Goal: Task Accomplishment & Management: Complete application form

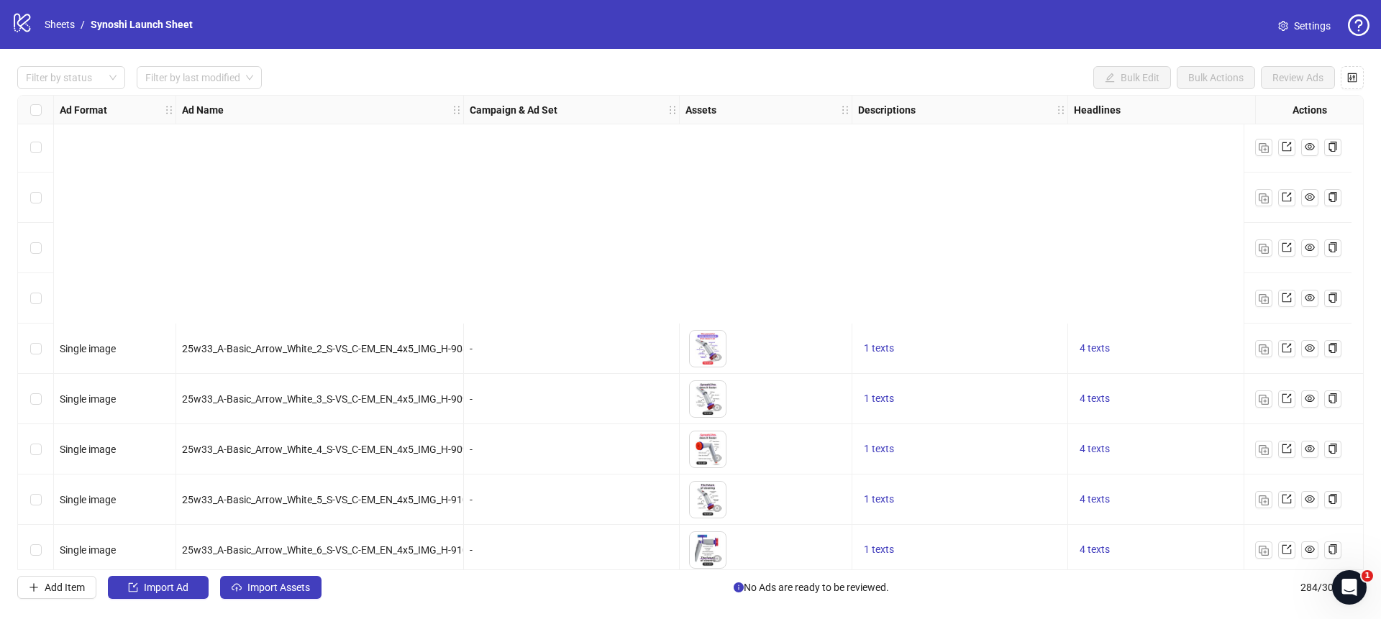
scroll to position [13475, 0]
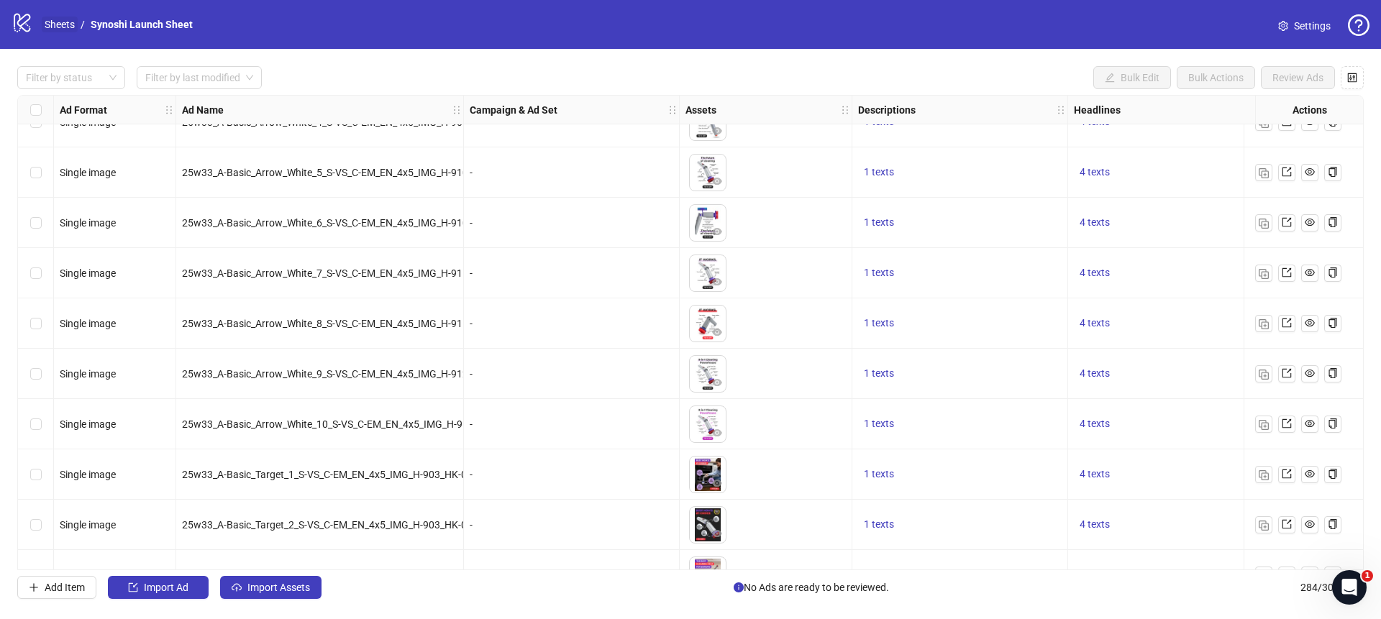
click at [71, 26] on link "Sheets" at bounding box center [60, 25] width 36 height 16
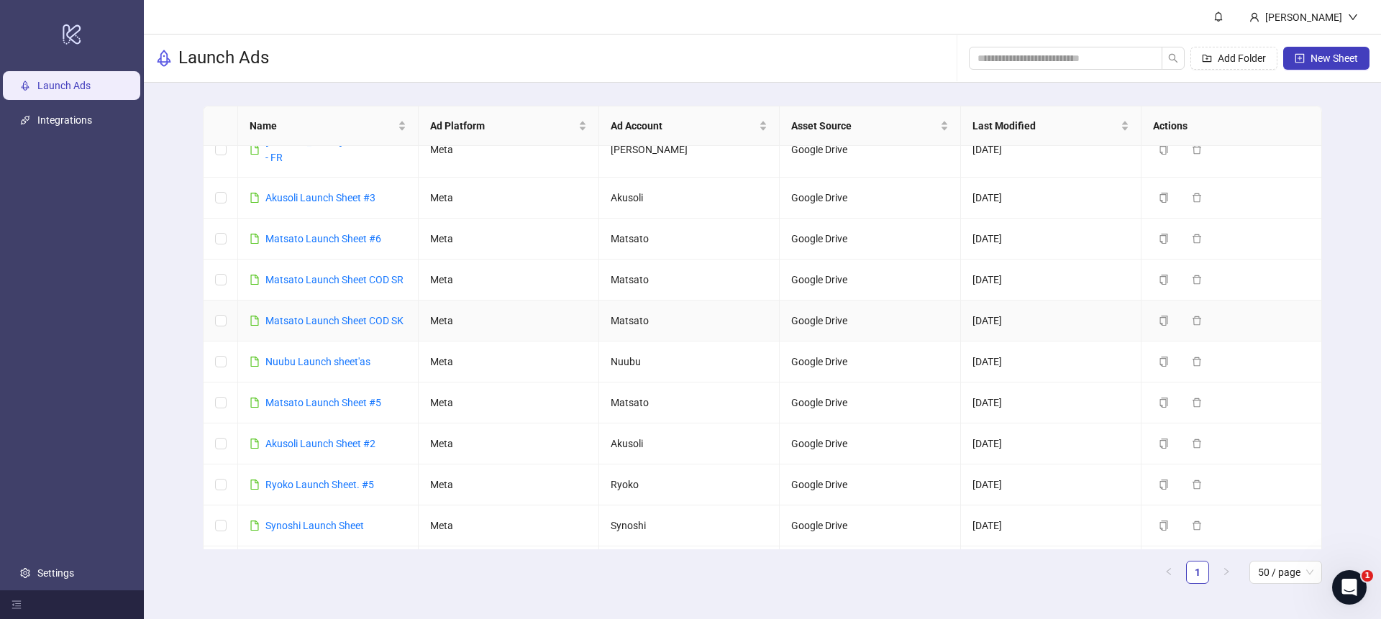
scroll to position [79, 0]
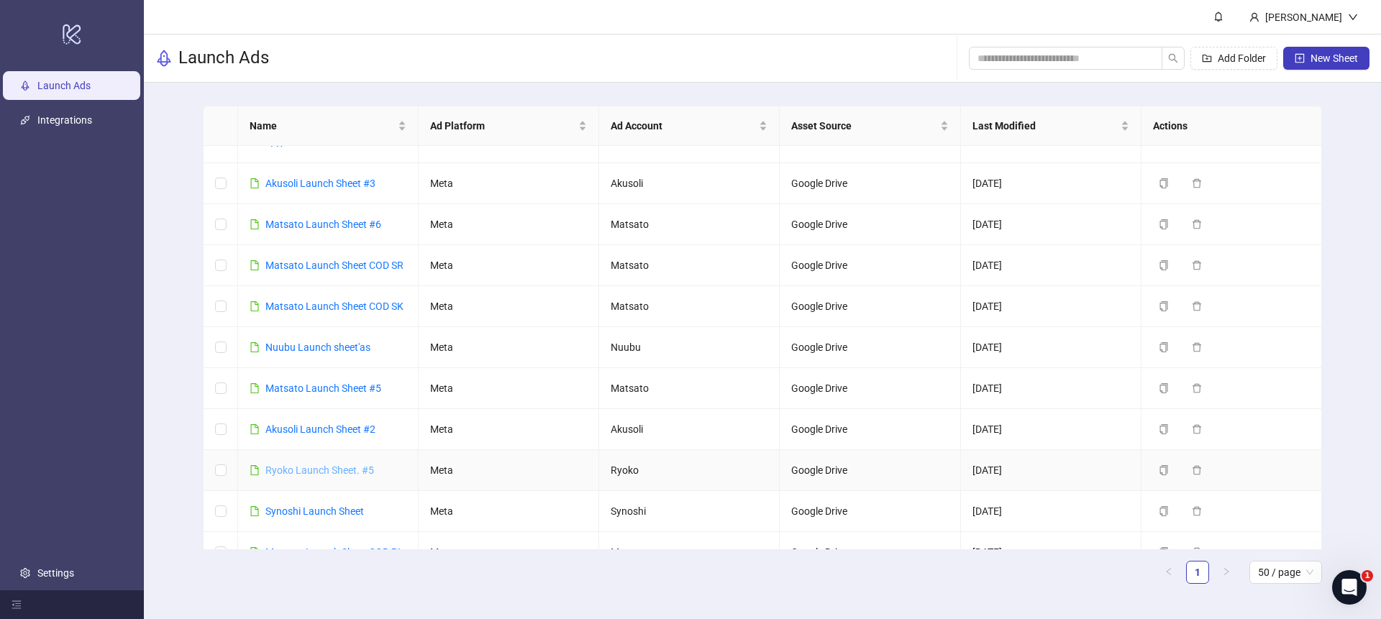
click at [323, 465] on link "Ryoko Launch Sheet. #5" at bounding box center [319, 471] width 109 height 12
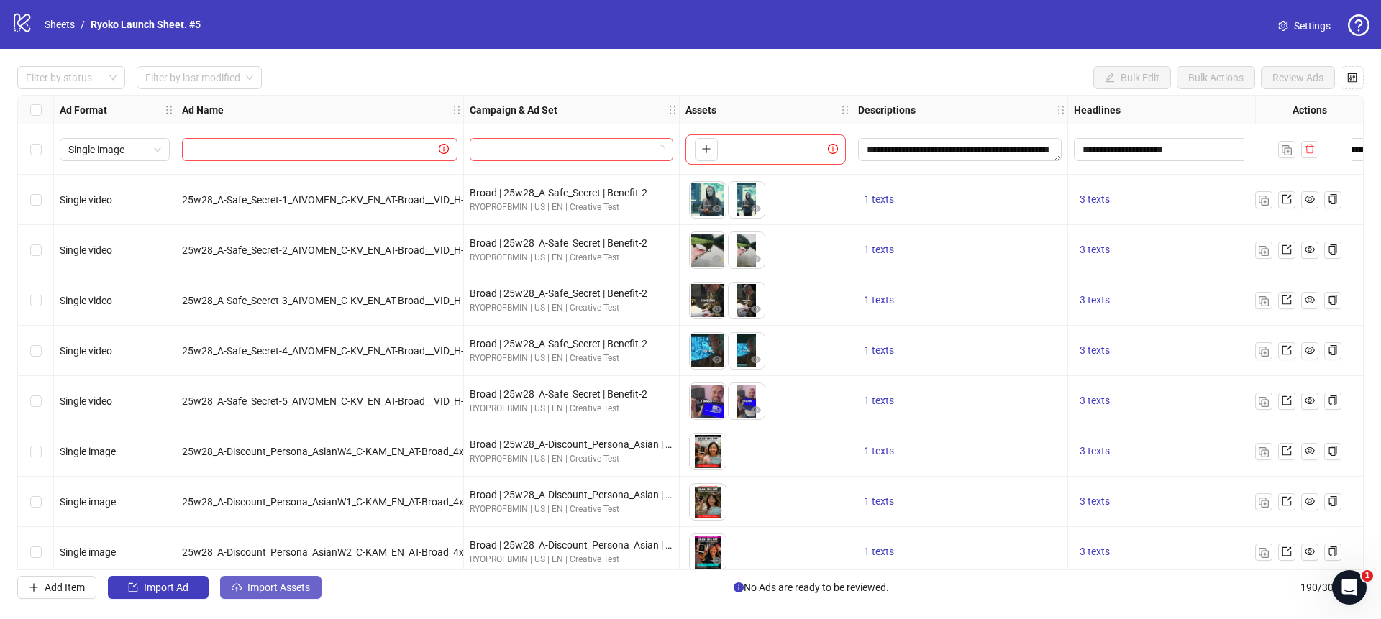
click at [269, 584] on span "Import Assets" at bounding box center [279, 588] width 63 height 12
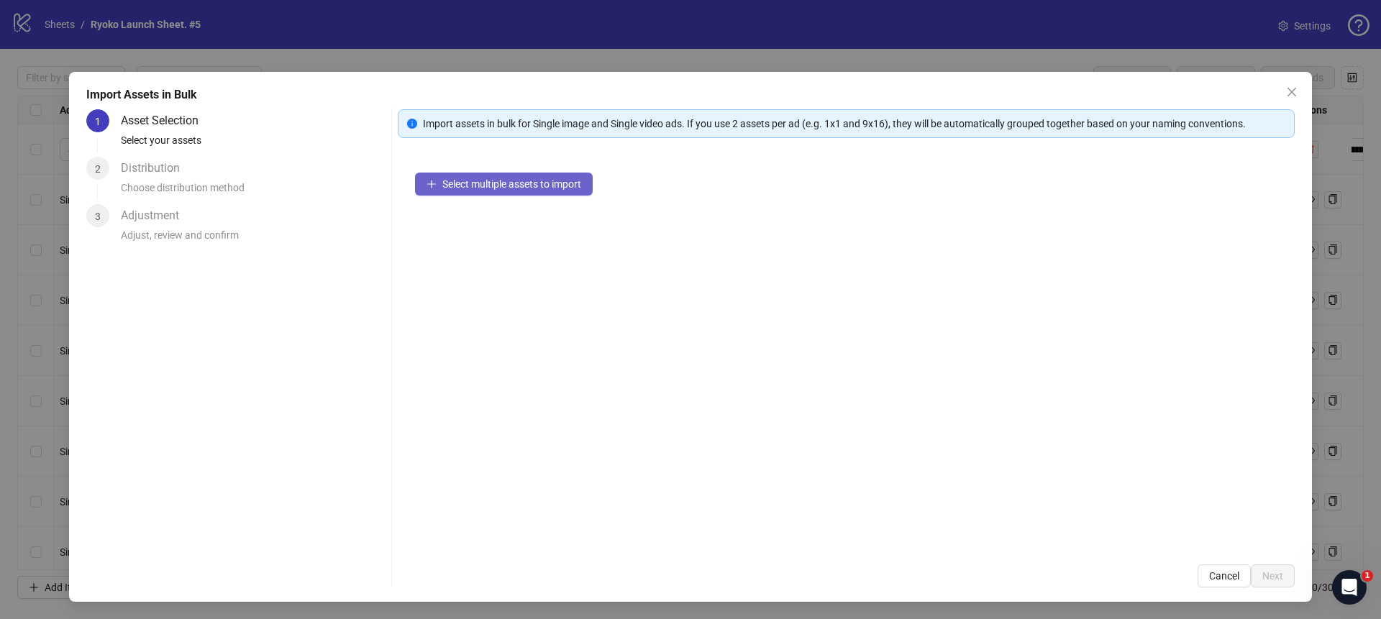
click at [438, 189] on button "Select multiple assets to import" at bounding box center [504, 184] width 178 height 23
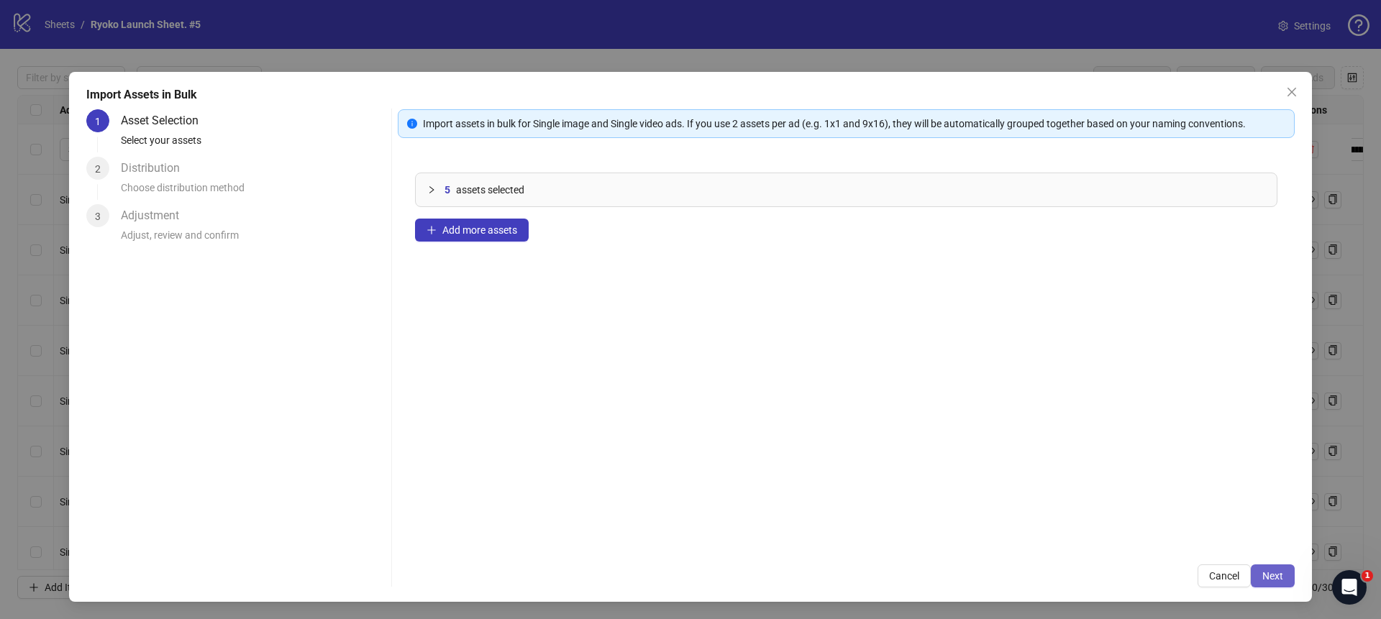
click at [1271, 581] on span "Next" at bounding box center [1273, 577] width 21 height 12
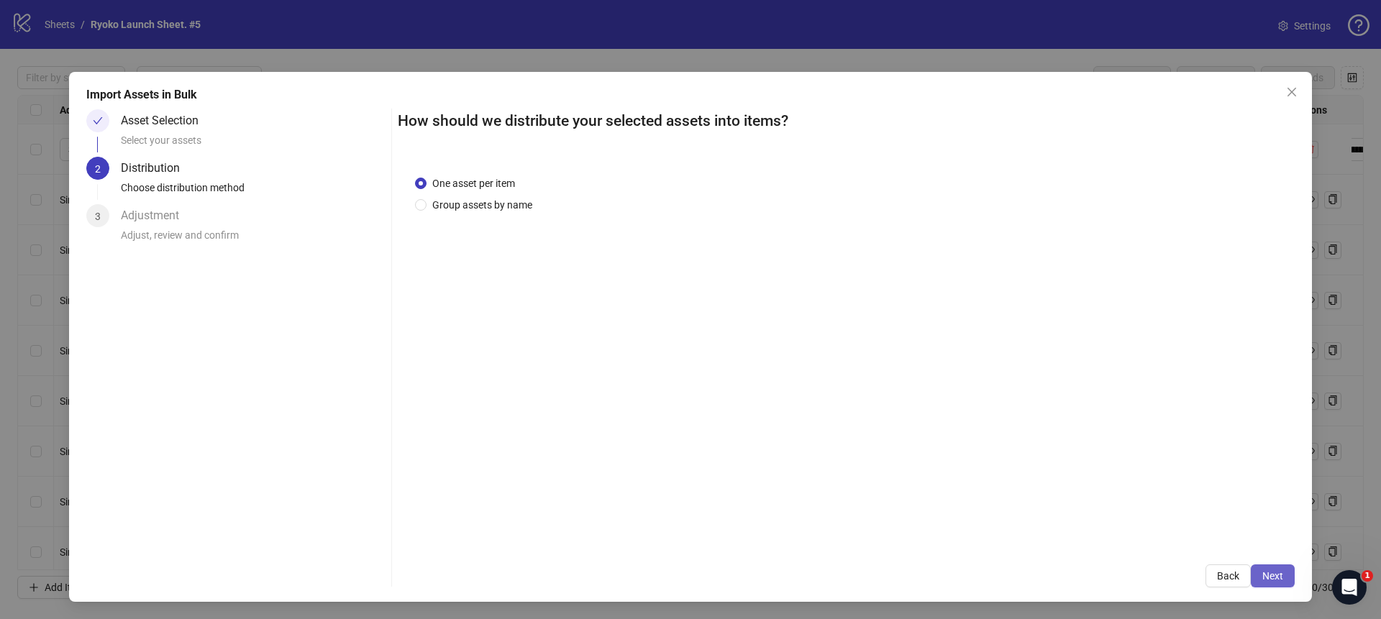
click at [1271, 581] on span "Next" at bounding box center [1273, 577] width 21 height 12
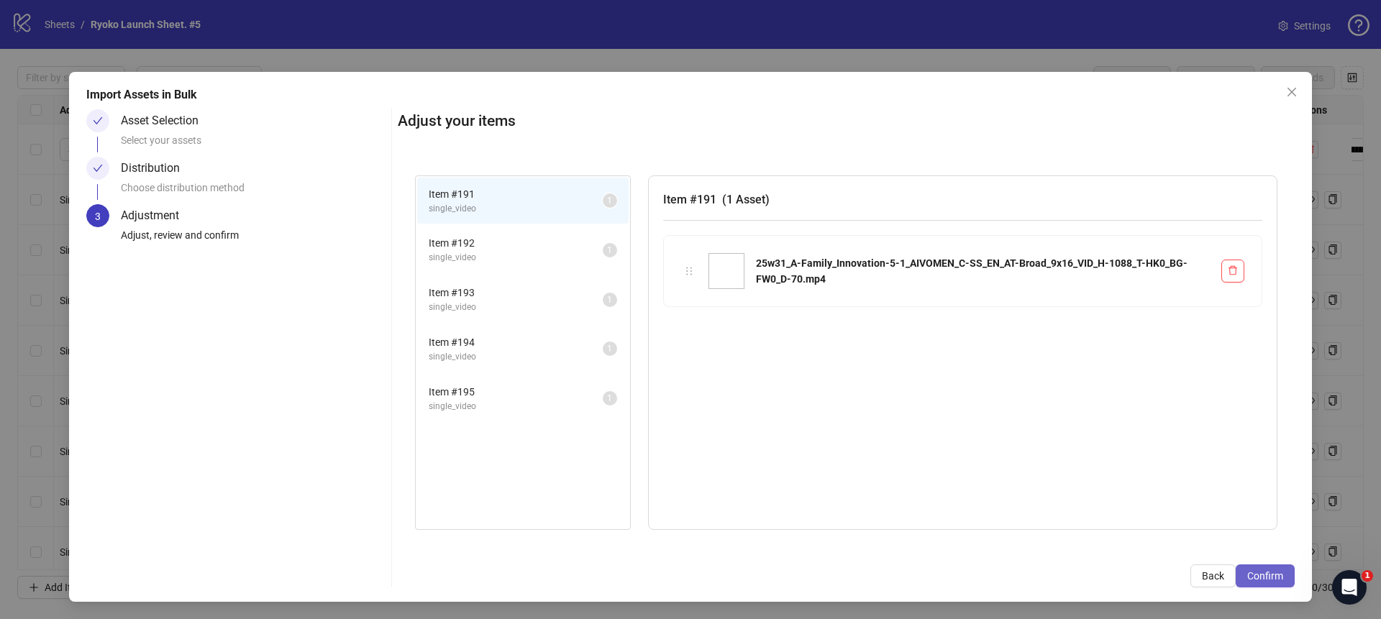
click at [1271, 581] on span "Confirm" at bounding box center [1266, 577] width 36 height 12
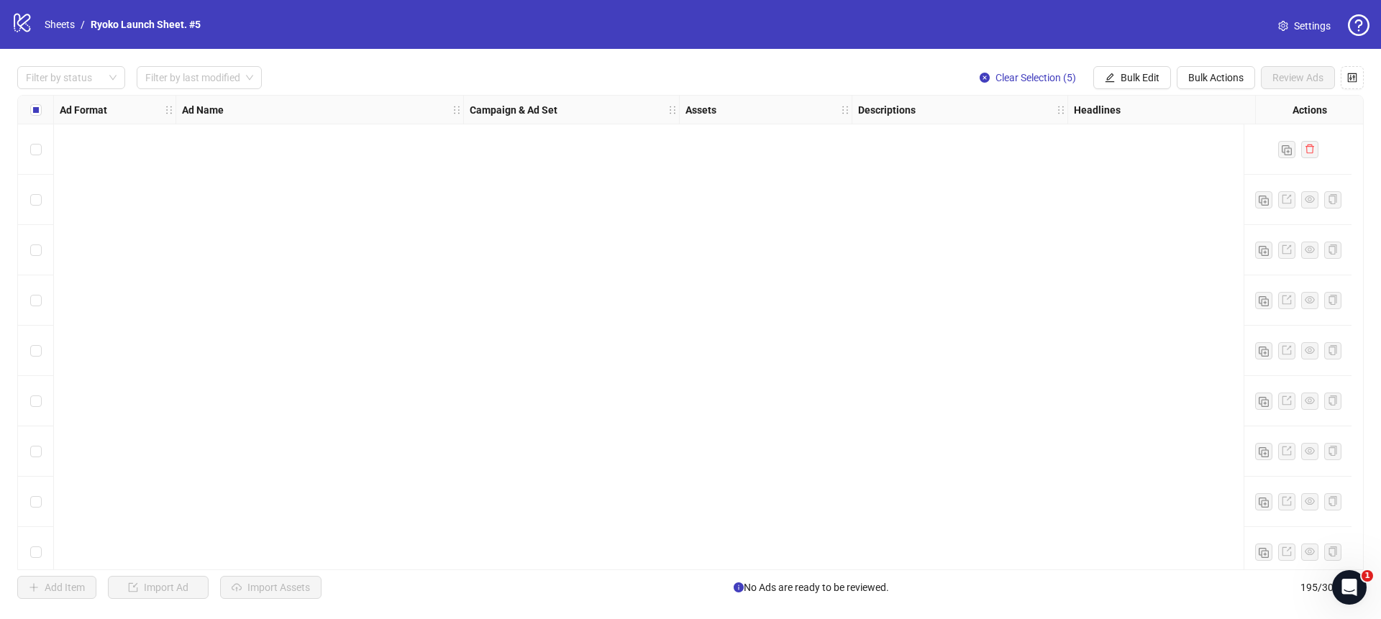
scroll to position [9382, 0]
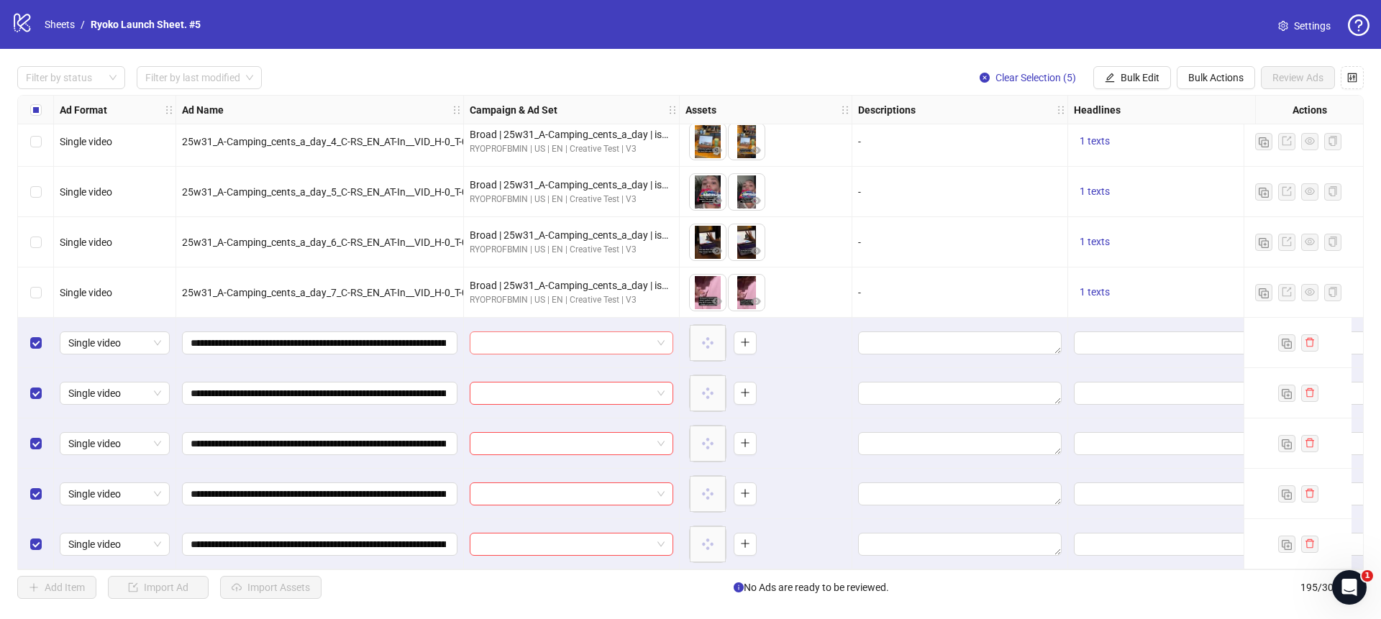
click at [663, 337] on span at bounding box center [571, 343] width 186 height 22
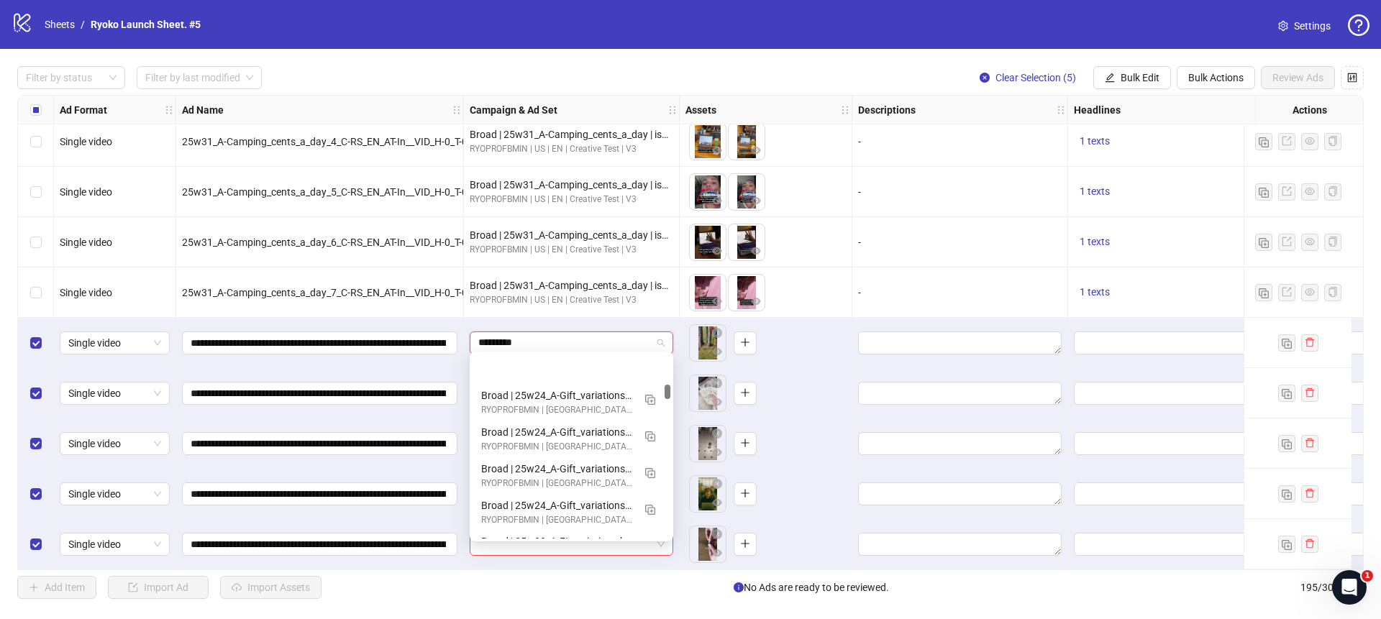
scroll to position [652, 0]
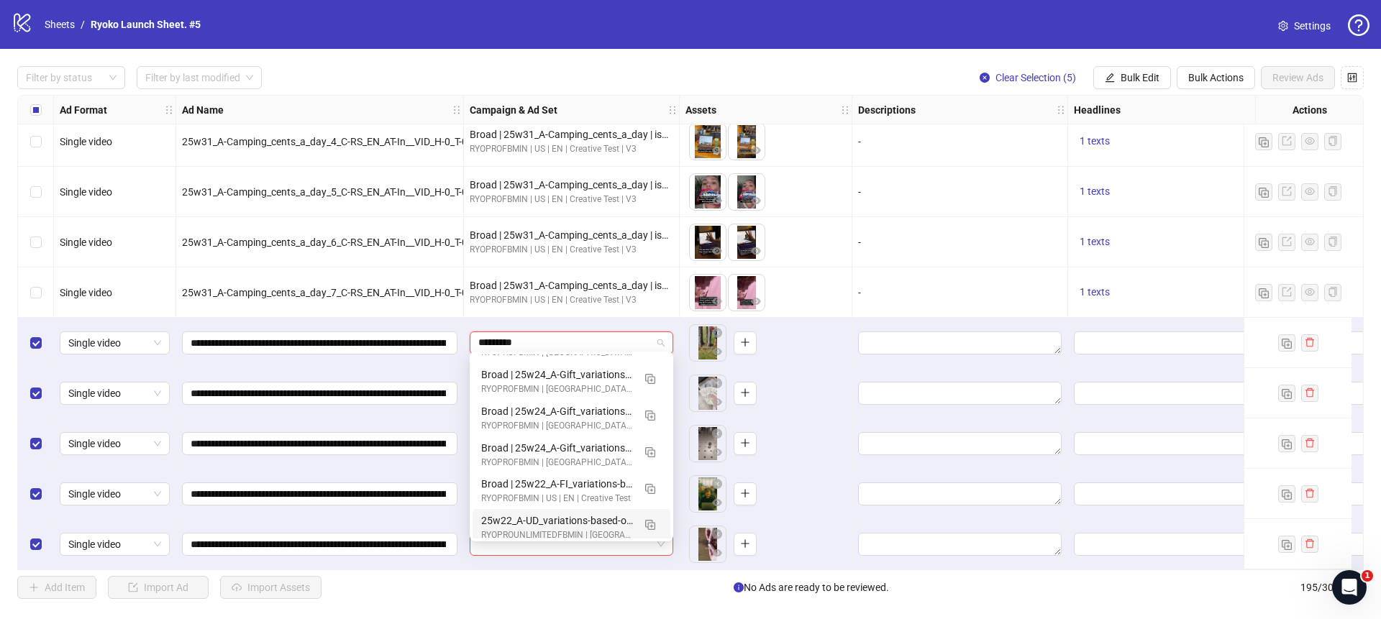
type input "*********"
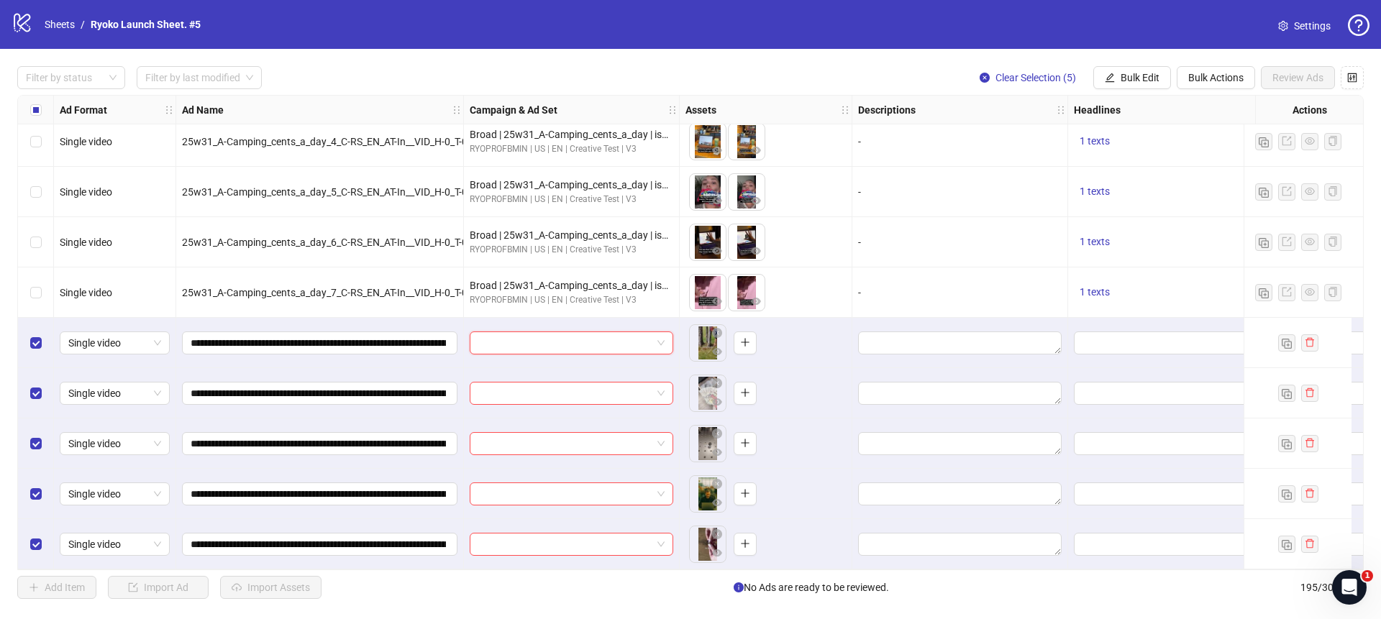
click at [660, 339] on span at bounding box center [571, 343] width 186 height 22
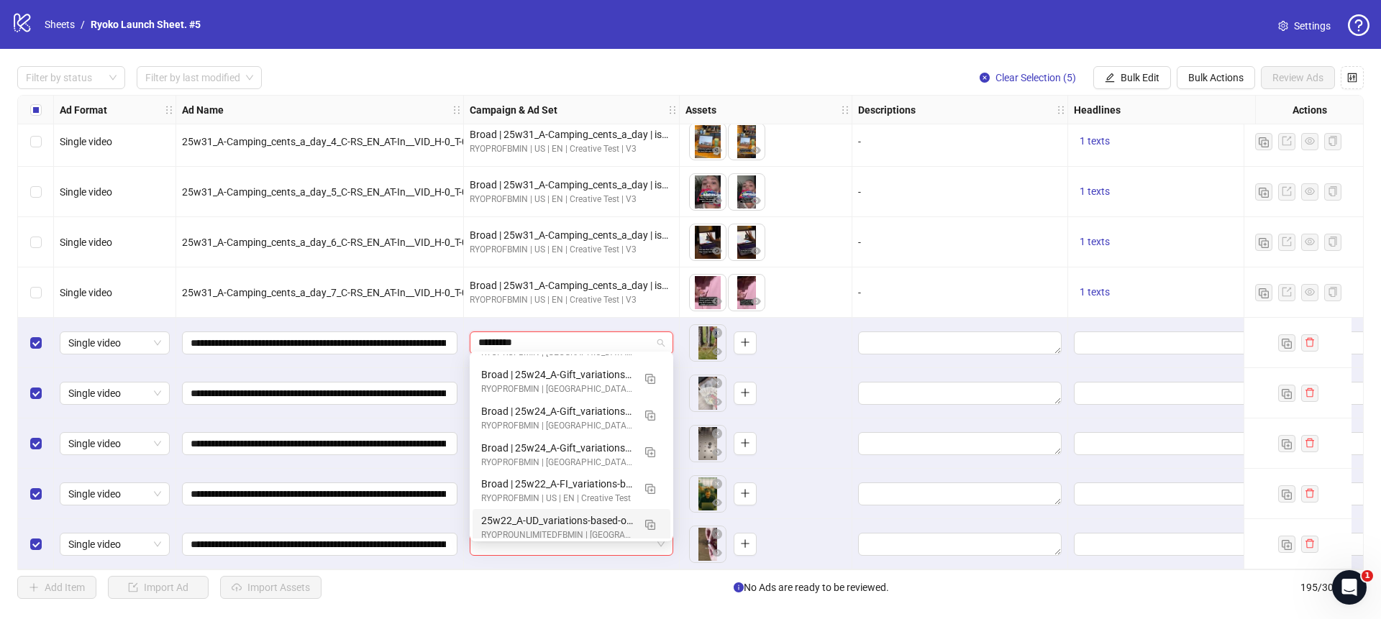
type input "*********"
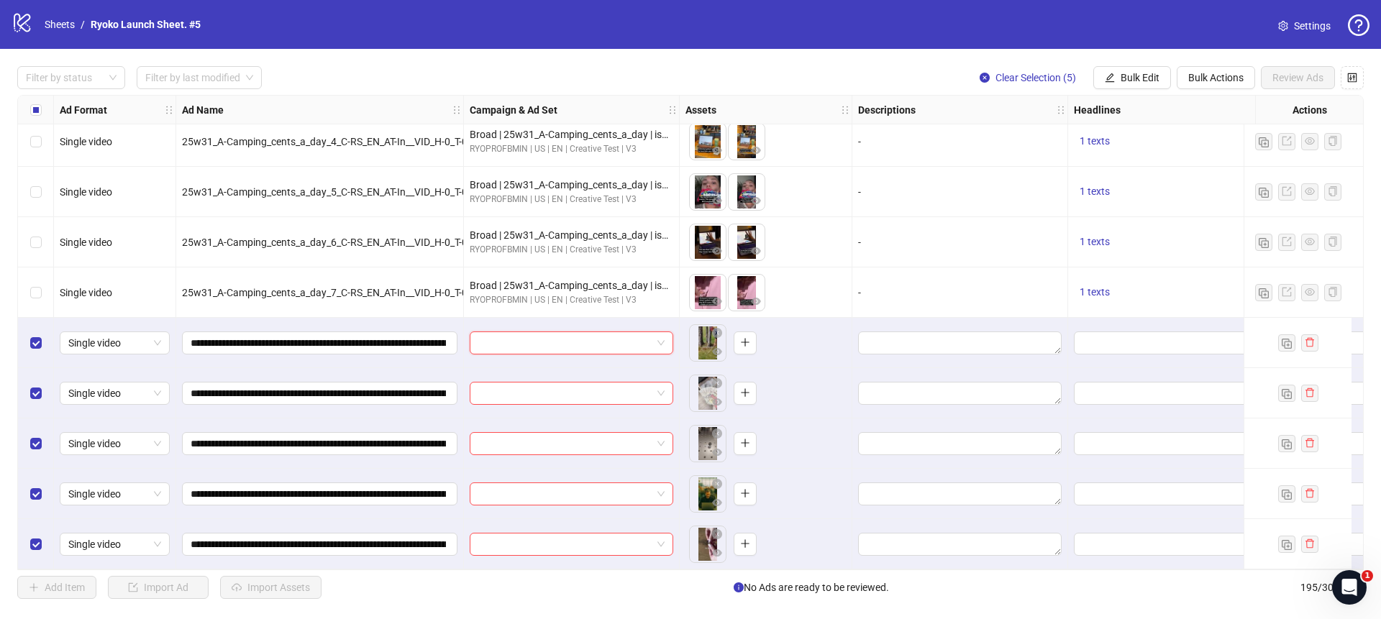
click at [660, 337] on span at bounding box center [571, 343] width 186 height 22
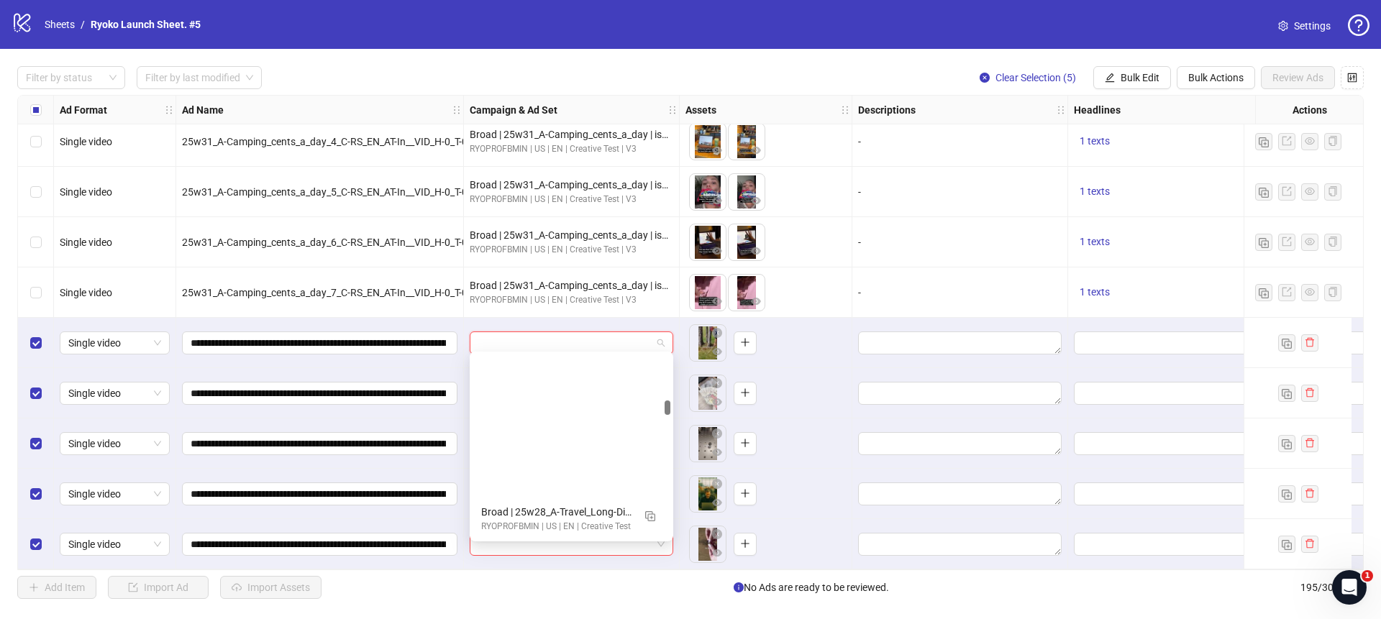
scroll to position [8814, 0]
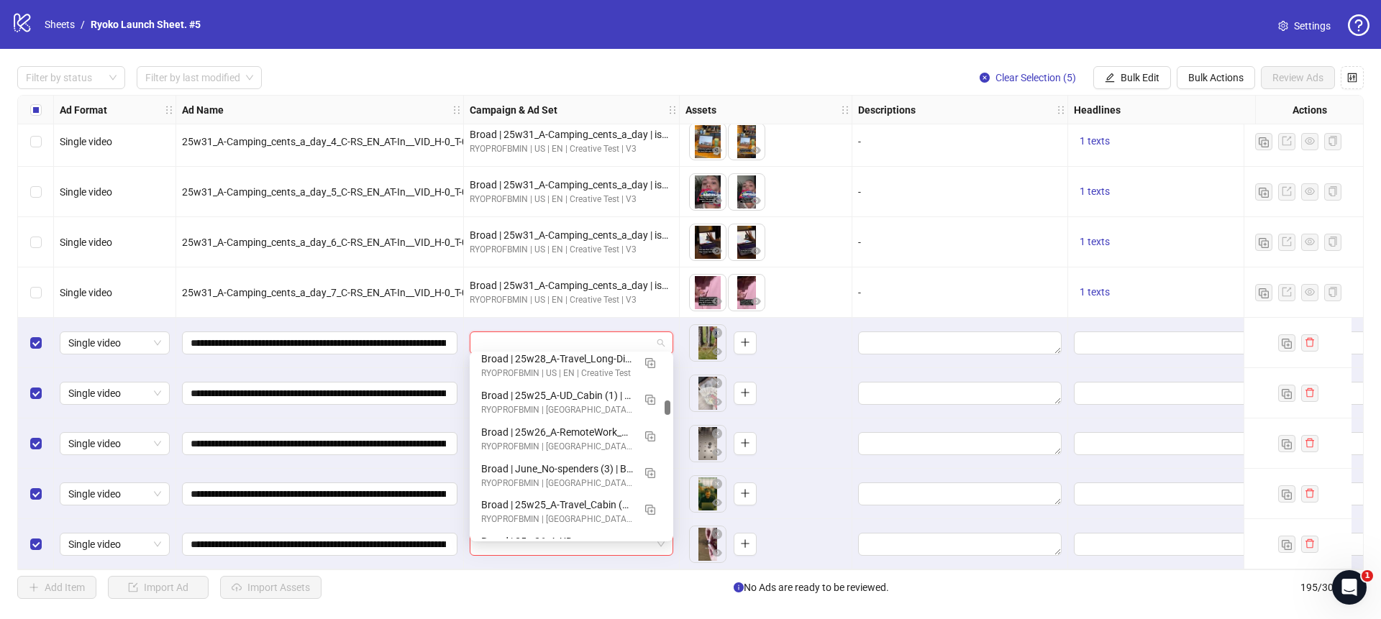
drag, startPoint x: 669, startPoint y: 370, endPoint x: 669, endPoint y: 406, distance: 36.0
click at [669, 406] on div at bounding box center [668, 408] width 6 height 14
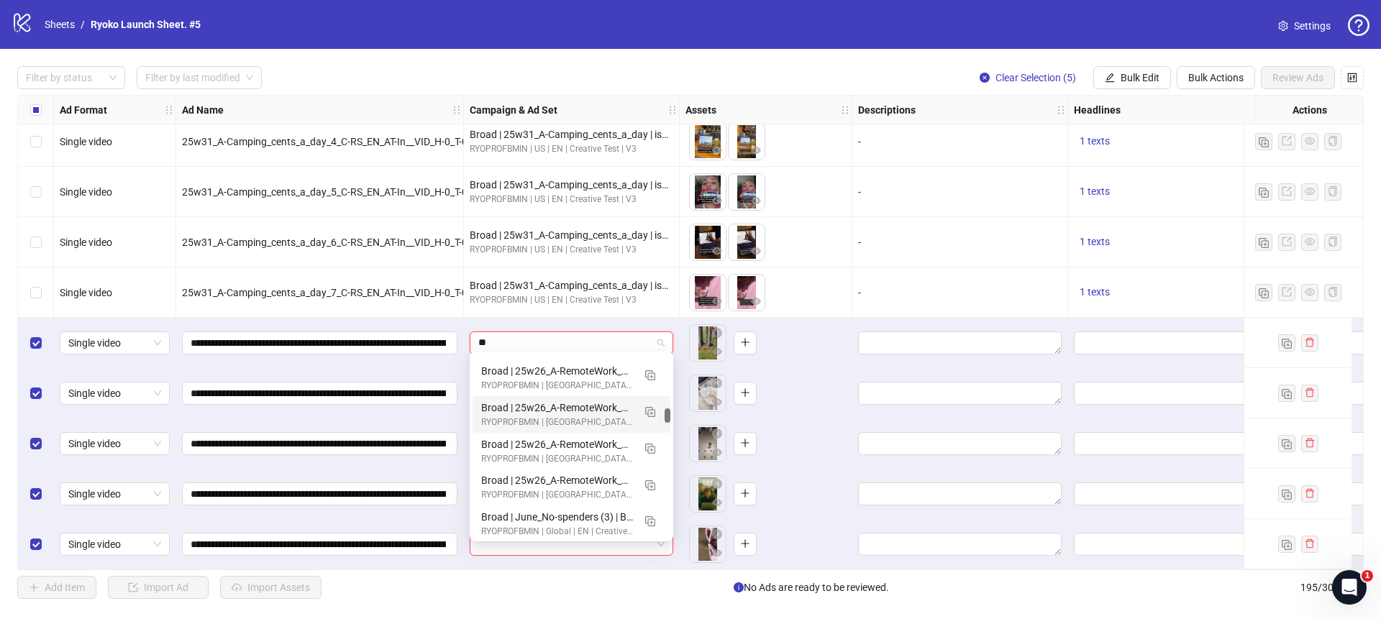
scroll to position [7248, 0]
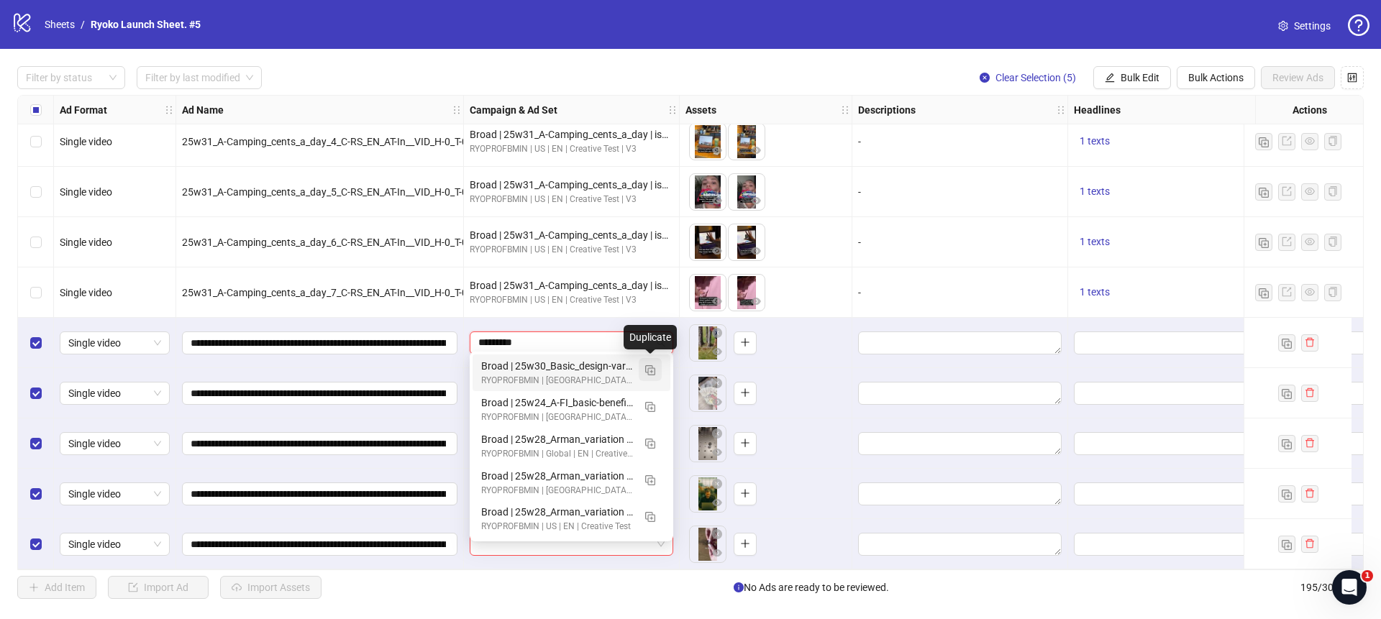
click at [650, 370] on img "button" at bounding box center [650, 371] width 10 height 10
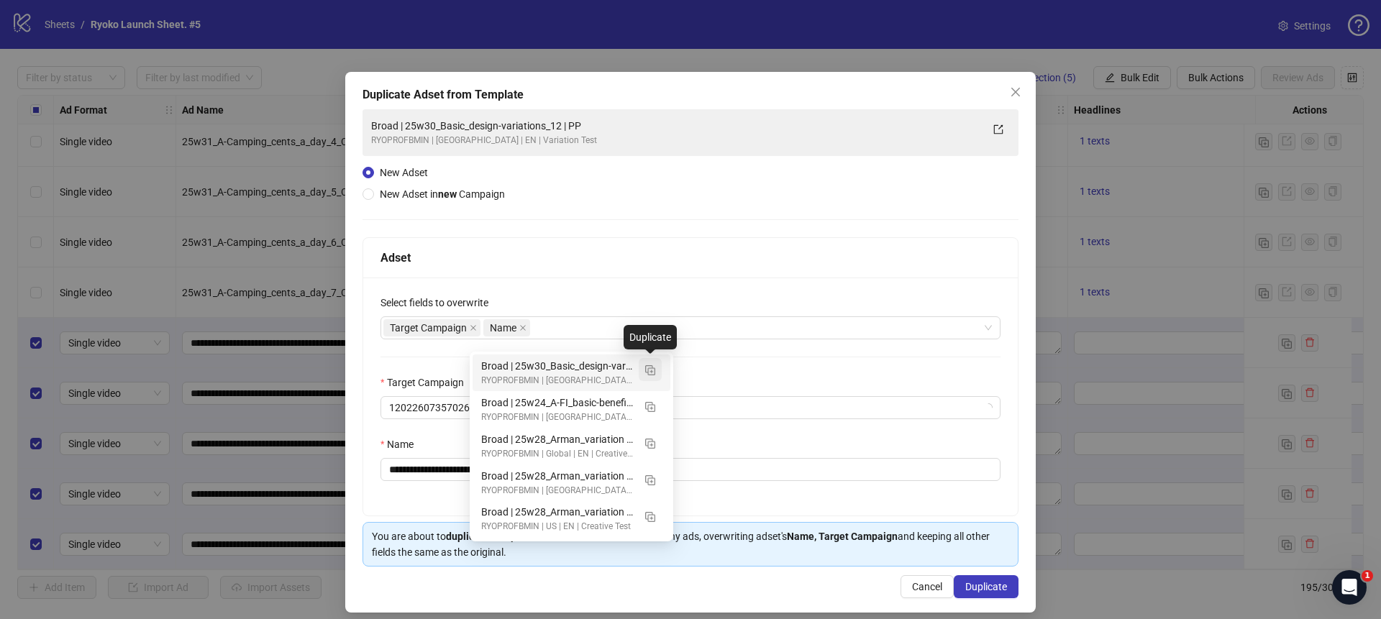
type input "*********"
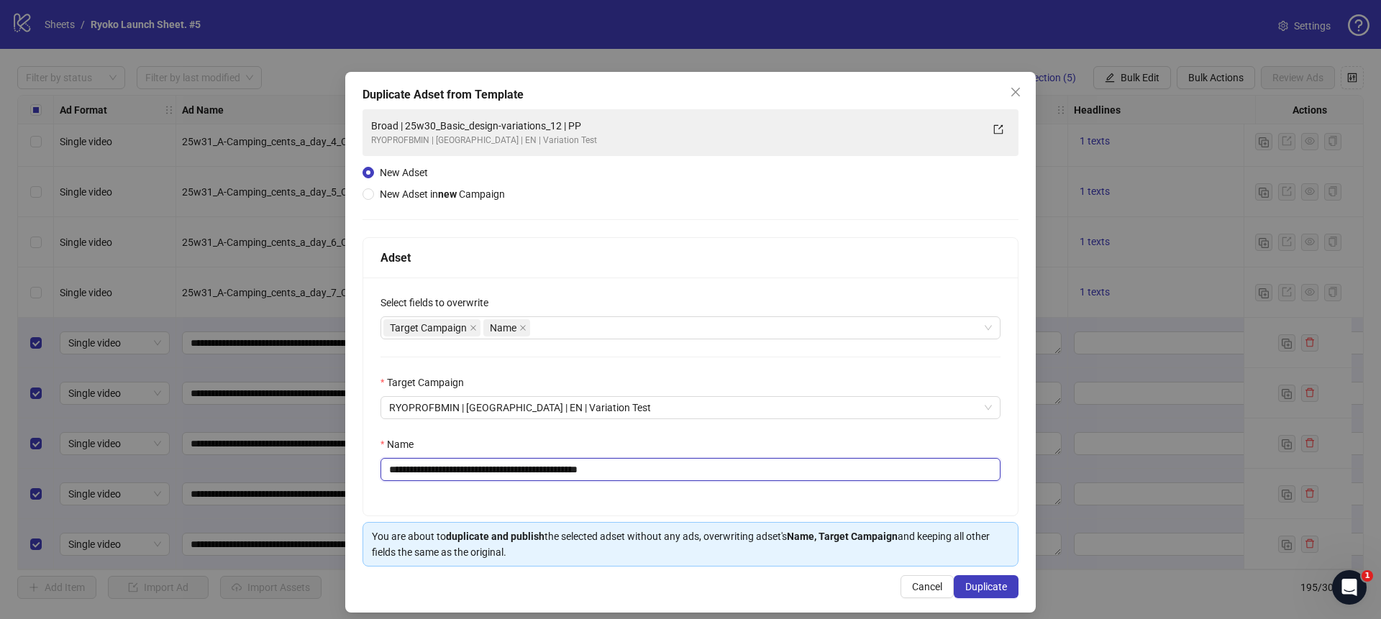
click at [650, 467] on input "**********" at bounding box center [691, 469] width 620 height 23
drag, startPoint x: 579, startPoint y: 470, endPoint x: 422, endPoint y: 471, distance: 156.9
click at [422, 471] on input "**********" at bounding box center [691, 469] width 620 height 23
paste input "text"
type input "**********"
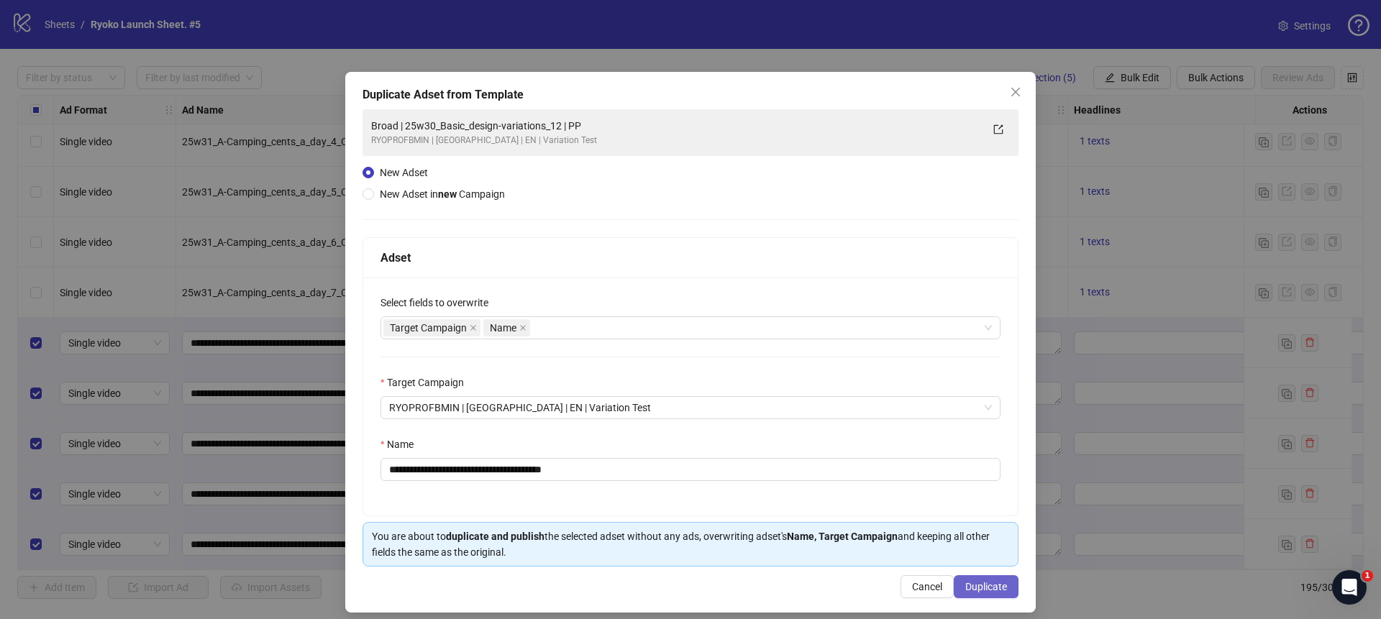
click at [1001, 586] on span "Duplicate" at bounding box center [987, 587] width 42 height 12
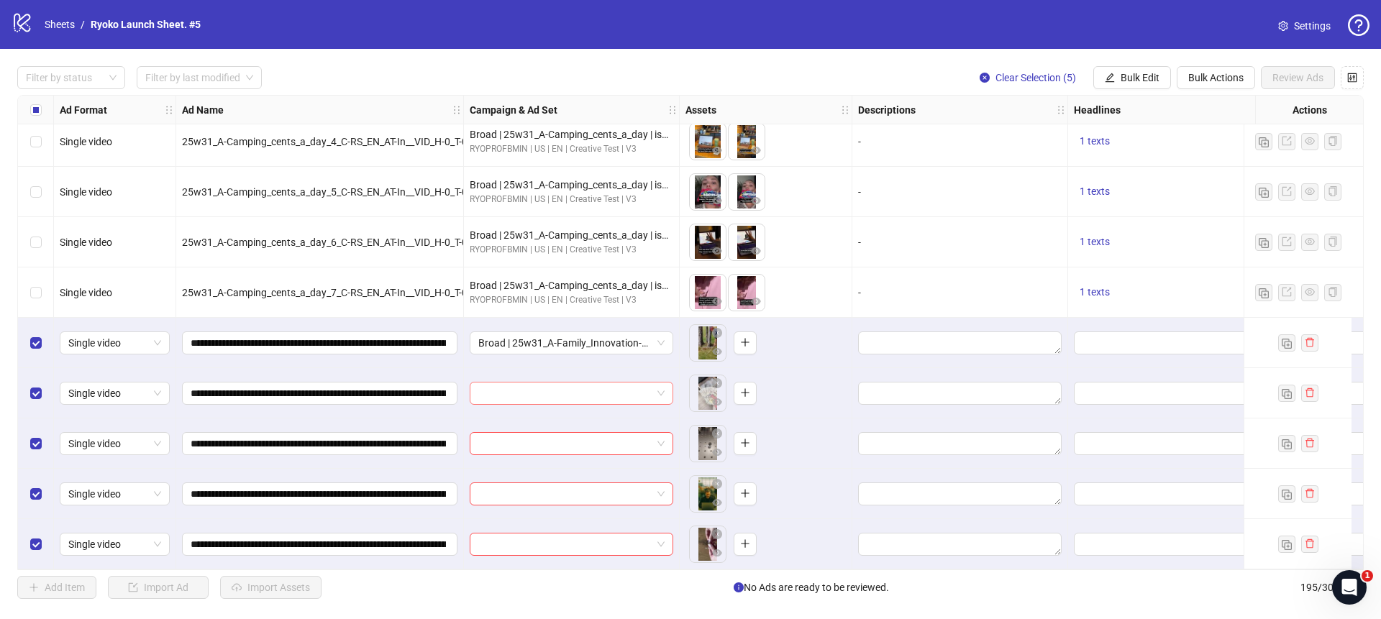
click at [660, 389] on span at bounding box center [571, 394] width 186 height 22
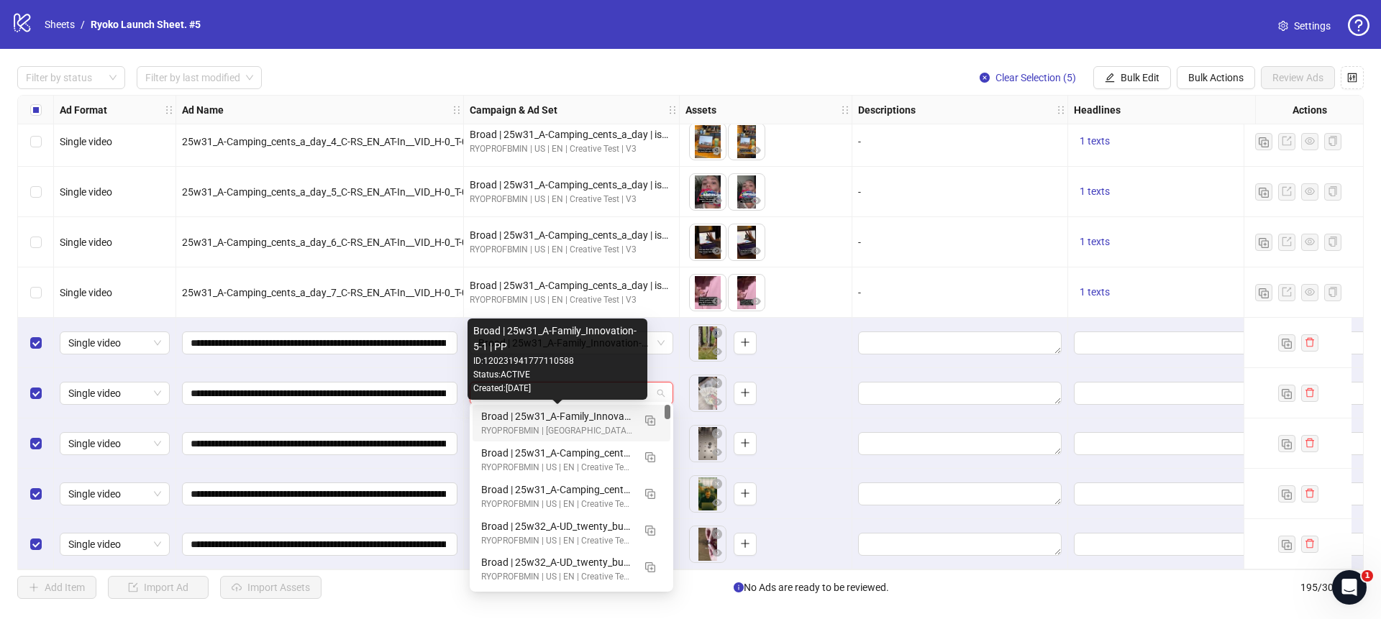
click at [609, 413] on div "Broad | 25w31_A-Family_Innovation-5-1 | PP" at bounding box center [557, 417] width 152 height 16
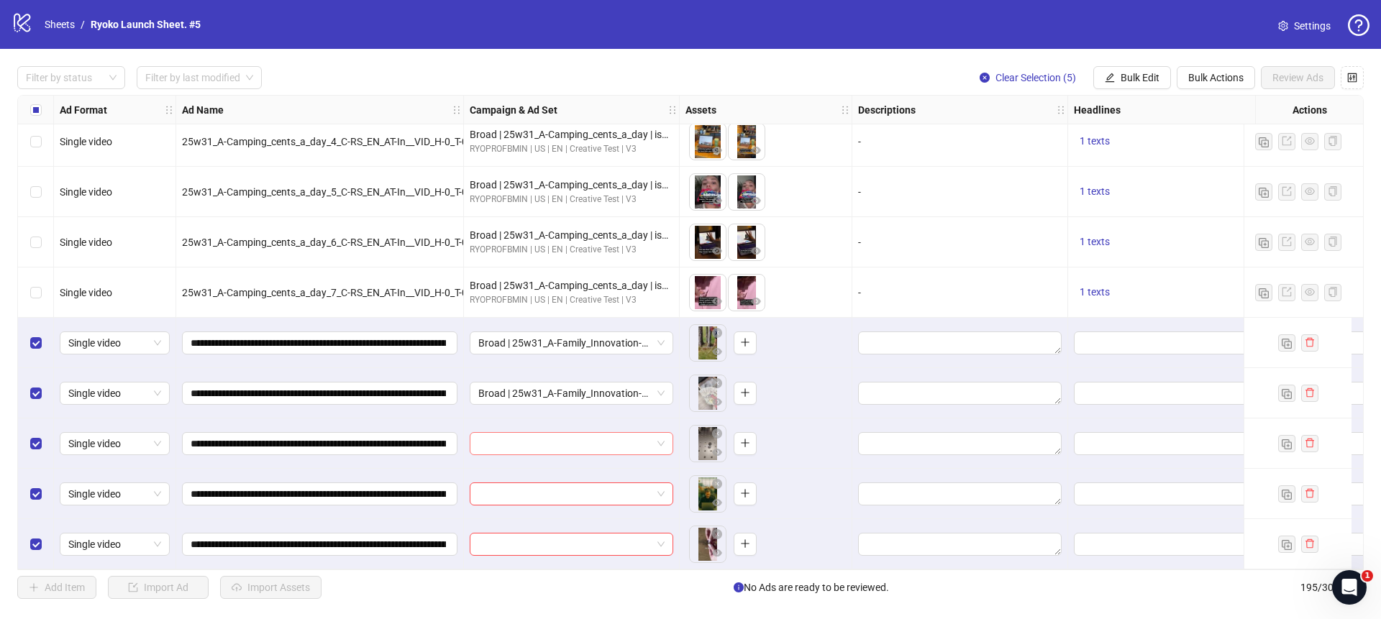
click at [670, 437] on div at bounding box center [572, 443] width 204 height 23
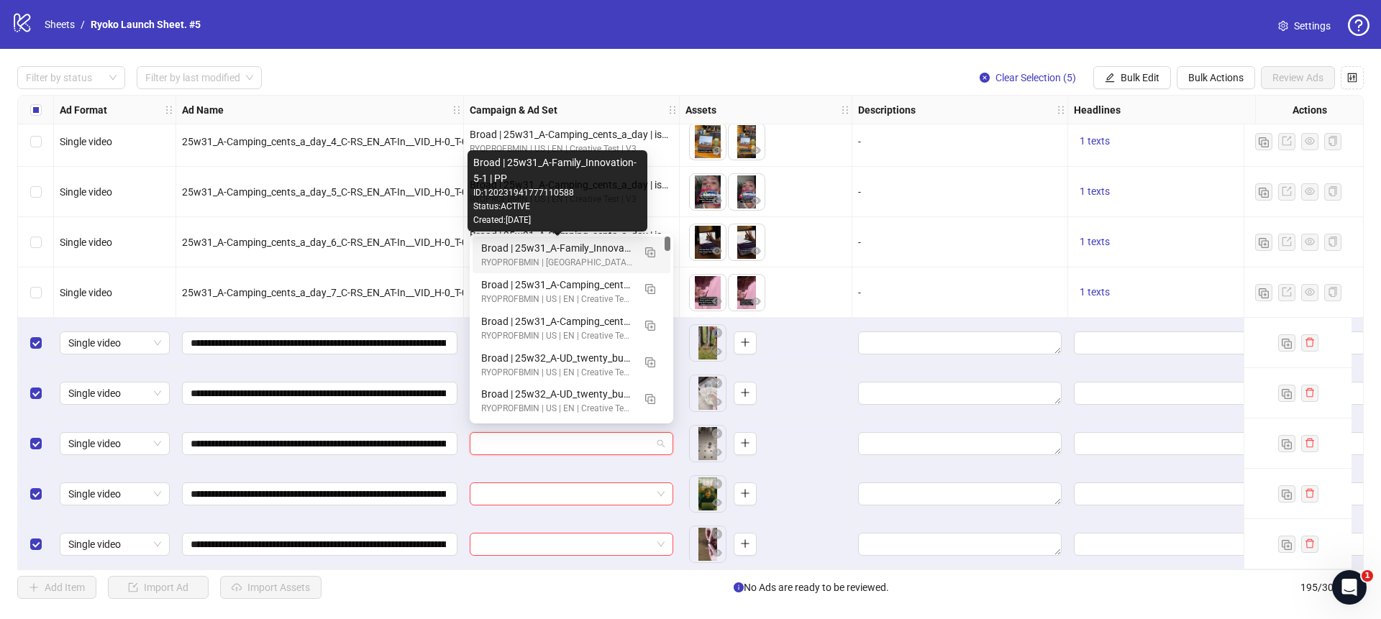
click at [558, 245] on div "Broad | 25w31_A-Family_Innovation-5-1 | PP" at bounding box center [557, 248] width 152 height 16
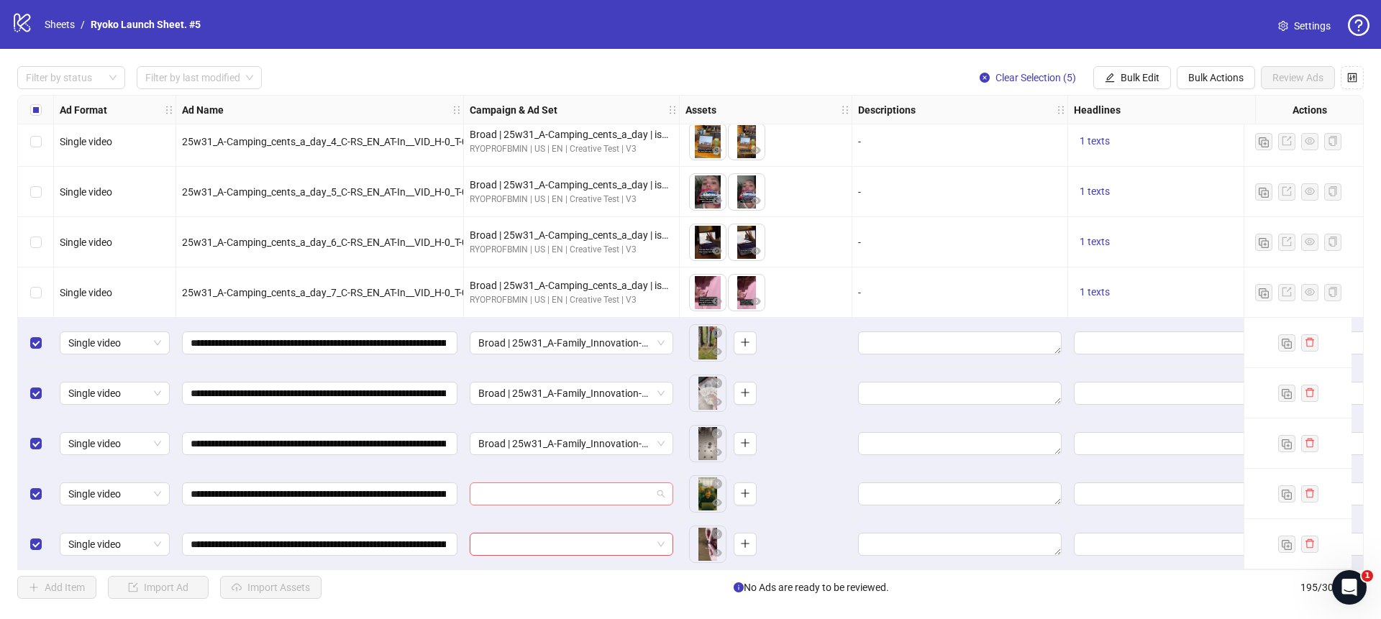
click at [661, 492] on span at bounding box center [571, 495] width 186 height 22
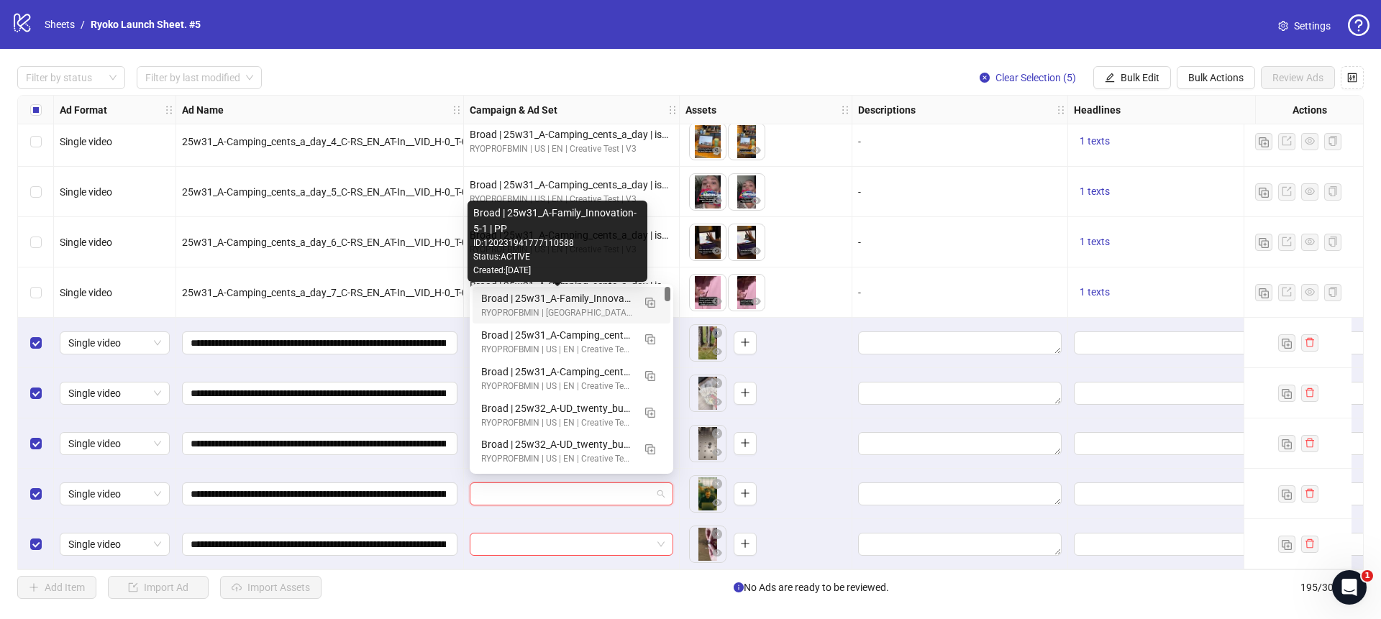
click at [588, 301] on div "Broad | 25w31_A-Family_Innovation-5-1 | PP" at bounding box center [557, 299] width 152 height 16
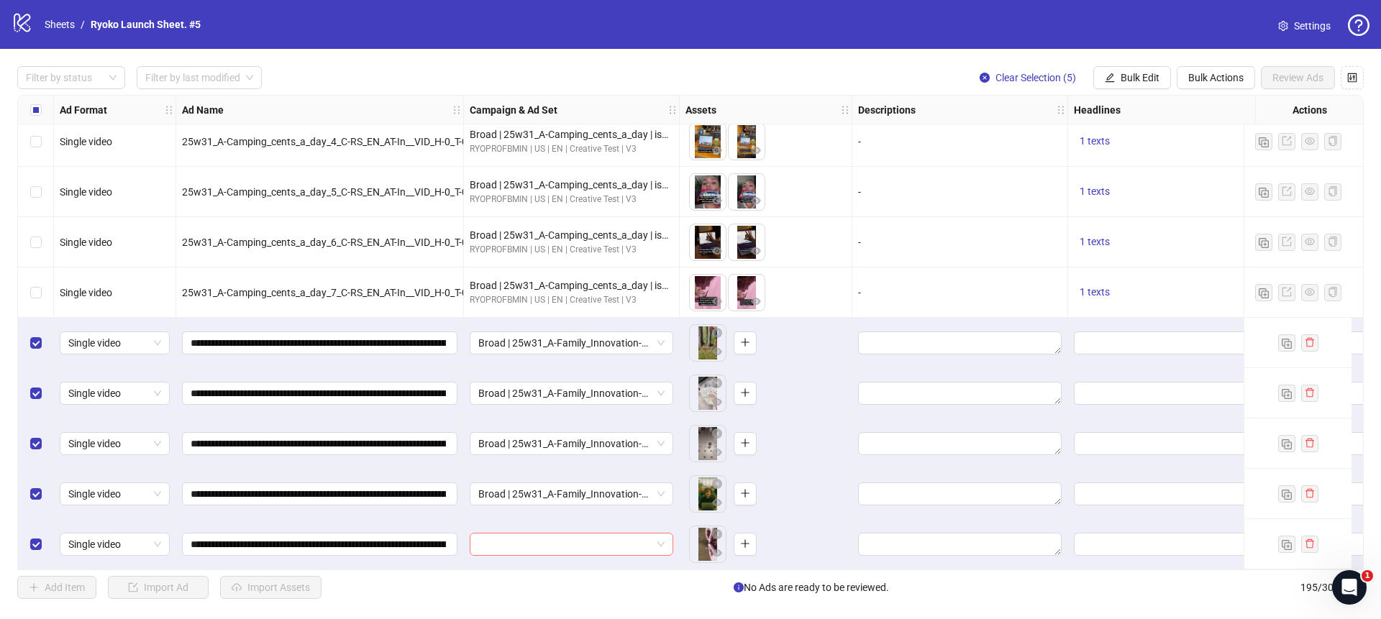
click at [664, 540] on span at bounding box center [571, 545] width 186 height 22
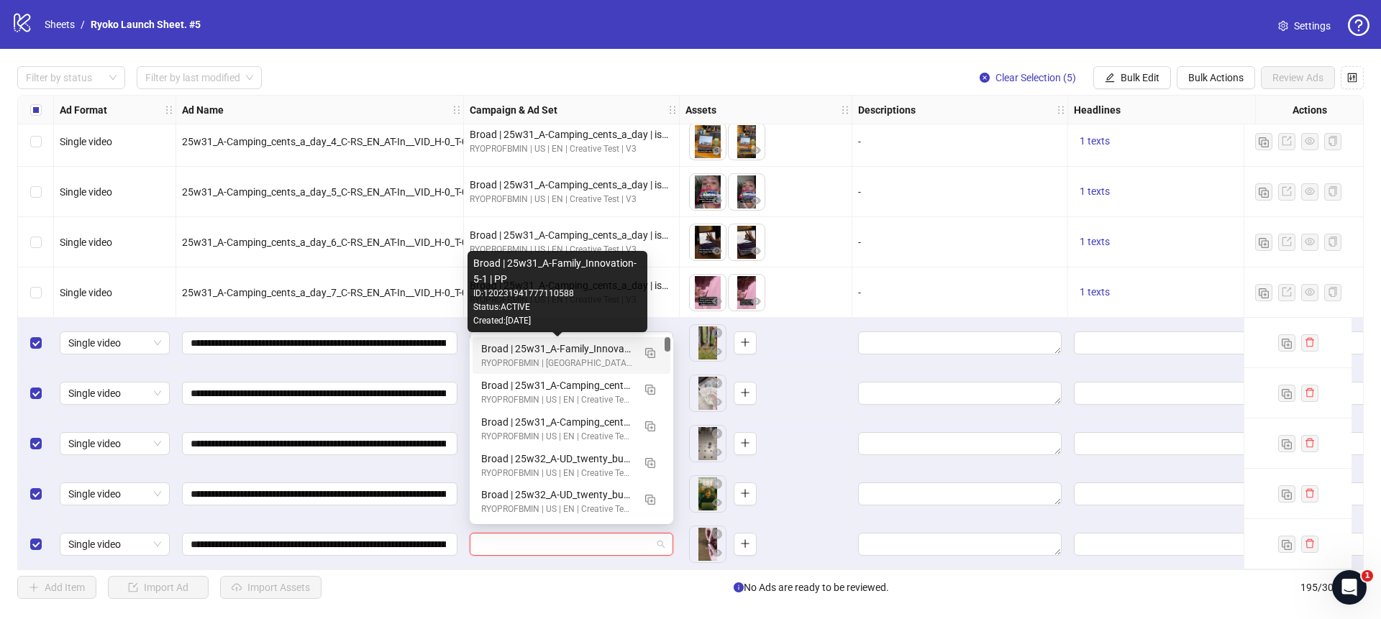
click at [597, 345] on div "Broad | 25w31_A-Family_Innovation-5-1 | PP" at bounding box center [557, 349] width 152 height 16
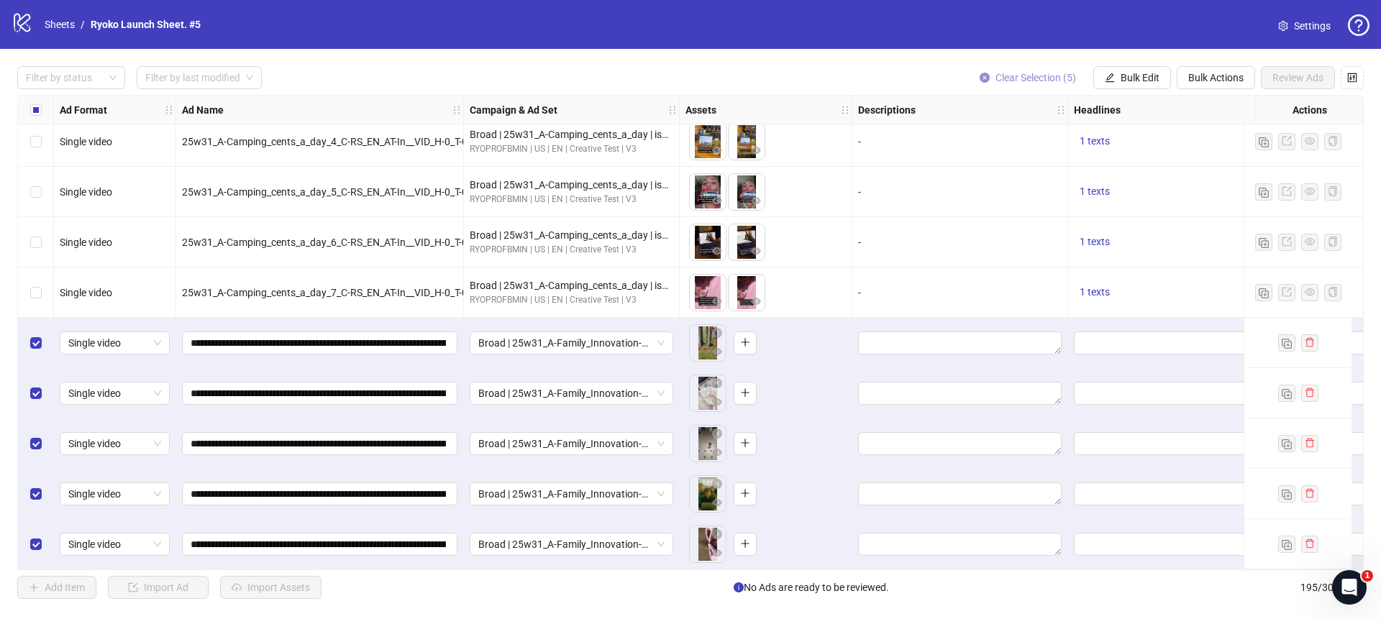
click at [985, 78] on icon "close-circle" at bounding box center [985, 78] width 10 height 10
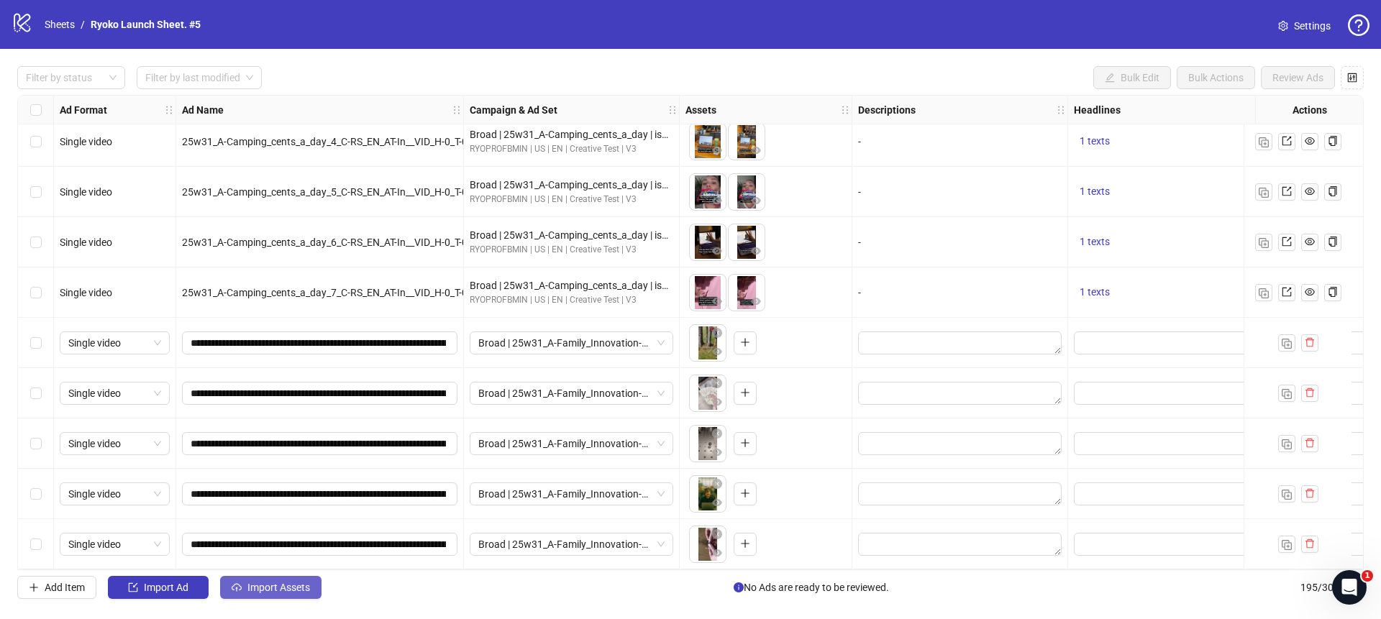
click at [270, 589] on span "Import Assets" at bounding box center [279, 588] width 63 height 12
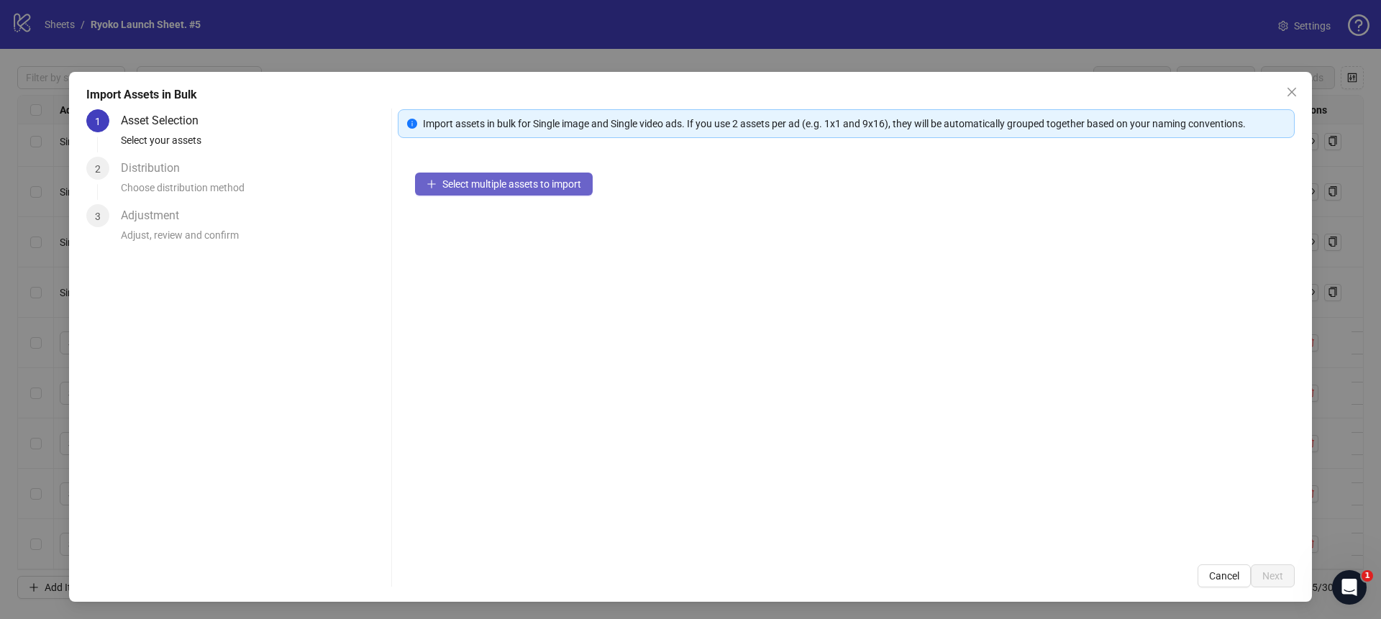
click at [494, 181] on span "Select multiple assets to import" at bounding box center [511, 184] width 139 height 12
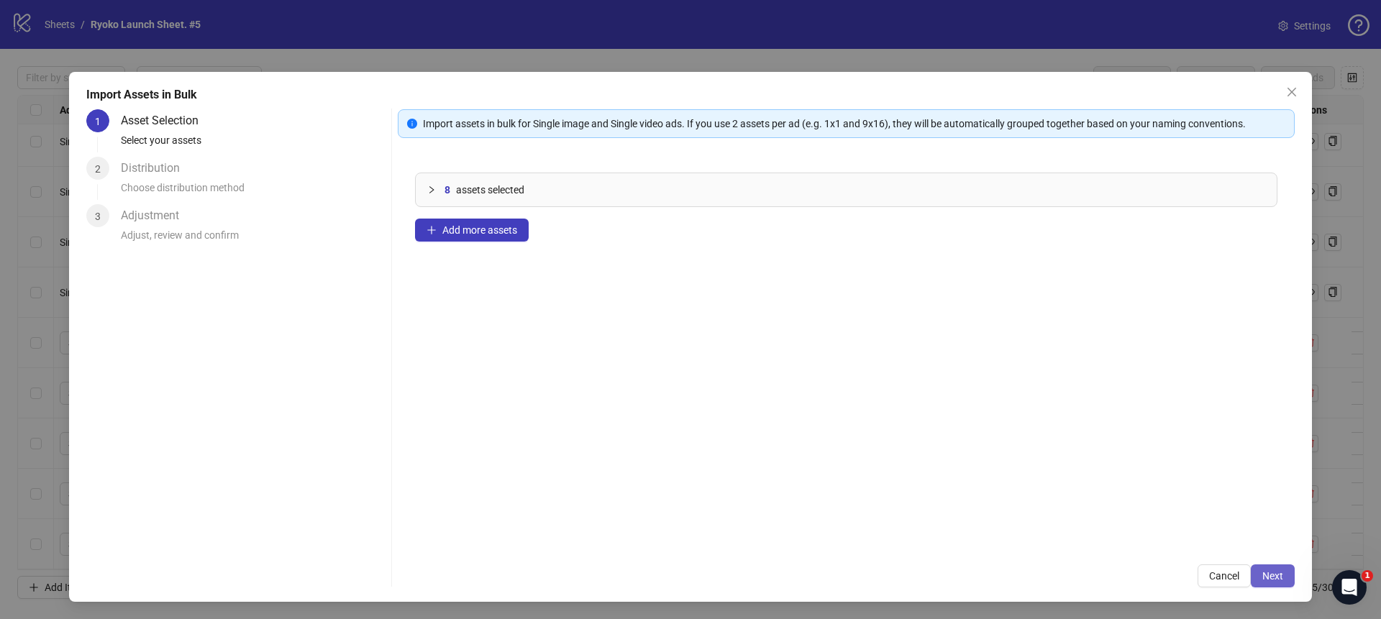
click at [1258, 576] on button "Next" at bounding box center [1273, 576] width 44 height 23
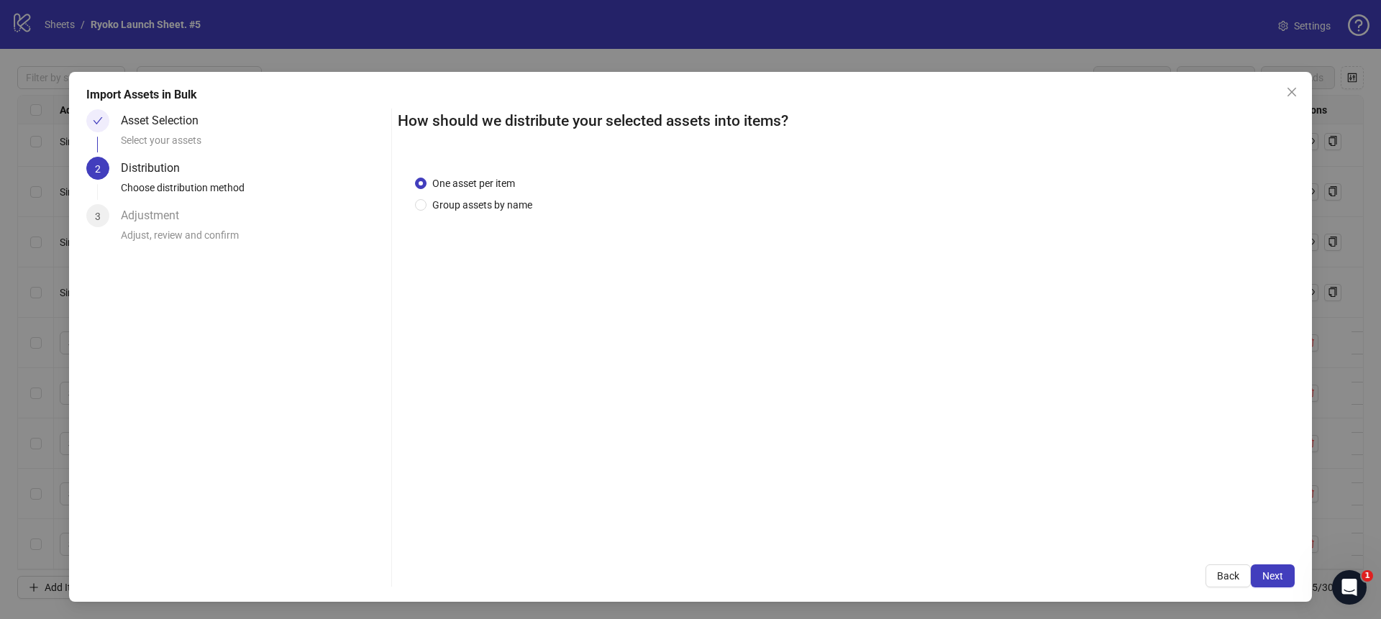
click at [1258, 576] on button "Next" at bounding box center [1273, 576] width 44 height 23
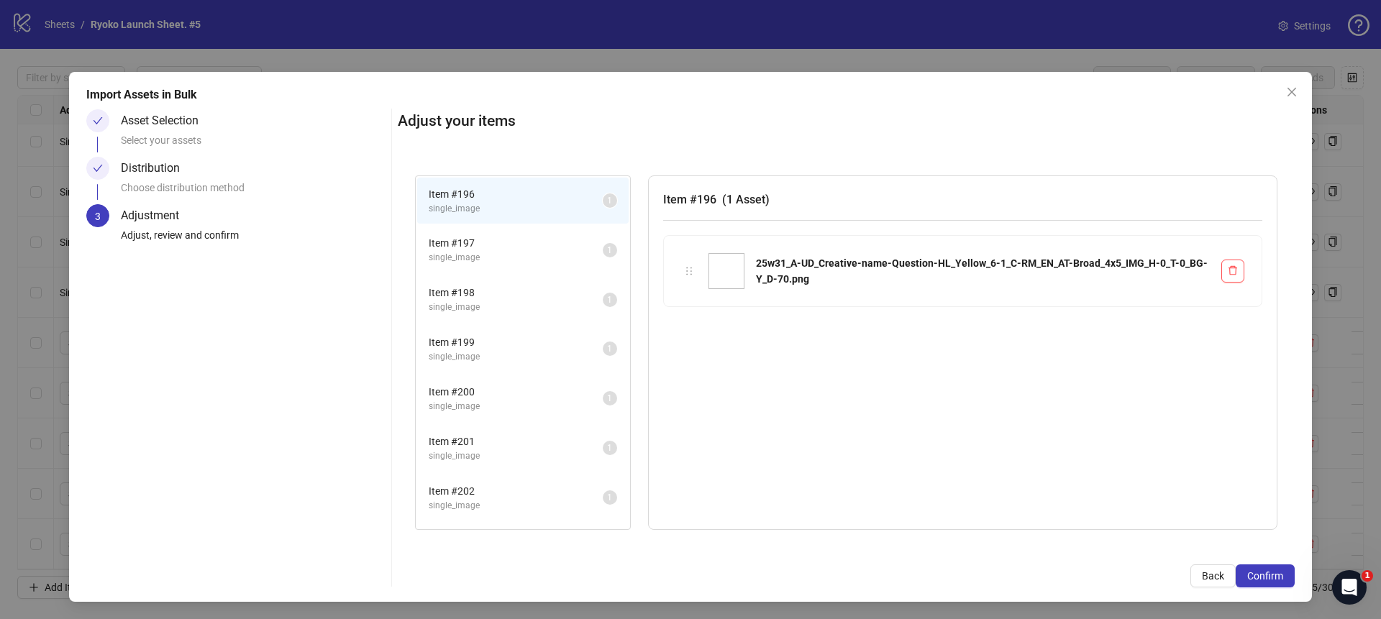
click at [1258, 576] on span "Confirm" at bounding box center [1266, 577] width 36 height 12
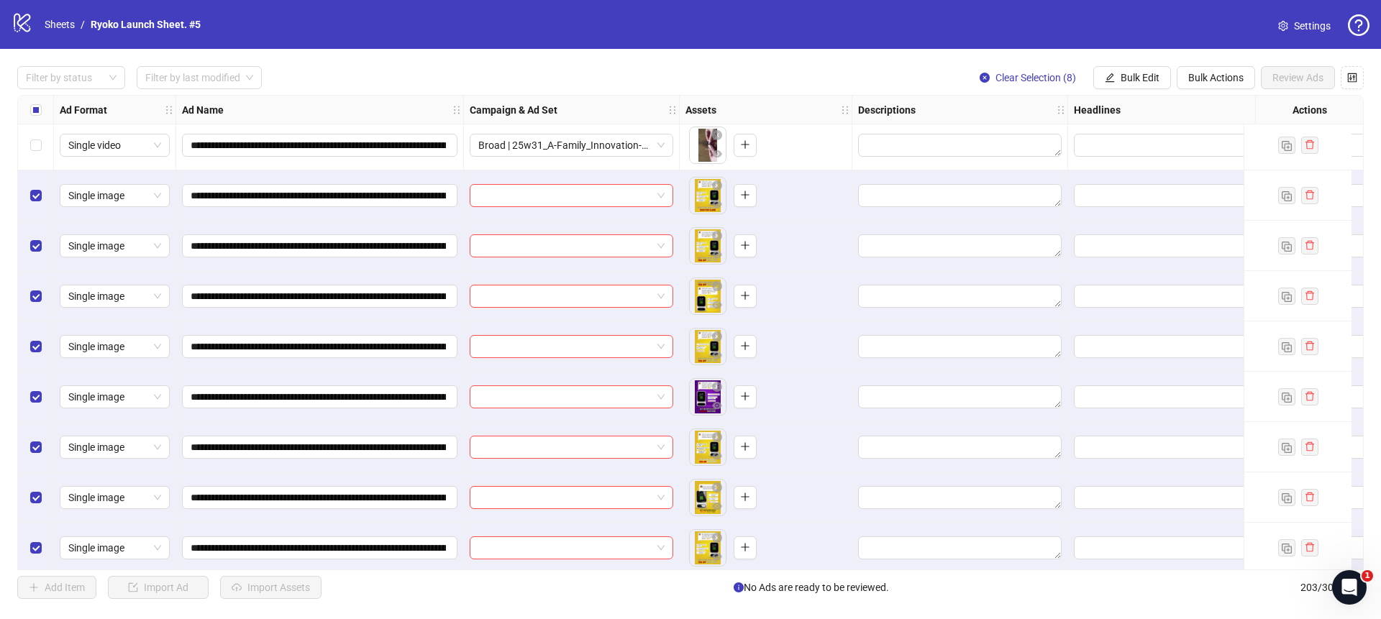
scroll to position [9785, 0]
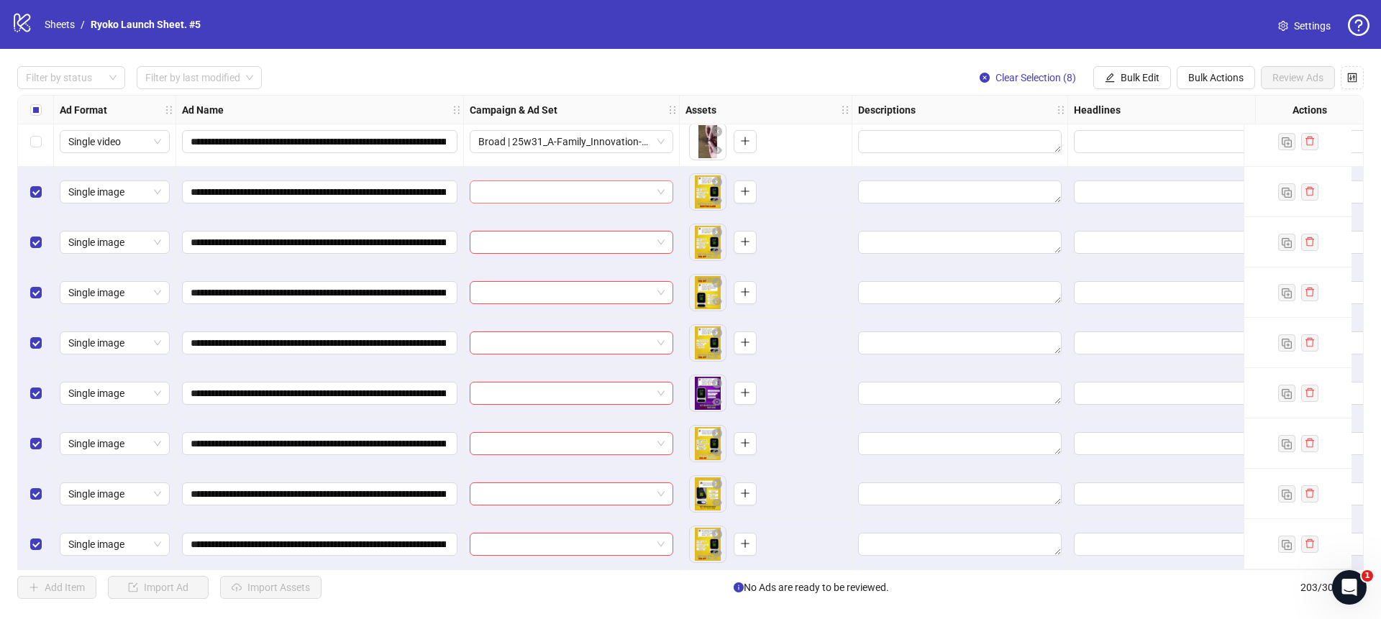
click at [658, 185] on span at bounding box center [571, 192] width 186 height 22
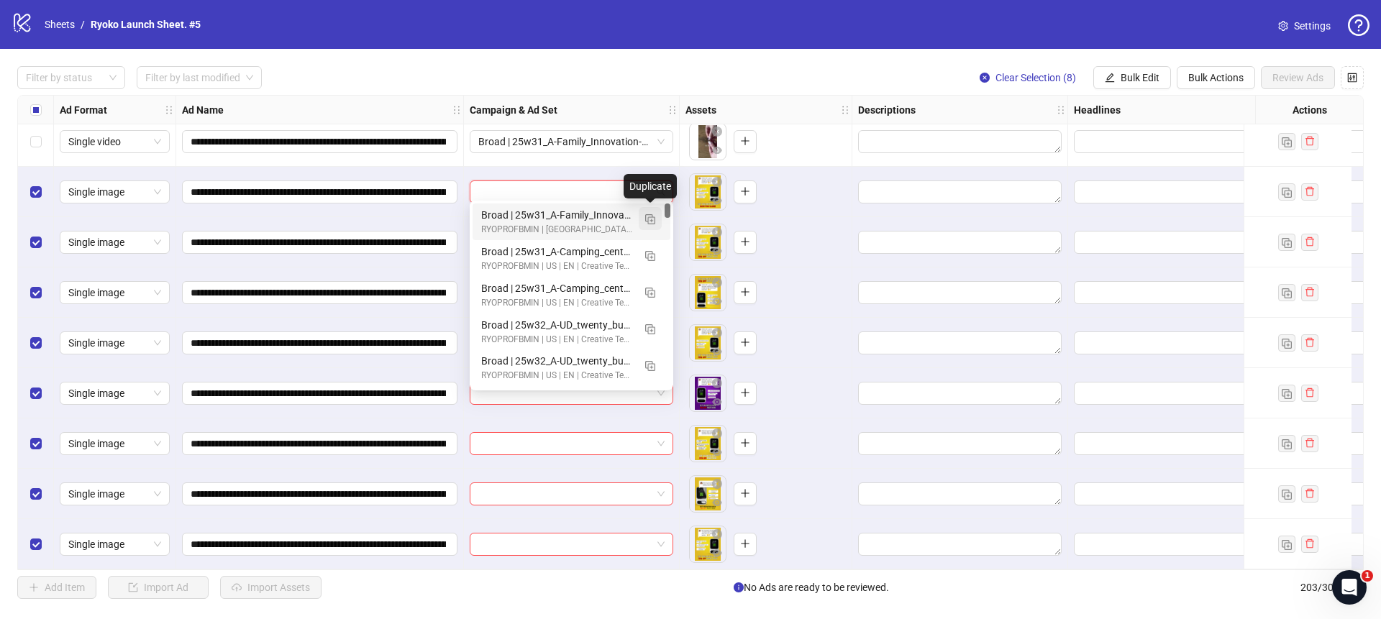
click at [651, 216] on img "button" at bounding box center [650, 219] width 10 height 10
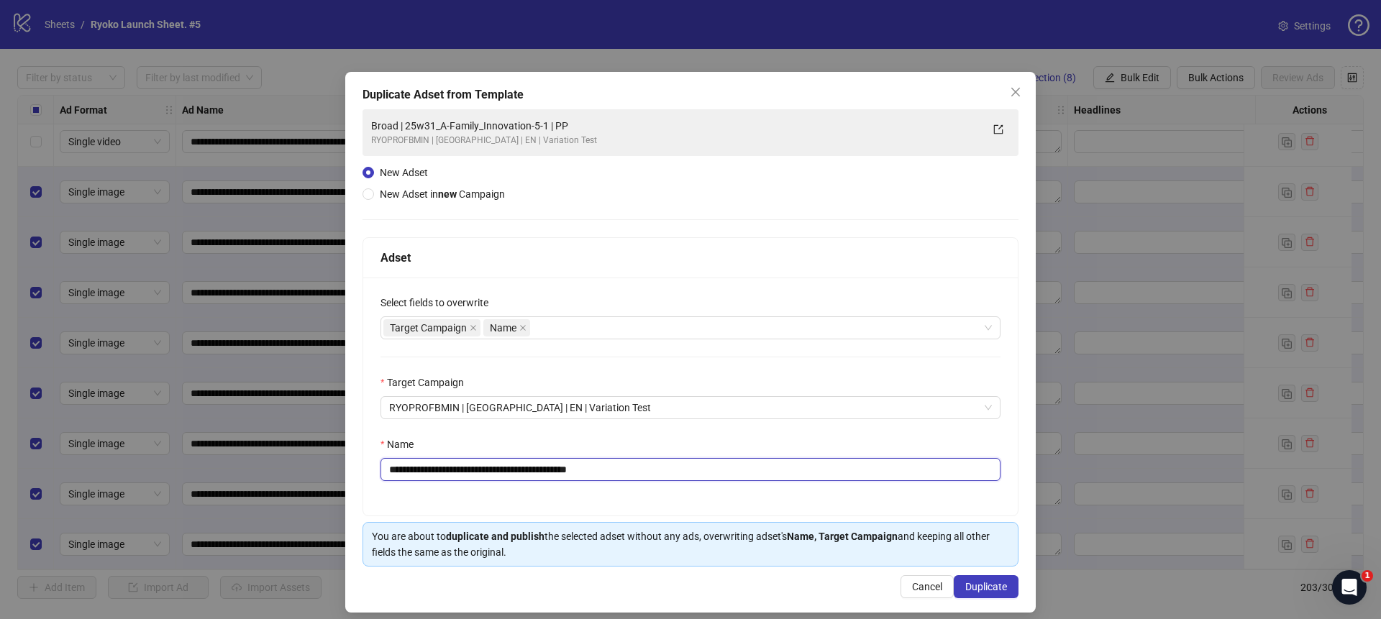
click at [635, 473] on input "**********" at bounding box center [691, 469] width 620 height 23
drag, startPoint x: 563, startPoint y: 470, endPoint x: 423, endPoint y: 470, distance: 140.3
click at [423, 470] on input "**********" at bounding box center [691, 469] width 620 height 23
paste input "**********"
type input "**********"
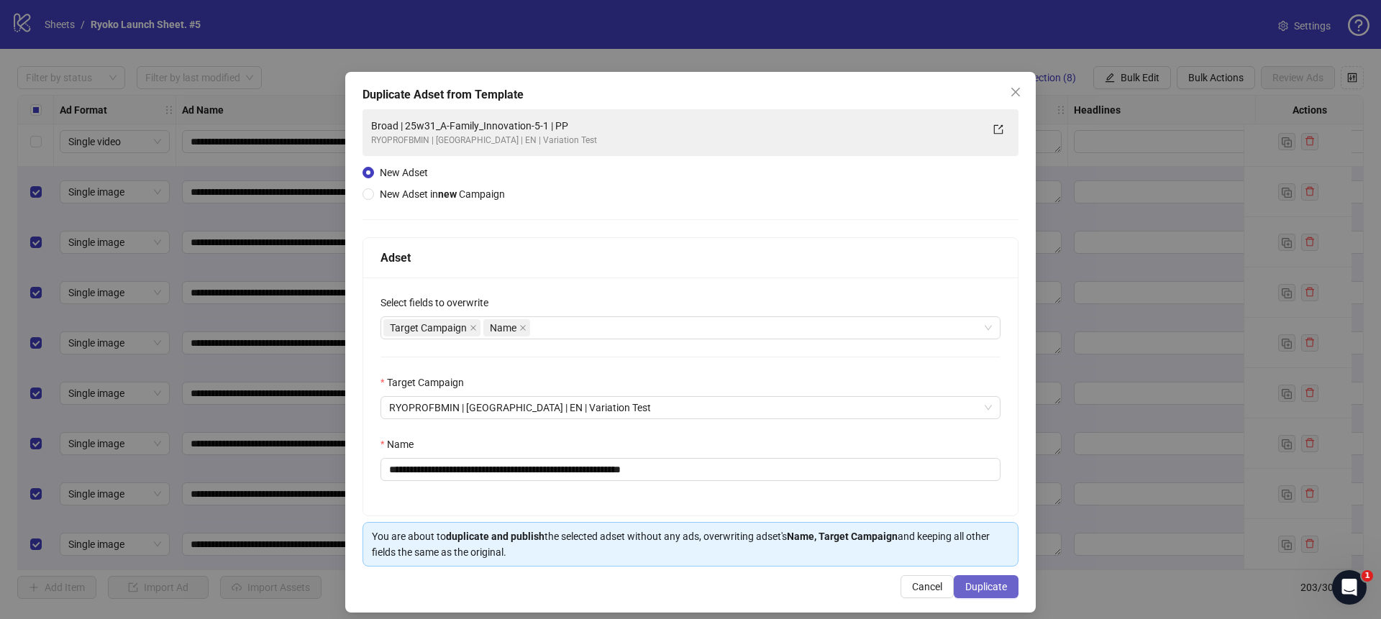
click at [994, 584] on span "Duplicate" at bounding box center [987, 587] width 42 height 12
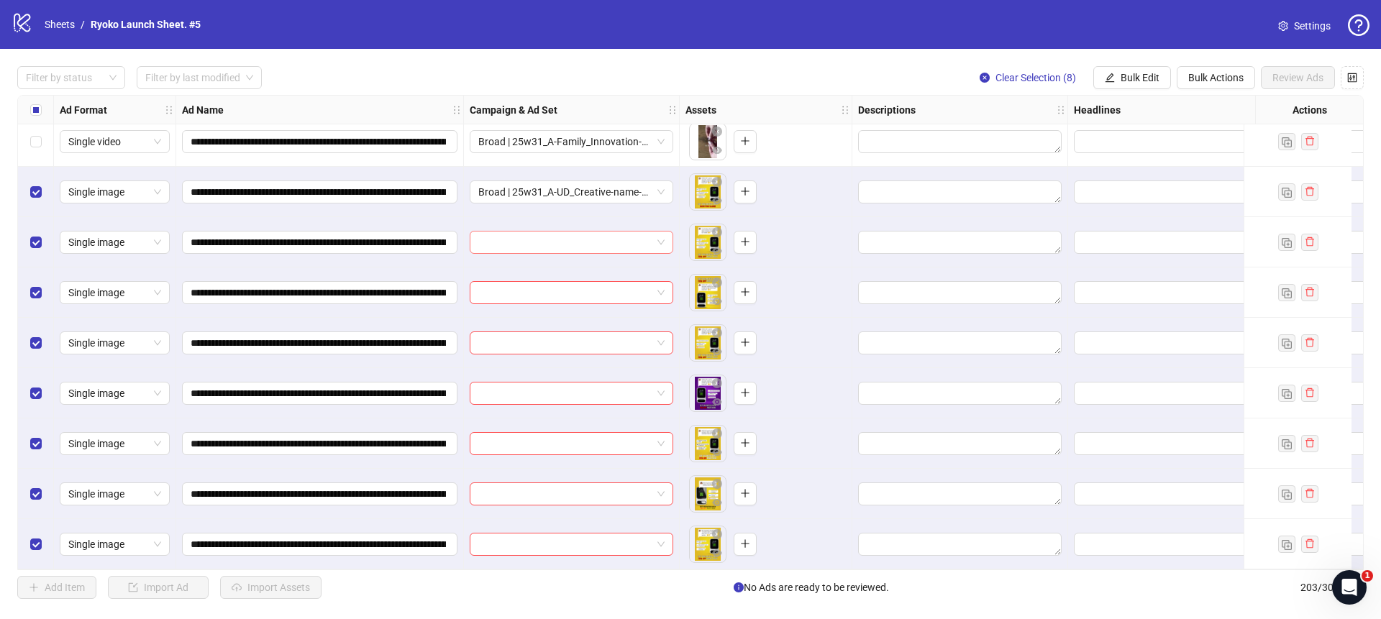
click at [664, 235] on span at bounding box center [571, 243] width 186 height 22
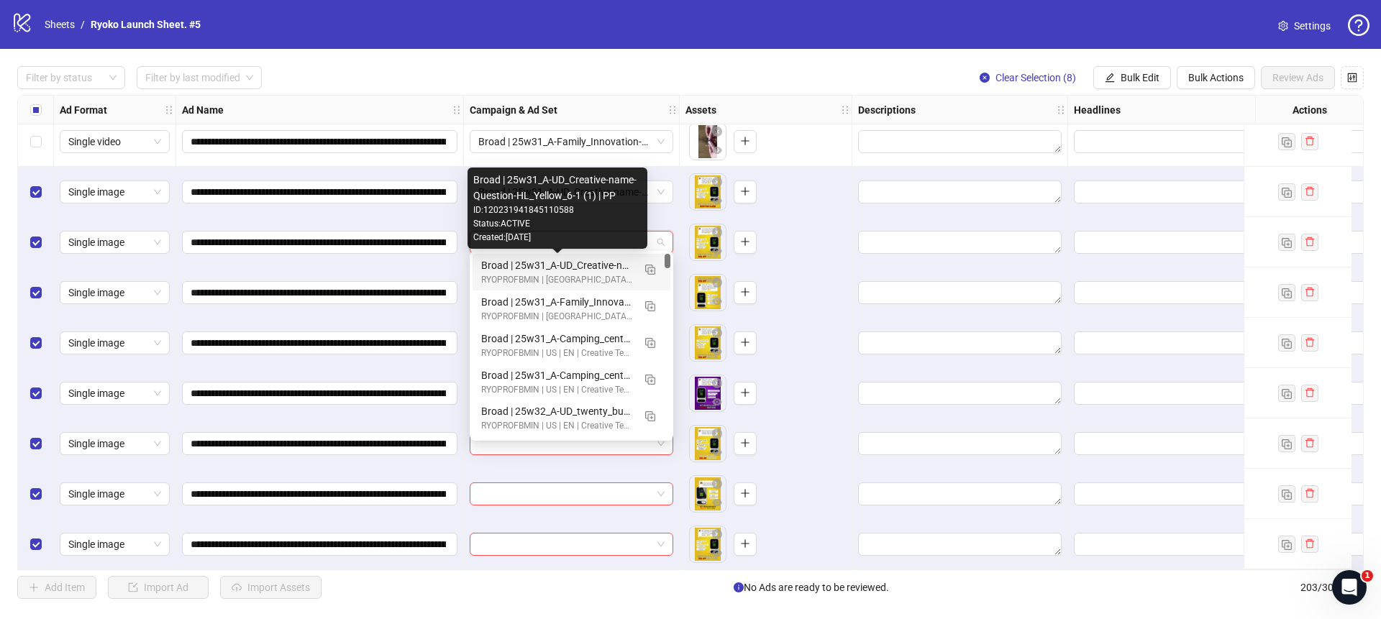
click at [625, 261] on div "Broad | 25w31_A-UD_Creative-name-Question-HL_Yellow_6-1 (1) | PP" at bounding box center [557, 266] width 152 height 16
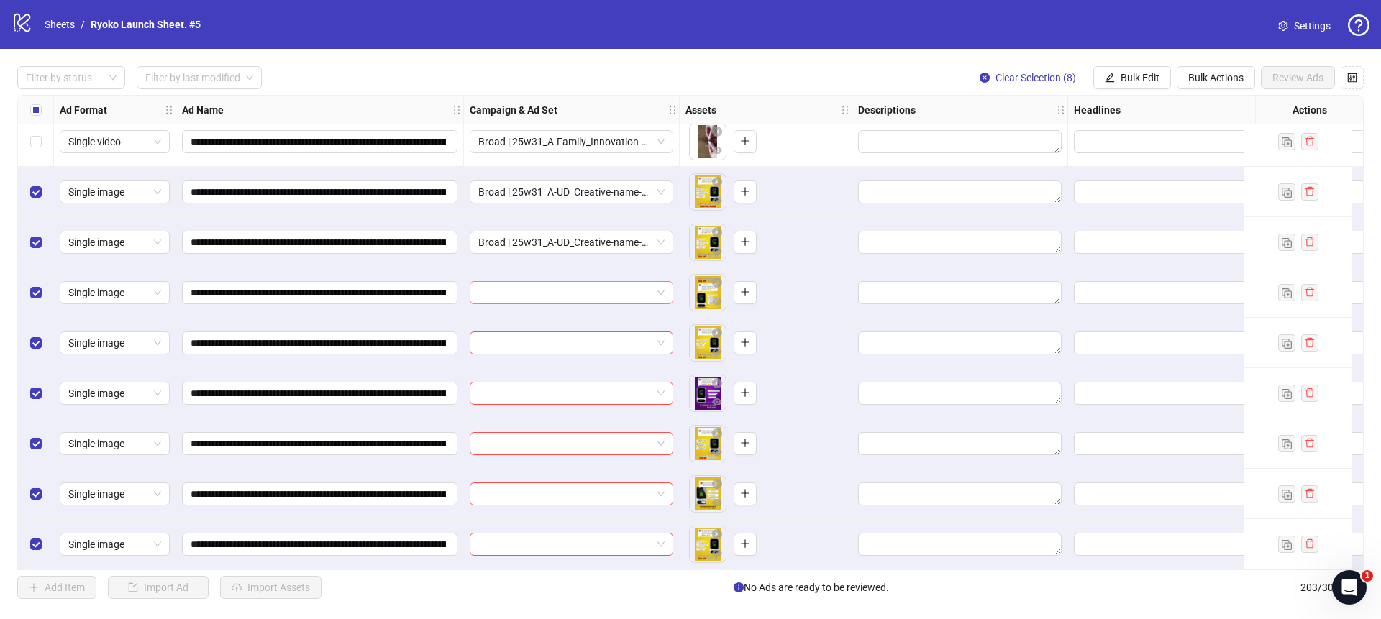
click at [658, 286] on span at bounding box center [571, 293] width 186 height 22
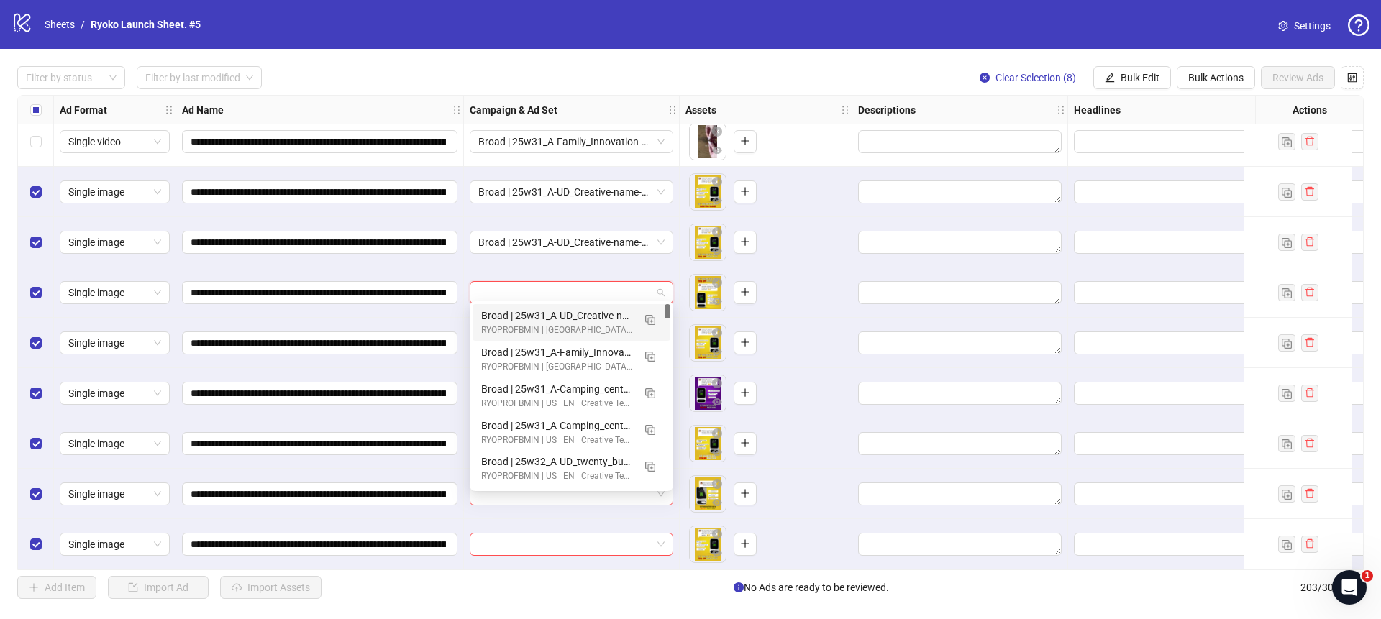
click at [603, 317] on div "Broad | 25w31_A-UD_Creative-name-Question-HL_Yellow_6-1 (1) | PP" at bounding box center [557, 316] width 152 height 16
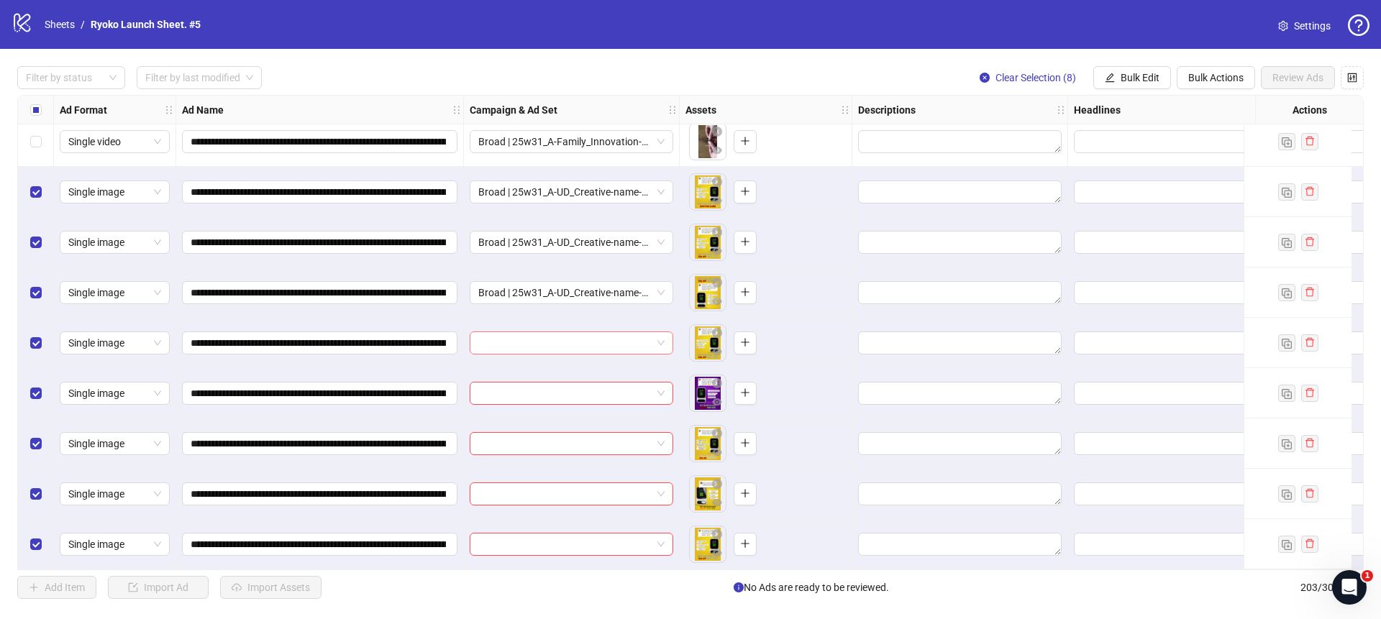
click at [664, 341] on span at bounding box center [571, 343] width 186 height 22
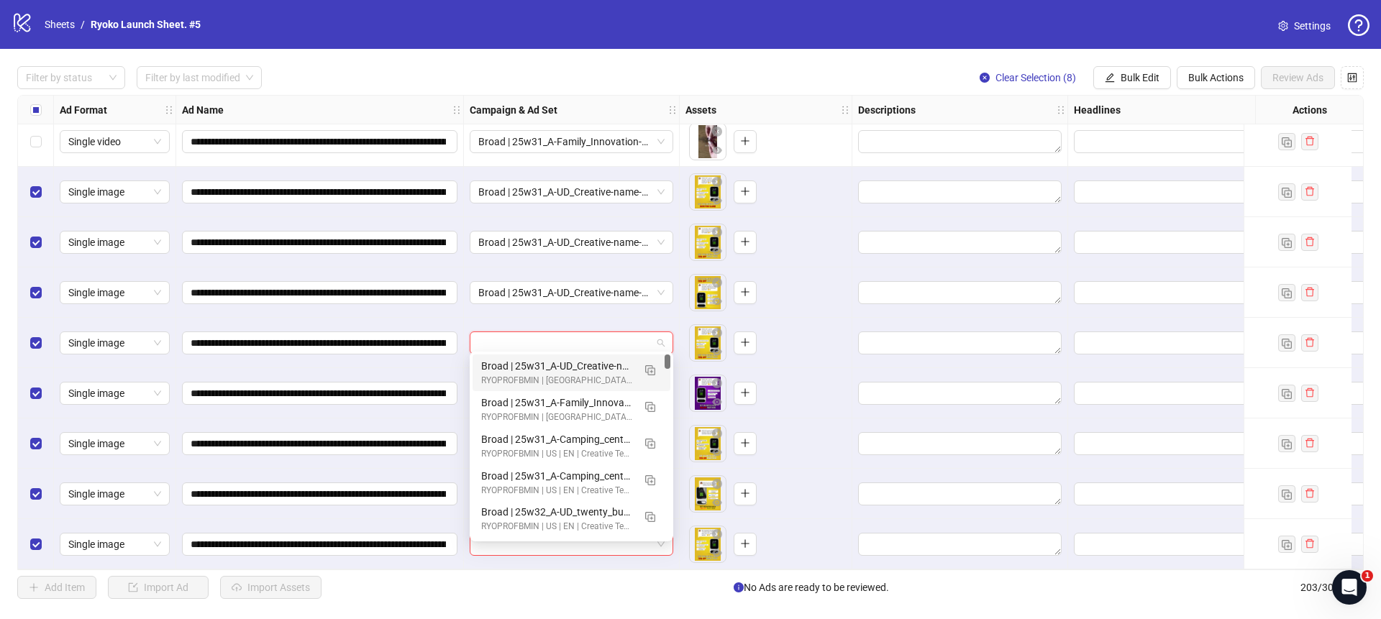
click at [610, 364] on div "Broad | 25w31_A-UD_Creative-name-Question-HL_Yellow_6-1 (1) | PP" at bounding box center [557, 366] width 152 height 16
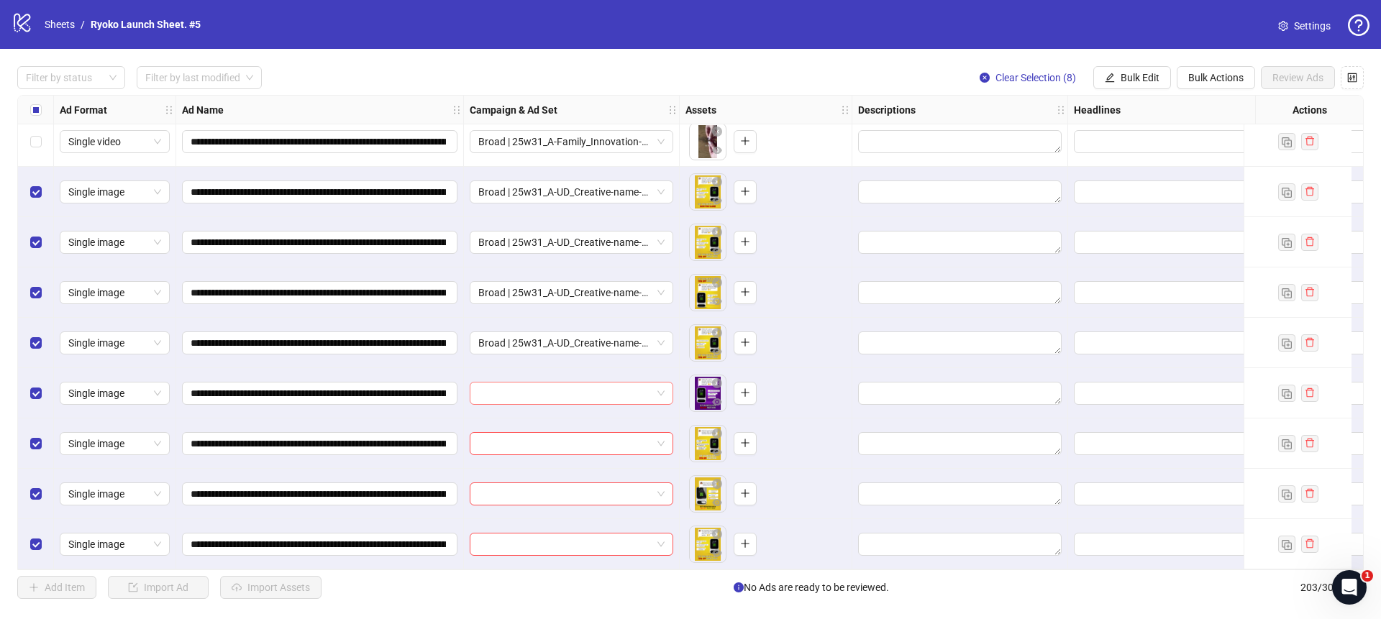
click at [659, 386] on span at bounding box center [571, 394] width 186 height 22
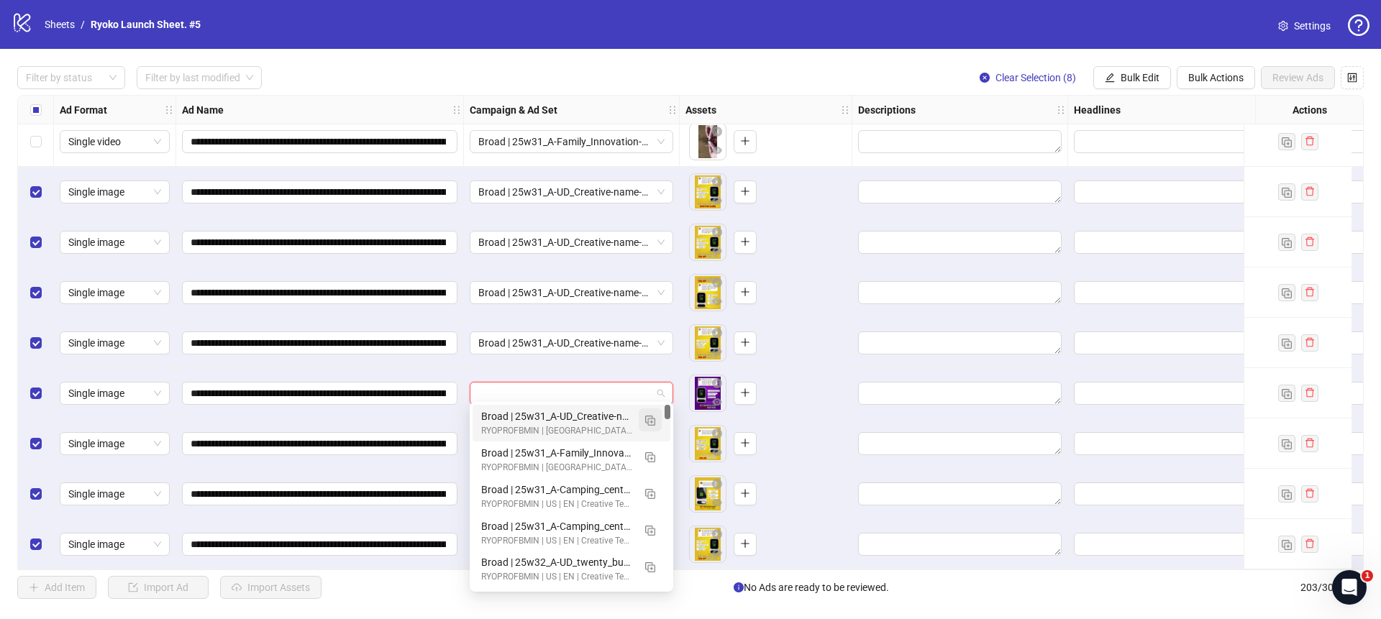
click at [655, 417] on img "button" at bounding box center [650, 421] width 10 height 10
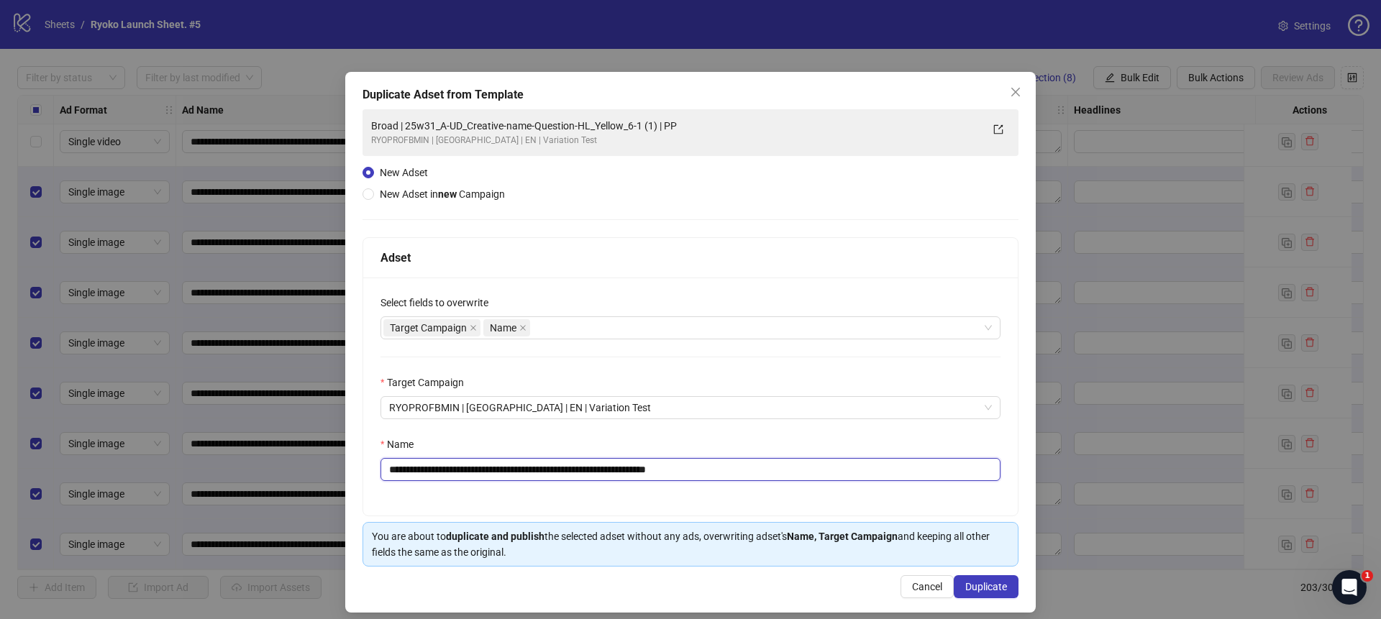
click at [730, 470] on input "**********" at bounding box center [691, 469] width 620 height 23
click at [673, 470] on input "**********" at bounding box center [691, 469] width 620 height 23
type input "**********"
click at [983, 586] on span "Duplicate" at bounding box center [987, 587] width 42 height 12
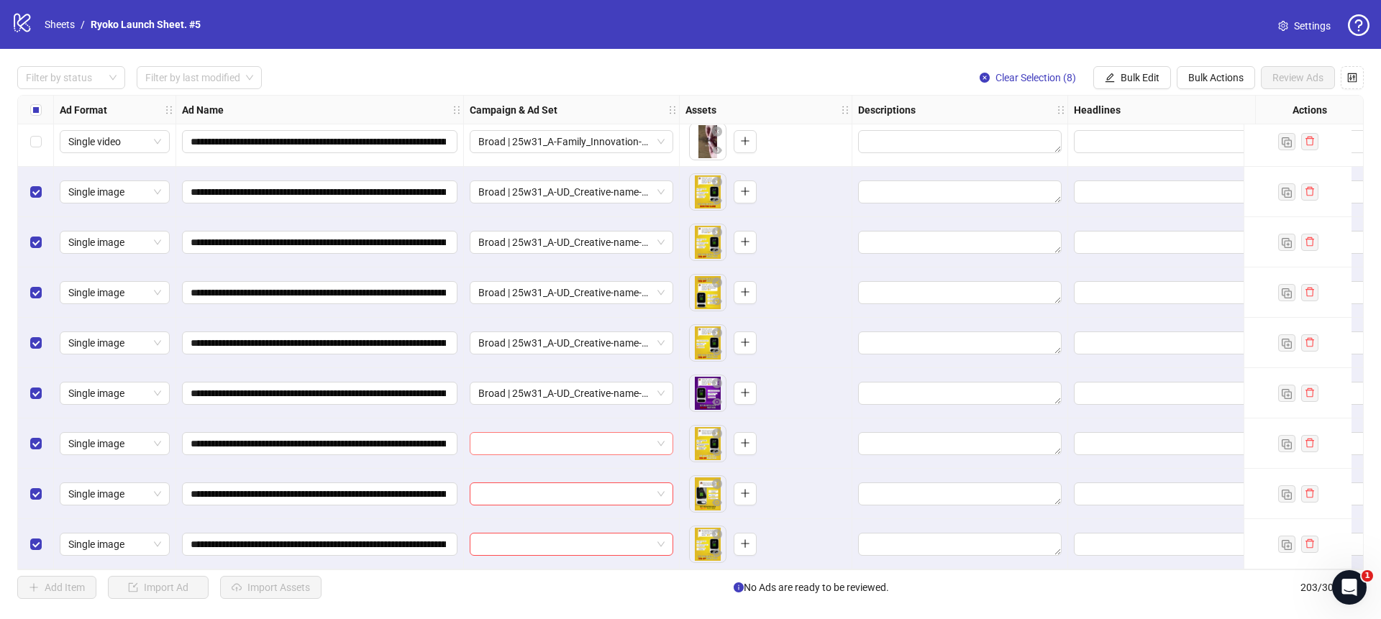
click at [663, 433] on span at bounding box center [571, 444] width 186 height 22
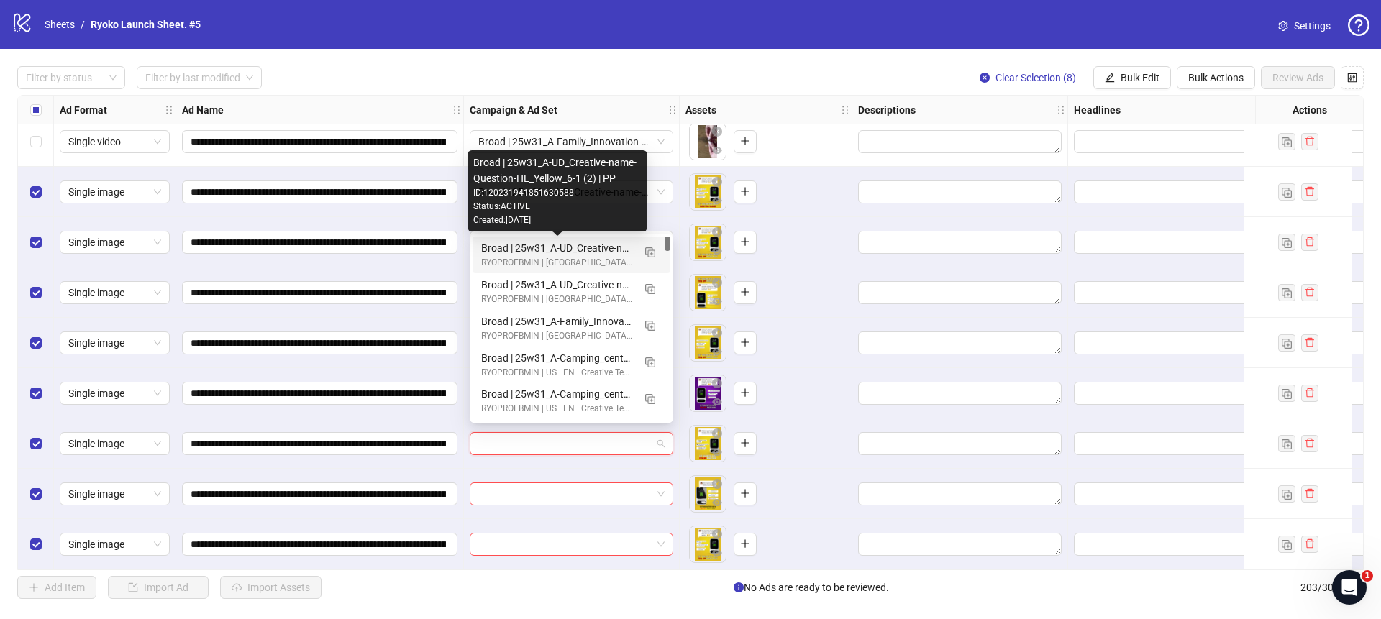
click at [605, 243] on div "Broad | 25w31_A-UD_Creative-name-Question-HL_Yellow_6-1 (2) | PP" at bounding box center [557, 248] width 152 height 16
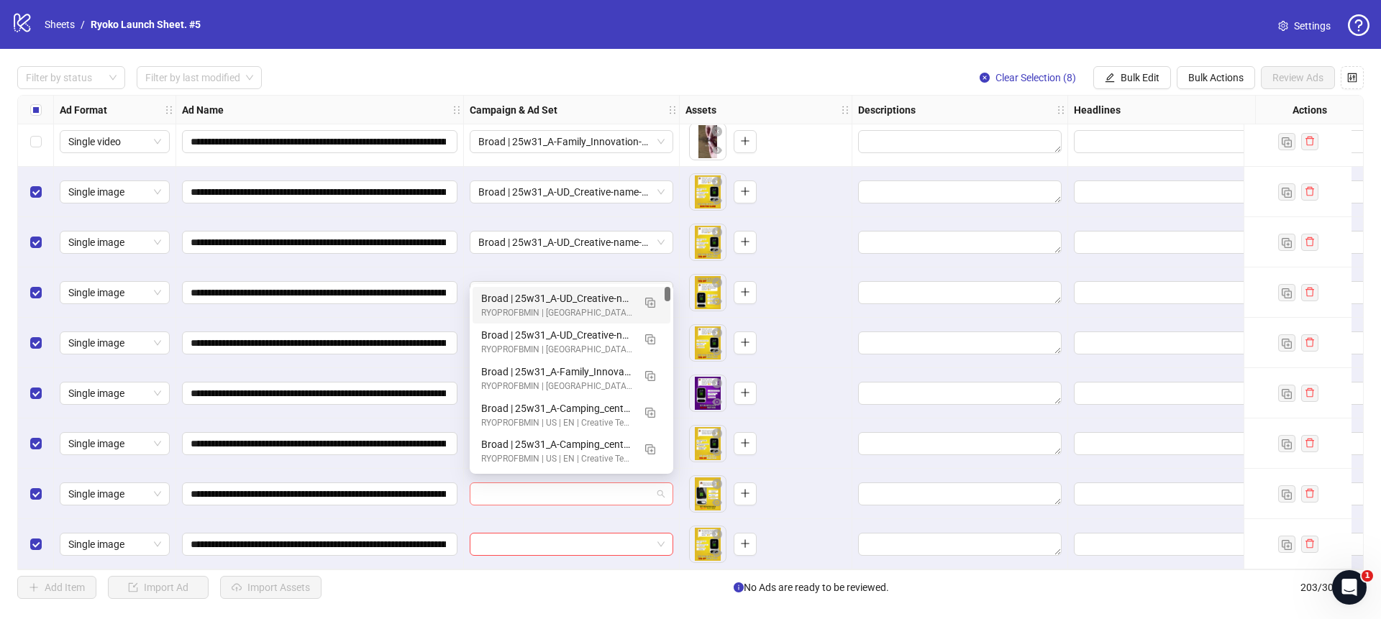
click at [661, 486] on span at bounding box center [571, 495] width 186 height 22
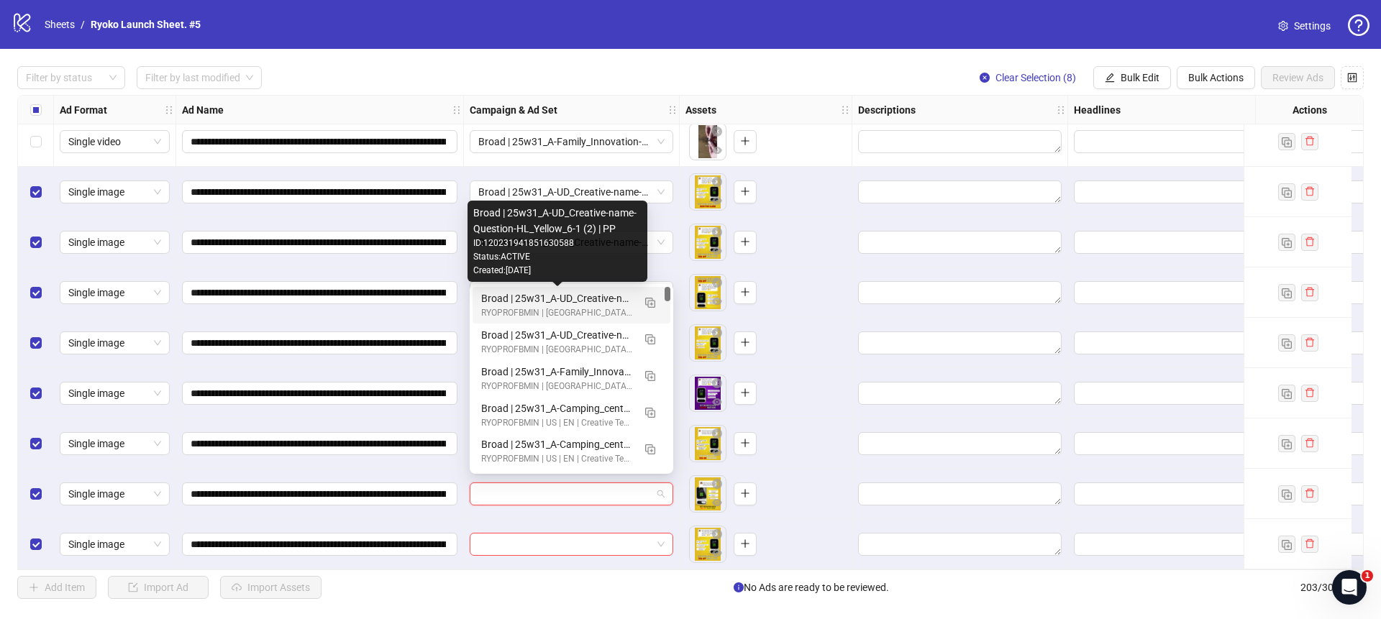
click at [614, 297] on div "Broad | 25w31_A-UD_Creative-name-Question-HL_Yellow_6-1 (2) | PP" at bounding box center [557, 299] width 152 height 16
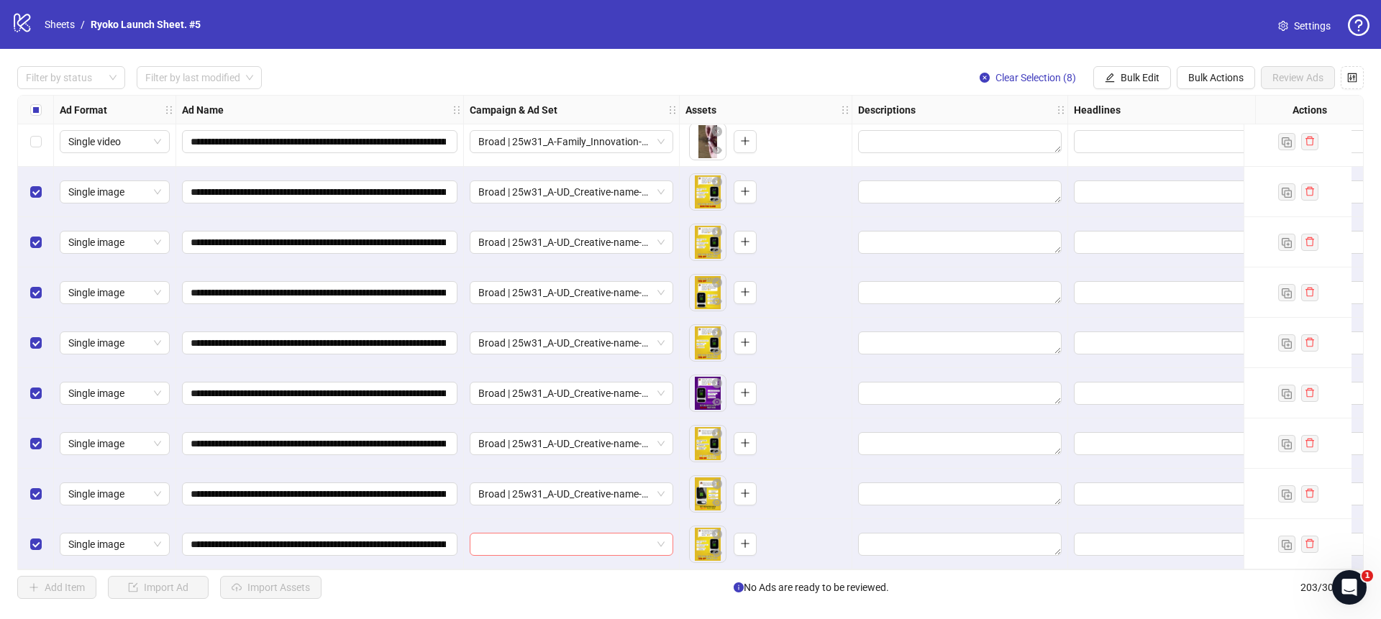
click at [658, 537] on span at bounding box center [571, 545] width 186 height 22
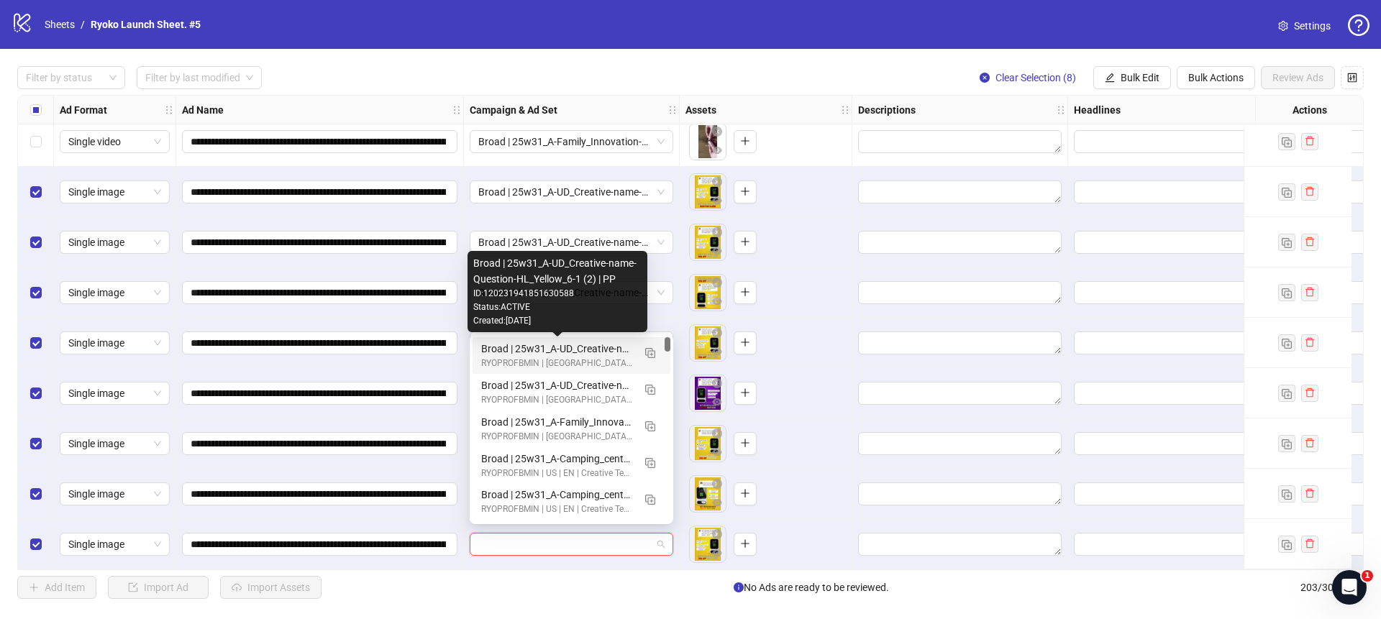
click at [603, 347] on div "Broad | 25w31_A-UD_Creative-name-Question-HL_Yellow_6-1 (2) | PP" at bounding box center [557, 349] width 152 height 16
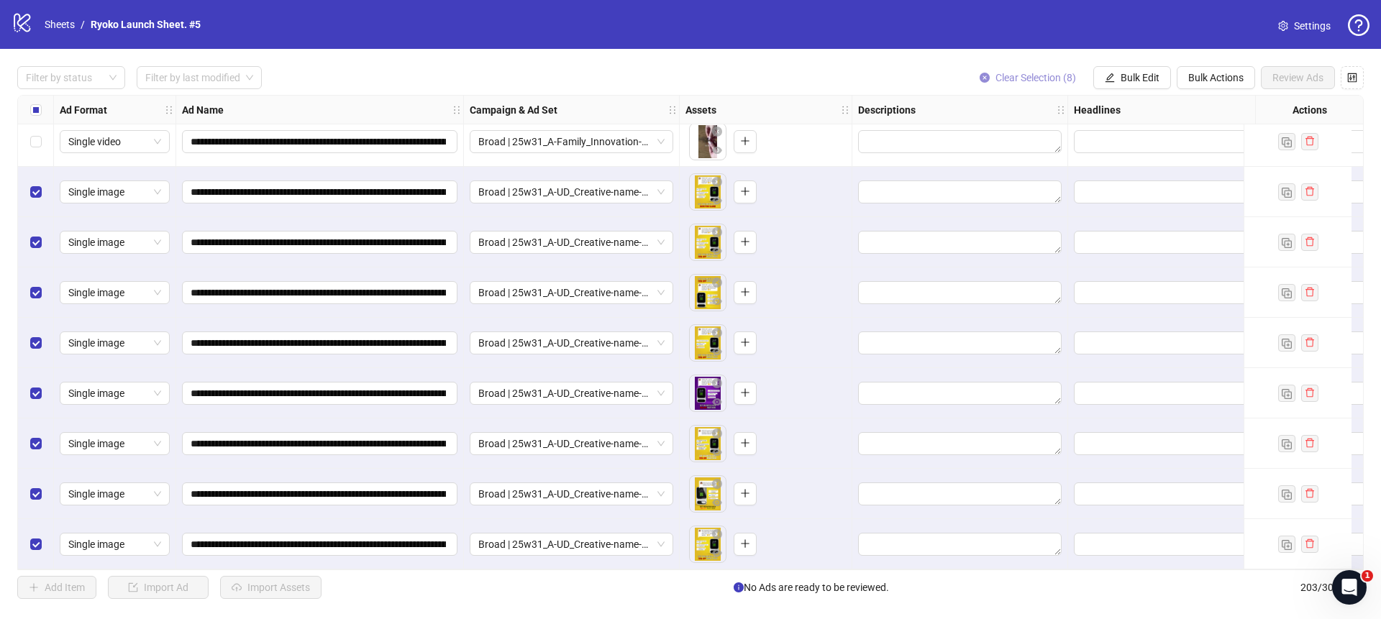
click at [980, 79] on icon "close-circle" at bounding box center [985, 78] width 10 height 10
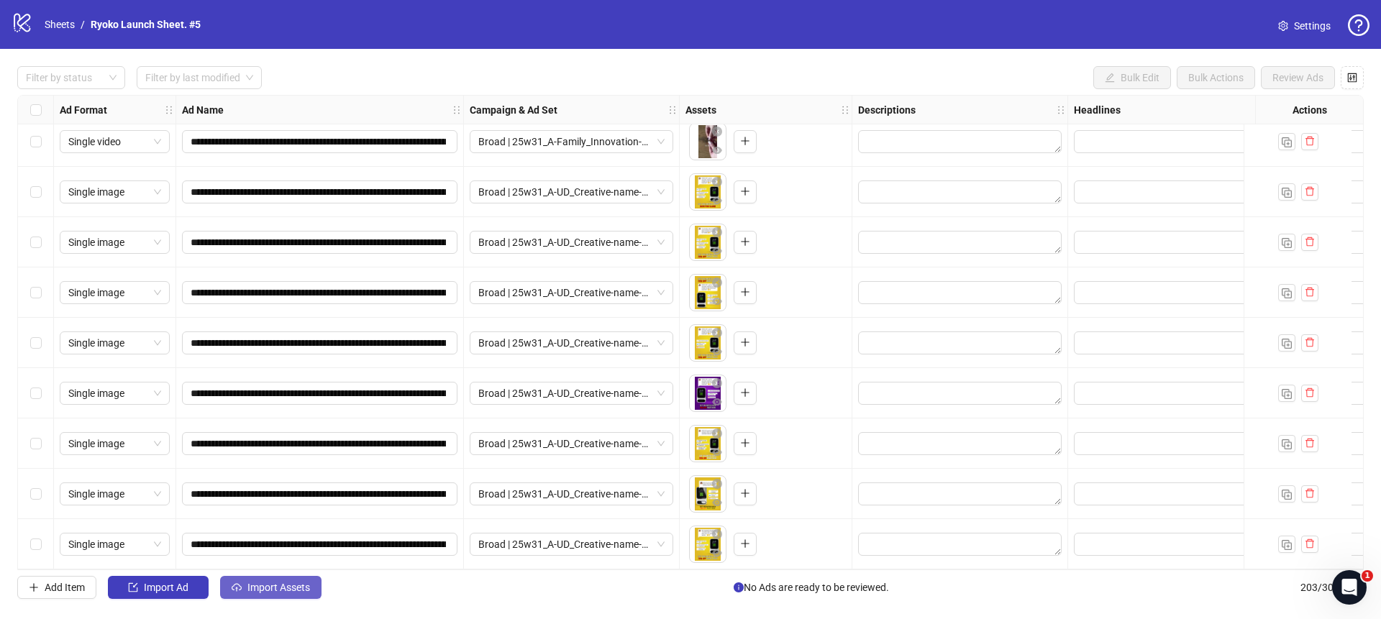
click at [305, 584] on span "Import Assets" at bounding box center [279, 588] width 63 height 12
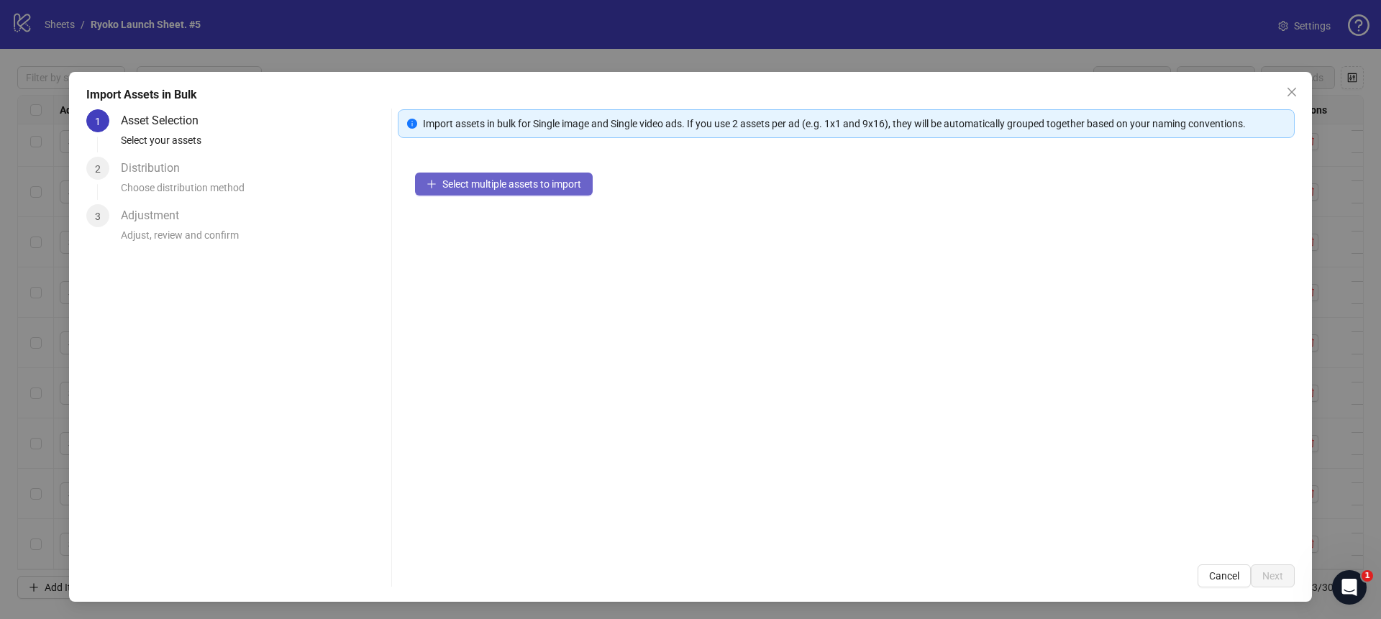
click at [448, 194] on button "Select multiple assets to import" at bounding box center [504, 184] width 178 height 23
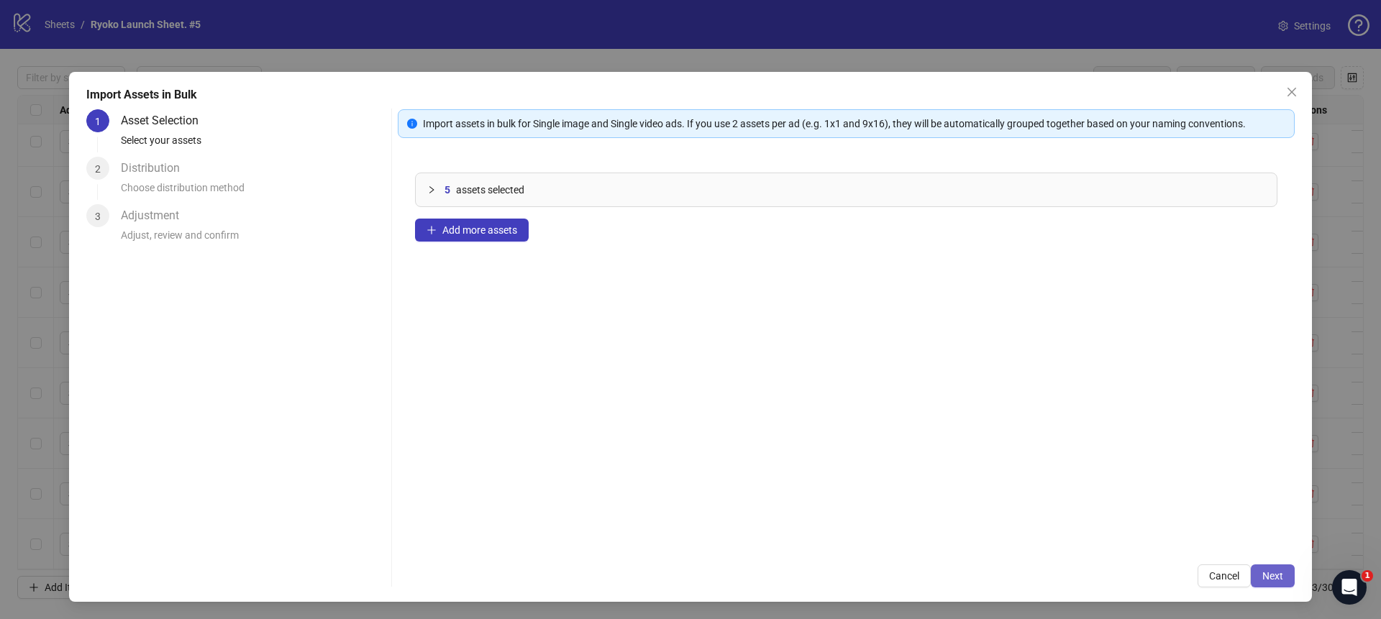
click at [1276, 569] on button "Next" at bounding box center [1273, 576] width 44 height 23
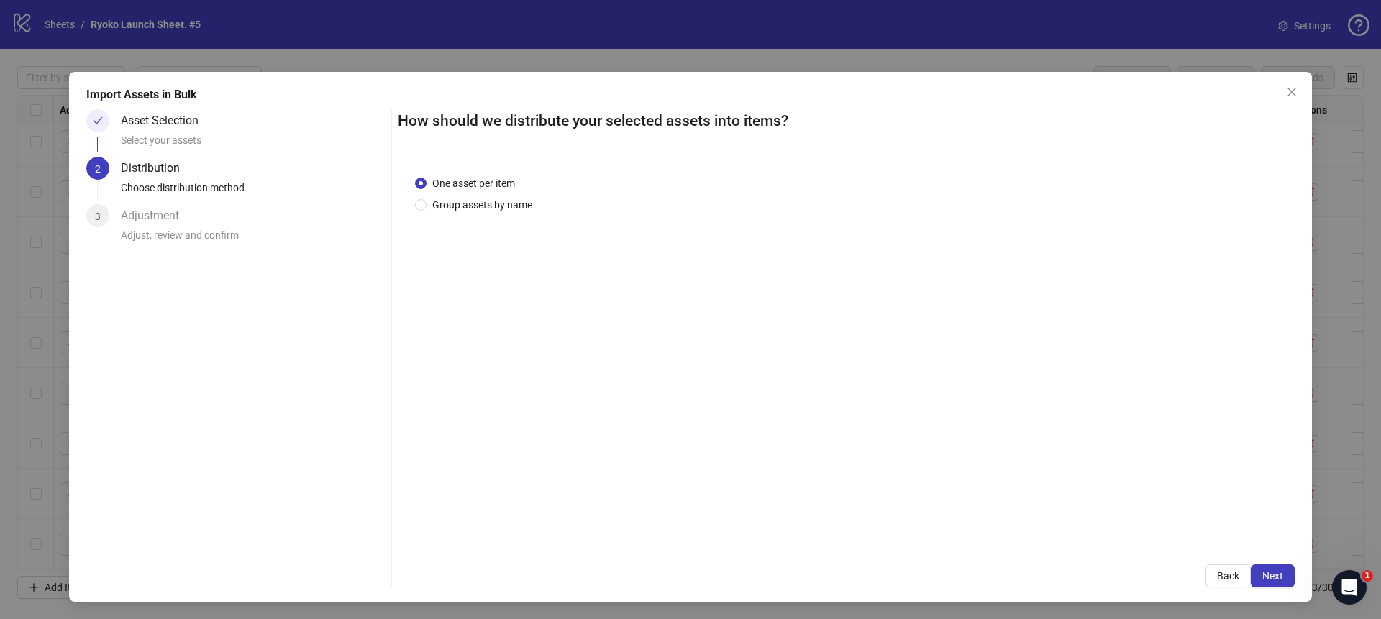
click at [1275, 576] on span "Next" at bounding box center [1273, 577] width 21 height 12
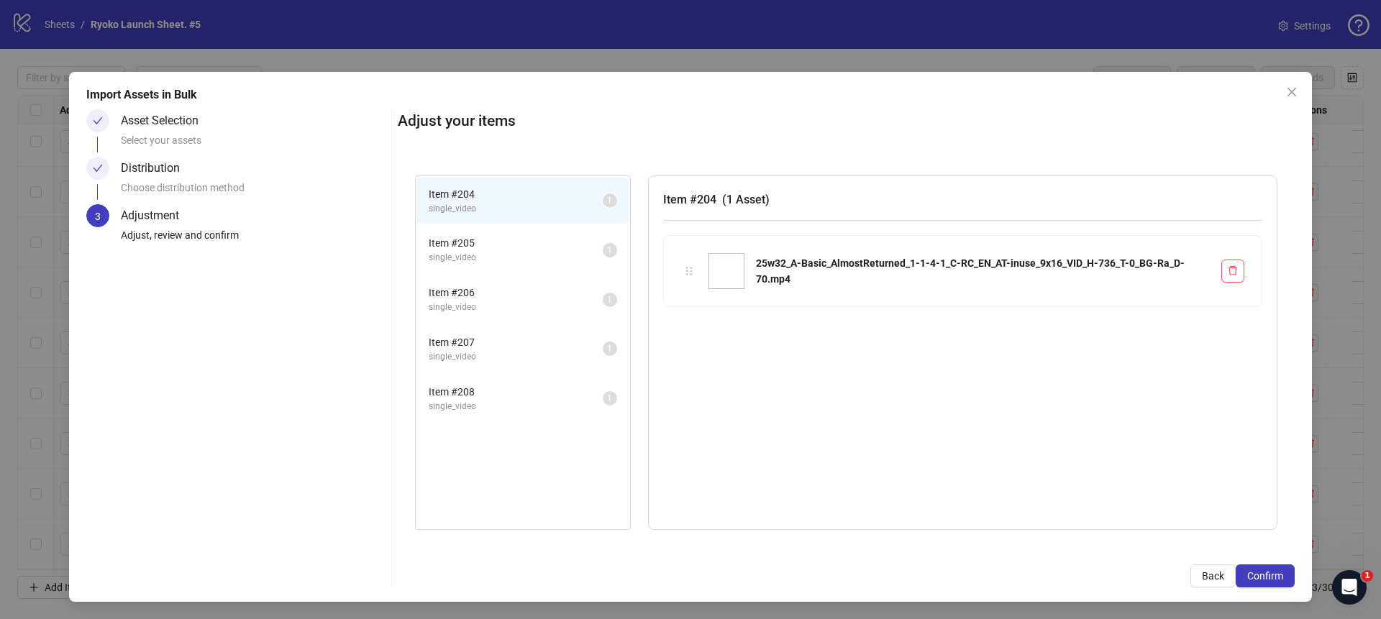
click at [1275, 576] on span "Confirm" at bounding box center [1266, 577] width 36 height 12
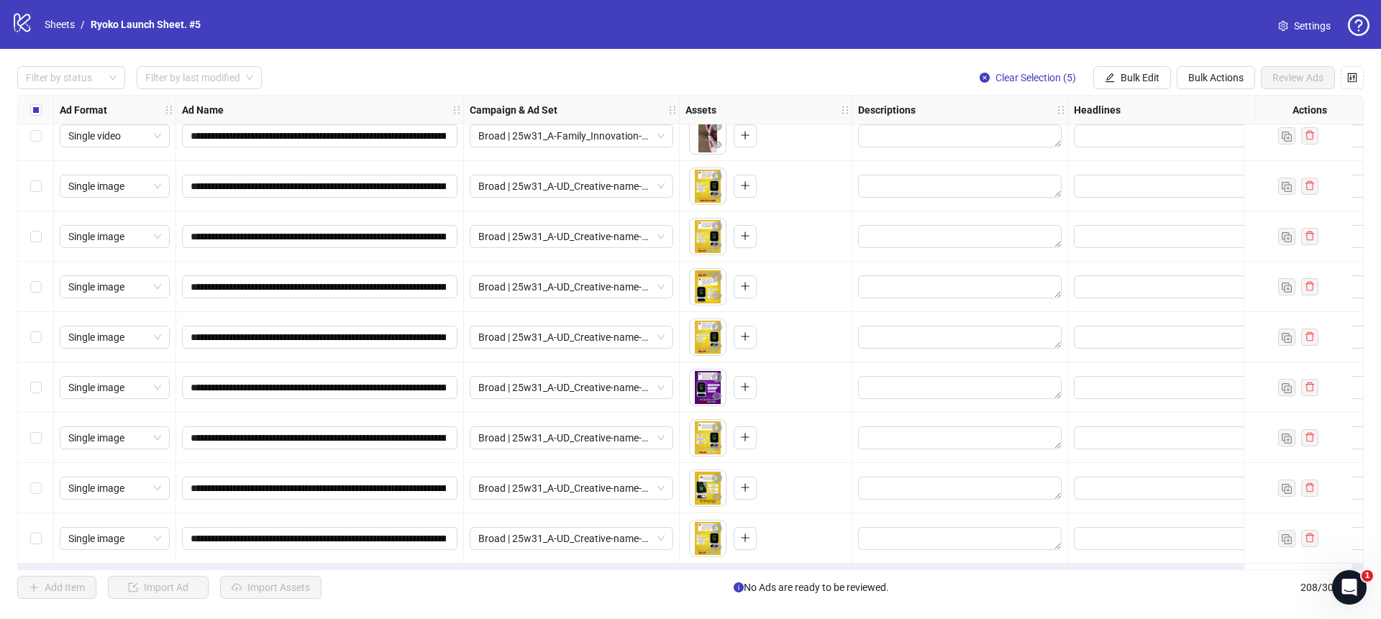
scroll to position [10036, 0]
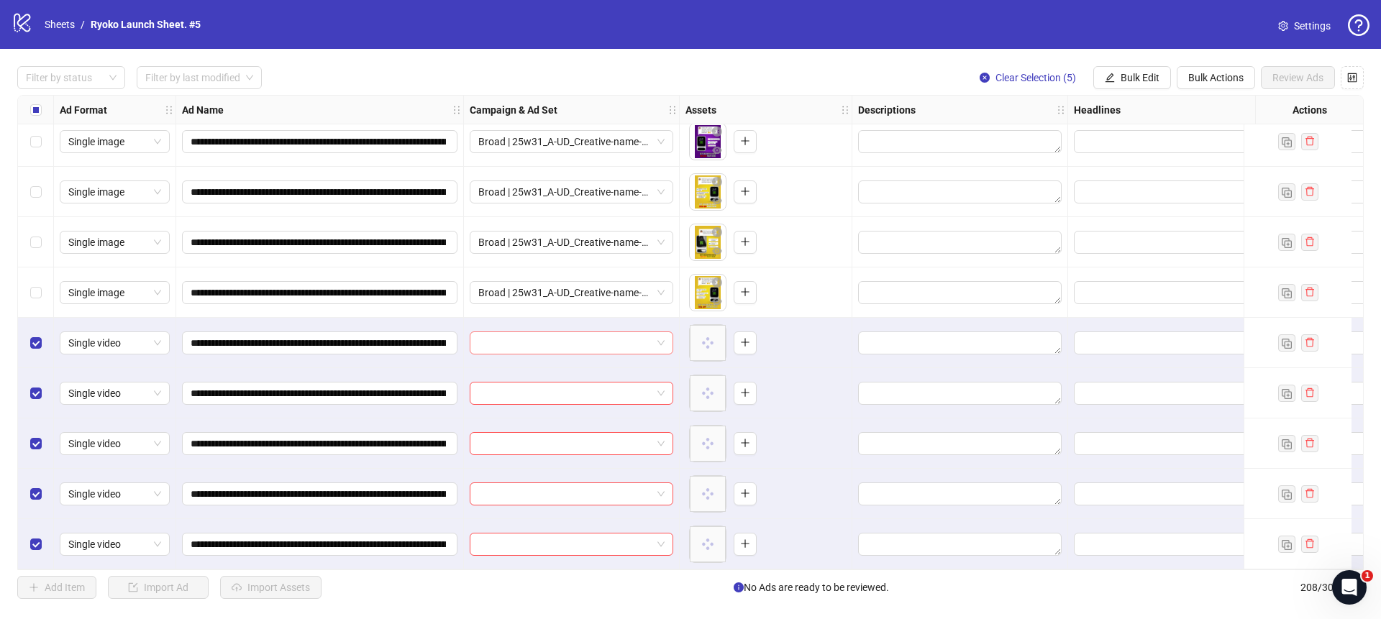
click at [665, 340] on div at bounding box center [572, 343] width 204 height 23
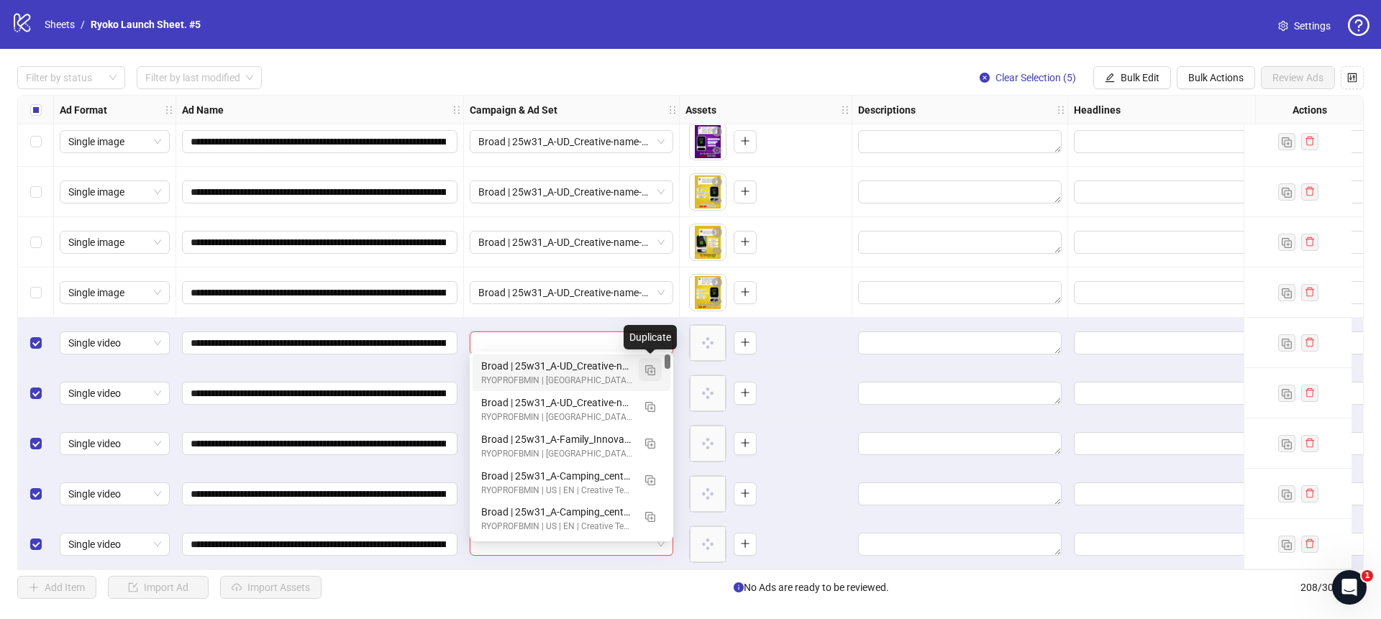
click at [651, 371] on img "button" at bounding box center [650, 371] width 10 height 10
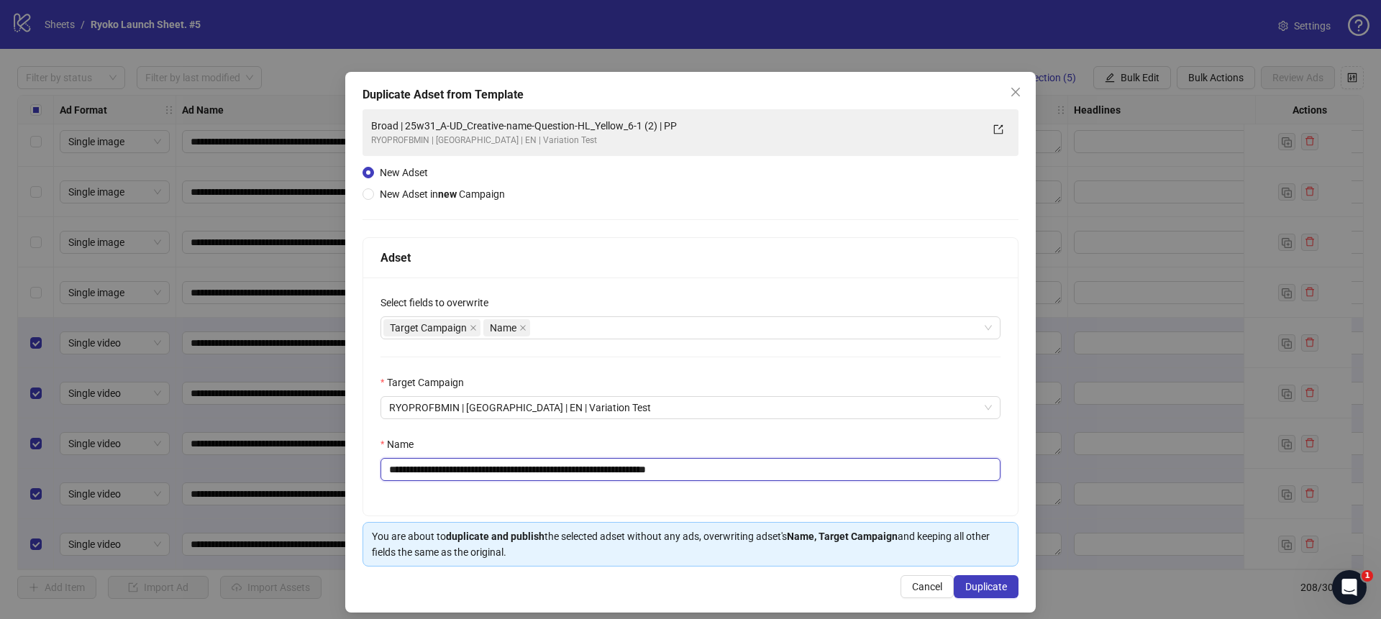
drag, startPoint x: 735, startPoint y: 466, endPoint x: 682, endPoint y: 463, distance: 52.6
click at [682, 463] on input "**********" at bounding box center [691, 469] width 620 height 23
click at [693, 465] on input "**********" at bounding box center [691, 469] width 620 height 23
click at [694, 468] on input "**********" at bounding box center [691, 469] width 620 height 23
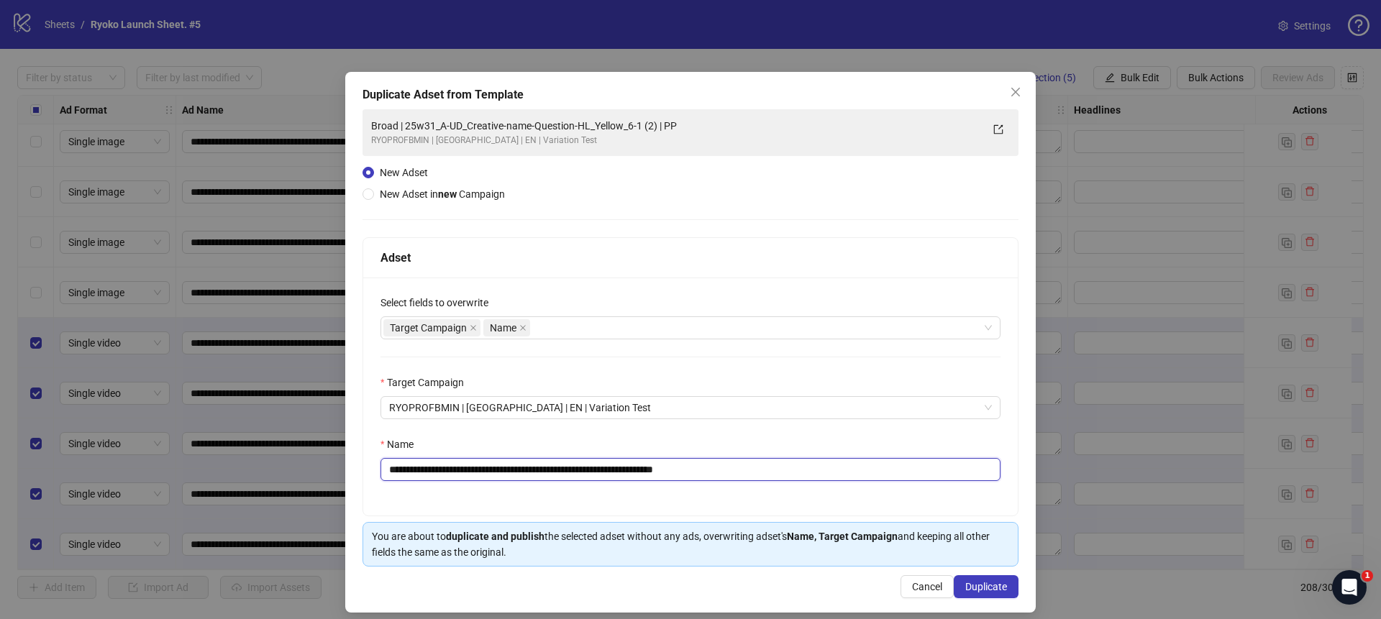
click at [694, 468] on input "**********" at bounding box center [691, 469] width 620 height 23
paste input "****"
drag, startPoint x: 673, startPoint y: 470, endPoint x: 422, endPoint y: 468, distance: 251.1
click at [422, 468] on input "**********" at bounding box center [691, 469] width 620 height 23
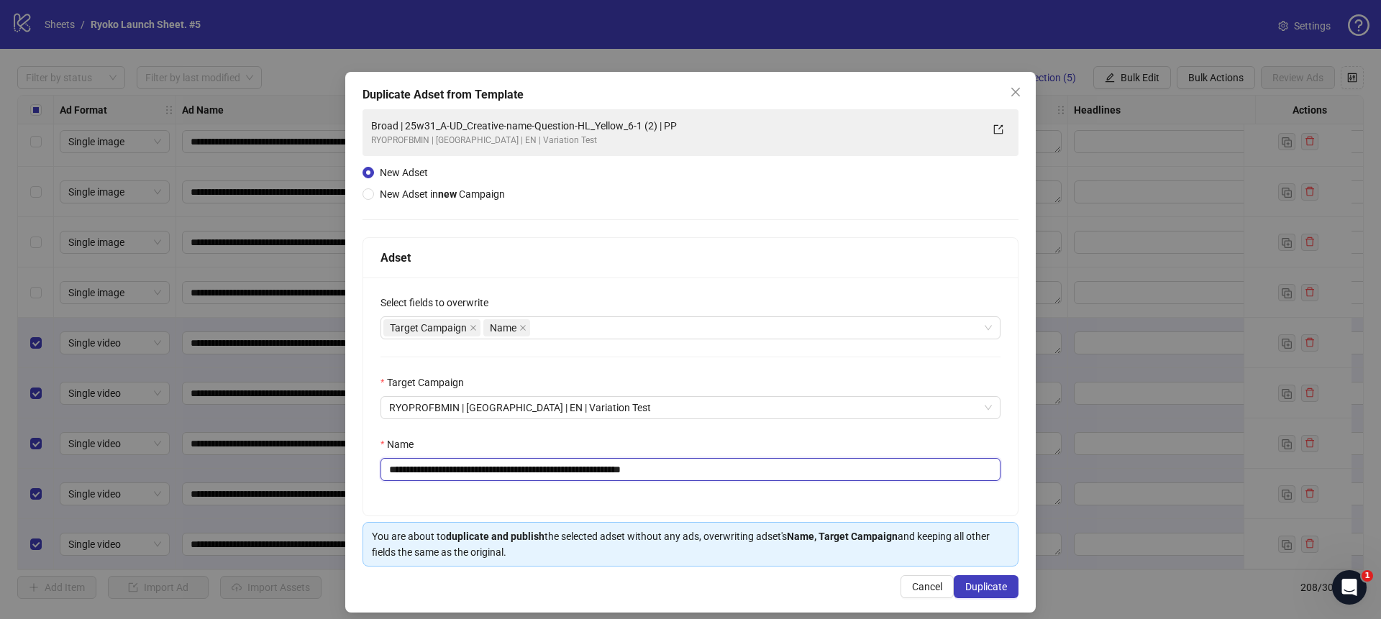
paste input "text"
type input "**********"
click at [970, 584] on span "Duplicate" at bounding box center [987, 587] width 42 height 12
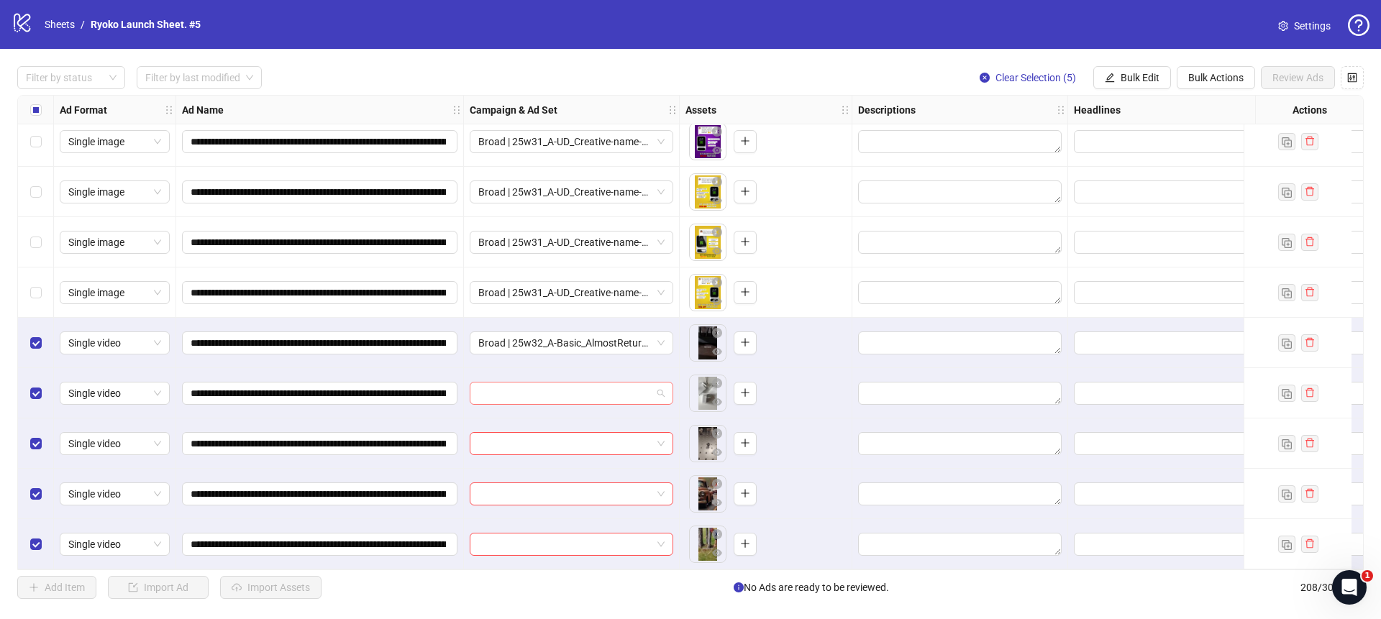
click at [659, 386] on span at bounding box center [571, 394] width 186 height 22
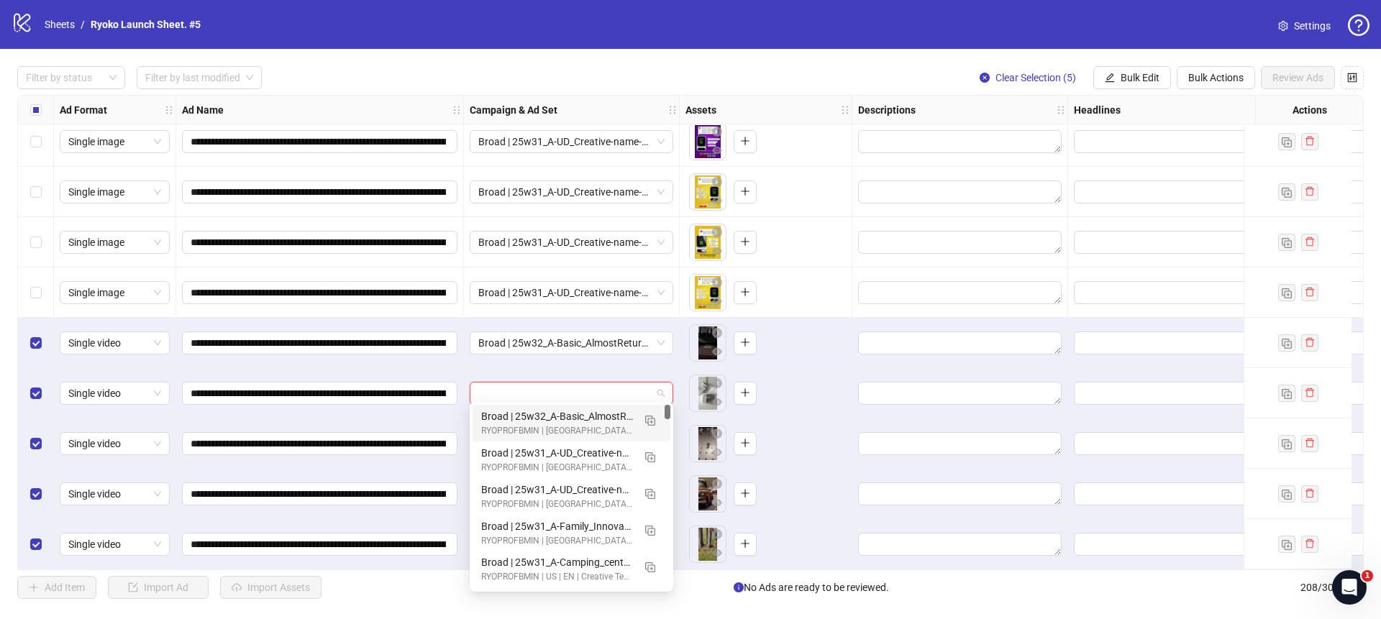
click at [583, 411] on div "Broad | 25w32_A-Basic_AlmostReturned_1-1-4-1 | PP" at bounding box center [557, 417] width 152 height 16
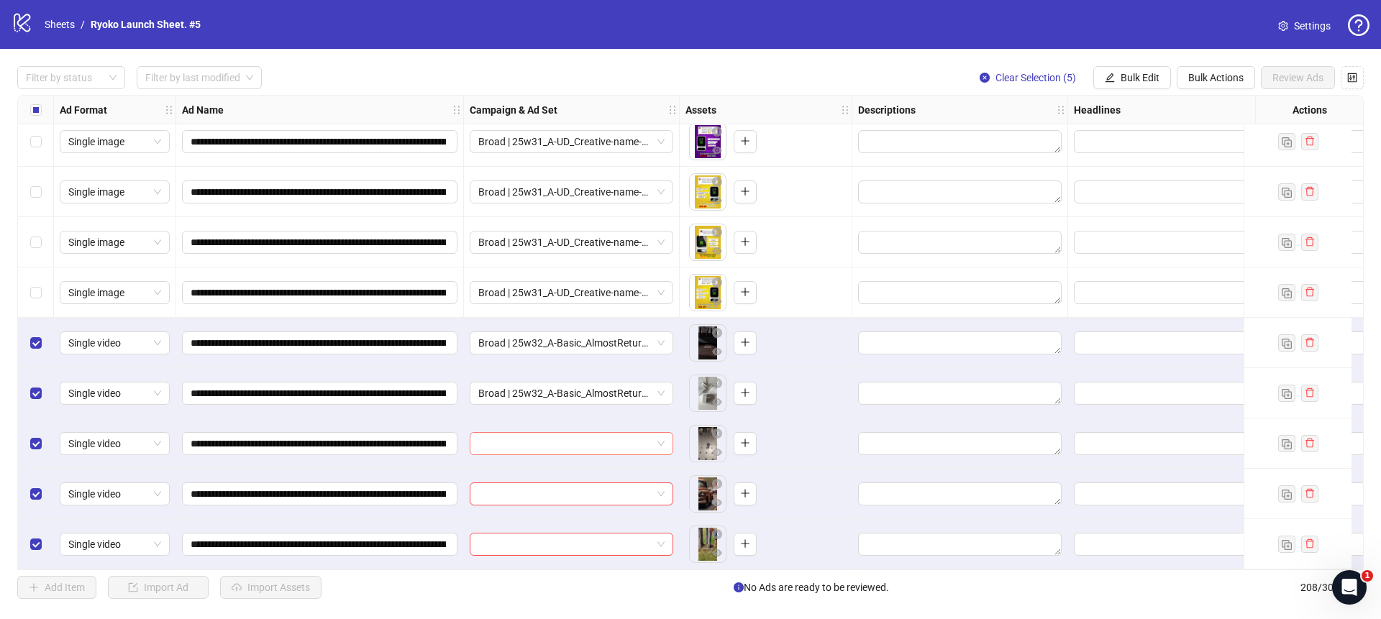
click at [668, 437] on div at bounding box center [572, 443] width 204 height 23
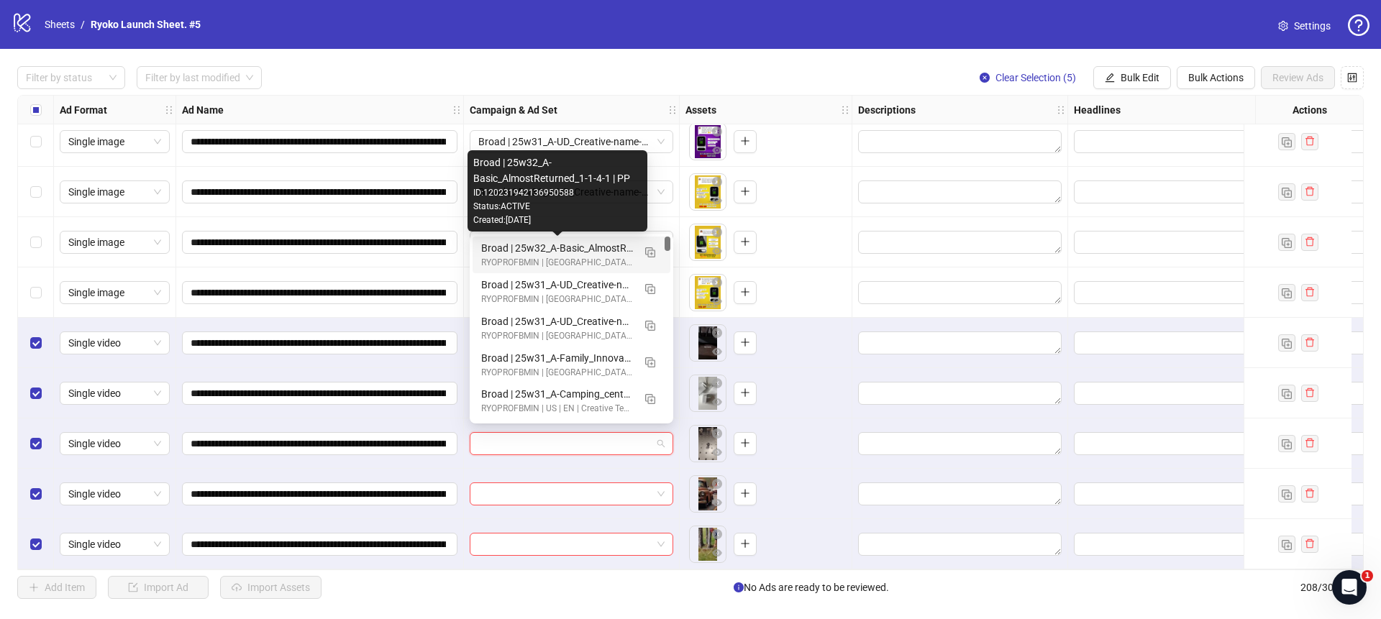
click at [584, 251] on div "Broad | 25w32_A-Basic_AlmostReturned_1-1-4-1 | PP" at bounding box center [557, 248] width 152 height 16
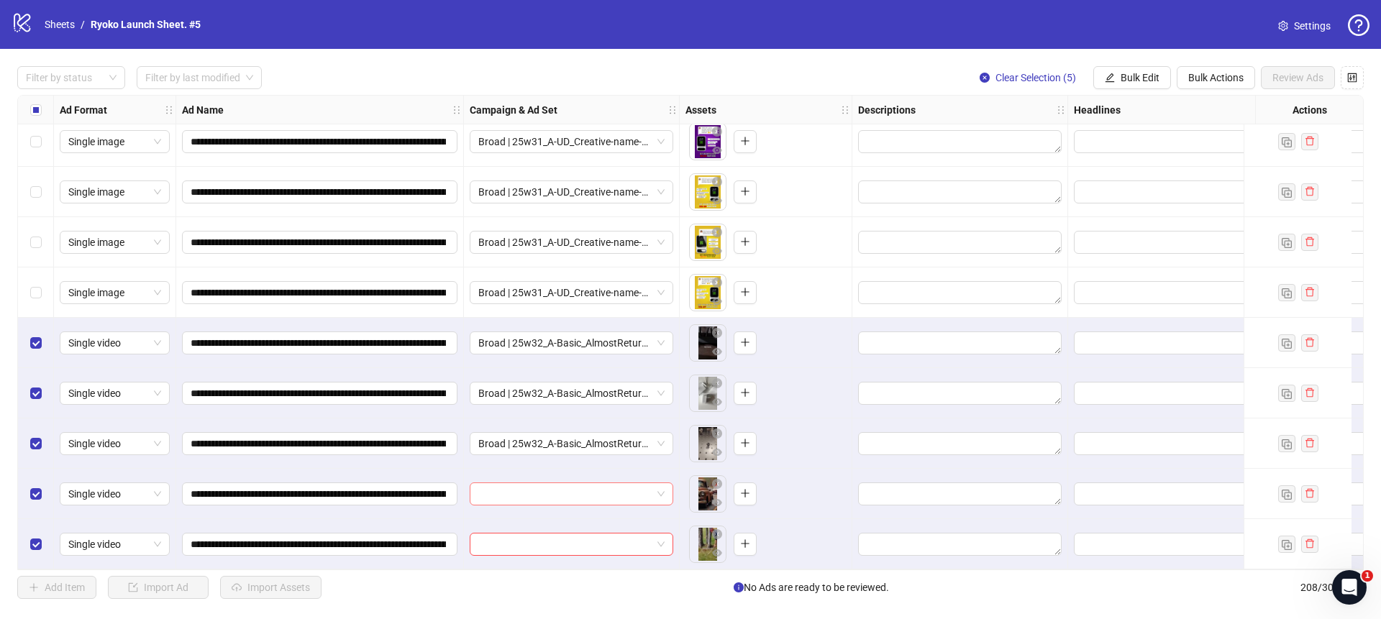
click at [660, 484] on span at bounding box center [571, 495] width 186 height 22
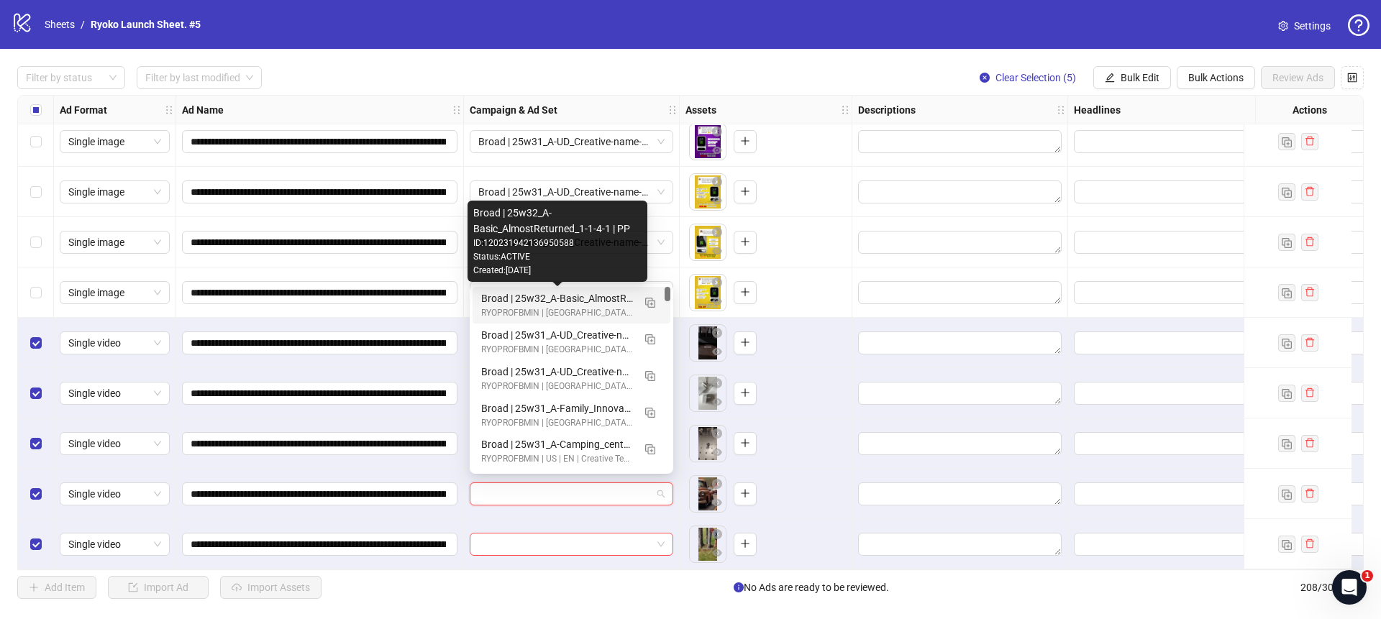
click at [578, 301] on div "Broad | 25w32_A-Basic_AlmostReturned_1-1-4-1 | PP" at bounding box center [557, 299] width 152 height 16
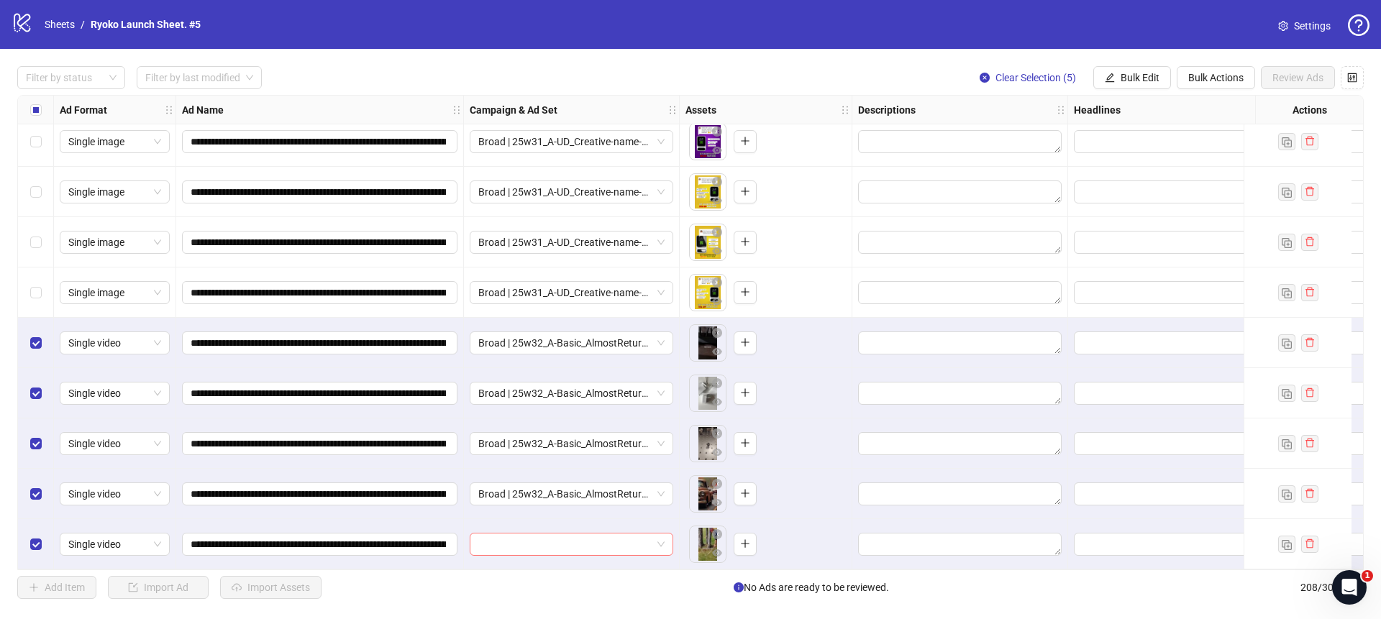
click at [667, 533] on div at bounding box center [572, 544] width 204 height 23
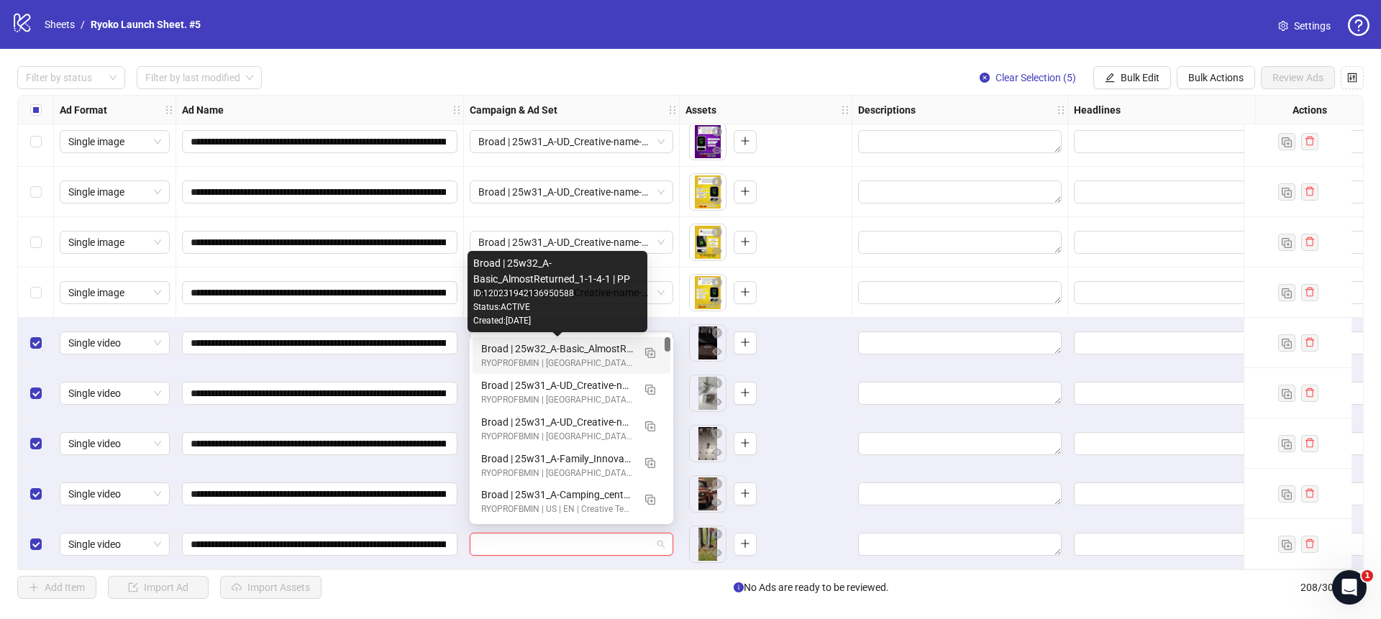
click at [585, 350] on div "Broad | 25w32_A-Basic_AlmostReturned_1-1-4-1 | PP" at bounding box center [557, 349] width 152 height 16
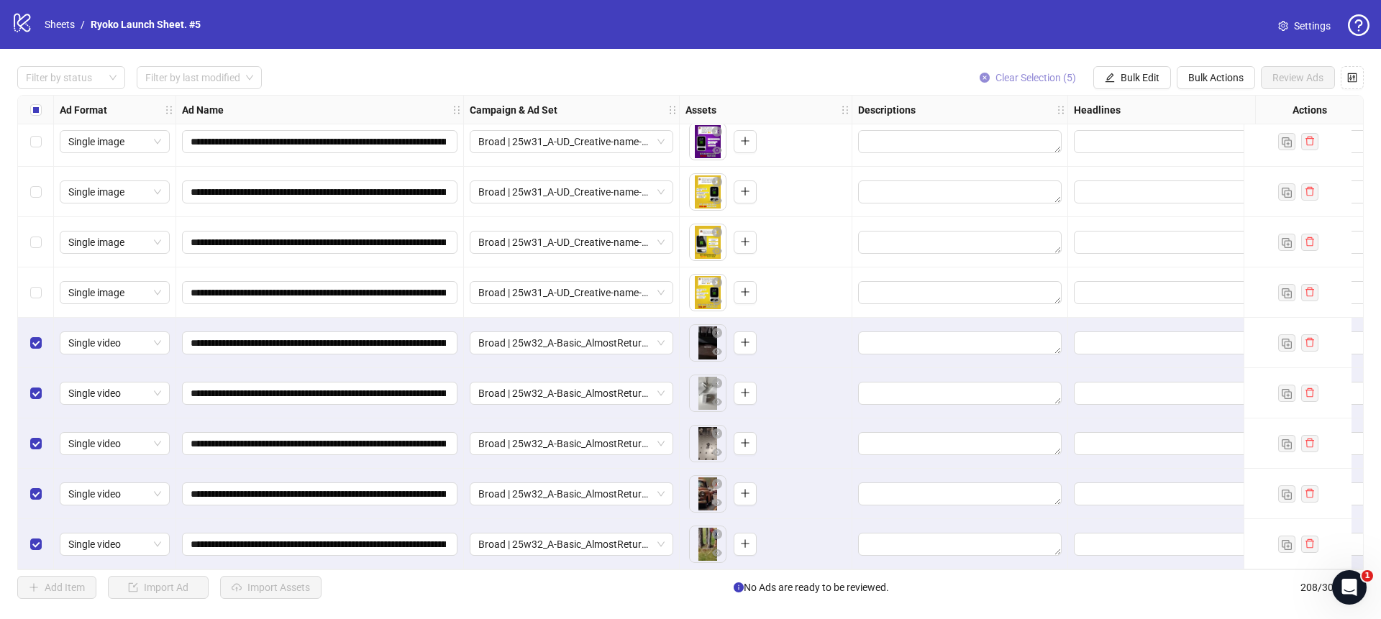
click at [988, 73] on button "Clear Selection (5)" at bounding box center [1027, 77] width 119 height 23
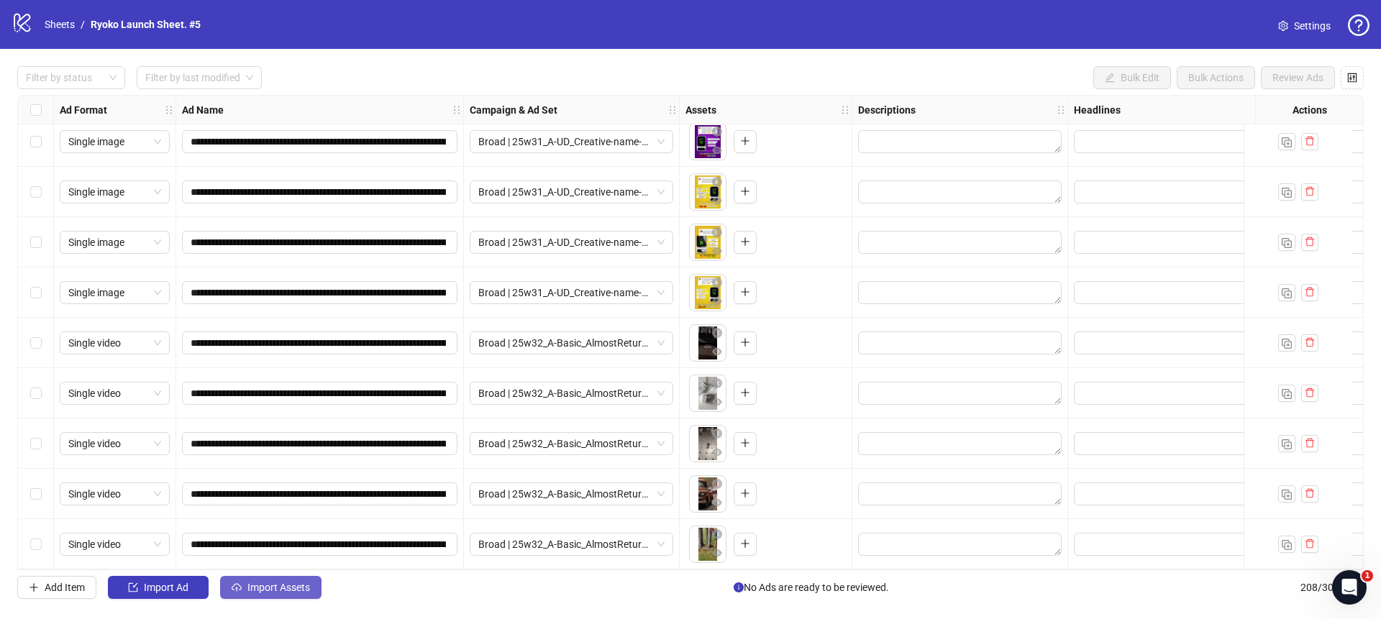
click at [279, 594] on button "Import Assets" at bounding box center [270, 587] width 101 height 23
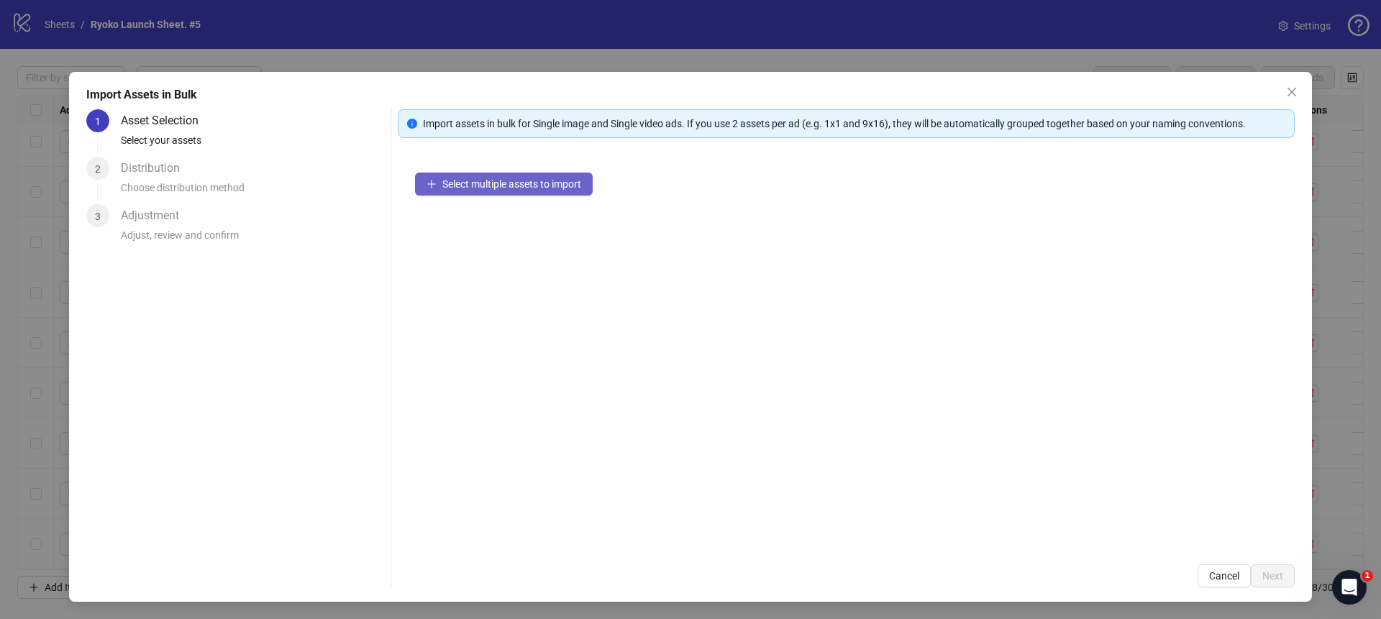
click at [457, 183] on span "Select multiple assets to import" at bounding box center [511, 184] width 139 height 12
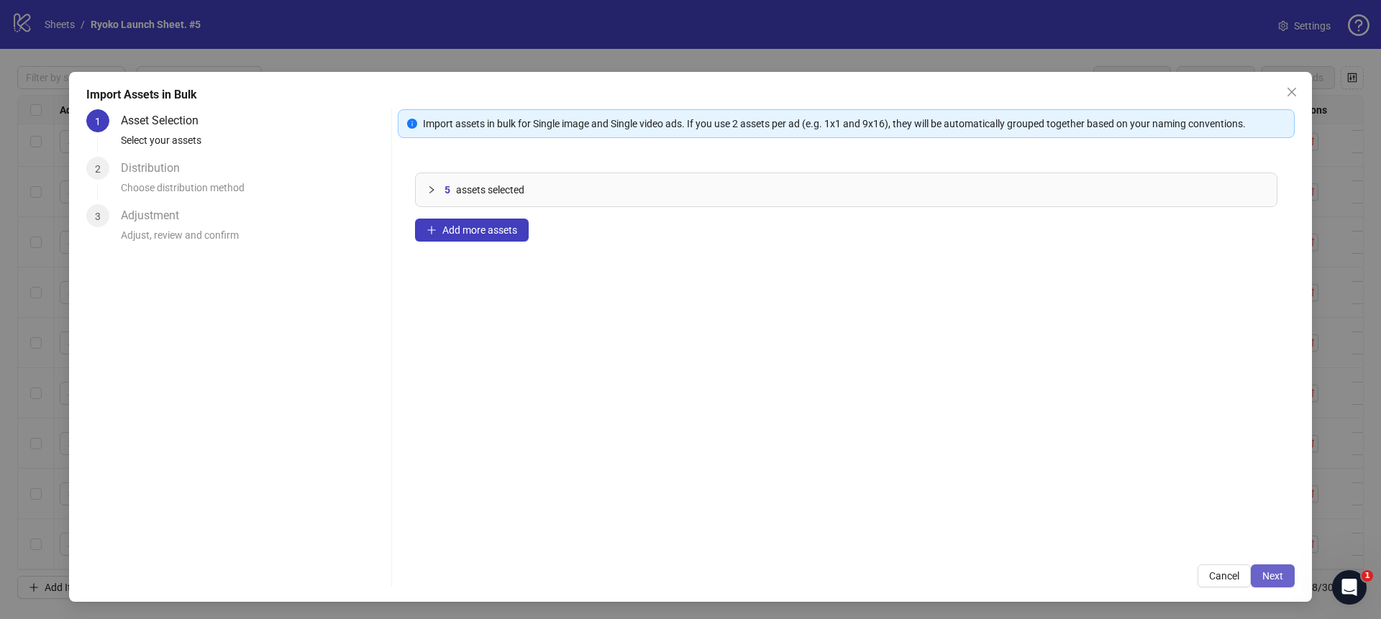
click at [1271, 576] on span "Next" at bounding box center [1273, 577] width 21 height 12
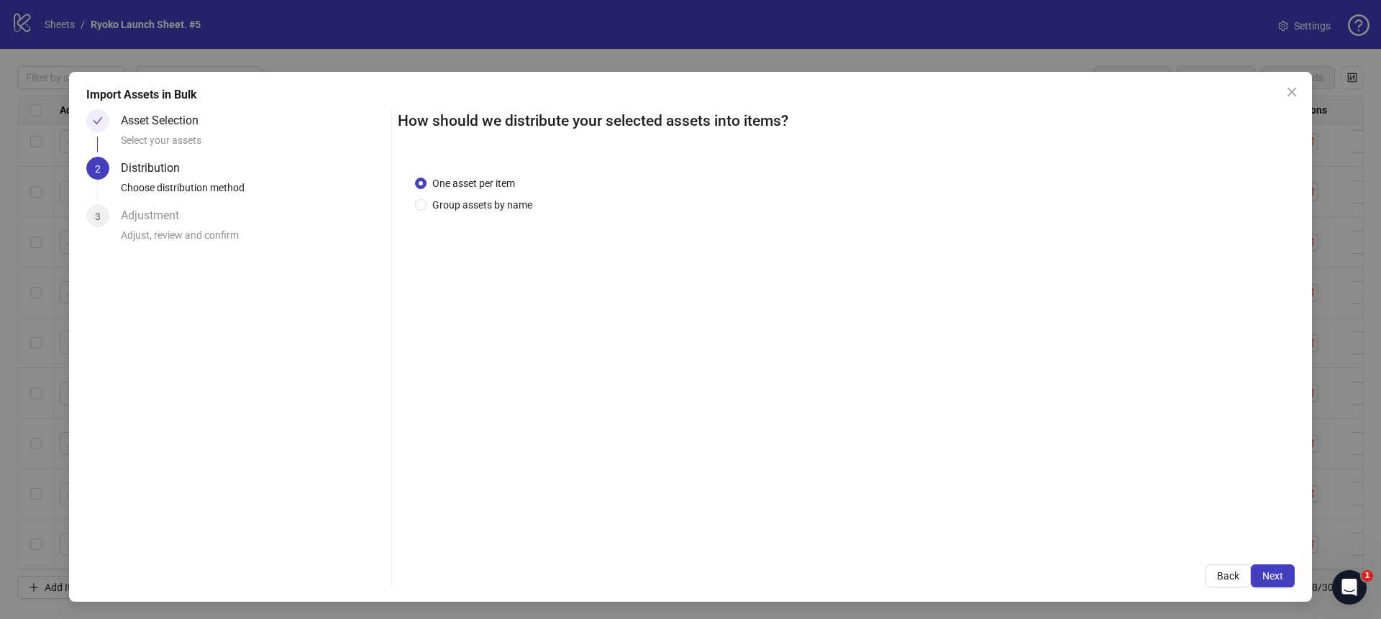
click at [1271, 576] on span "Next" at bounding box center [1273, 577] width 21 height 12
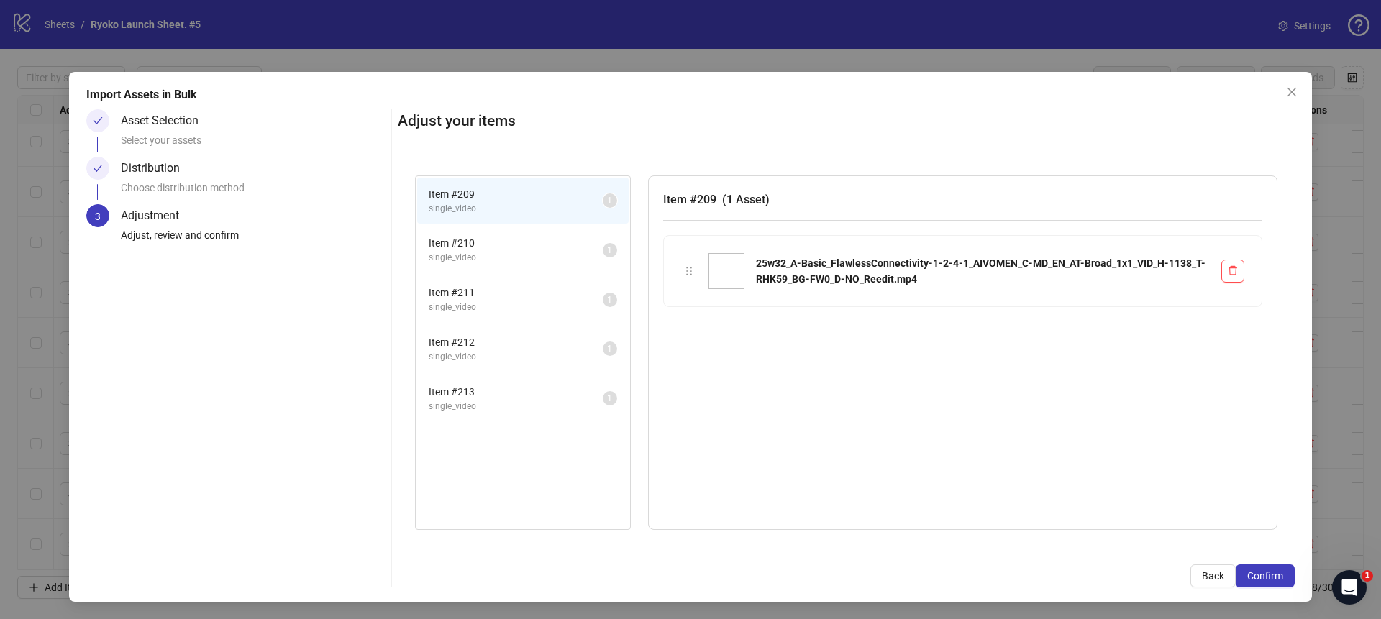
click at [1271, 576] on span "Confirm" at bounding box center [1266, 577] width 36 height 12
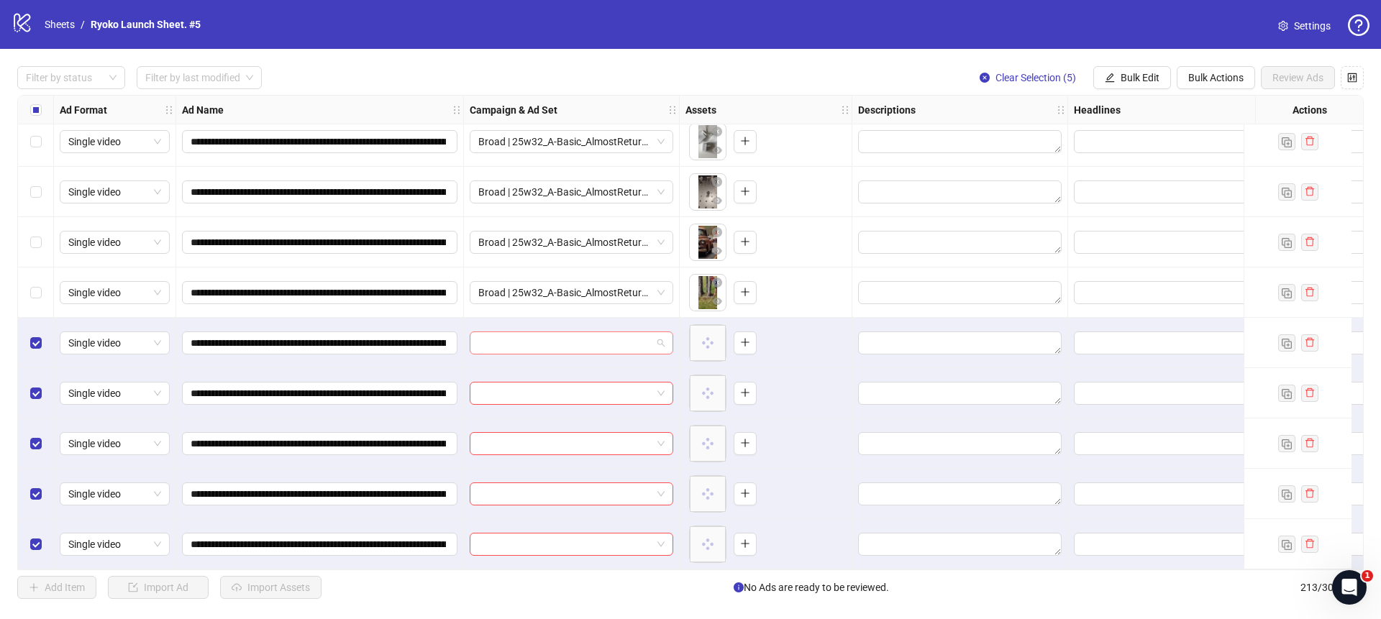
click at [654, 338] on span at bounding box center [571, 343] width 186 height 22
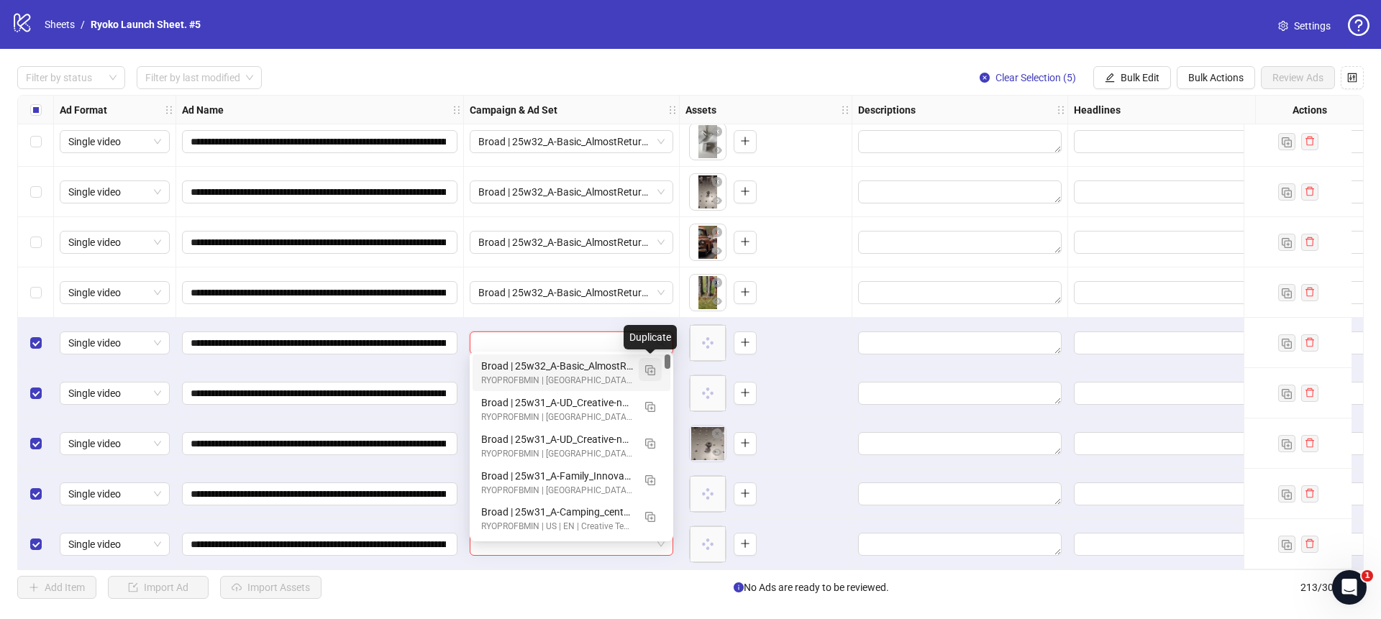
click at [656, 371] on button "button" at bounding box center [650, 369] width 23 height 23
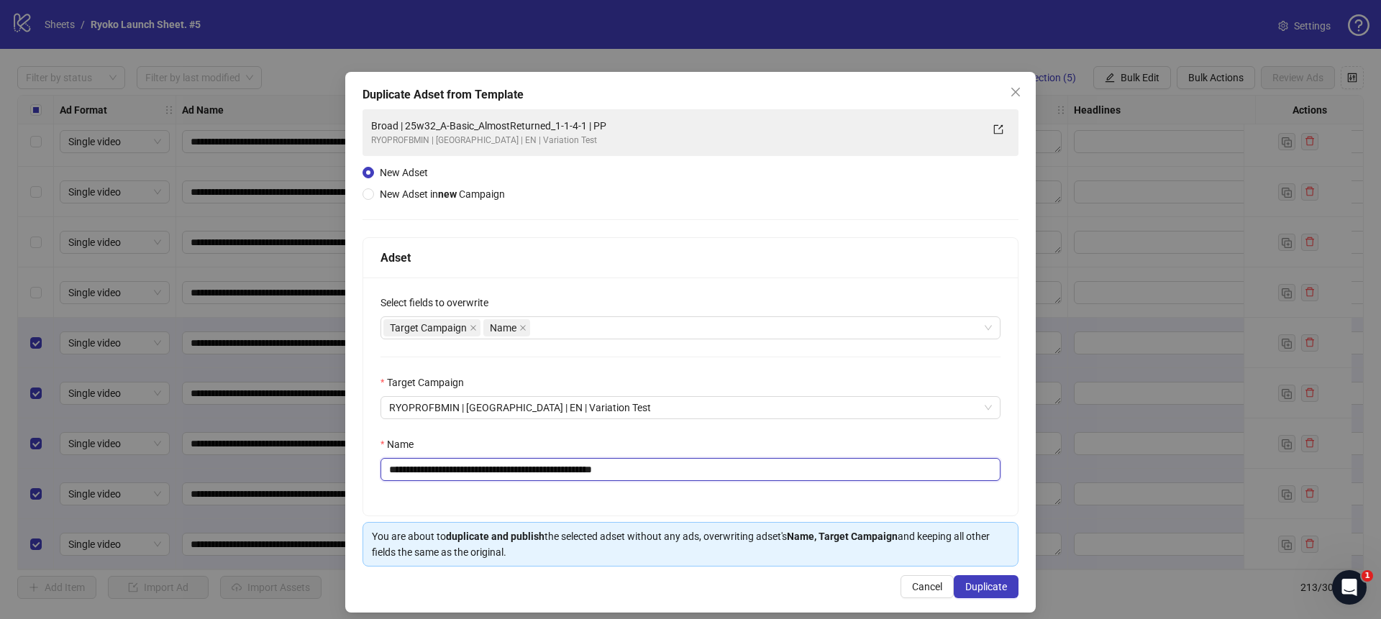
click at [669, 464] on input "**********" at bounding box center [691, 469] width 620 height 23
drag, startPoint x: 602, startPoint y: 467, endPoint x: 576, endPoint y: 467, distance: 25.2
click at [576, 467] on input "**********" at bounding box center [691, 469] width 620 height 23
drag, startPoint x: 604, startPoint y: 469, endPoint x: 425, endPoint y: 466, distance: 178.5
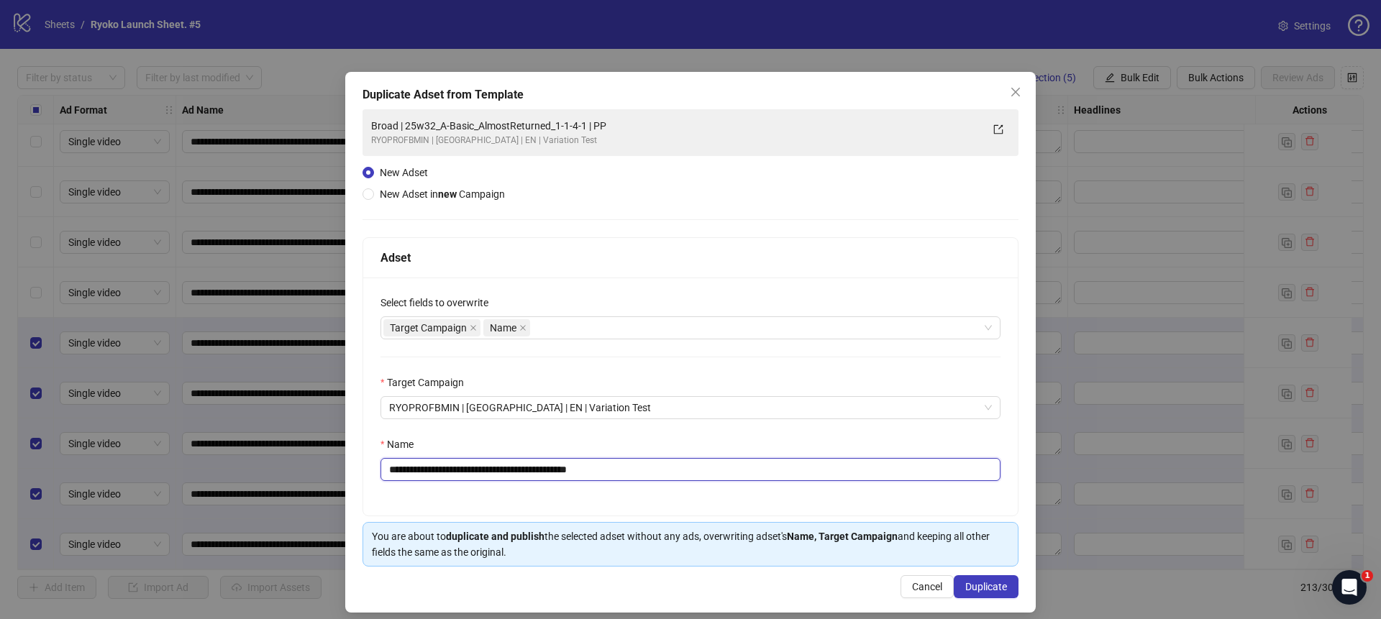
click at [425, 466] on input "**********" at bounding box center [691, 469] width 620 height 23
paste input "******"
type input "**********"
click at [973, 584] on span "Duplicate" at bounding box center [987, 587] width 42 height 12
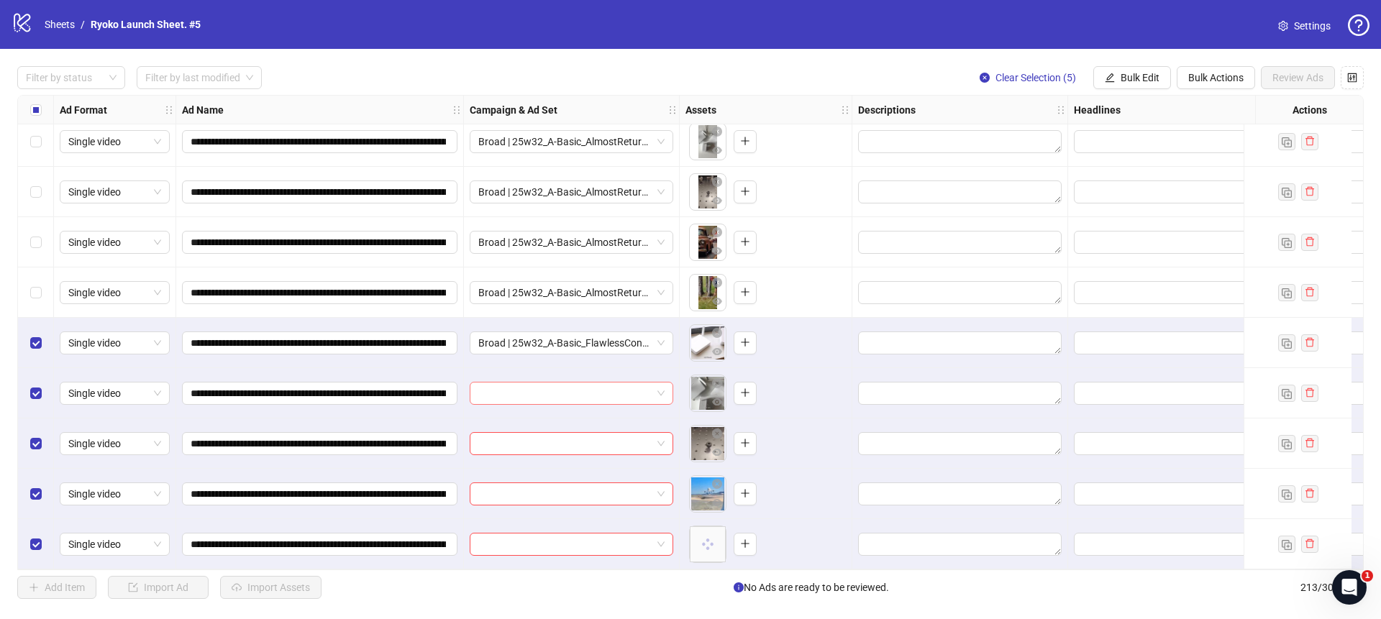
click at [664, 385] on span at bounding box center [571, 394] width 186 height 22
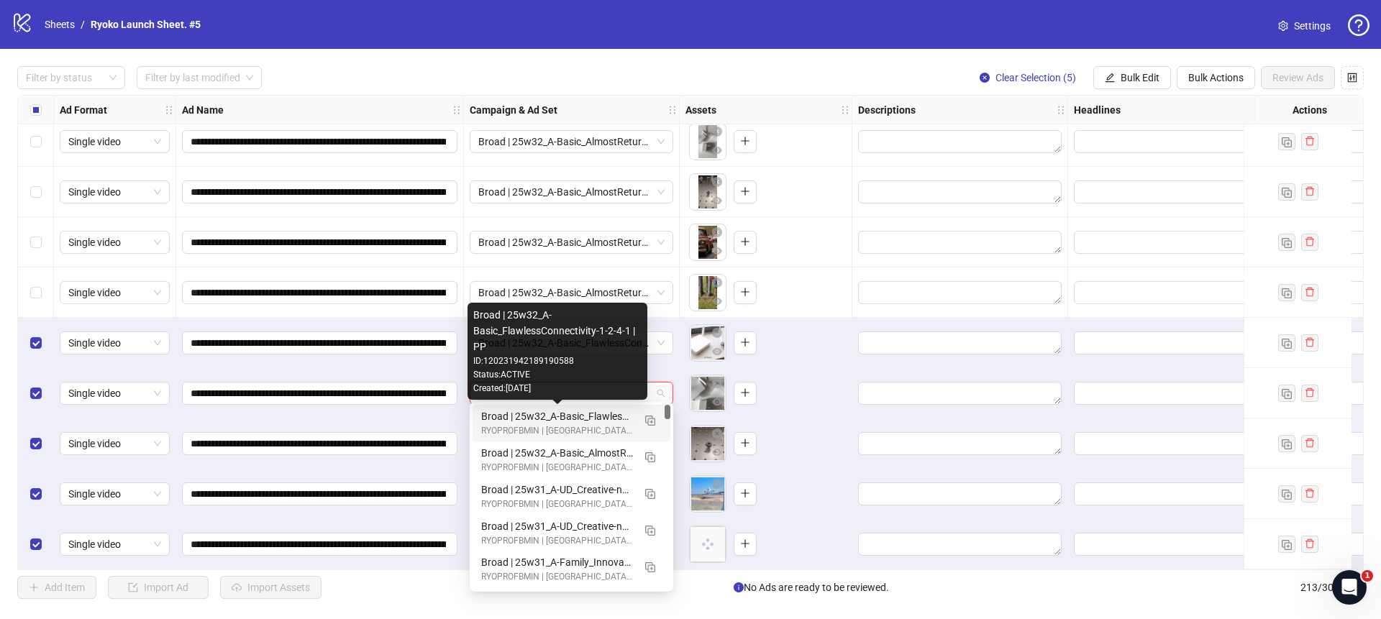
click at [596, 413] on div "Broad | 25w32_A-Basic_FlawlessConnectivity-1-2-4-1 | PP" at bounding box center [557, 417] width 152 height 16
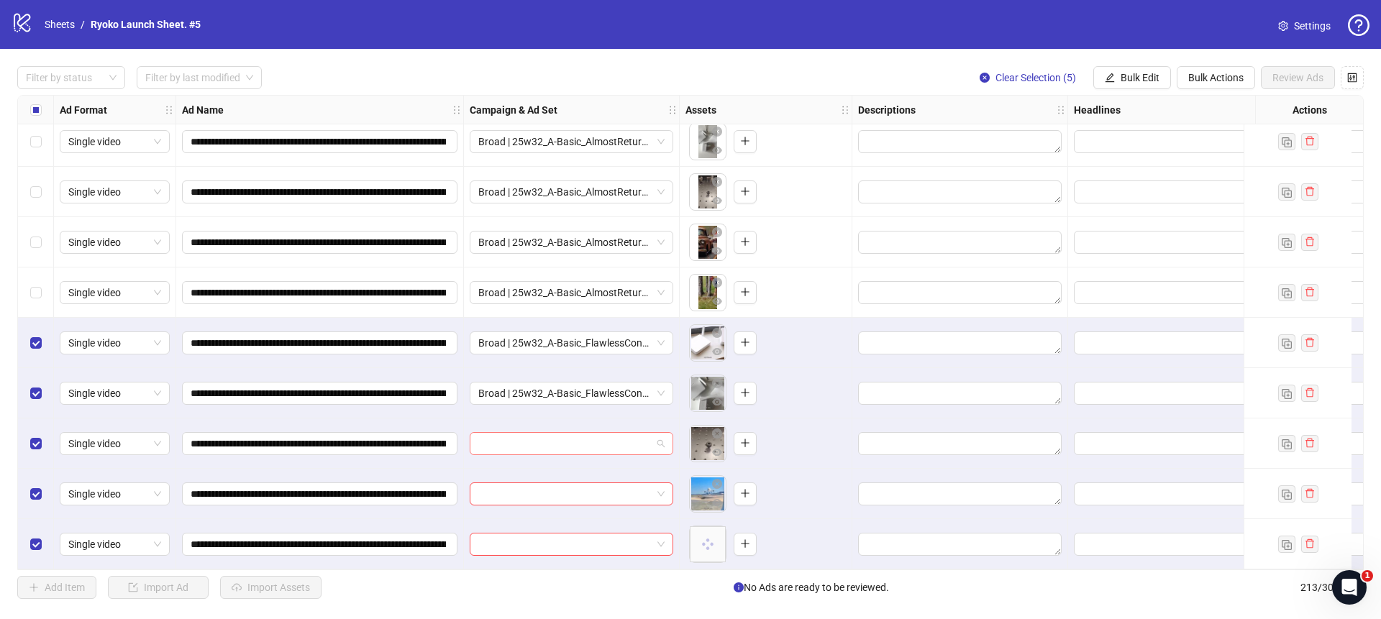
click at [662, 433] on span at bounding box center [571, 444] width 186 height 22
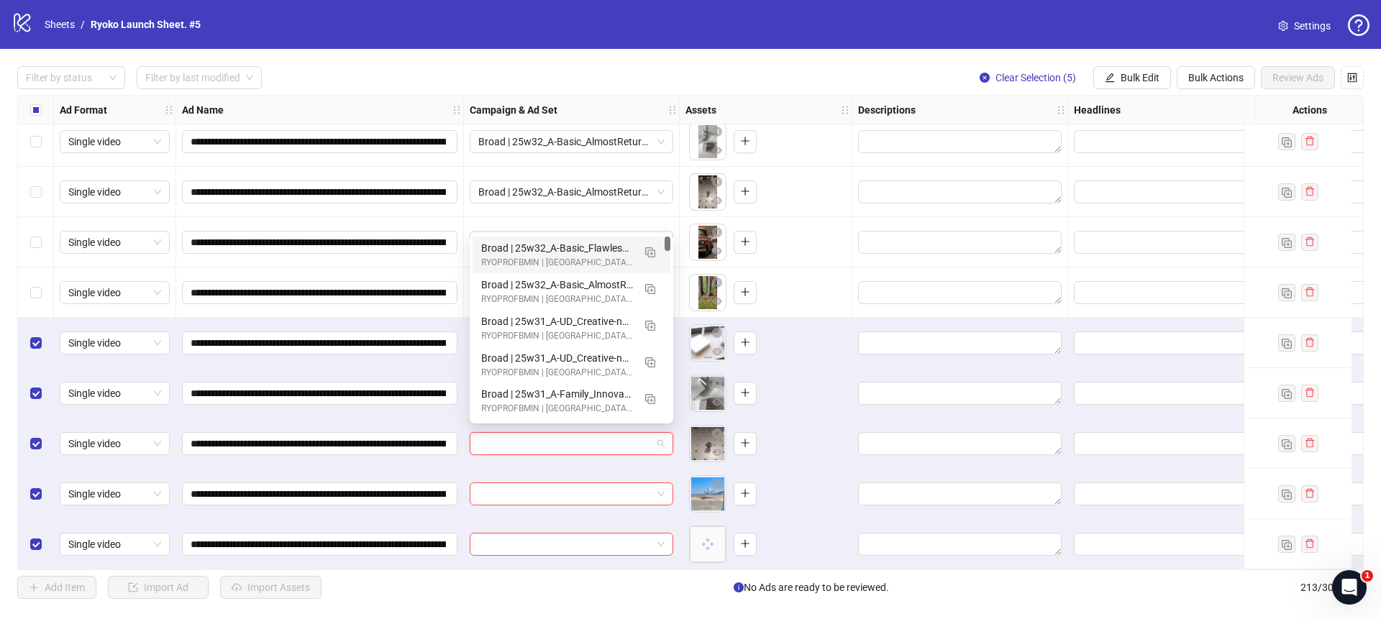
click at [582, 245] on div "Broad | 25w32_A-Basic_FlawlessConnectivity-1-2-4-1 | PP" at bounding box center [557, 248] width 152 height 16
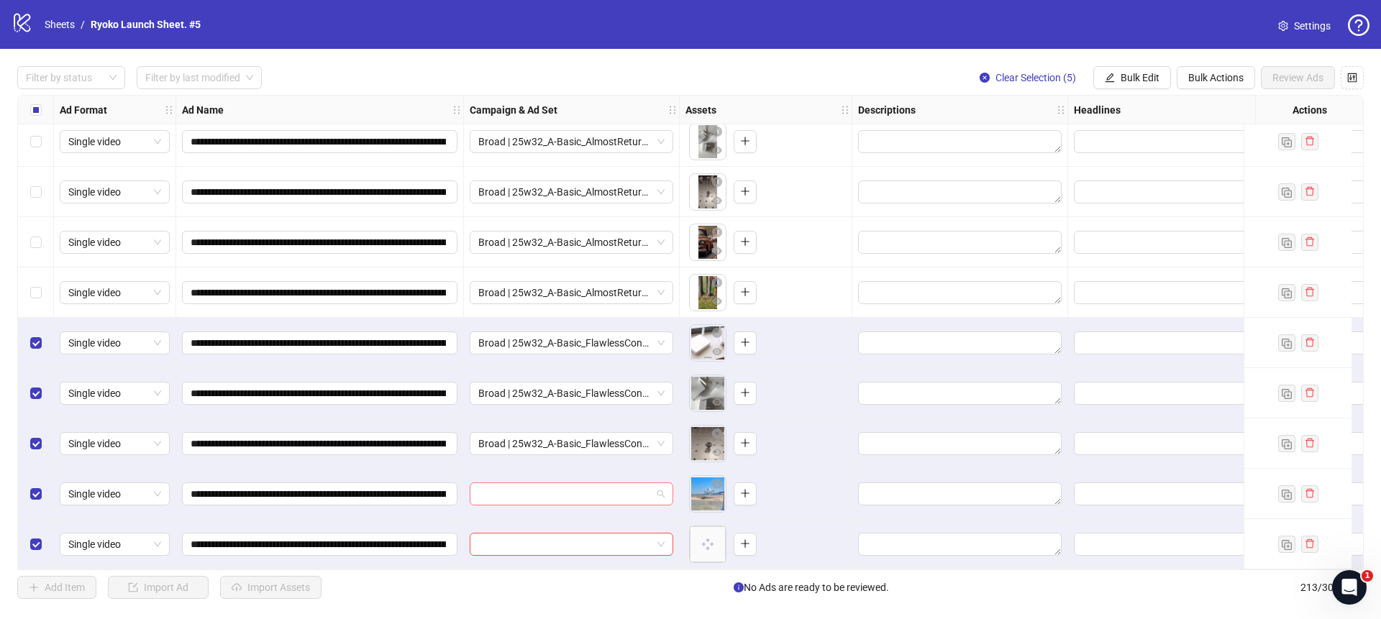
click at [661, 484] on span at bounding box center [571, 495] width 186 height 22
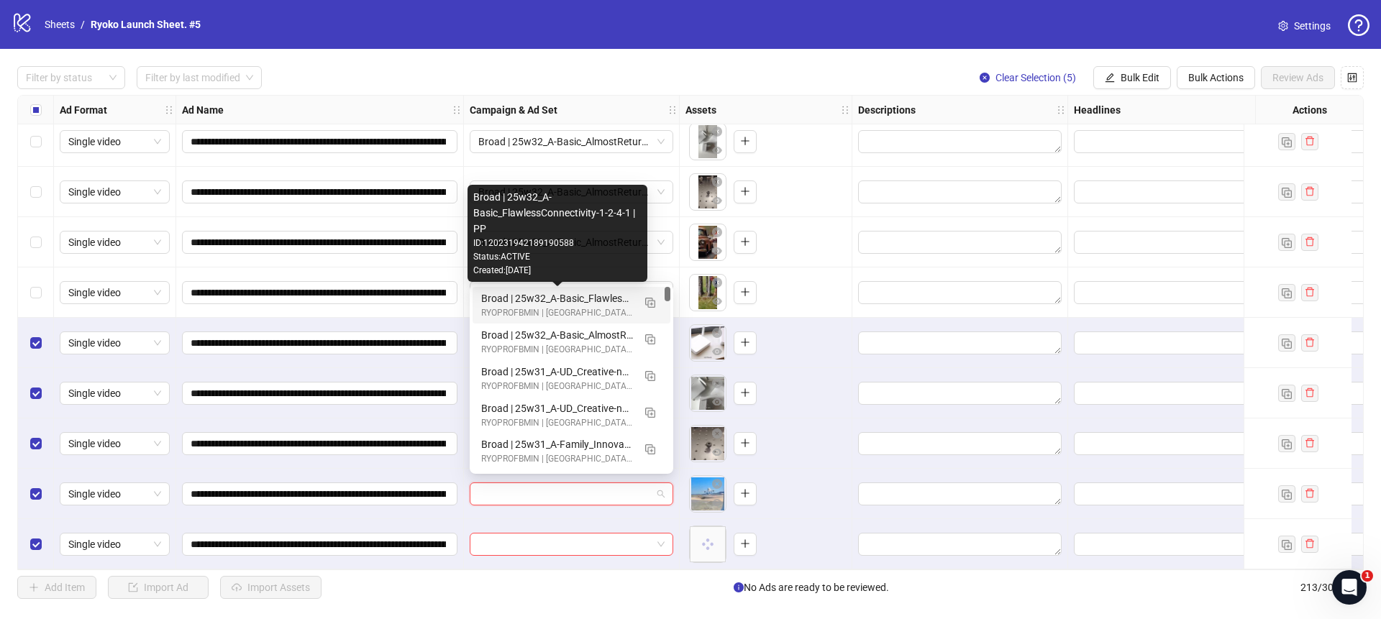
click at [575, 301] on div "Broad | 25w32_A-Basic_FlawlessConnectivity-1-2-4-1 | PP" at bounding box center [557, 299] width 152 height 16
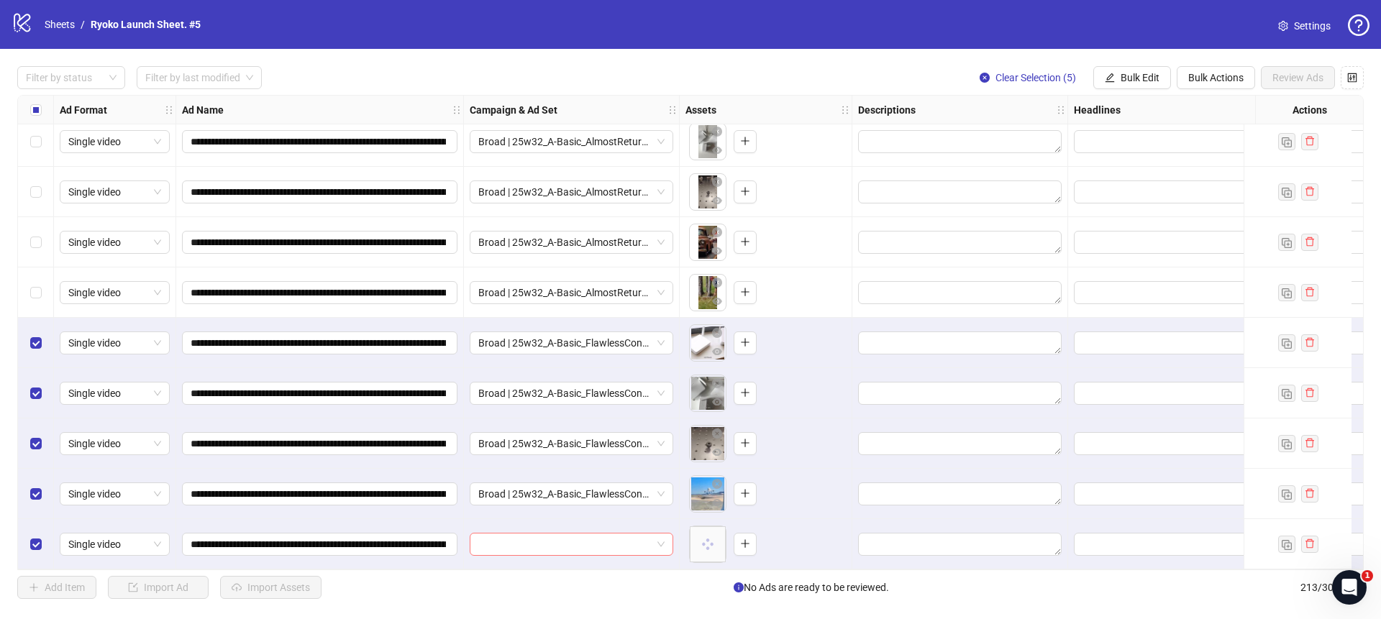
click at [666, 540] on div at bounding box center [572, 544] width 204 height 23
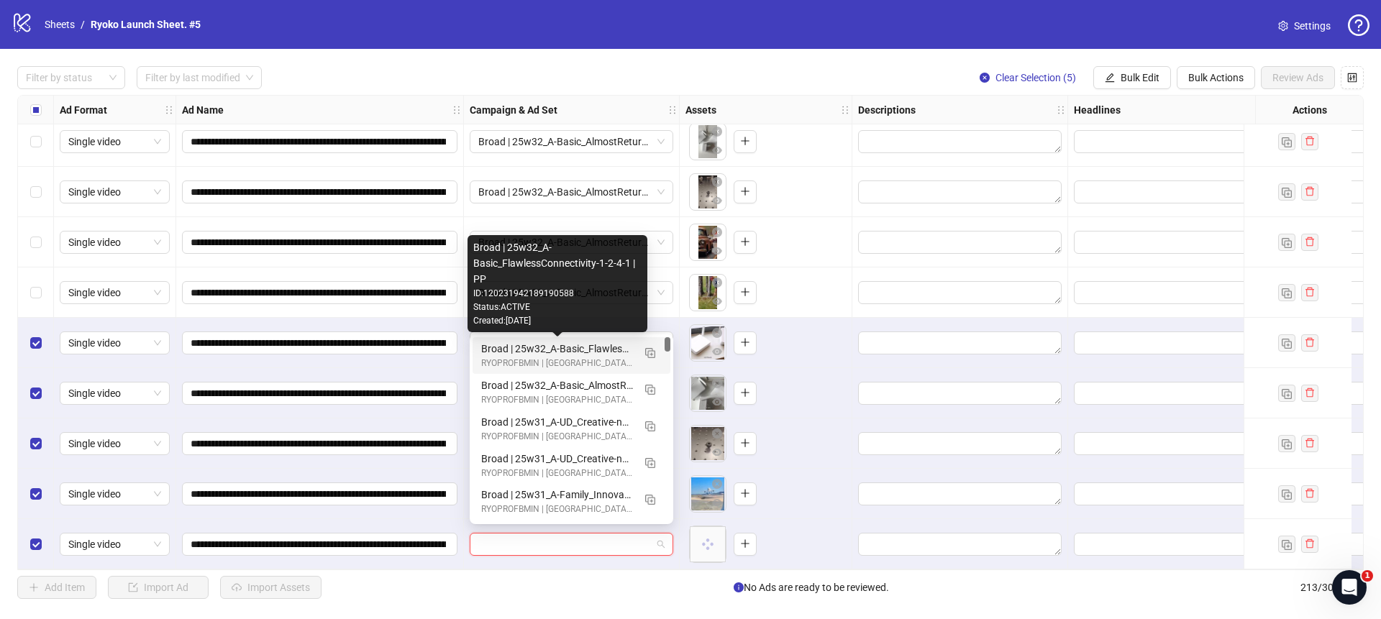
click at [573, 350] on div "Broad | 25w32_A-Basic_FlawlessConnectivity-1-2-4-1 | PP" at bounding box center [557, 349] width 152 height 16
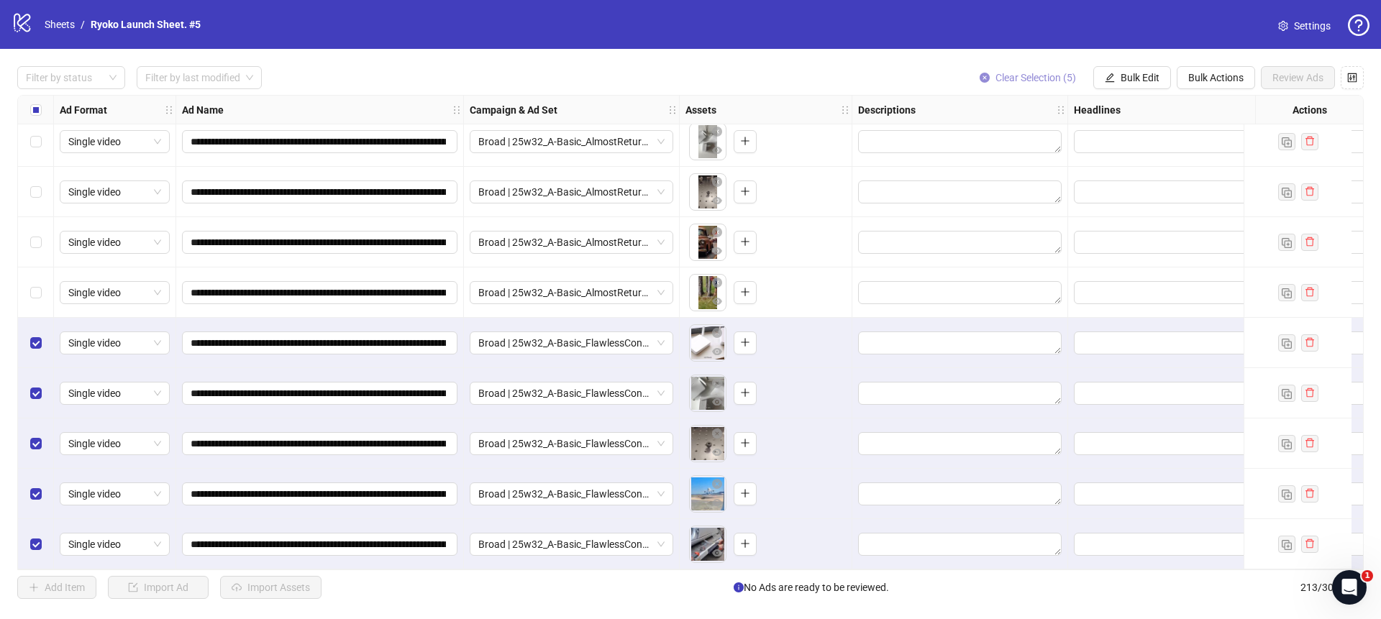
click at [989, 73] on button "Clear Selection (5)" at bounding box center [1027, 77] width 119 height 23
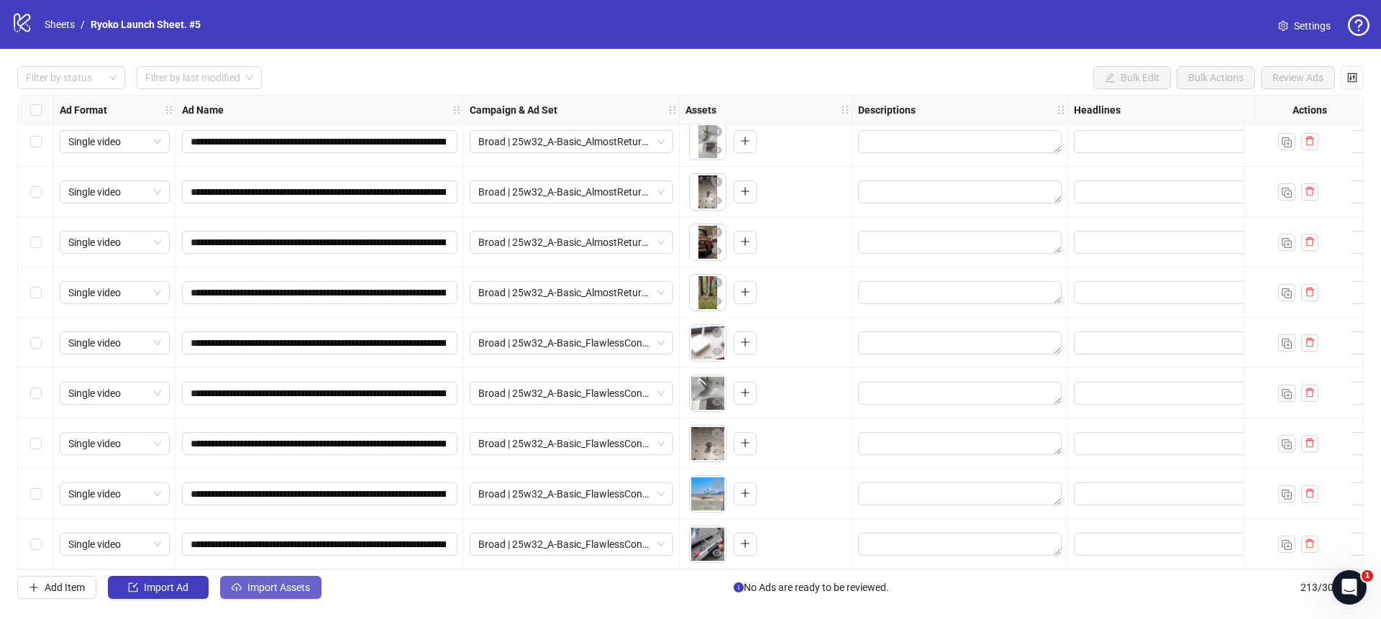
click at [264, 598] on button "Import Assets" at bounding box center [270, 587] width 101 height 23
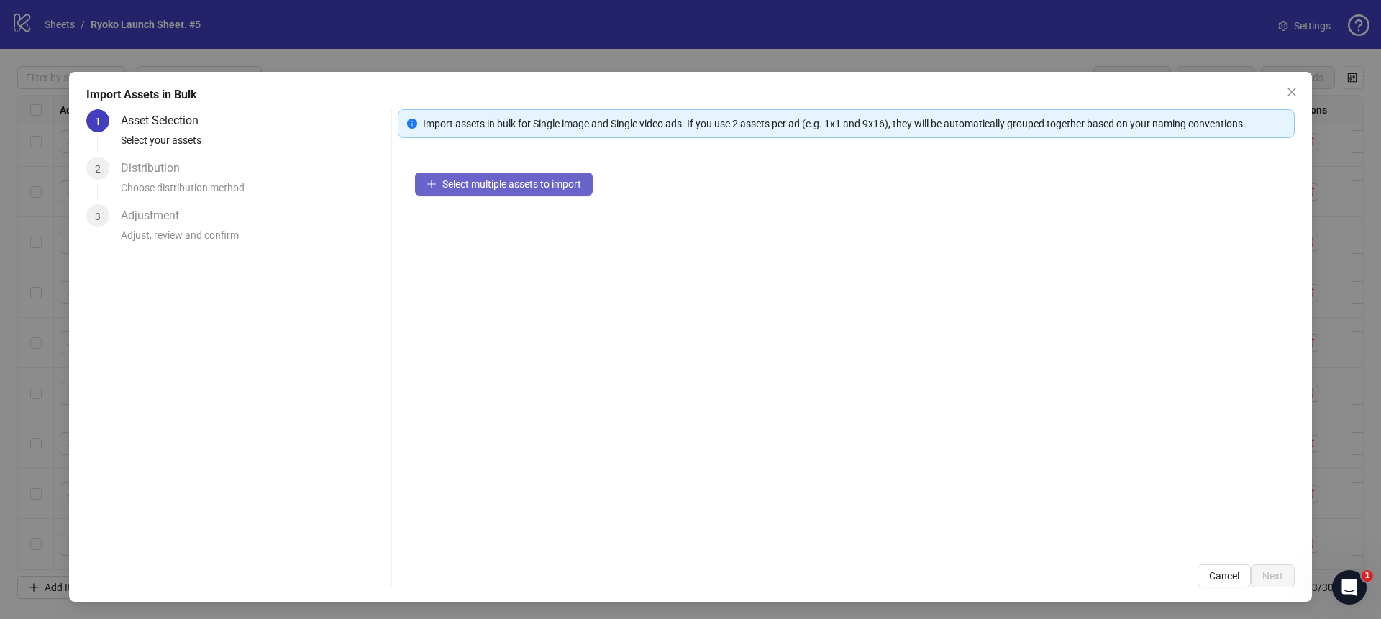
click at [463, 178] on span "Select multiple assets to import" at bounding box center [511, 184] width 139 height 12
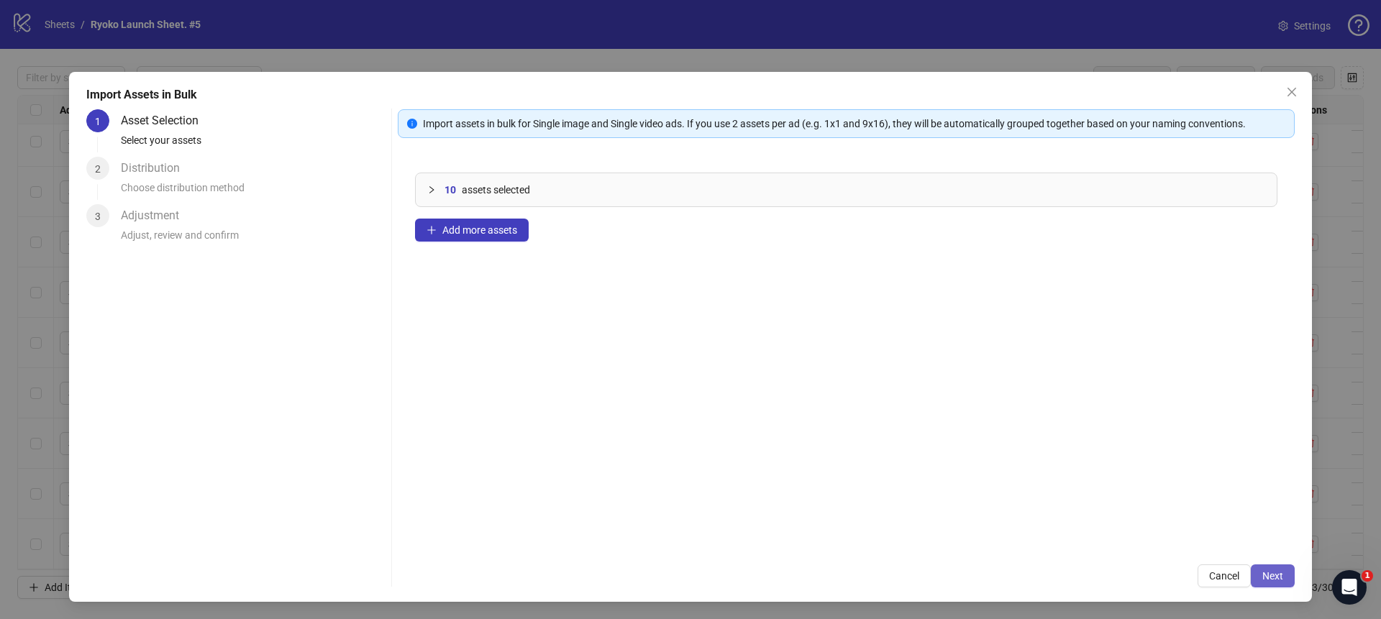
click at [1290, 578] on button "Next" at bounding box center [1273, 576] width 44 height 23
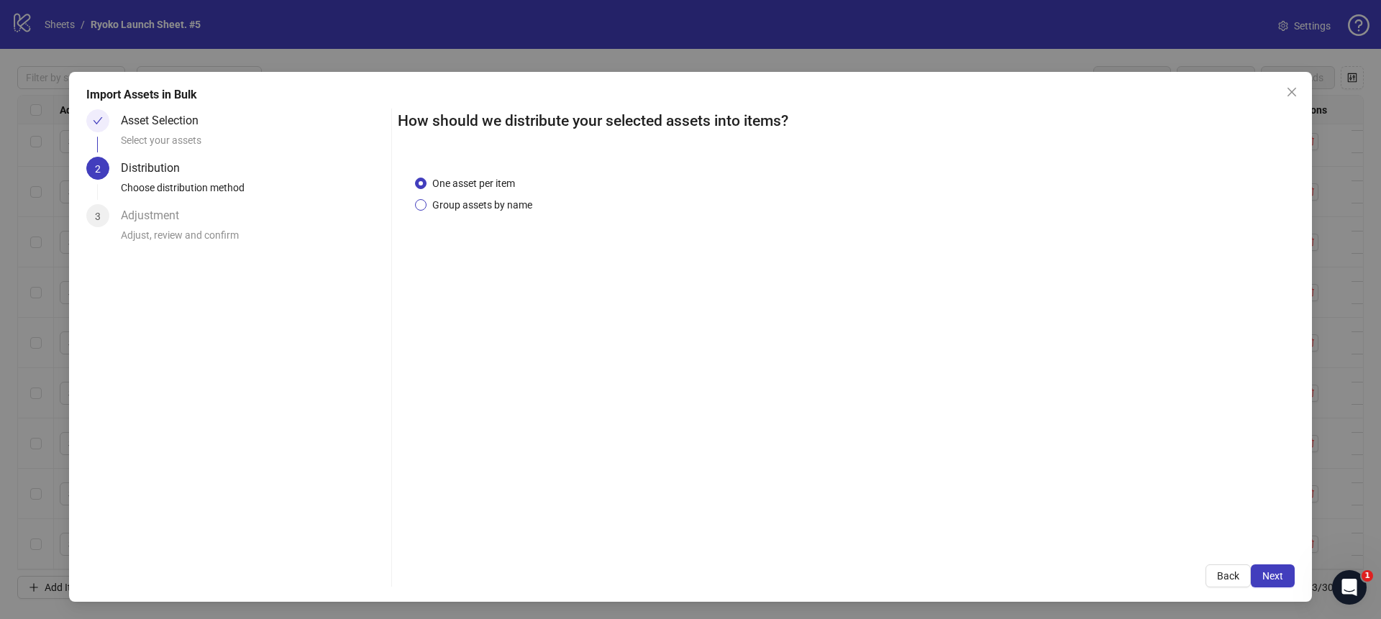
click at [495, 203] on span "Group assets by name" at bounding box center [483, 205] width 112 height 16
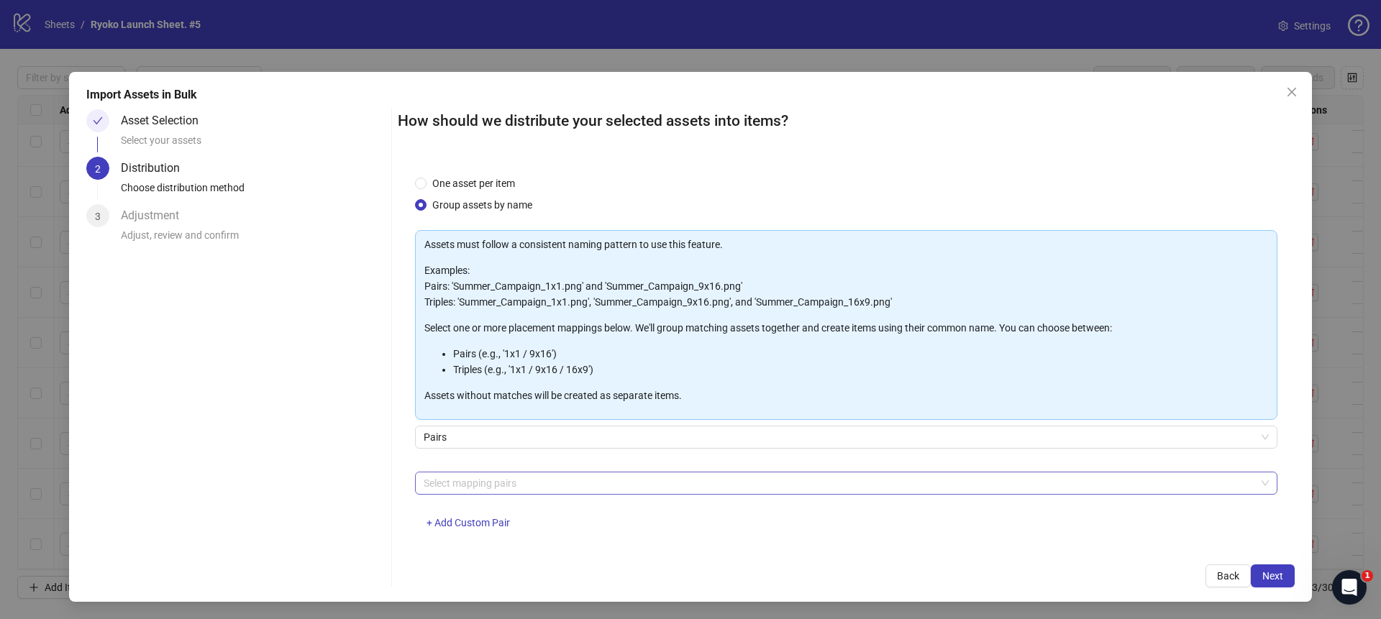
click at [504, 484] on div at bounding box center [839, 483] width 842 height 20
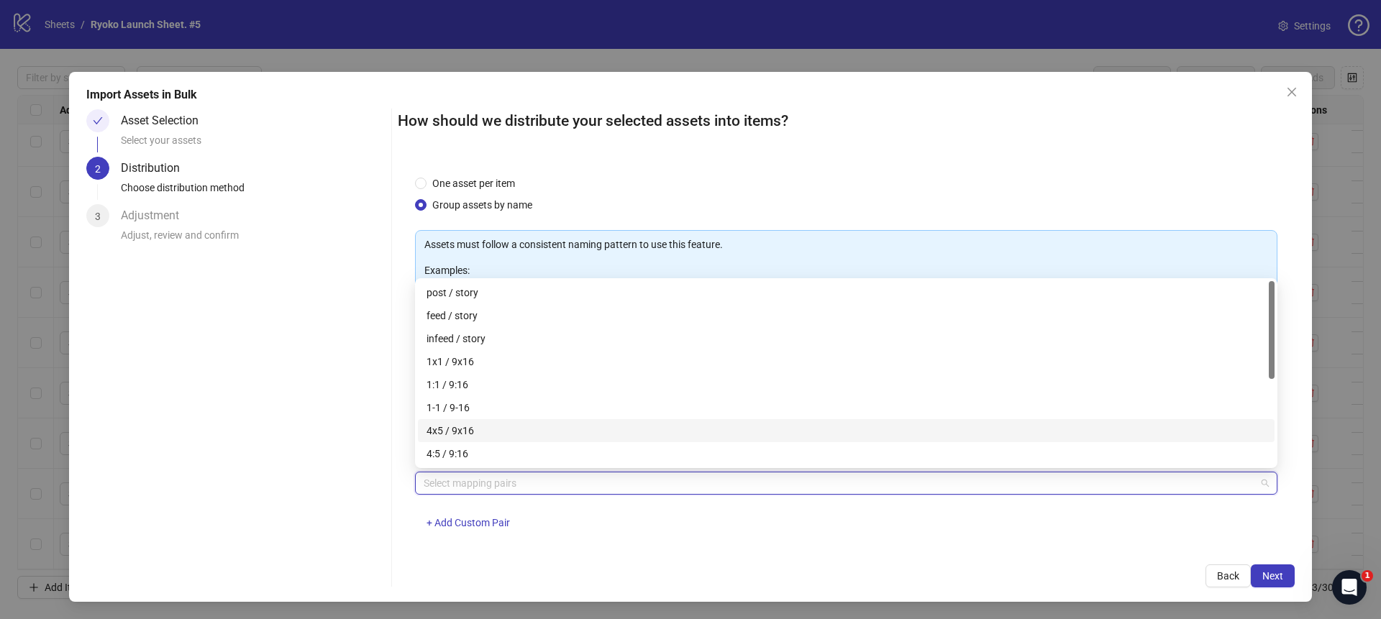
click at [460, 426] on div "4x5 / 9x16" at bounding box center [847, 431] width 840 height 16
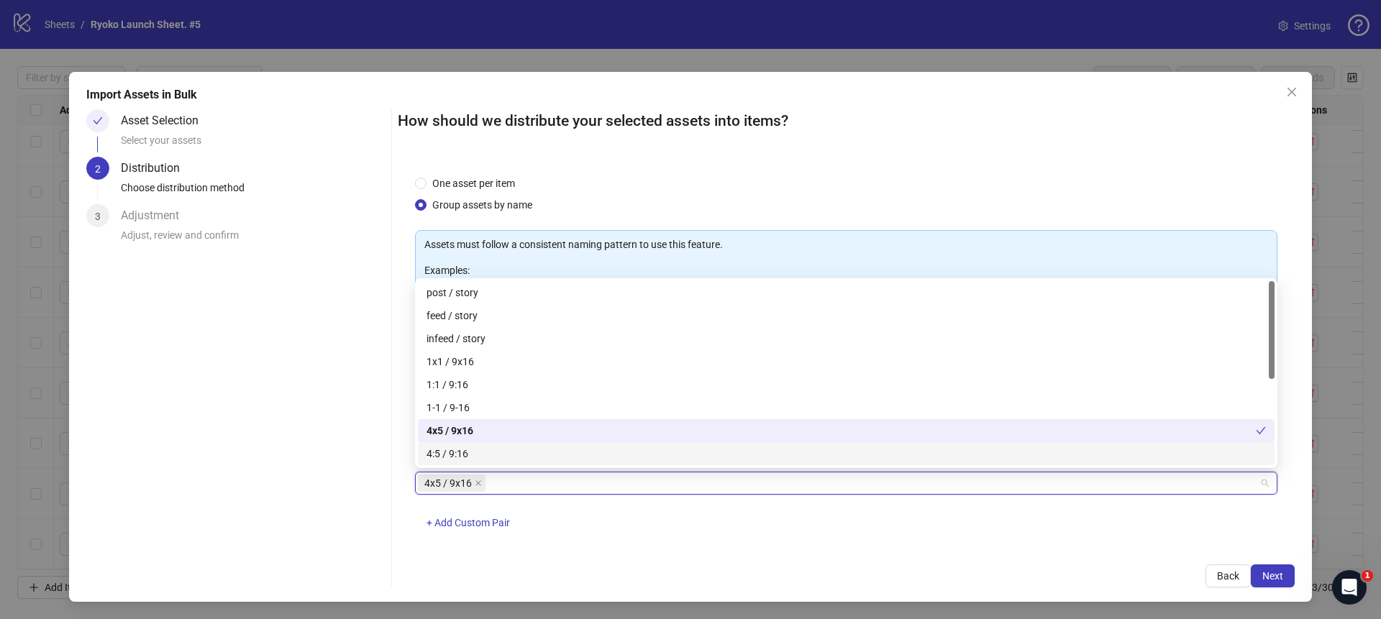
click at [811, 545] on div "4x5 / 9x16 + Add Custom Pair" at bounding box center [846, 509] width 863 height 75
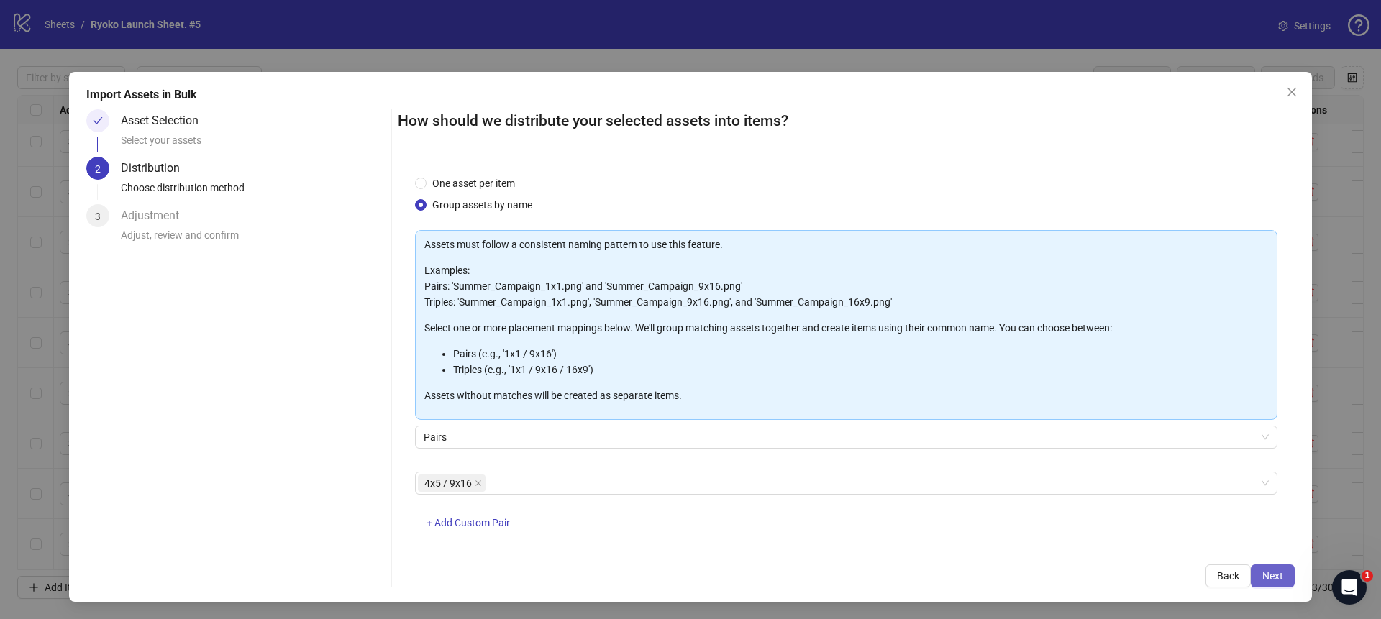
click at [1275, 571] on span "Next" at bounding box center [1273, 577] width 21 height 12
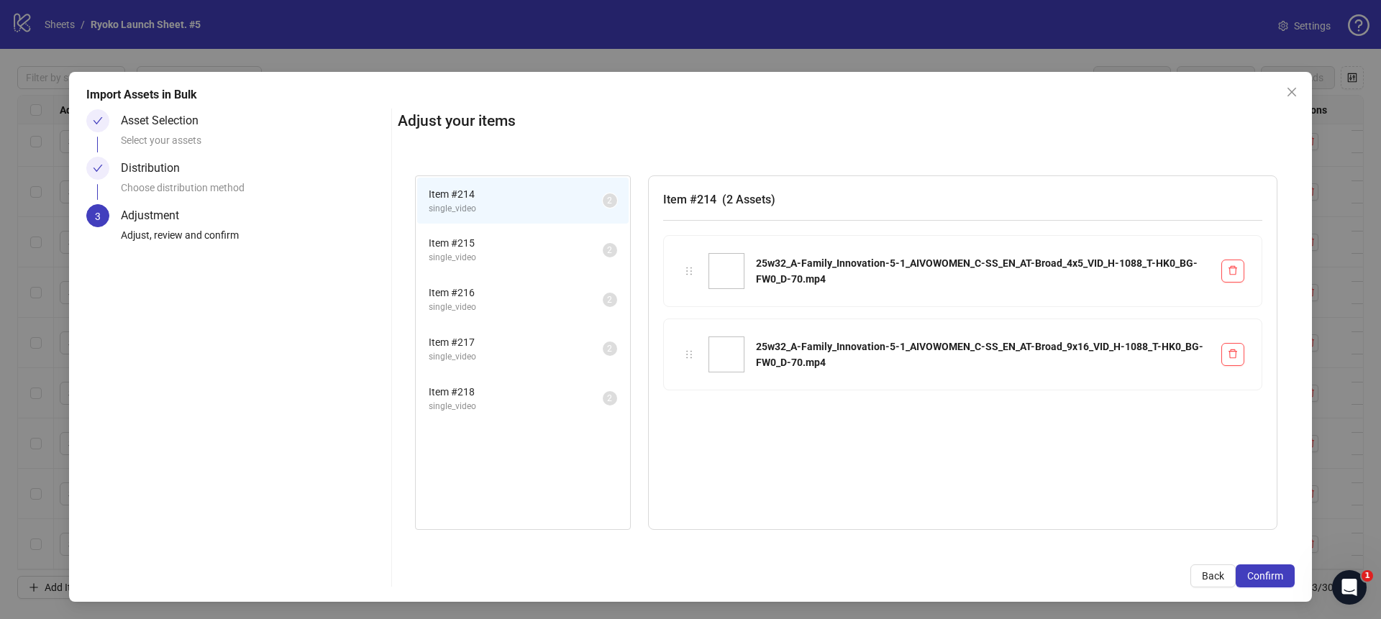
click at [1275, 571] on span "Confirm" at bounding box center [1266, 577] width 36 height 12
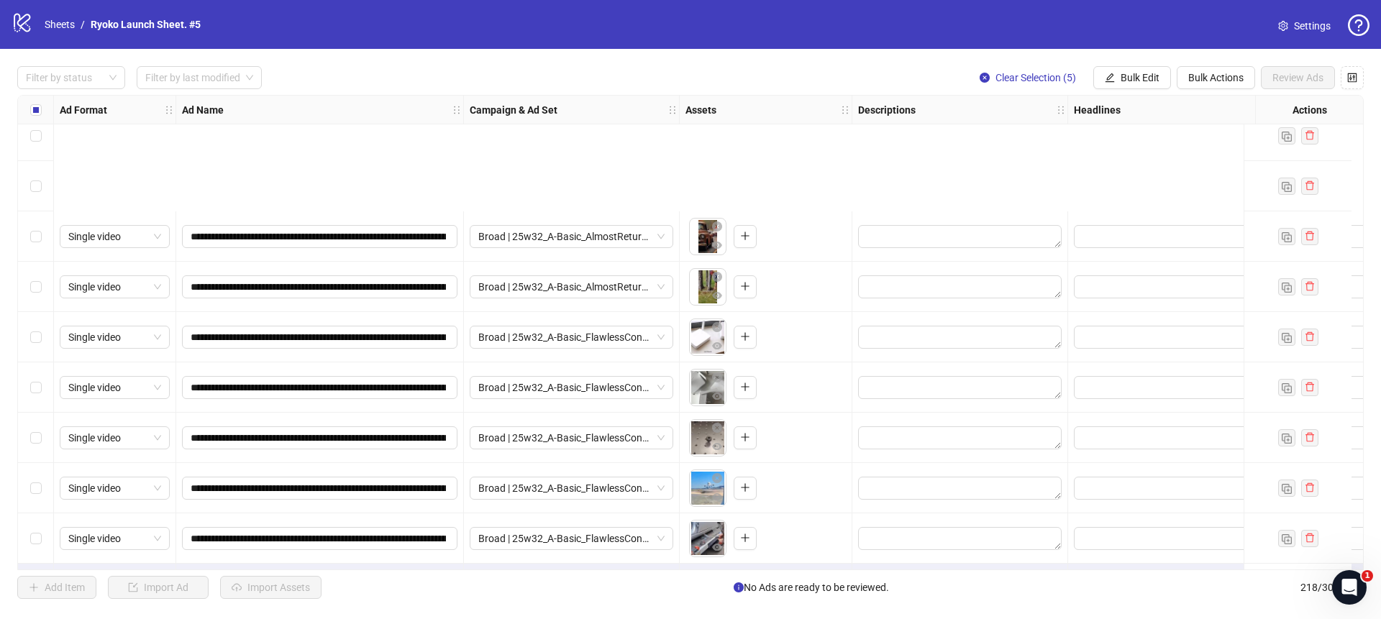
scroll to position [10540, 0]
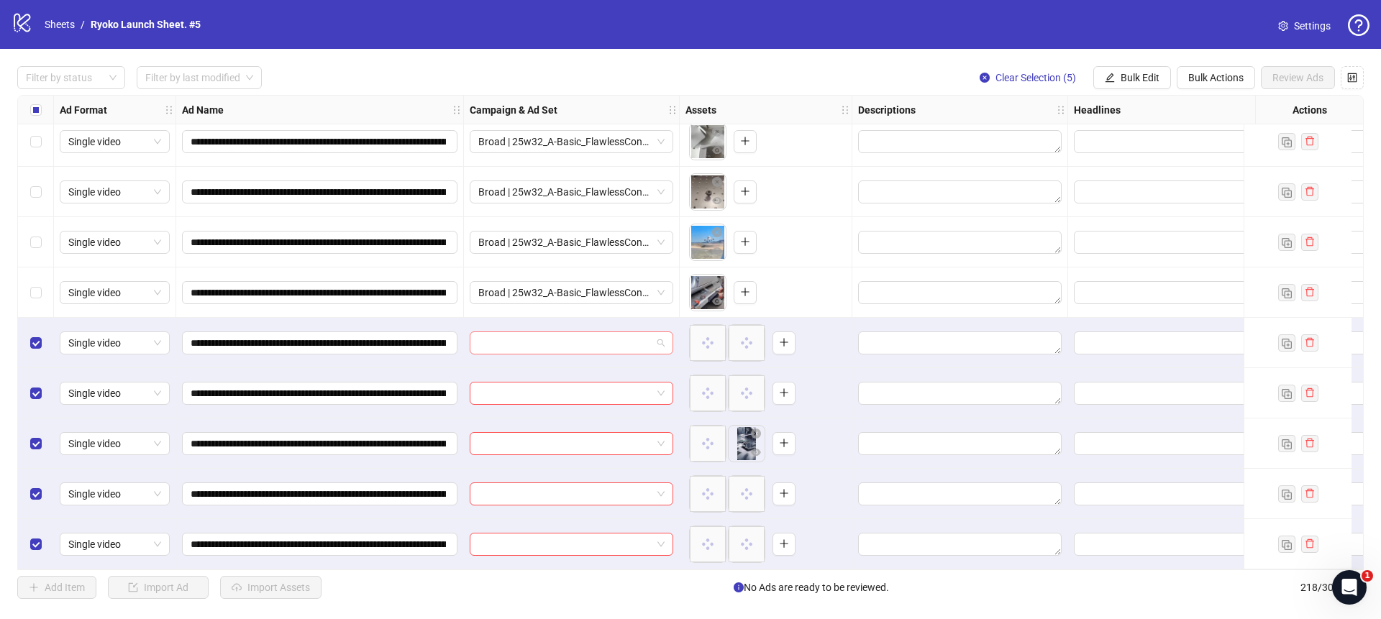
click at [663, 337] on span at bounding box center [571, 343] width 186 height 22
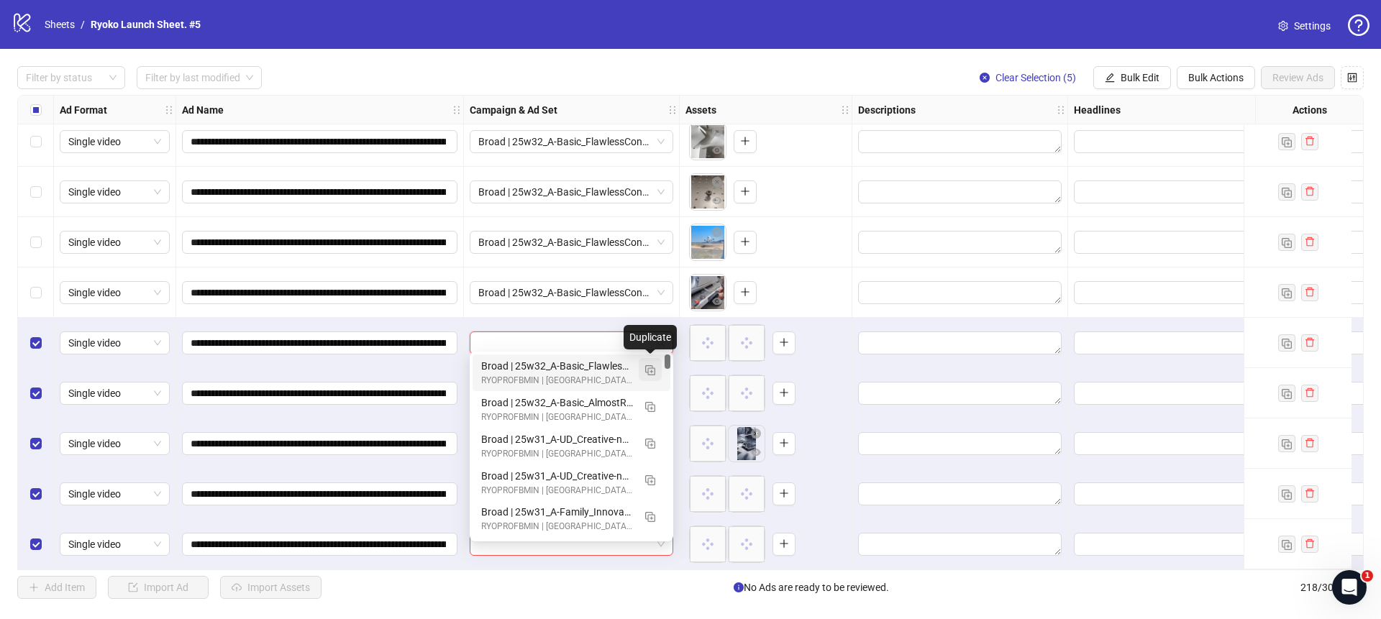
click at [653, 366] on img "button" at bounding box center [650, 371] width 10 height 10
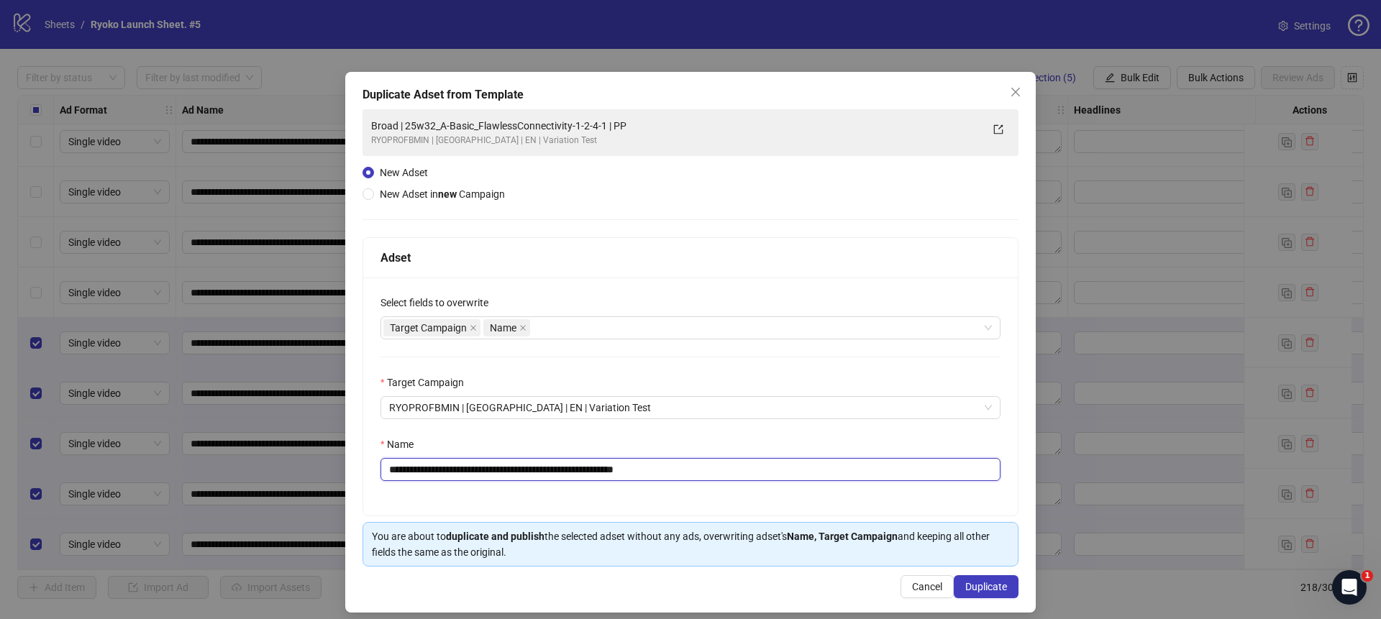
click at [714, 469] on input "**********" at bounding box center [691, 469] width 620 height 23
click at [622, 470] on input "**********" at bounding box center [691, 469] width 620 height 23
drag, startPoint x: 624, startPoint y: 470, endPoint x: 424, endPoint y: 471, distance: 200.0
click at [424, 471] on input "**********" at bounding box center [691, 469] width 620 height 23
paste input "text"
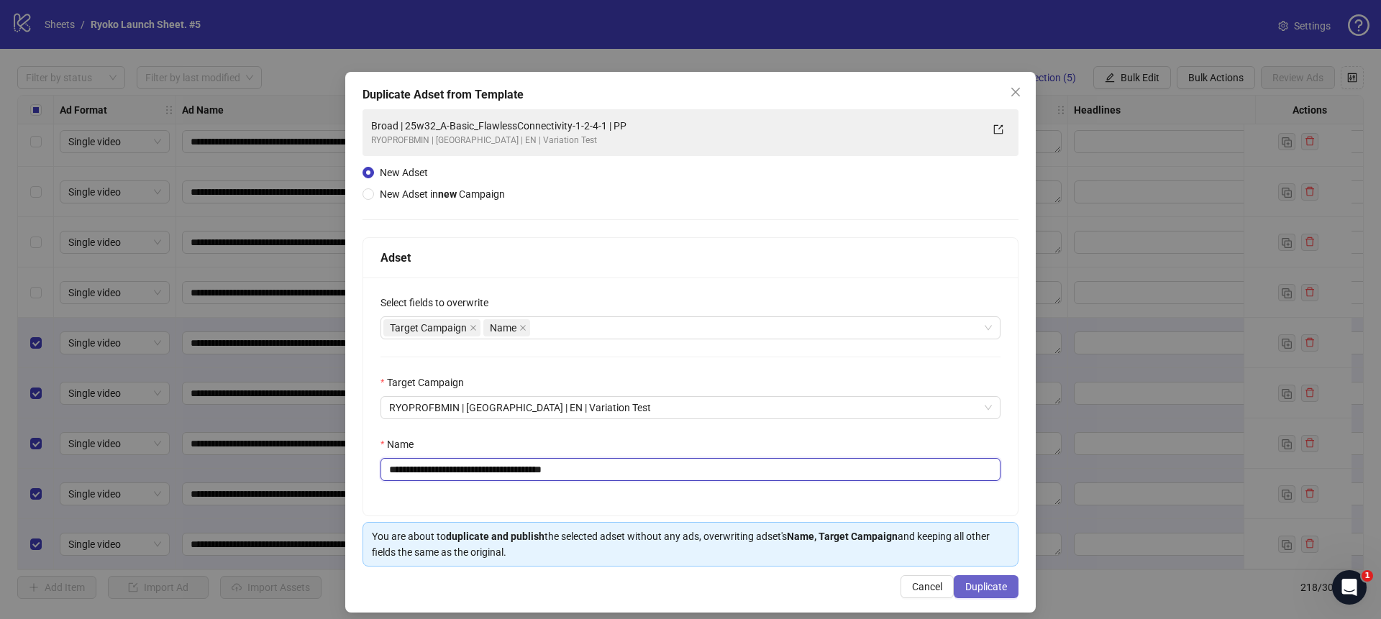
type input "**********"
click at [980, 584] on span "Duplicate" at bounding box center [987, 587] width 42 height 12
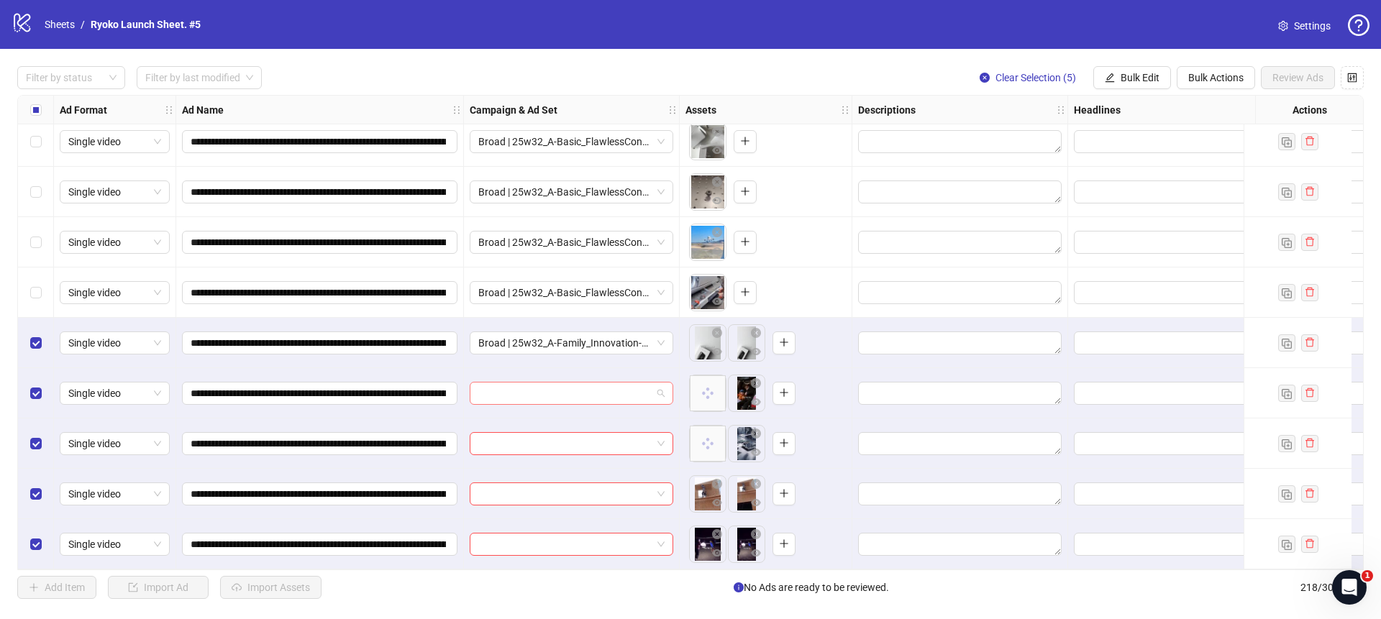
click at [666, 390] on div at bounding box center [572, 393] width 204 height 23
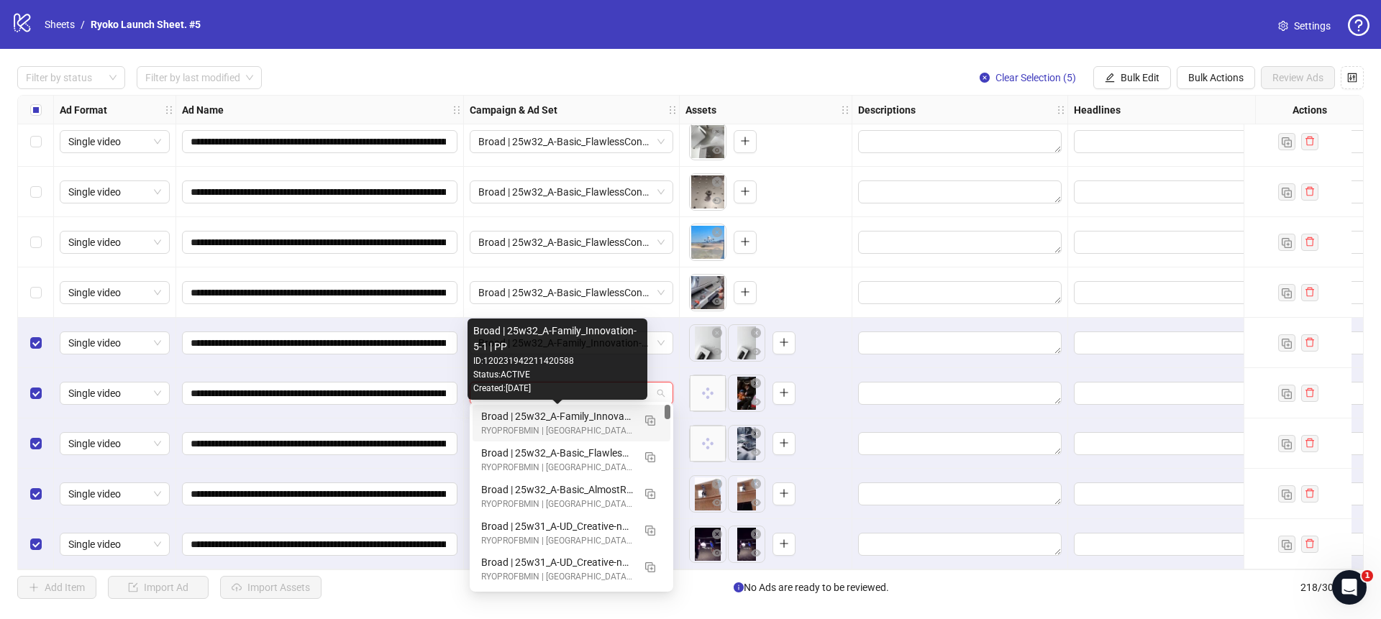
click at [596, 417] on div "Broad | 25w32_A-Family_Innovation-5-1 | PP" at bounding box center [557, 417] width 152 height 16
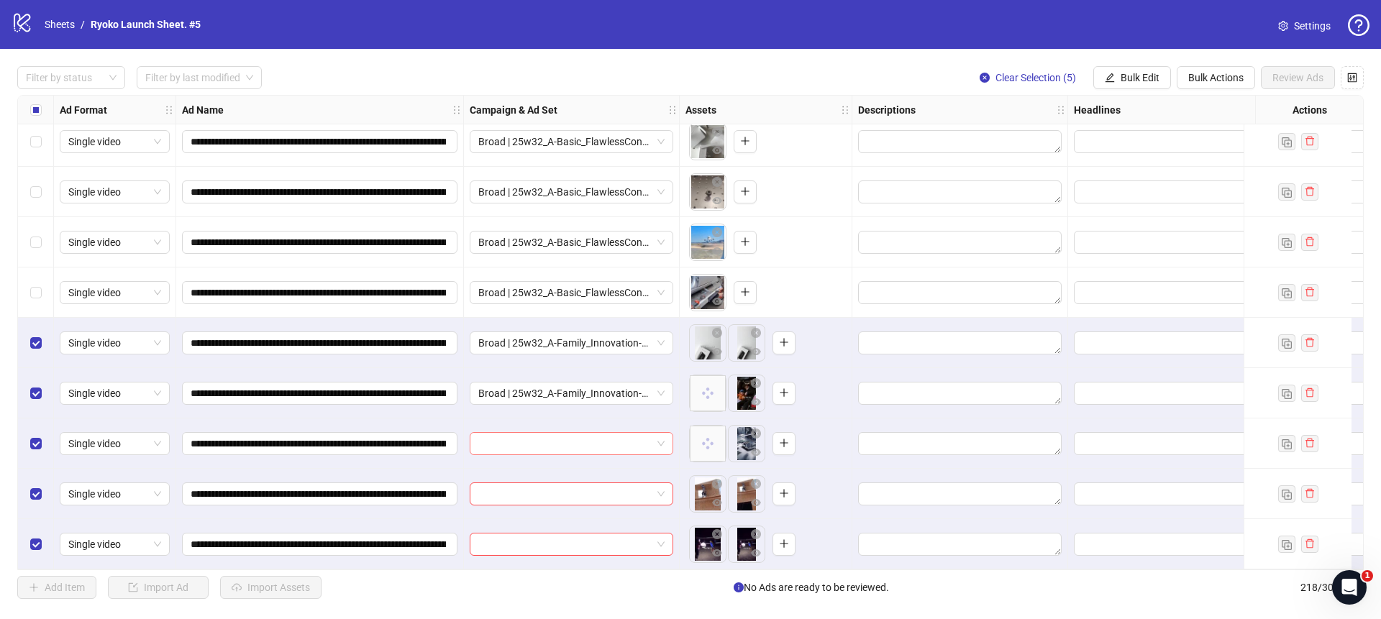
click at [667, 433] on div at bounding box center [572, 443] width 204 height 23
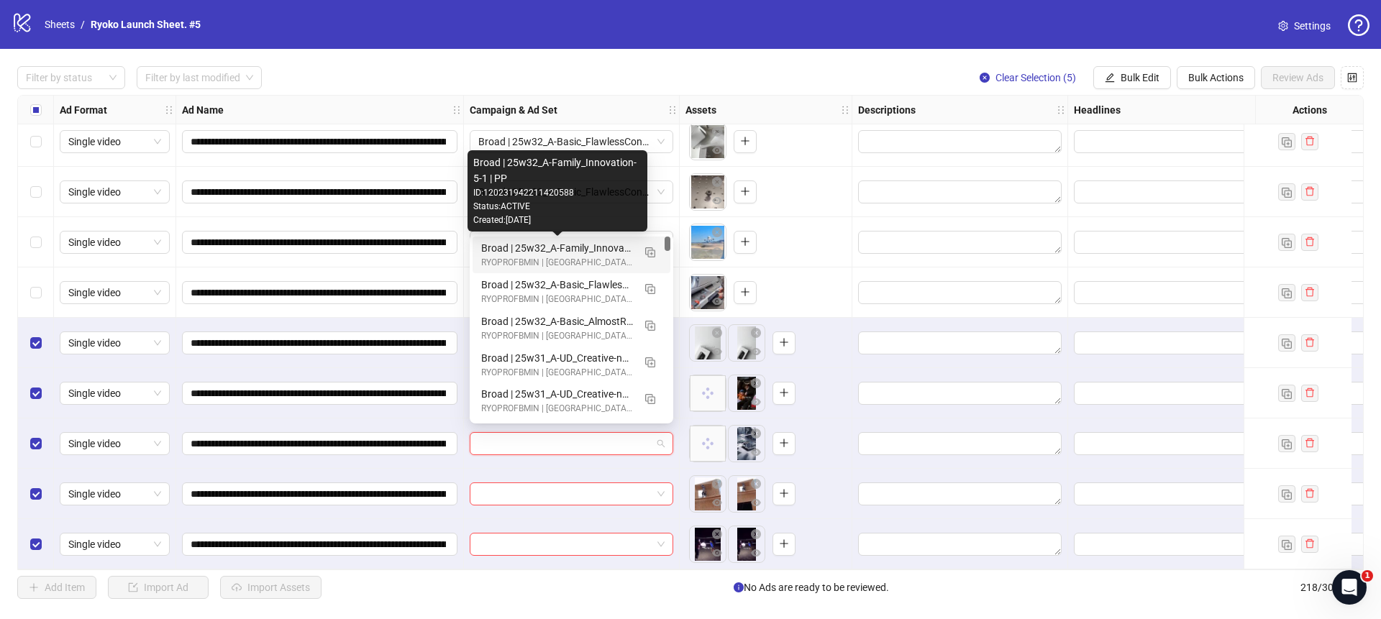
click at [575, 249] on div "Broad | 25w32_A-Family_Innovation-5-1 | PP" at bounding box center [557, 248] width 152 height 16
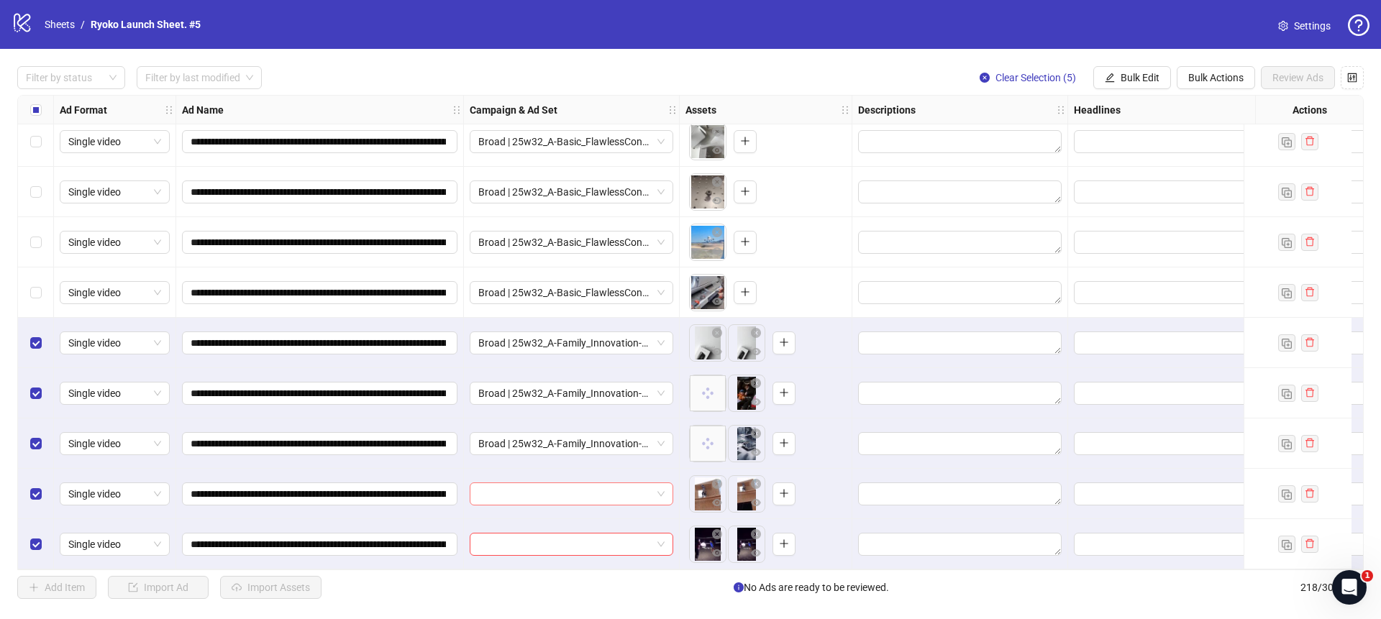
click at [663, 485] on span at bounding box center [571, 495] width 186 height 22
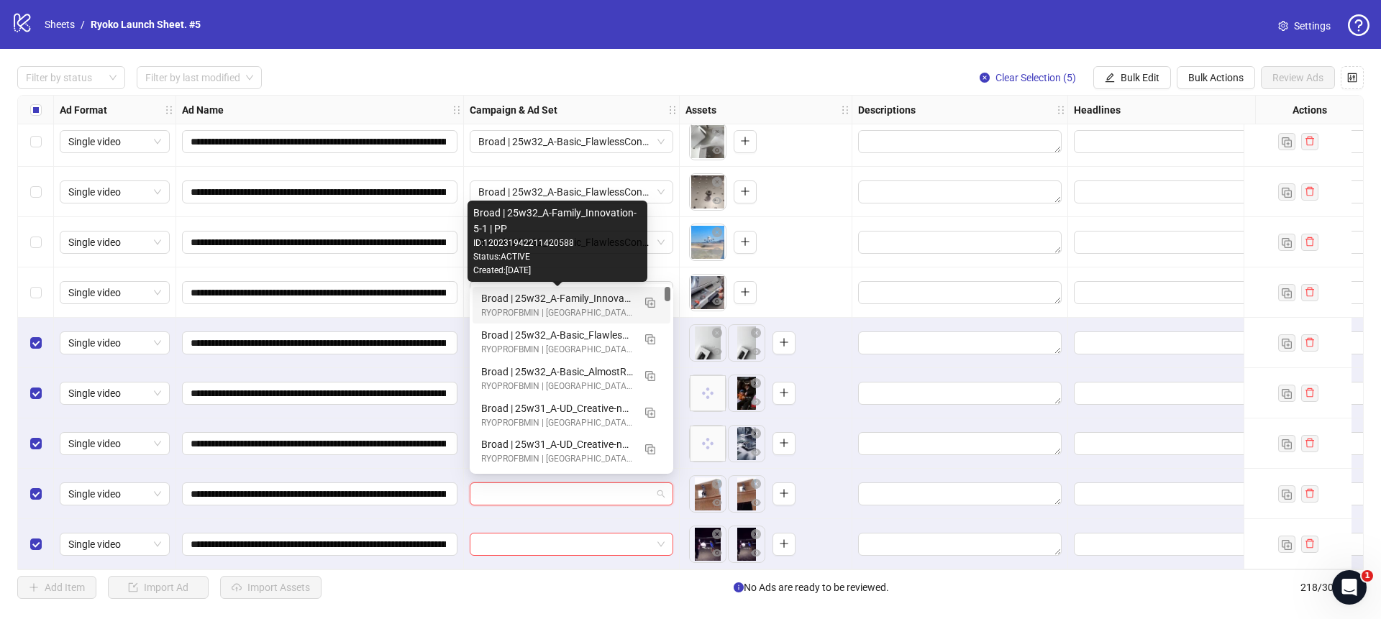
click at [586, 299] on div "Broad | 25w32_A-Family_Innovation-5-1 | PP" at bounding box center [557, 299] width 152 height 16
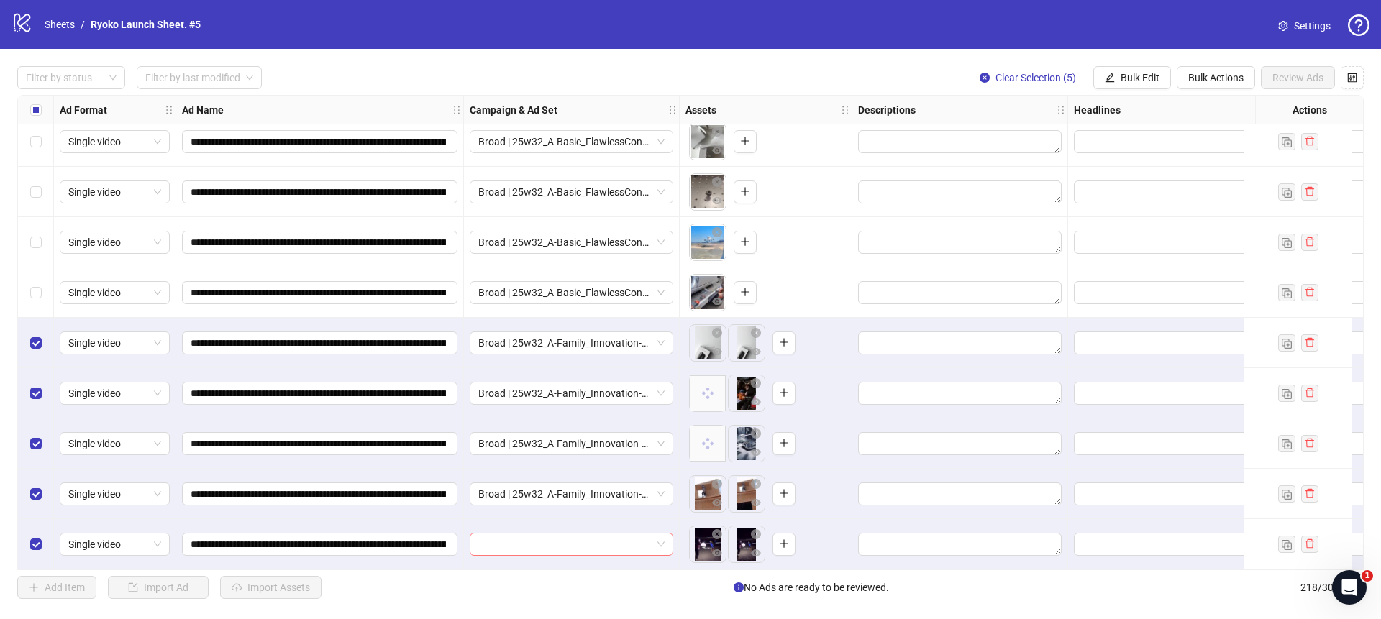
click at [665, 541] on div at bounding box center [572, 544] width 204 height 23
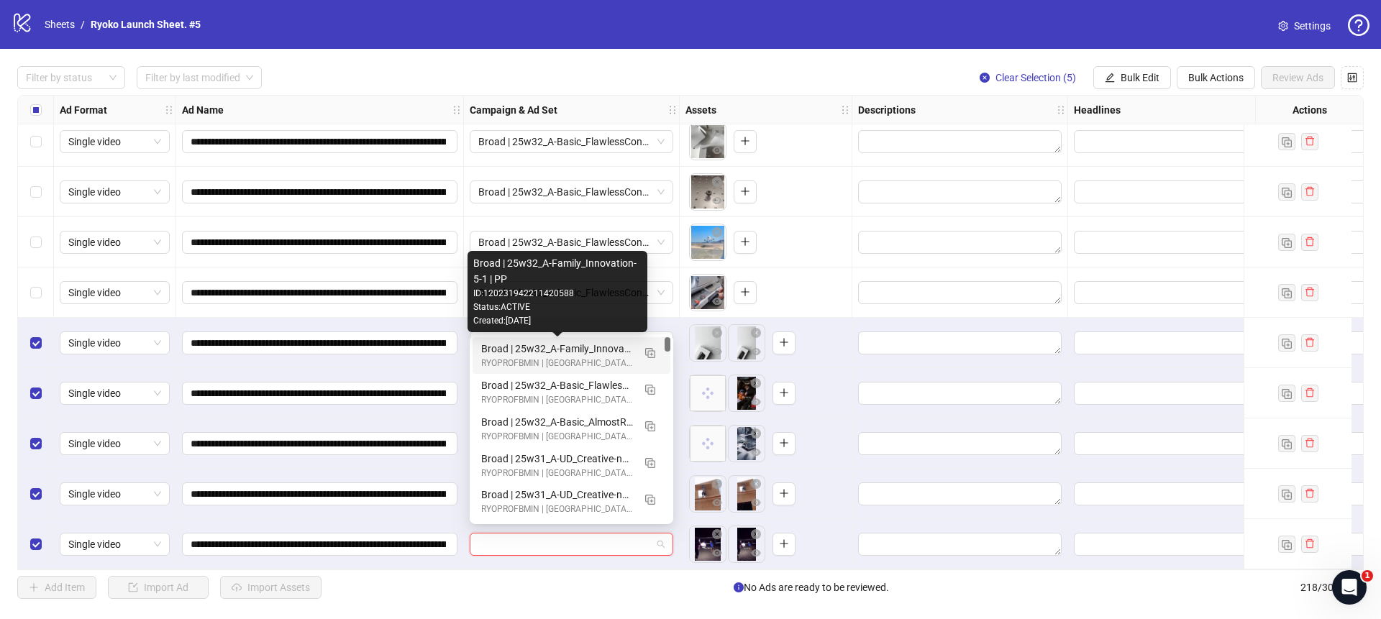
click at [596, 345] on div "Broad | 25w32_A-Family_Innovation-5-1 | PP" at bounding box center [557, 349] width 152 height 16
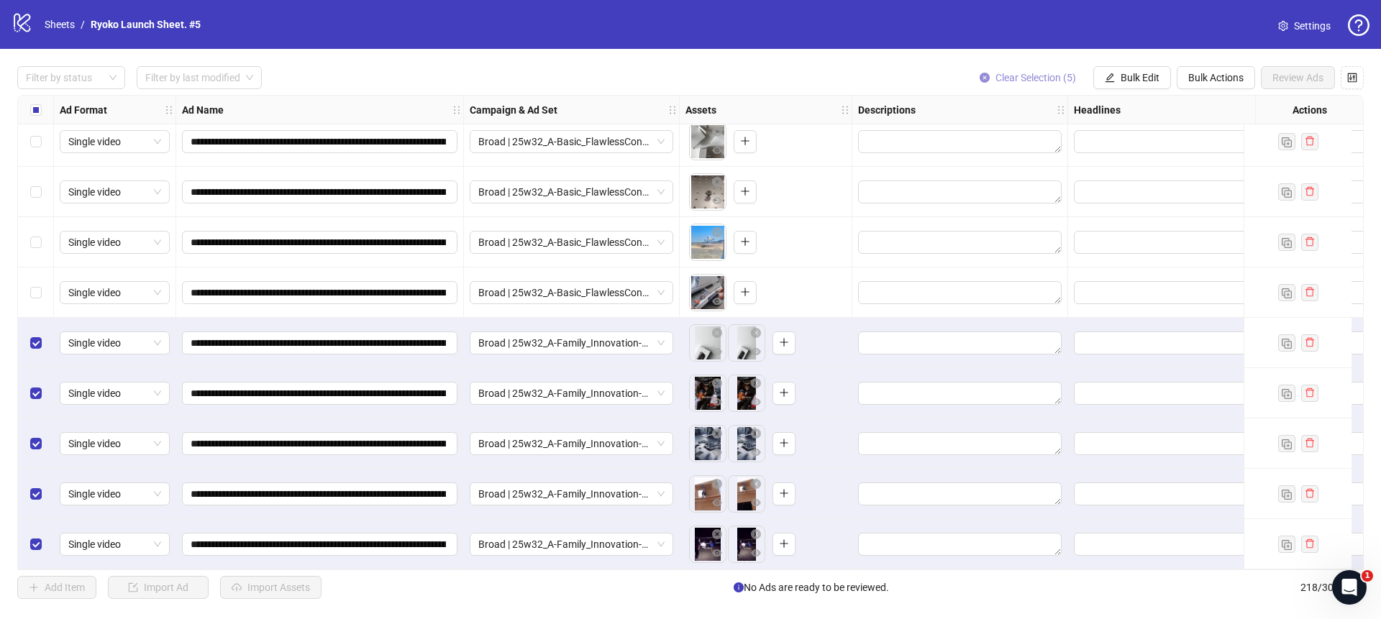
click at [988, 81] on button "Clear Selection (5)" at bounding box center [1027, 77] width 119 height 23
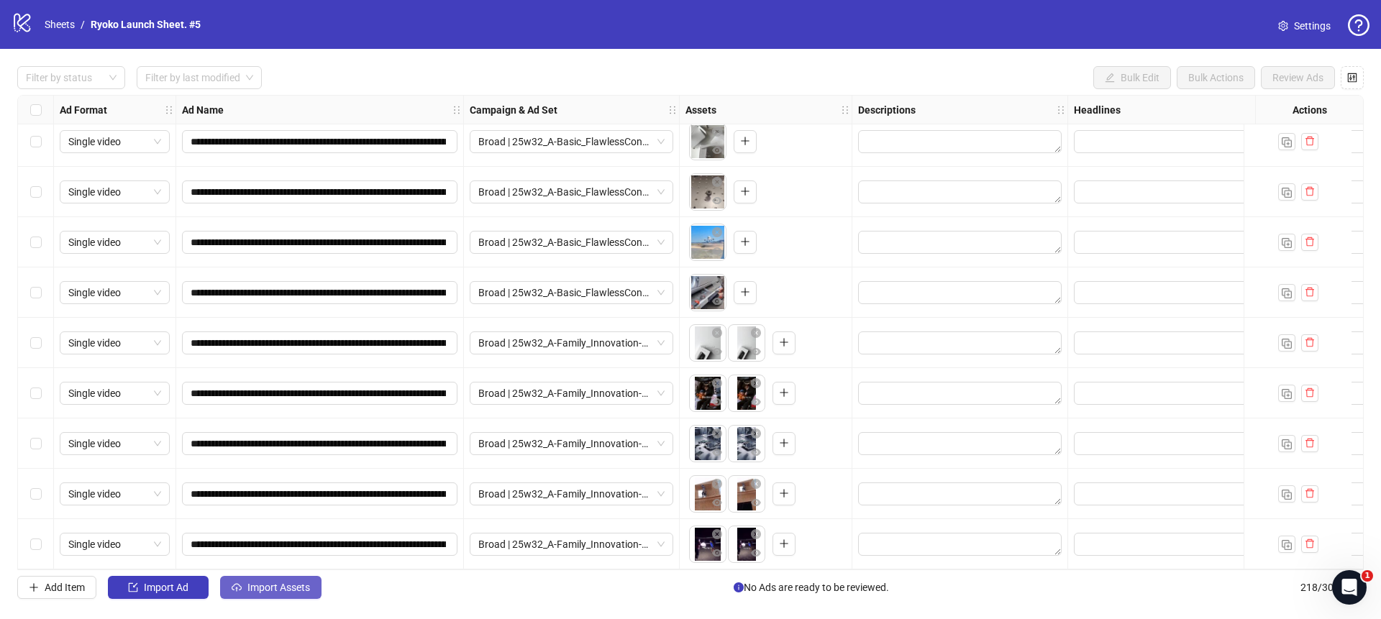
click at [299, 583] on span "Import Assets" at bounding box center [279, 588] width 63 height 12
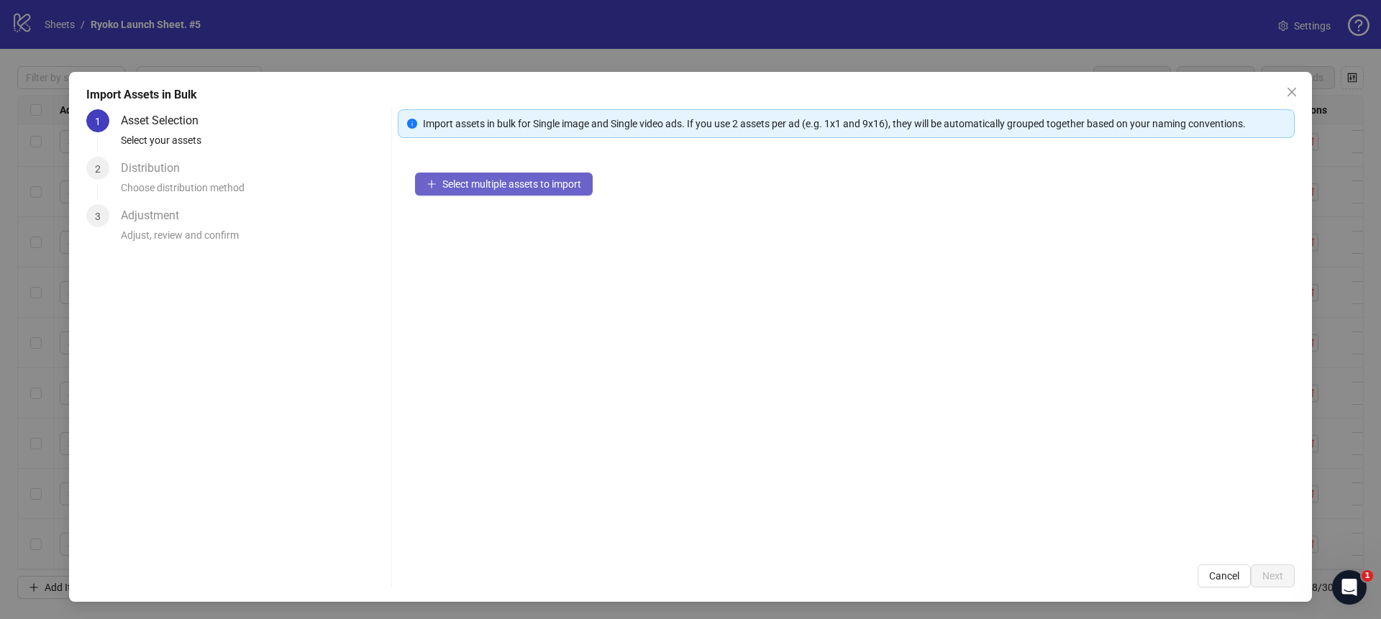
click at [509, 186] on span "Select multiple assets to import" at bounding box center [511, 184] width 139 height 12
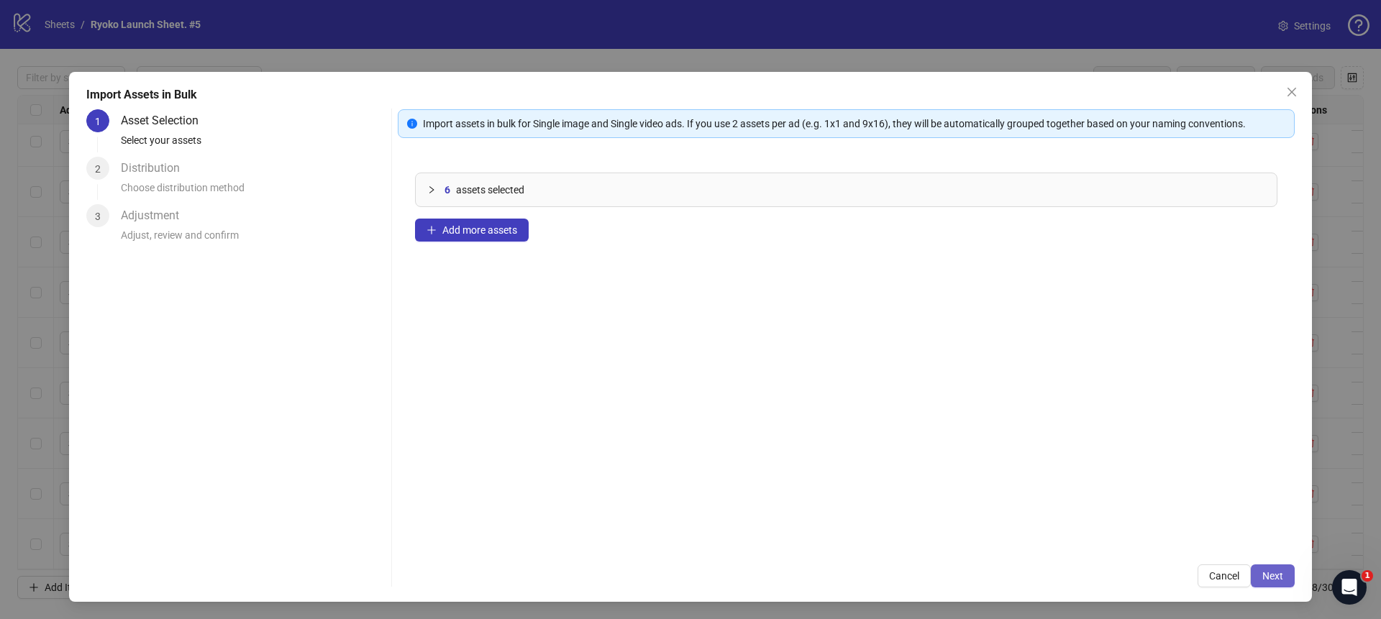
click at [1276, 573] on span "Next" at bounding box center [1273, 577] width 21 height 12
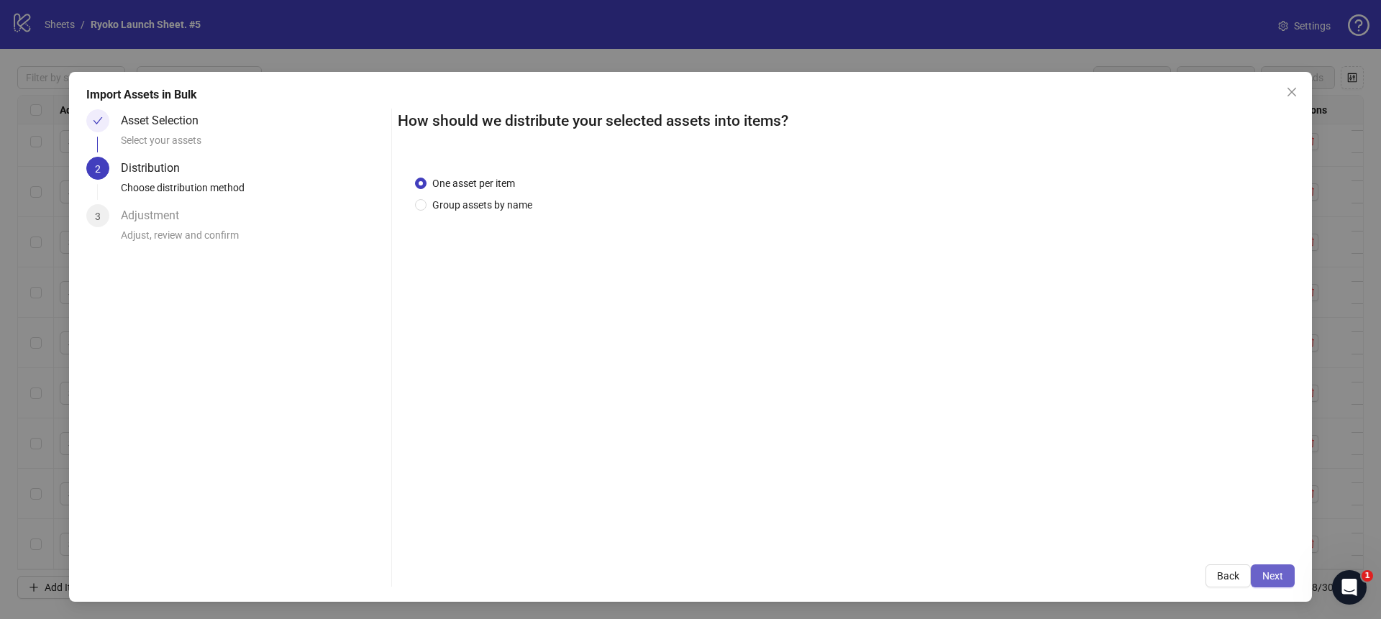
click at [1276, 573] on span "Next" at bounding box center [1273, 577] width 21 height 12
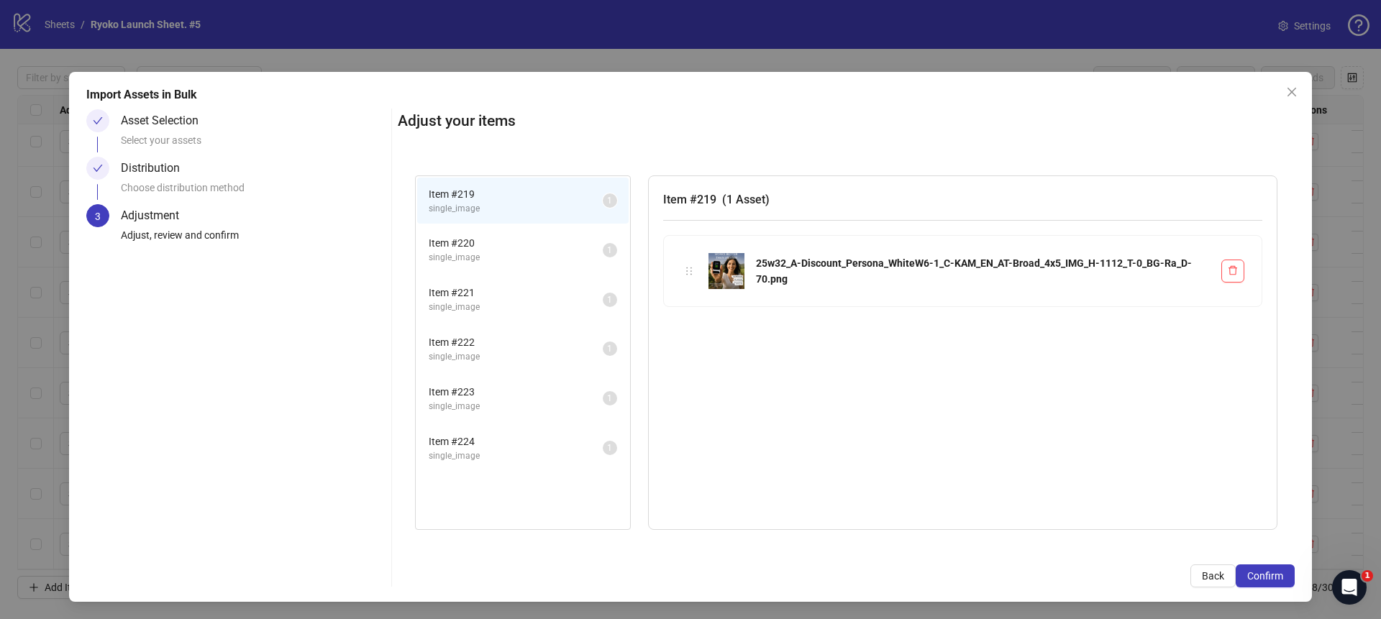
click at [1276, 573] on span "Confirm" at bounding box center [1266, 577] width 36 height 12
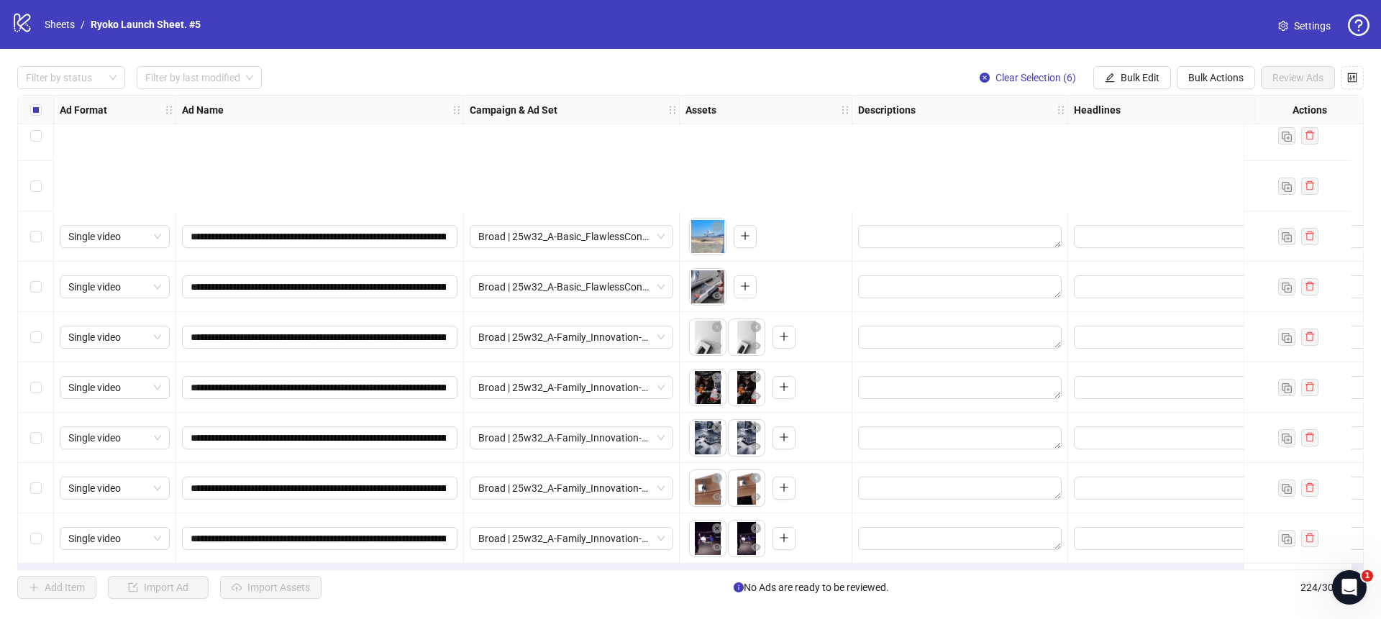
scroll to position [10842, 0]
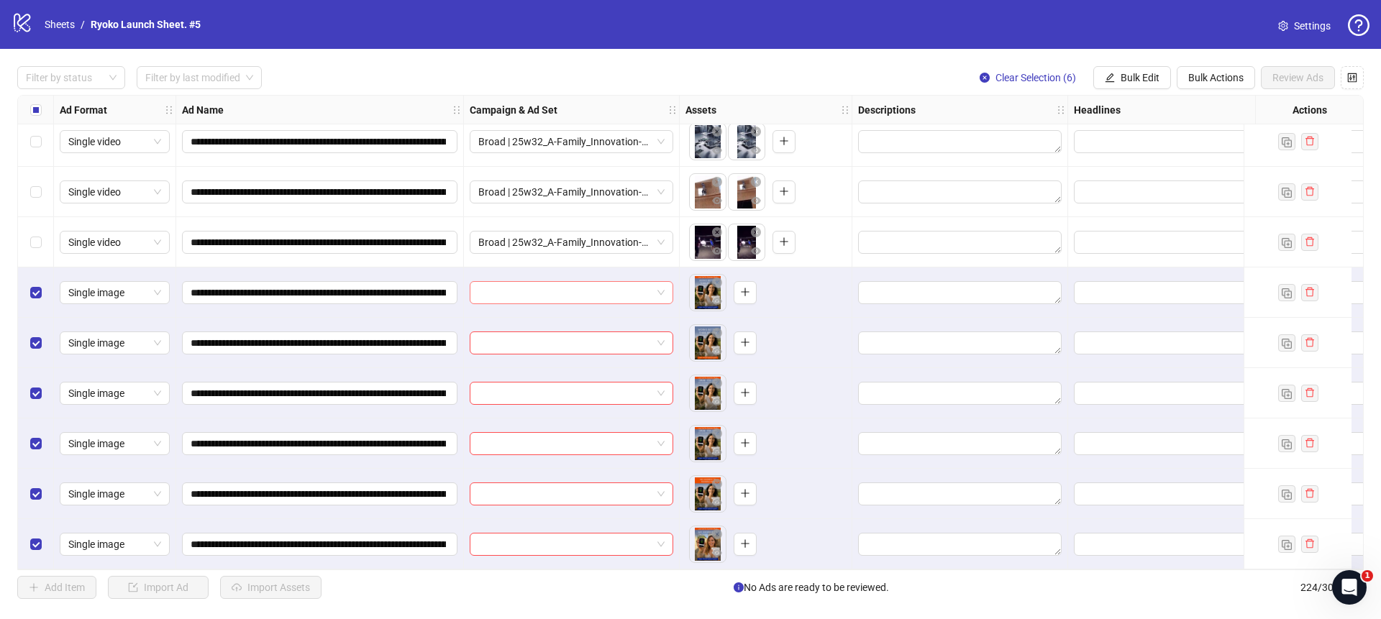
click at [663, 285] on span at bounding box center [571, 293] width 186 height 22
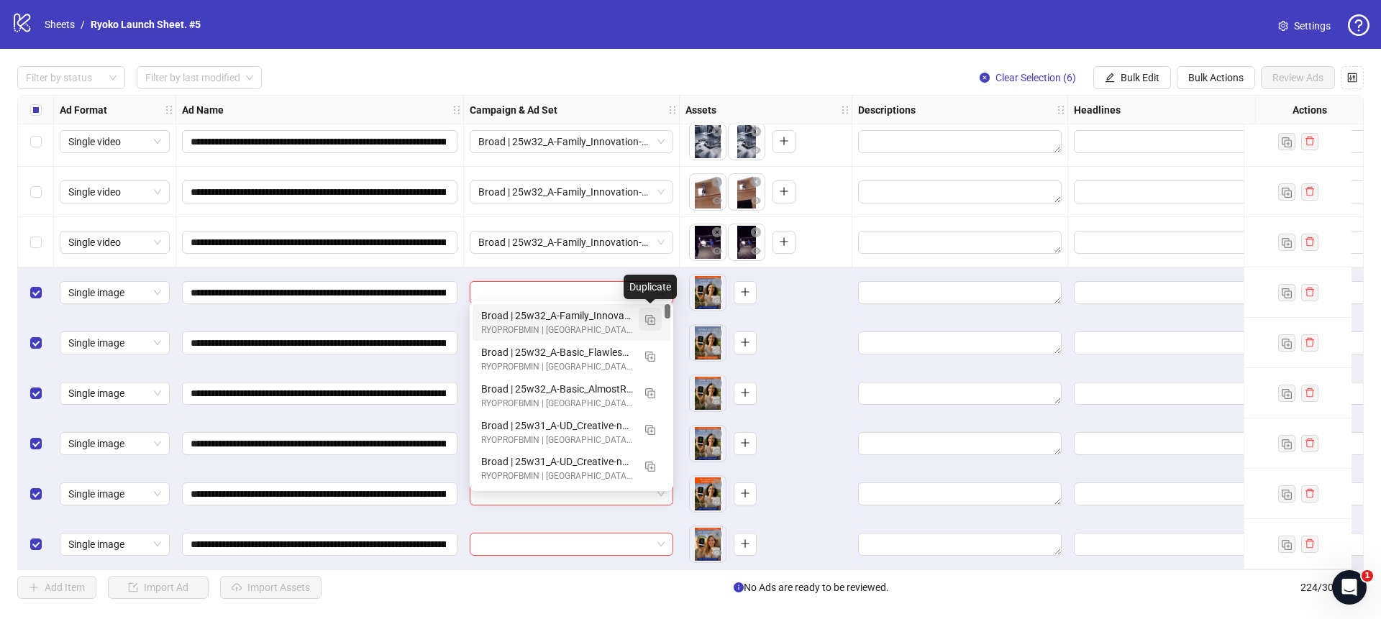
click at [650, 317] on img "button" at bounding box center [650, 320] width 10 height 10
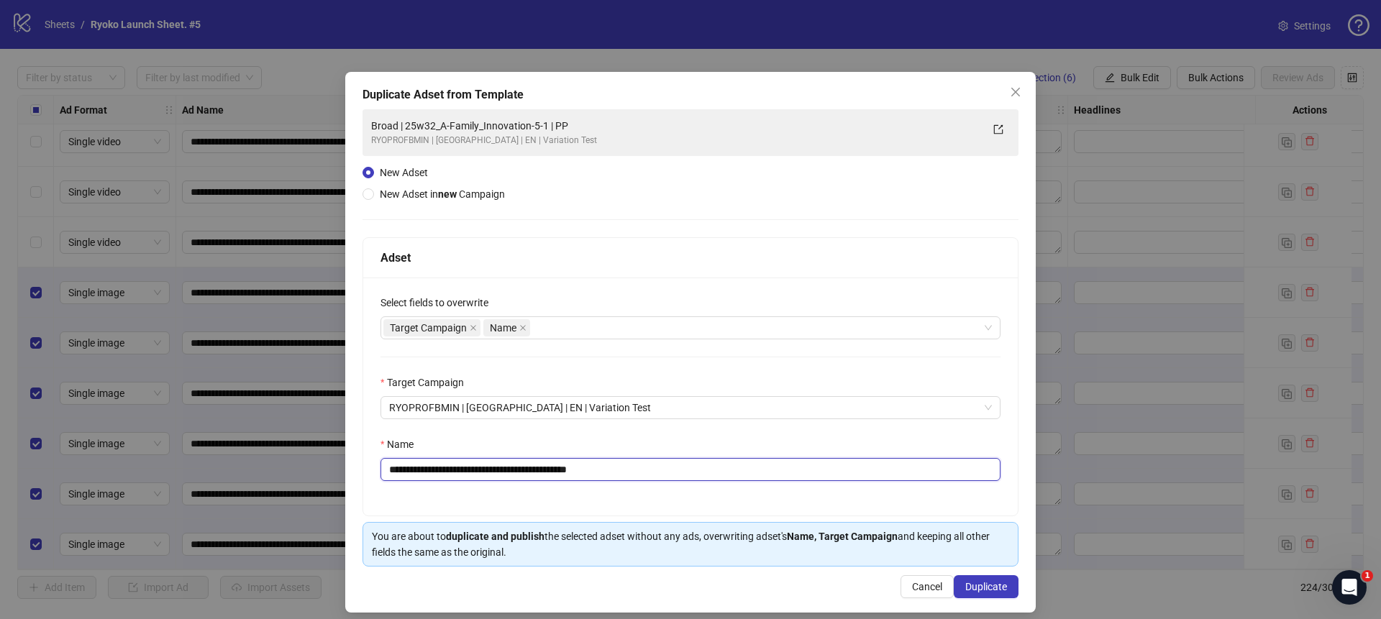
click at [648, 473] on input "**********" at bounding box center [691, 469] width 620 height 23
drag, startPoint x: 566, startPoint y: 470, endPoint x: 426, endPoint y: 473, distance: 139.6
click at [426, 473] on input "**********" at bounding box center [691, 469] width 620 height 23
paste input "*****"
type input "**********"
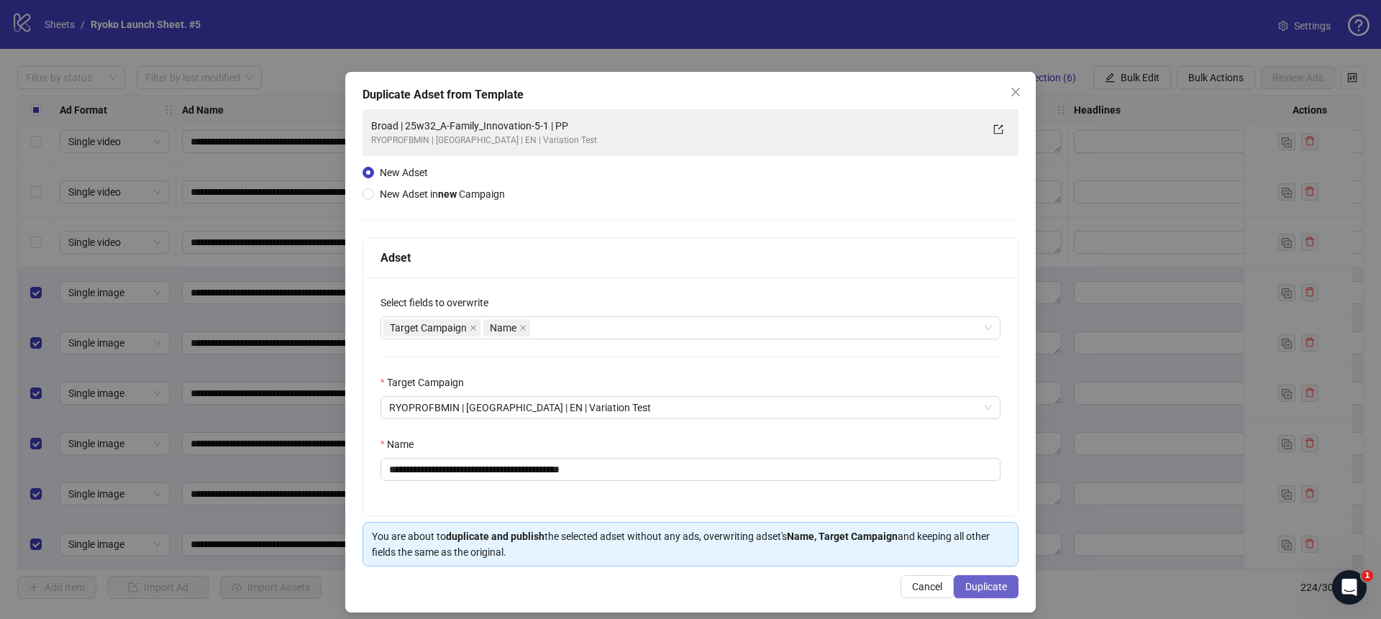
click at [977, 584] on span "Duplicate" at bounding box center [987, 587] width 42 height 12
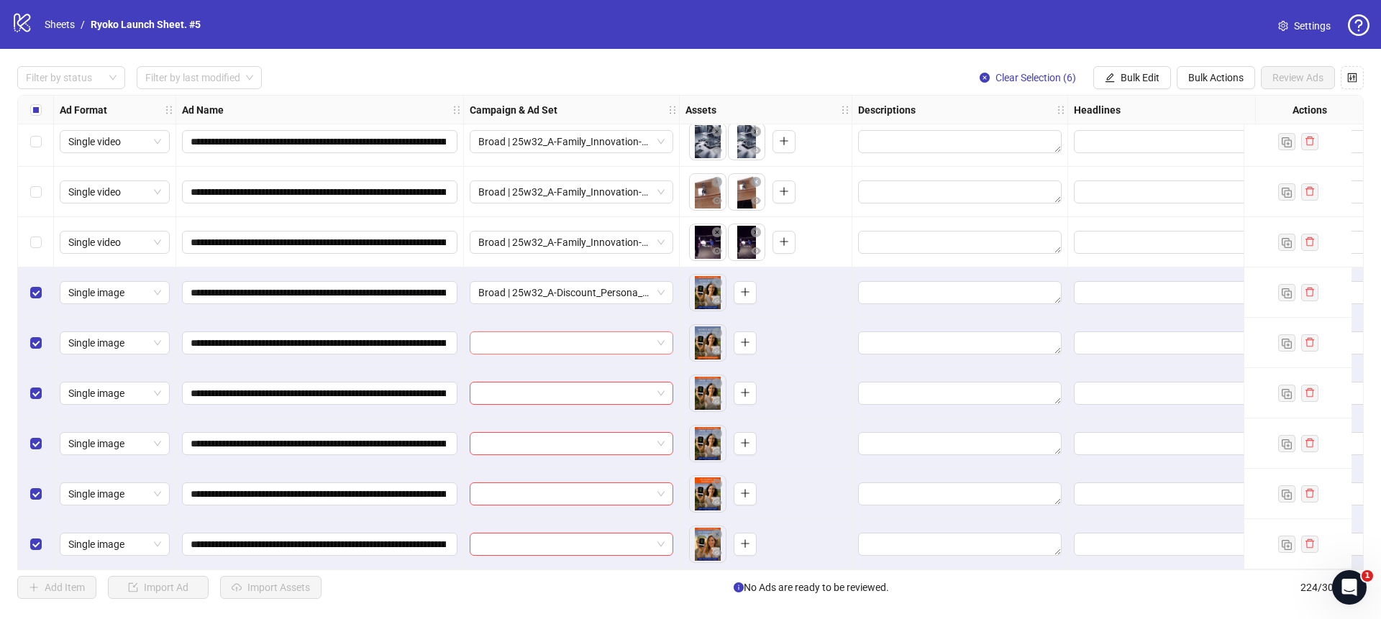
click at [663, 332] on span at bounding box center [571, 343] width 186 height 22
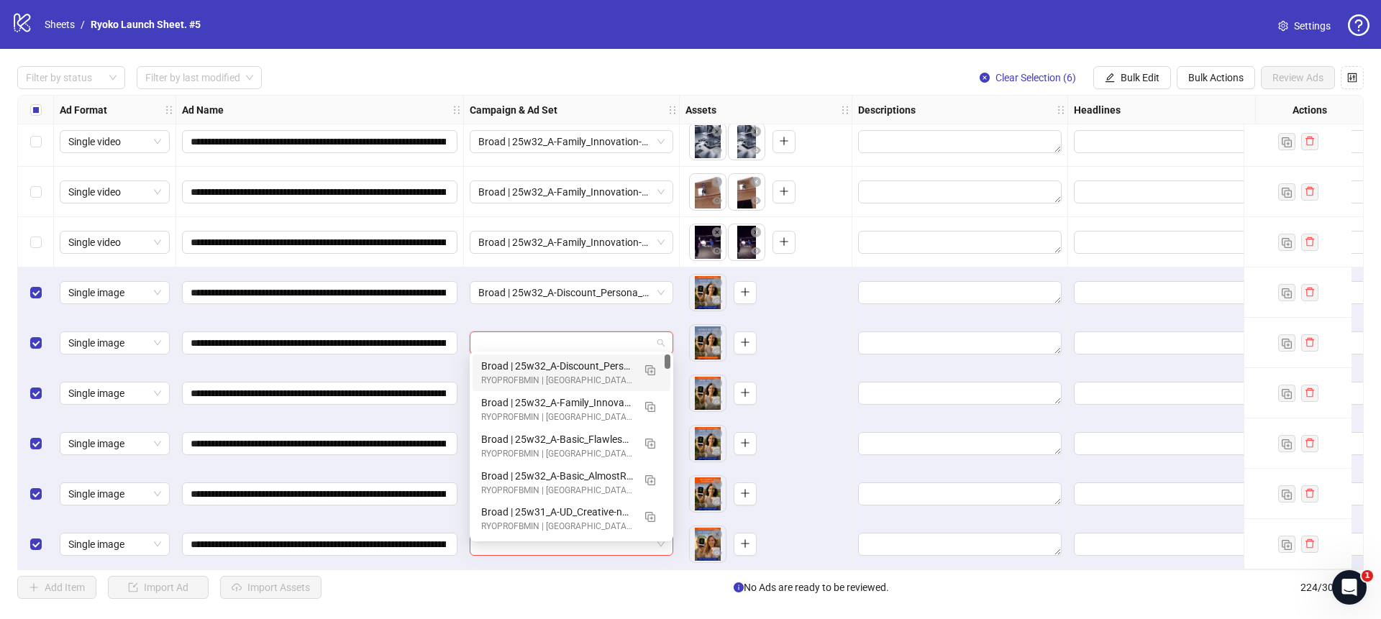
click at [607, 365] on div "Broad | 25w32_A-Discount_Persona_WhiteW6-1 | PP" at bounding box center [557, 366] width 152 height 16
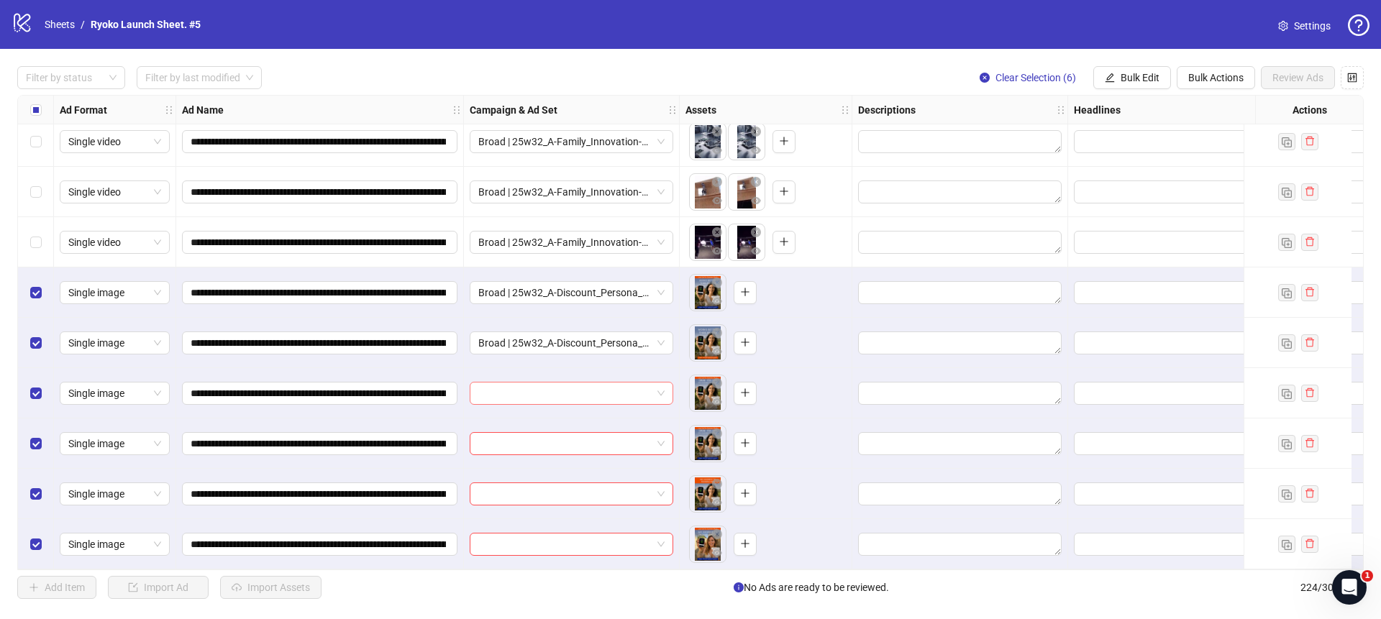
click at [664, 386] on span at bounding box center [571, 394] width 186 height 22
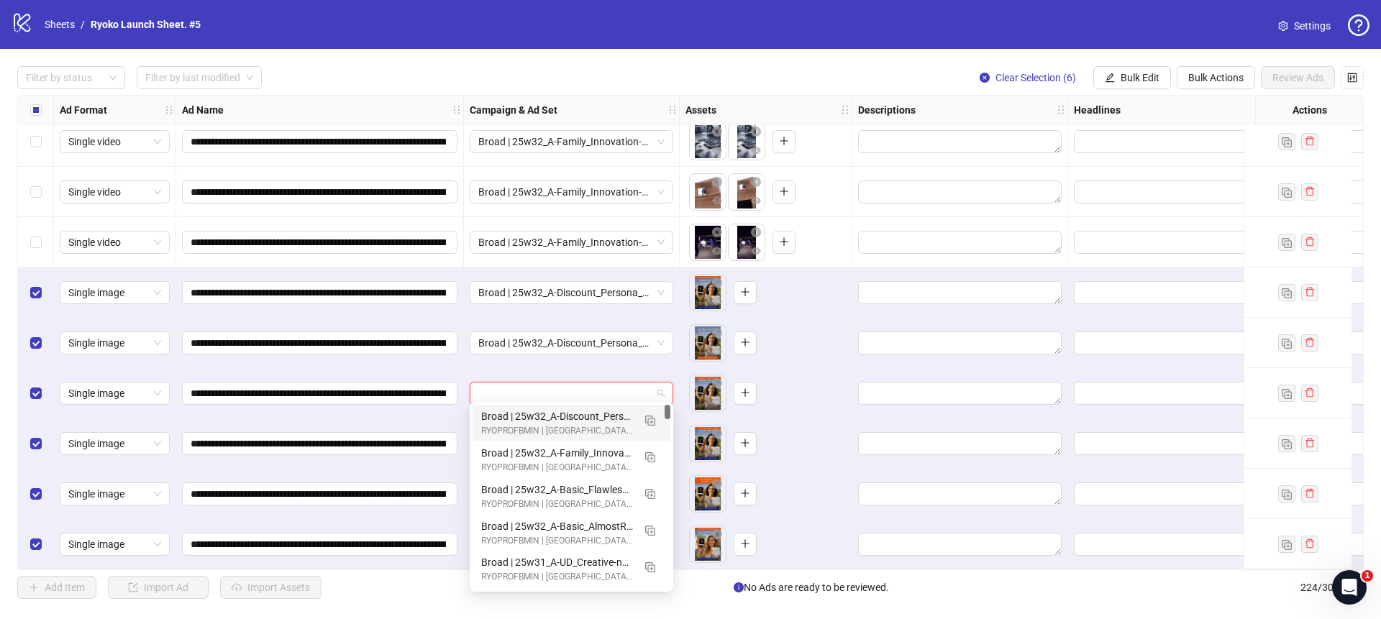
click at [586, 416] on div "Broad | 25w32_A-Discount_Persona_WhiteW6-1 | PP" at bounding box center [557, 417] width 152 height 16
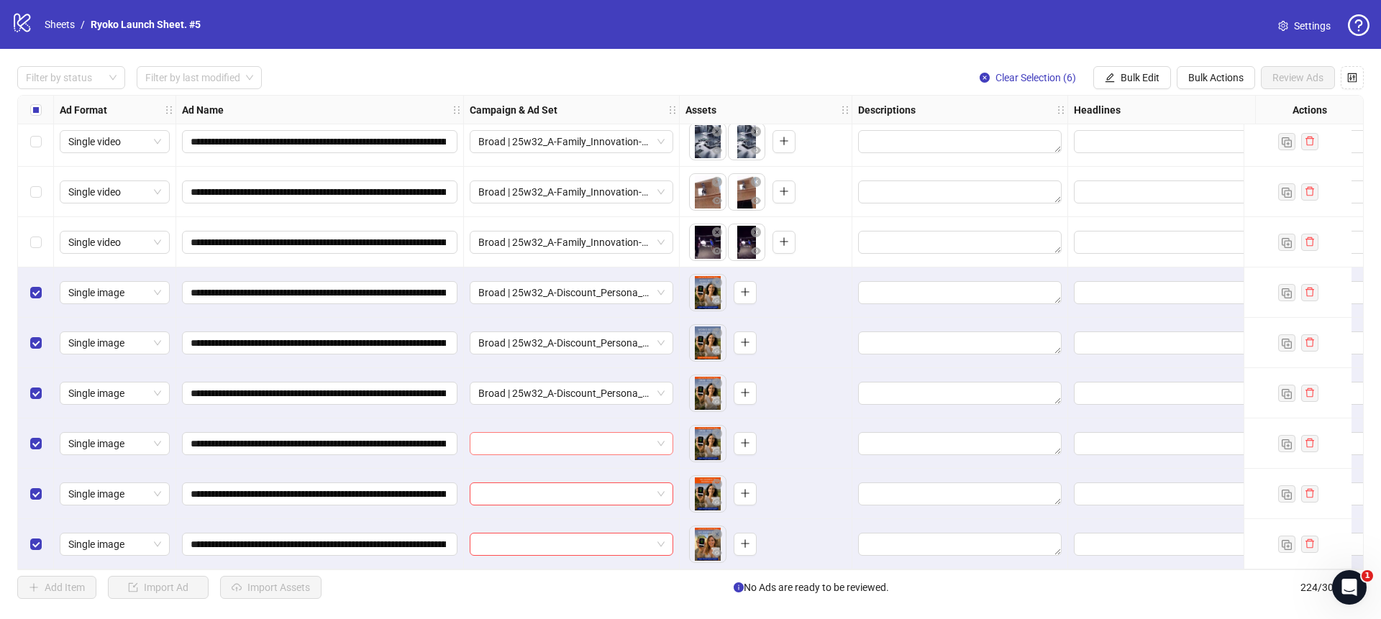
click at [661, 436] on span at bounding box center [571, 444] width 186 height 22
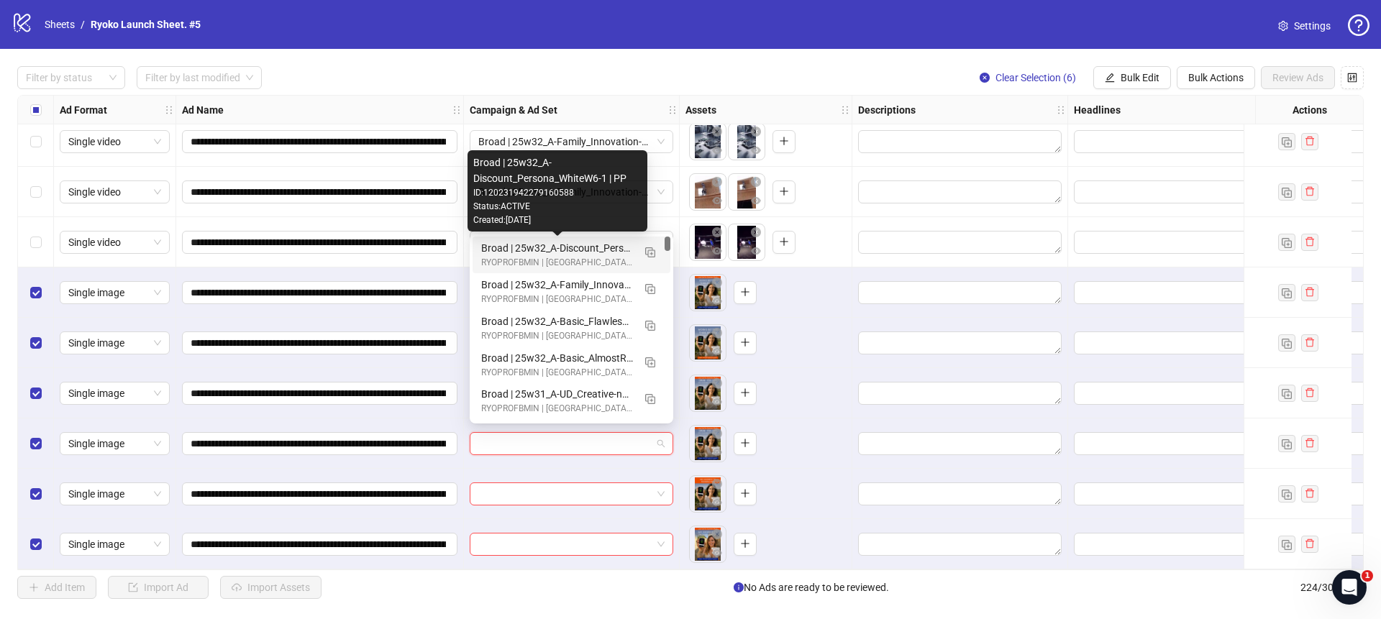
click at [569, 248] on div "Broad | 25w32_A-Discount_Persona_WhiteW6-1 | PP" at bounding box center [557, 248] width 152 height 16
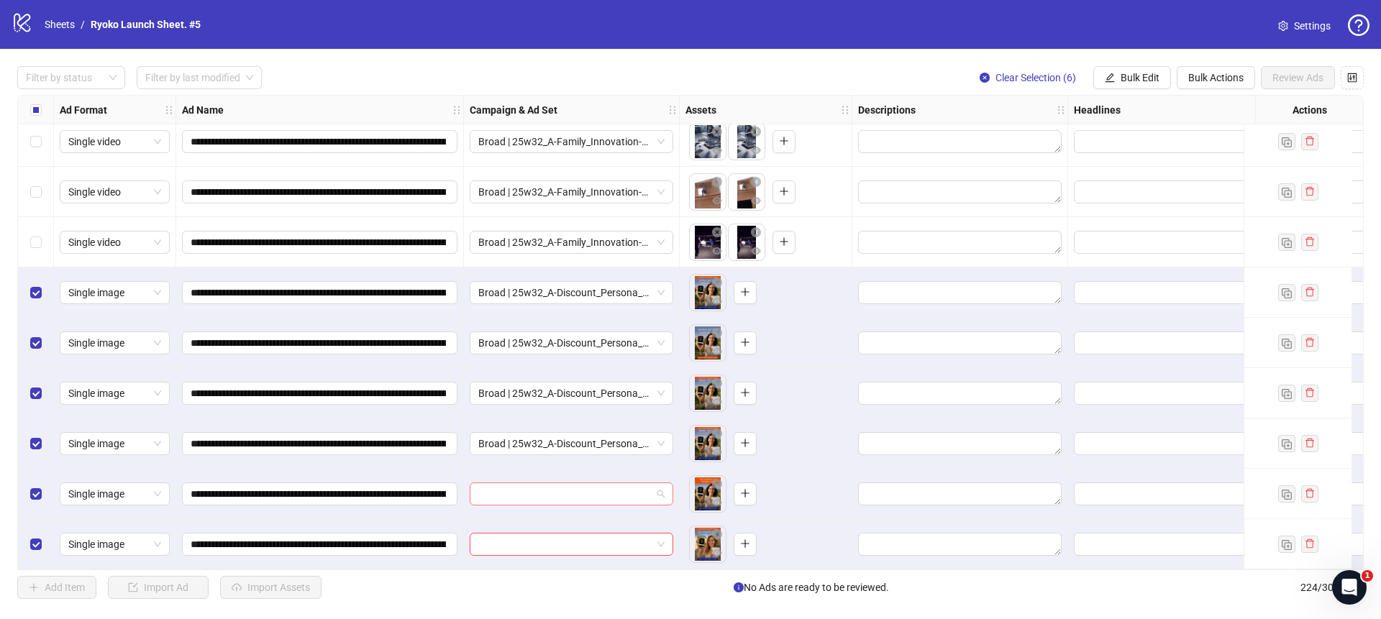
click at [658, 484] on span at bounding box center [571, 495] width 186 height 22
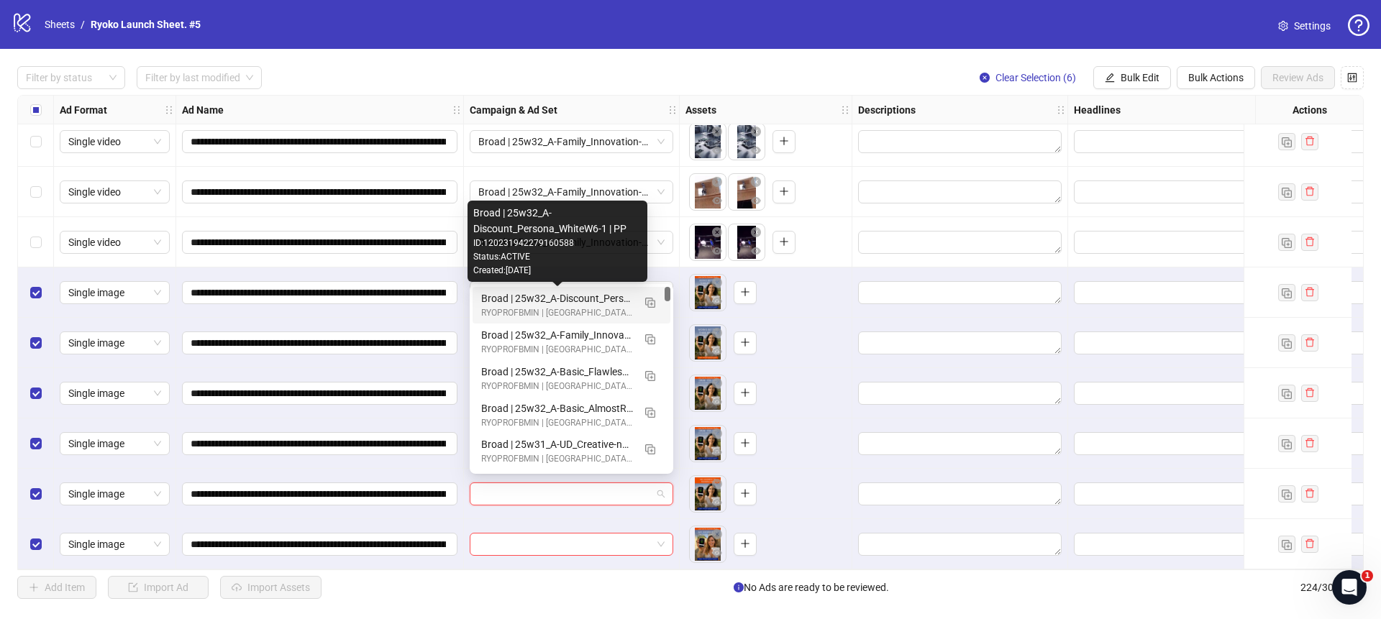
click at [584, 296] on div "Broad | 25w32_A-Discount_Persona_WhiteW6-1 | PP" at bounding box center [557, 299] width 152 height 16
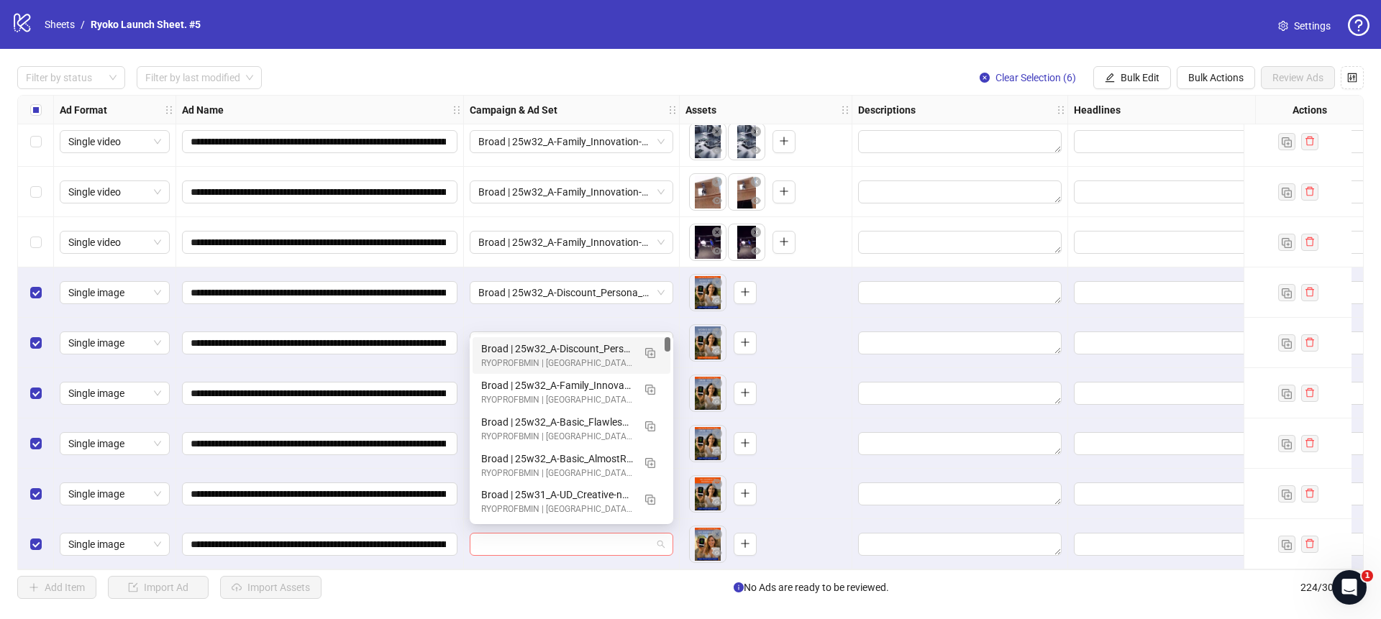
click at [666, 536] on div at bounding box center [572, 544] width 204 height 23
click at [569, 348] on div "Broad | 25w32_A-Discount_Persona_WhiteW6-1 | PP" at bounding box center [557, 349] width 152 height 16
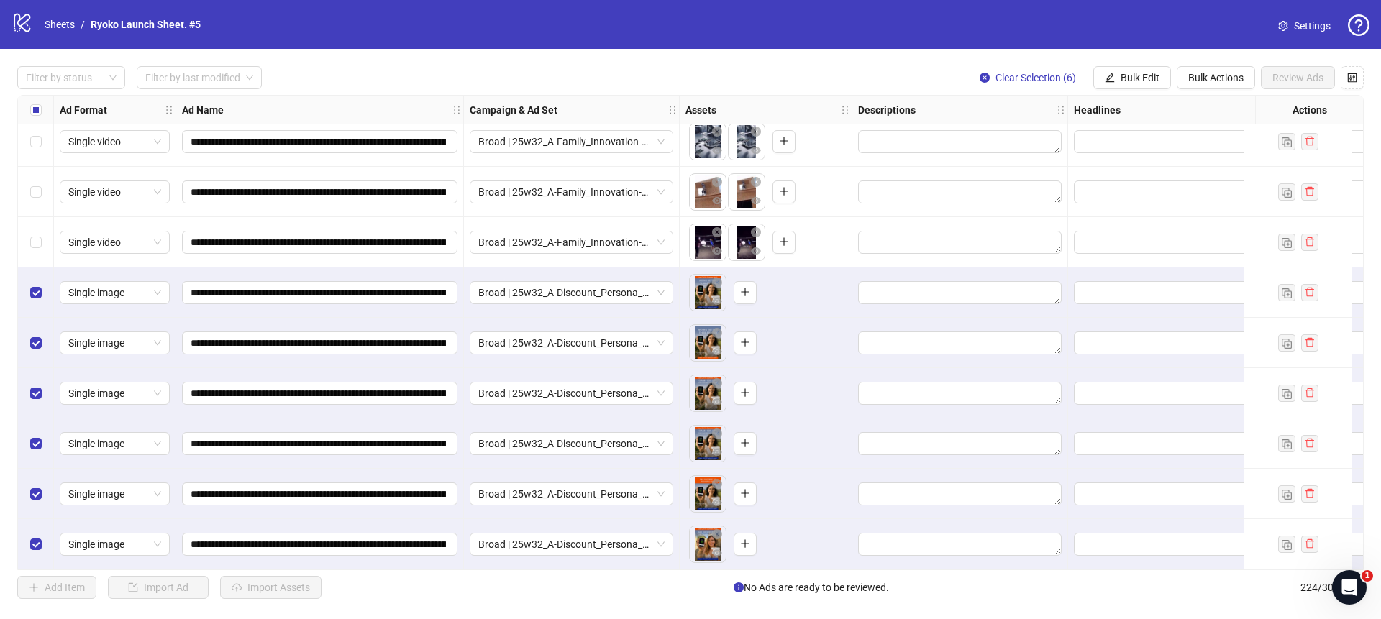
scroll to position [10838, 0]
click at [984, 78] on icon "close-circle" at bounding box center [985, 78] width 10 height 10
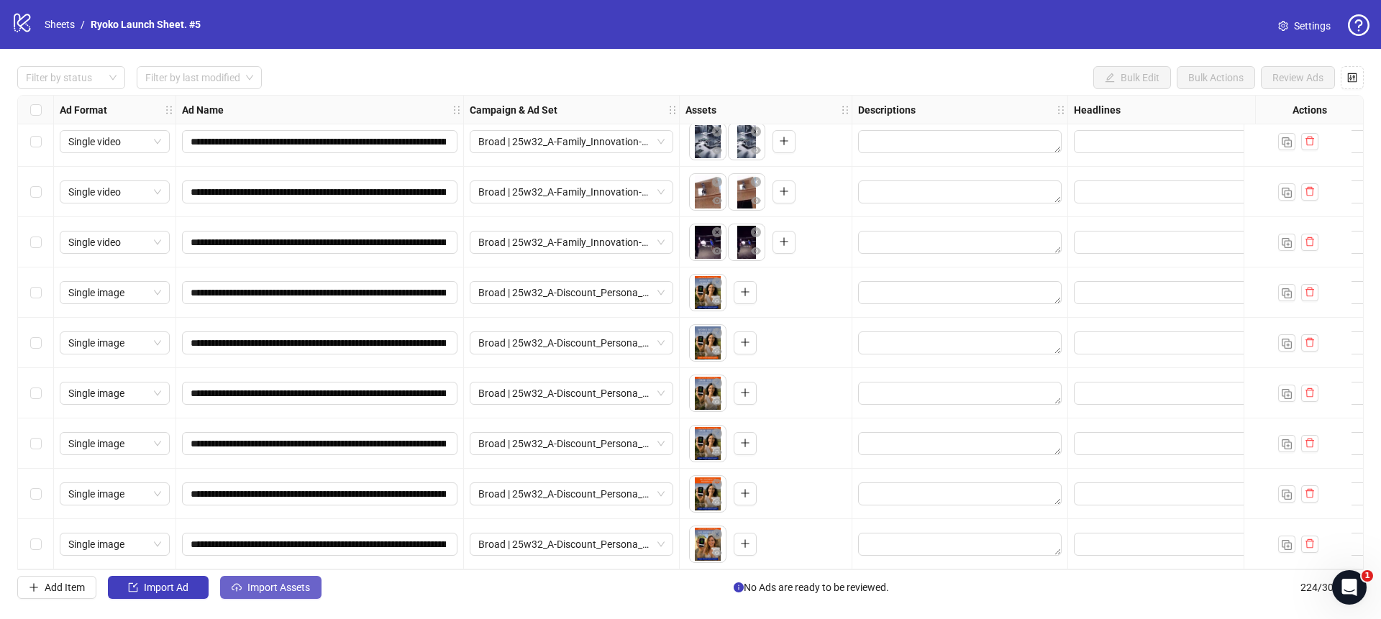
click at [289, 591] on span "Import Assets" at bounding box center [279, 588] width 63 height 12
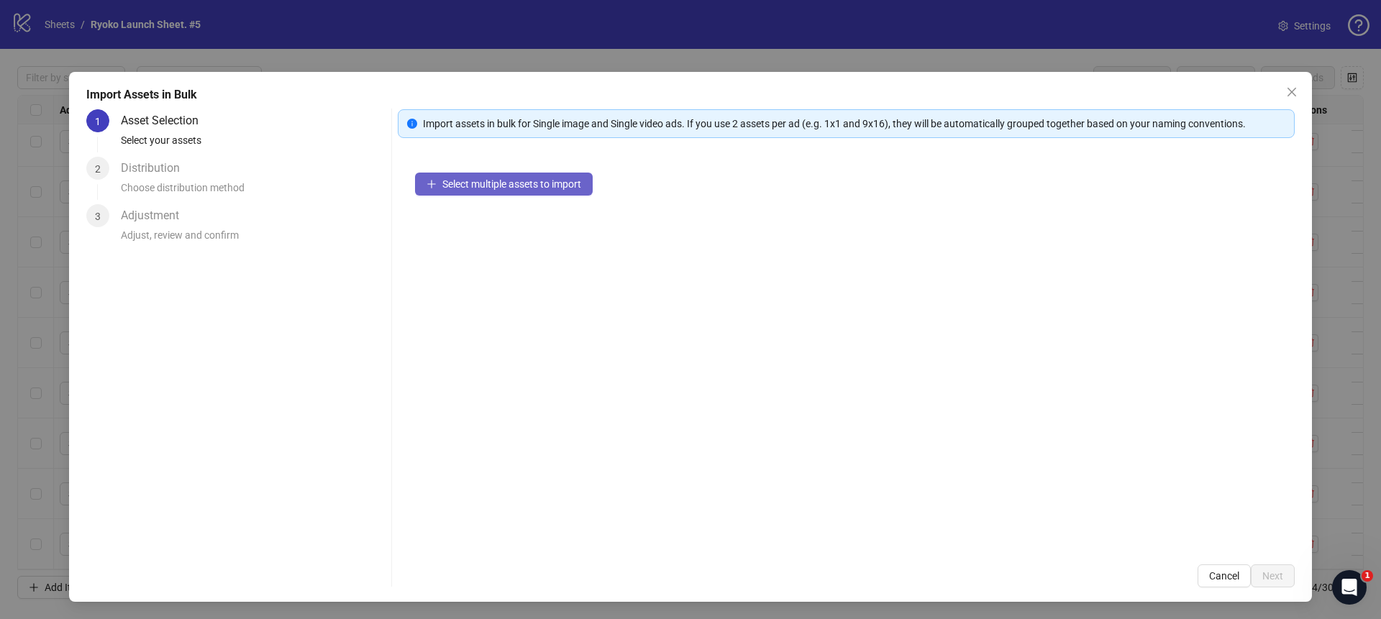
click at [473, 180] on span "Select multiple assets to import" at bounding box center [511, 184] width 139 height 12
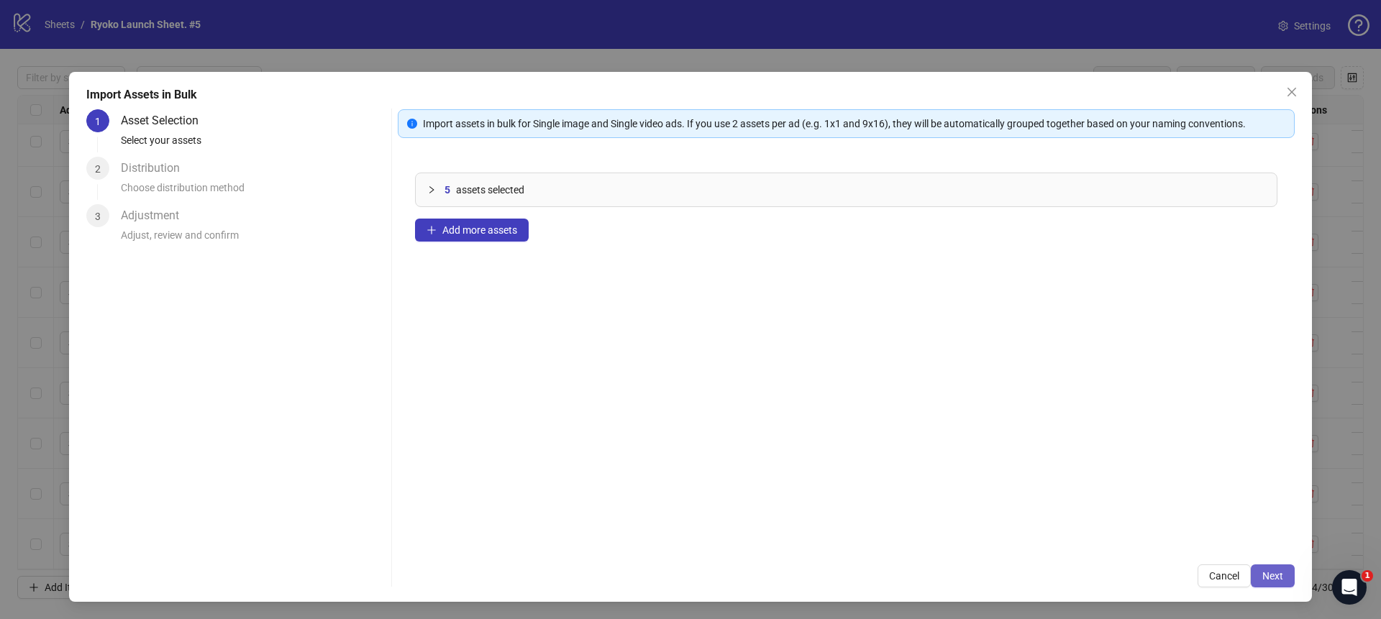
click at [1254, 577] on button "Next" at bounding box center [1273, 576] width 44 height 23
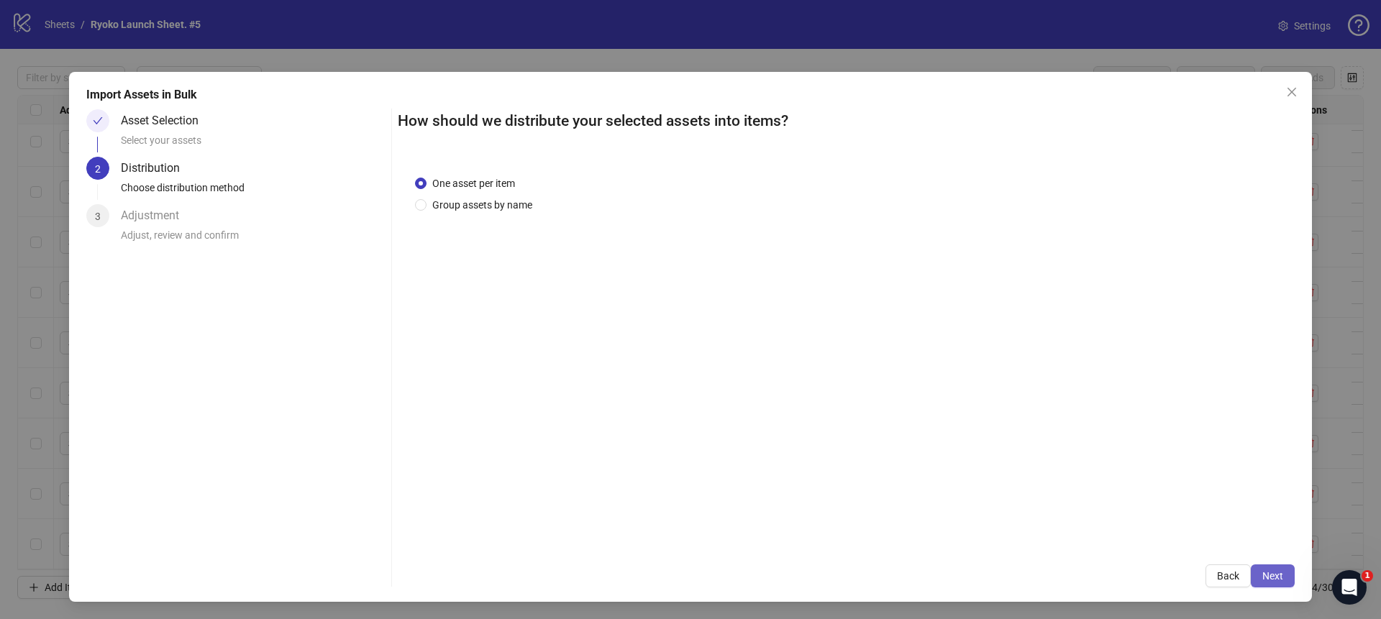
click at [1254, 576] on button "Next" at bounding box center [1273, 576] width 44 height 23
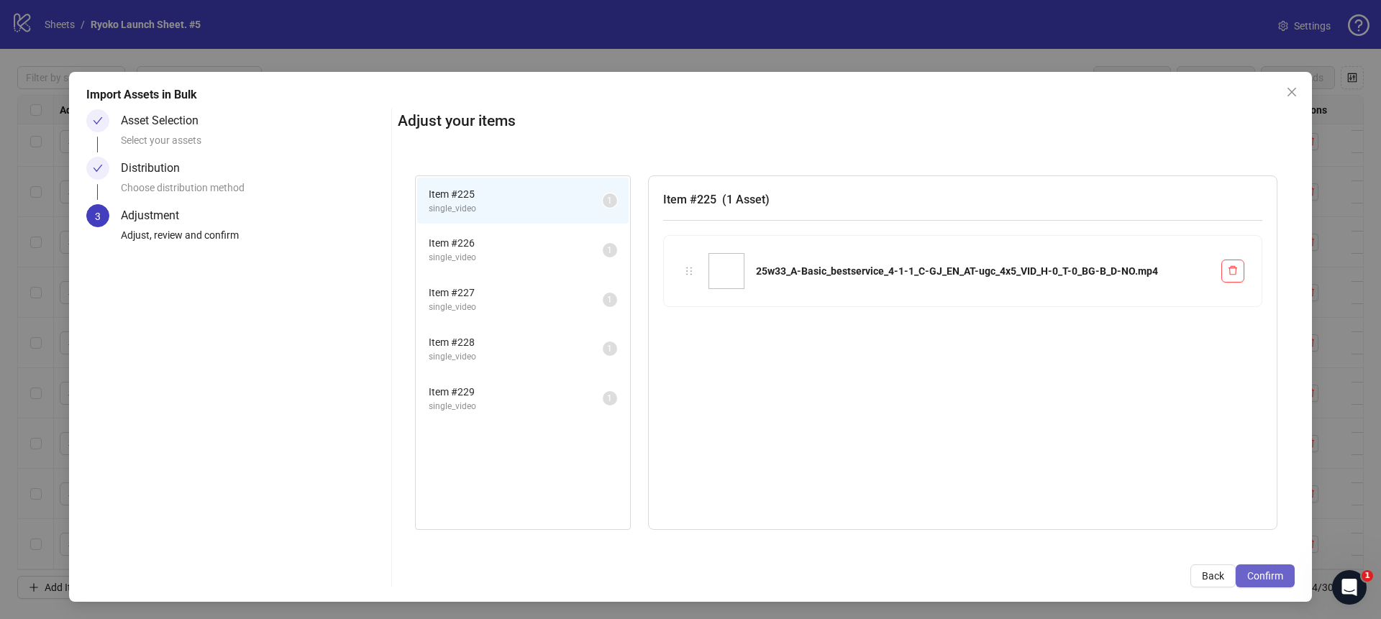
click at [1266, 576] on span "Confirm" at bounding box center [1266, 577] width 36 height 12
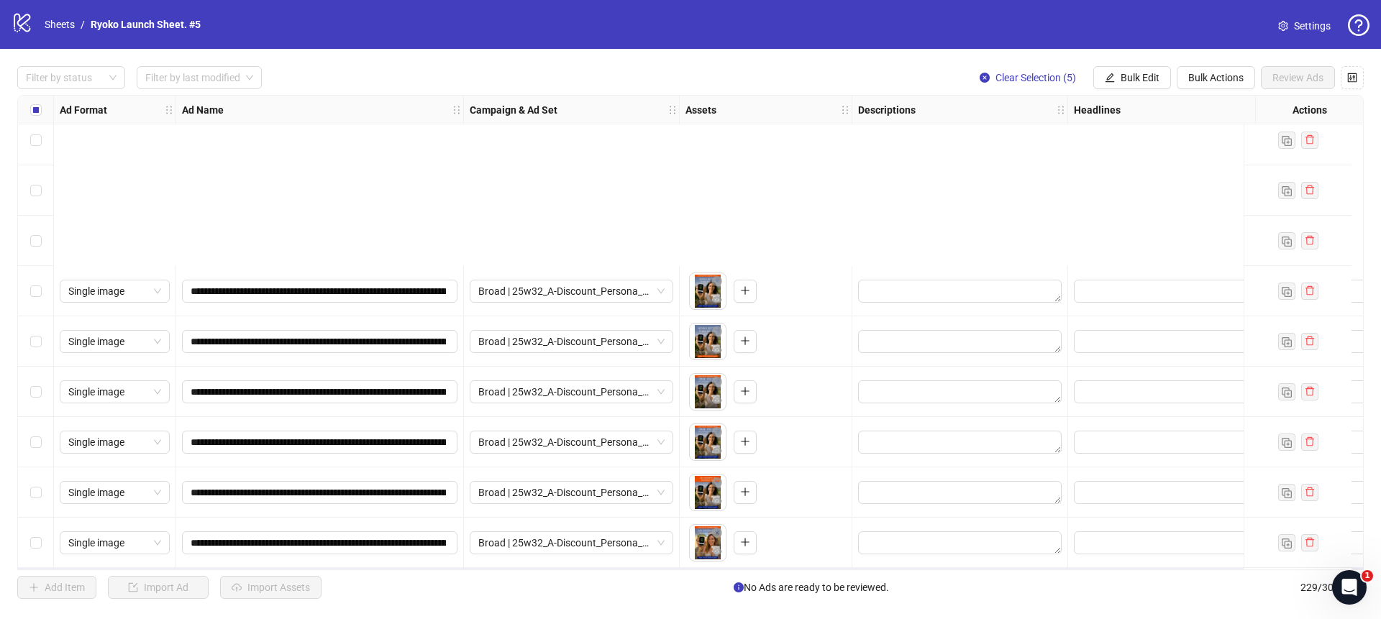
scroll to position [11094, 0]
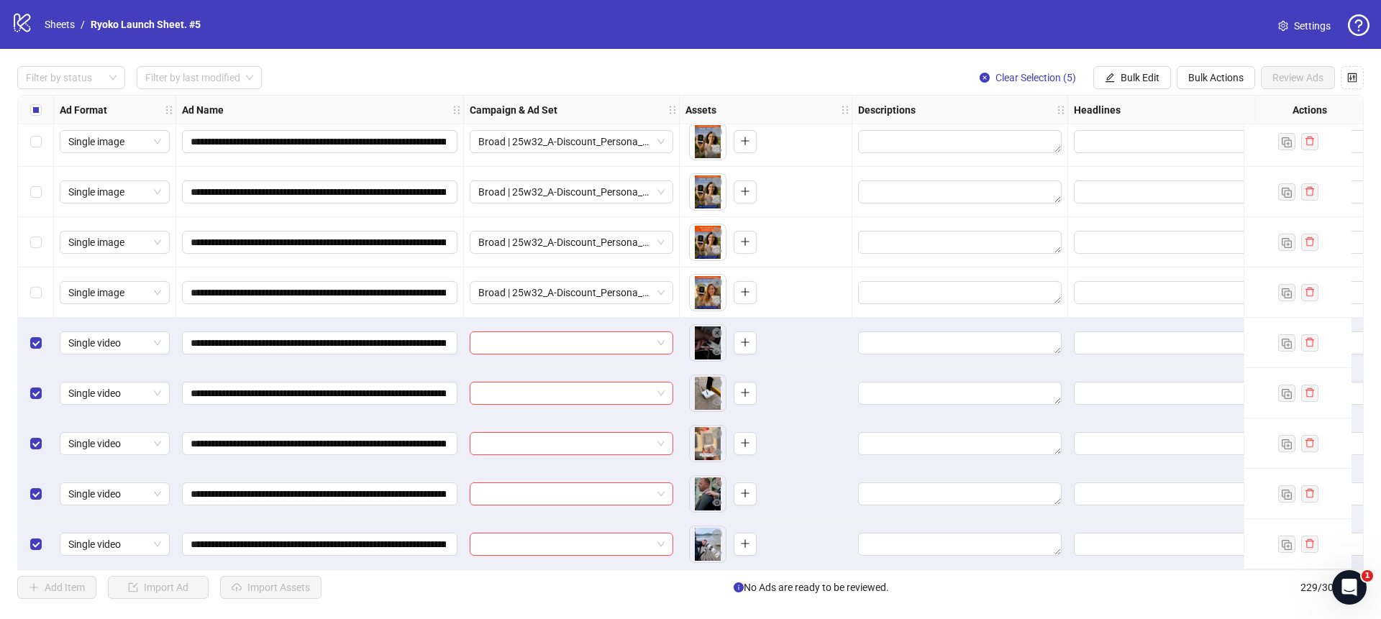
click at [673, 341] on div at bounding box center [572, 343] width 216 height 50
click at [670, 340] on div at bounding box center [572, 343] width 204 height 23
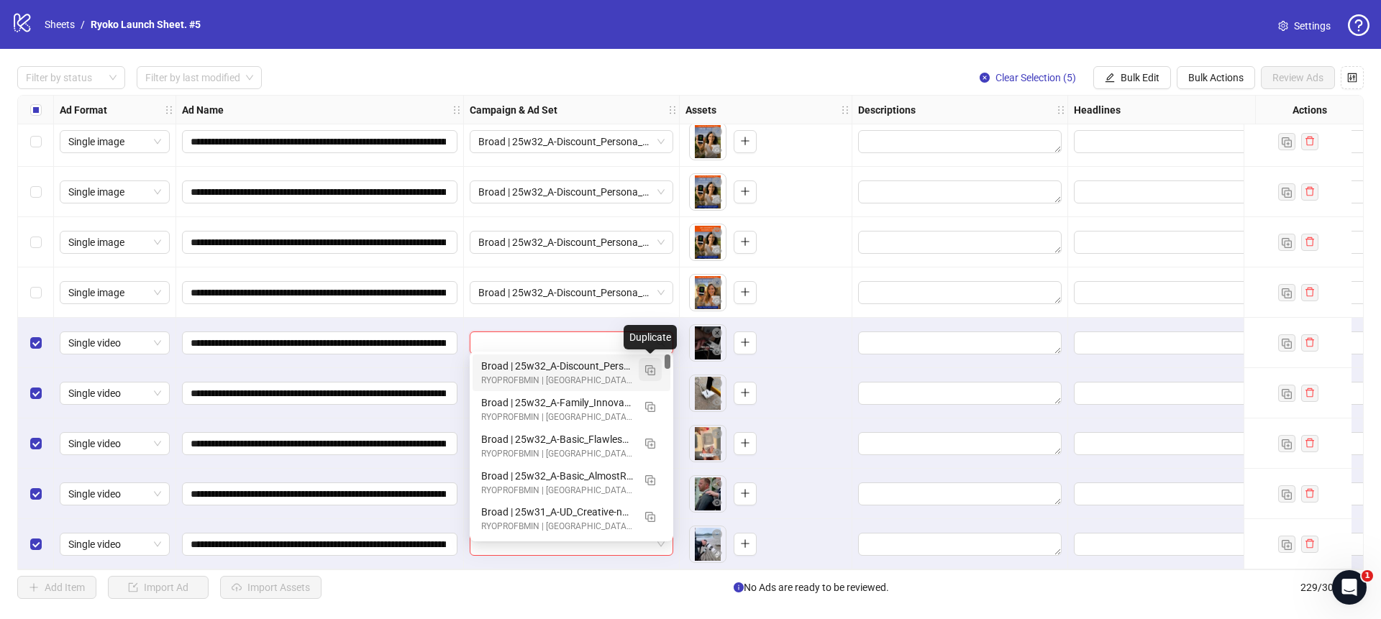
click at [649, 368] on img "button" at bounding box center [650, 371] width 10 height 10
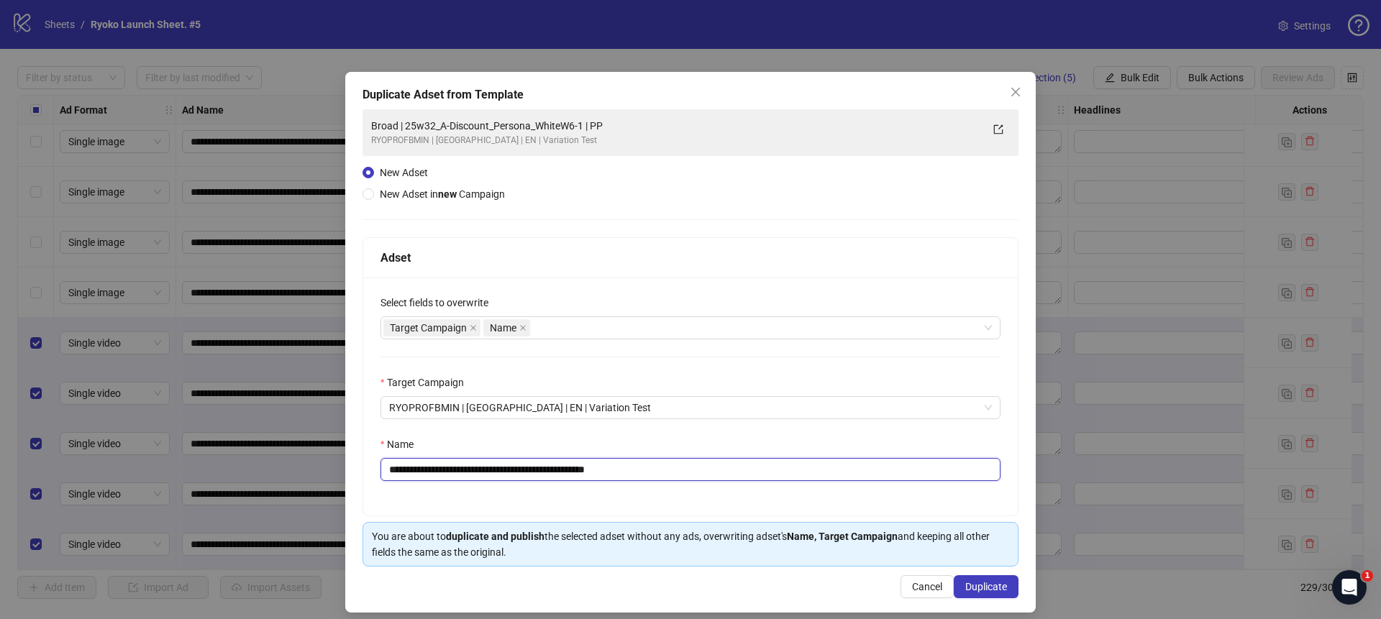
click at [662, 465] on input "**********" at bounding box center [691, 469] width 620 height 23
drag, startPoint x: 601, startPoint y: 467, endPoint x: 424, endPoint y: 467, distance: 177.0
click at [424, 467] on input "**********" at bounding box center [691, 469] width 620 height 23
paste input "text"
type input "**********"
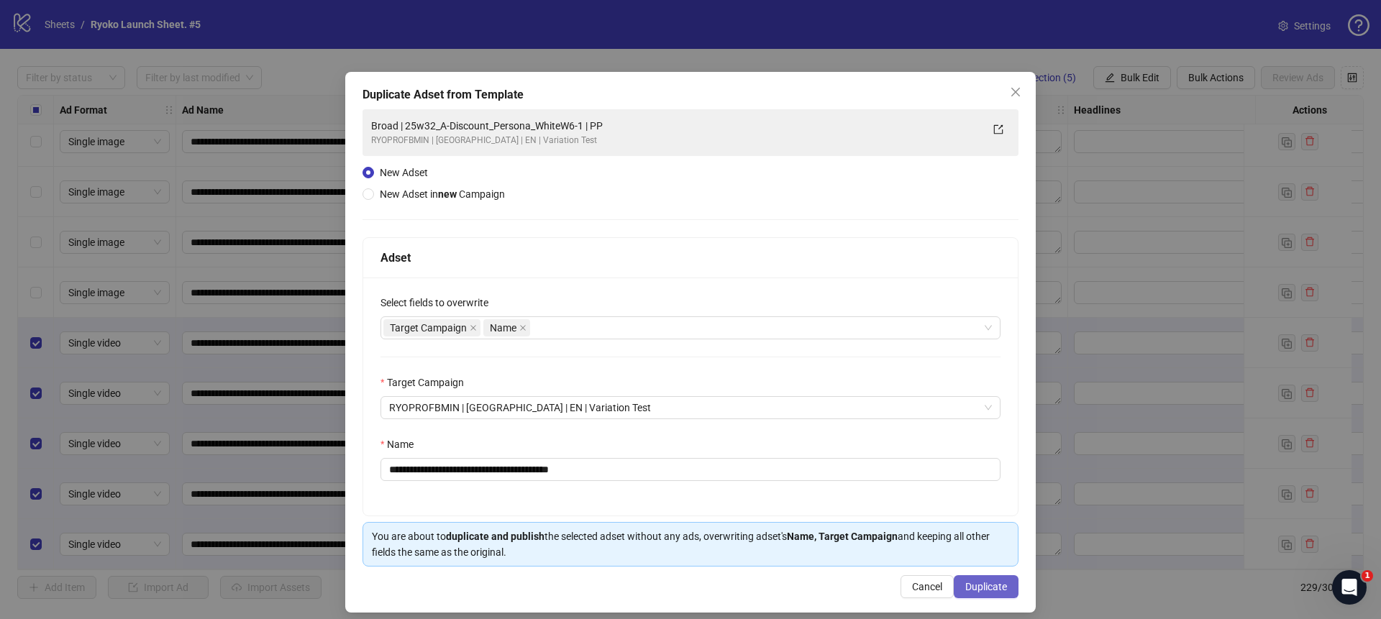
click at [983, 584] on span "Duplicate" at bounding box center [987, 587] width 42 height 12
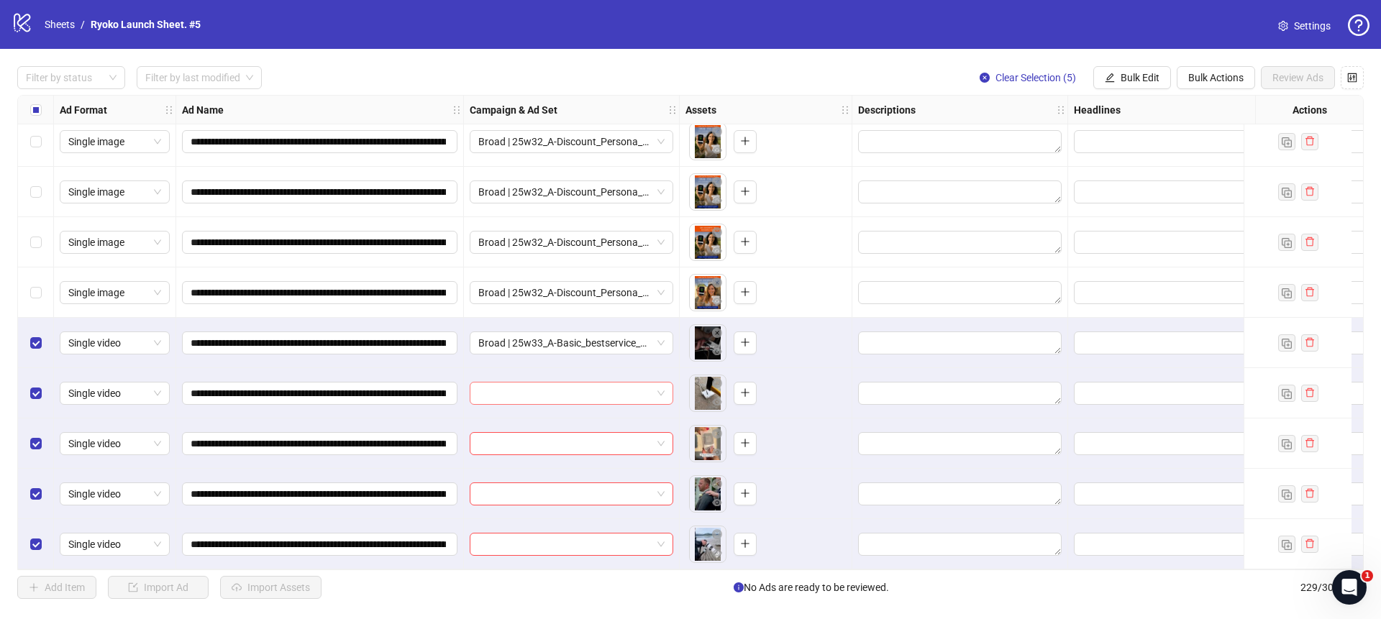
click at [666, 384] on div at bounding box center [572, 393] width 204 height 23
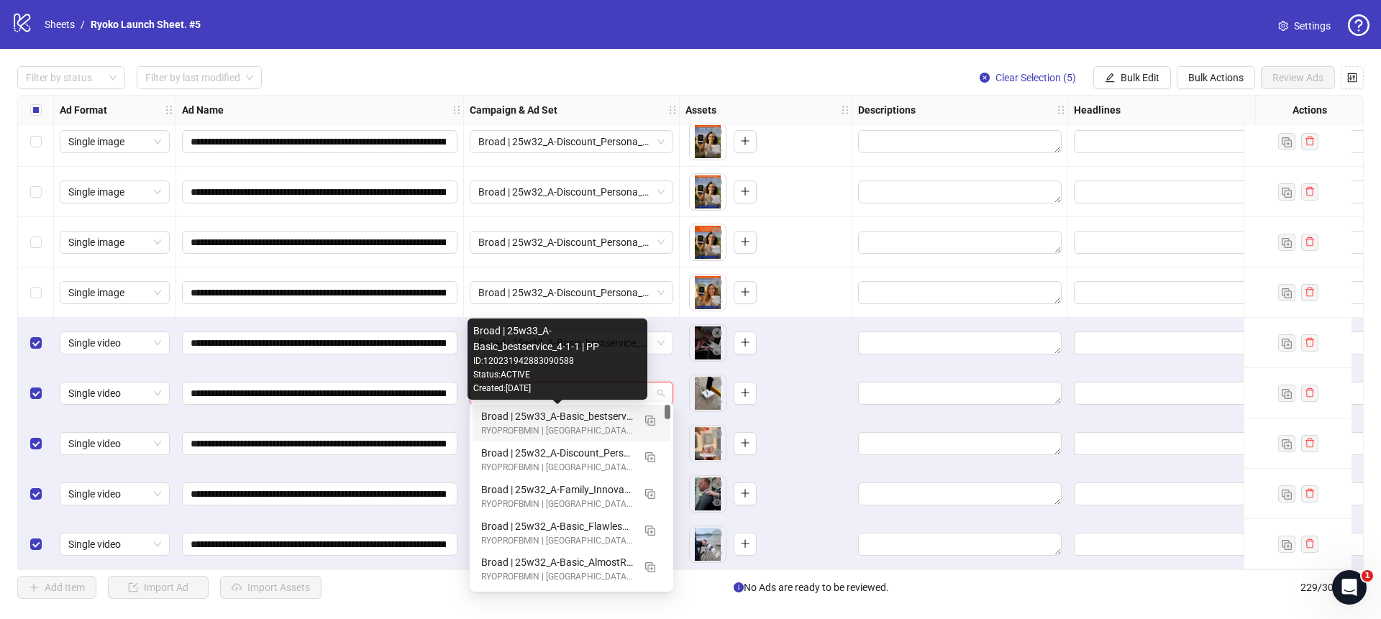
click at [618, 414] on div "Broad | 25w33_A-Basic_bestservice_4-1-1 | PP" at bounding box center [557, 417] width 152 height 16
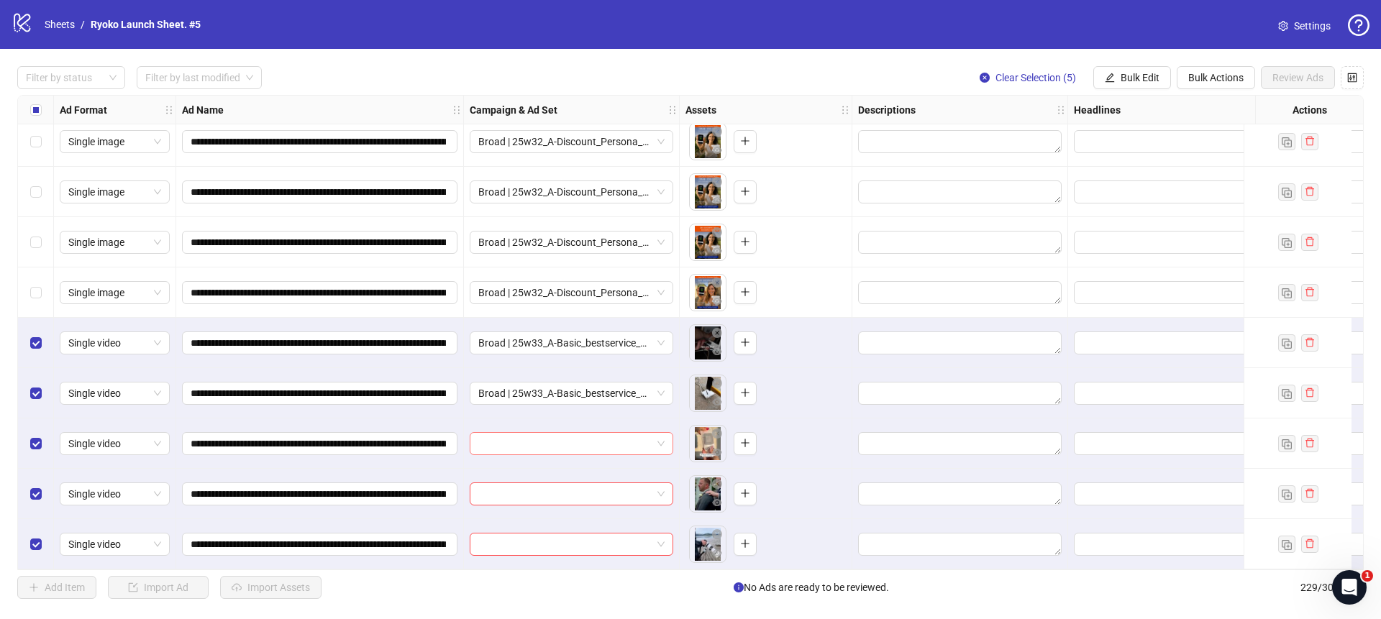
click at [663, 439] on span at bounding box center [571, 444] width 186 height 22
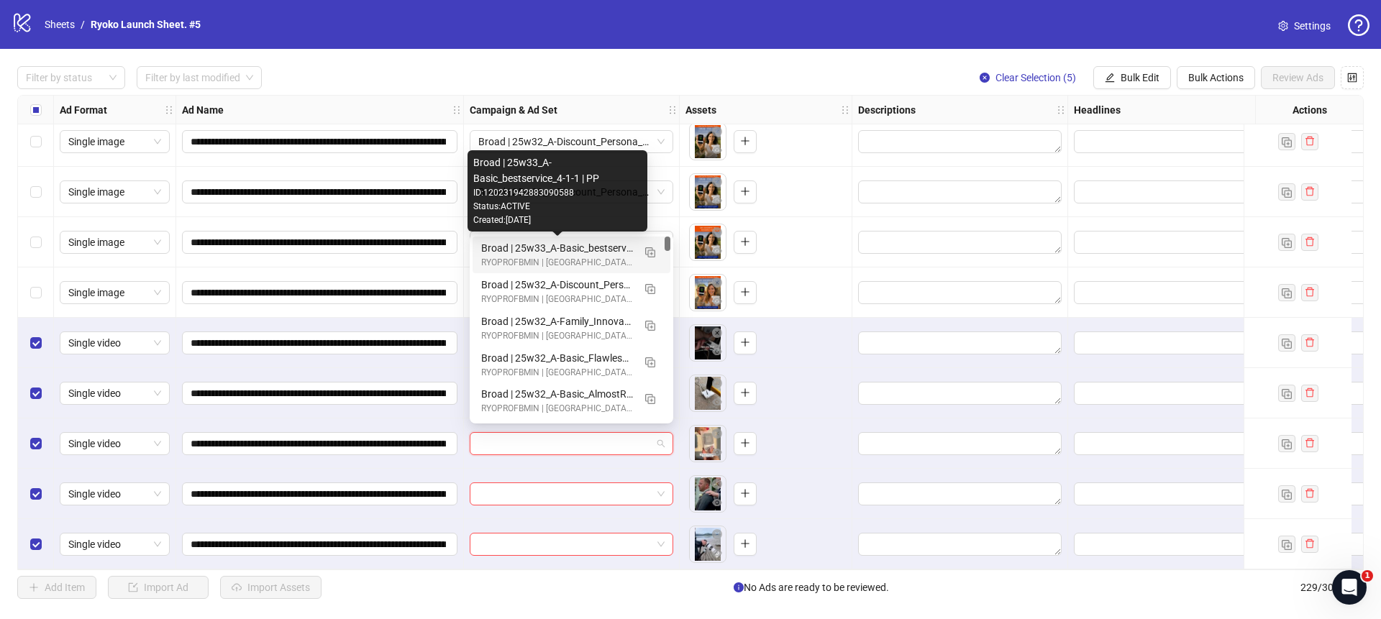
click at [569, 245] on div "Broad | 25w33_A-Basic_bestservice_4-1-1 | PP" at bounding box center [557, 248] width 152 height 16
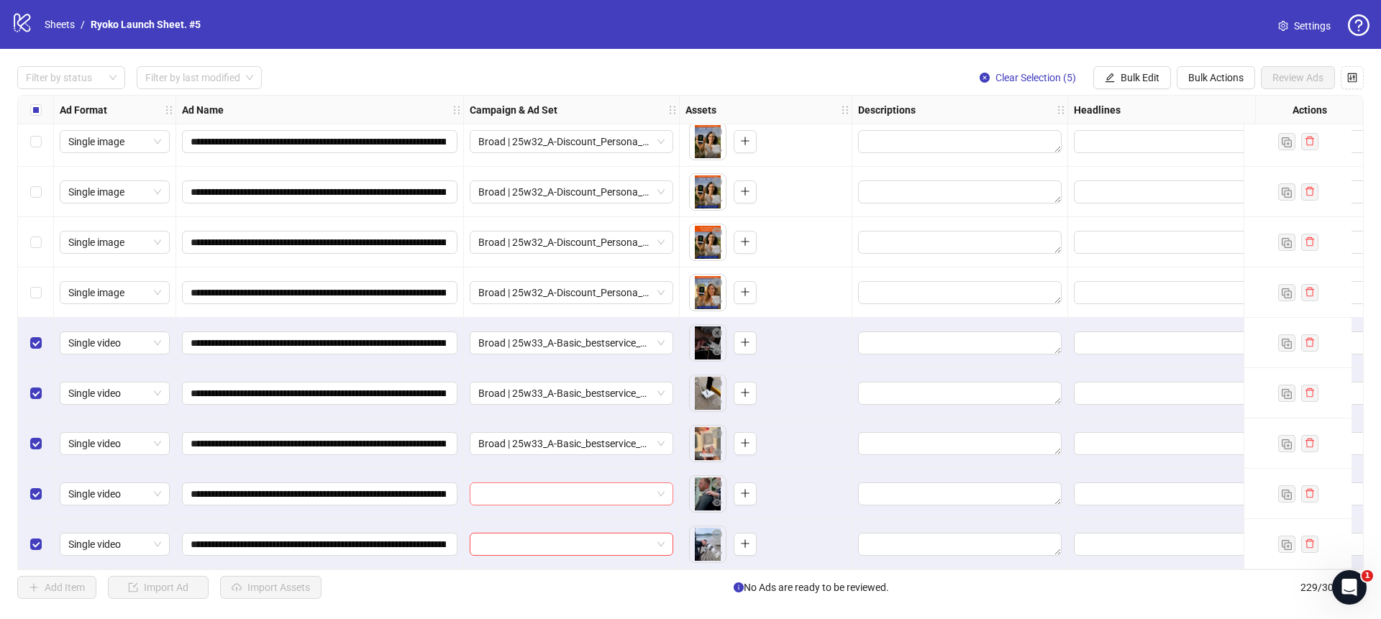
click at [661, 491] on span at bounding box center [571, 495] width 186 height 22
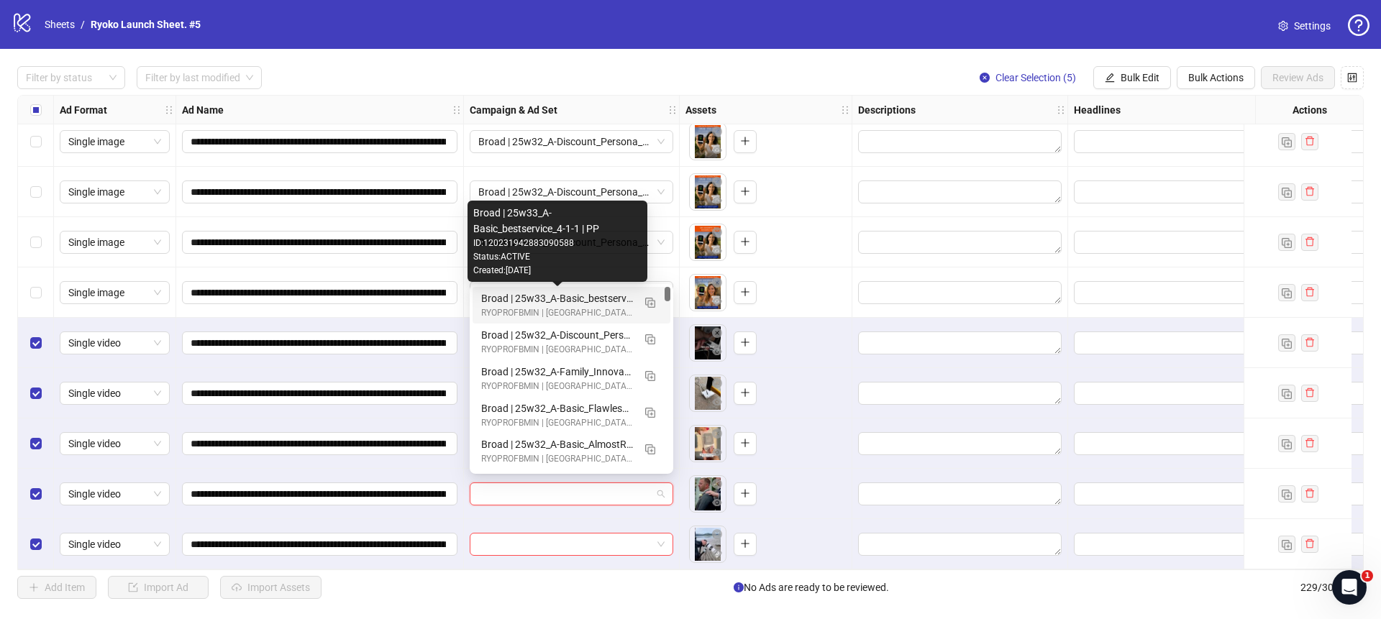
click at [587, 299] on div "Broad | 25w33_A-Basic_bestservice_4-1-1 | PP" at bounding box center [557, 299] width 152 height 16
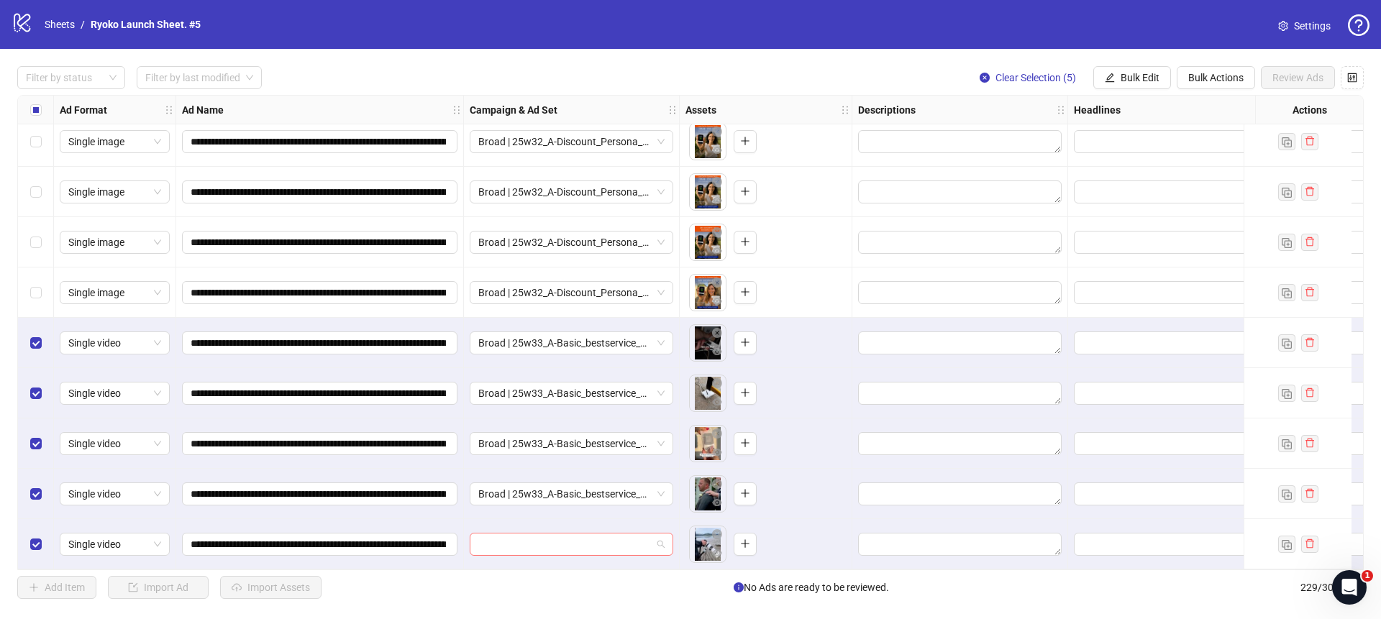
click at [664, 540] on span at bounding box center [571, 545] width 186 height 22
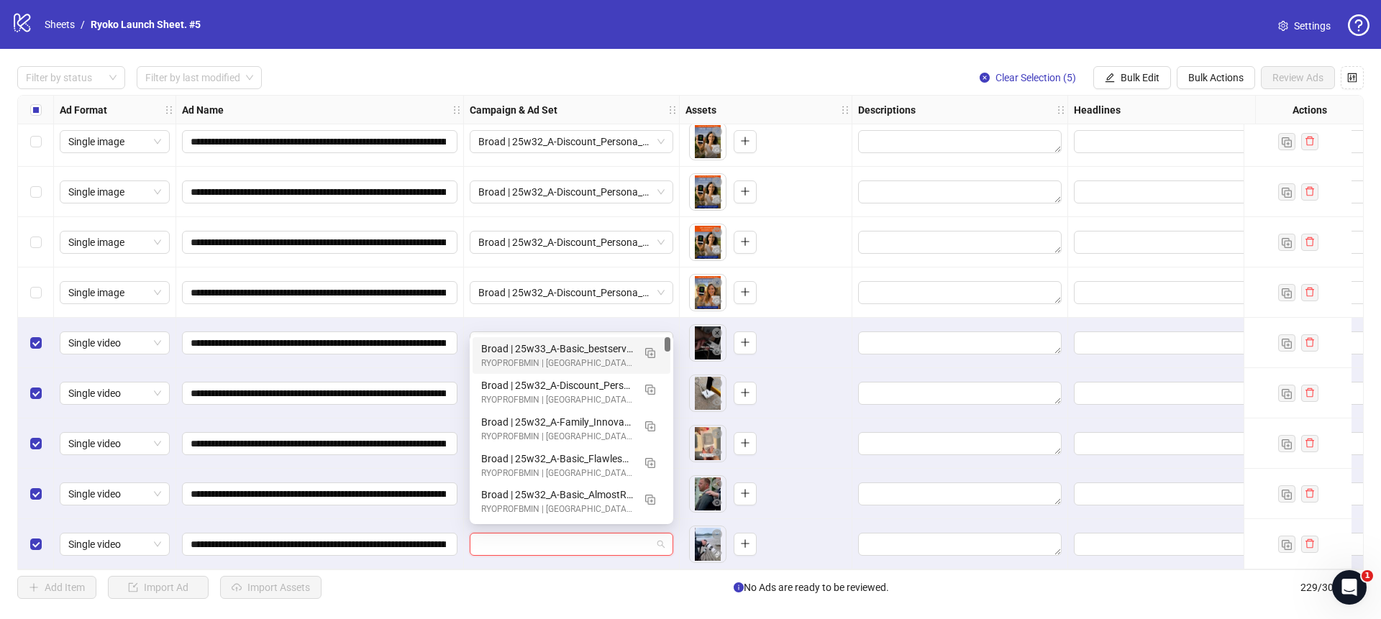
click at [576, 345] on div "Broad | 25w33_A-Basic_bestservice_4-1-1 | PP" at bounding box center [557, 349] width 152 height 16
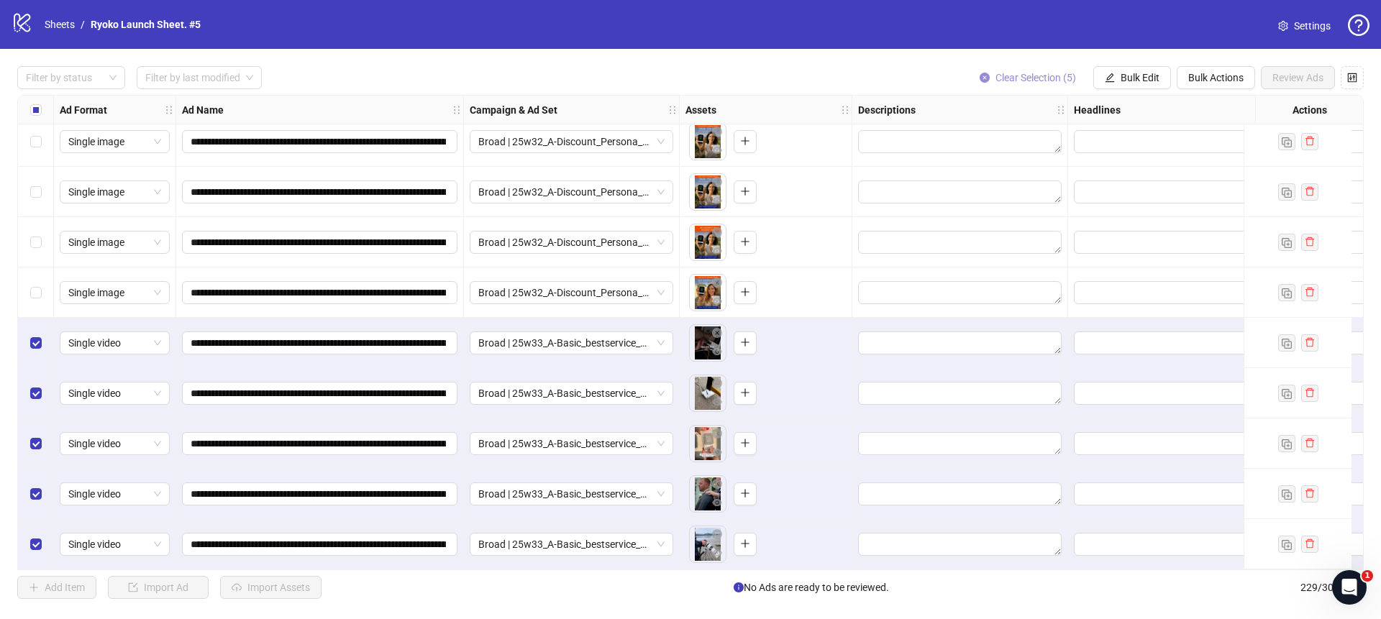
click at [996, 76] on span "Clear Selection (5)" at bounding box center [1036, 78] width 81 height 12
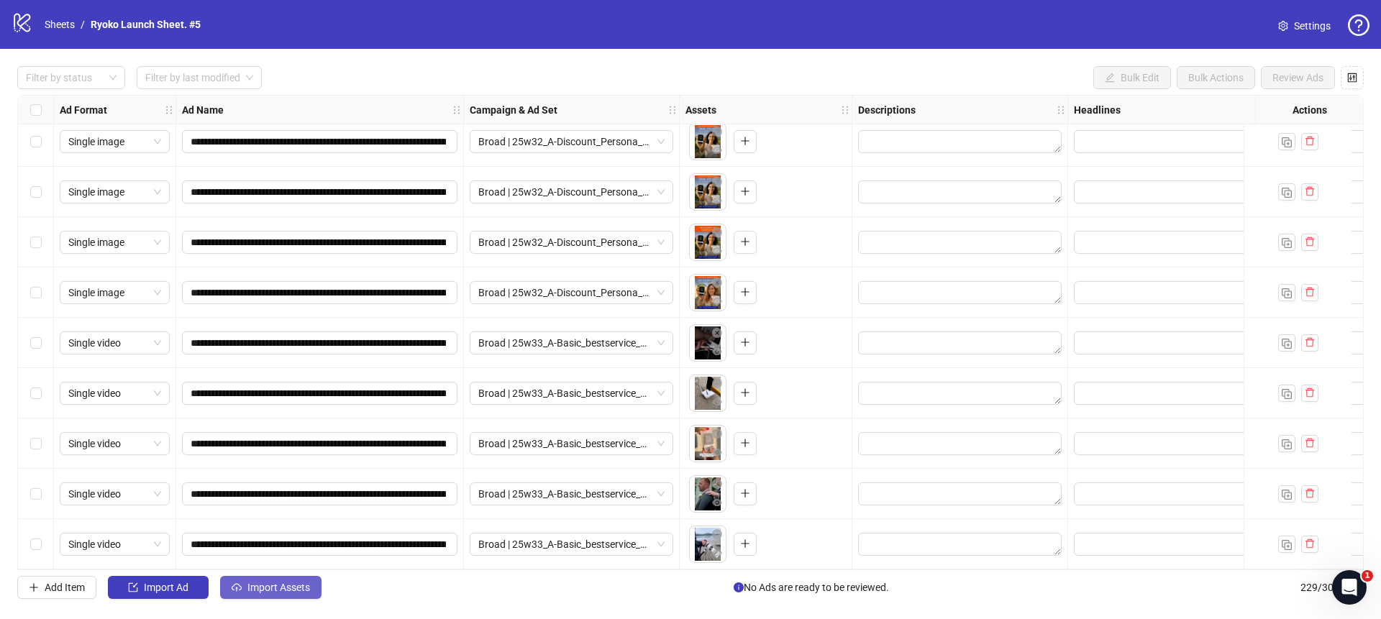
click at [294, 580] on button "Import Assets" at bounding box center [270, 587] width 101 height 23
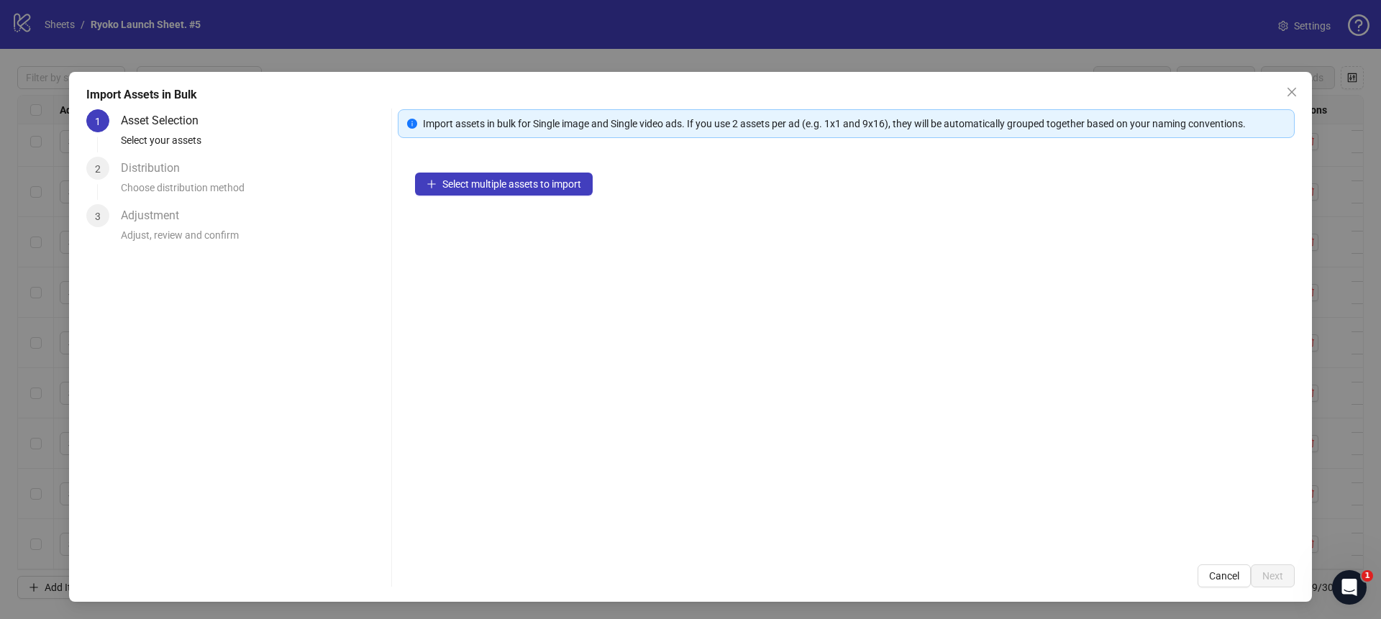
click at [506, 196] on div "Select multiple assets to import" at bounding box center [846, 351] width 897 height 392
click at [506, 193] on button "Select multiple assets to import" at bounding box center [504, 184] width 178 height 23
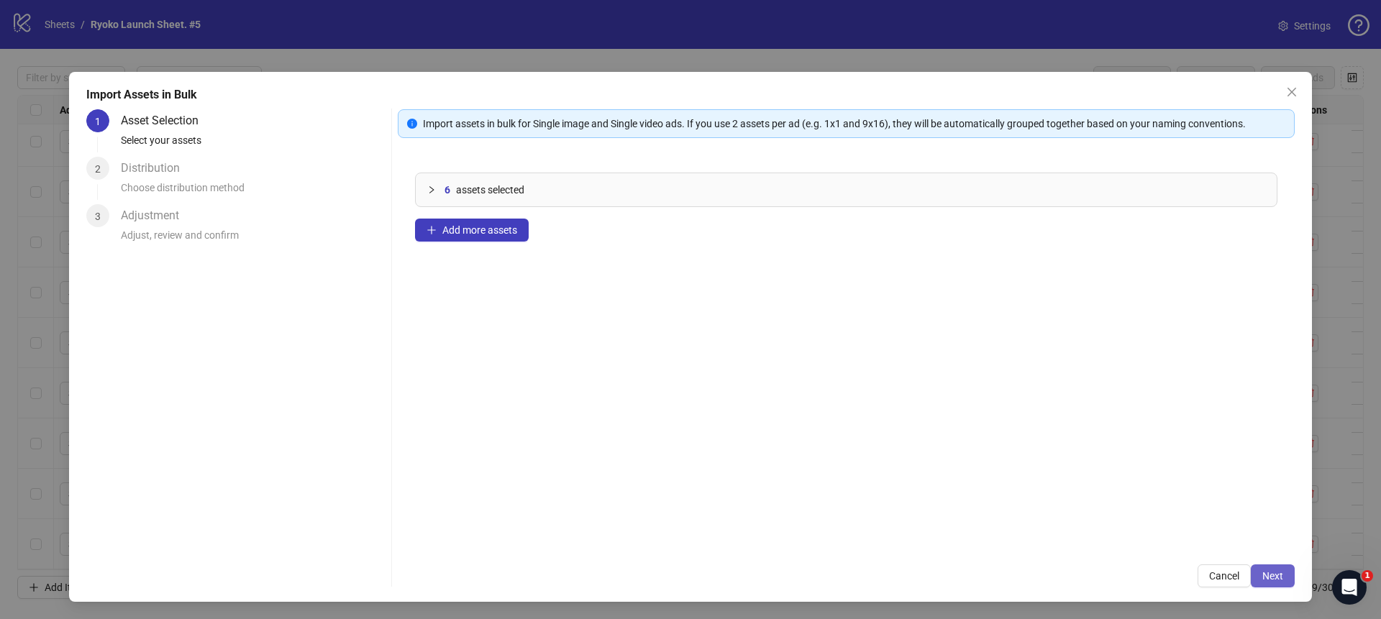
click at [1263, 568] on button "Next" at bounding box center [1273, 576] width 44 height 23
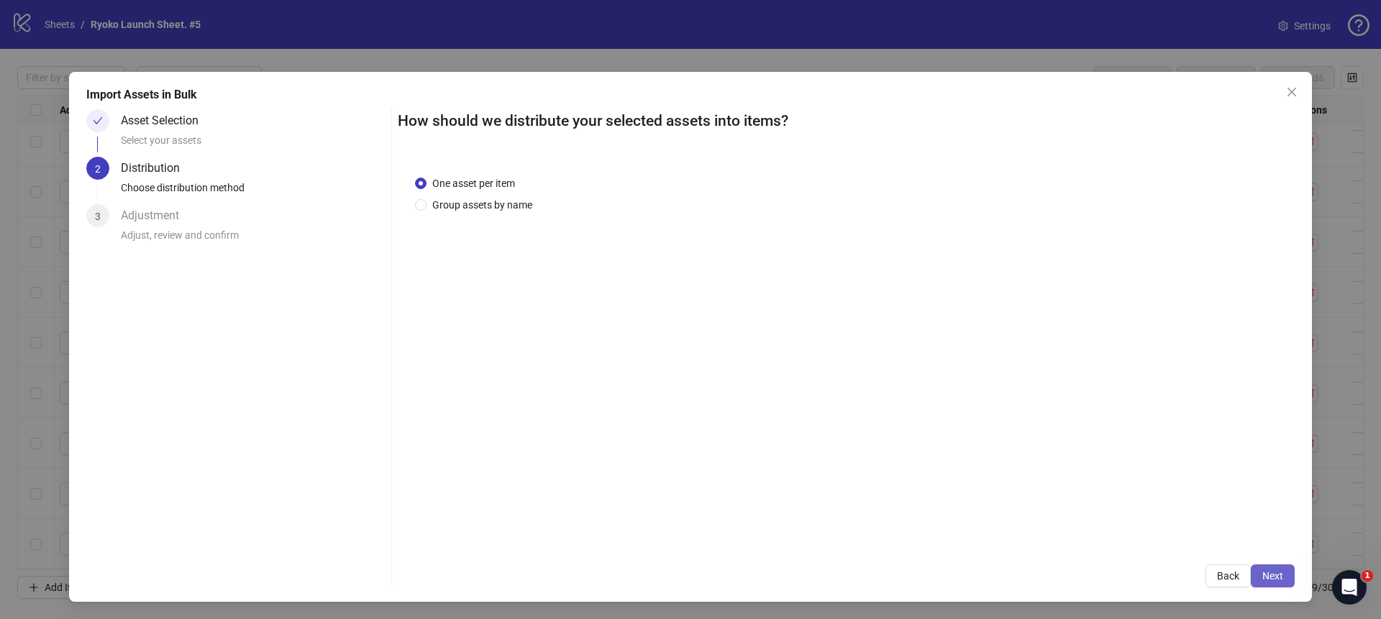
click at [1268, 573] on span "Next" at bounding box center [1273, 577] width 21 height 12
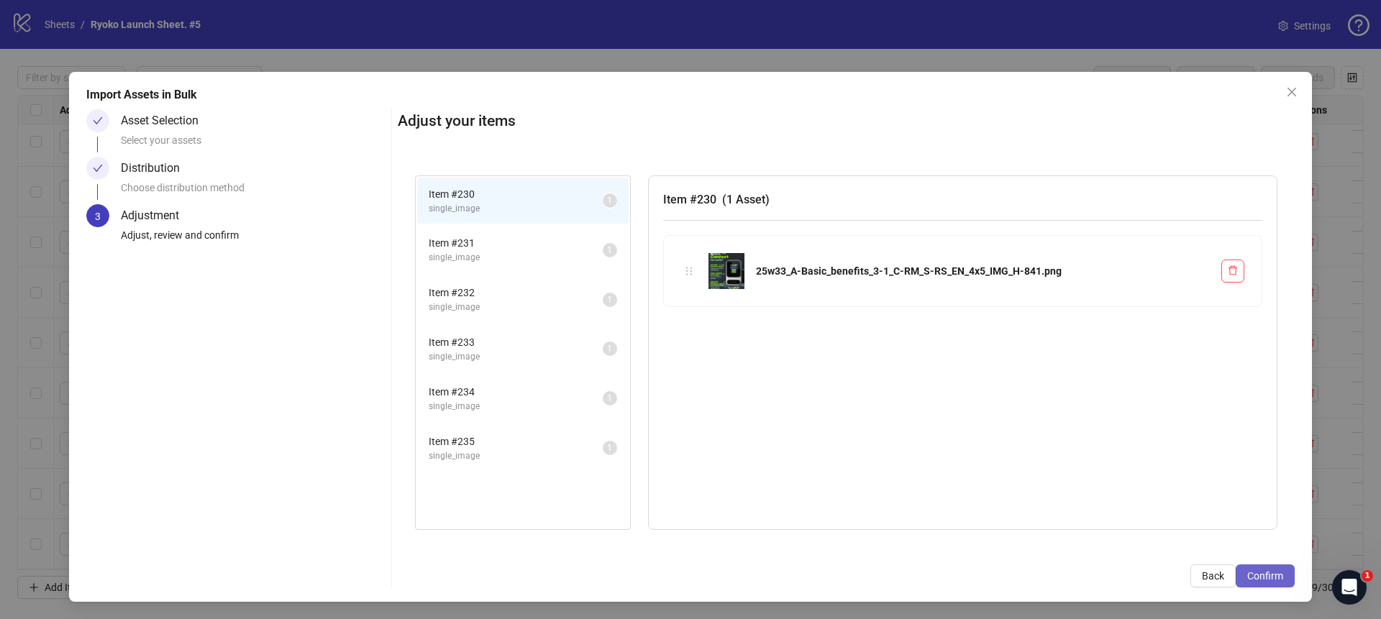
click at [1281, 576] on span "Confirm" at bounding box center [1266, 577] width 36 height 12
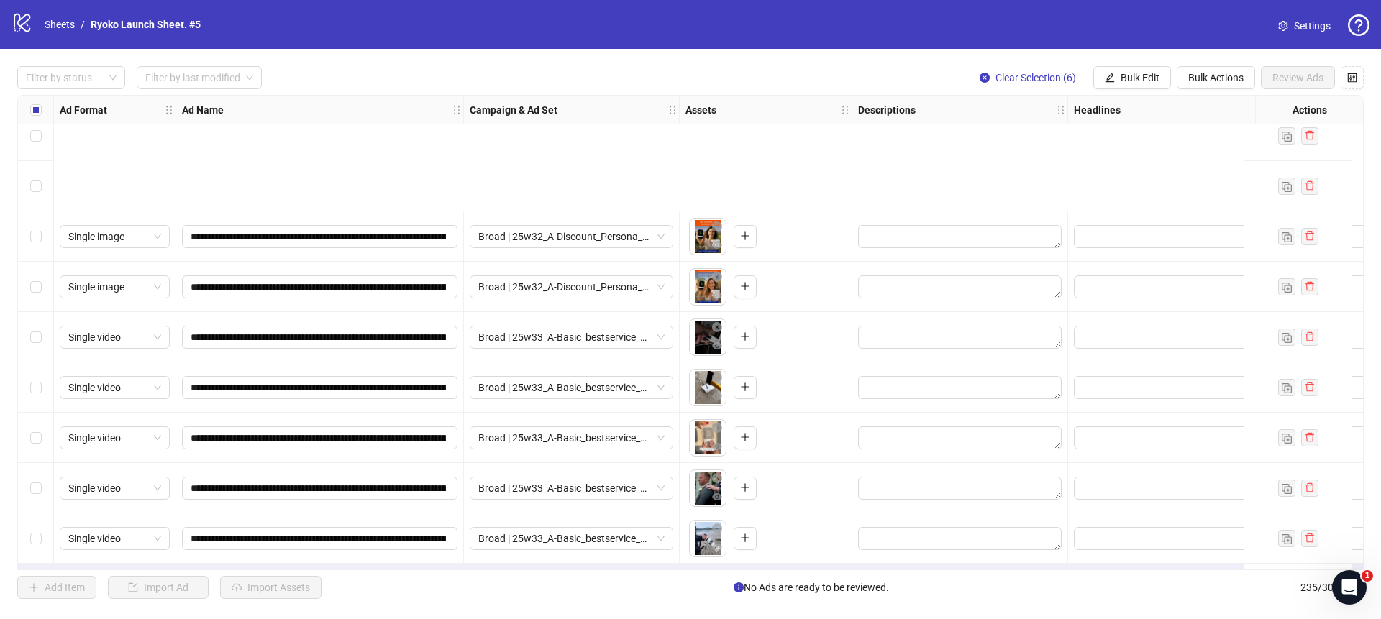
scroll to position [11396, 0]
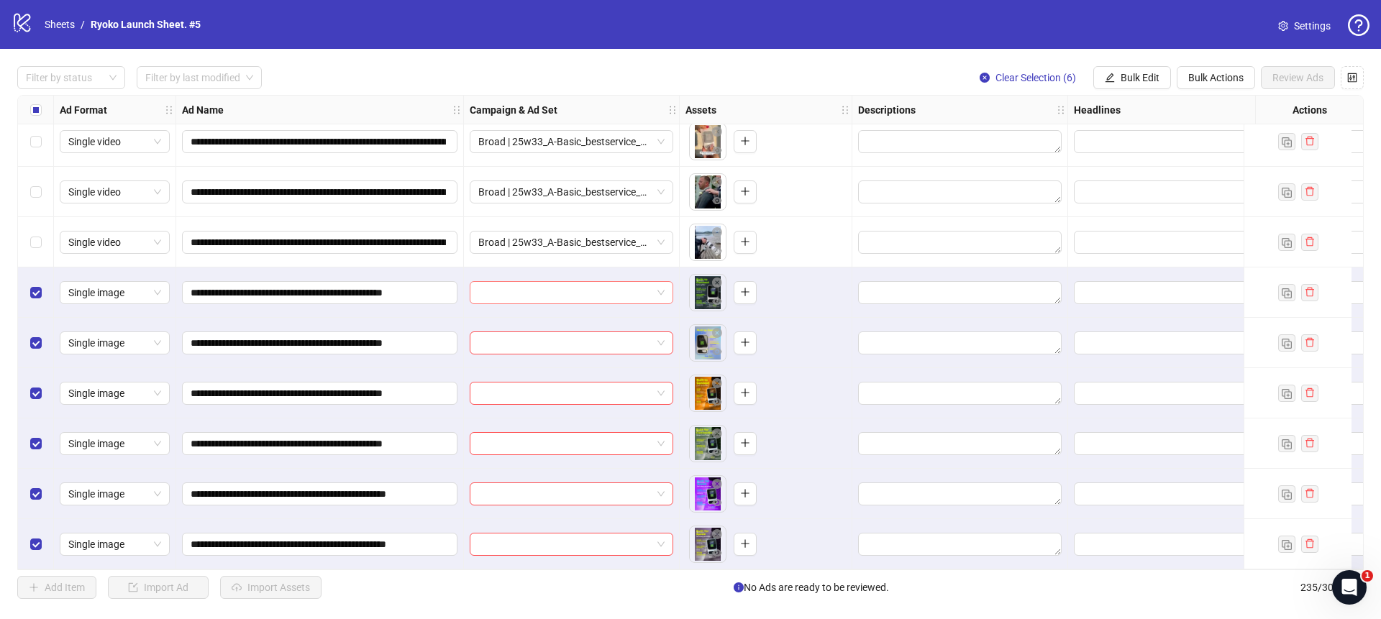
click at [662, 282] on span at bounding box center [571, 293] width 186 height 22
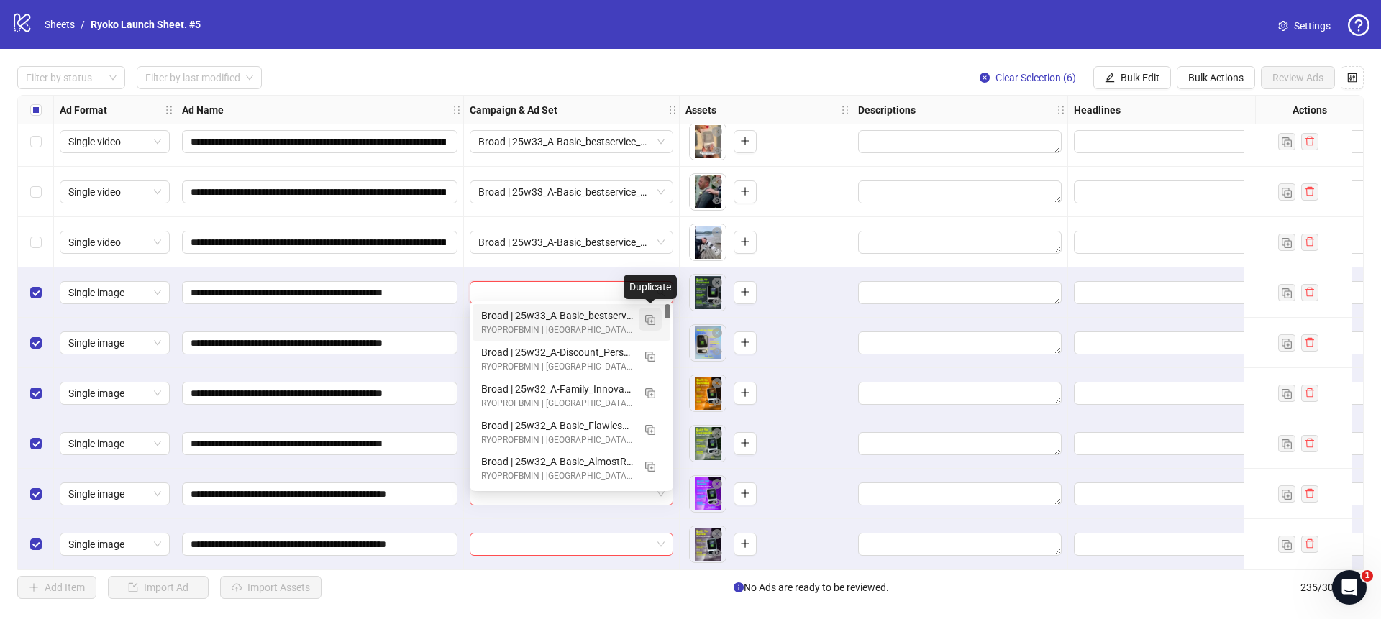
click at [653, 312] on button "button" at bounding box center [650, 319] width 23 height 23
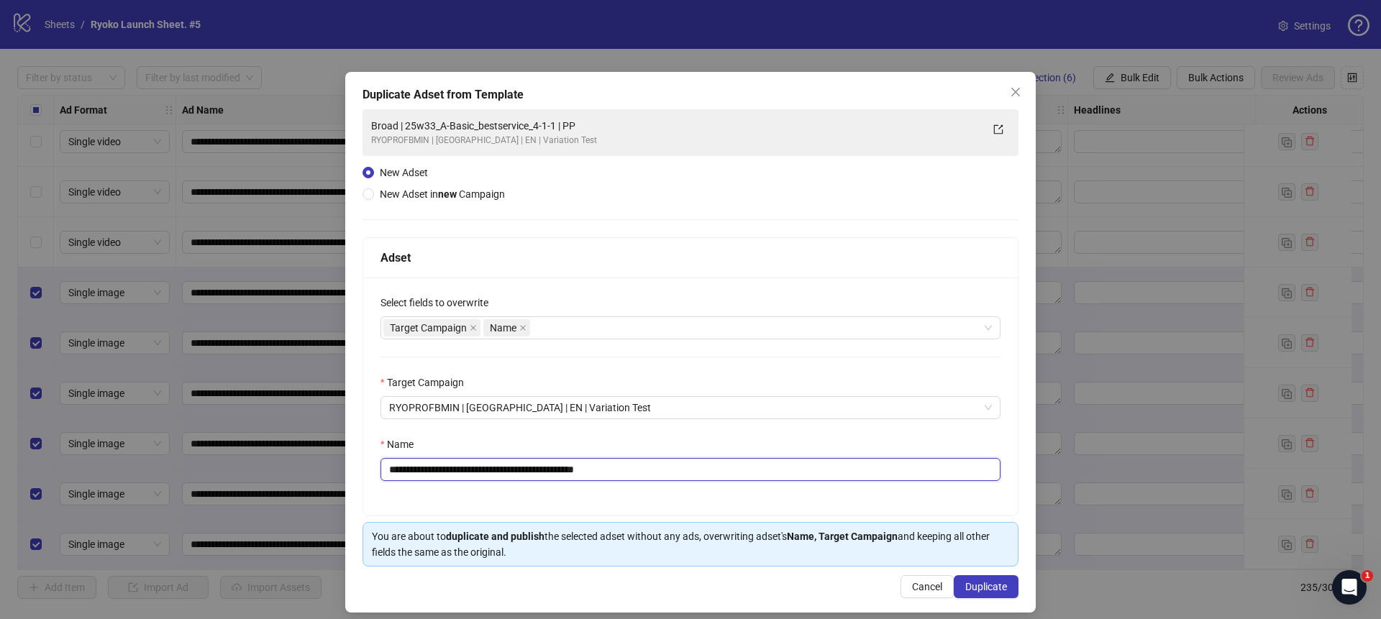
click at [678, 467] on input "**********" at bounding box center [691, 469] width 620 height 23
drag, startPoint x: 573, startPoint y: 467, endPoint x: 425, endPoint y: 468, distance: 148.2
click at [425, 468] on input "**********" at bounding box center [691, 469] width 620 height 23
paste input "text"
type input "**********"
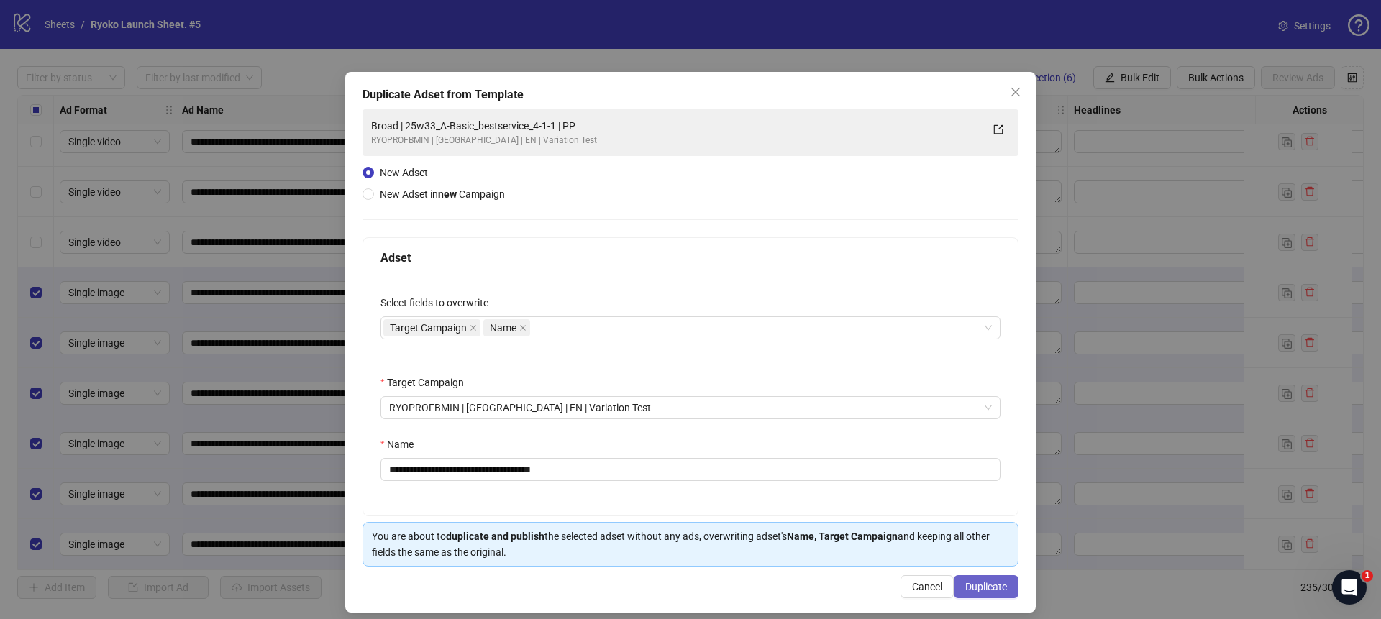
click at [961, 586] on button "Duplicate" at bounding box center [986, 587] width 65 height 23
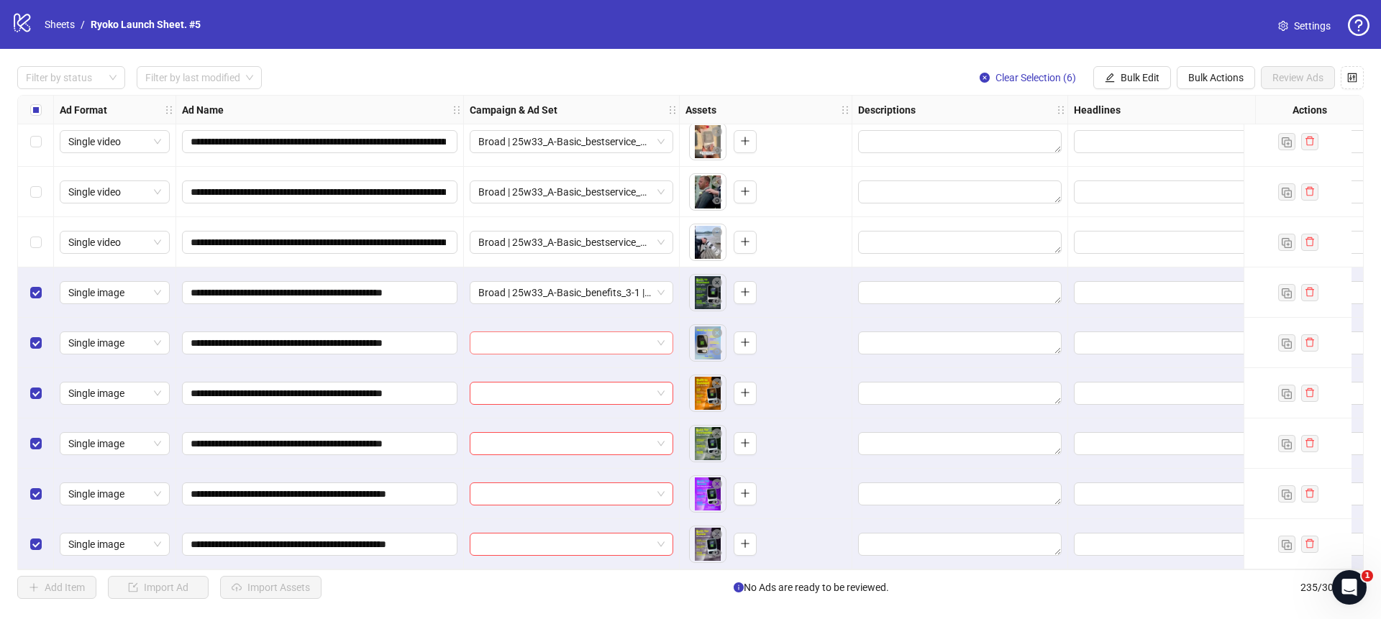
click at [661, 336] on span at bounding box center [571, 343] width 186 height 22
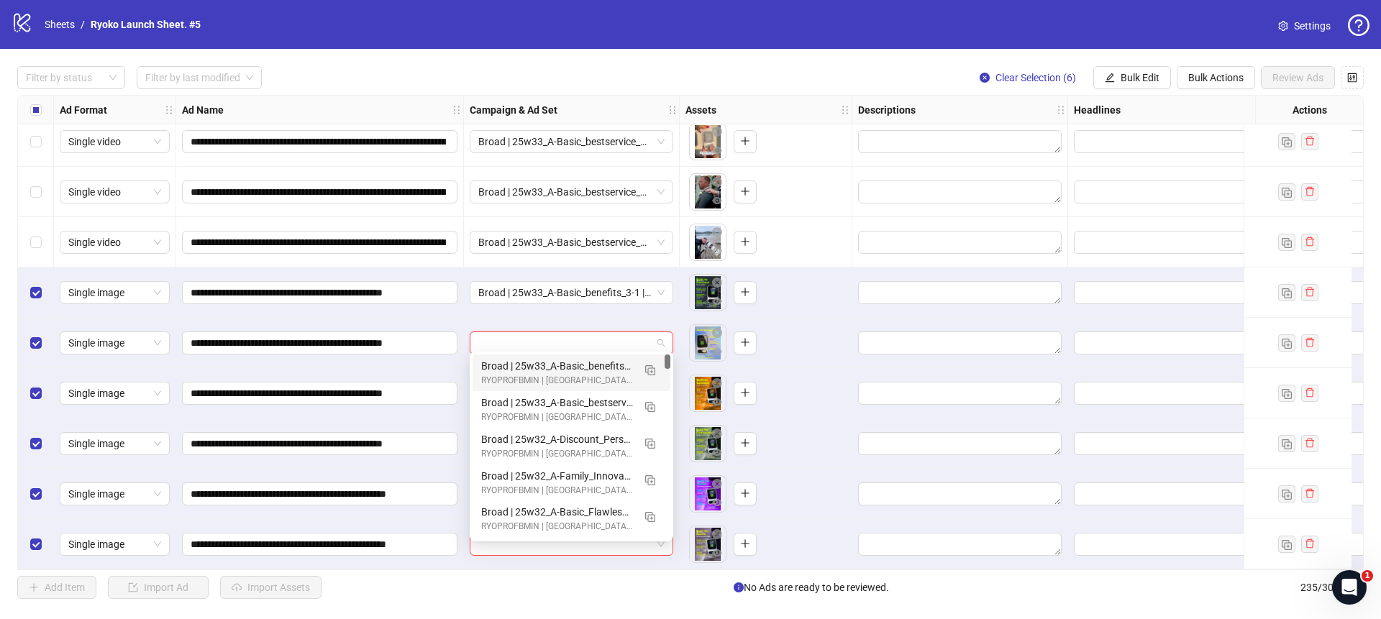
click at [587, 364] on div "Broad | 25w33_A-Basic_benefits_3-1 | PP" at bounding box center [557, 366] width 152 height 16
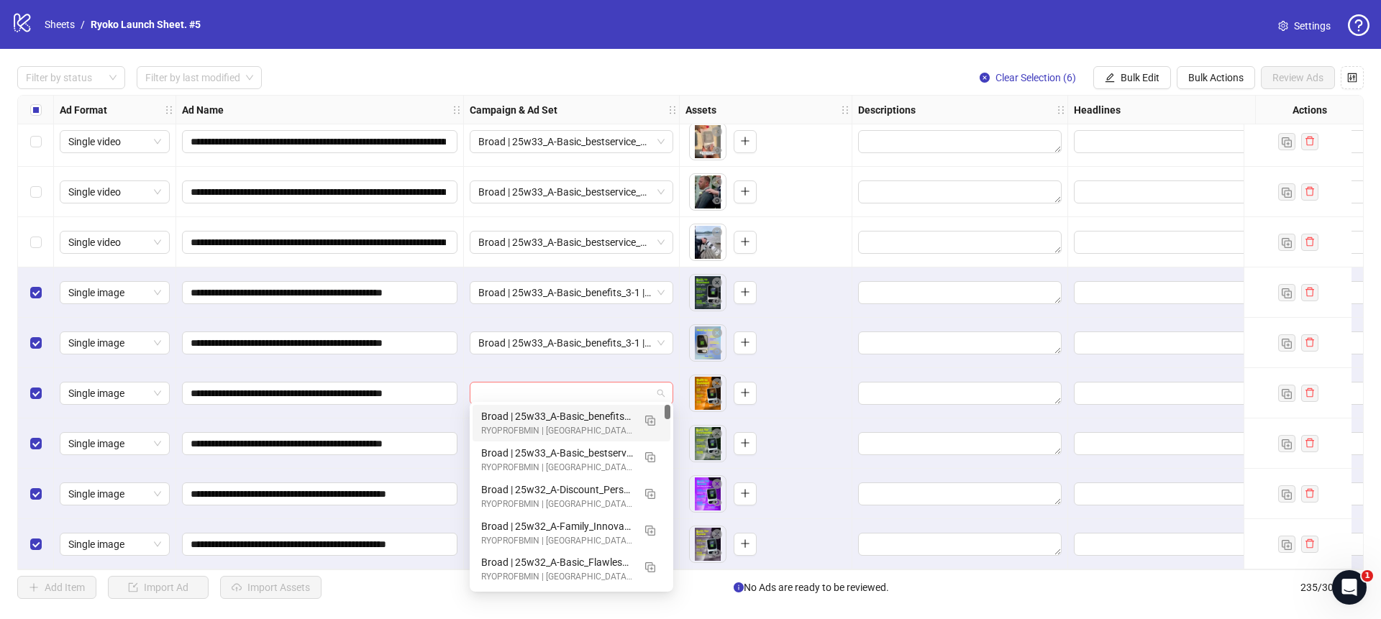
click at [656, 383] on span at bounding box center [571, 394] width 186 height 22
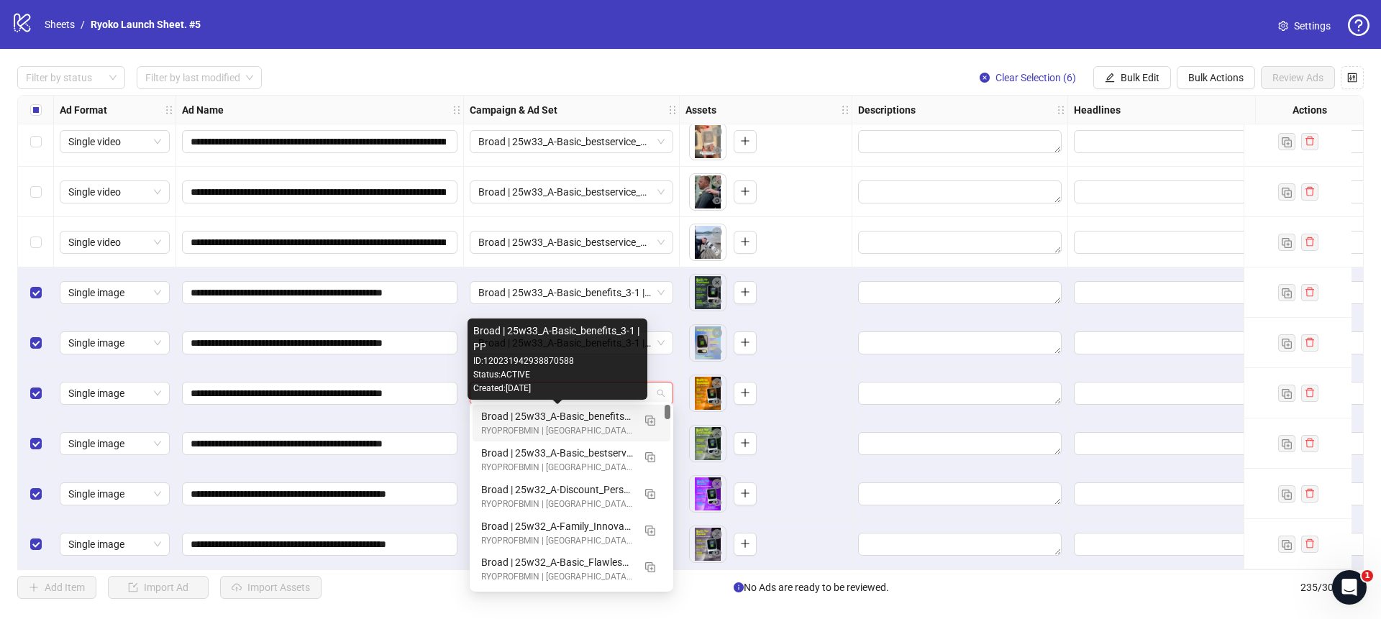
click at [566, 416] on div "Broad | 25w33_A-Basic_benefits_3-1 | PP" at bounding box center [557, 417] width 152 height 16
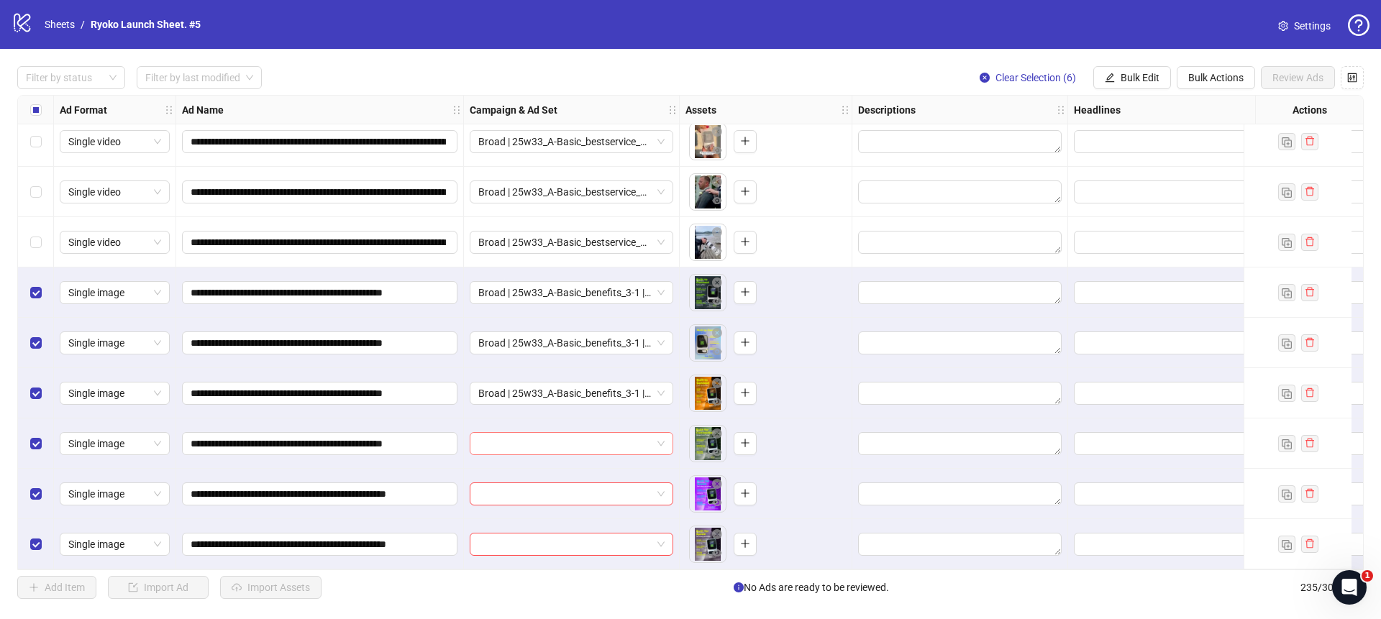
click at [659, 433] on span at bounding box center [571, 444] width 186 height 22
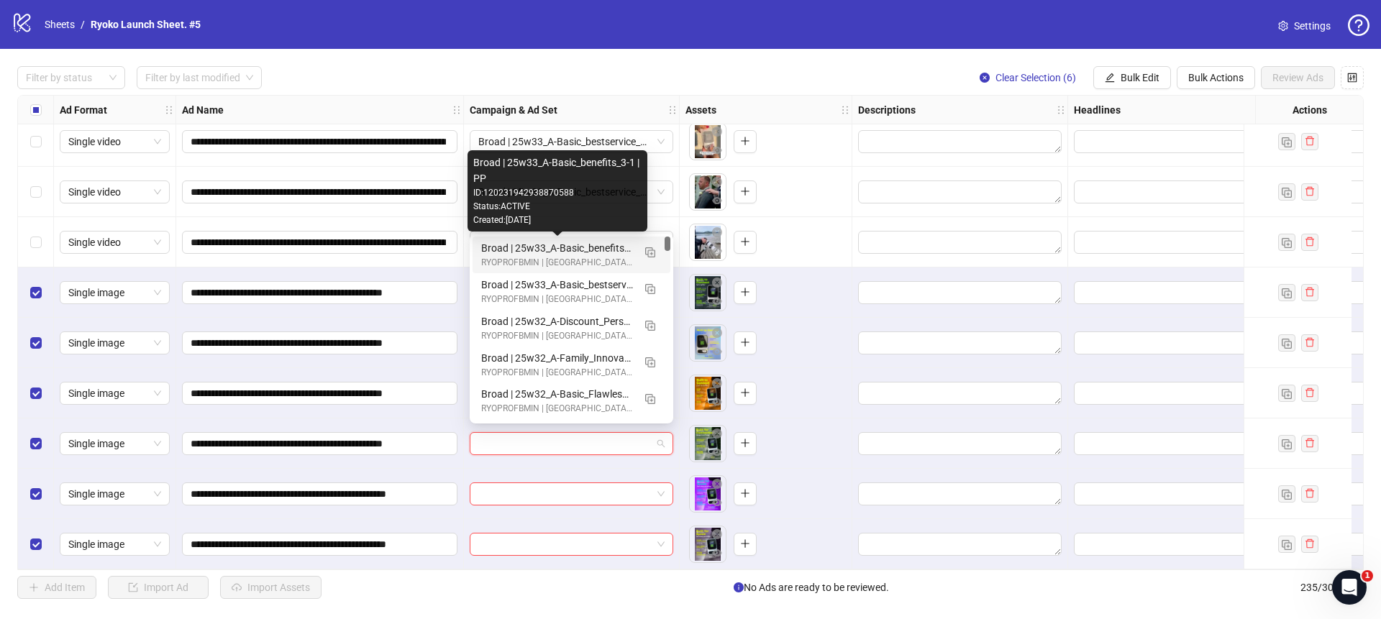
click at [576, 248] on div "Broad | 25w33_A-Basic_benefits_3-1 | PP" at bounding box center [557, 248] width 152 height 16
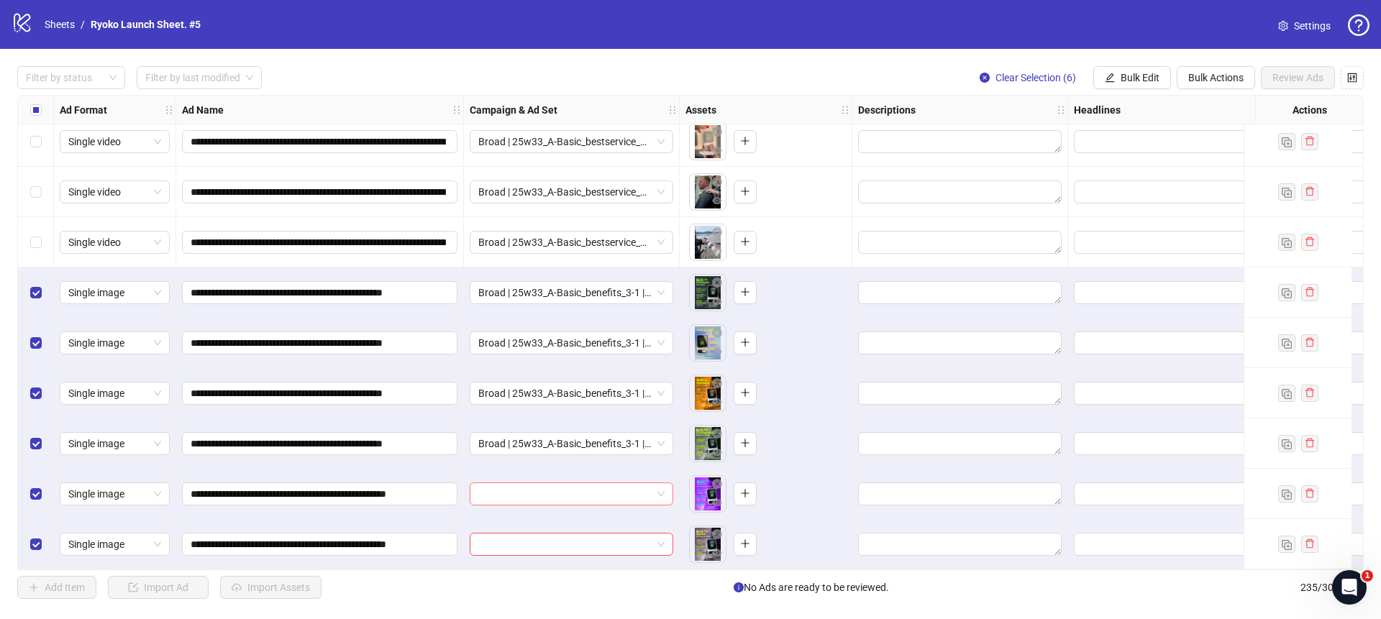
click at [668, 486] on div at bounding box center [572, 494] width 204 height 23
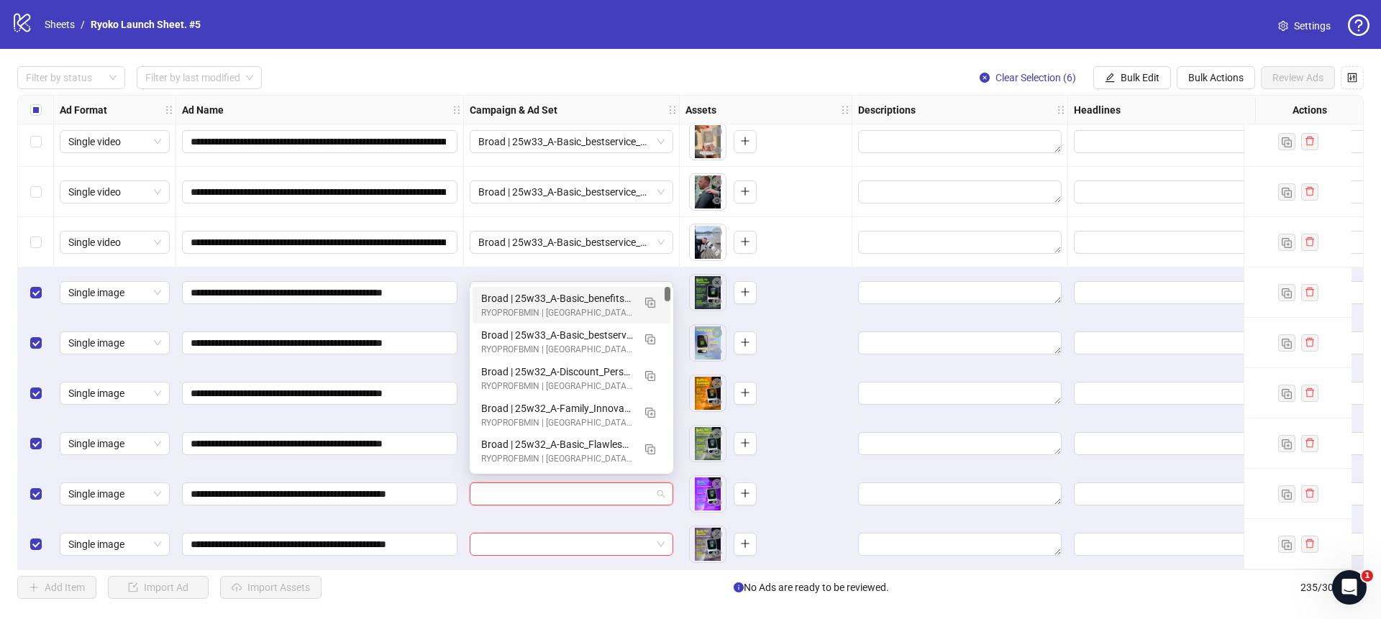
click at [586, 297] on div "Broad | 25w33_A-Basic_benefits_3-1 | PP" at bounding box center [557, 299] width 152 height 16
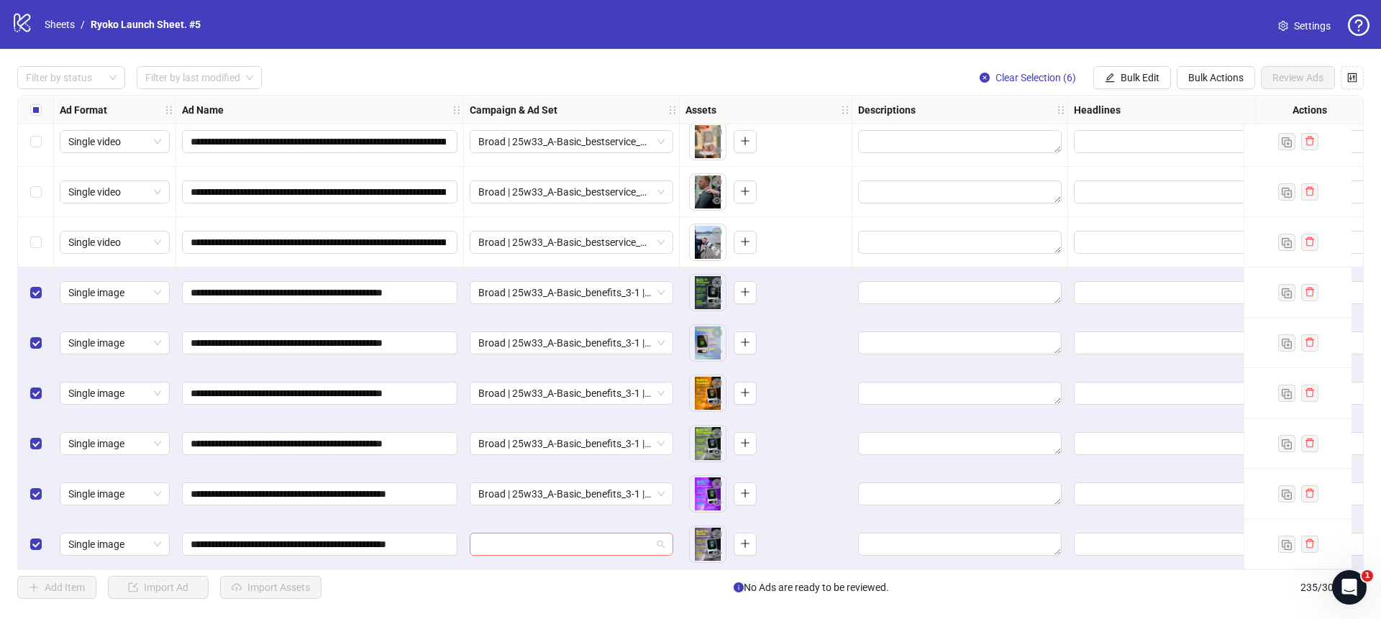
click at [655, 534] on span at bounding box center [571, 545] width 186 height 22
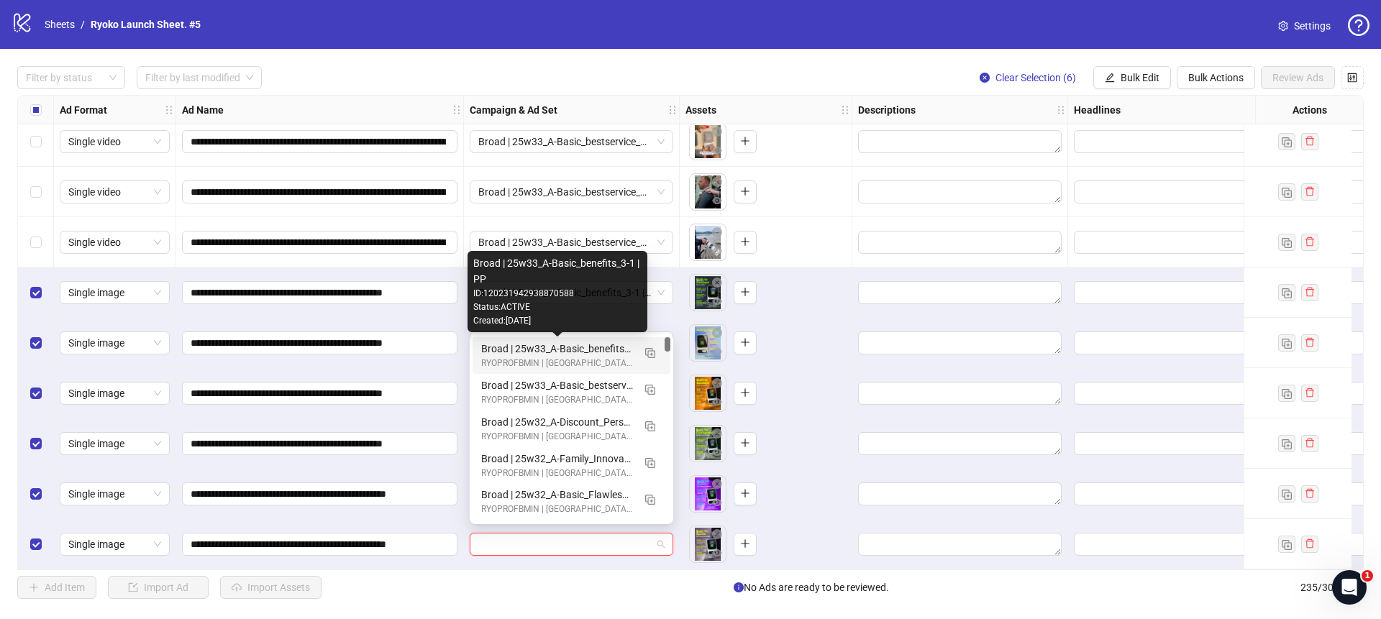
click at [596, 341] on div "Broad | 25w33_A-Basic_benefits_3-1 | PP" at bounding box center [557, 349] width 152 height 16
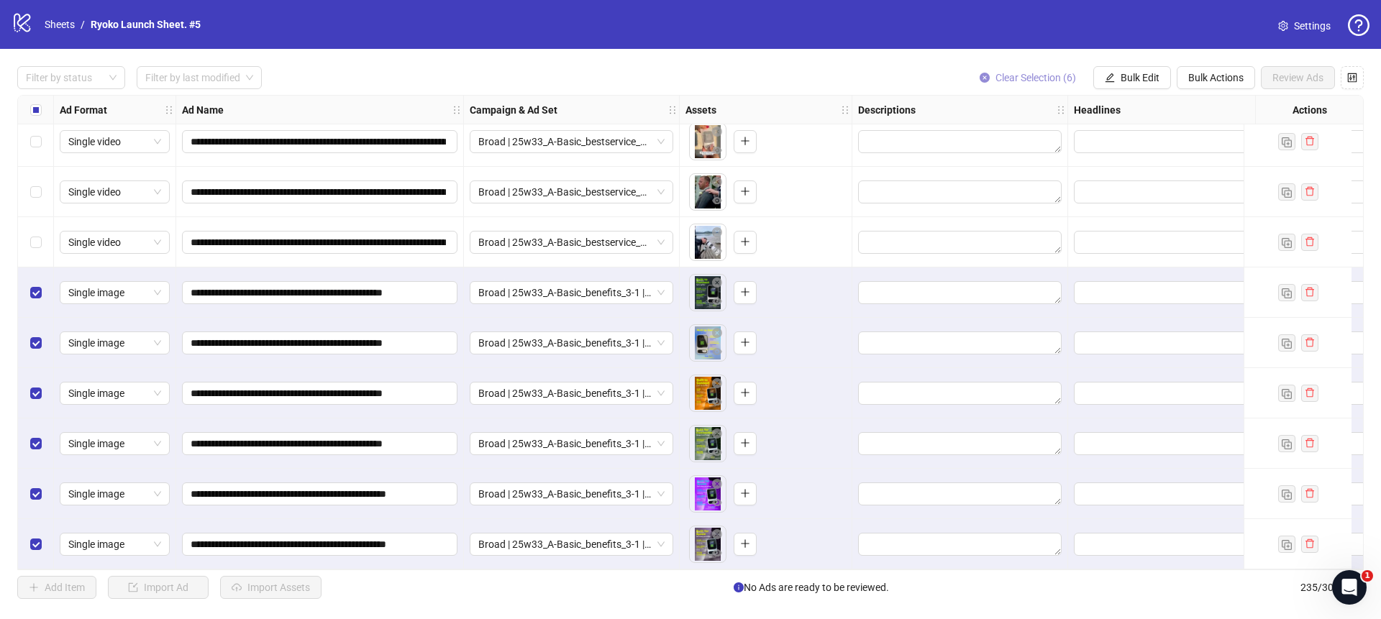
click at [989, 73] on button "Clear Selection (6)" at bounding box center [1027, 77] width 119 height 23
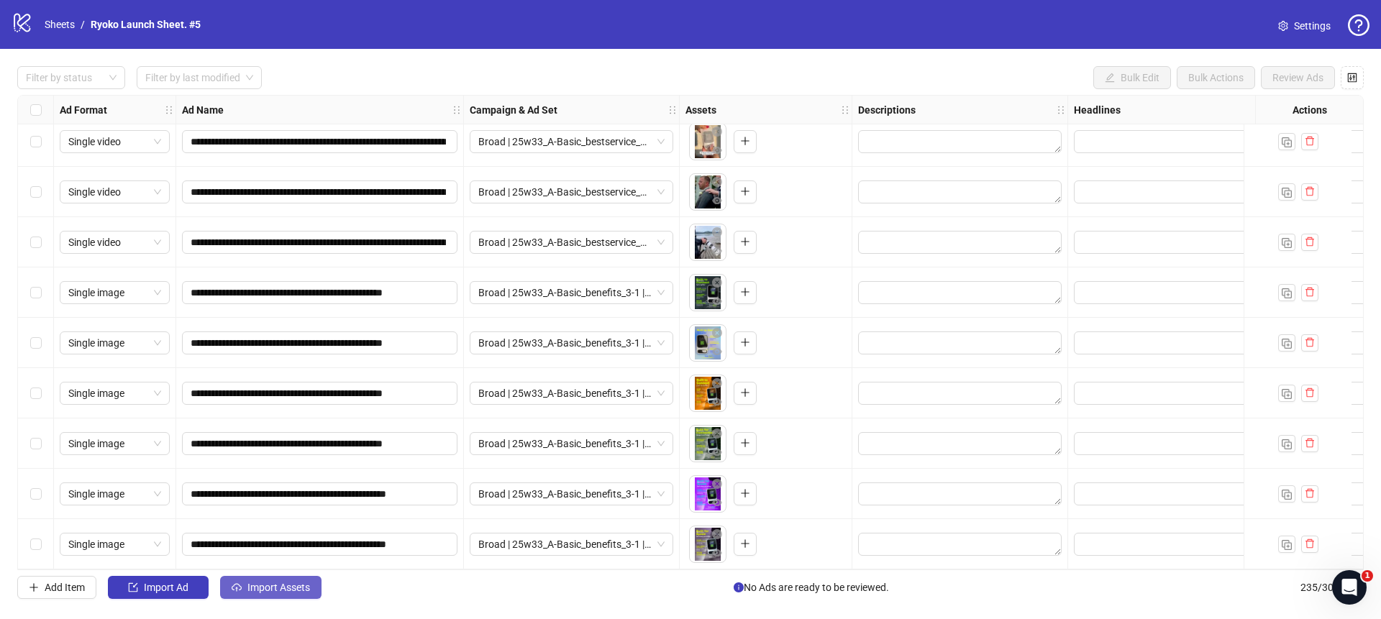
click at [276, 586] on span "Import Assets" at bounding box center [279, 588] width 63 height 12
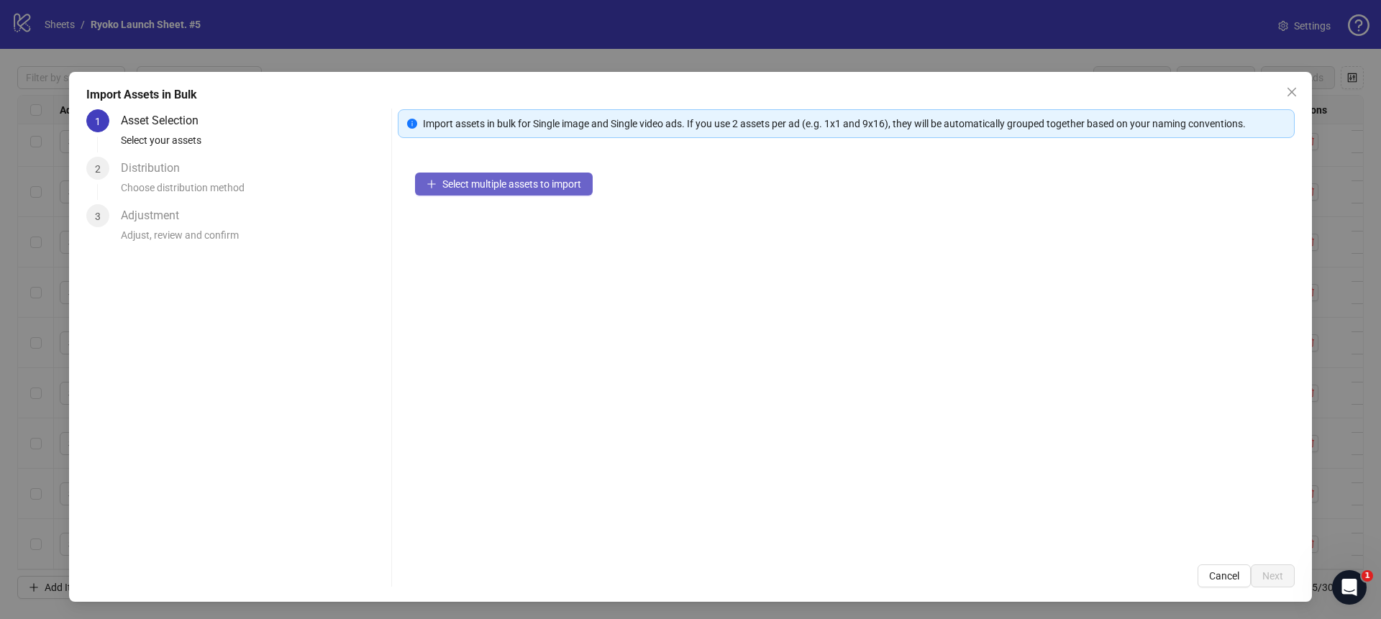
click at [528, 182] on span "Select multiple assets to import" at bounding box center [511, 184] width 139 height 12
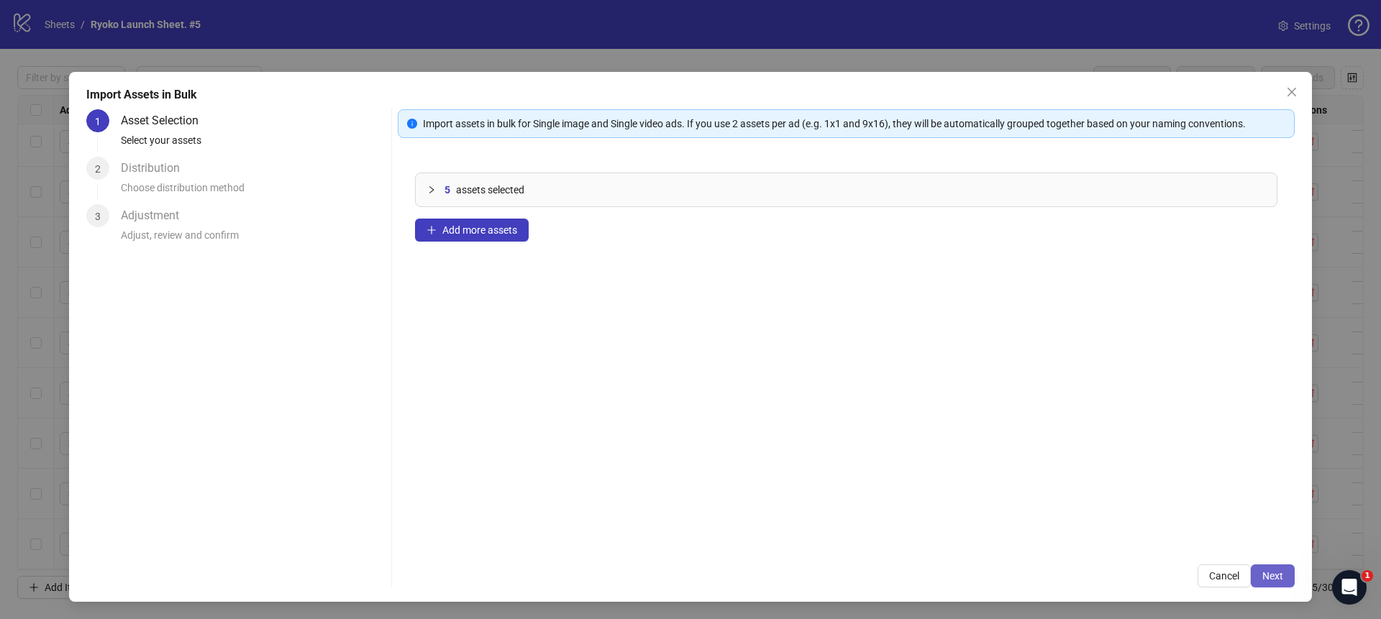
click at [1274, 573] on span "Next" at bounding box center [1273, 577] width 21 height 12
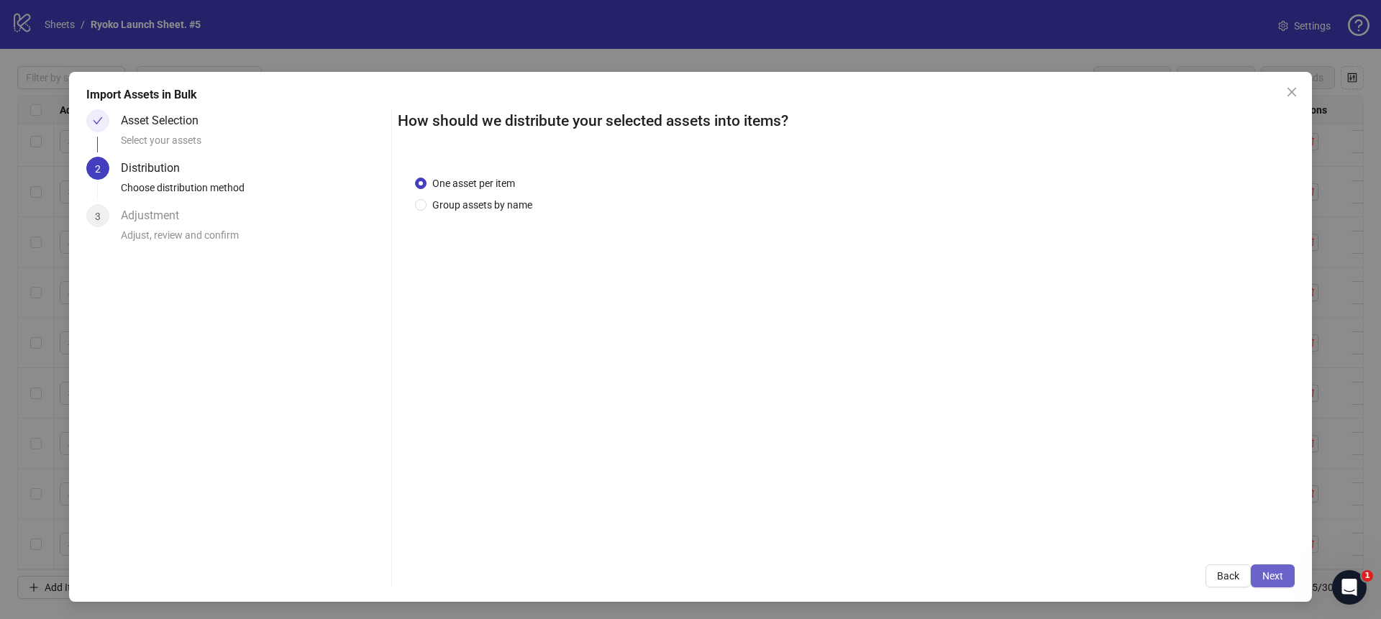
click at [1264, 573] on span "Next" at bounding box center [1273, 577] width 21 height 12
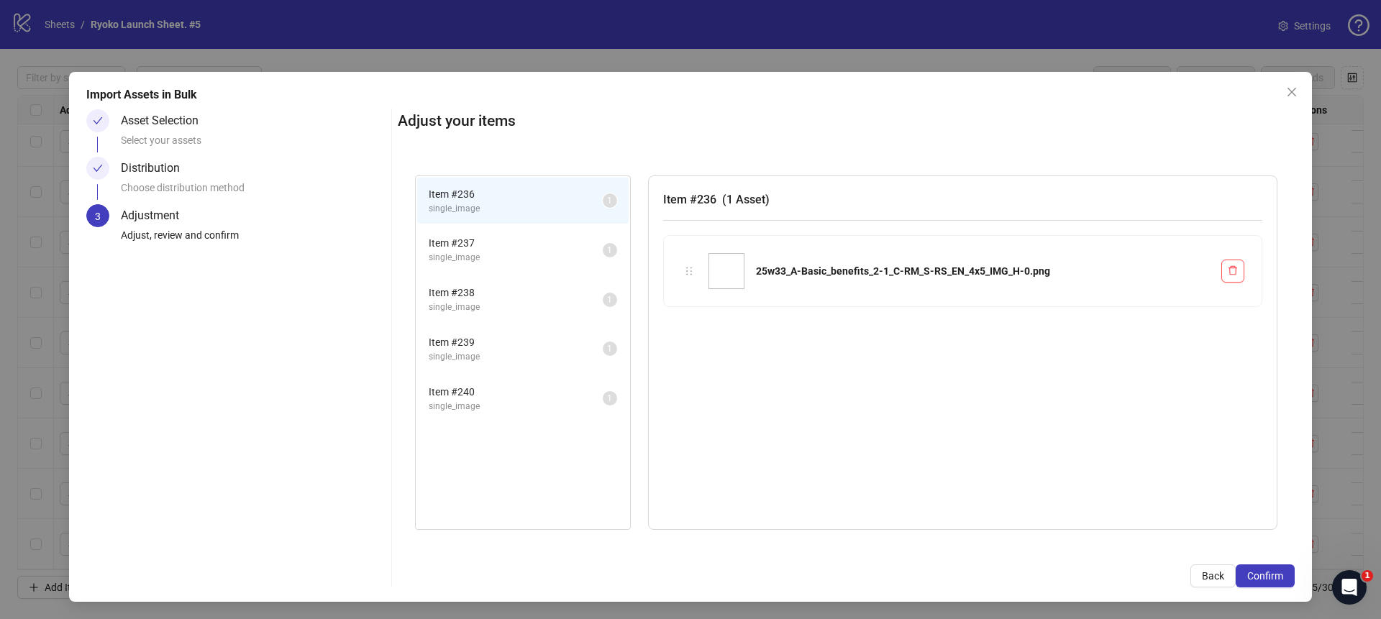
click at [1264, 573] on span "Confirm" at bounding box center [1266, 577] width 36 height 12
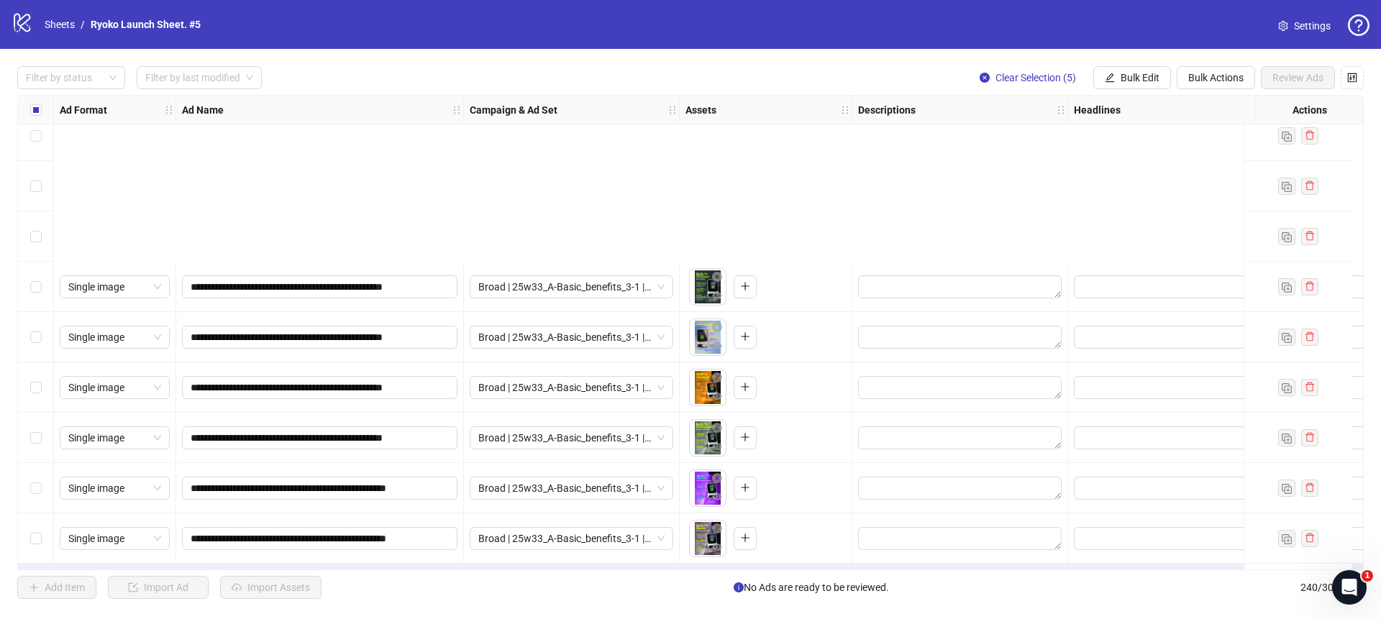
scroll to position [11648, 0]
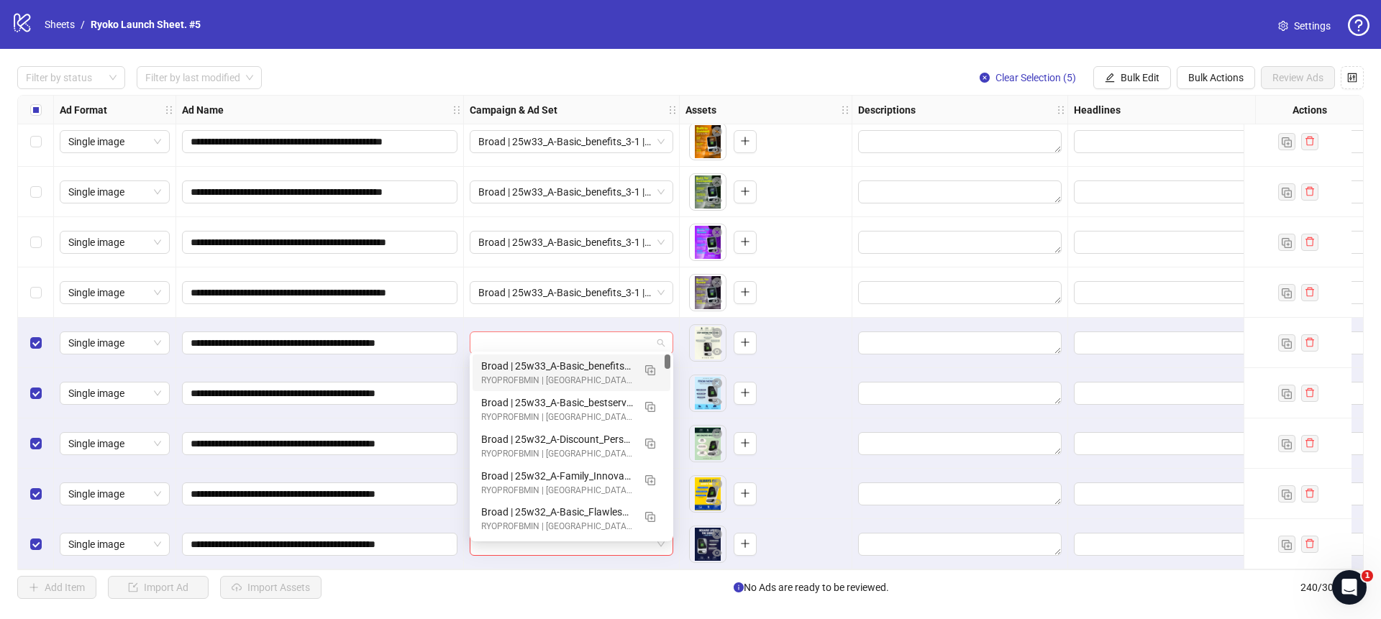
click at [661, 335] on span at bounding box center [571, 343] width 186 height 22
click at [655, 368] on button "button" at bounding box center [650, 369] width 23 height 23
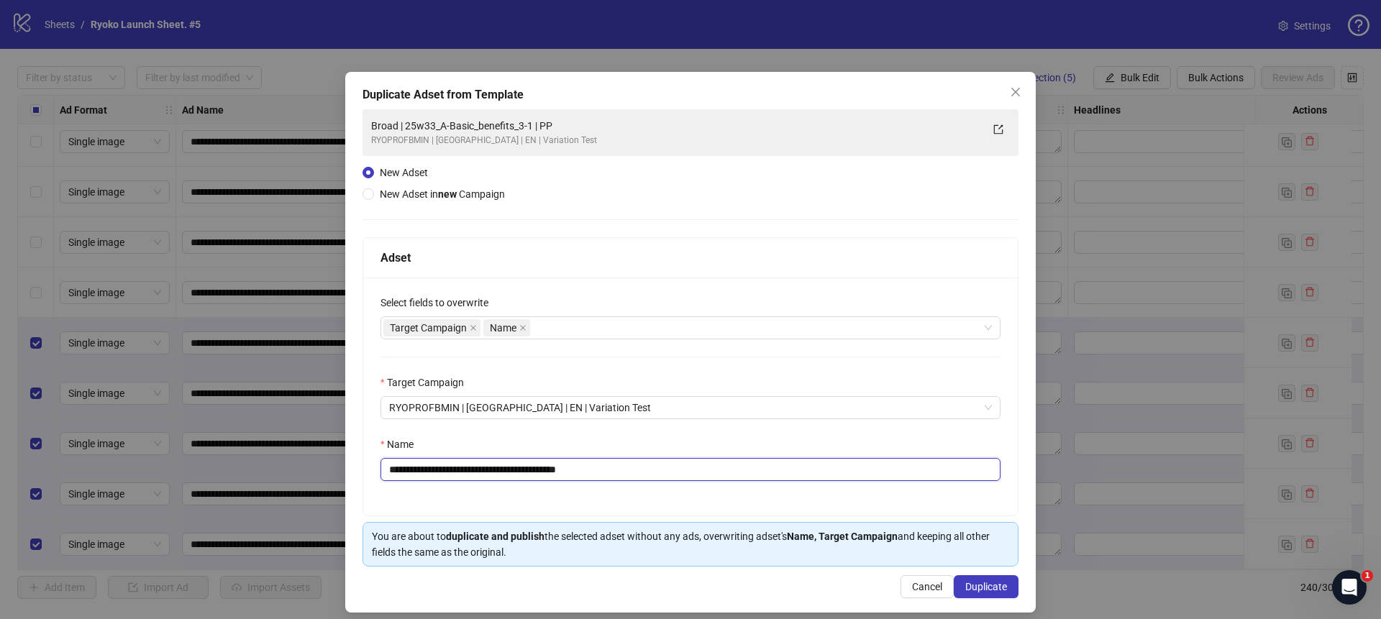
click at [621, 476] on input "**********" at bounding box center [691, 469] width 620 height 23
drag, startPoint x: 550, startPoint y: 470, endPoint x: 424, endPoint y: 469, distance: 126.6
click at [424, 469] on input "**********" at bounding box center [691, 469] width 620 height 23
paste input "text"
type input "**********"
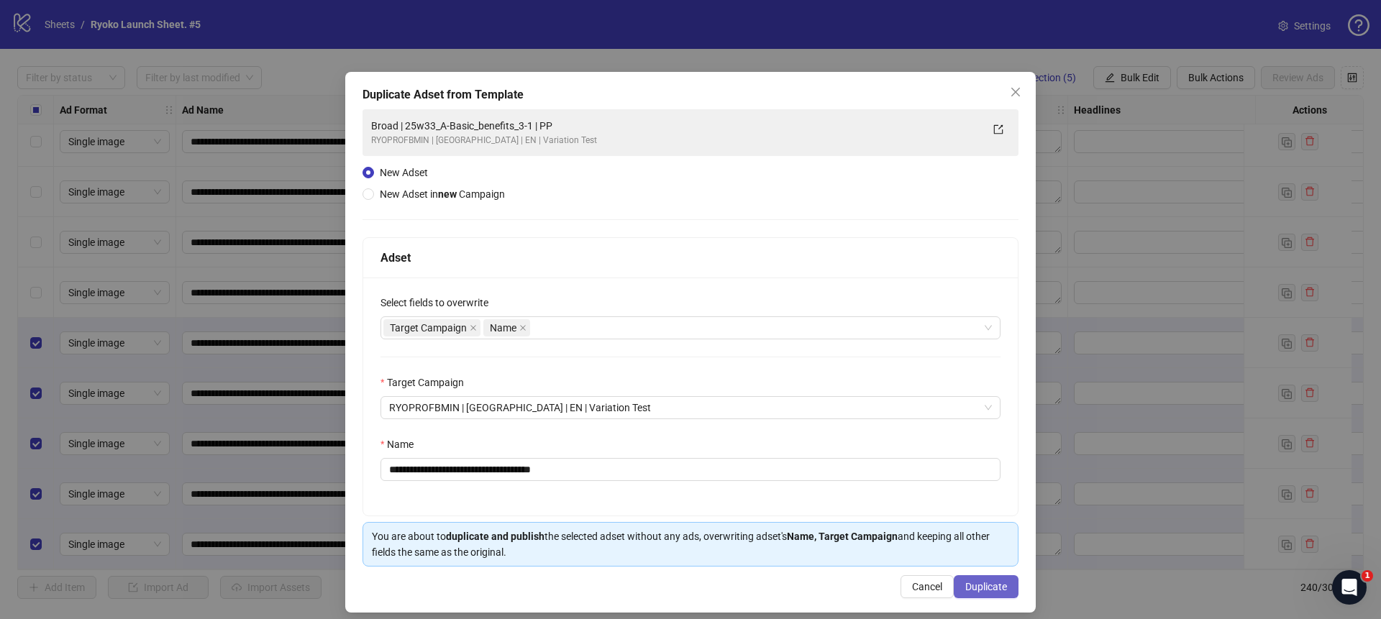
click at [983, 588] on span "Duplicate" at bounding box center [987, 587] width 42 height 12
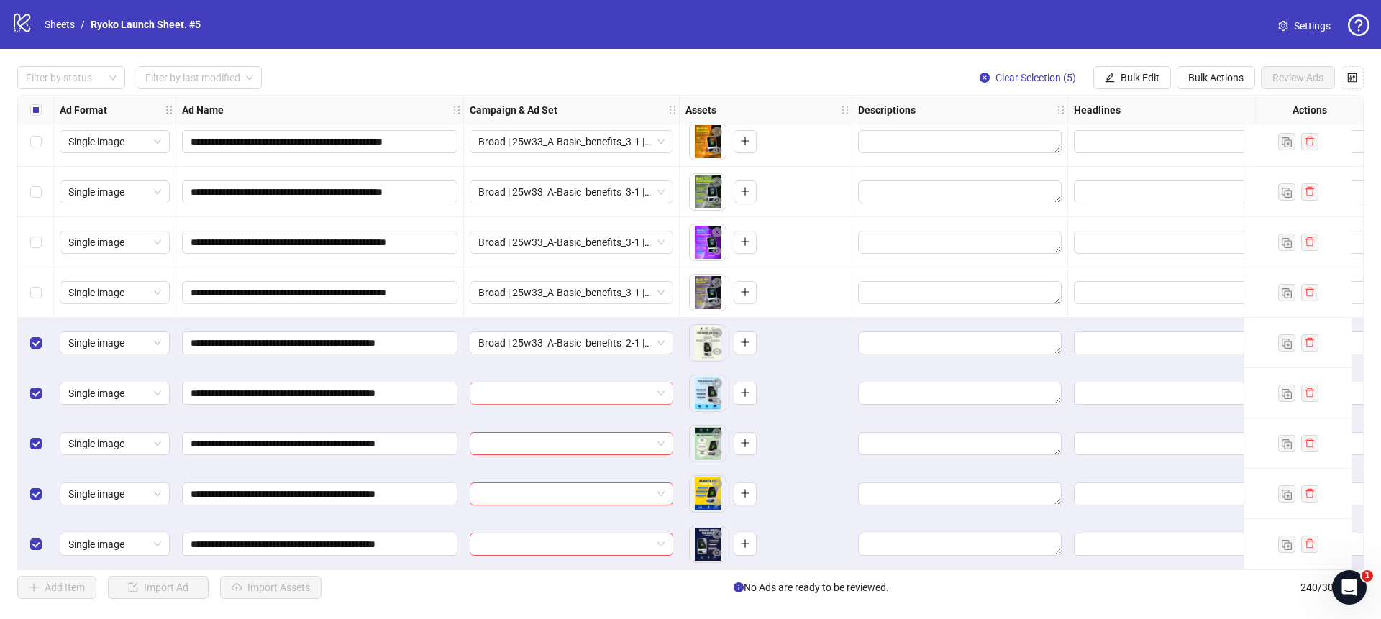
click at [655, 383] on span at bounding box center [571, 394] width 186 height 22
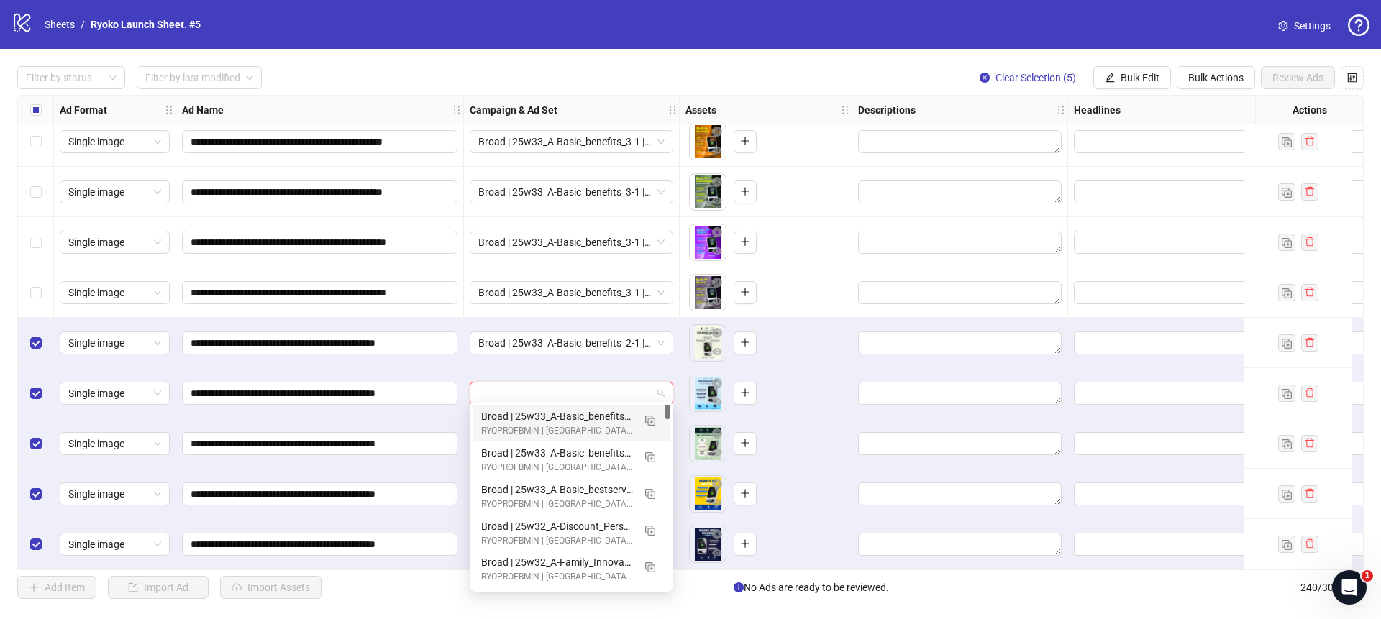
click at [603, 413] on div "Broad | 25w33_A-Basic_benefits_2-1 | PP" at bounding box center [557, 417] width 152 height 16
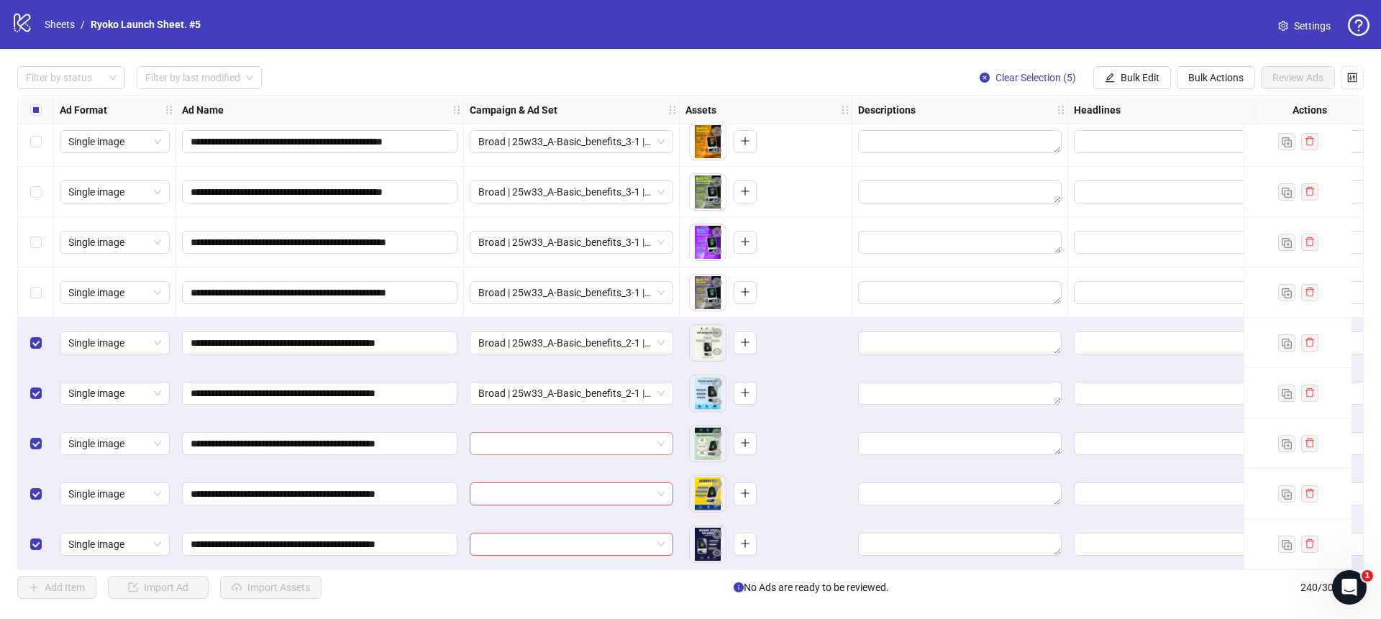
click at [661, 435] on span at bounding box center [571, 444] width 186 height 22
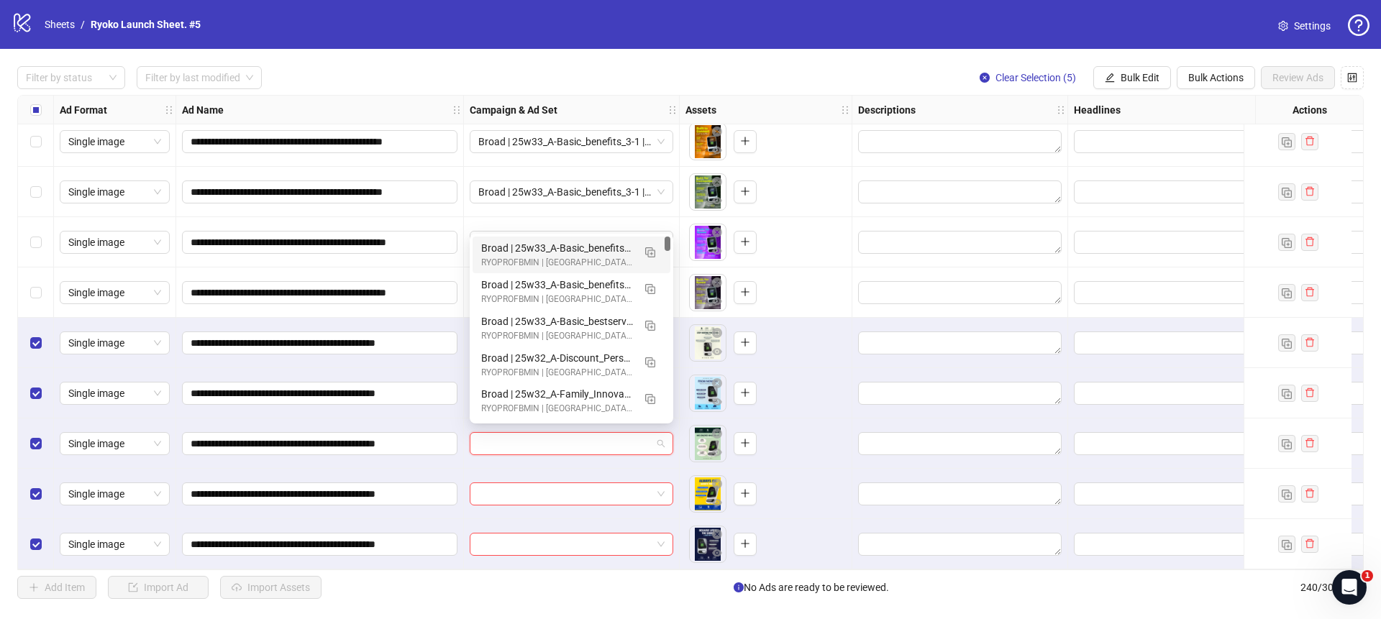
click at [581, 245] on div "Broad | 25w33_A-Basic_benefits_2-1 | PP" at bounding box center [557, 248] width 152 height 16
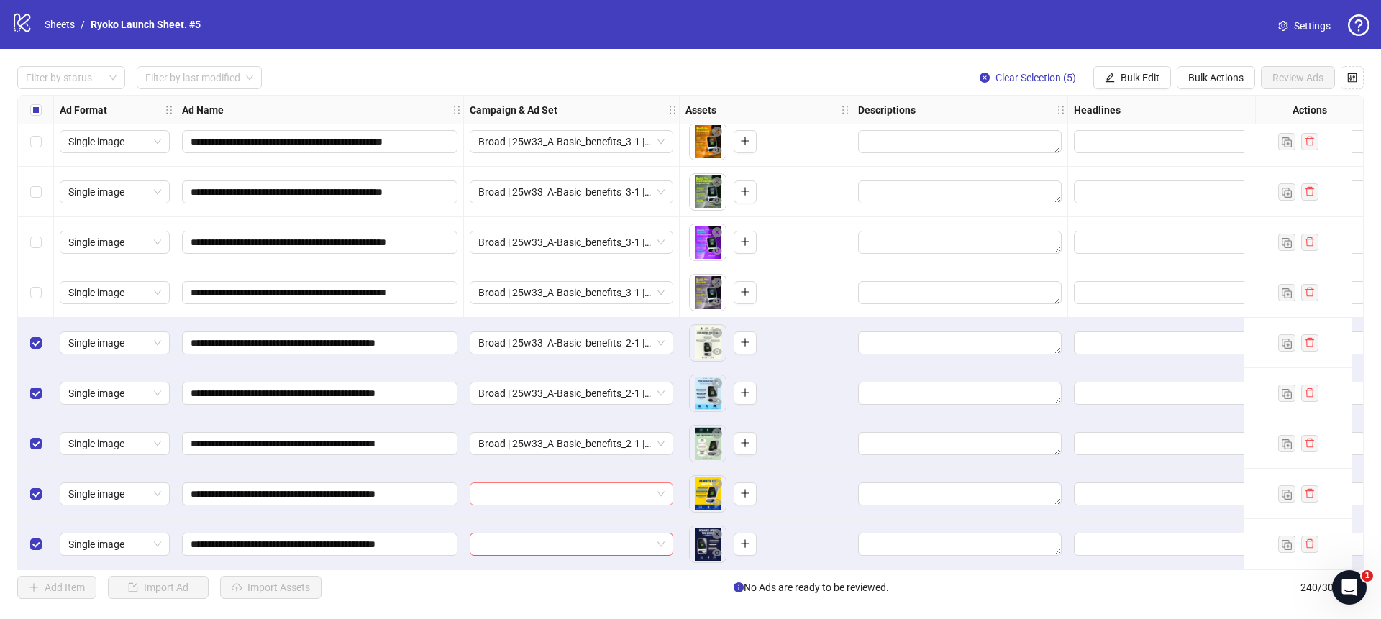
click at [658, 497] on span at bounding box center [571, 495] width 186 height 22
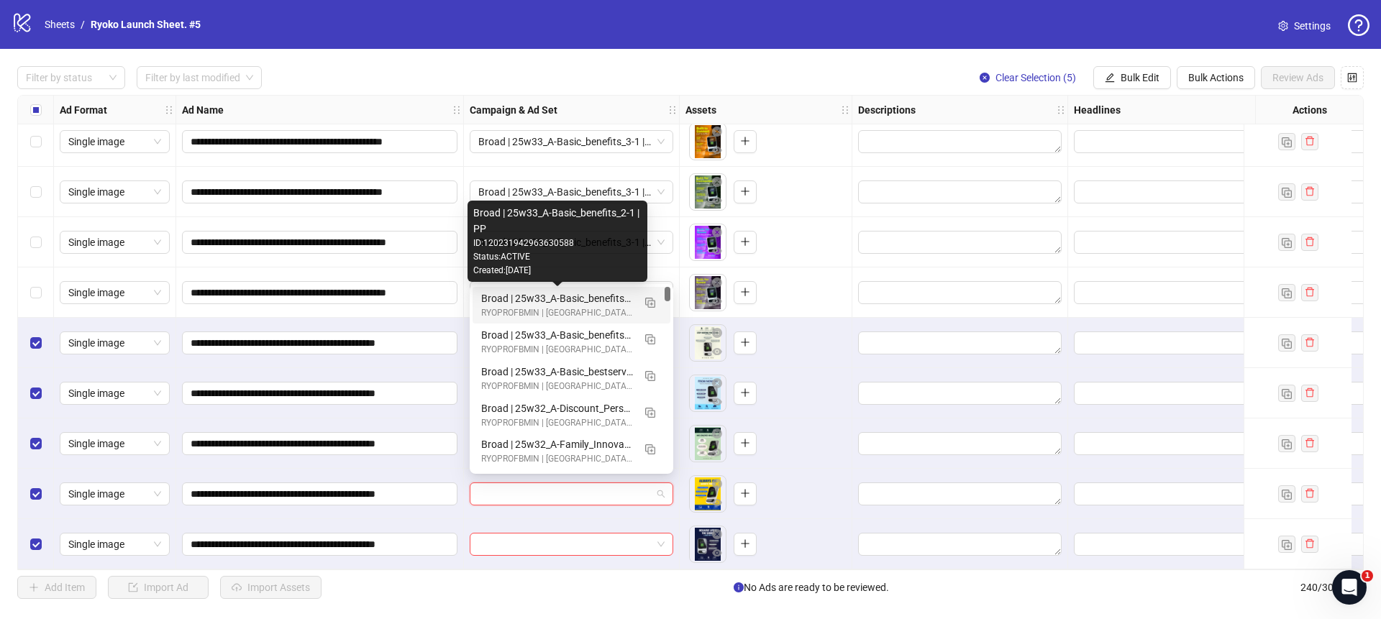
click at [572, 294] on div "Broad | 25w33_A-Basic_benefits_2-1 | PP" at bounding box center [557, 299] width 152 height 16
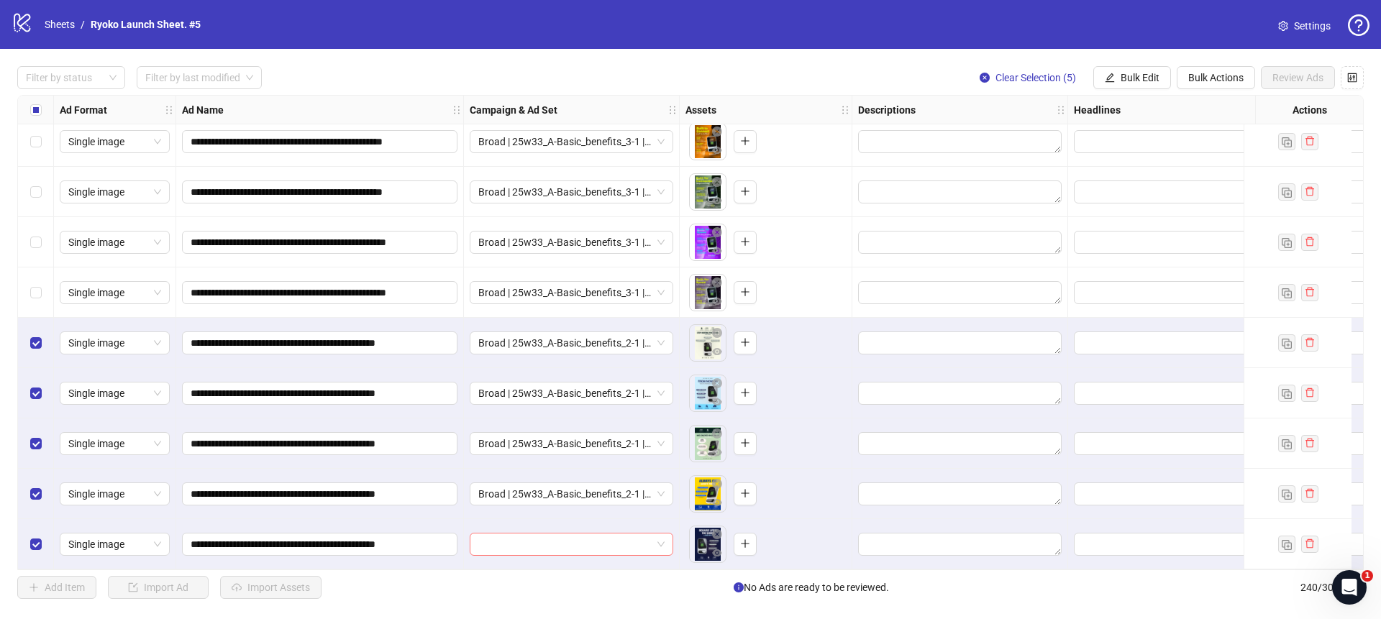
click at [663, 539] on span at bounding box center [571, 545] width 186 height 22
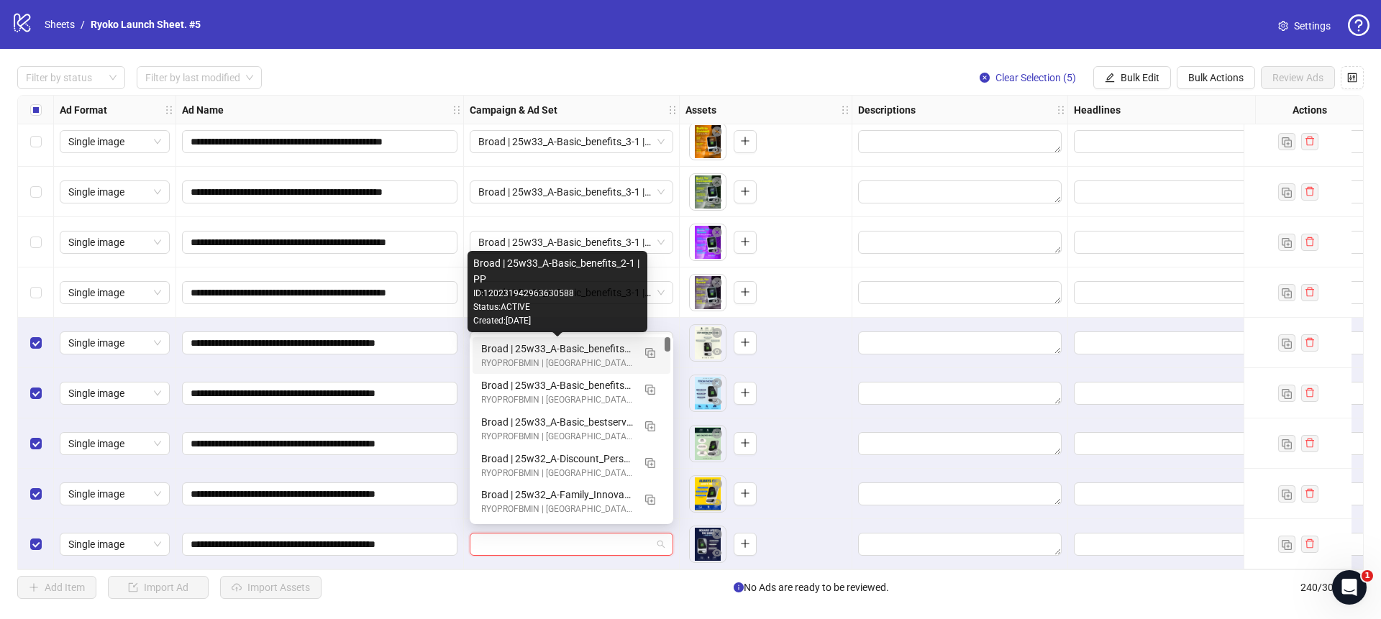
click at [588, 343] on div "Broad | 25w33_A-Basic_benefits_2-1 | PP" at bounding box center [557, 349] width 152 height 16
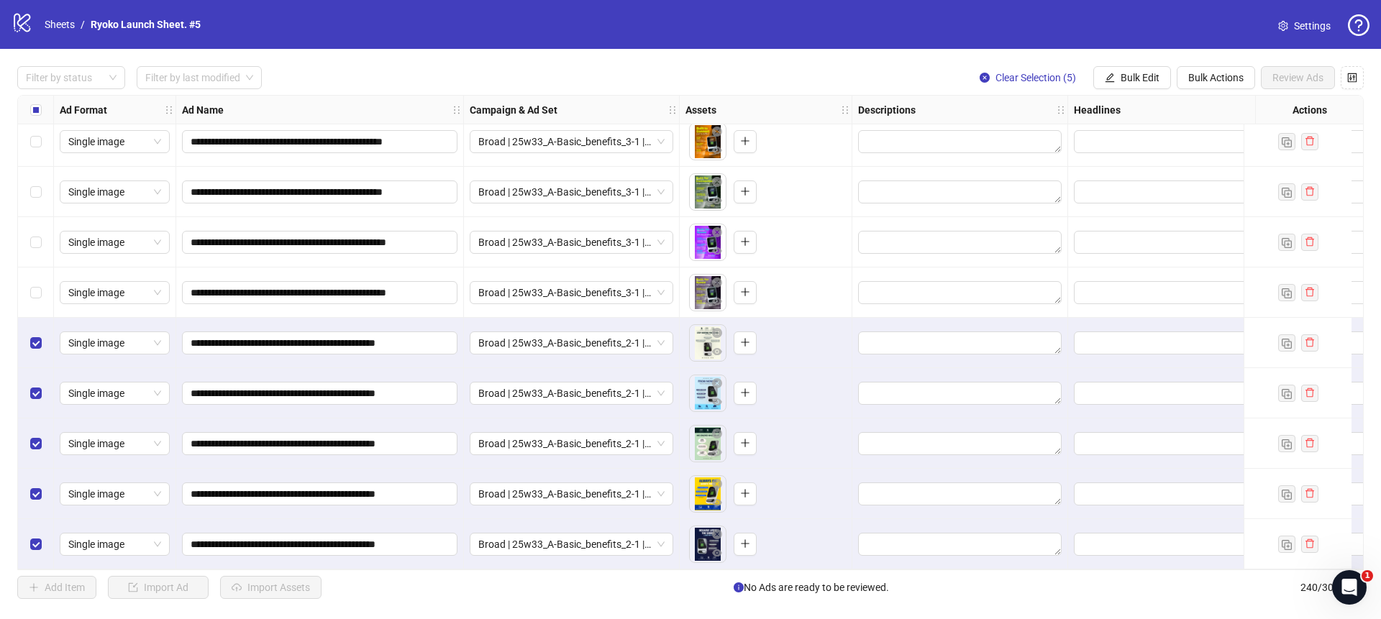
click at [27, 283] on div "Select row 235" at bounding box center [36, 293] width 36 height 50
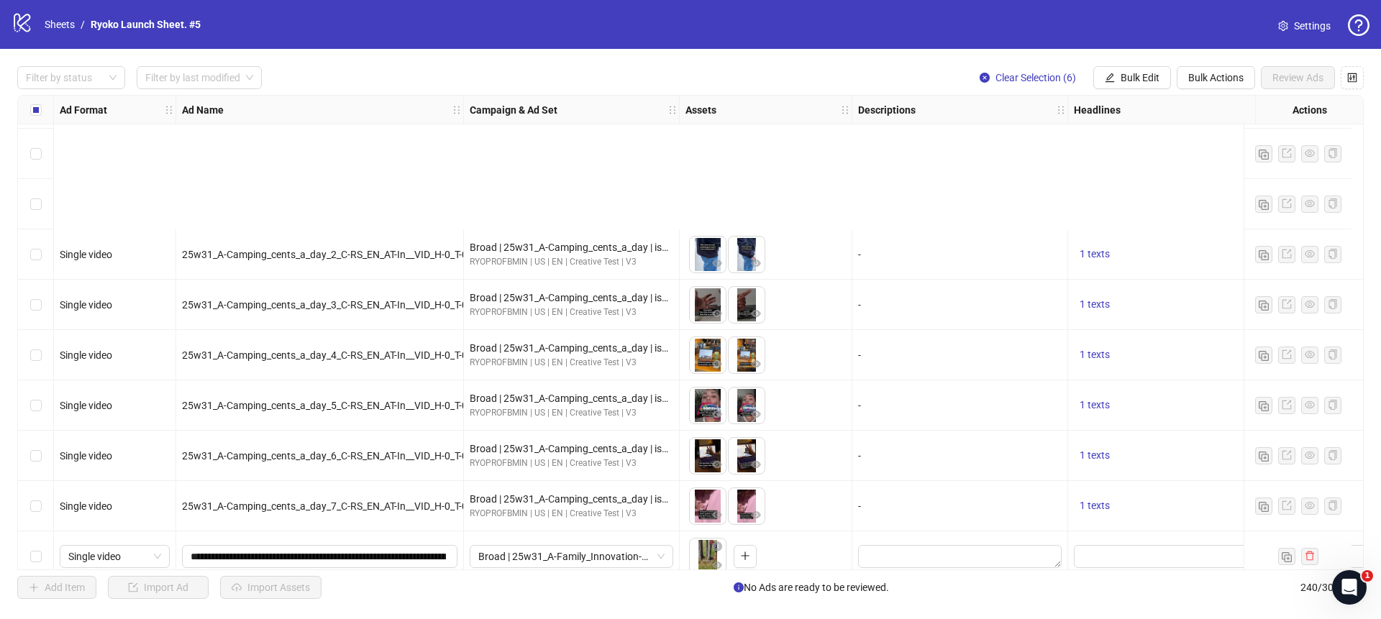
scroll to position [9518, 0]
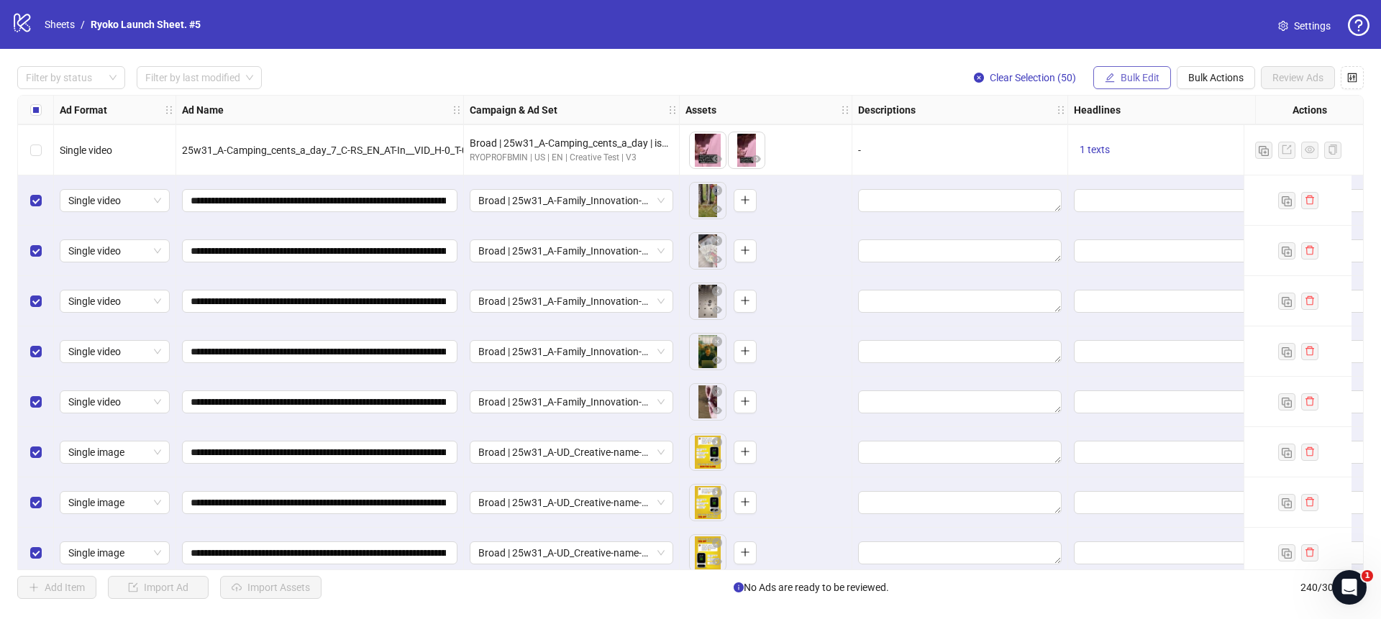
click at [1146, 80] on span "Bulk Edit" at bounding box center [1140, 78] width 39 height 12
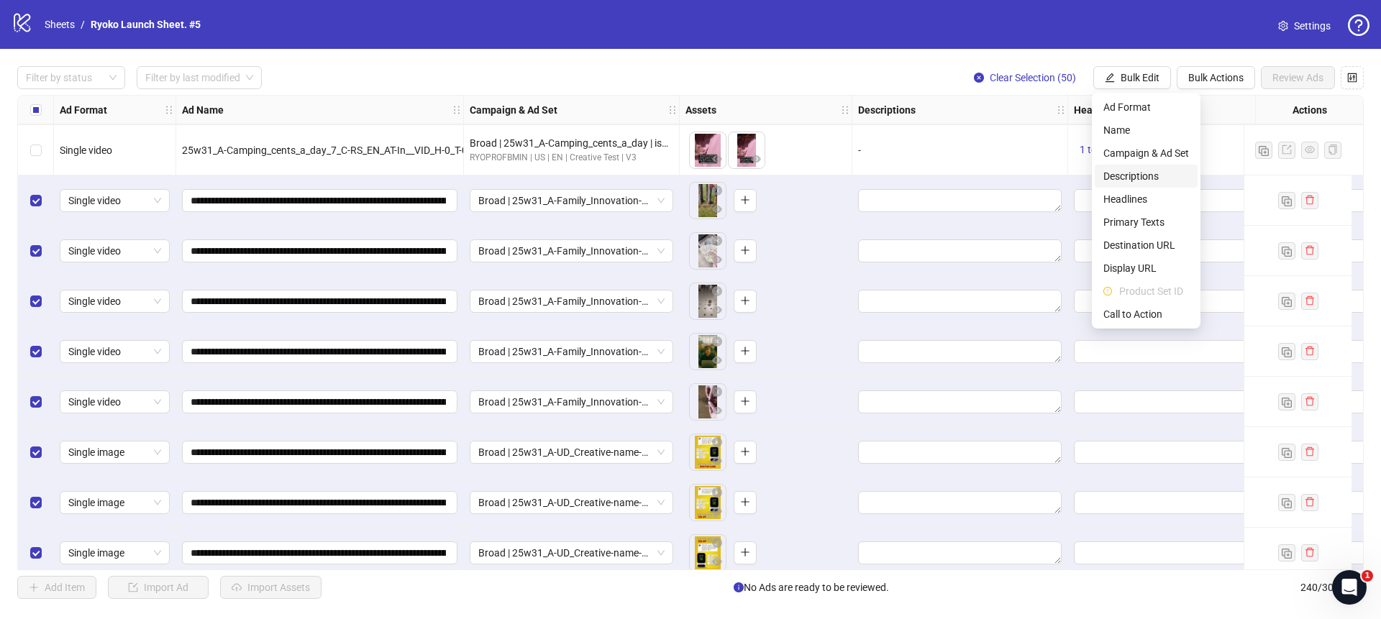
click at [1135, 181] on span "Descriptions" at bounding box center [1147, 176] width 86 height 16
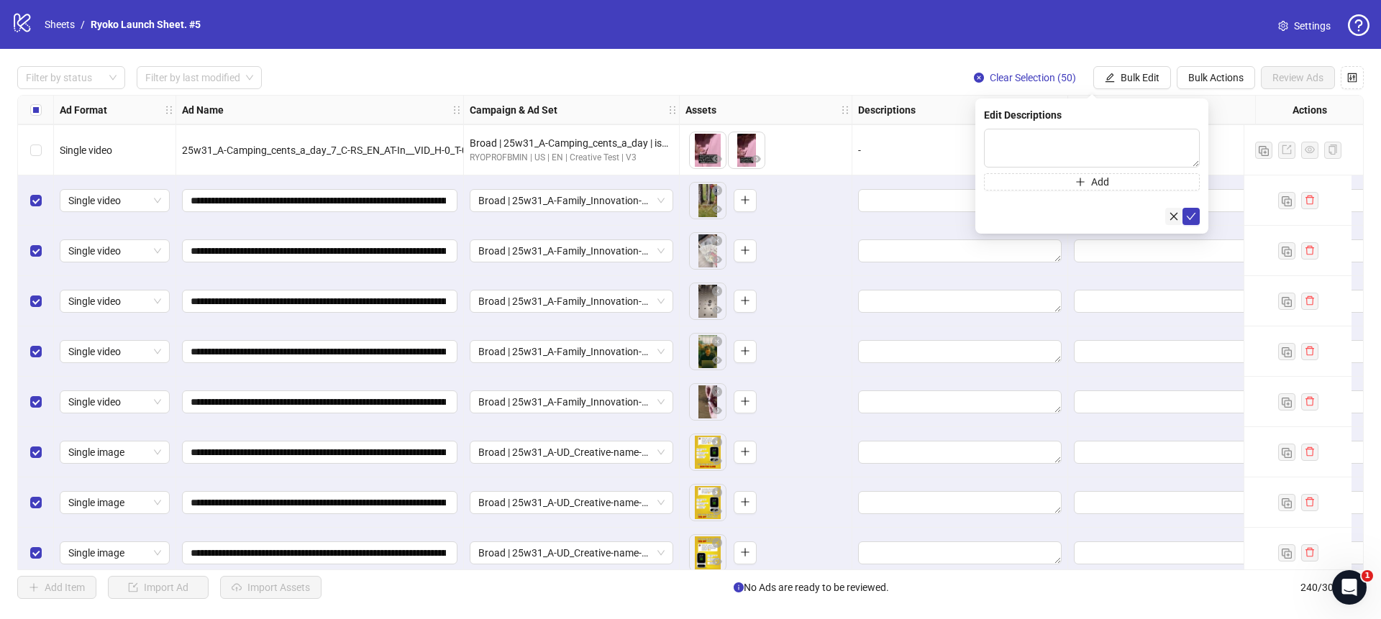
click at [1166, 215] on div at bounding box center [1092, 216] width 216 height 17
click at [1169, 214] on icon "close" at bounding box center [1174, 217] width 10 height 10
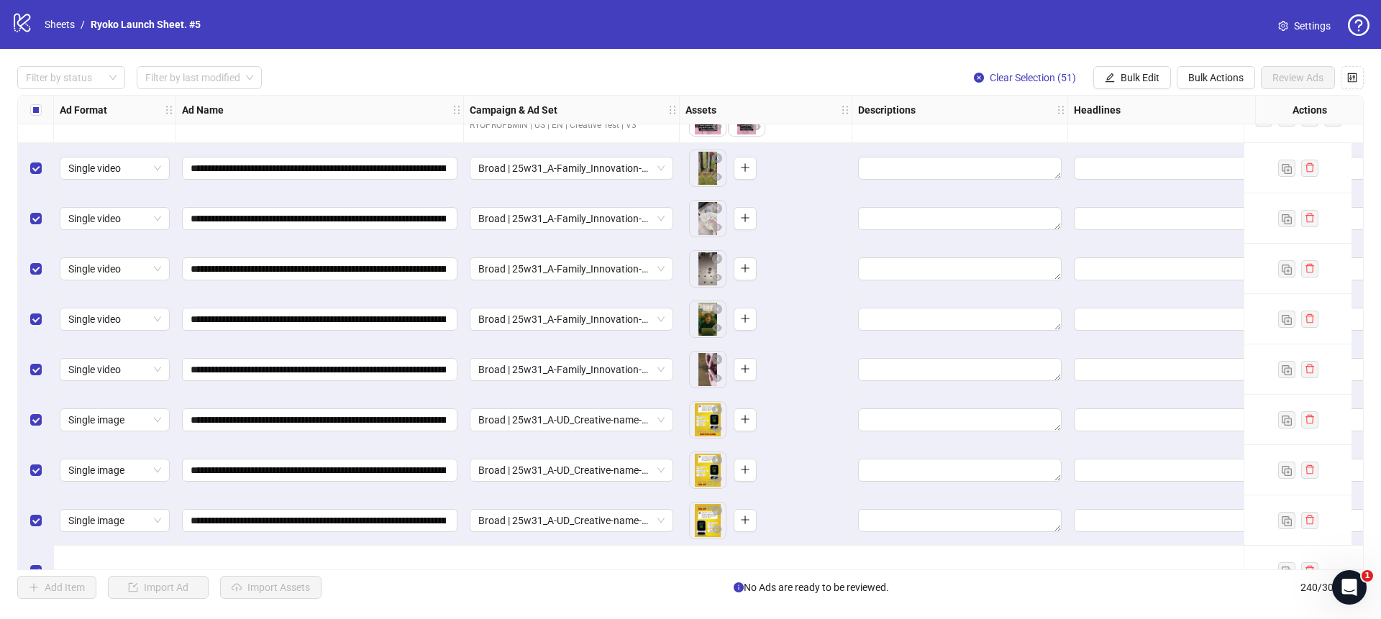
scroll to position [9444, 0]
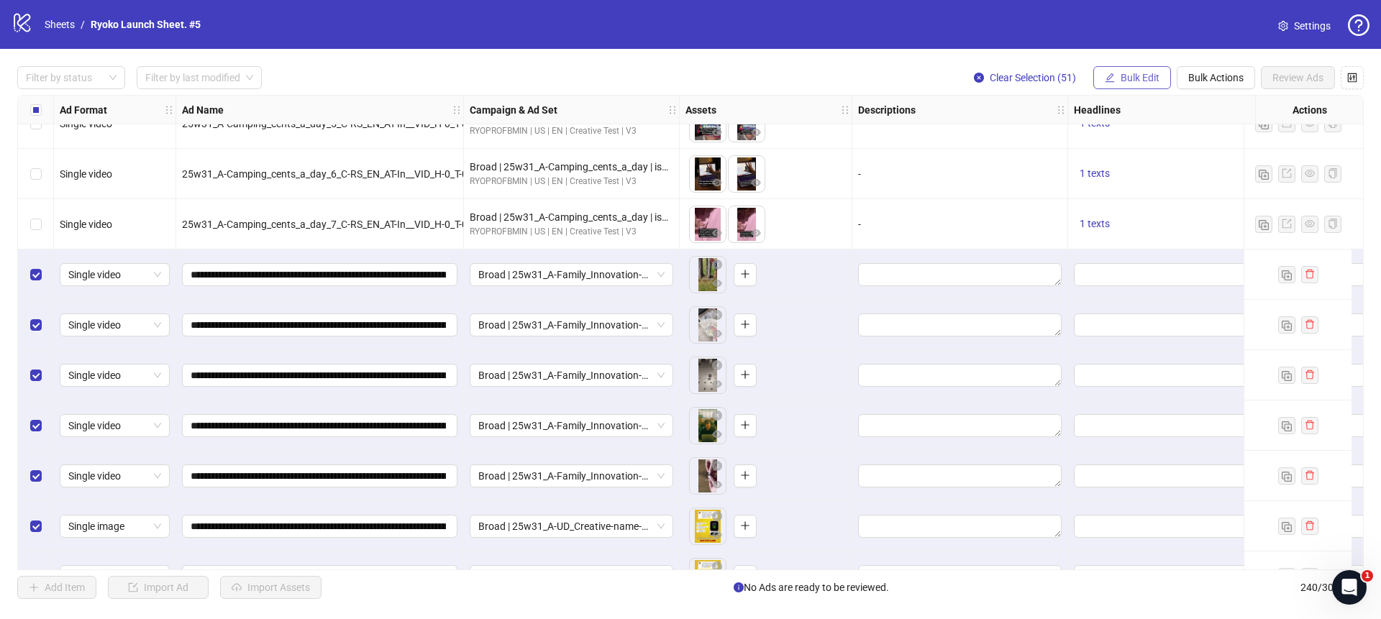
click at [1110, 81] on icon "edit" at bounding box center [1110, 78] width 10 height 10
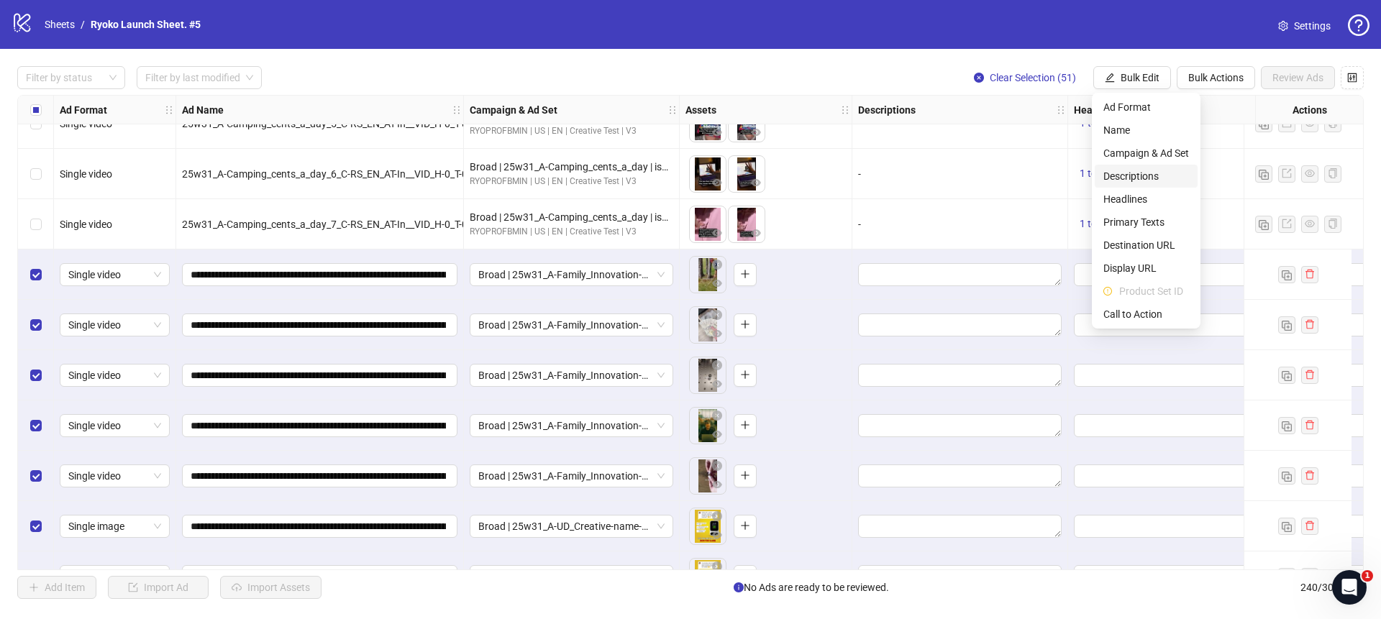
click at [1125, 170] on span "Descriptions" at bounding box center [1147, 176] width 86 height 16
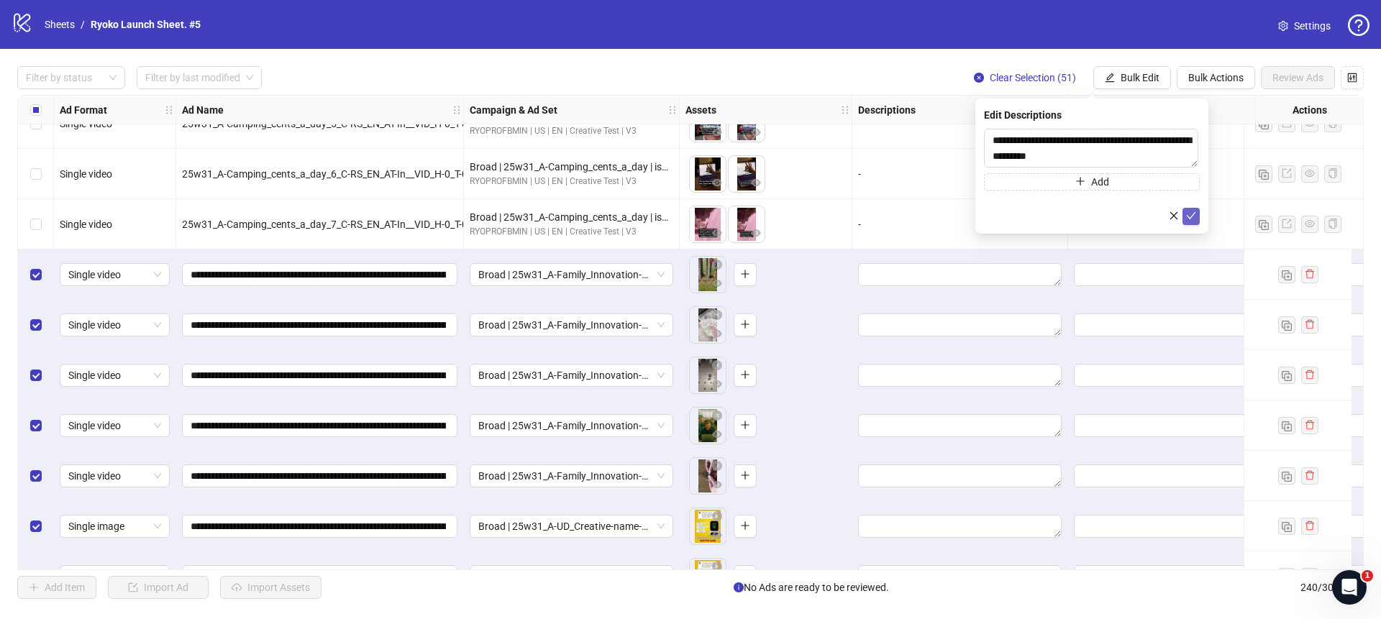
click at [1191, 217] on icon "check" at bounding box center [1191, 215] width 9 height 7
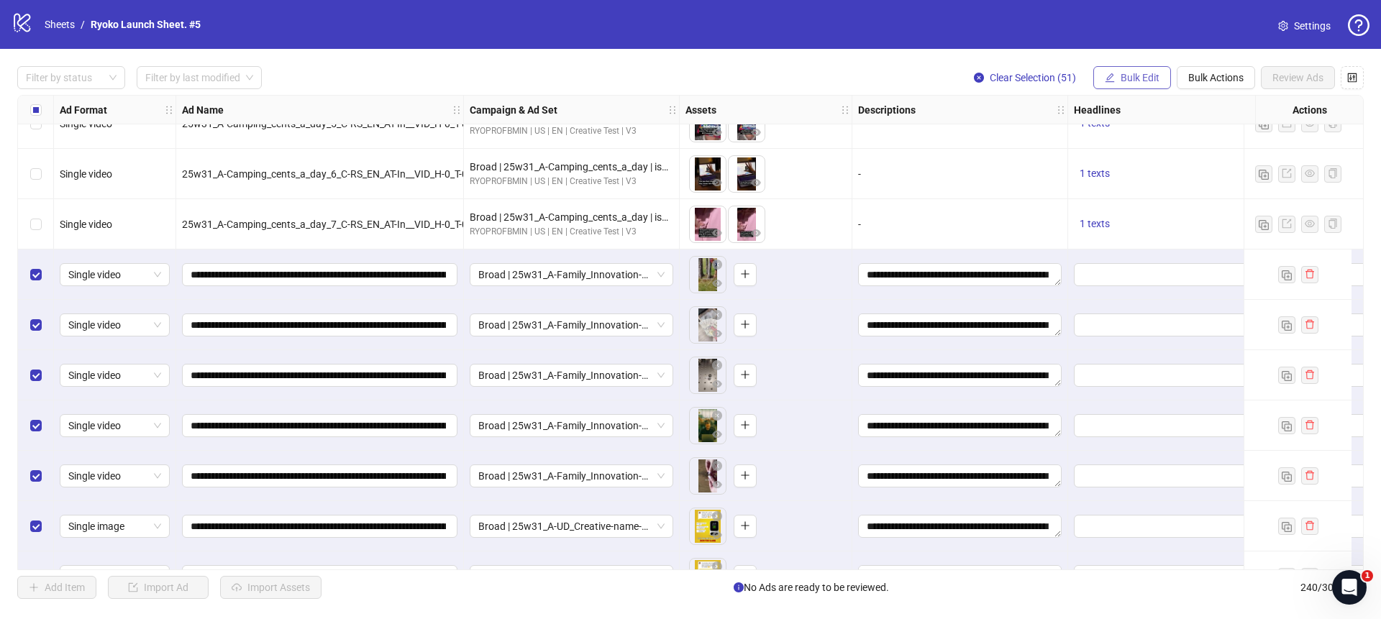
click at [1113, 78] on icon "edit" at bounding box center [1110, 78] width 10 height 10
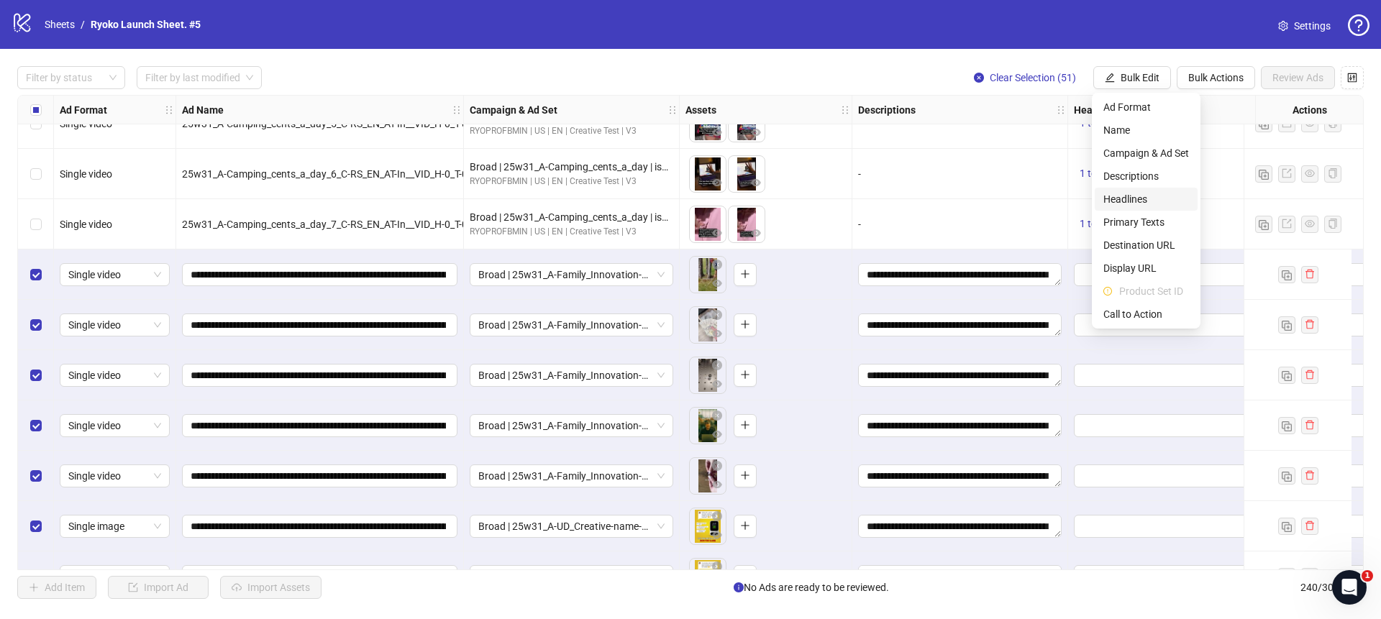
click at [1119, 198] on span "Headlines" at bounding box center [1147, 199] width 86 height 16
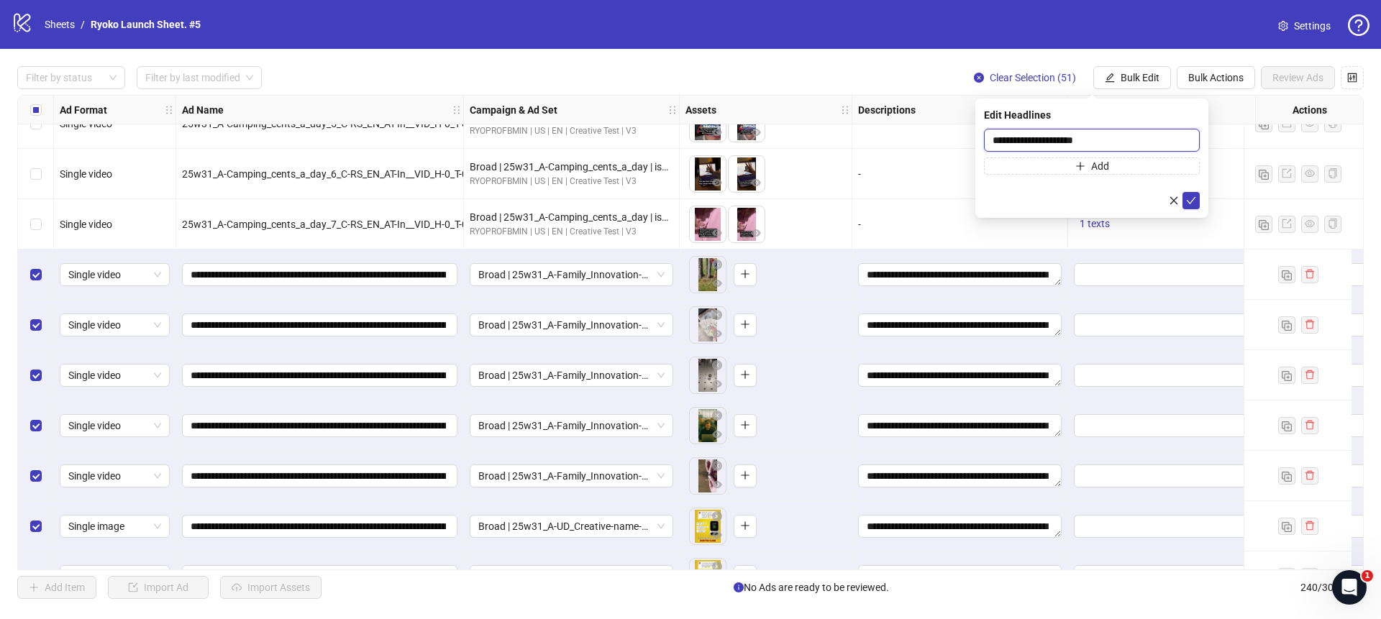
click at [1082, 140] on input "**********" at bounding box center [1092, 140] width 216 height 23
paste input "**********"
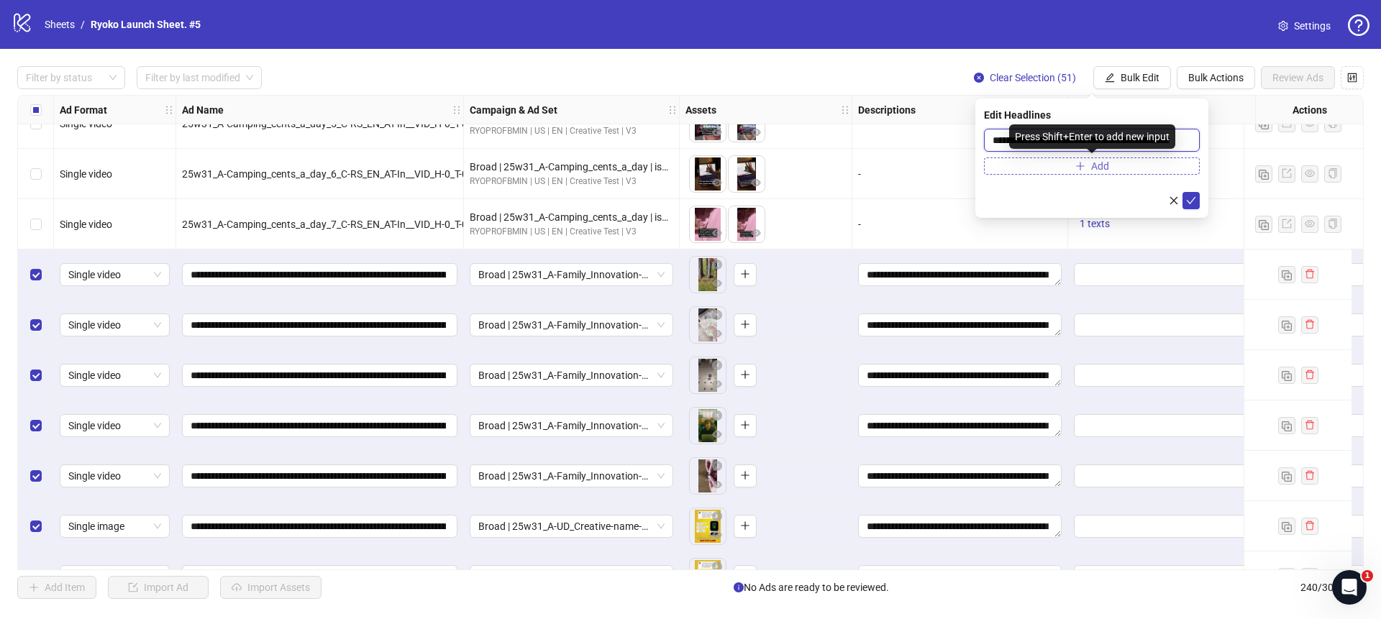
type input "**********"
click at [1076, 166] on icon "plus" at bounding box center [1081, 166] width 10 height 10
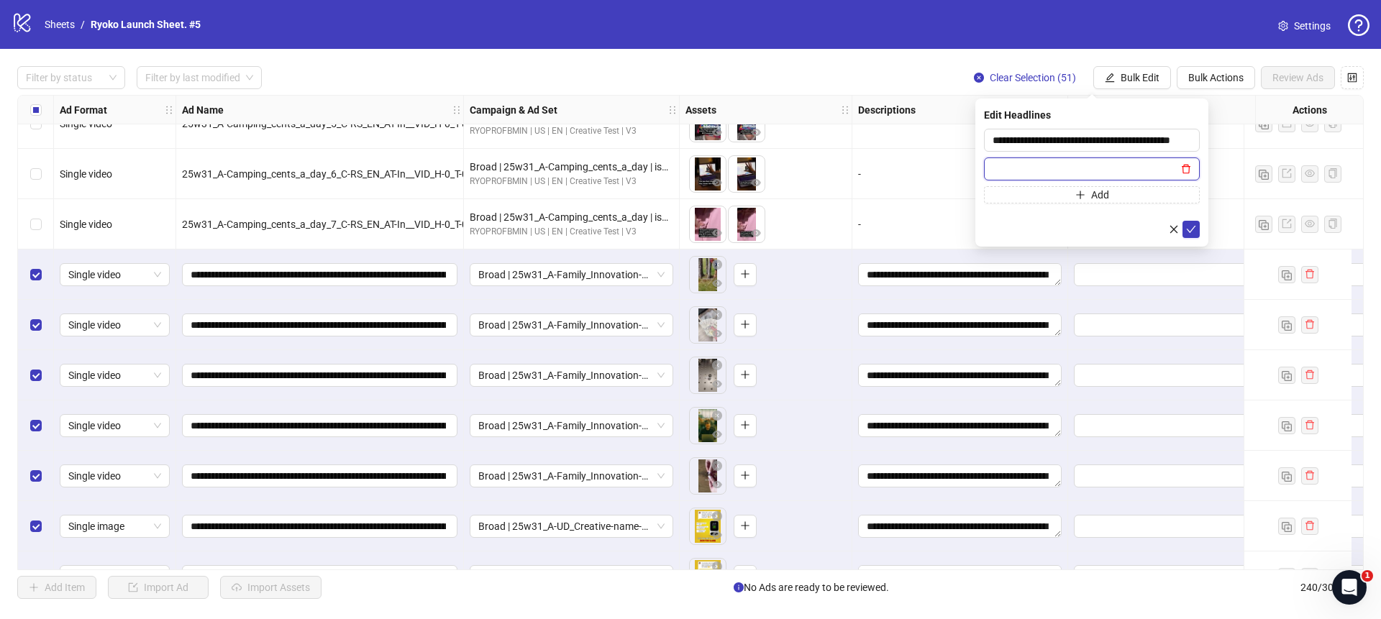
click at [1186, 167] on icon "delete" at bounding box center [1186, 169] width 9 height 9
click at [1189, 196] on icon "check" at bounding box center [1191, 201] width 10 height 10
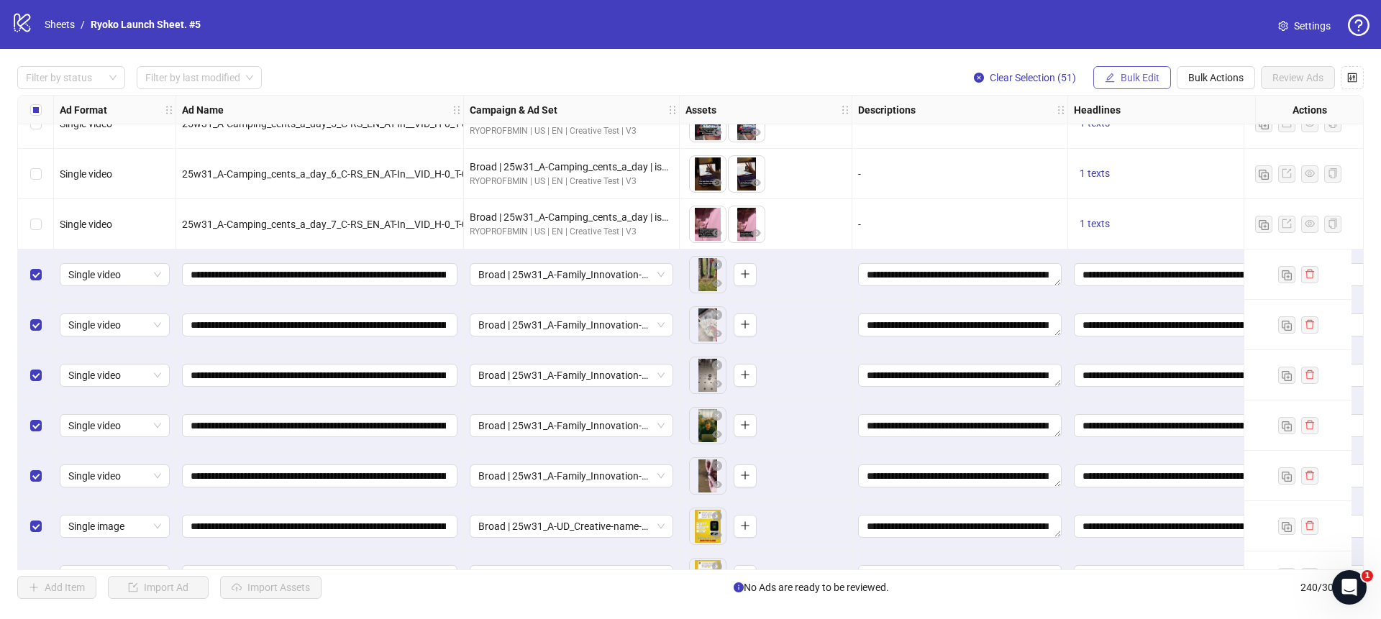
click at [1125, 79] on span "Bulk Edit" at bounding box center [1140, 78] width 39 height 12
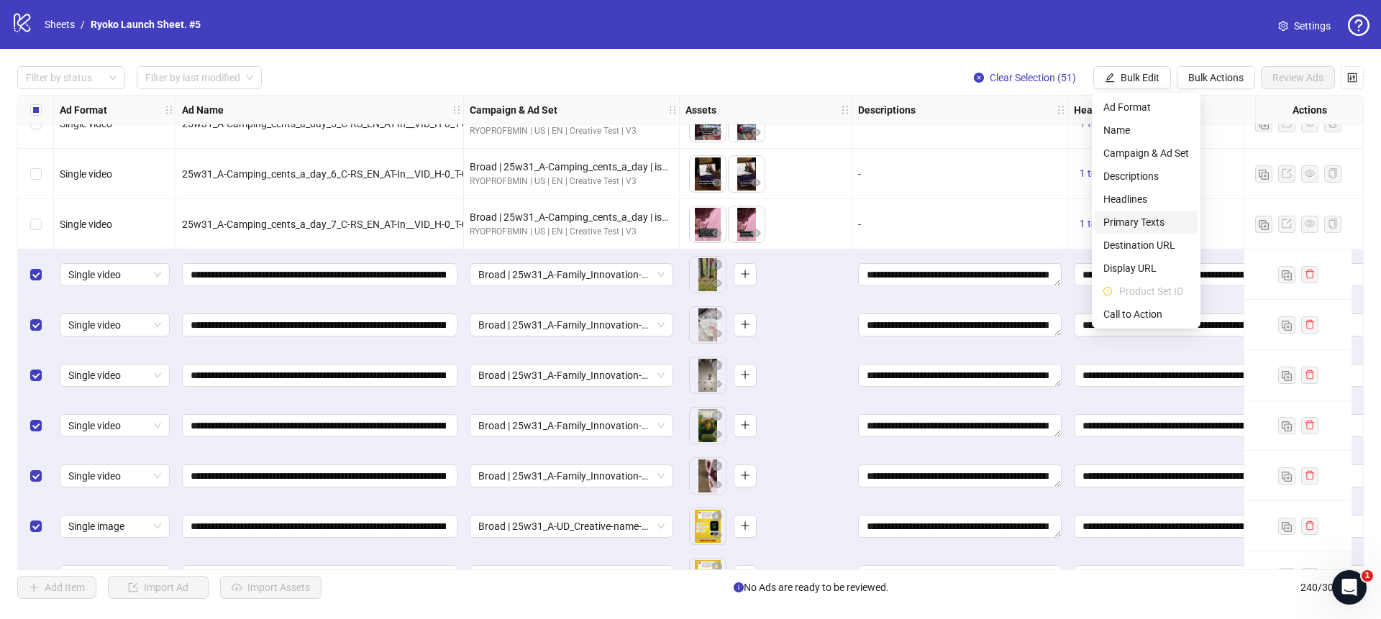
click at [1131, 216] on span "Primary Texts" at bounding box center [1147, 222] width 86 height 16
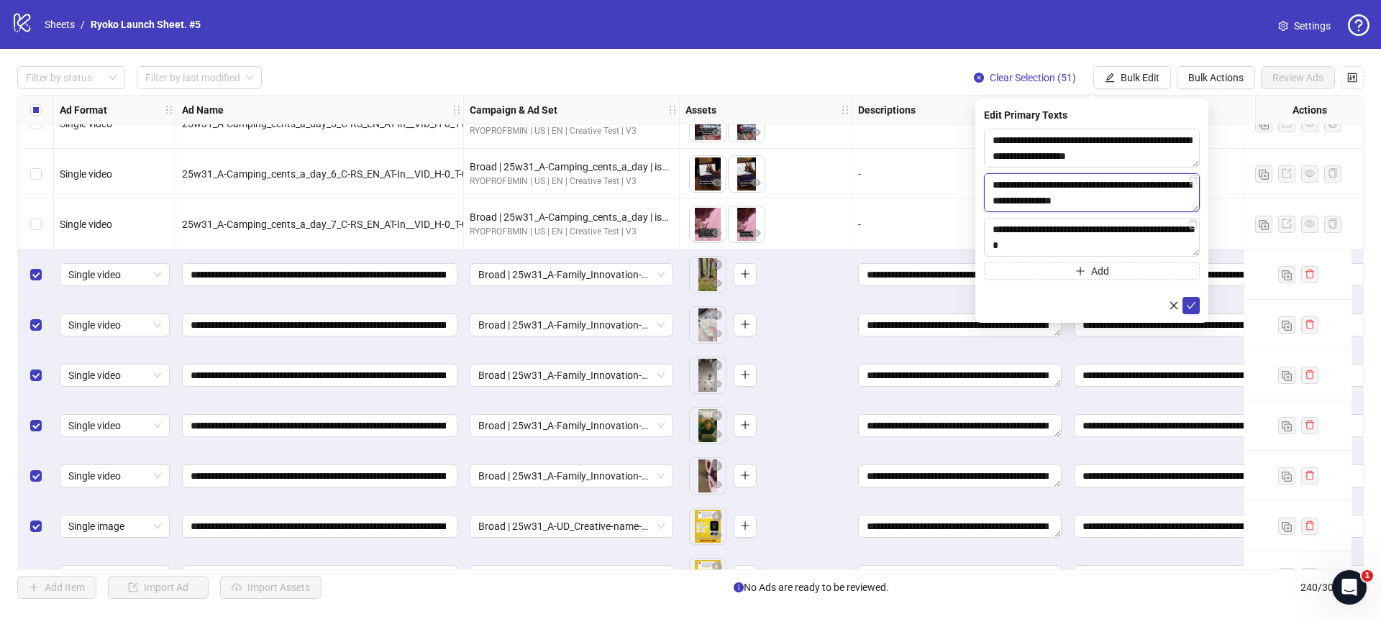
click at [1080, 193] on textarea "**********" at bounding box center [1092, 192] width 216 height 39
click at [1099, 189] on textarea "**********" at bounding box center [1092, 192] width 216 height 39
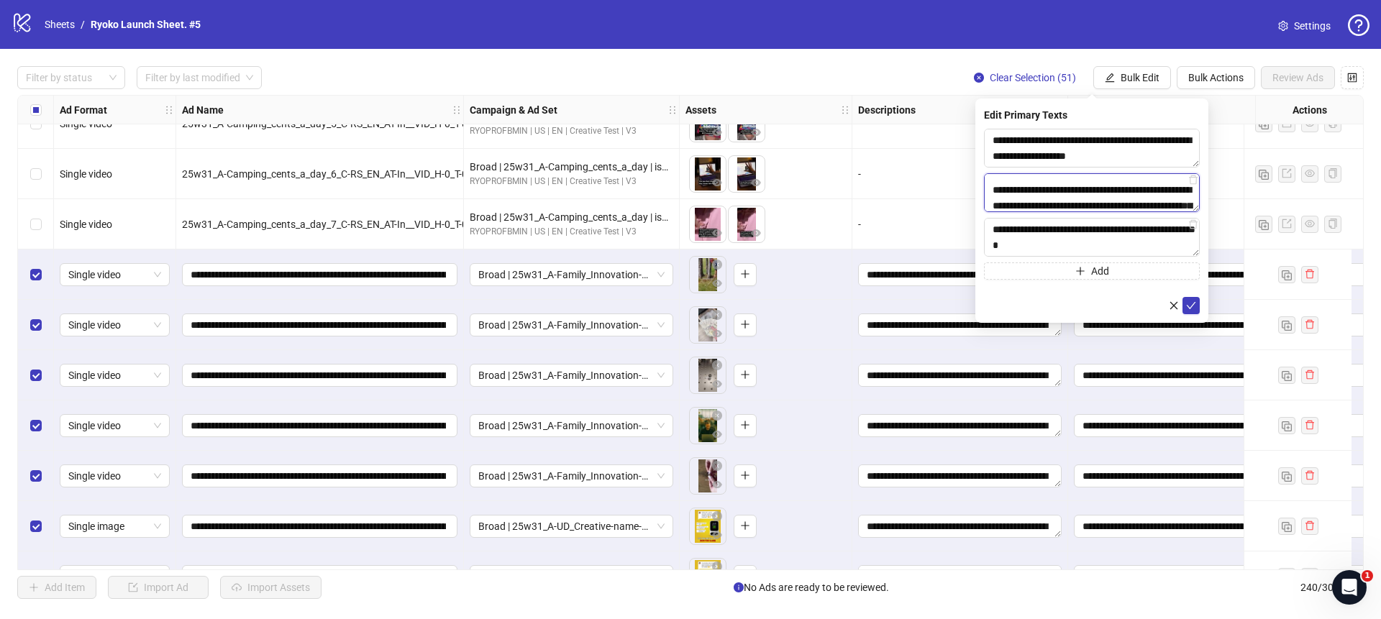
scroll to position [51, 0]
click at [1099, 153] on textarea "**********" at bounding box center [1092, 148] width 216 height 39
paste textarea "**********"
type textarea "**********"
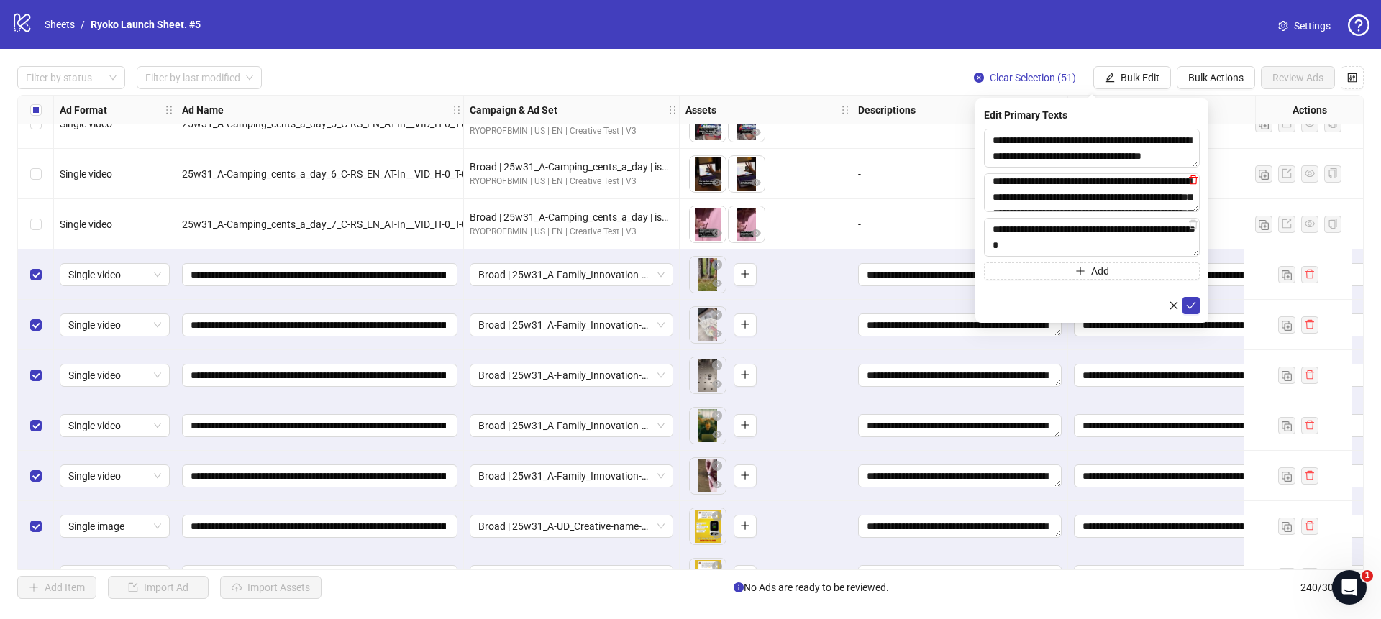
click at [1194, 181] on icon "delete" at bounding box center [1194, 180] width 10 height 10
type textarea "**********"
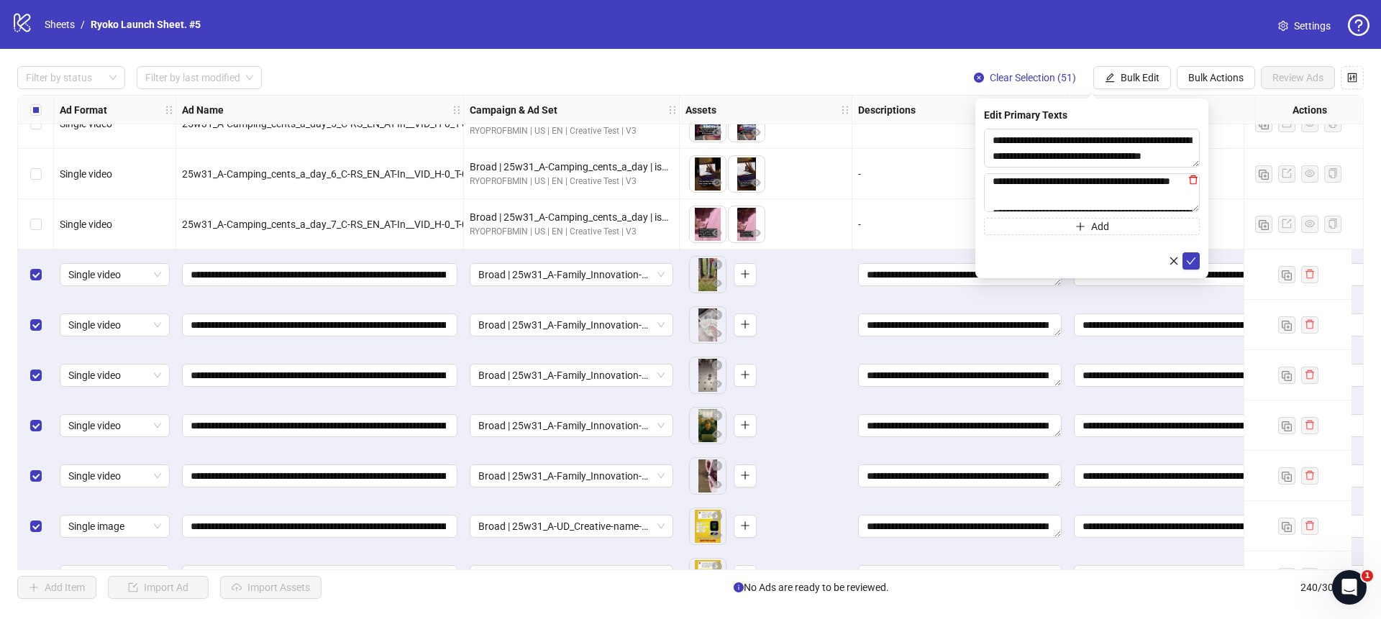
click at [1194, 181] on icon "delete" at bounding box center [1194, 180] width 10 height 10
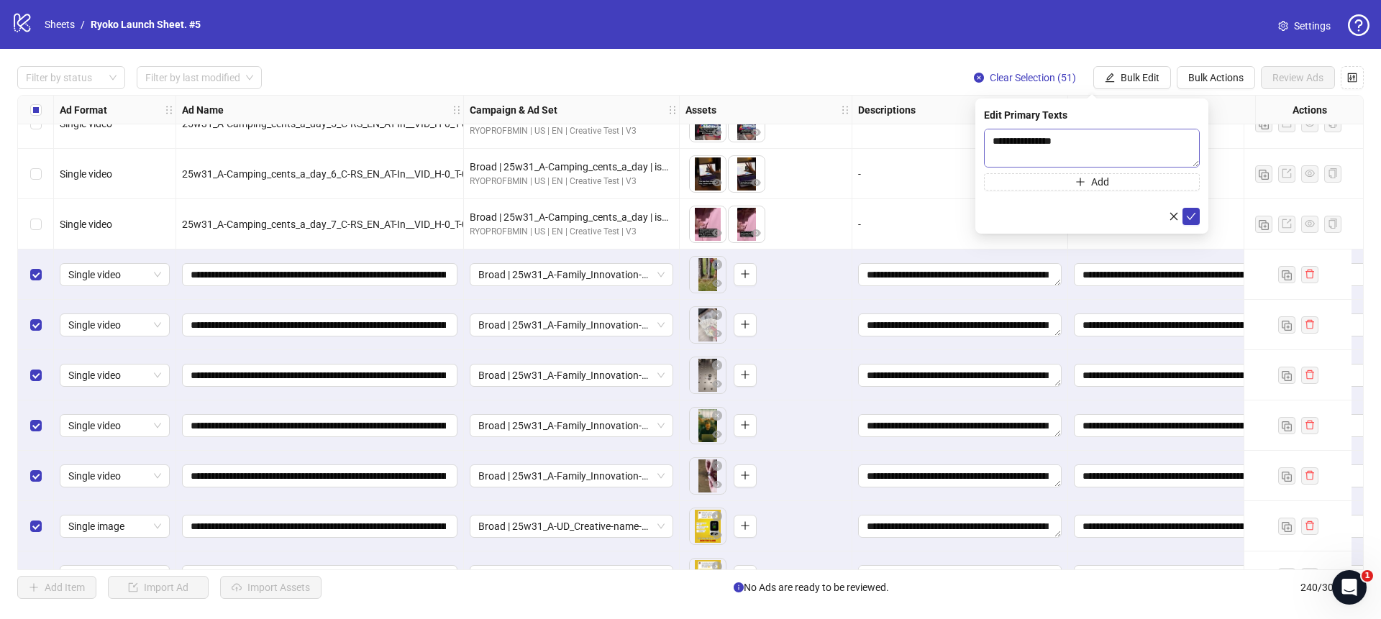
scroll to position [0, 0]
click at [1189, 214] on icon "check" at bounding box center [1191, 217] width 10 height 10
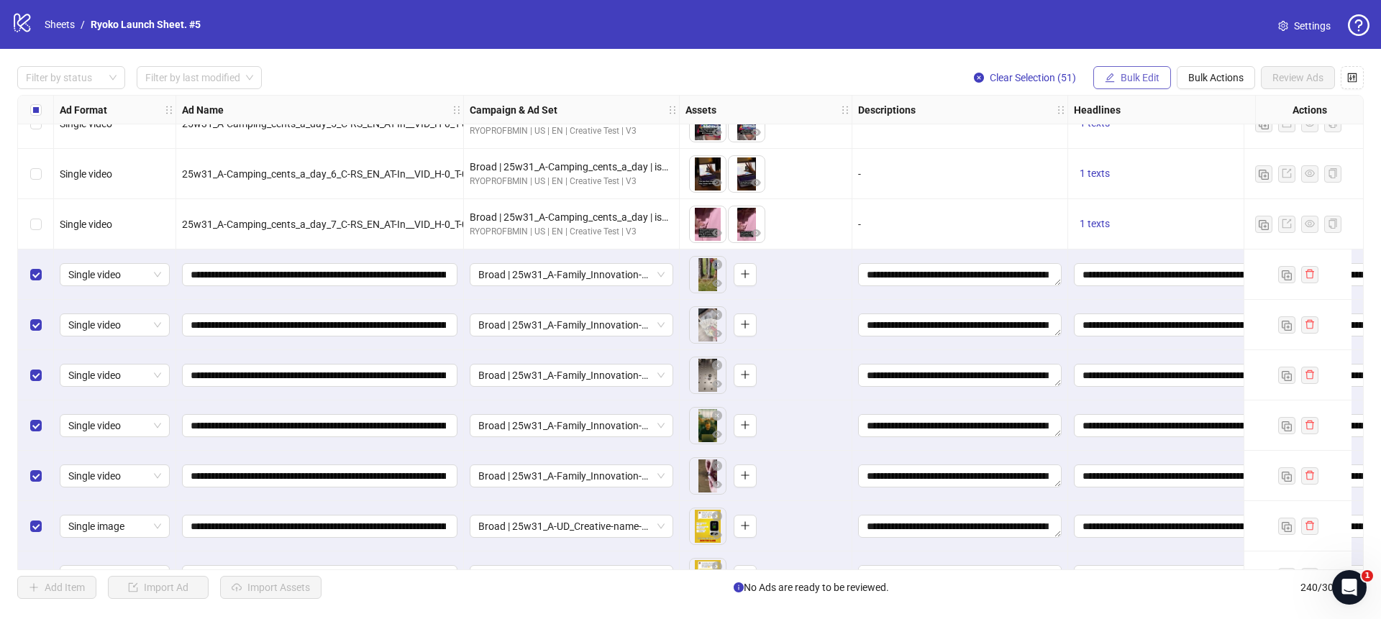
click at [1135, 81] on span "Bulk Edit" at bounding box center [1140, 78] width 39 height 12
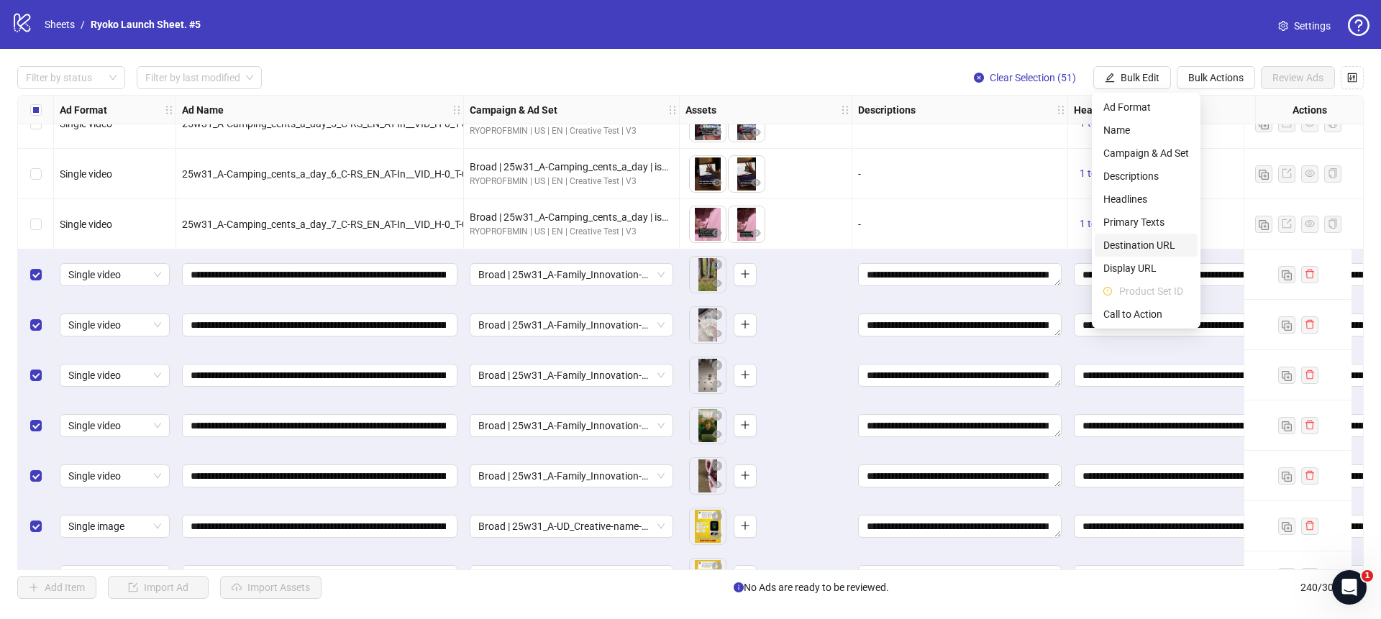
click at [1132, 241] on span "Destination URL" at bounding box center [1147, 245] width 86 height 16
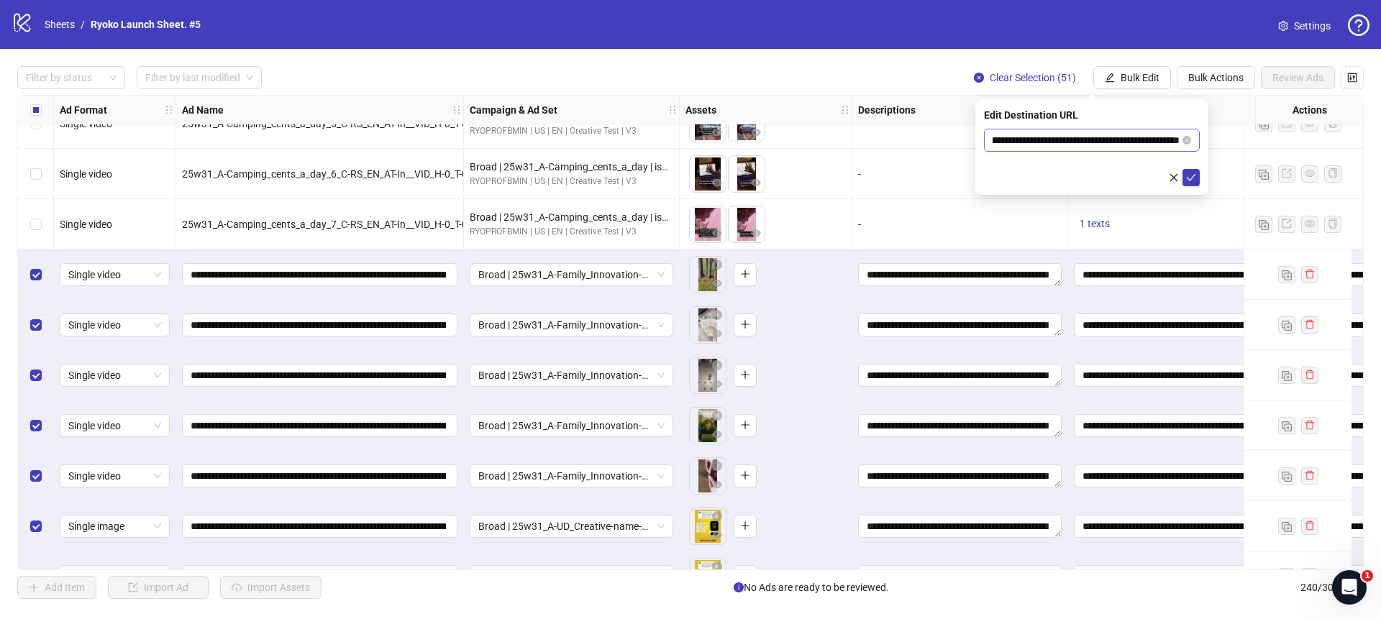
scroll to position [0, 101]
click at [1094, 140] on input "**********" at bounding box center [1086, 140] width 187 height 16
type input "**********"
click at [1191, 173] on icon "check" at bounding box center [1191, 178] width 10 height 10
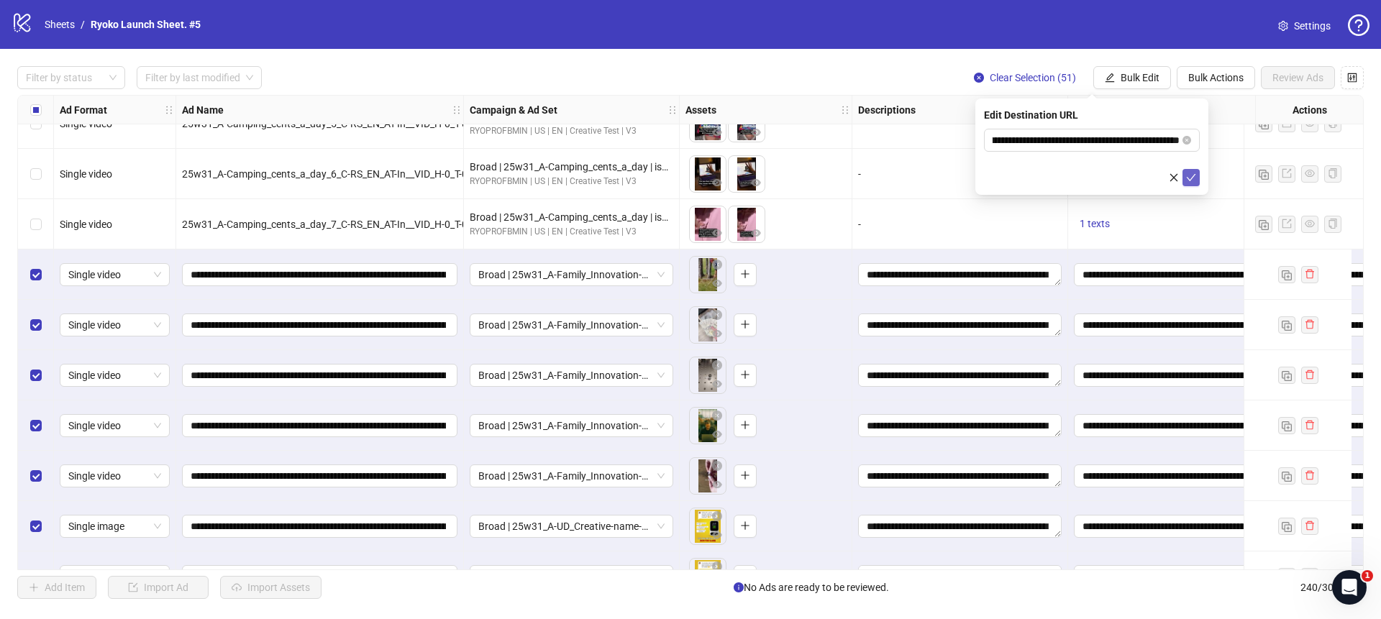
scroll to position [0, 0]
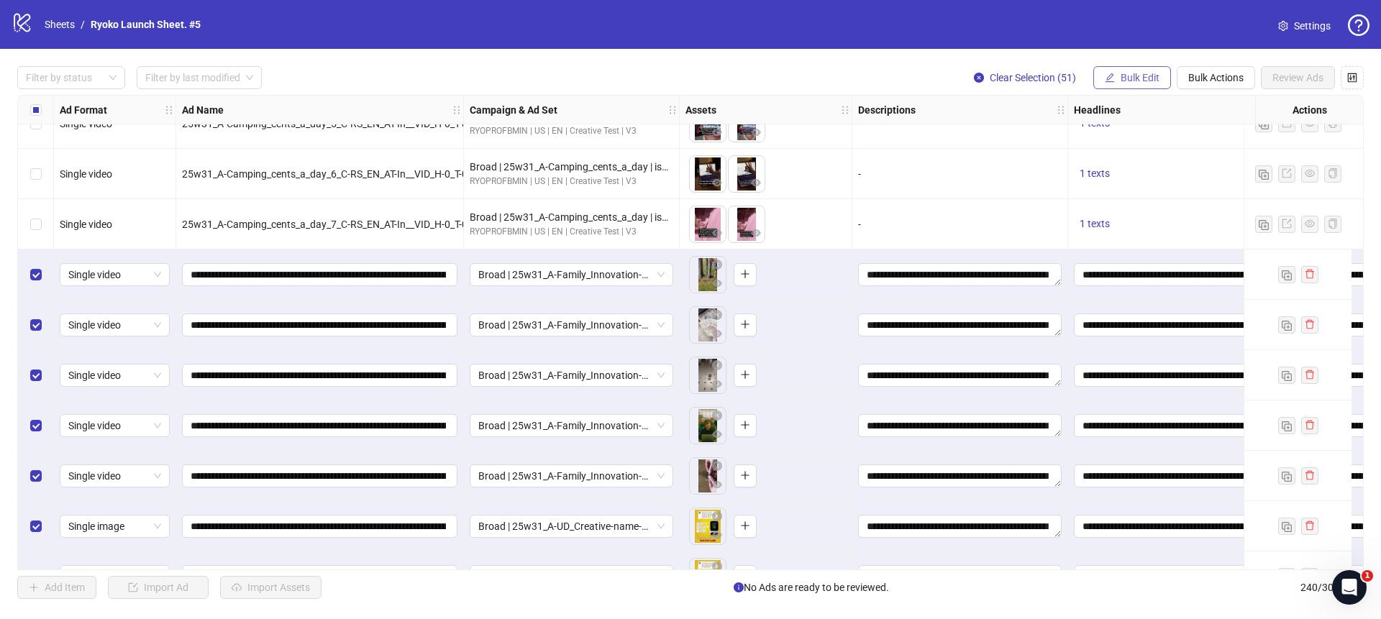
click at [1125, 72] on span "Bulk Edit" at bounding box center [1140, 78] width 39 height 12
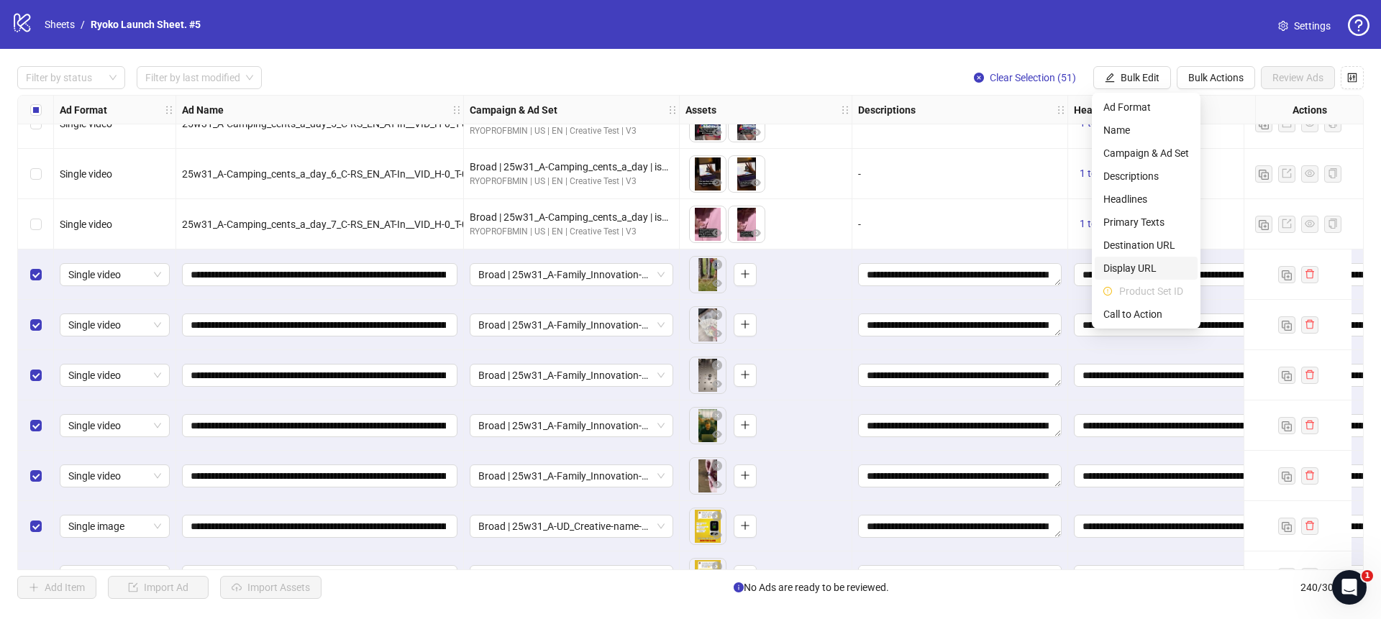
click at [1126, 260] on span "Display URL" at bounding box center [1147, 268] width 86 height 16
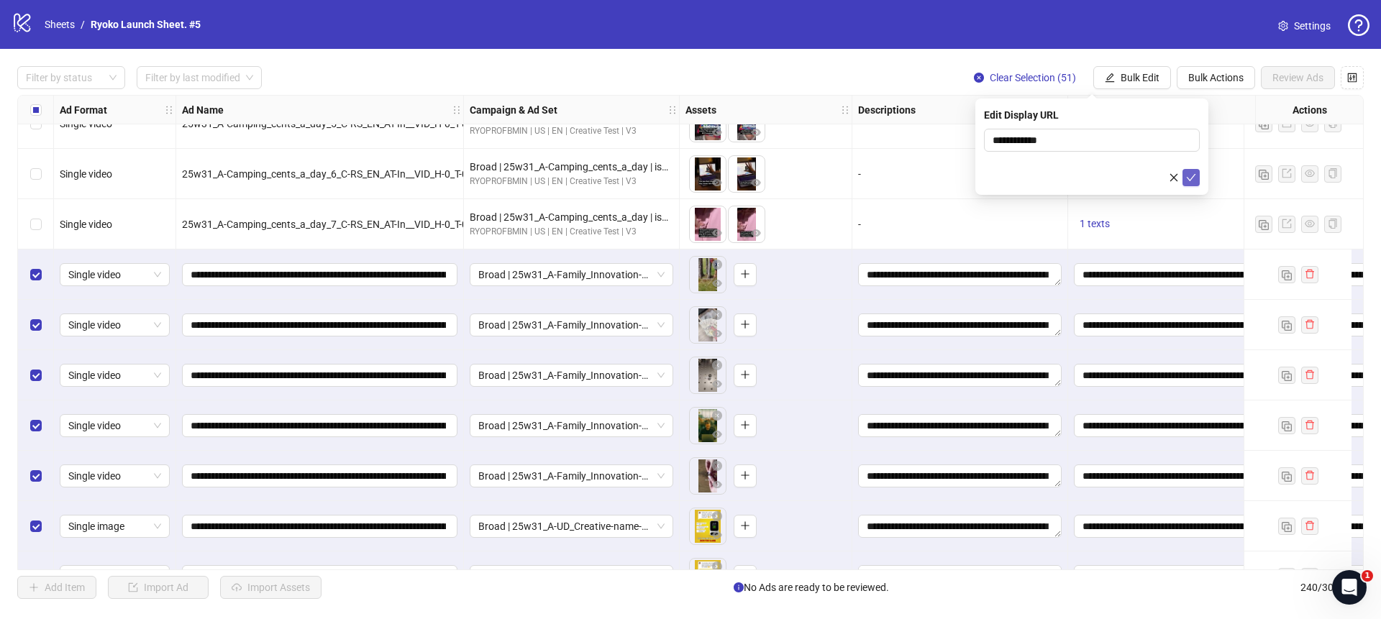
click at [1193, 180] on icon "check" at bounding box center [1191, 178] width 10 height 10
click at [1139, 79] on span "Bulk Edit" at bounding box center [1140, 78] width 39 height 12
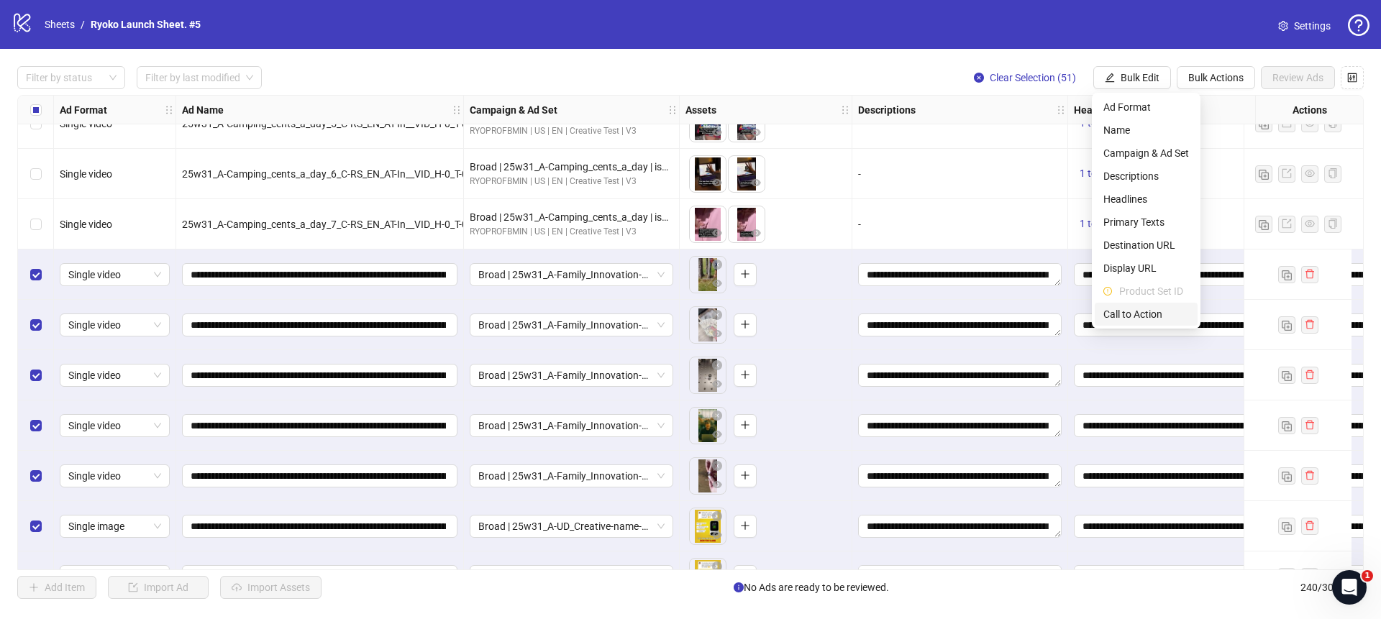
click at [1140, 316] on span "Call to Action" at bounding box center [1147, 315] width 86 height 16
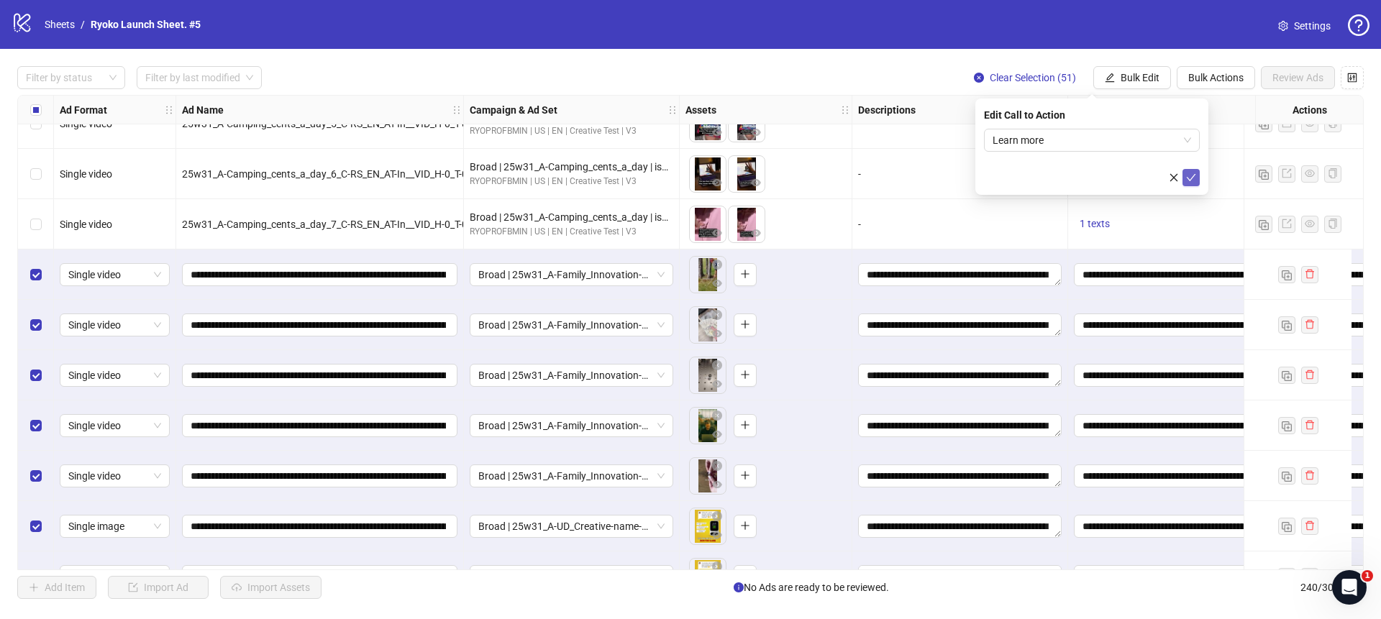
click at [1184, 174] on button "submit" at bounding box center [1191, 177] width 17 height 17
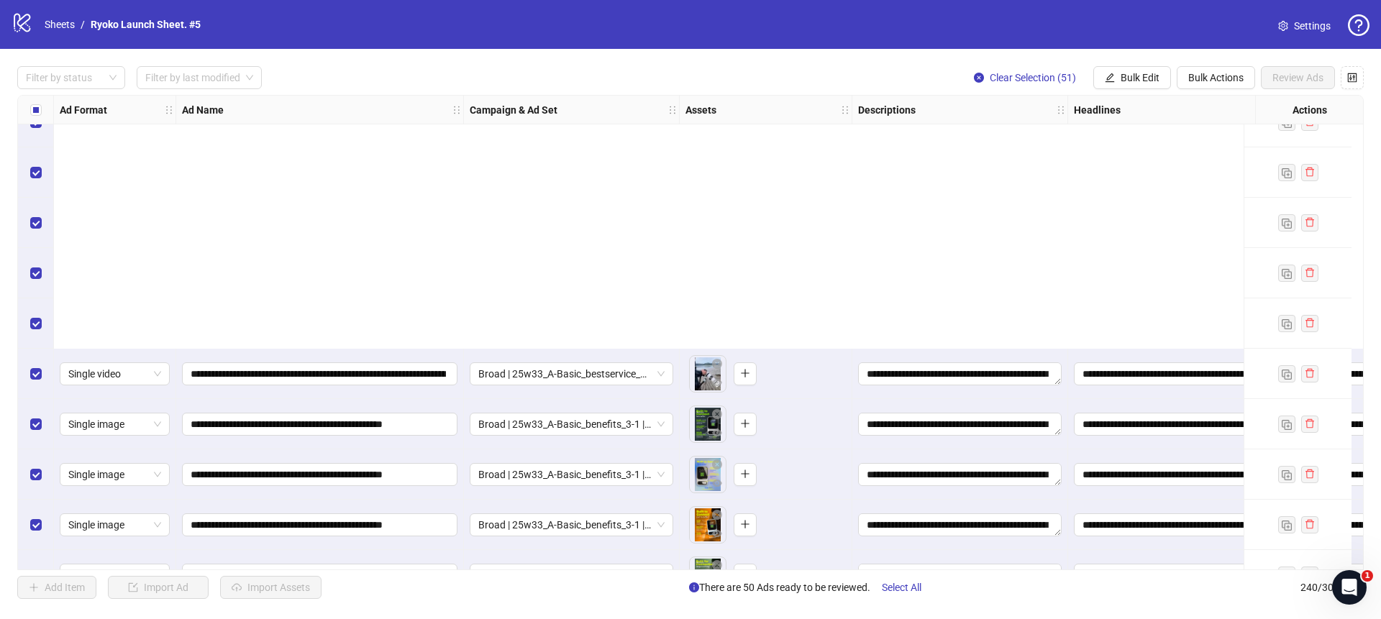
scroll to position [11585, 0]
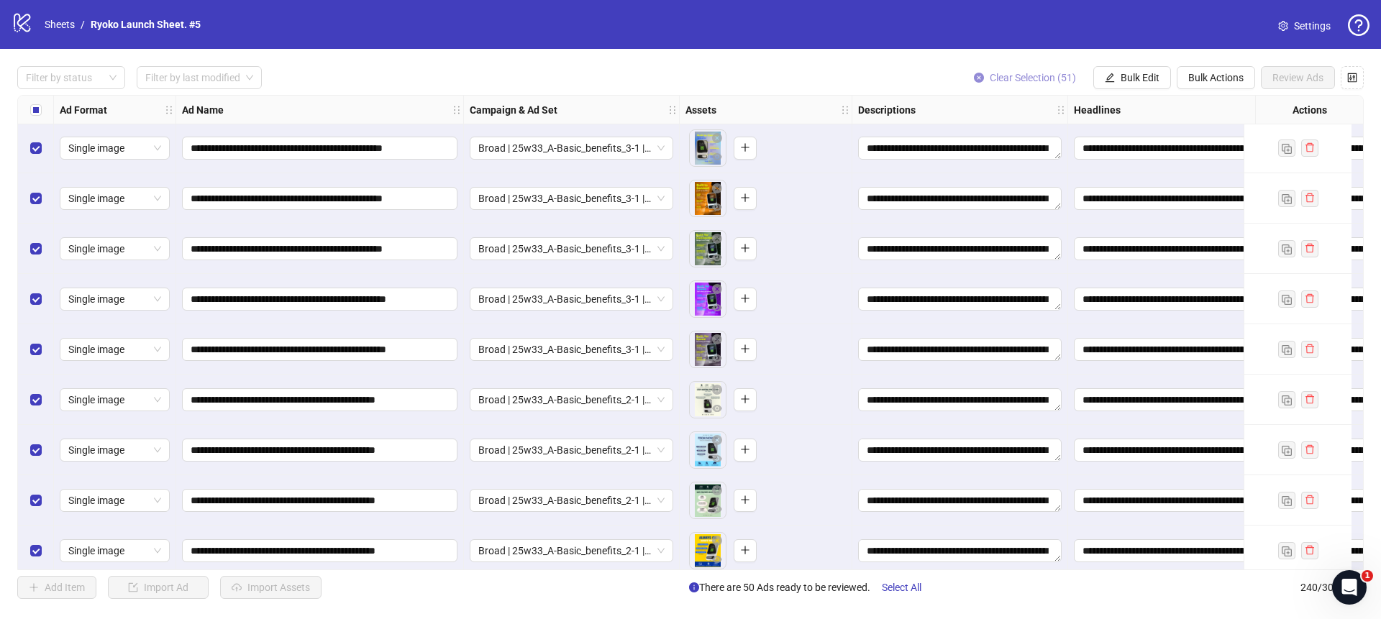
click at [974, 70] on button "Clear Selection (51)" at bounding box center [1025, 77] width 125 height 23
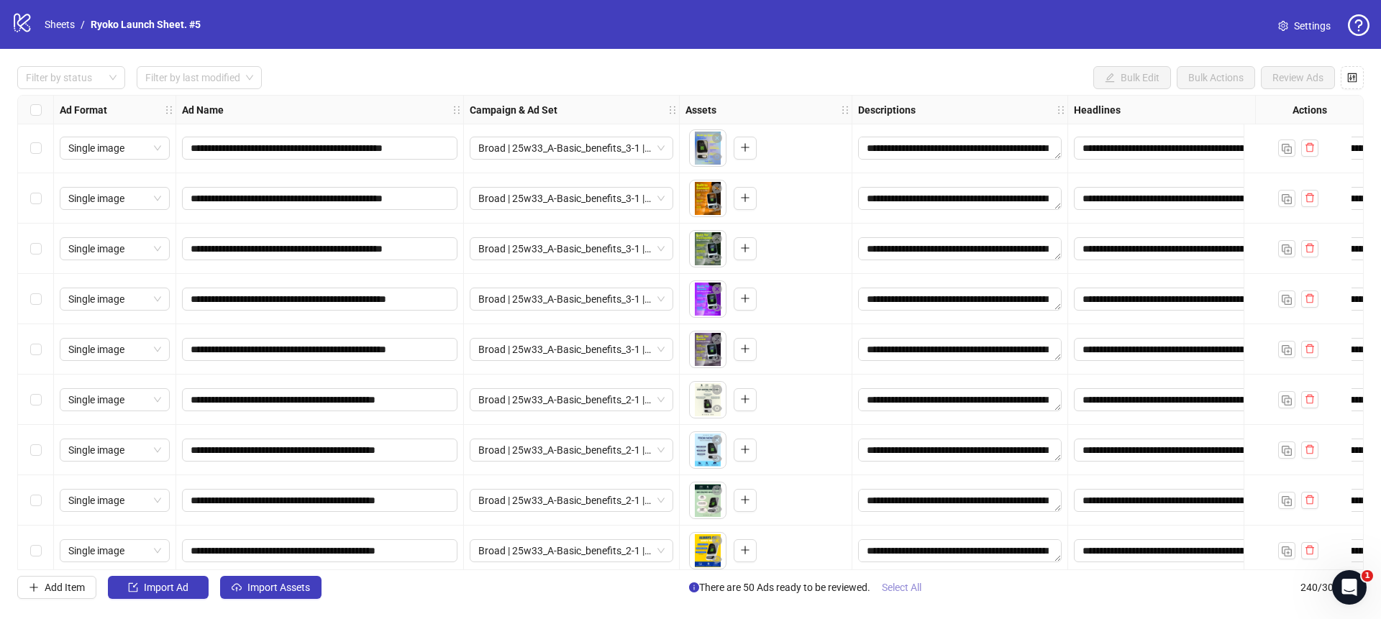
click at [906, 591] on span "Select All" at bounding box center [902, 588] width 40 height 12
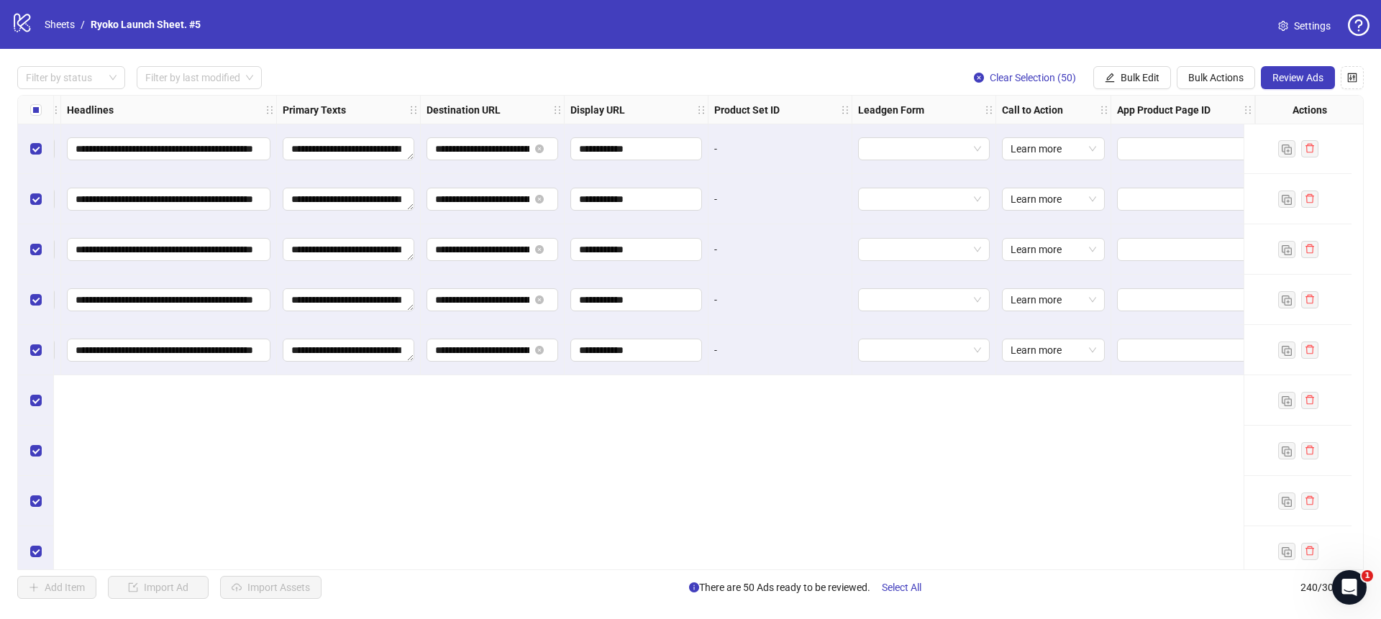
scroll to position [10575, 1019]
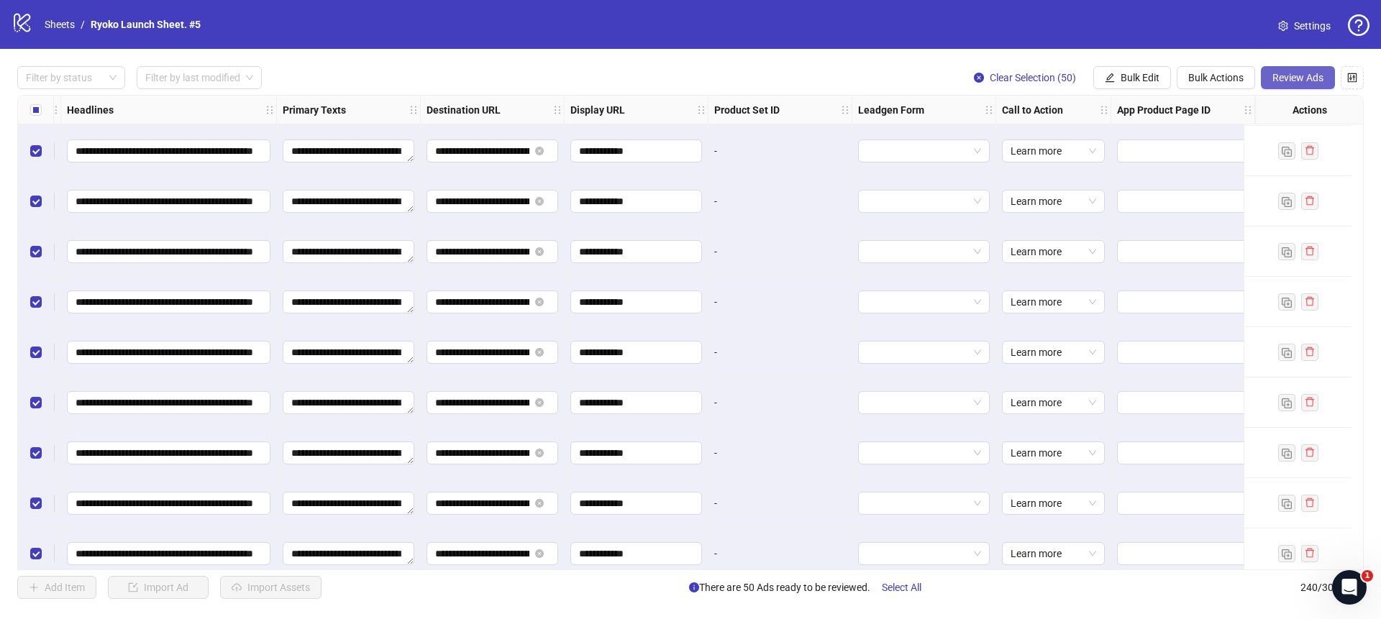
click at [1290, 86] on button "Review Ads" at bounding box center [1298, 77] width 74 height 23
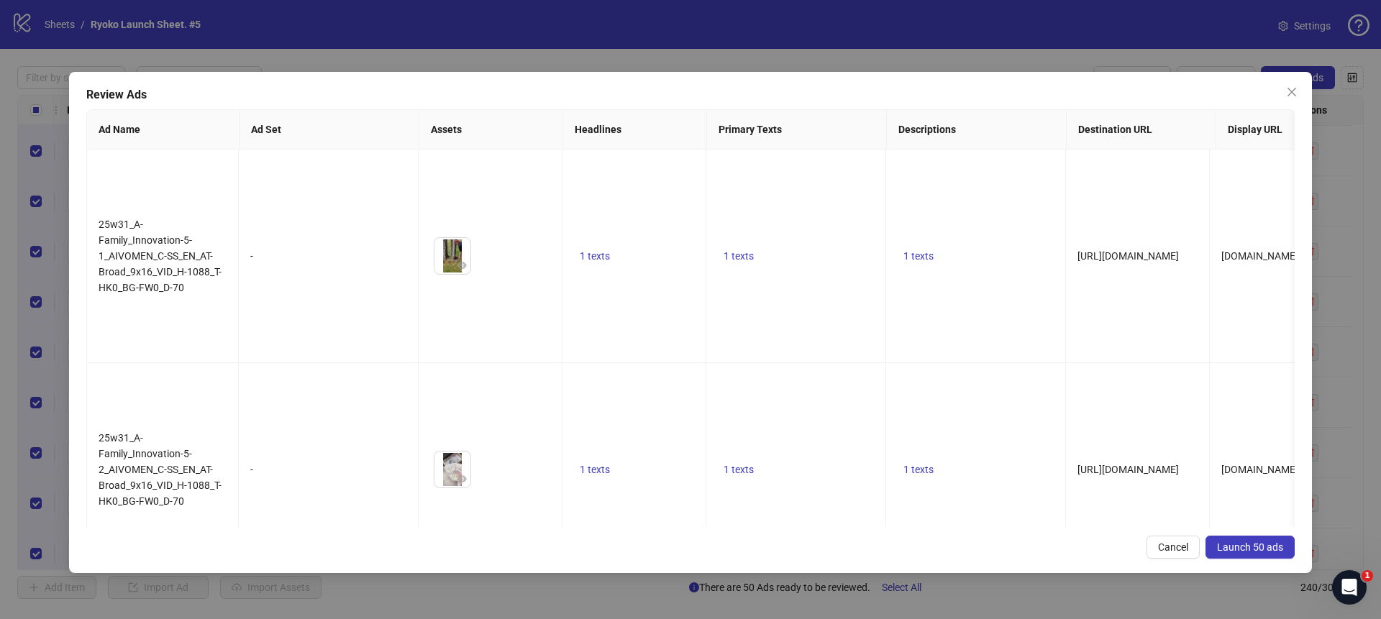
click at [1248, 544] on span "Launch 50 ads" at bounding box center [1250, 548] width 66 height 12
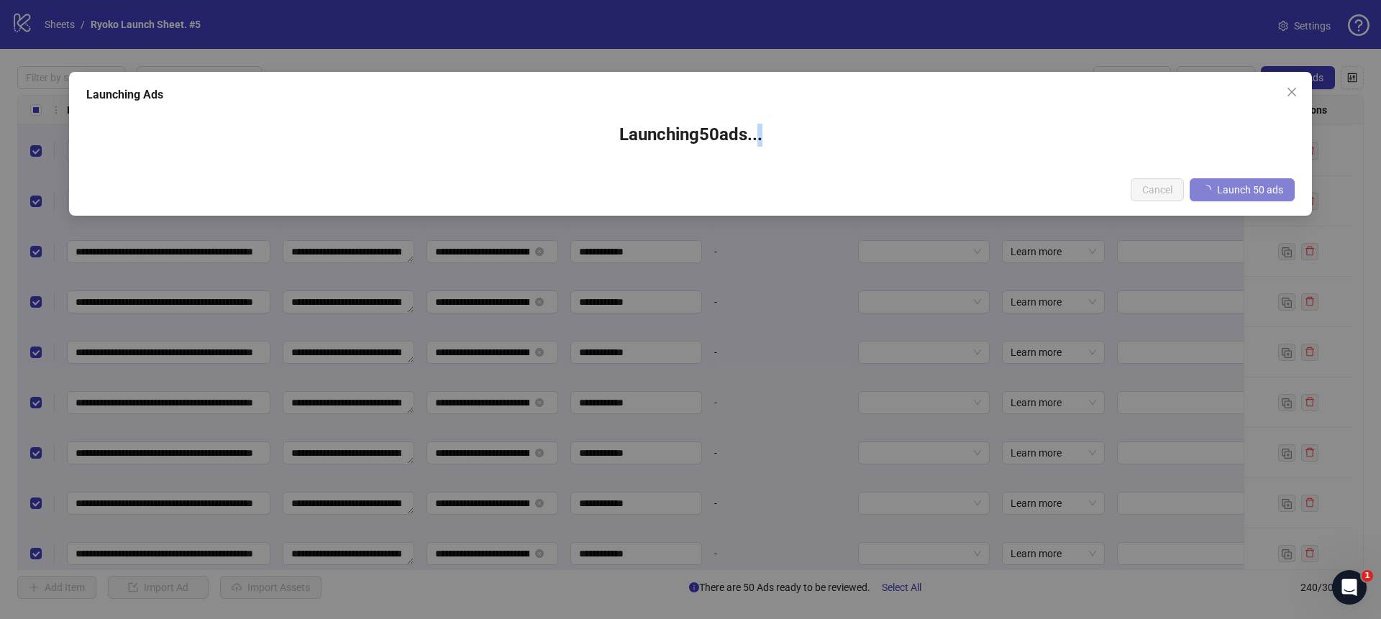
click at [1248, 544] on div "Launching Ads Launching 50 ad s ... Cancel Launch 50 ads" at bounding box center [690, 309] width 1381 height 619
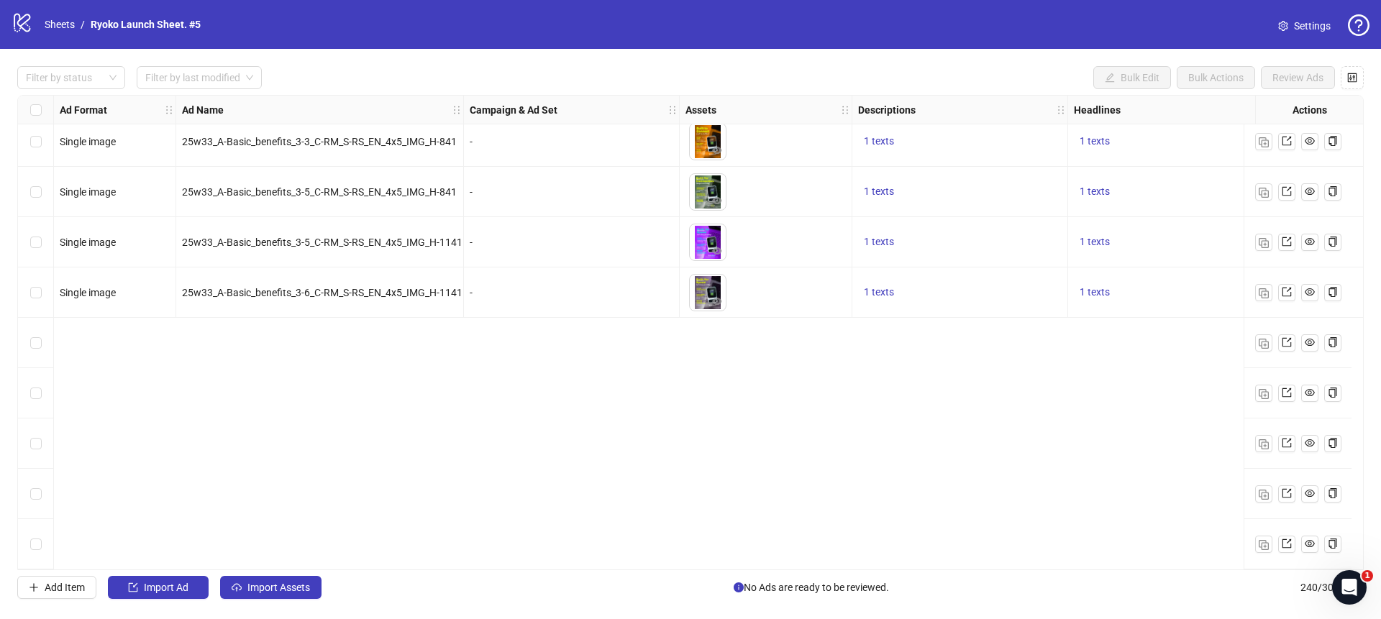
scroll to position [11338, 0]
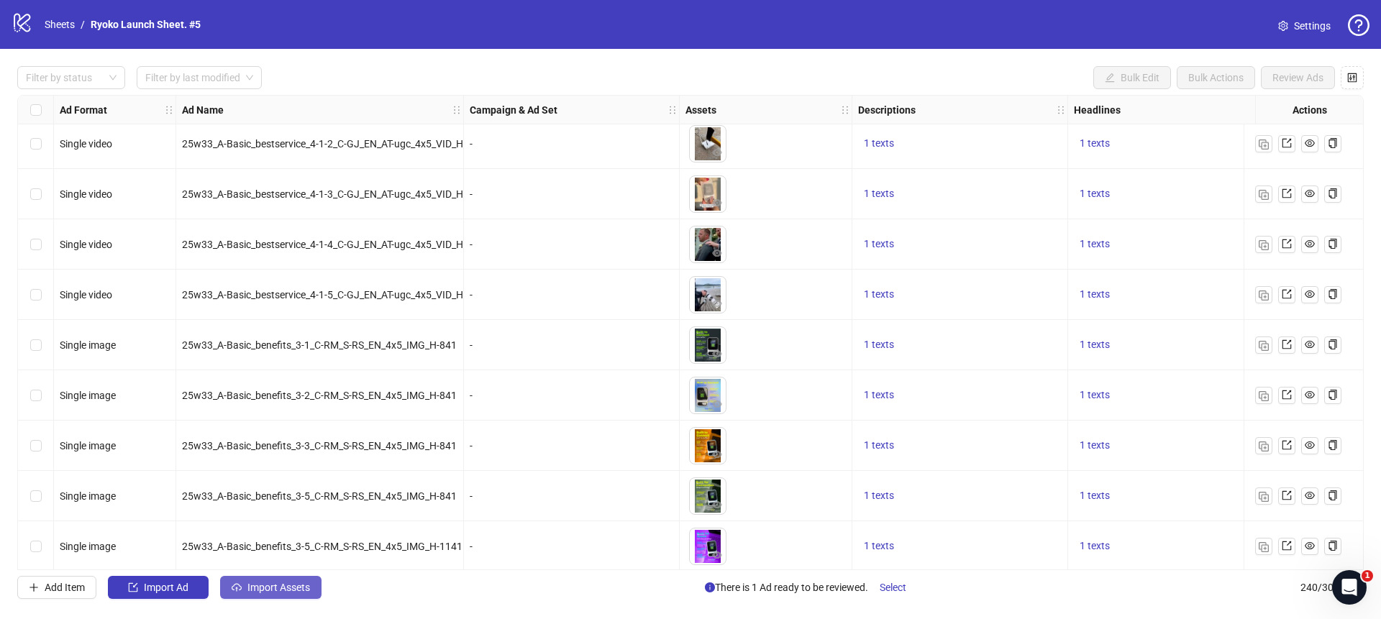
click at [291, 581] on button "Import Assets" at bounding box center [270, 587] width 101 height 23
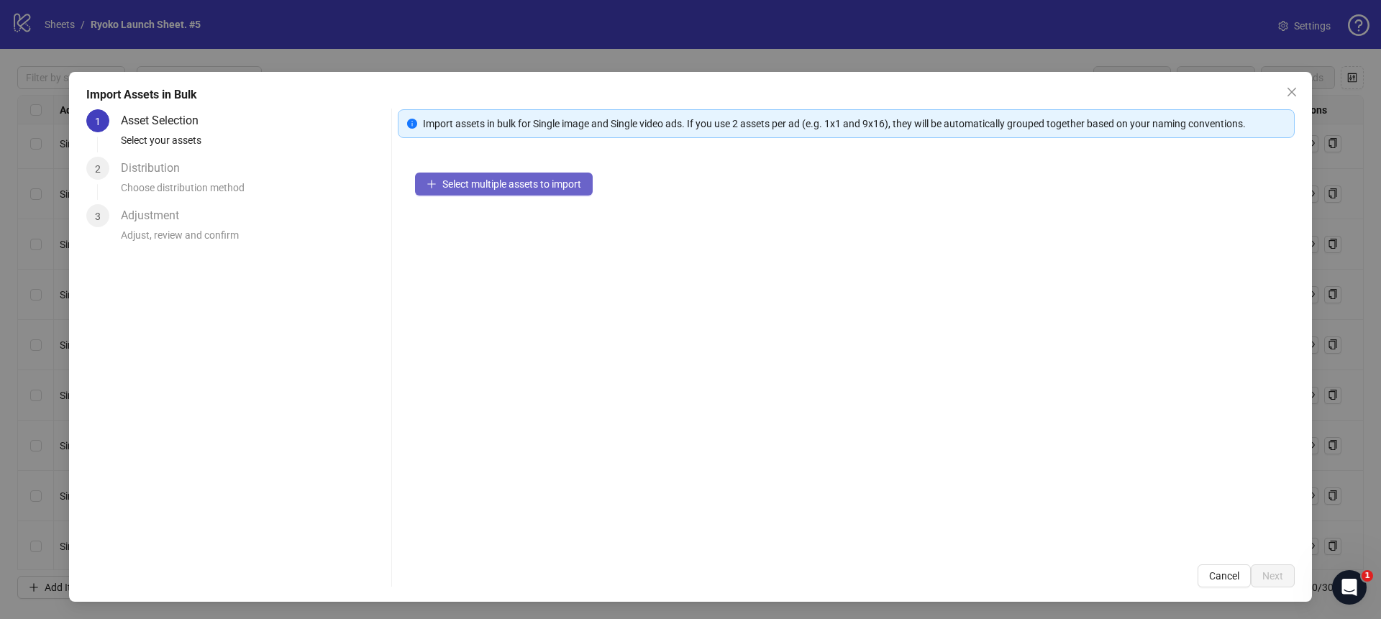
click at [488, 173] on button "Select multiple assets to import" at bounding box center [504, 184] width 178 height 23
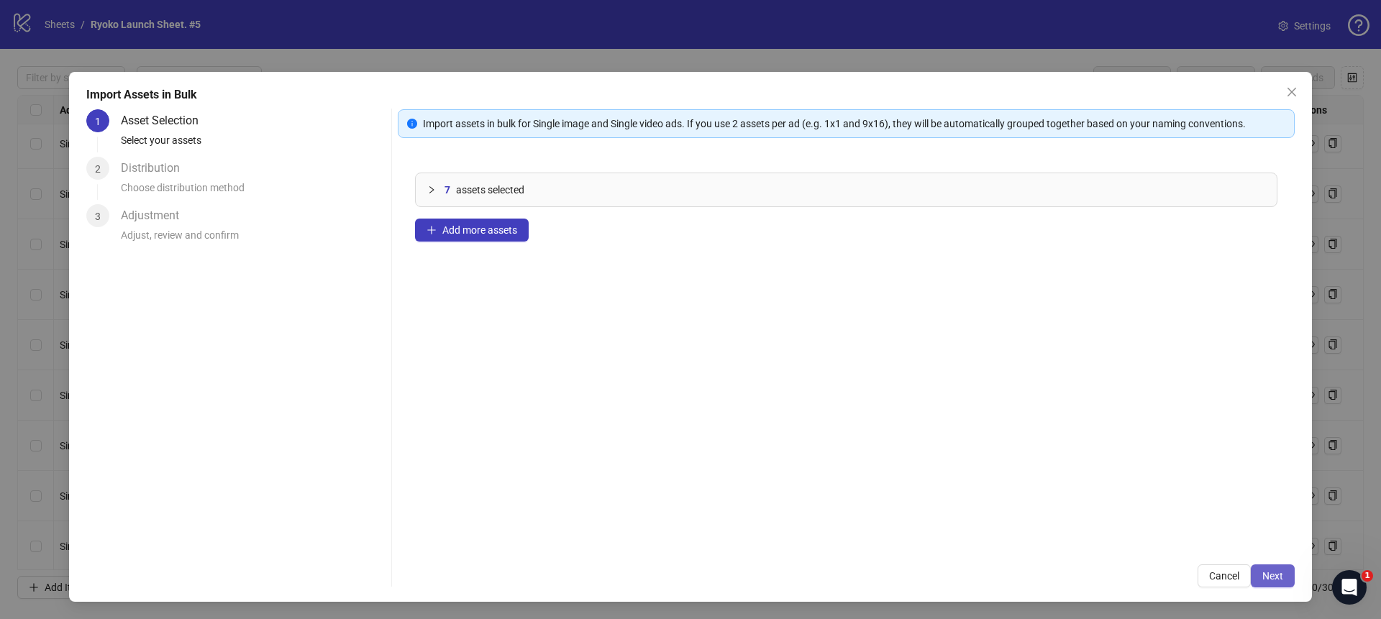
click at [1267, 571] on span "Next" at bounding box center [1273, 577] width 21 height 12
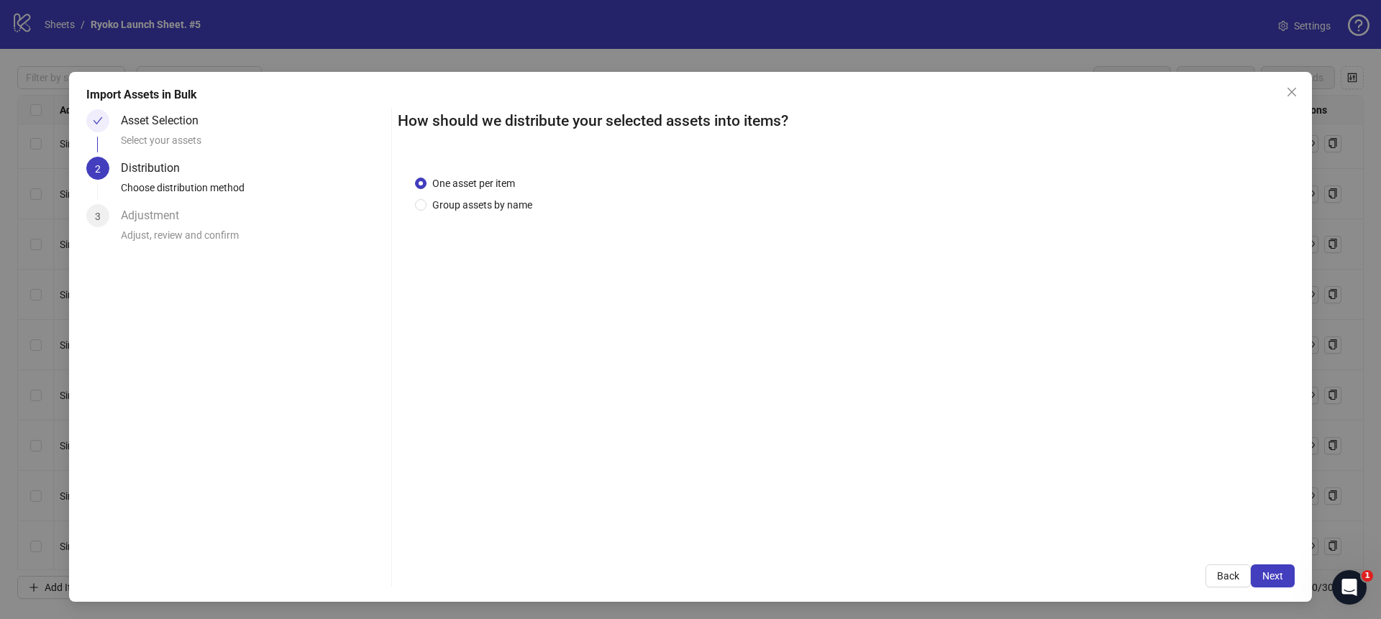
click at [1267, 571] on span "Next" at bounding box center [1273, 577] width 21 height 12
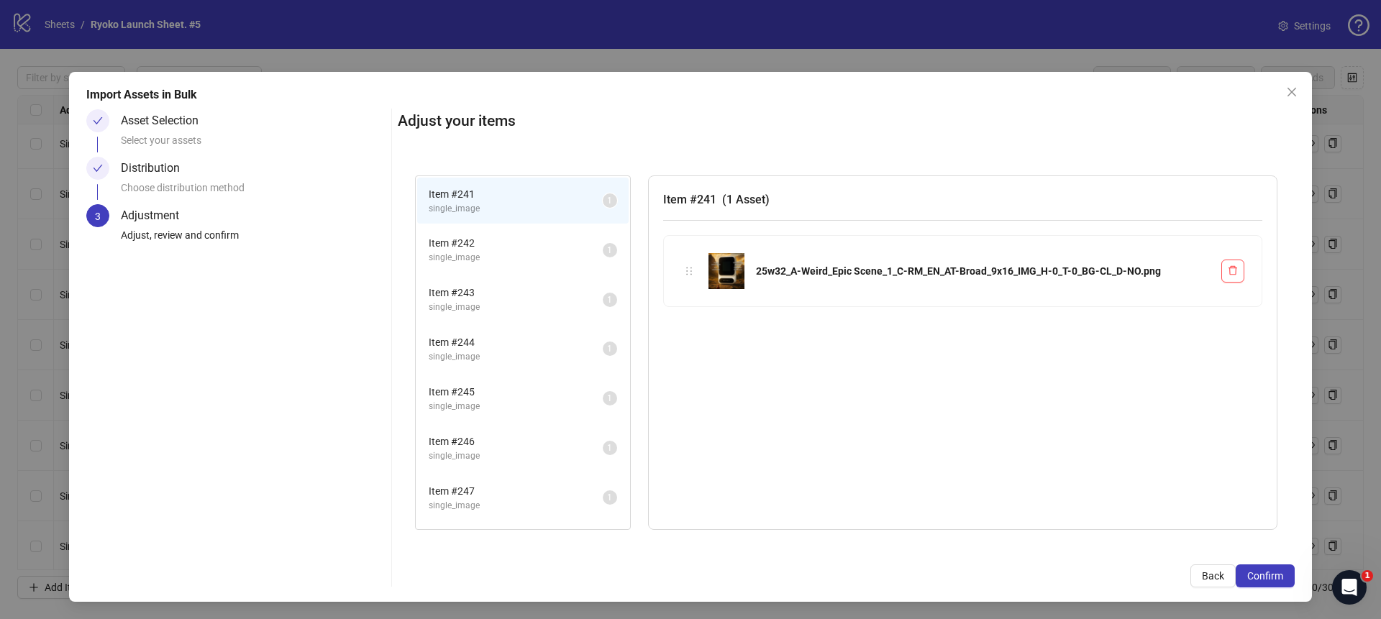
click at [1267, 571] on span "Confirm" at bounding box center [1266, 577] width 36 height 12
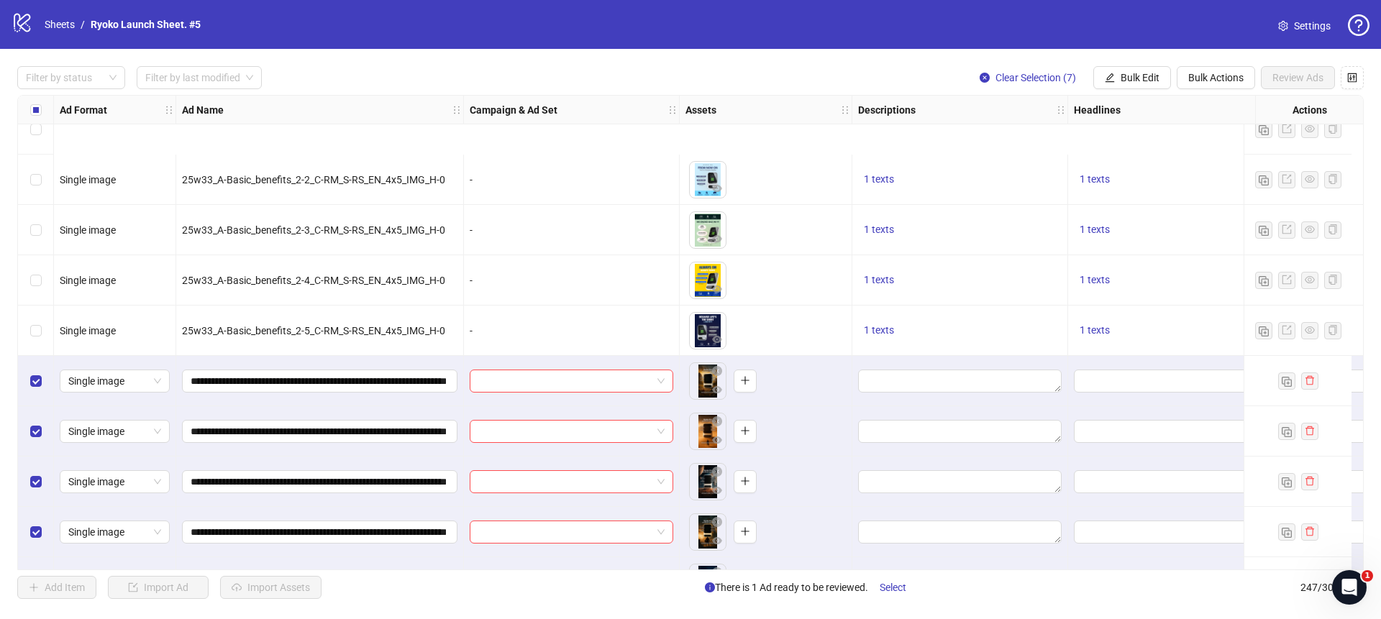
scroll to position [12001, 0]
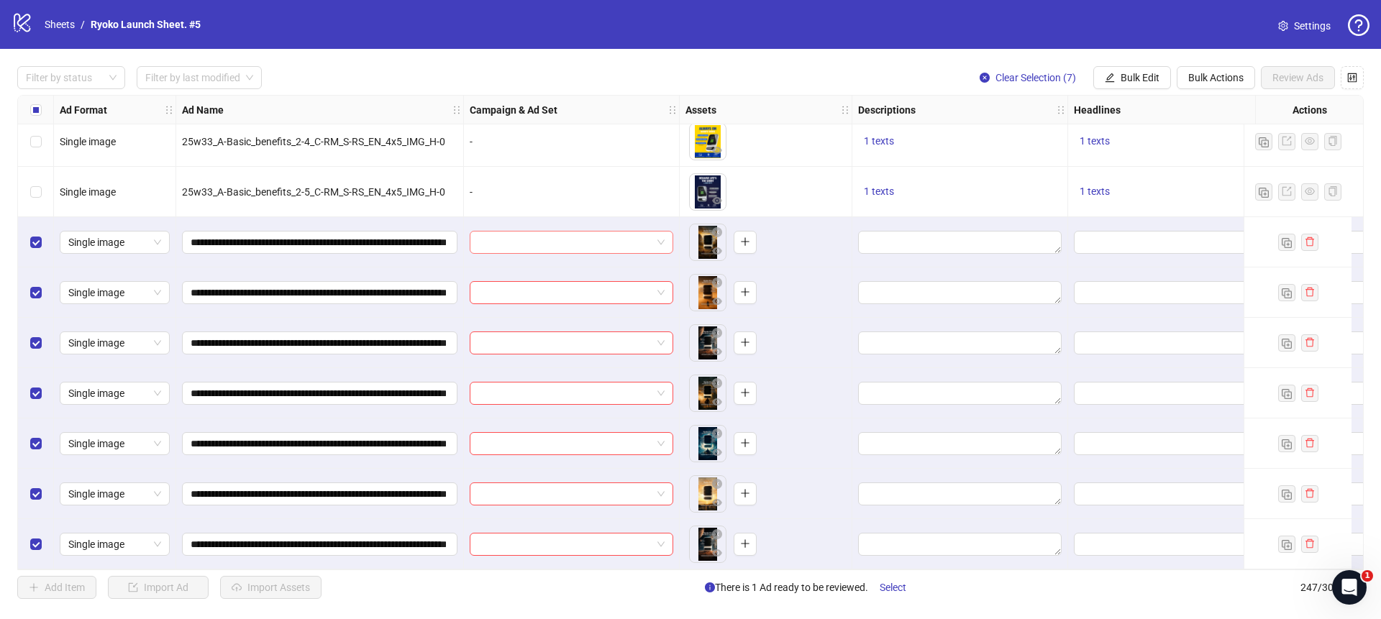
click at [662, 235] on span at bounding box center [571, 243] width 186 height 22
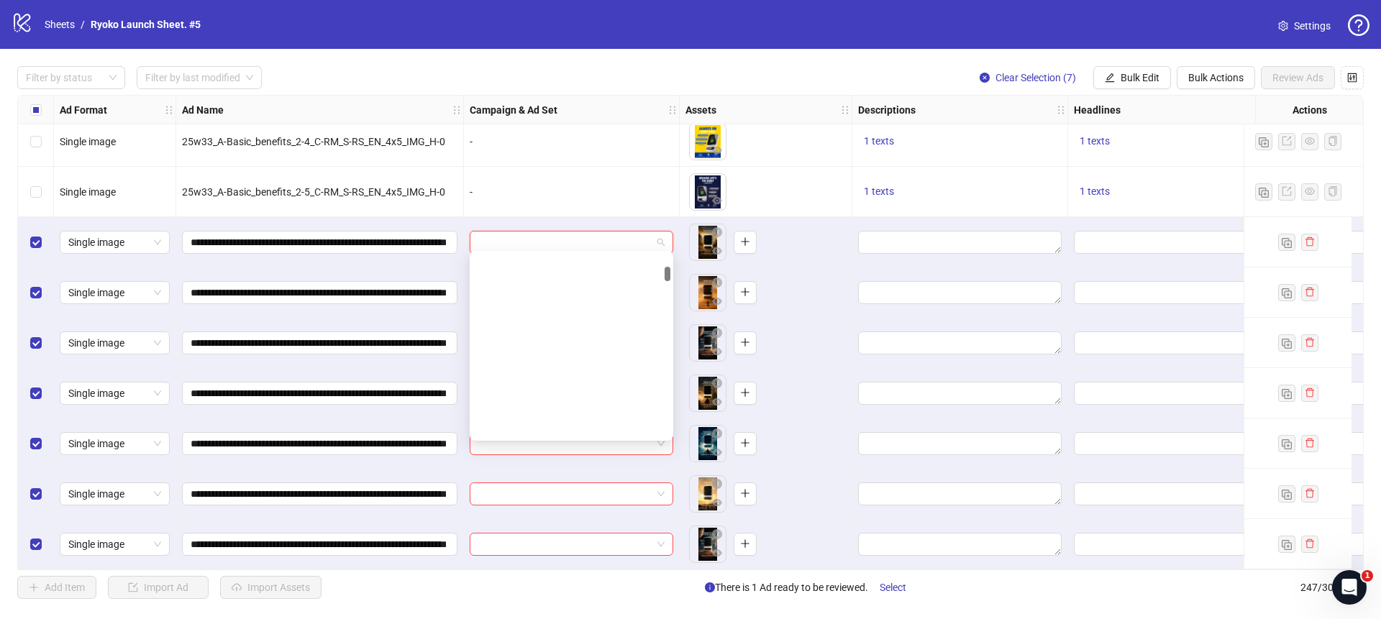
scroll to position [2305, 0]
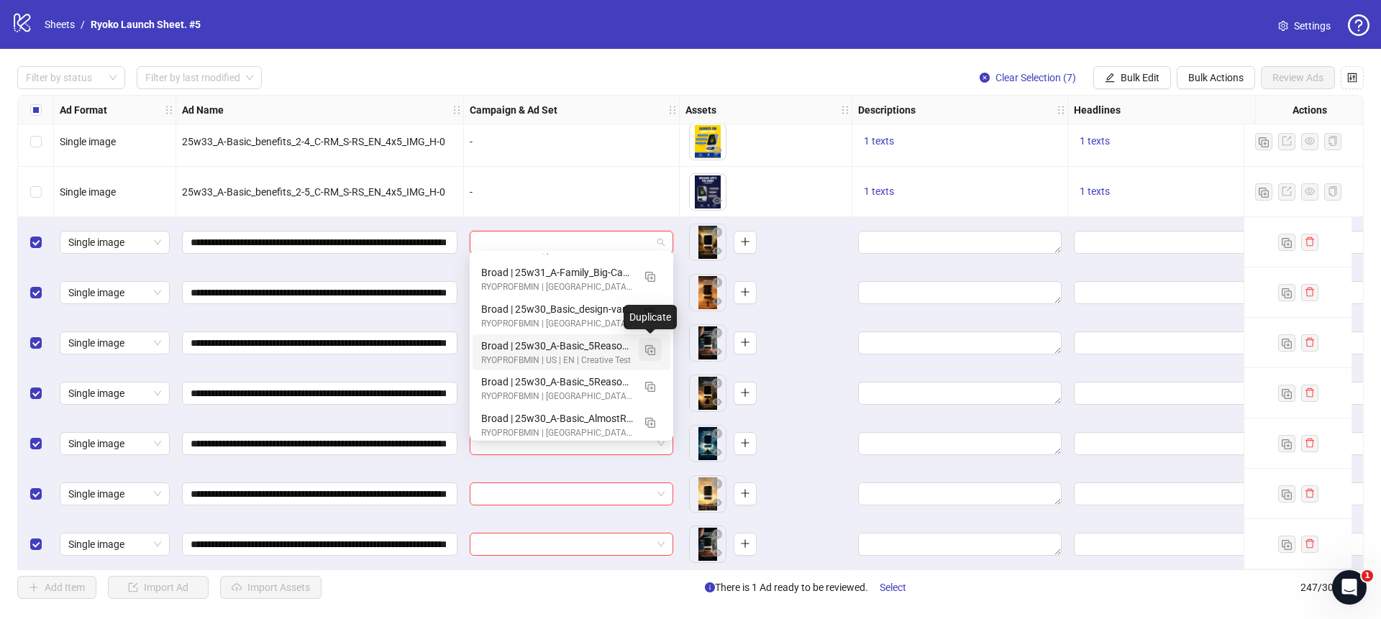
click at [650, 350] on img "button" at bounding box center [650, 350] width 10 height 10
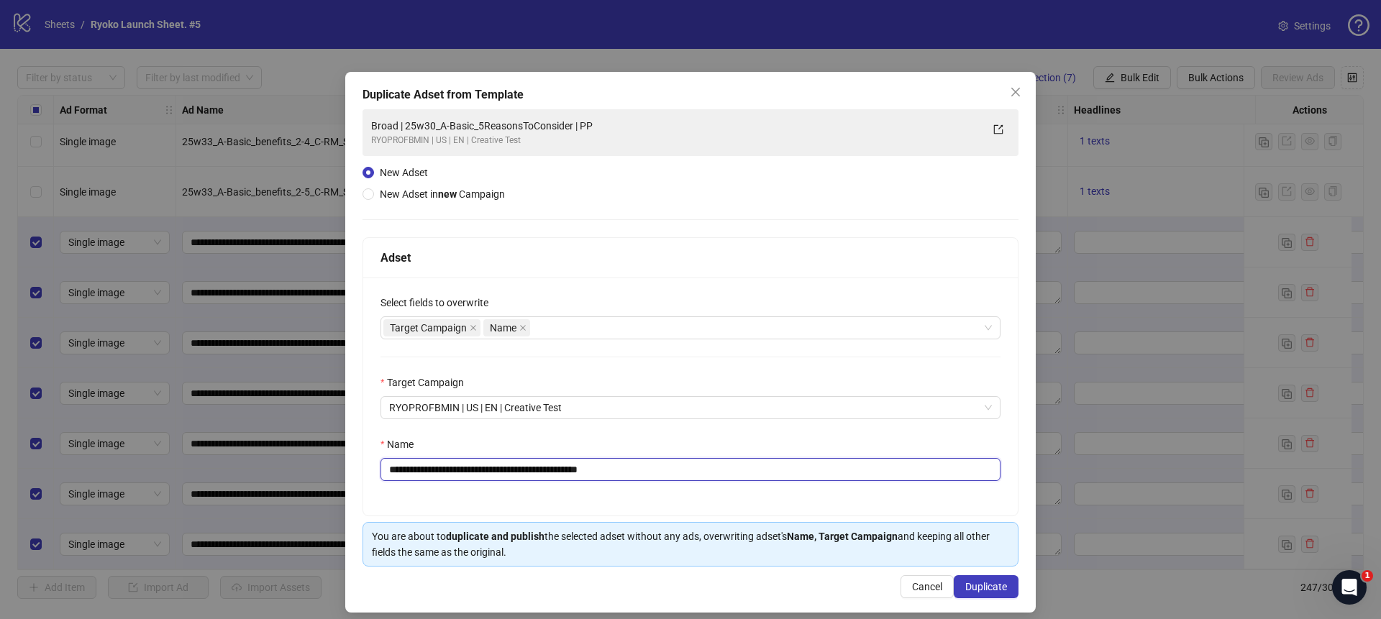
click at [654, 464] on input "**********" at bounding box center [691, 469] width 620 height 23
drag, startPoint x: 592, startPoint y: 469, endPoint x: 425, endPoint y: 471, distance: 167.7
click at [425, 471] on input "**********" at bounding box center [691, 469] width 620 height 23
paste input "text"
type input "**********"
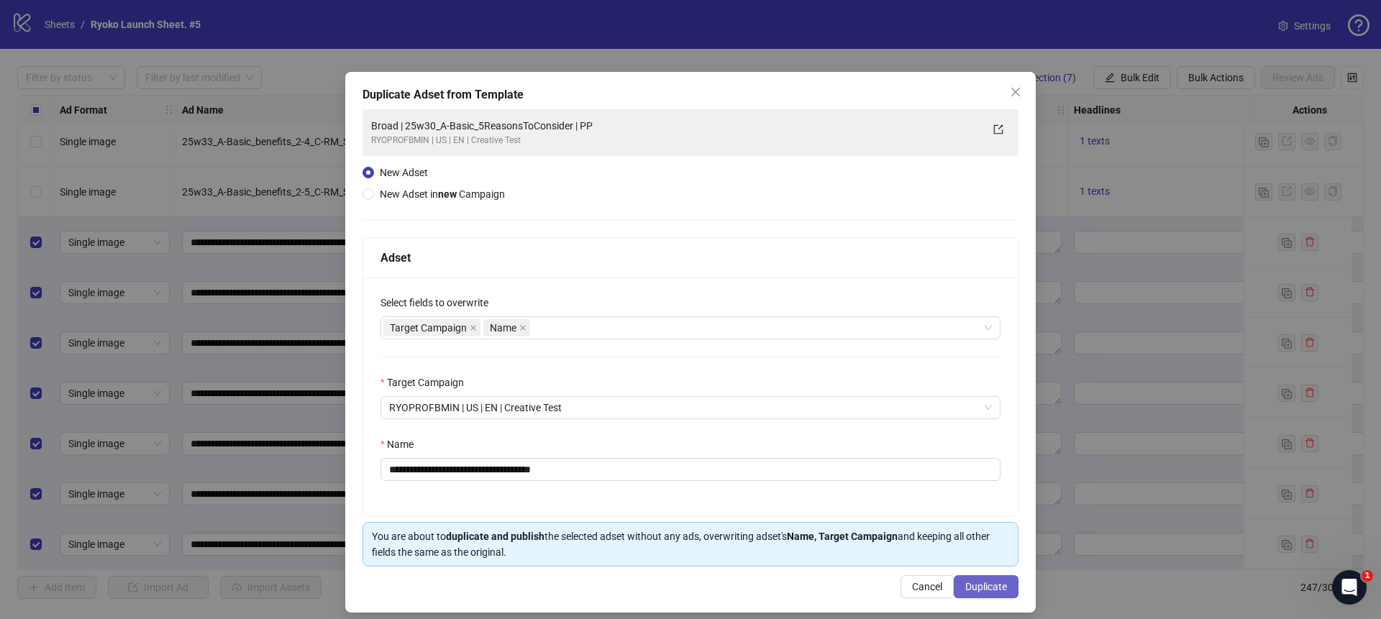
click at [986, 586] on span "Duplicate" at bounding box center [987, 587] width 42 height 12
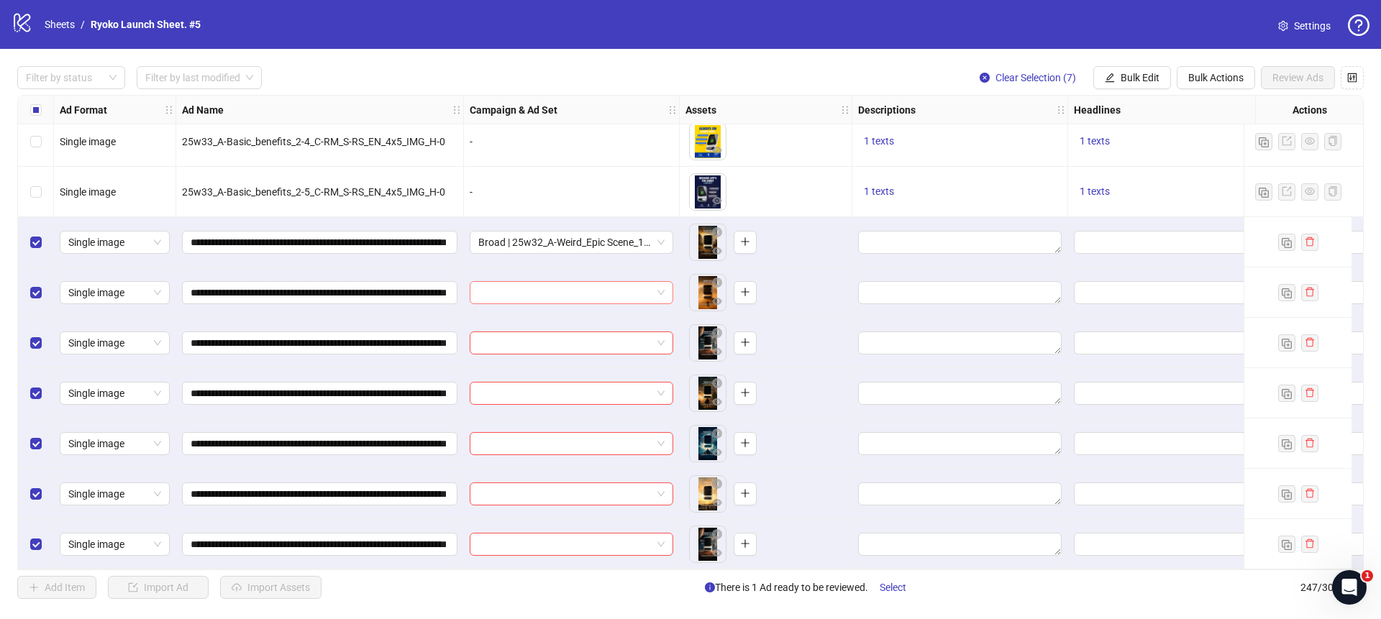
click at [661, 292] on span at bounding box center [571, 293] width 186 height 22
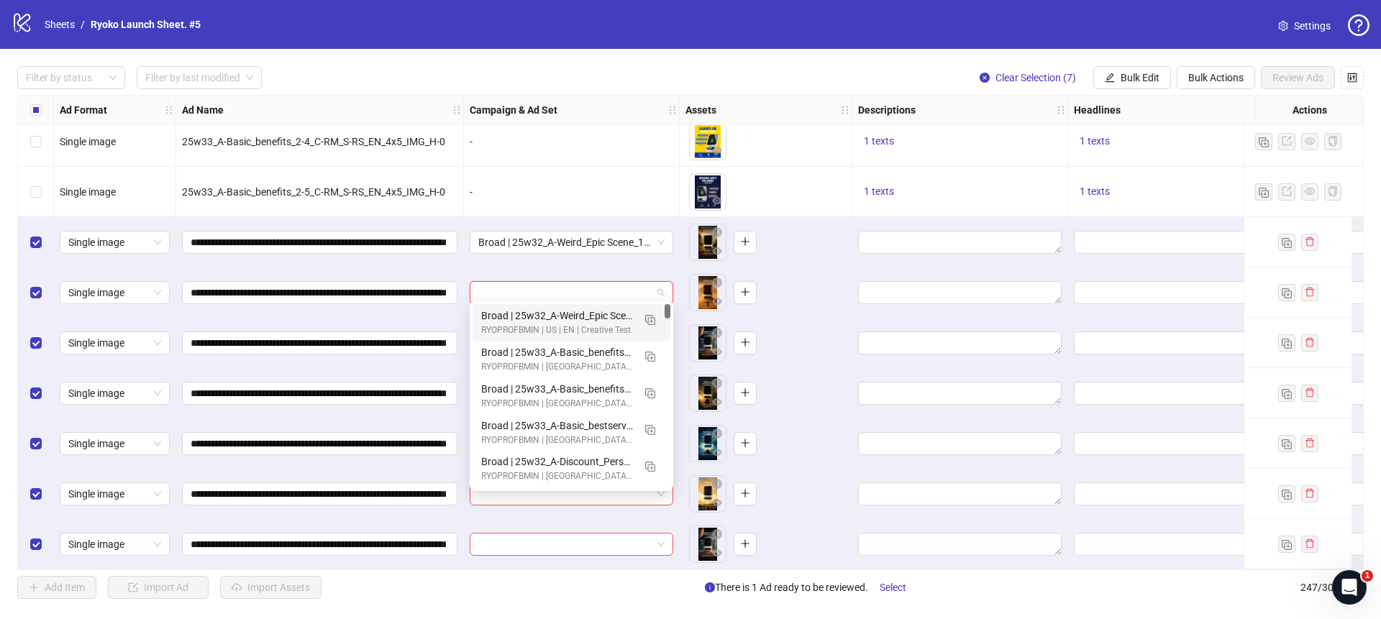
click at [586, 315] on div "Broad | 25w32_A-Weird_Epic Scene_1 | PP" at bounding box center [557, 316] width 152 height 16
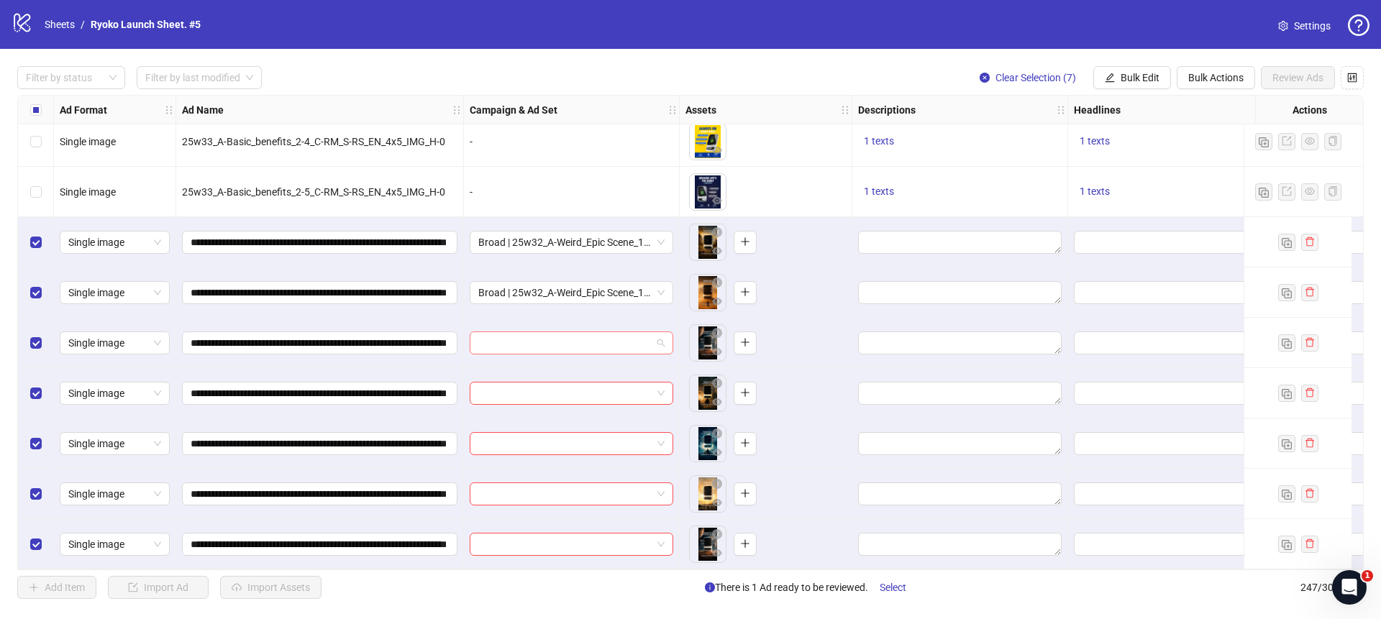
click at [658, 335] on span at bounding box center [571, 343] width 186 height 22
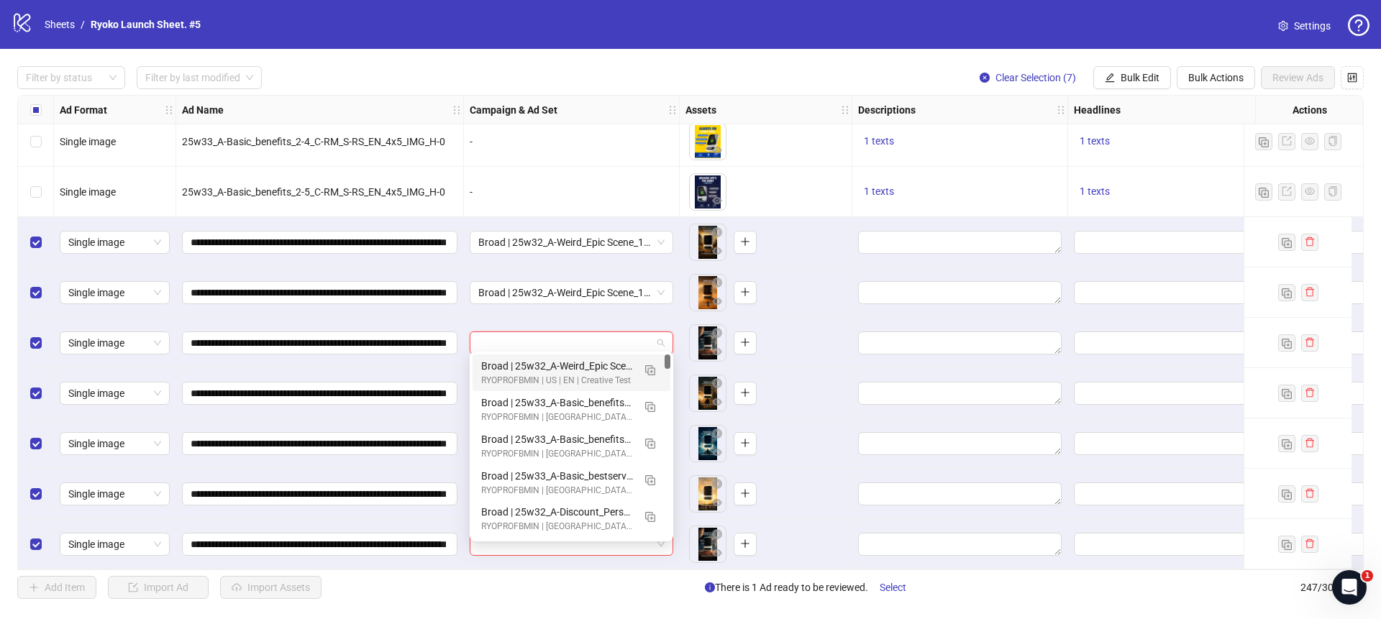
drag, startPoint x: 577, startPoint y: 366, endPoint x: 653, endPoint y: 371, distance: 76.4
click at [577, 366] on div "Broad | 25w32_A-Weird_Epic Scene_1 | PP" at bounding box center [557, 366] width 152 height 16
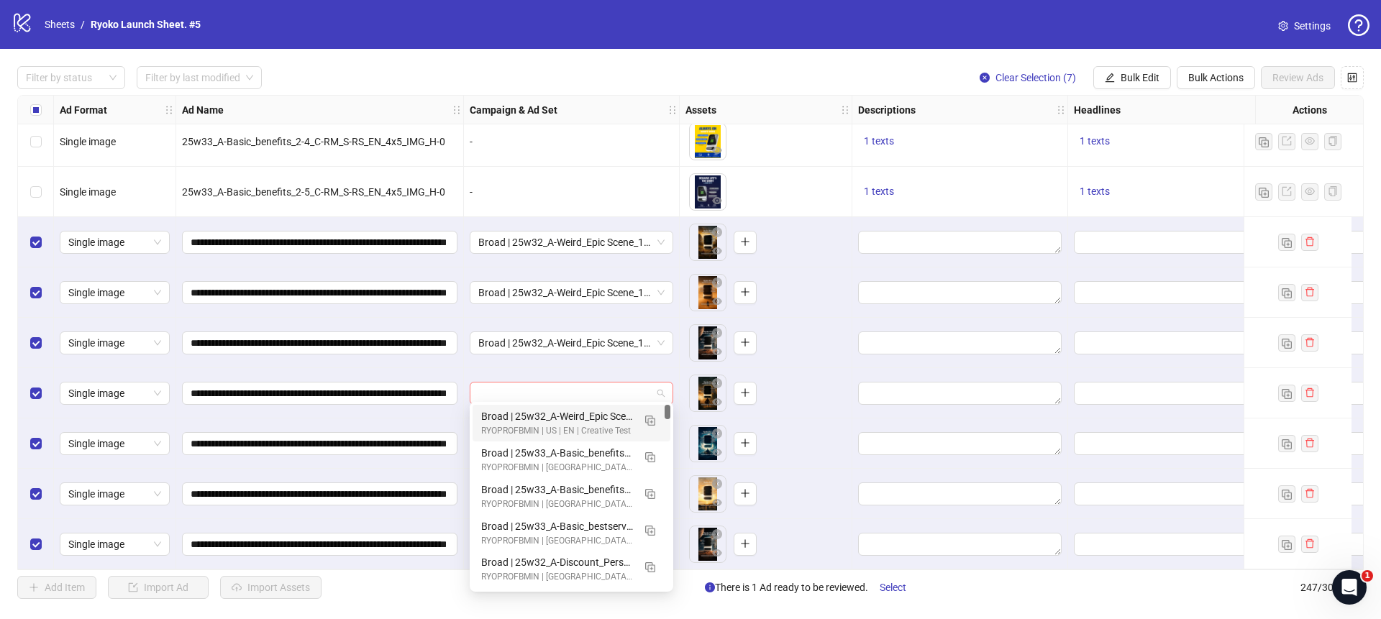
click at [663, 383] on span at bounding box center [571, 394] width 186 height 22
click at [595, 405] on div "Broad | 25w32_A-Weird_Epic Scene_1 | PP RYOPROFBMIN | US | EN | Creative Test" at bounding box center [572, 423] width 198 height 37
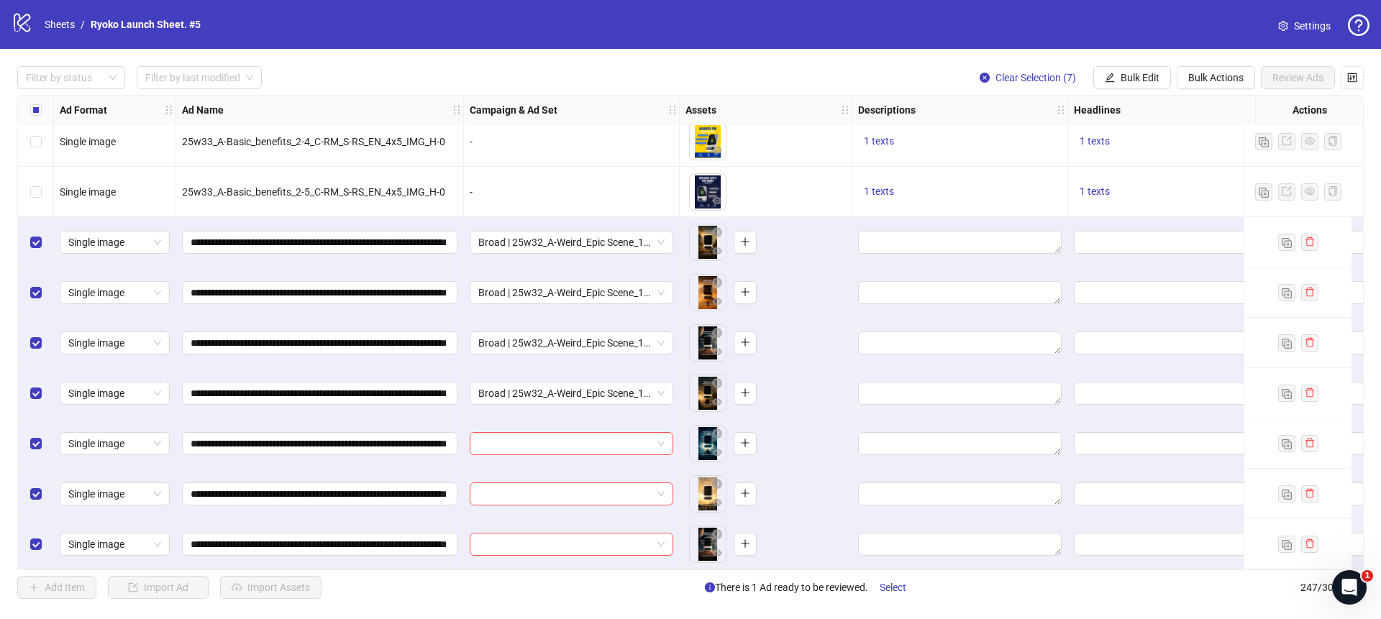
click at [673, 440] on div at bounding box center [572, 444] width 216 height 50
click at [665, 440] on div at bounding box center [572, 443] width 204 height 23
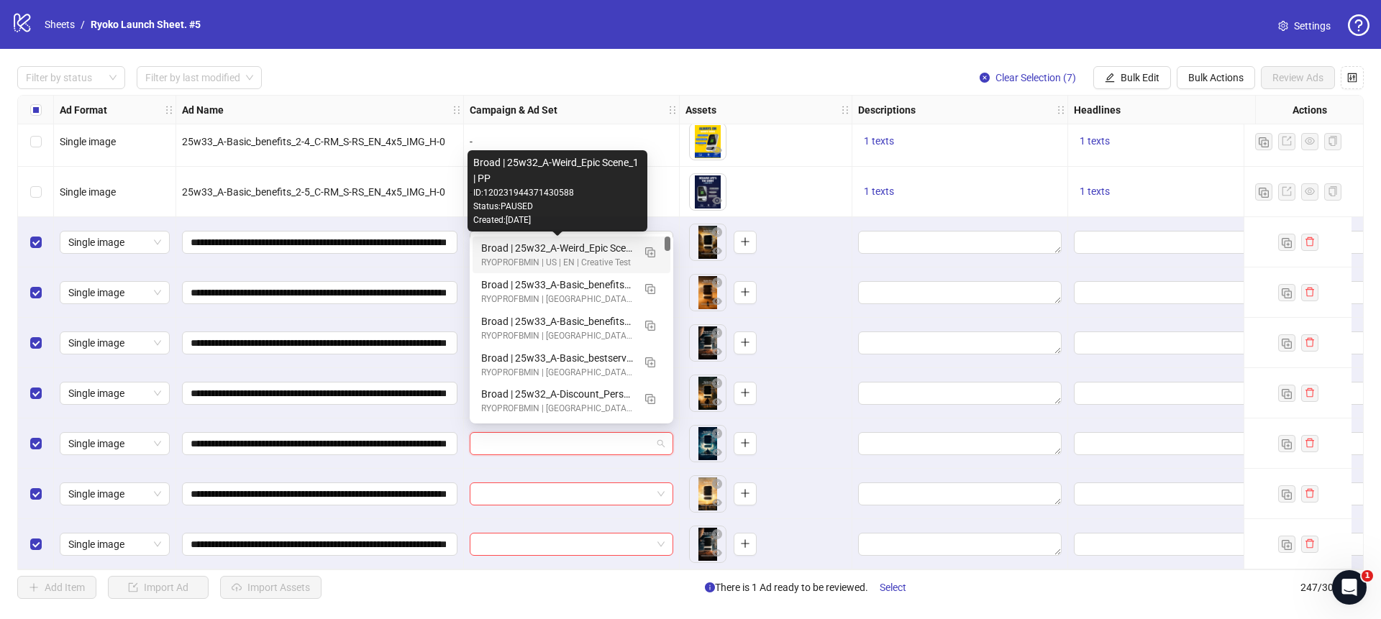
click at [558, 243] on div "Broad | 25w32_A-Weird_Epic Scene_1 | PP" at bounding box center [557, 248] width 152 height 16
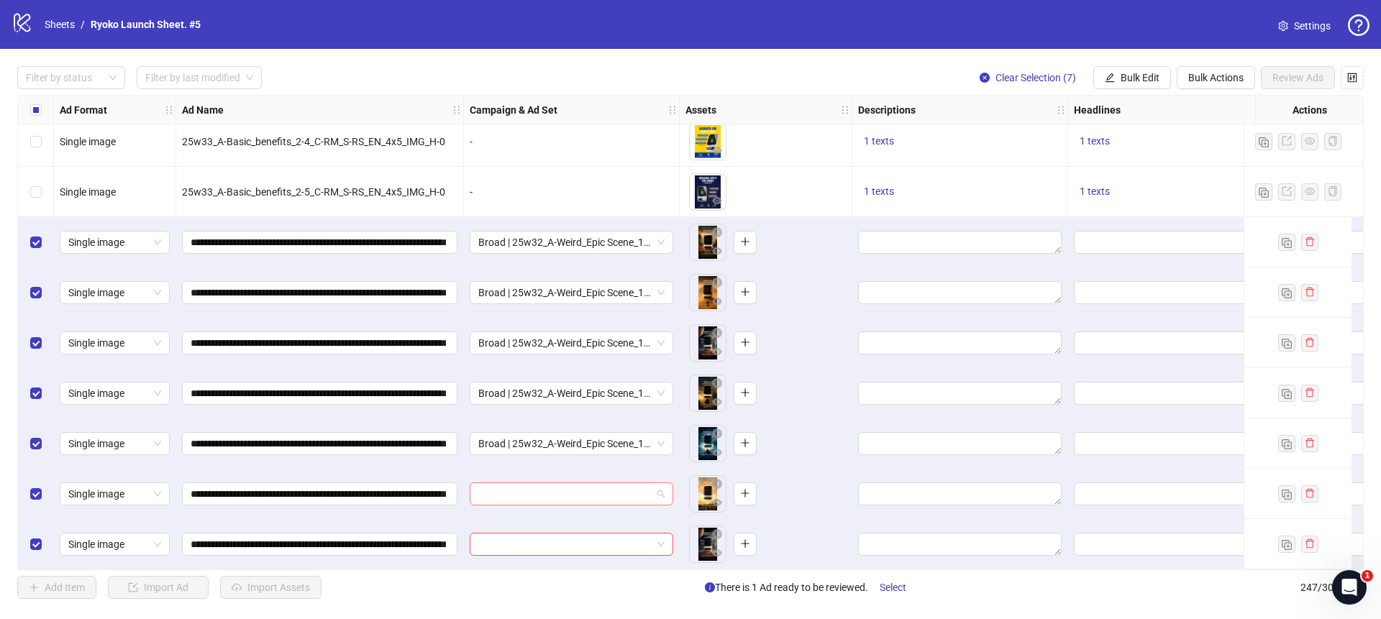
click at [663, 484] on span at bounding box center [571, 495] width 186 height 22
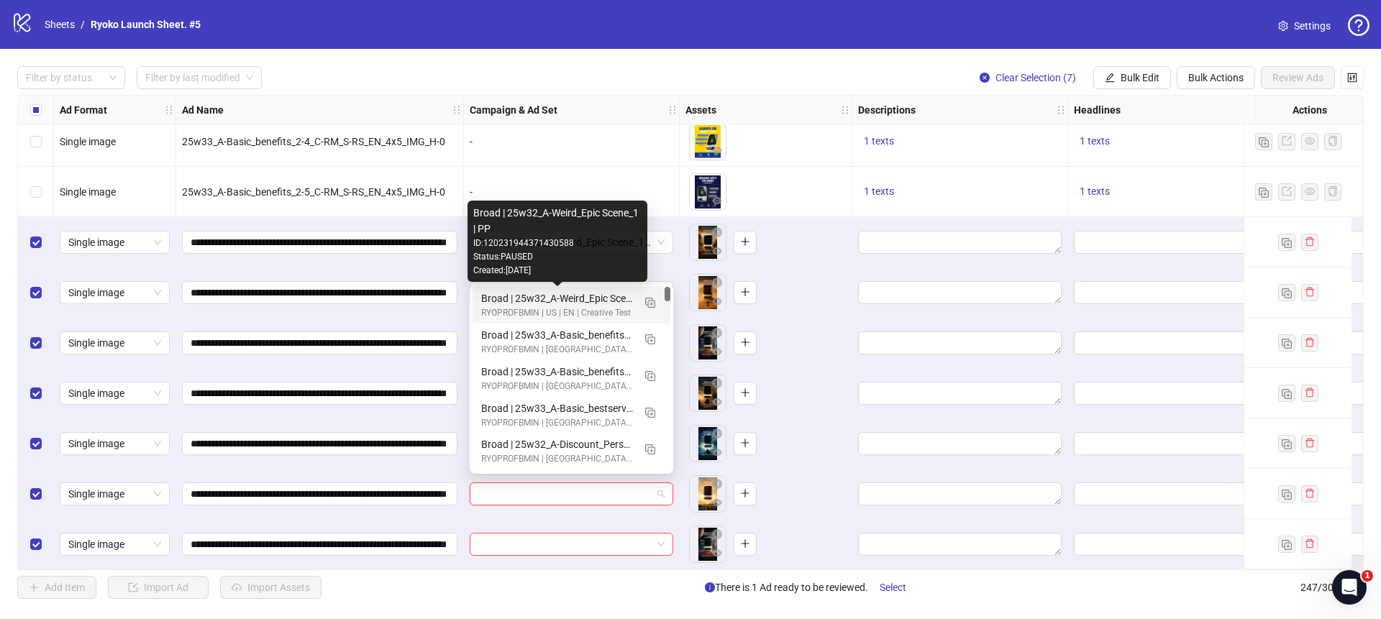
click at [576, 299] on div "Broad | 25w32_A-Weird_Epic Scene_1 | PP" at bounding box center [557, 299] width 152 height 16
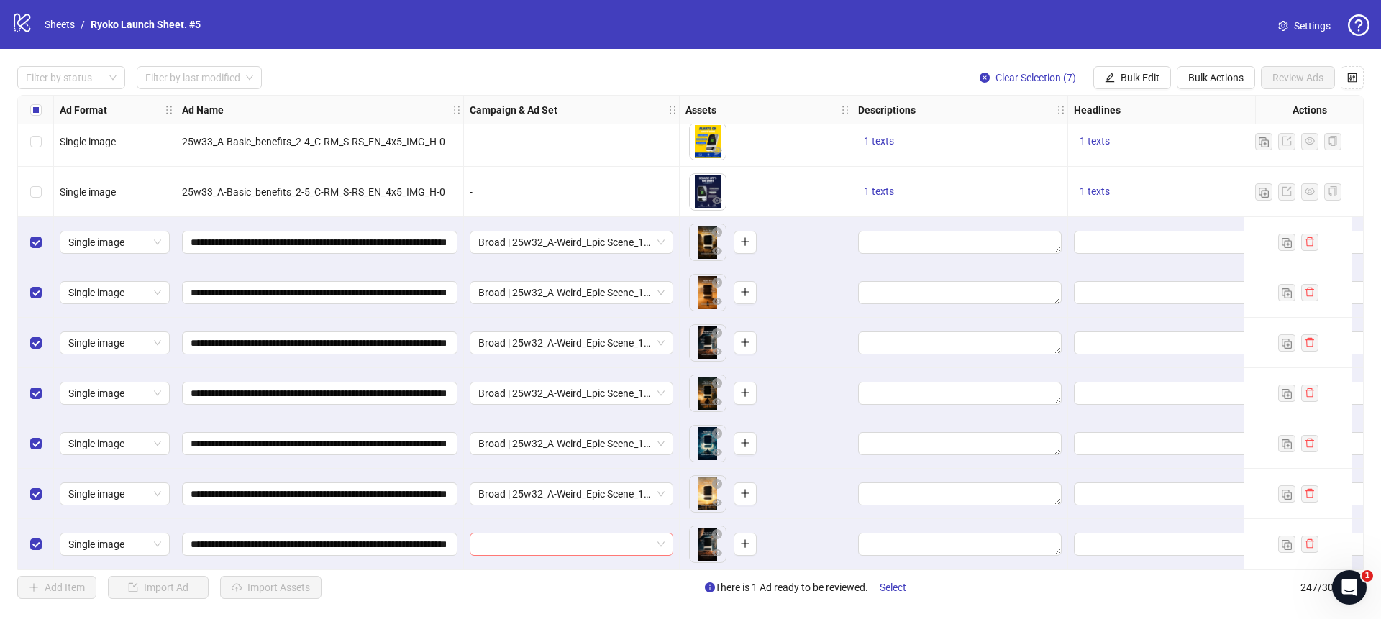
click at [666, 533] on div at bounding box center [572, 544] width 204 height 23
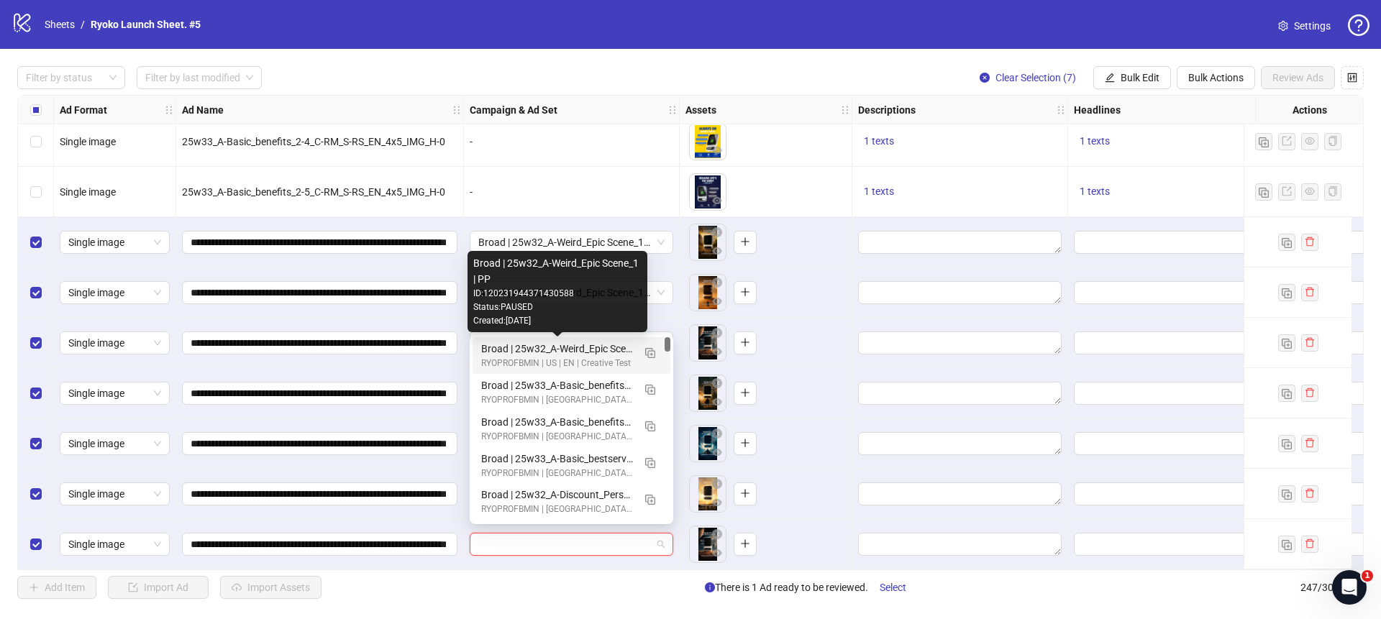
click at [576, 342] on div "Broad | 25w32_A-Weird_Epic Scene_1 | PP" at bounding box center [557, 349] width 152 height 16
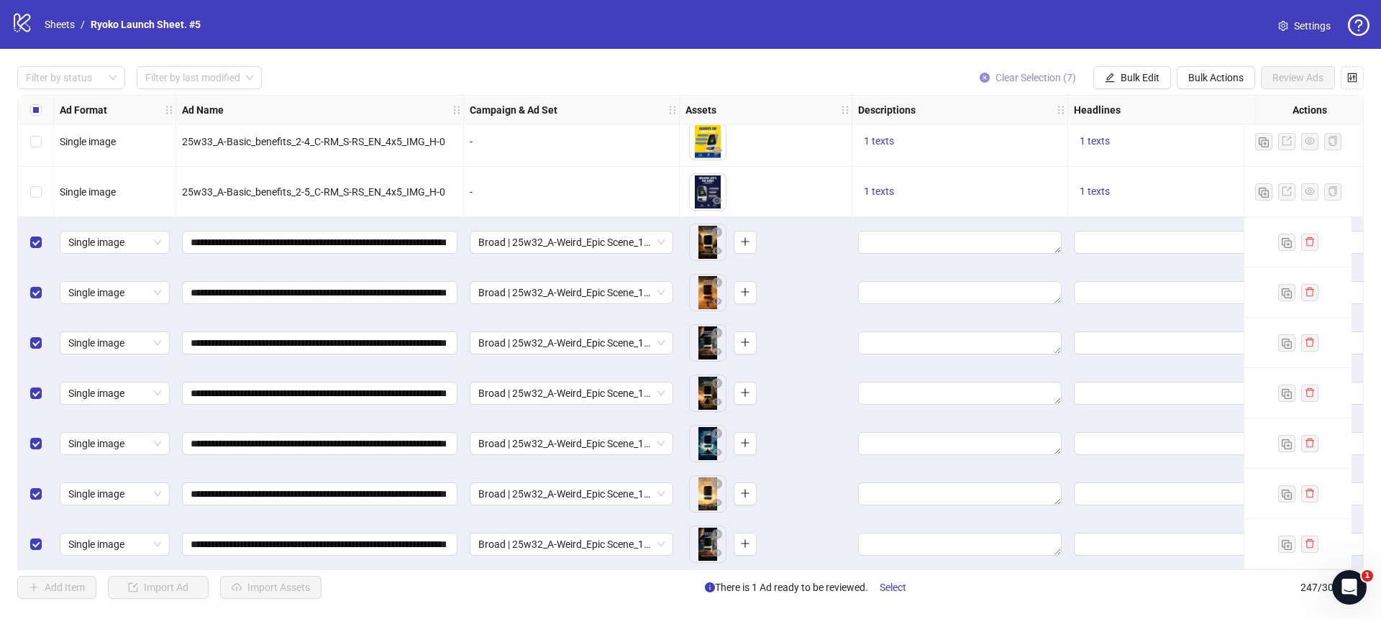
click at [985, 77] on icon "close-circle" at bounding box center [985, 78] width 10 height 10
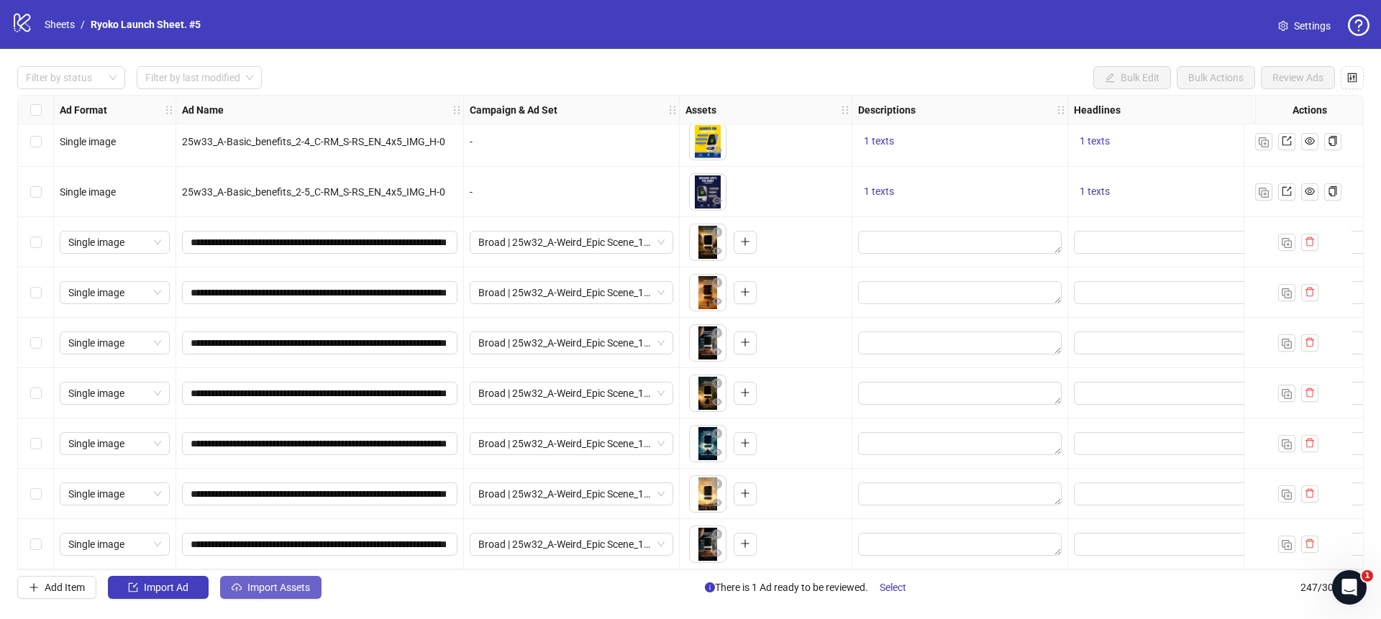
click at [287, 585] on span "Import Assets" at bounding box center [279, 588] width 63 height 12
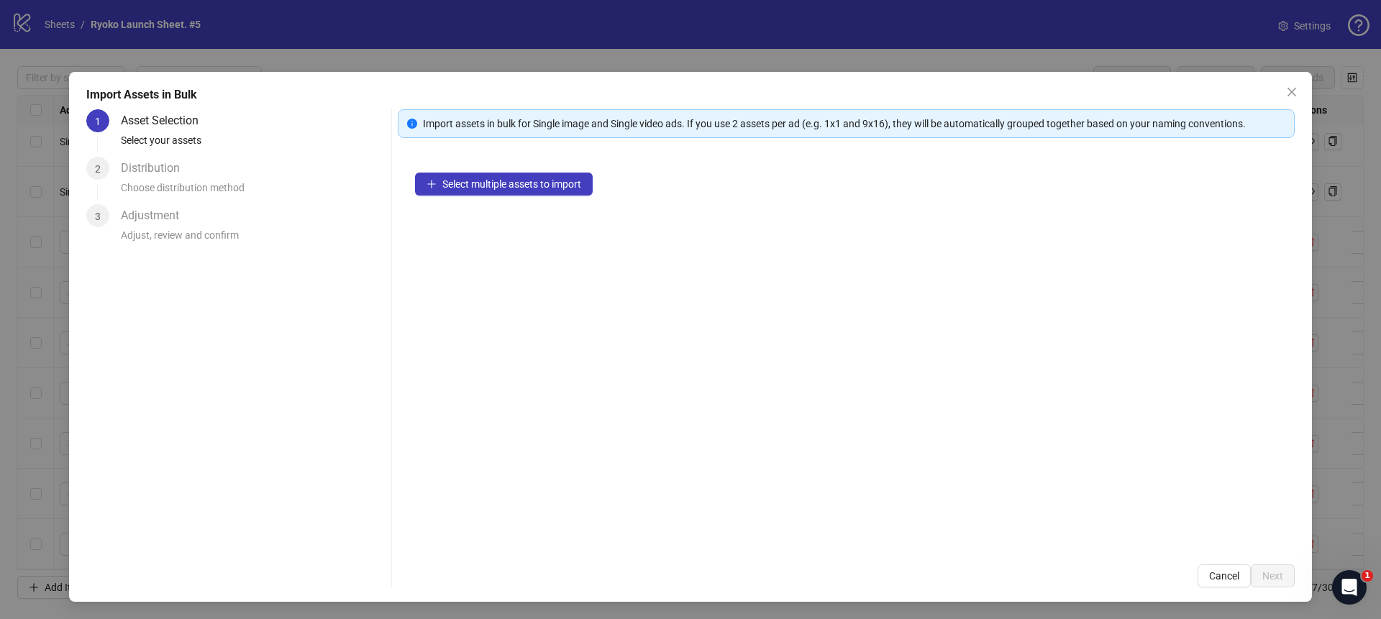
click at [419, 166] on div "Select multiple assets to import" at bounding box center [846, 351] width 897 height 392
click at [428, 173] on button "Select multiple assets to import" at bounding box center [504, 184] width 178 height 23
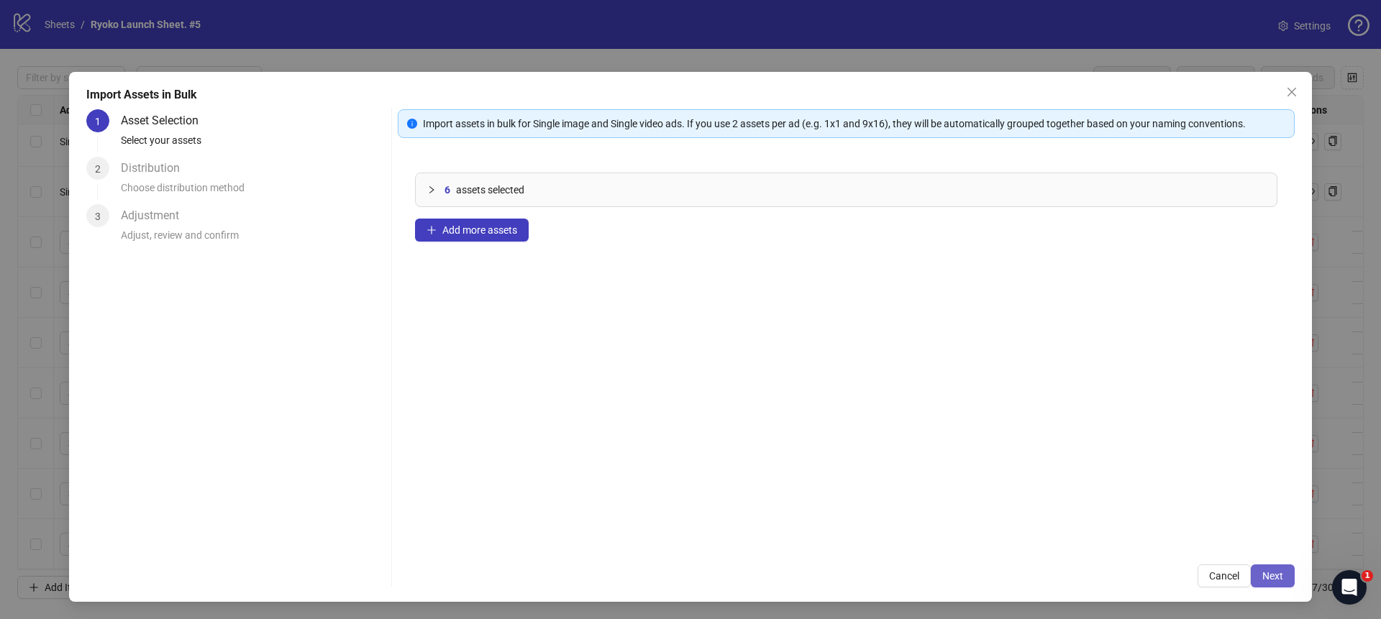
click at [1291, 573] on button "Next" at bounding box center [1273, 576] width 44 height 23
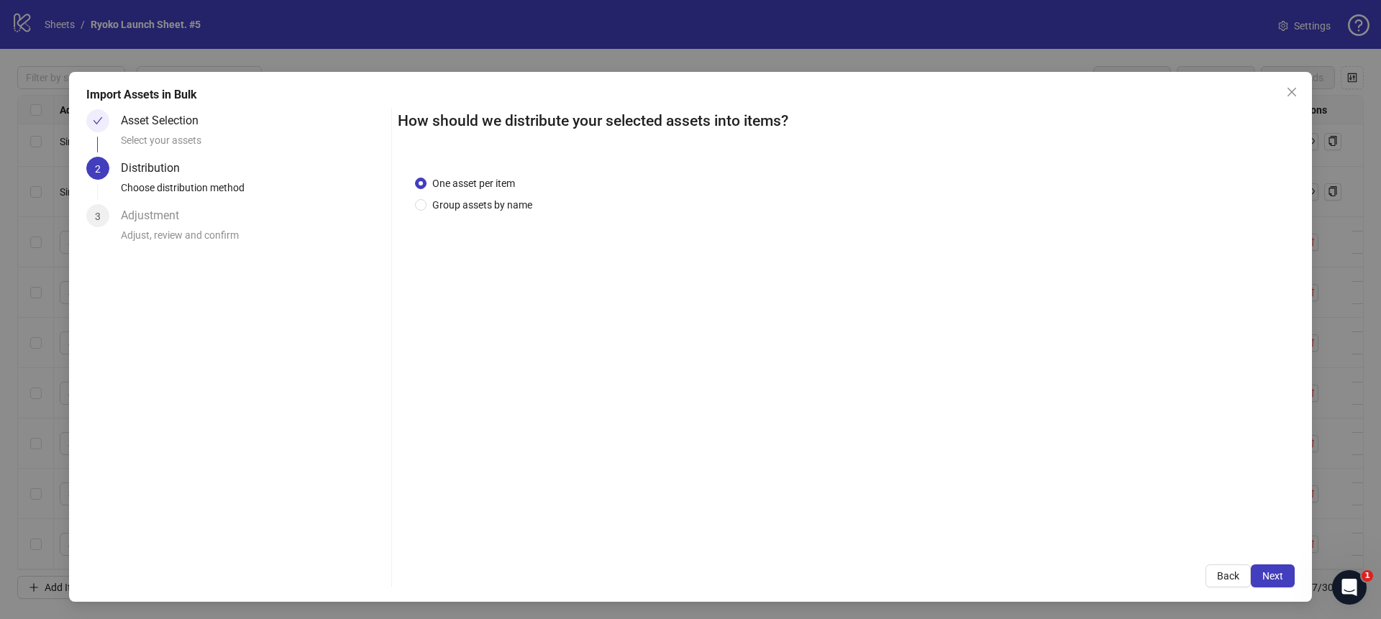
click at [1291, 573] on button "Next" at bounding box center [1273, 576] width 44 height 23
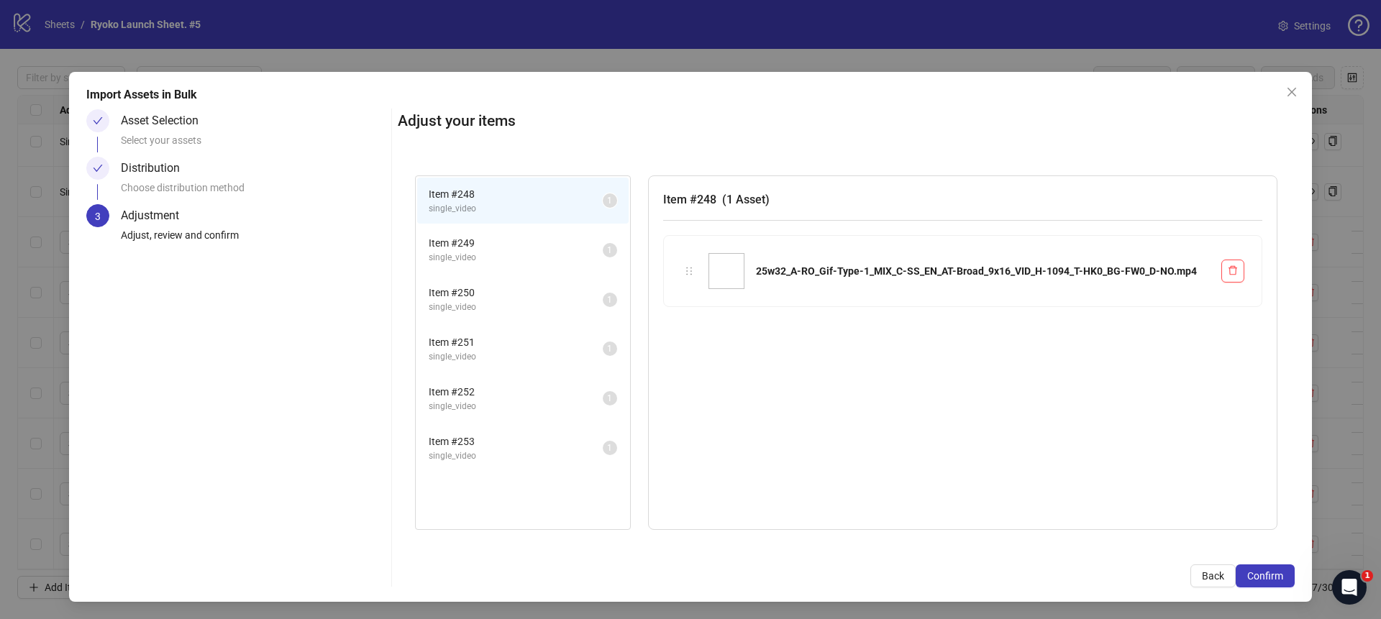
click at [1291, 573] on button "Confirm" at bounding box center [1265, 576] width 59 height 23
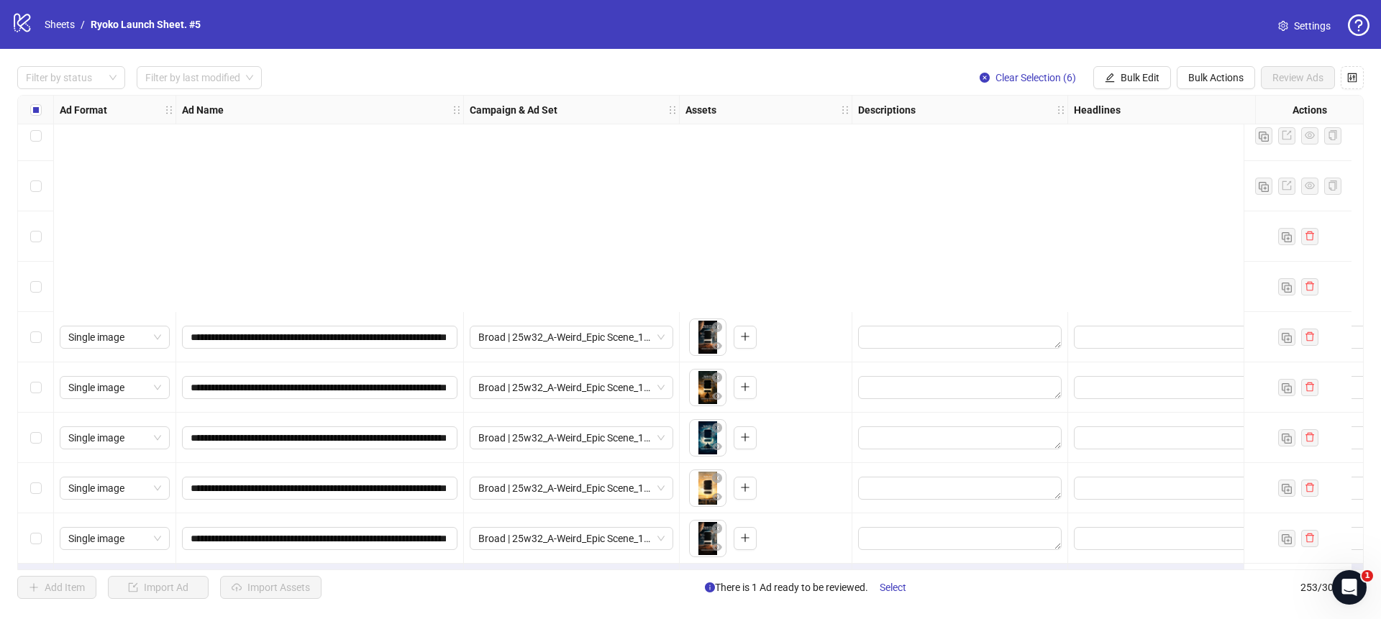
scroll to position [12303, 0]
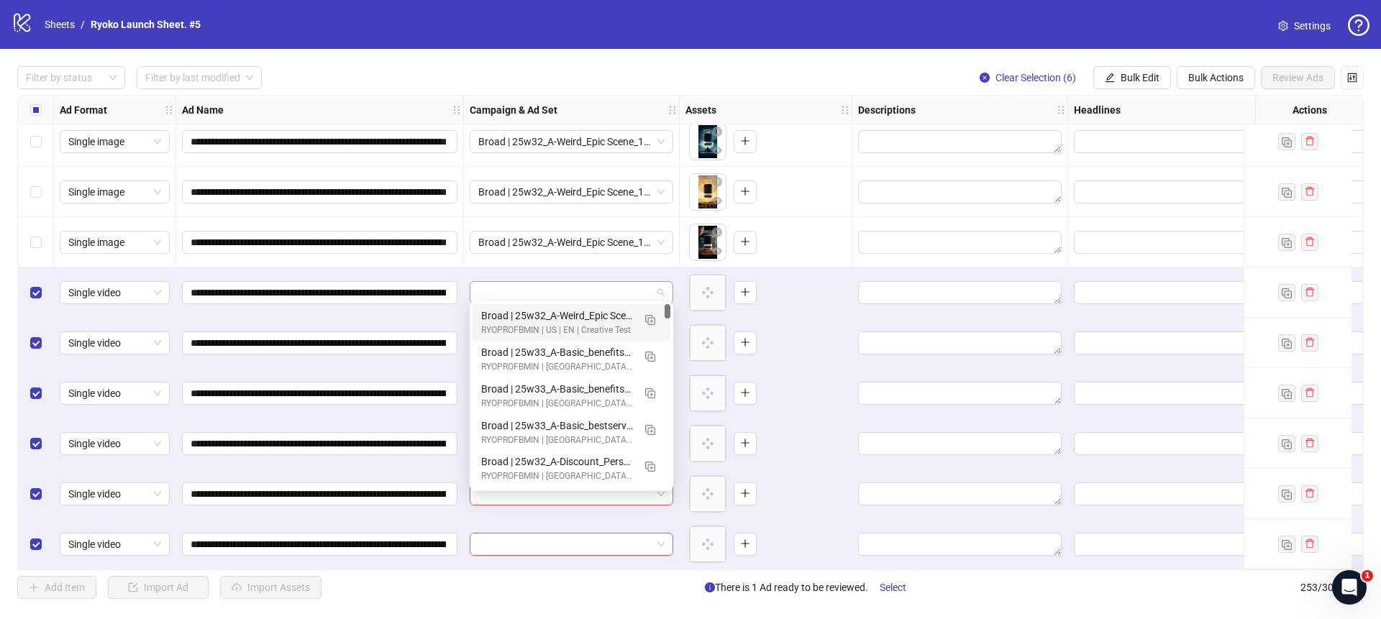
click at [664, 288] on span at bounding box center [571, 293] width 186 height 22
click at [648, 319] on img "button" at bounding box center [650, 320] width 10 height 10
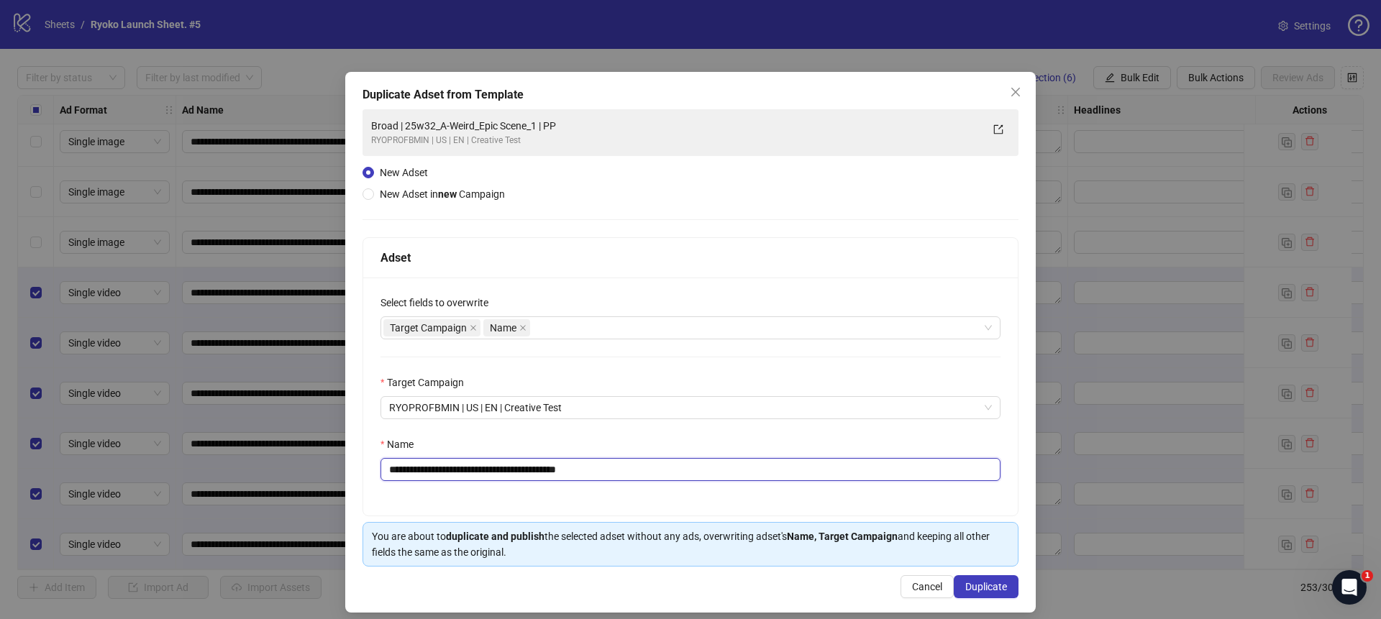
click at [615, 462] on input "**********" at bounding box center [691, 469] width 620 height 23
click at [618, 471] on input "**********" at bounding box center [691, 469] width 620 height 23
drag, startPoint x: 558, startPoint y: 470, endPoint x: 424, endPoint y: 468, distance: 133.8
click at [424, 467] on input "**********" at bounding box center [691, 469] width 620 height 23
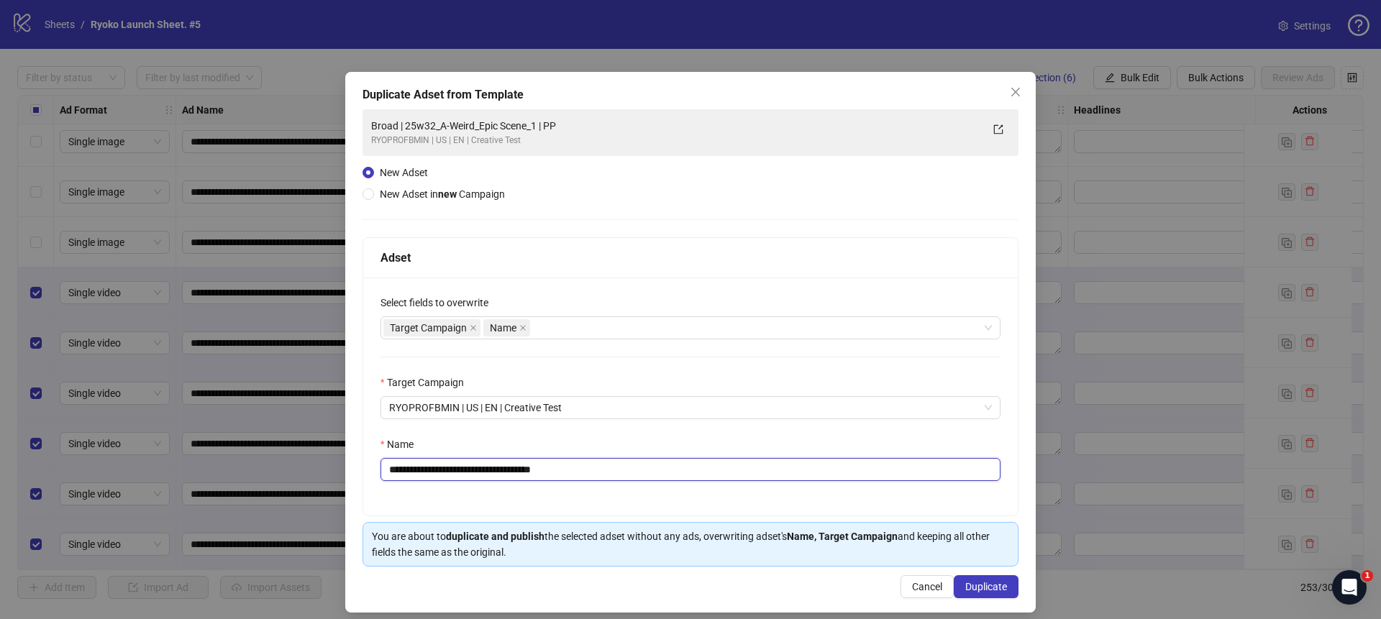
paste input "text"
type input "**********"
click at [997, 584] on span "Duplicate" at bounding box center [987, 587] width 42 height 12
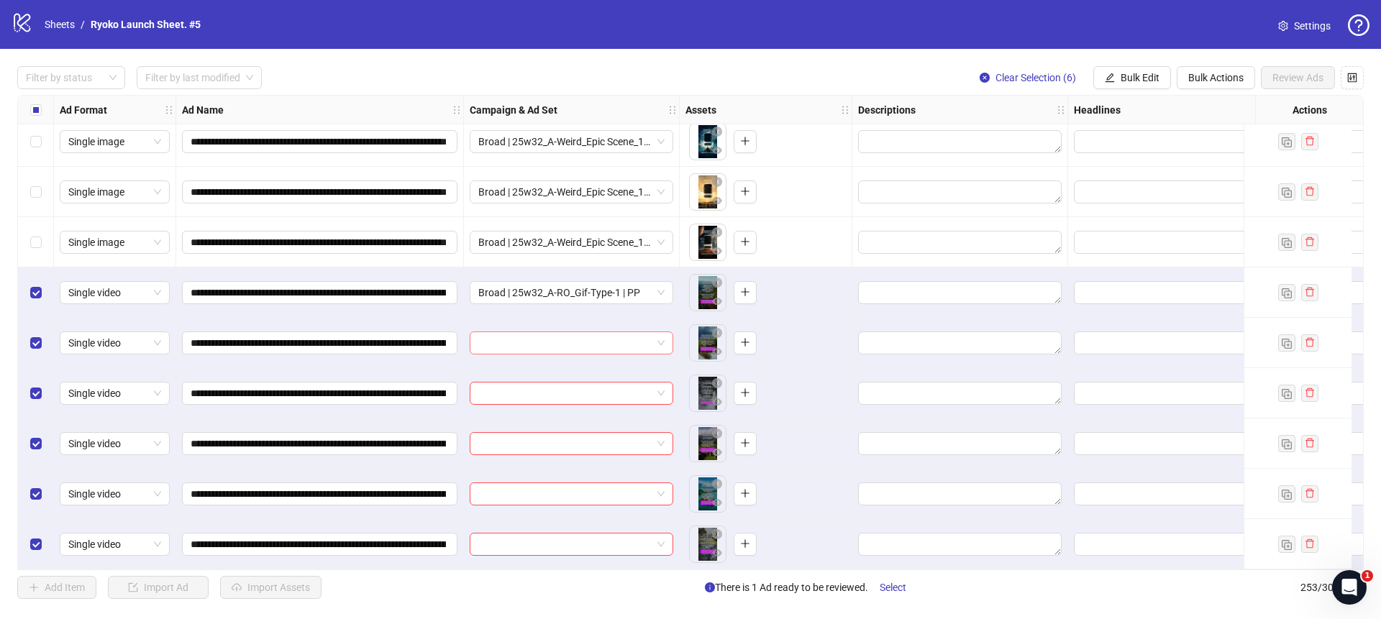
click at [659, 338] on span at bounding box center [571, 343] width 186 height 22
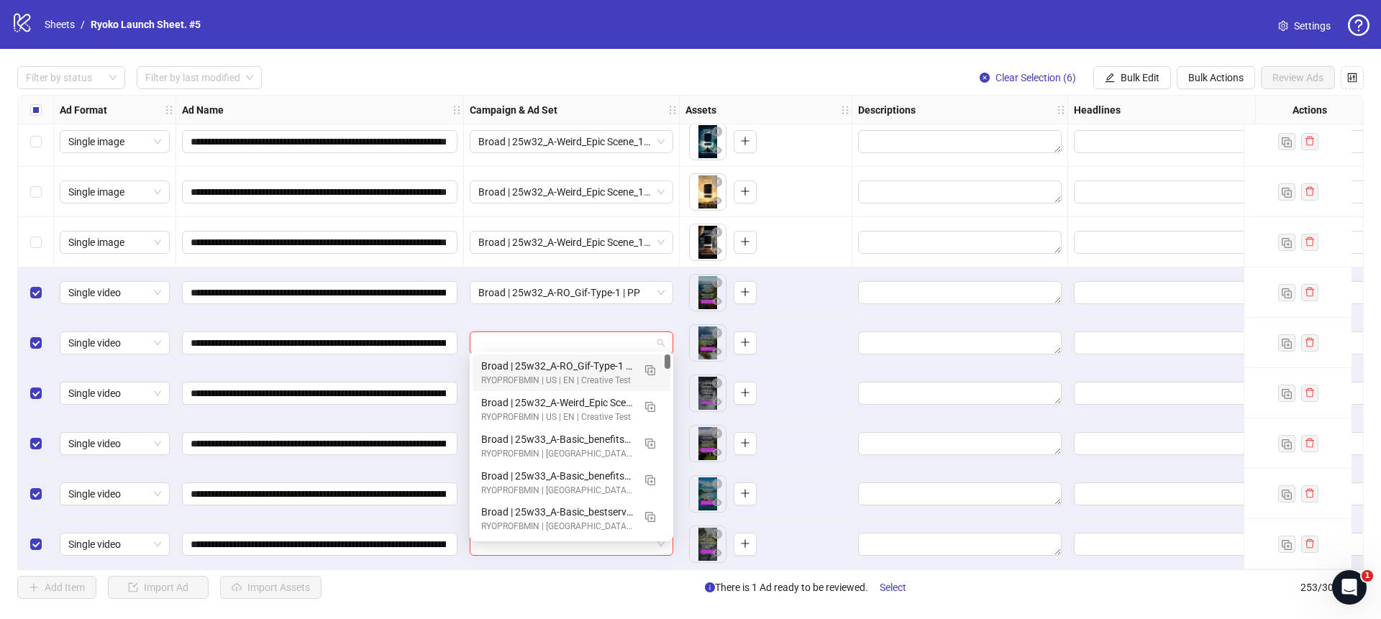
click at [590, 363] on div "Broad | 25w32_A-RO_Gif-Type-1 | PP" at bounding box center [557, 366] width 152 height 16
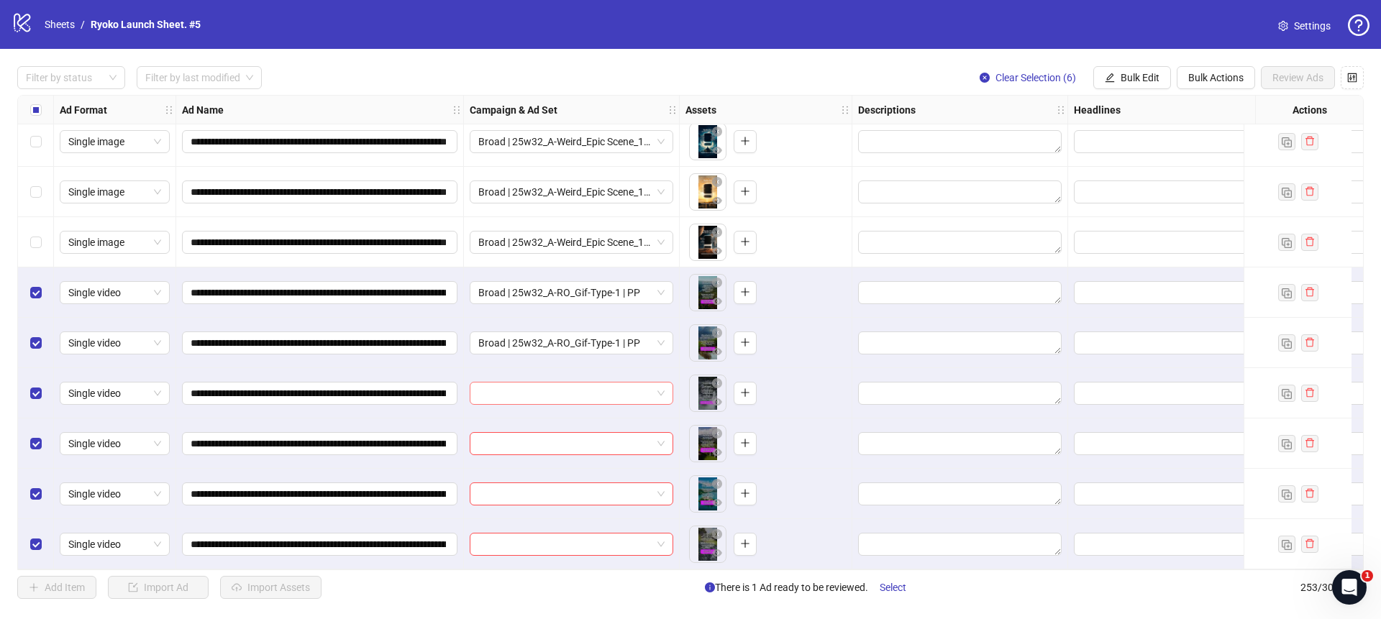
click at [660, 383] on span at bounding box center [571, 394] width 186 height 22
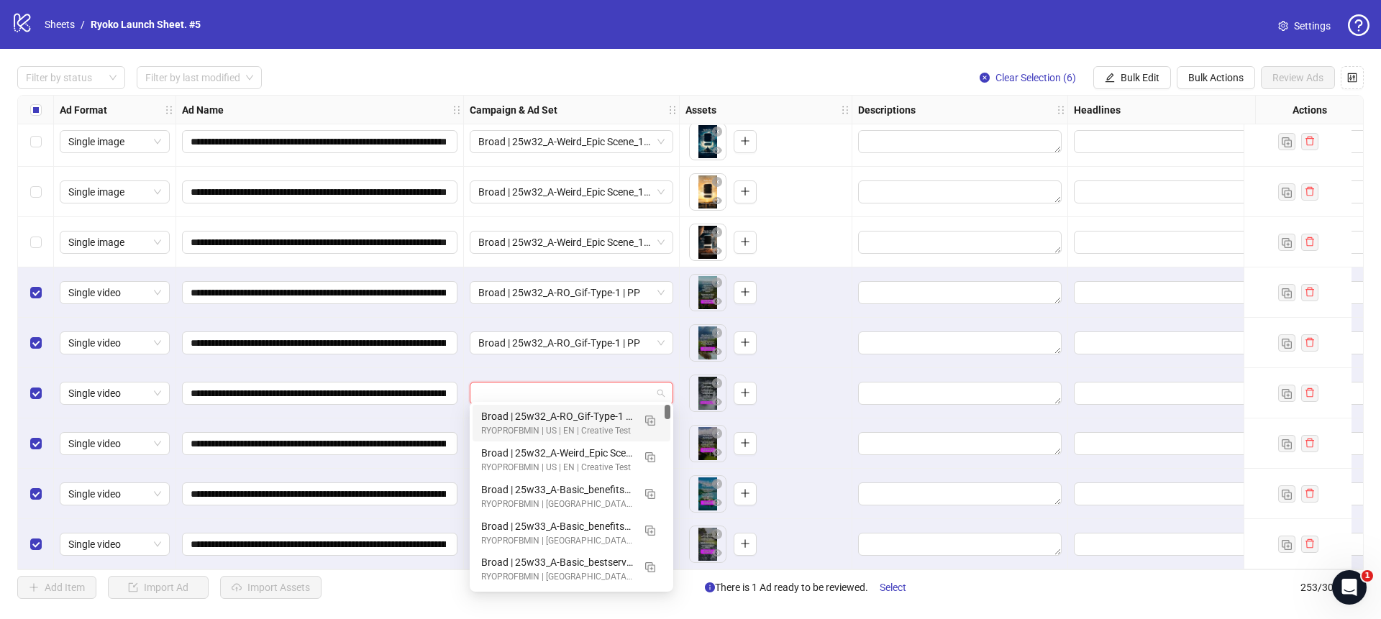
click at [571, 414] on div "Broad | 25w32_A-RO_Gif-Type-1 | PP" at bounding box center [557, 417] width 152 height 16
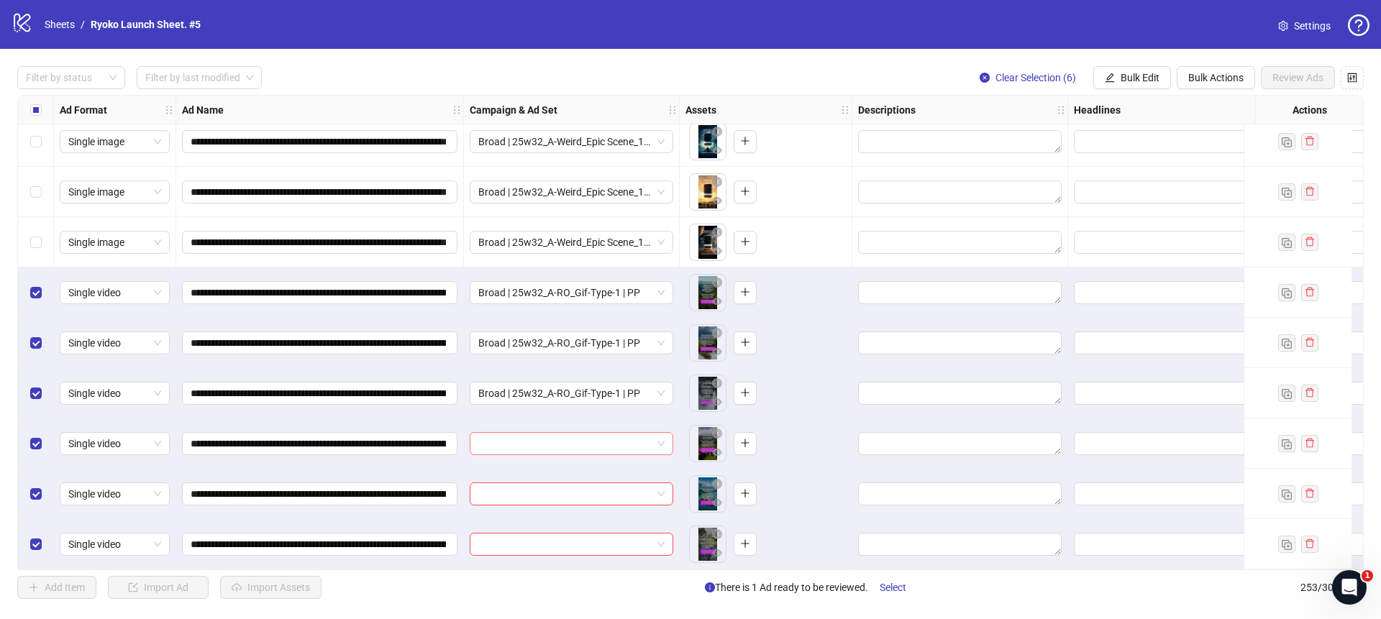
click at [660, 434] on span at bounding box center [571, 444] width 186 height 22
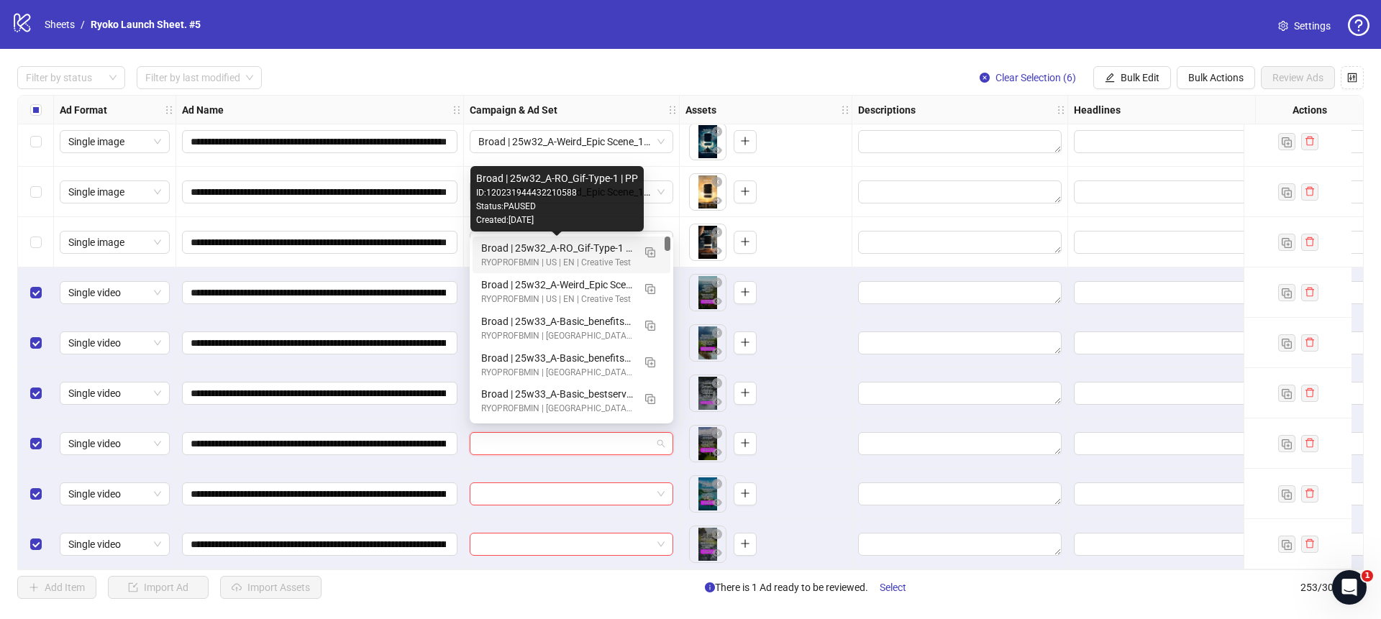
click at [569, 246] on div "Broad | 25w32_A-RO_Gif-Type-1 | PP" at bounding box center [557, 248] width 152 height 16
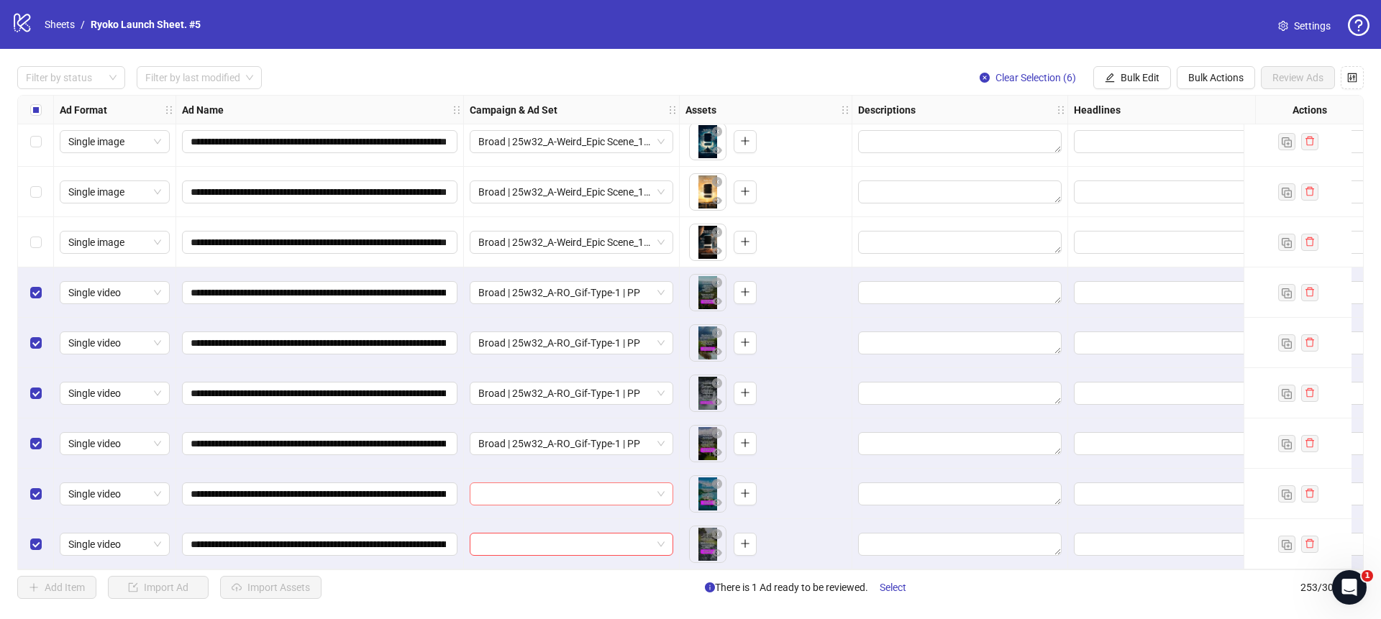
click at [661, 486] on span at bounding box center [571, 495] width 186 height 22
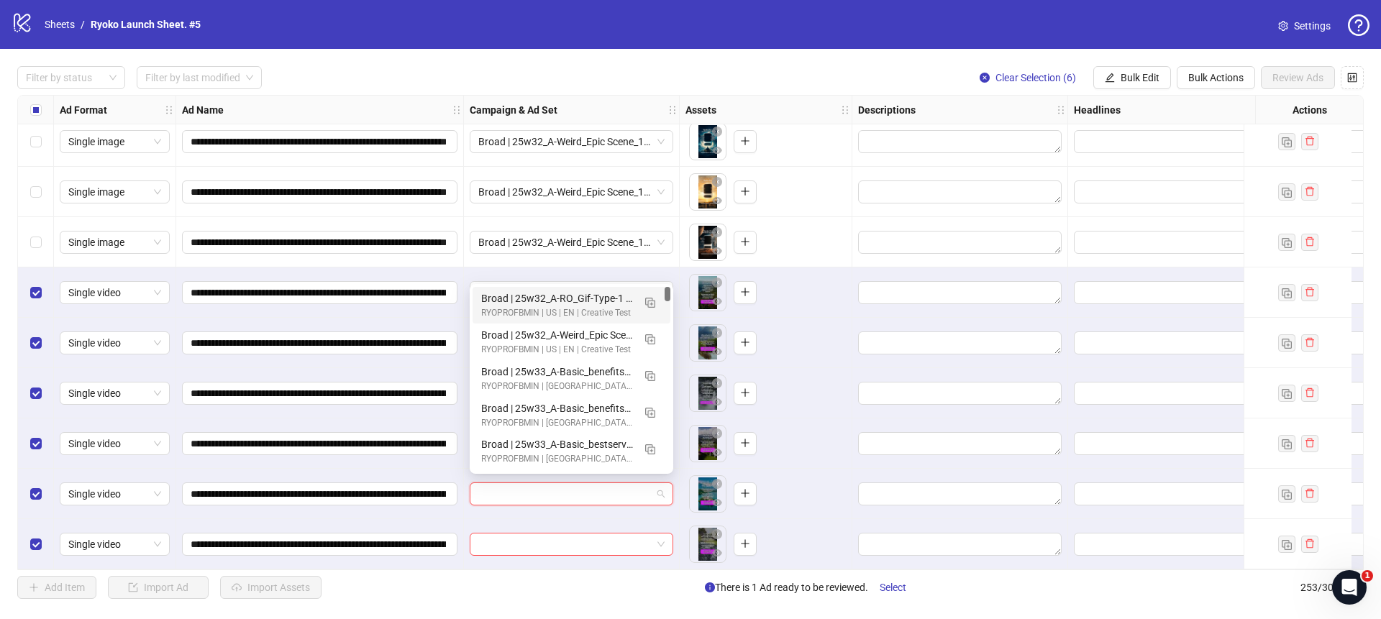
click at [596, 299] on div "Broad | 25w32_A-RO_Gif-Type-1 | PP" at bounding box center [557, 299] width 152 height 16
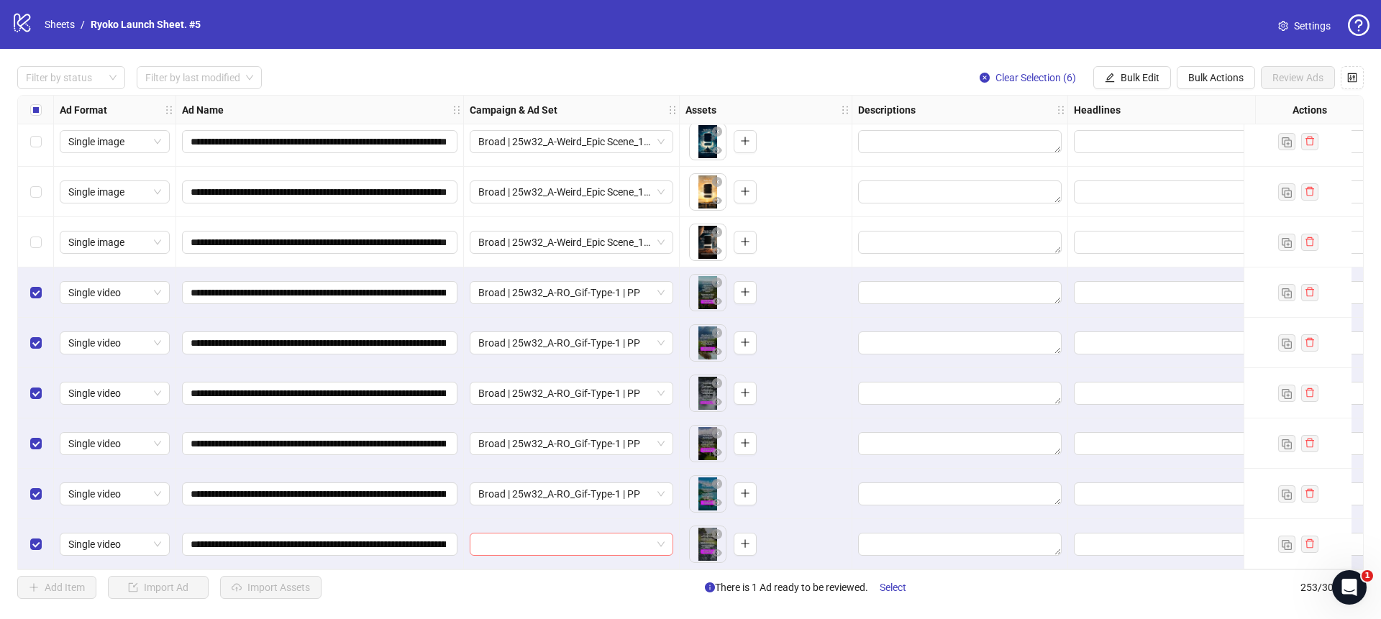
click at [661, 539] on span at bounding box center [571, 545] width 186 height 22
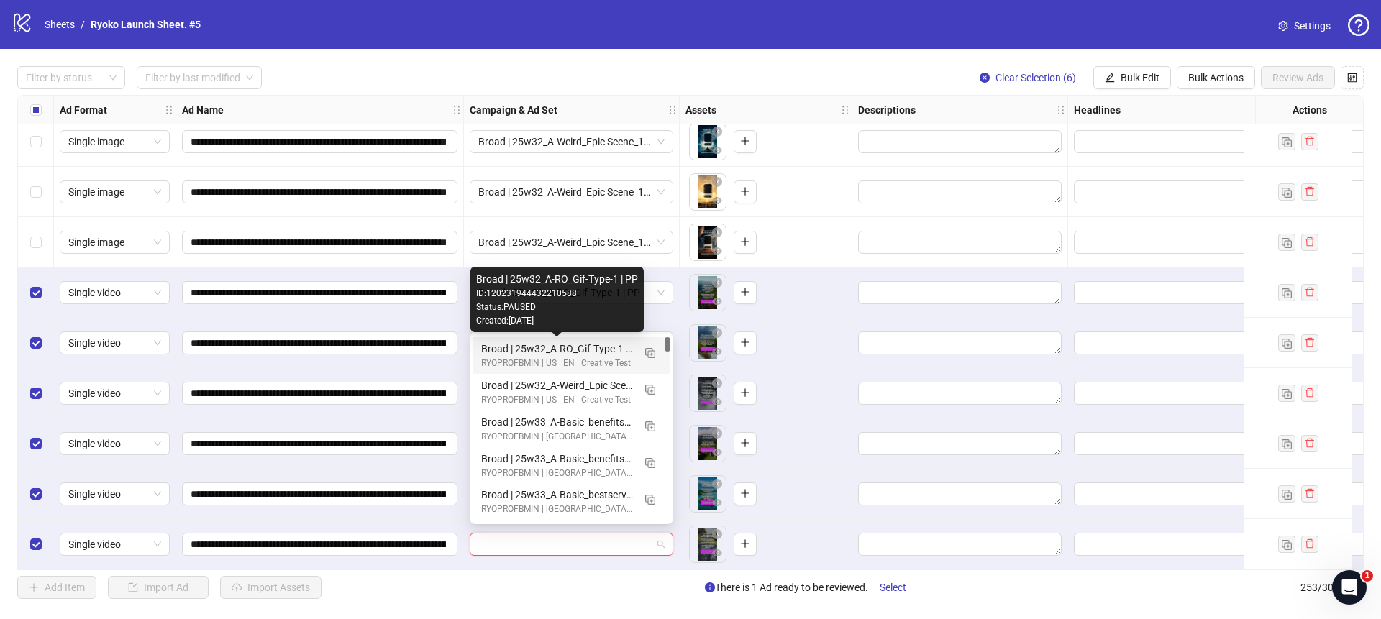
click at [583, 345] on div "Broad | 25w32_A-RO_Gif-Type-1 | PP" at bounding box center [557, 349] width 152 height 16
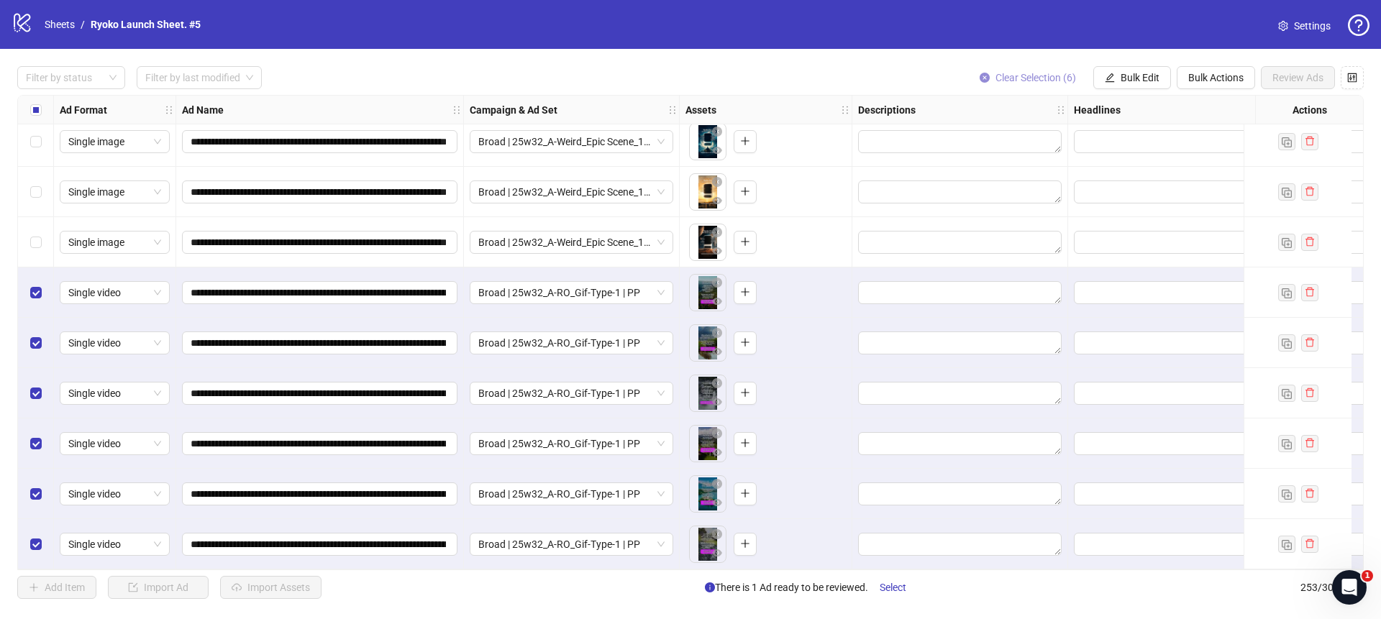
click at [987, 77] on button "Clear Selection (6)" at bounding box center [1027, 77] width 119 height 23
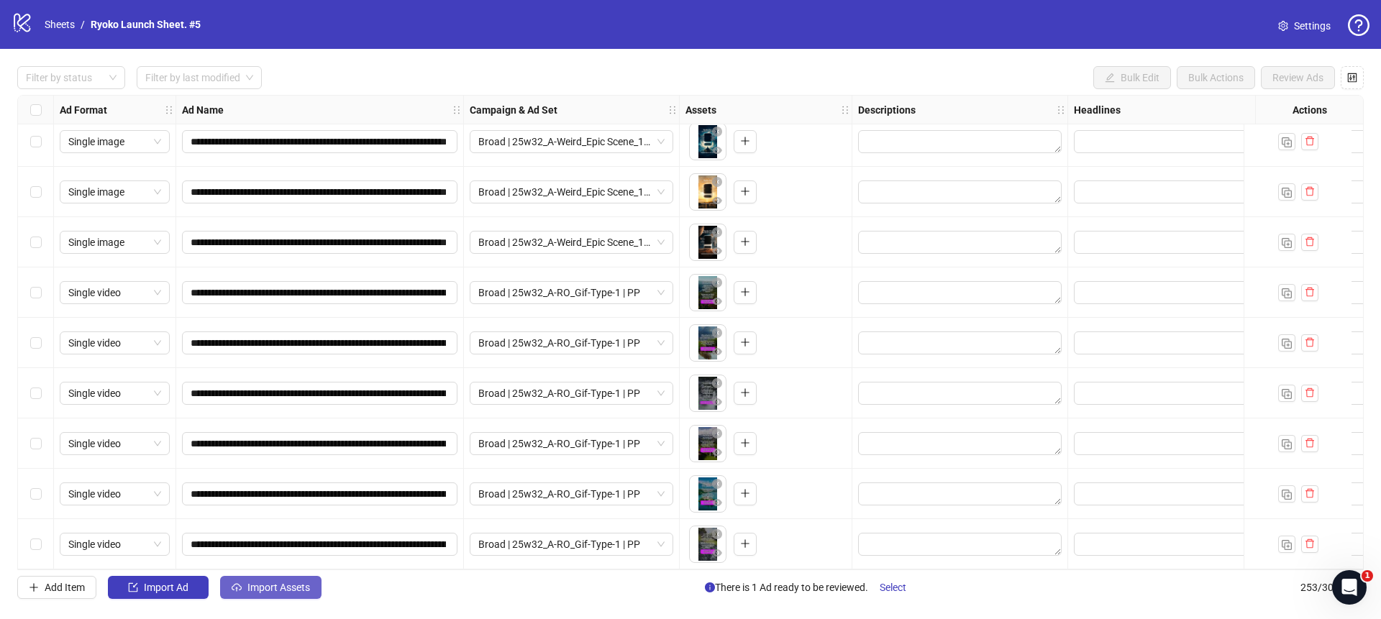
click at [283, 597] on button "Import Assets" at bounding box center [270, 587] width 101 height 23
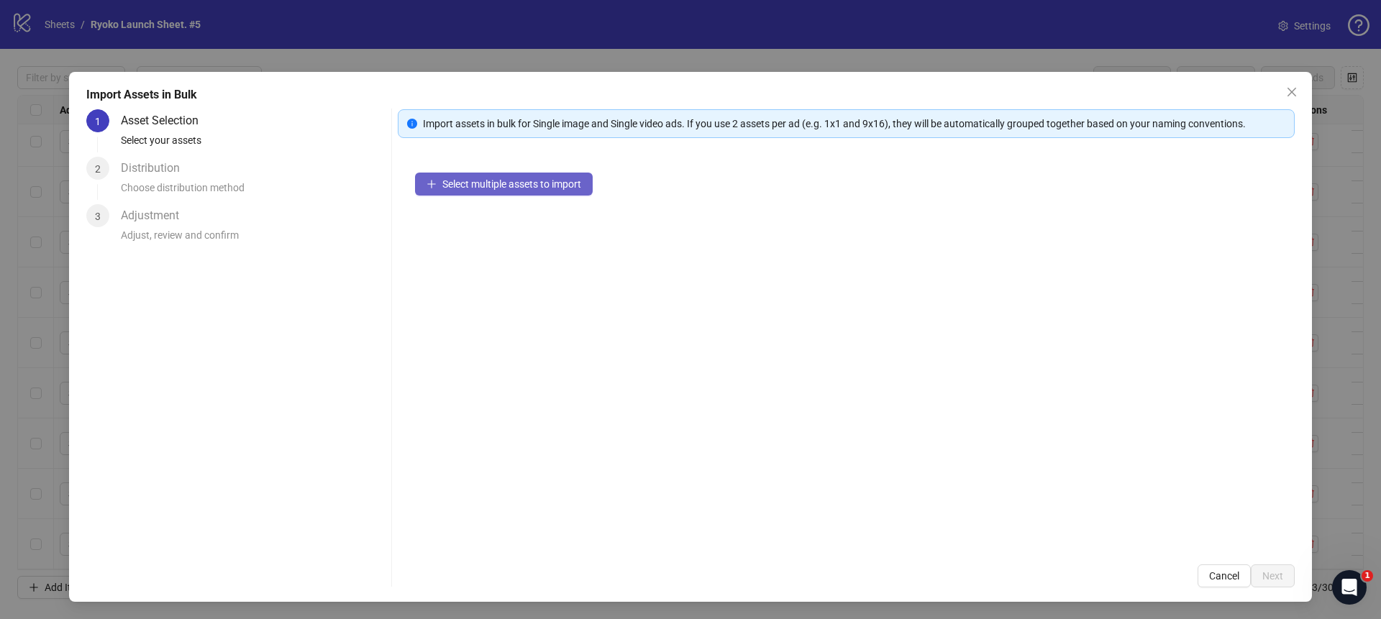
click at [539, 186] on span "Select multiple assets to import" at bounding box center [511, 184] width 139 height 12
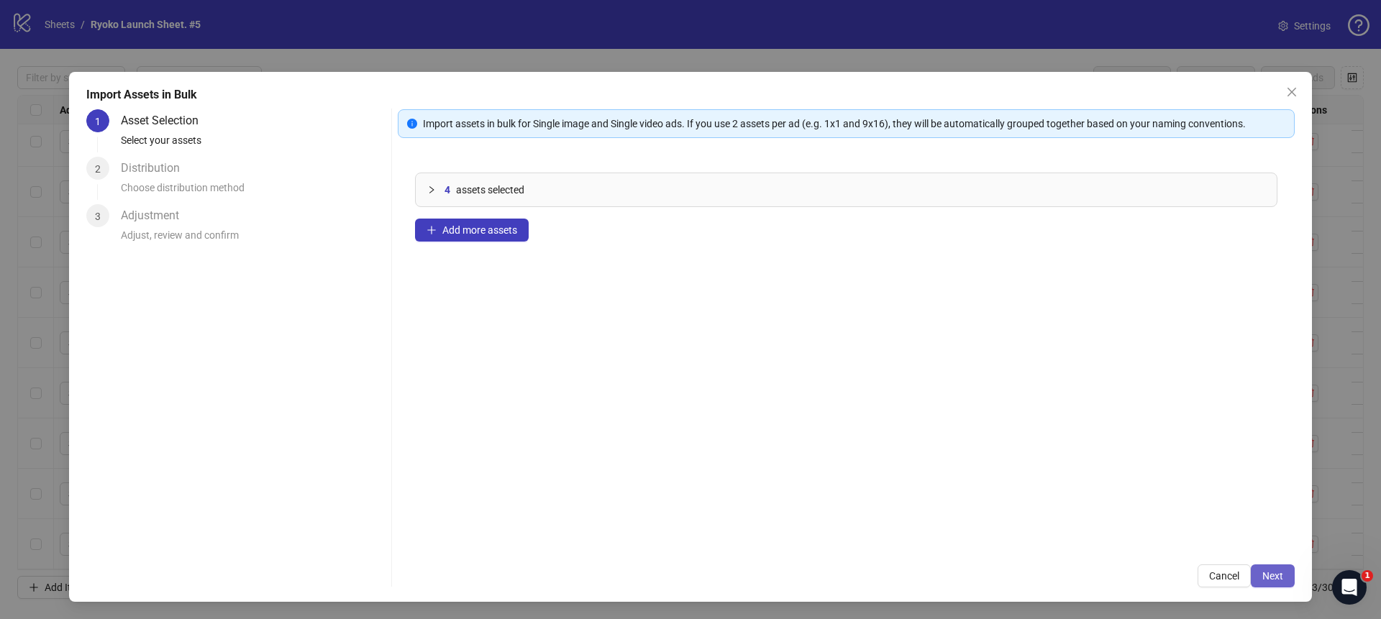
click at [1278, 576] on span "Next" at bounding box center [1273, 577] width 21 height 12
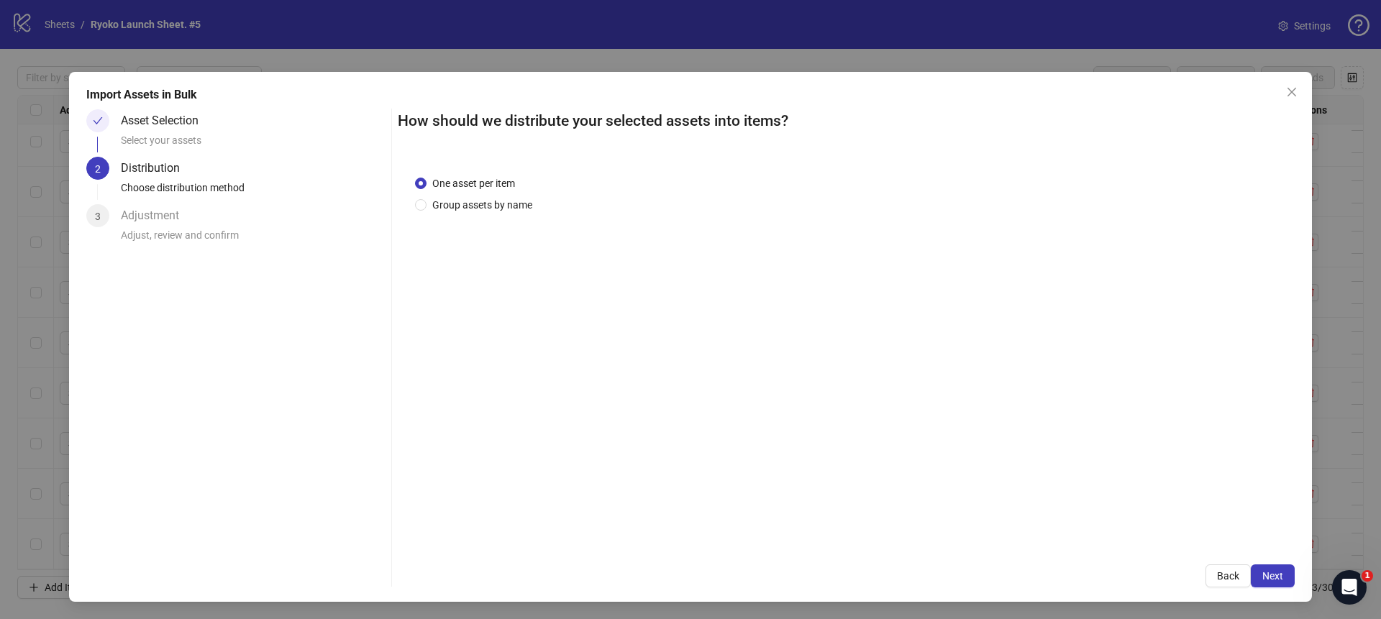
click at [1277, 576] on span "Next" at bounding box center [1273, 577] width 21 height 12
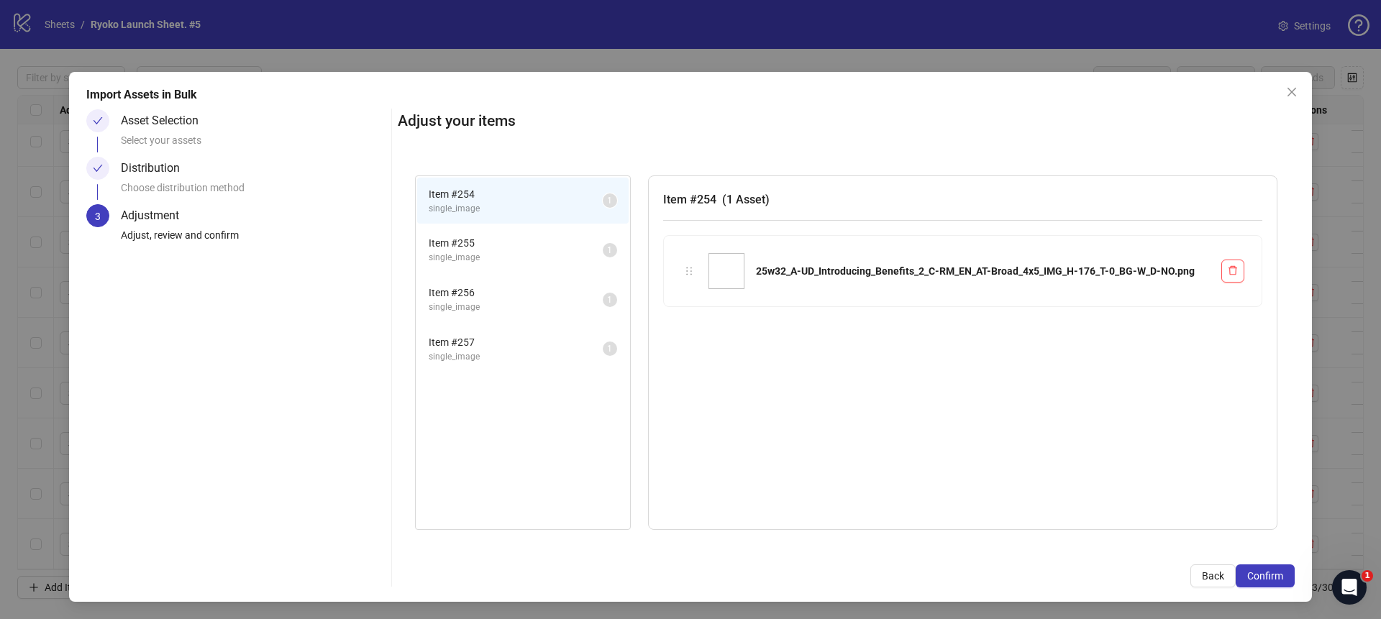
click at [1277, 576] on span "Confirm" at bounding box center [1266, 577] width 36 height 12
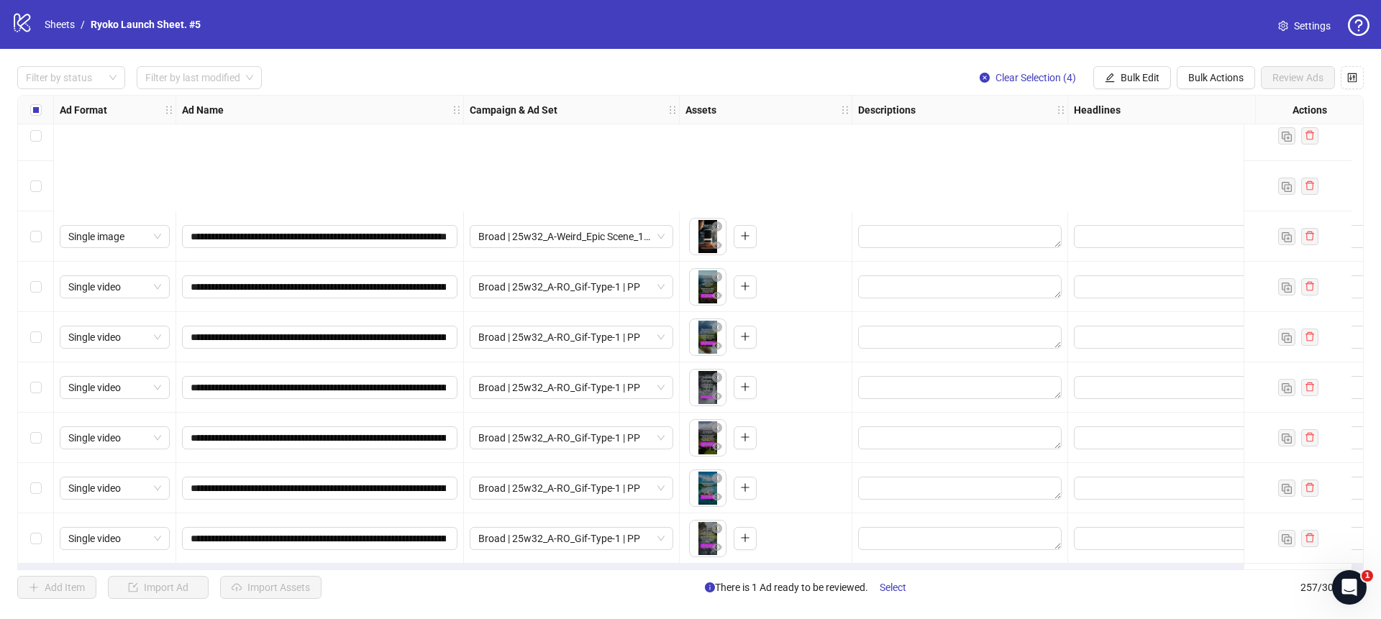
scroll to position [12504, 0]
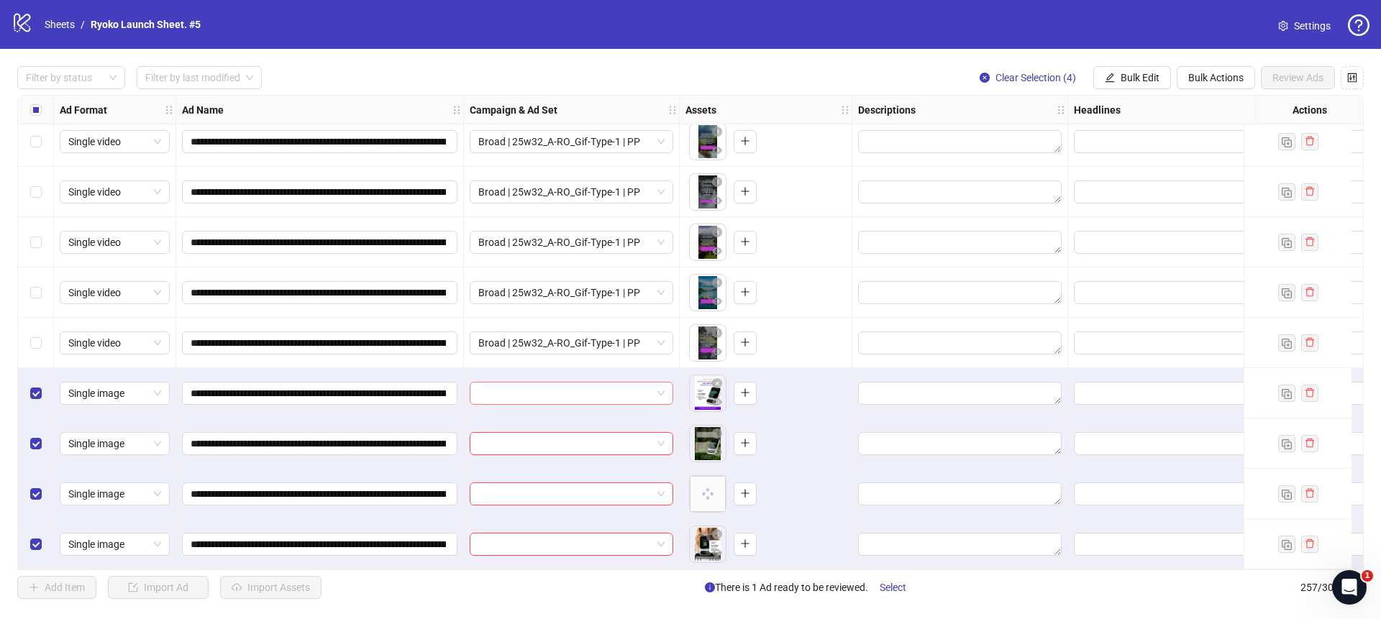
click at [662, 386] on span at bounding box center [571, 394] width 186 height 22
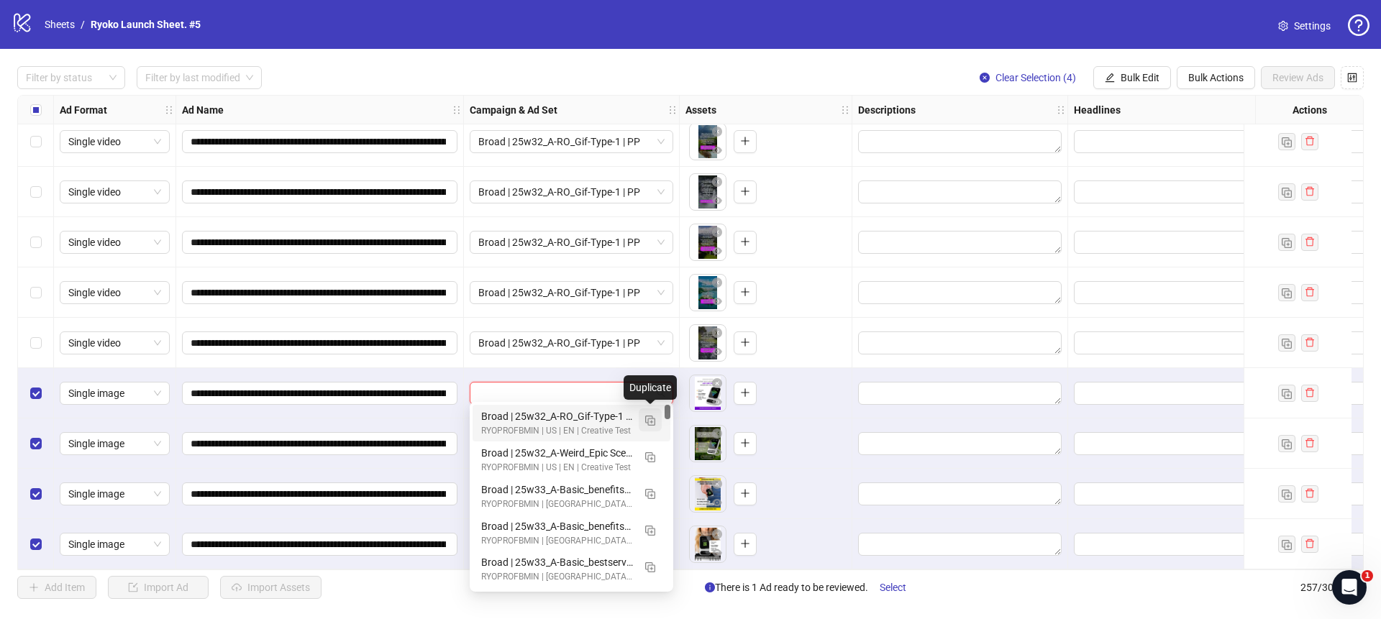
click at [652, 418] on img "button" at bounding box center [650, 421] width 10 height 10
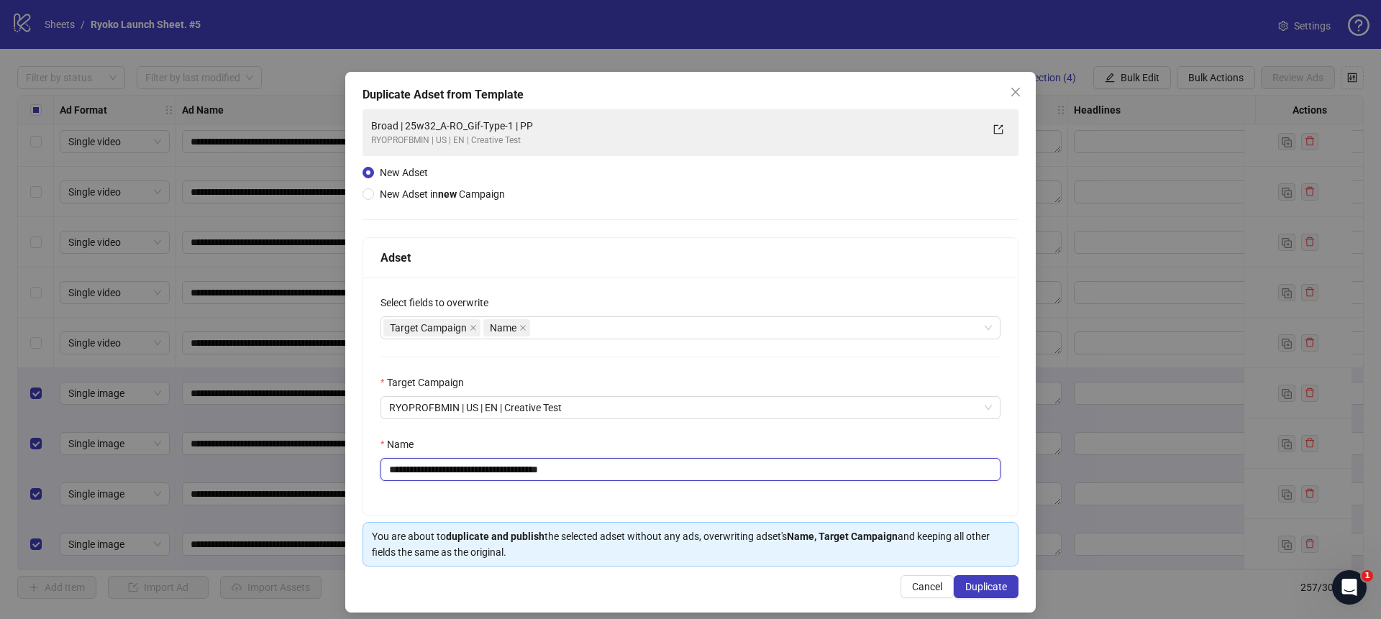
click at [612, 467] on input "**********" at bounding box center [691, 469] width 620 height 23
drag, startPoint x: 528, startPoint y: 470, endPoint x: 425, endPoint y: 469, distance: 103.6
click at [425, 469] on input "**********" at bounding box center [691, 469] width 620 height 23
paste input "**********"
type input "**********"
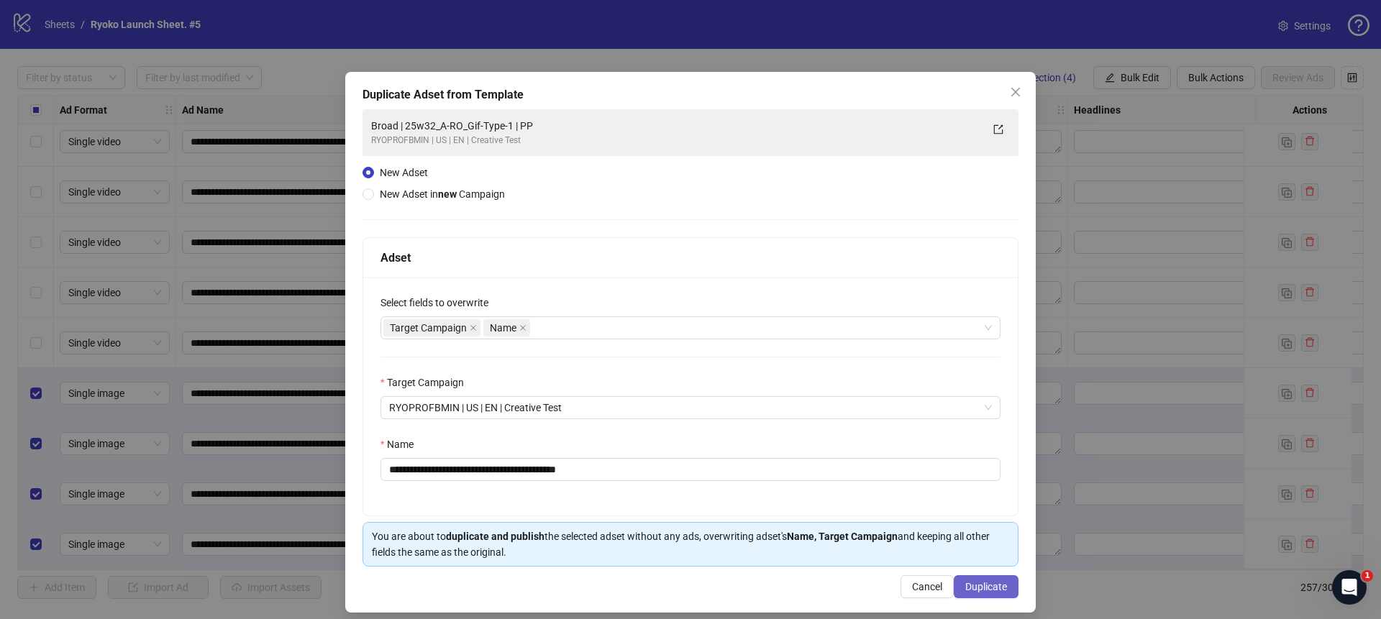
click at [986, 584] on span "Duplicate" at bounding box center [987, 587] width 42 height 12
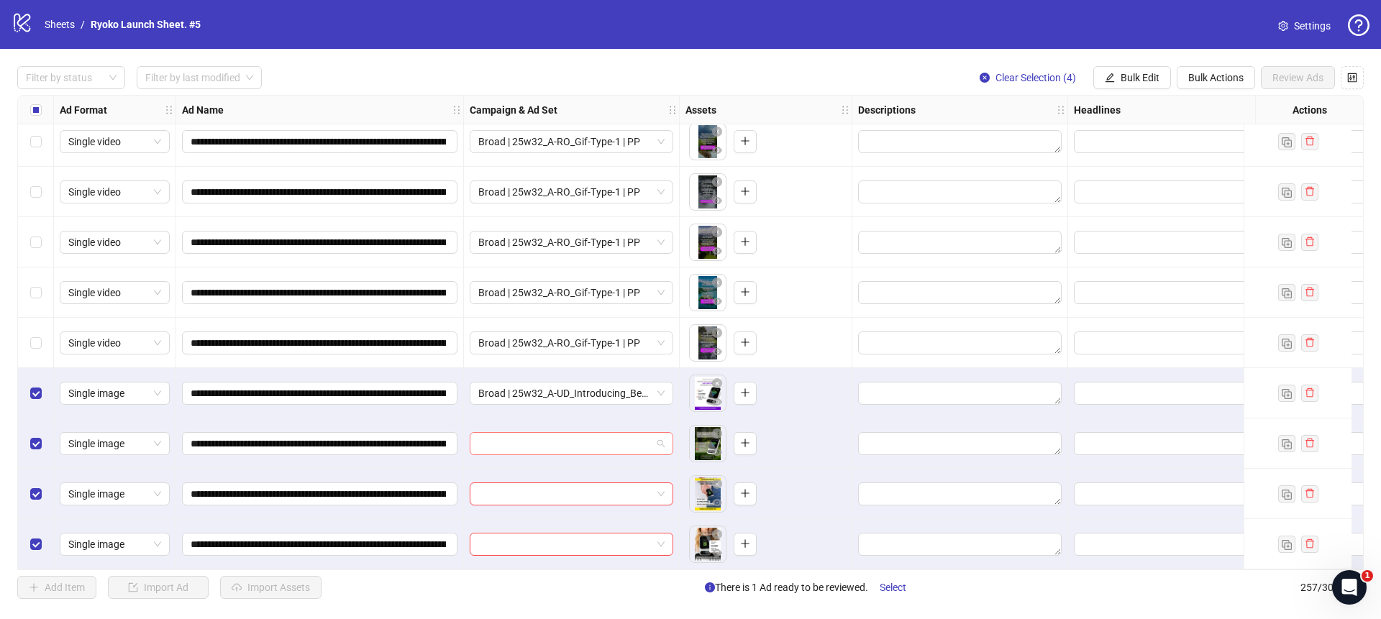
click at [661, 436] on span at bounding box center [571, 444] width 186 height 22
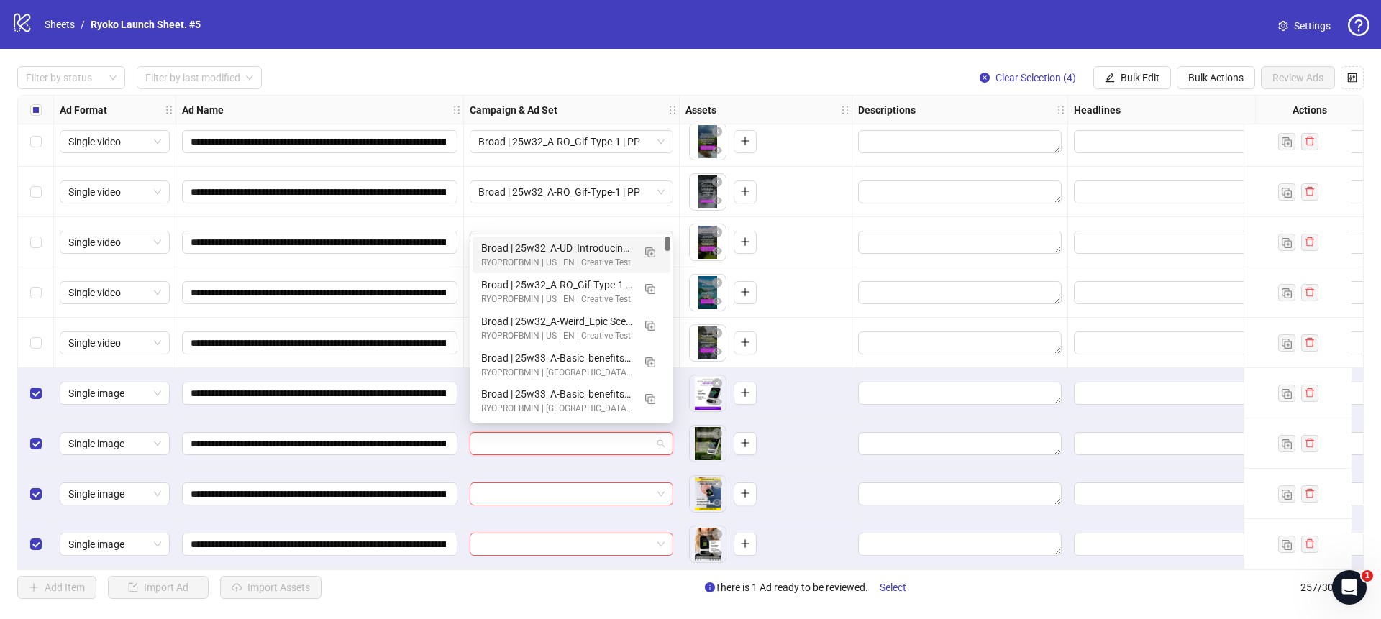
click at [622, 246] on div "Broad | 25w32_A-UD_Introducing_Benefits_1 | PP" at bounding box center [557, 248] width 152 height 16
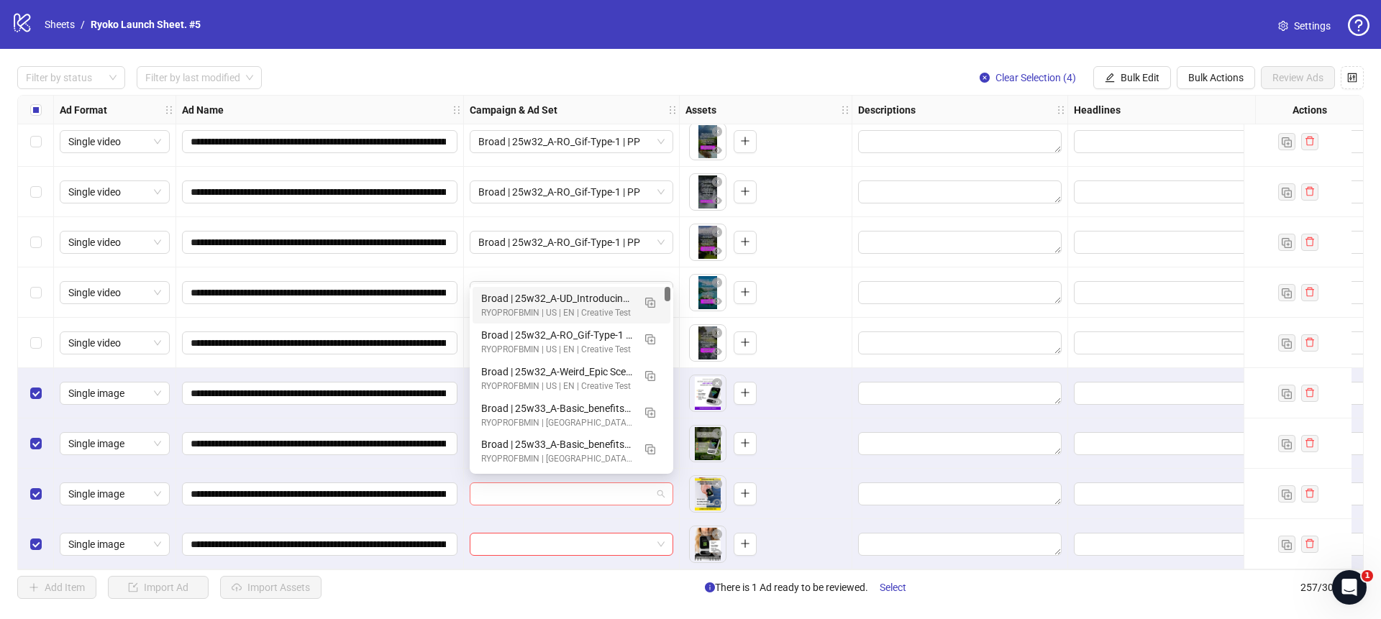
click at [658, 490] on span at bounding box center [571, 495] width 186 height 22
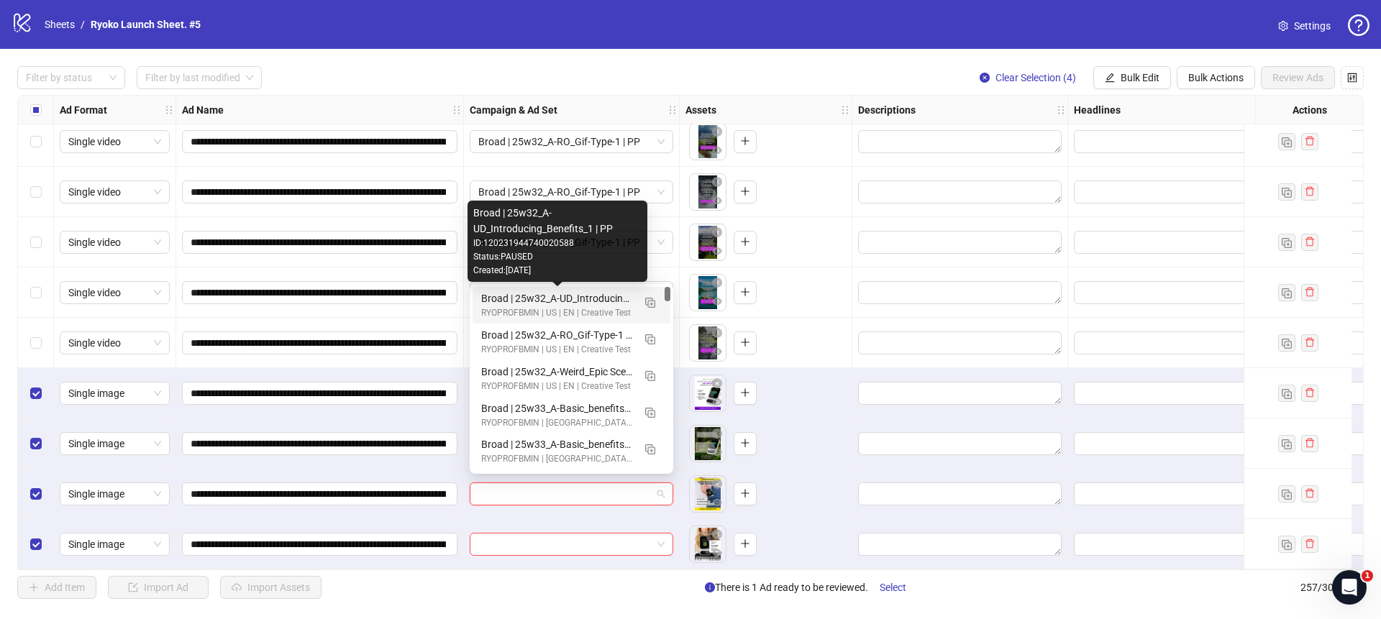
click at [579, 304] on div "Broad | 25w32_A-UD_Introducing_Benefits_1 | PP" at bounding box center [557, 299] width 152 height 16
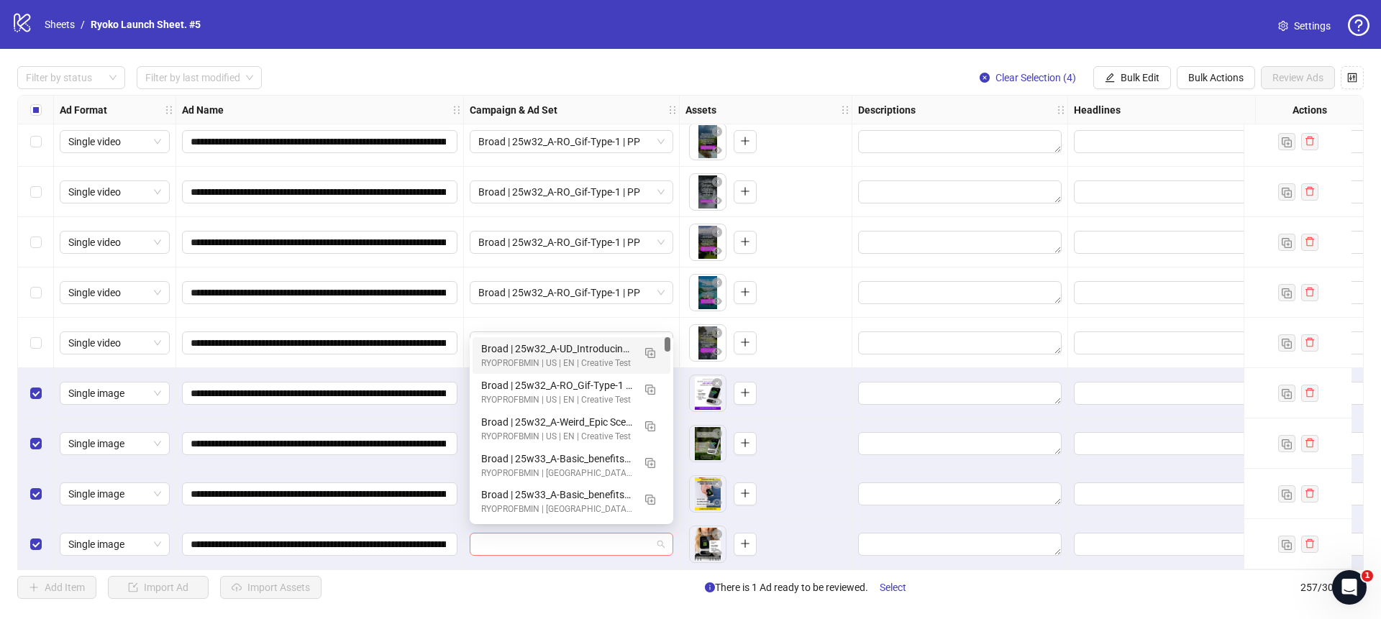
click at [668, 534] on div at bounding box center [572, 544] width 204 height 23
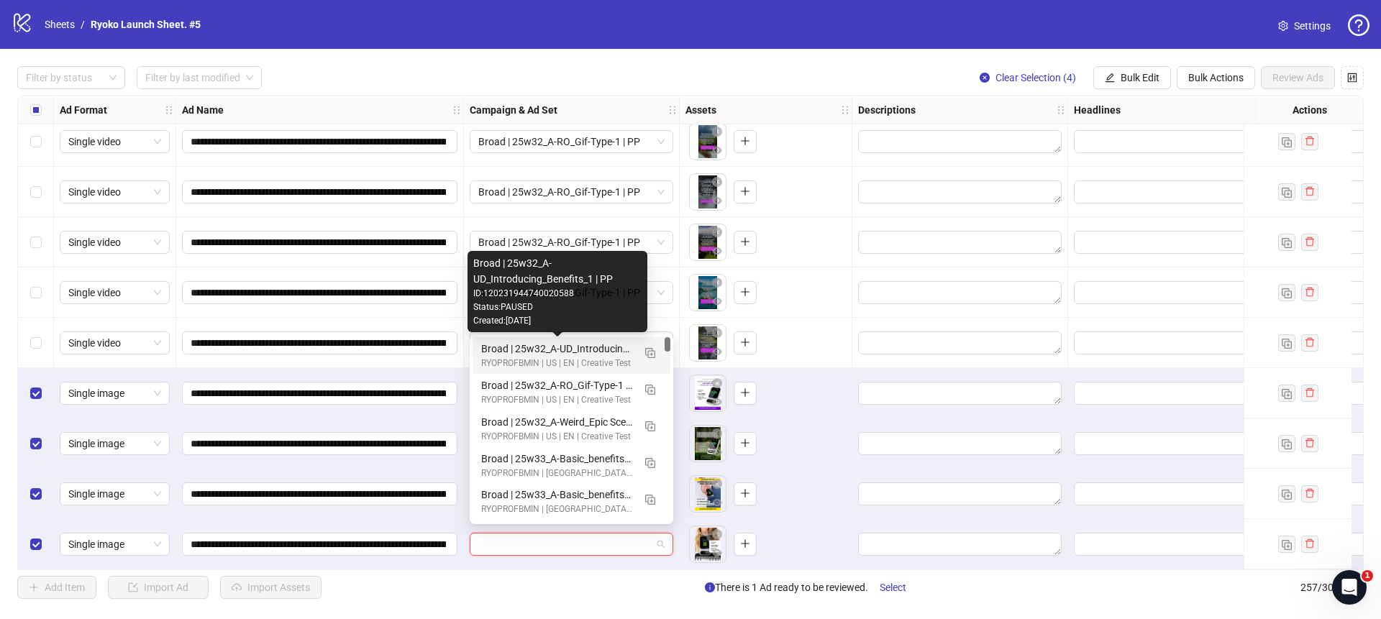
click at [576, 353] on div "Broad | 25w32_A-UD_Introducing_Benefits_1 | PP" at bounding box center [557, 349] width 152 height 16
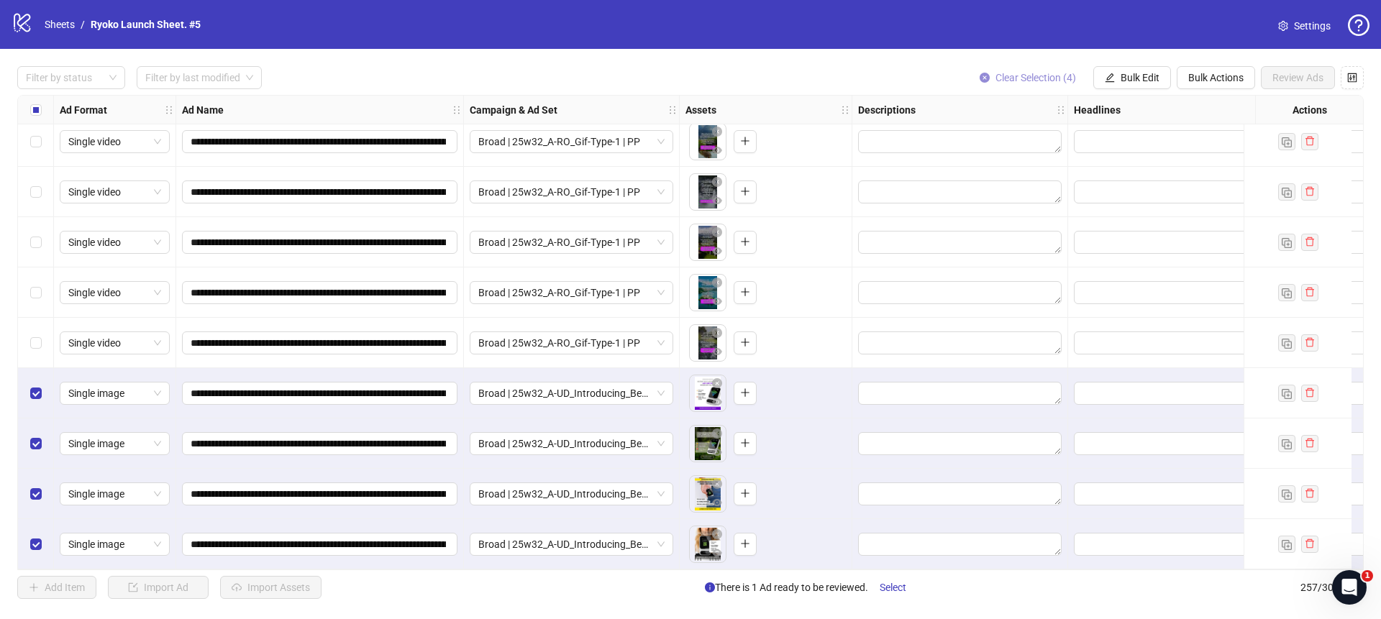
click at [980, 75] on icon "close-circle" at bounding box center [985, 78] width 10 height 10
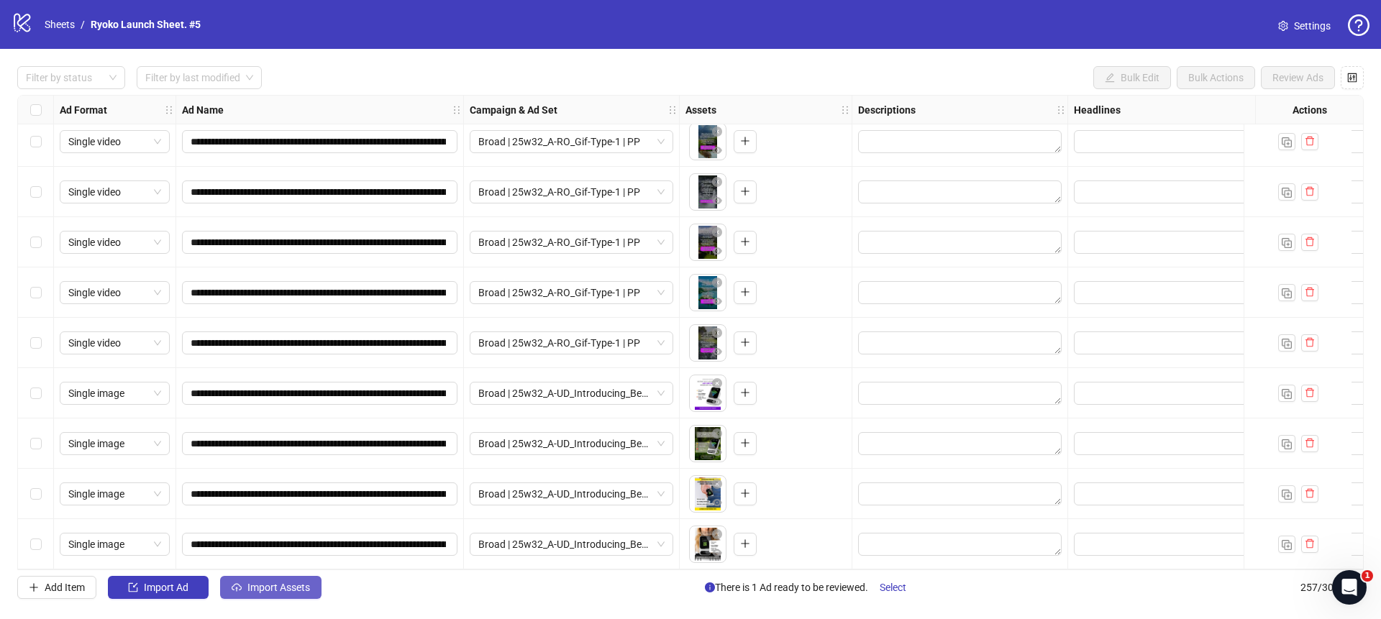
click at [311, 581] on button "Import Assets" at bounding box center [270, 587] width 101 height 23
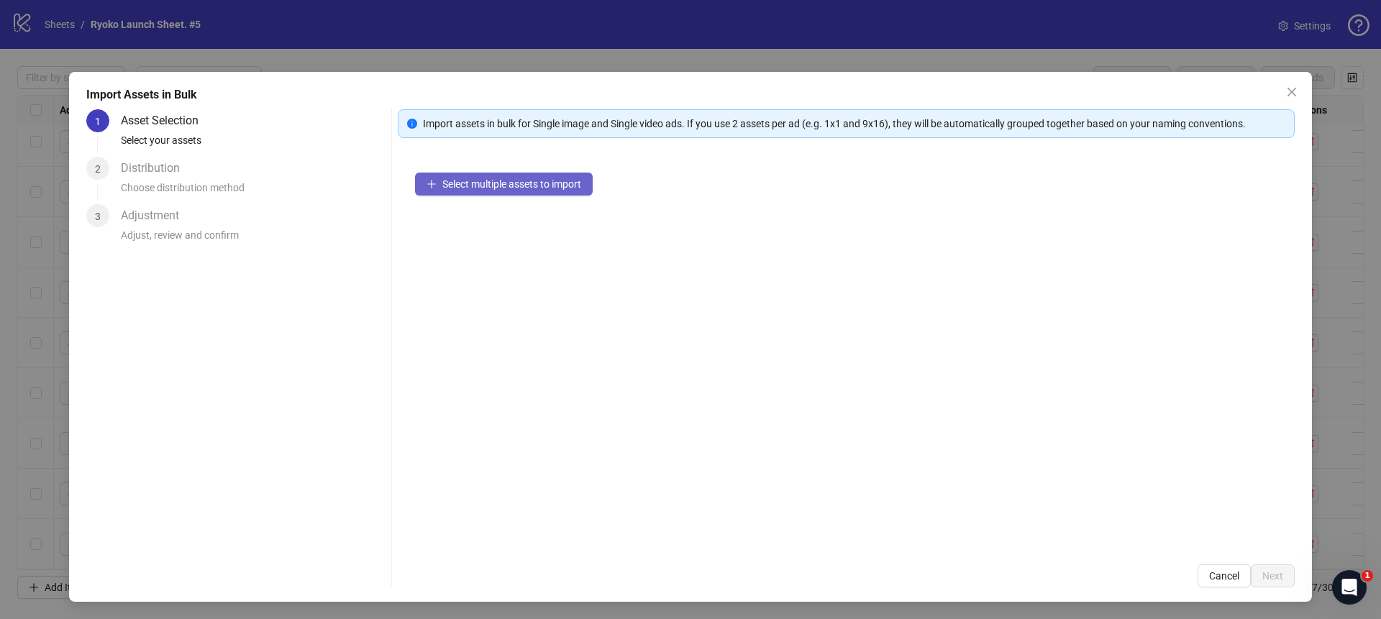
click at [495, 176] on button "Select multiple assets to import" at bounding box center [504, 184] width 178 height 23
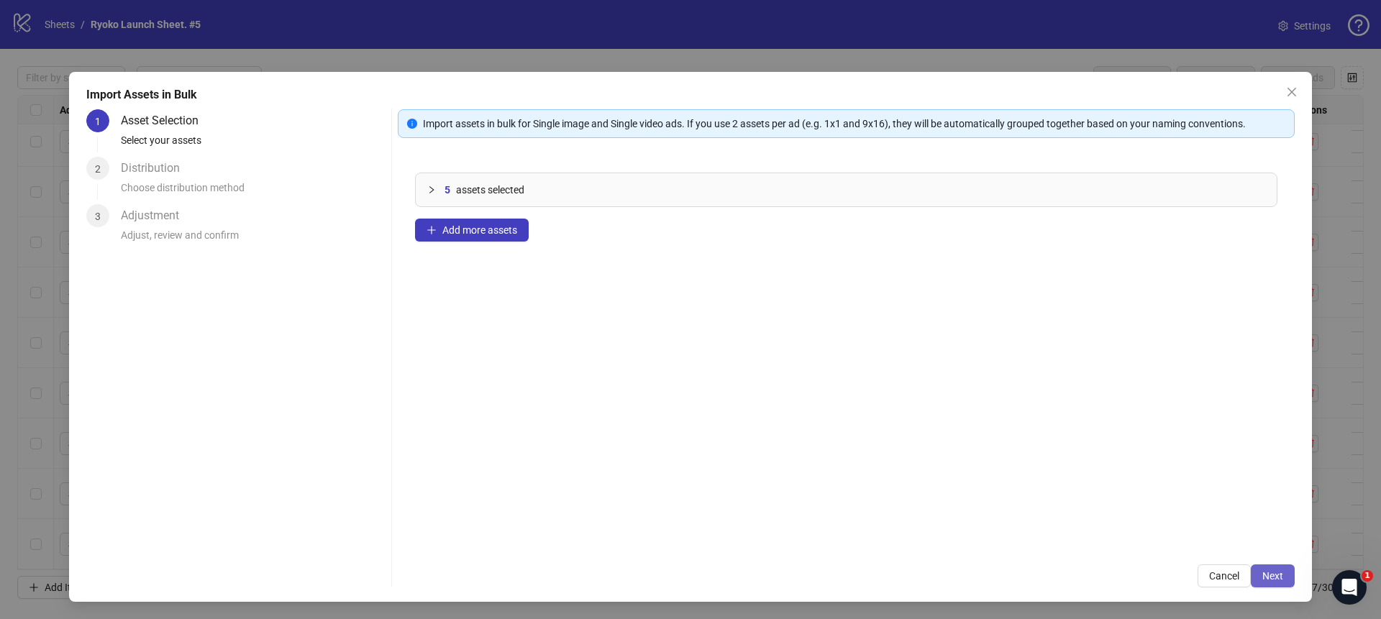
click at [1279, 571] on span "Next" at bounding box center [1273, 577] width 21 height 12
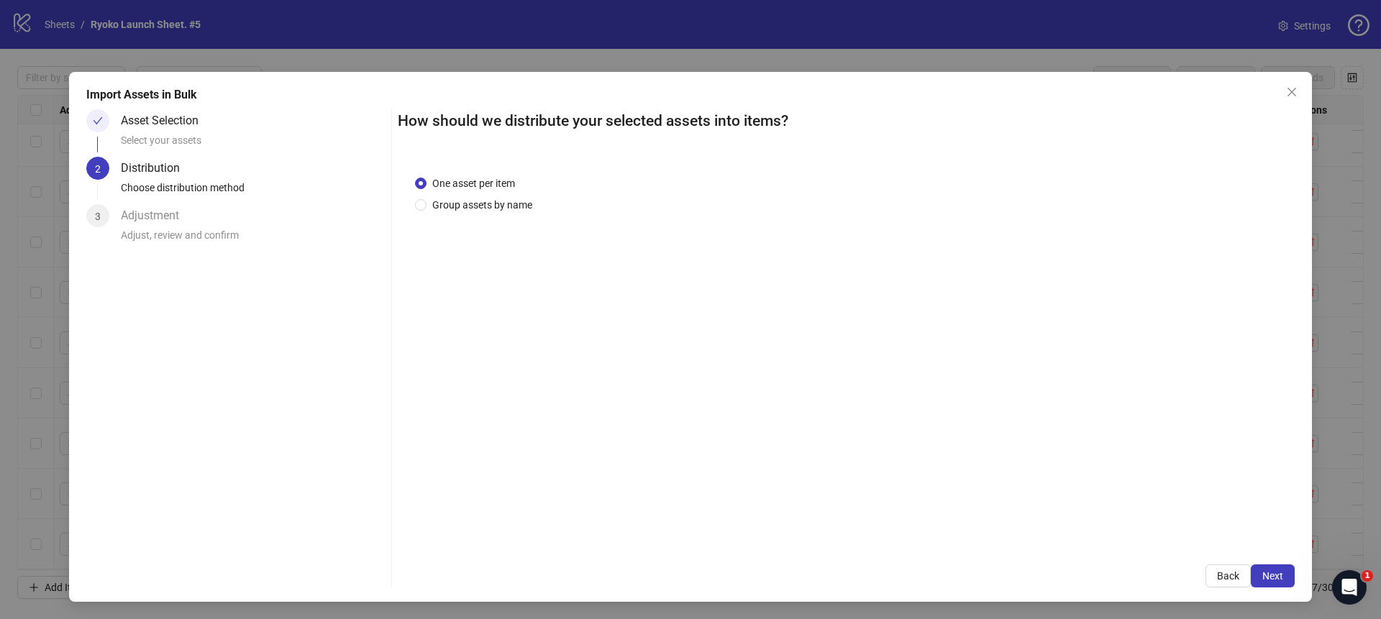
click at [1279, 571] on span "Next" at bounding box center [1273, 577] width 21 height 12
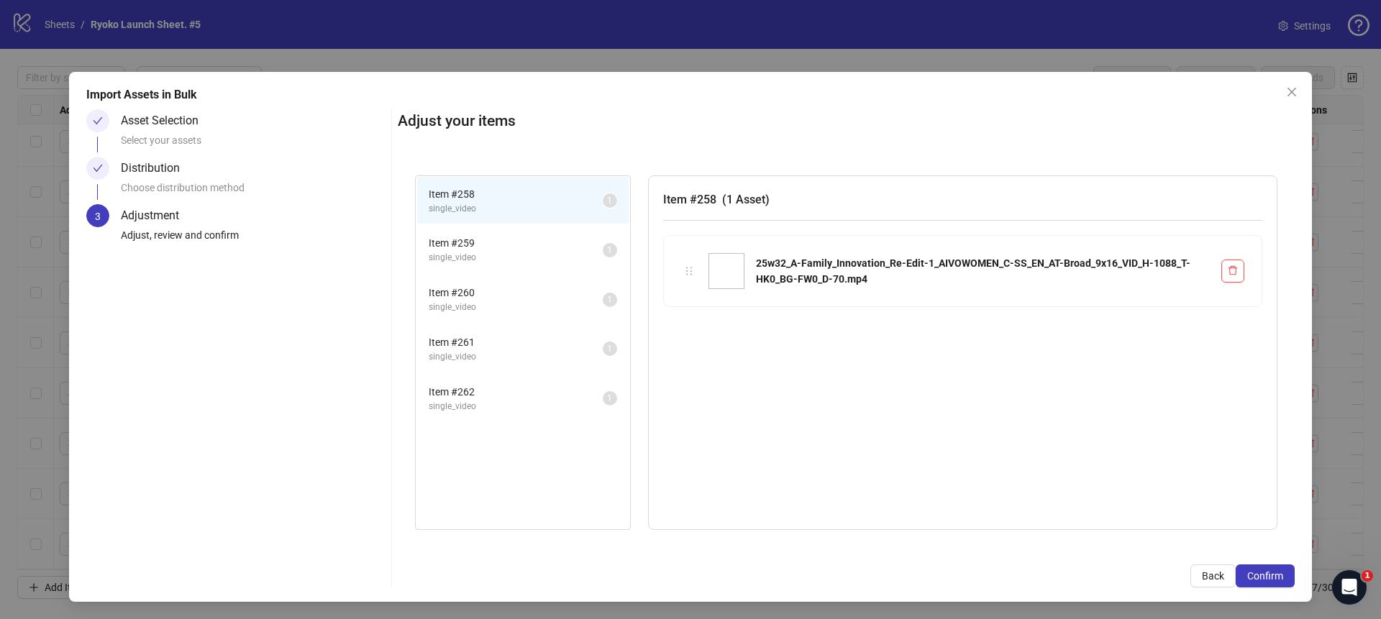
click at [1279, 571] on span "Confirm" at bounding box center [1266, 577] width 36 height 12
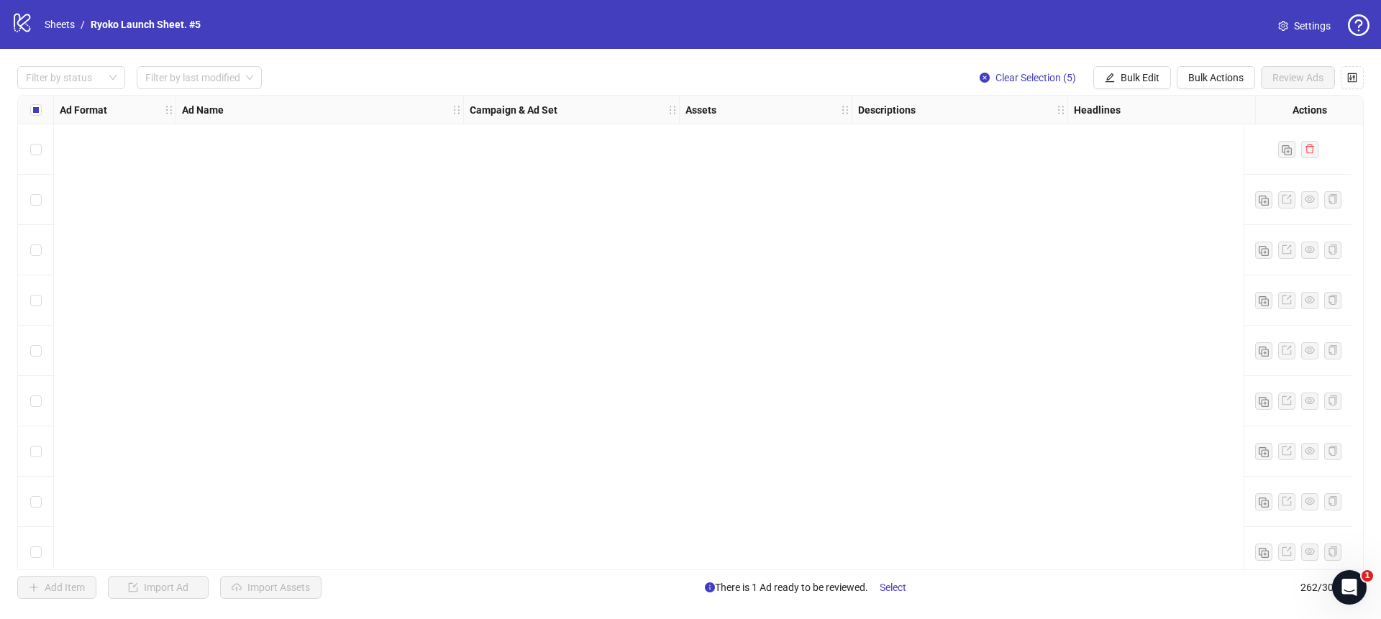
scroll to position [12756, 0]
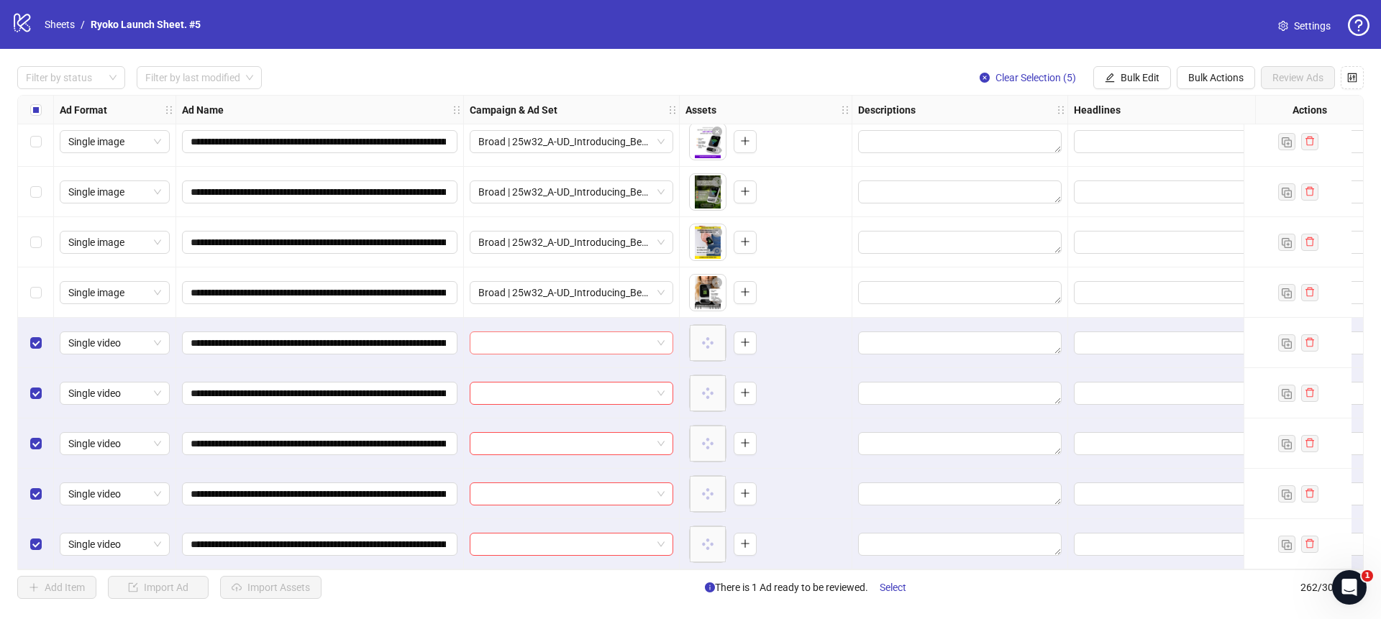
click at [660, 332] on span at bounding box center [571, 343] width 186 height 22
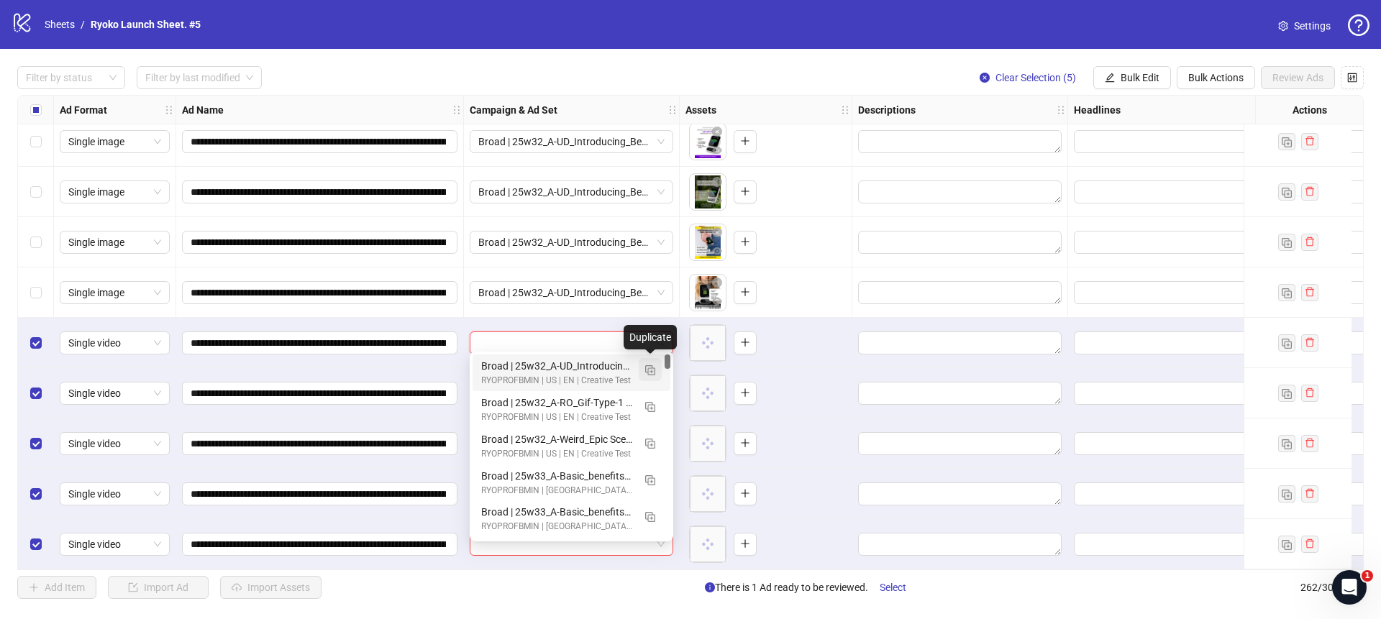
click at [650, 373] on img "button" at bounding box center [650, 371] width 10 height 10
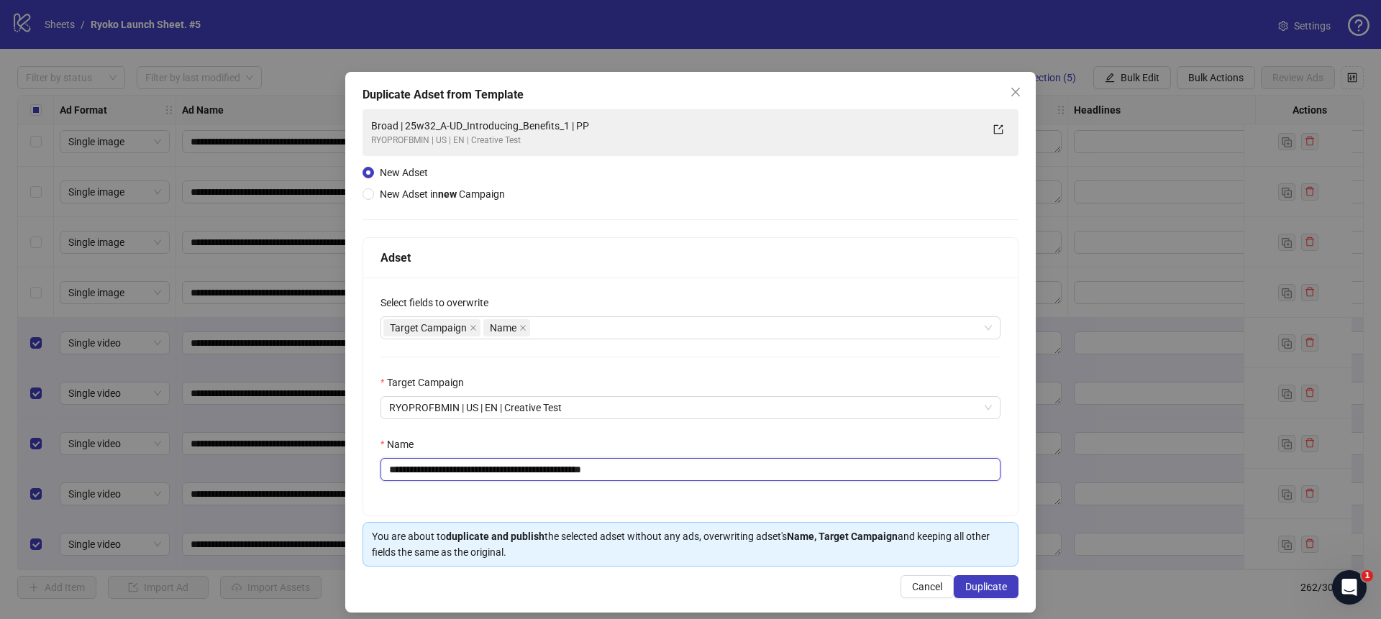
click at [637, 468] on input "**********" at bounding box center [691, 469] width 620 height 23
drag, startPoint x: 585, startPoint y: 467, endPoint x: 422, endPoint y: 471, distance: 163.4
click at [422, 471] on input "**********" at bounding box center [691, 469] width 620 height 23
paste input "**********"
type input "**********"
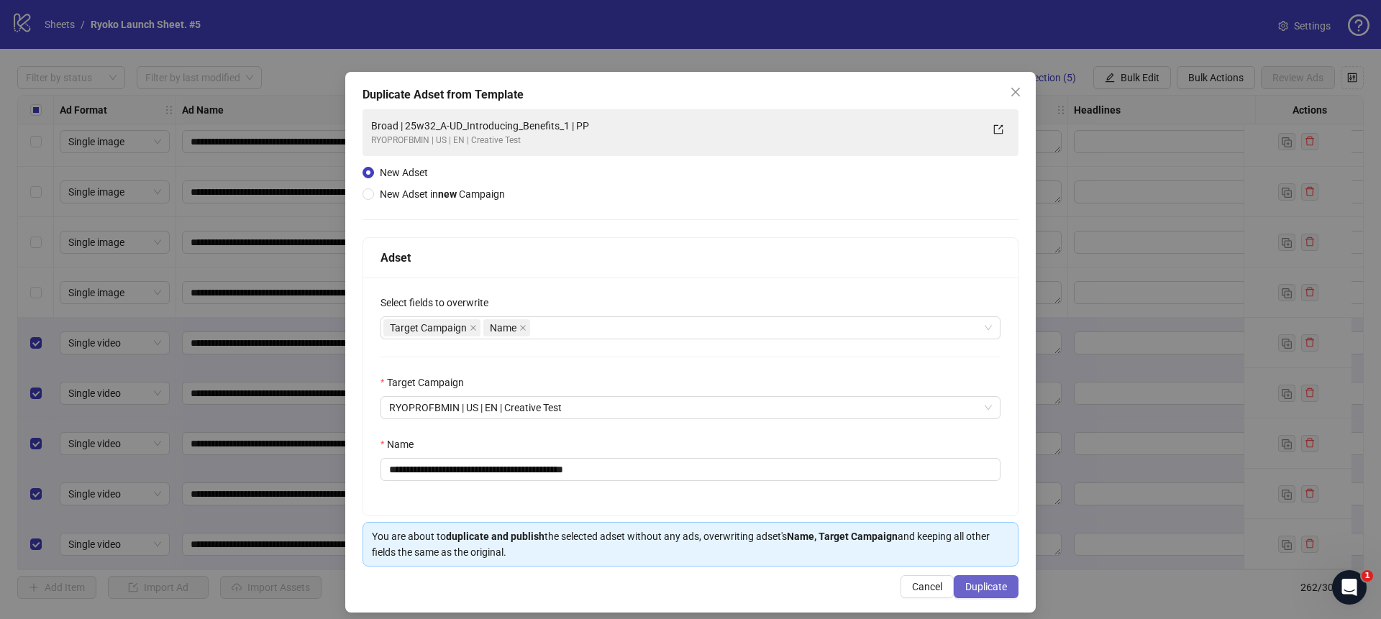
click at [971, 584] on span "Duplicate" at bounding box center [987, 587] width 42 height 12
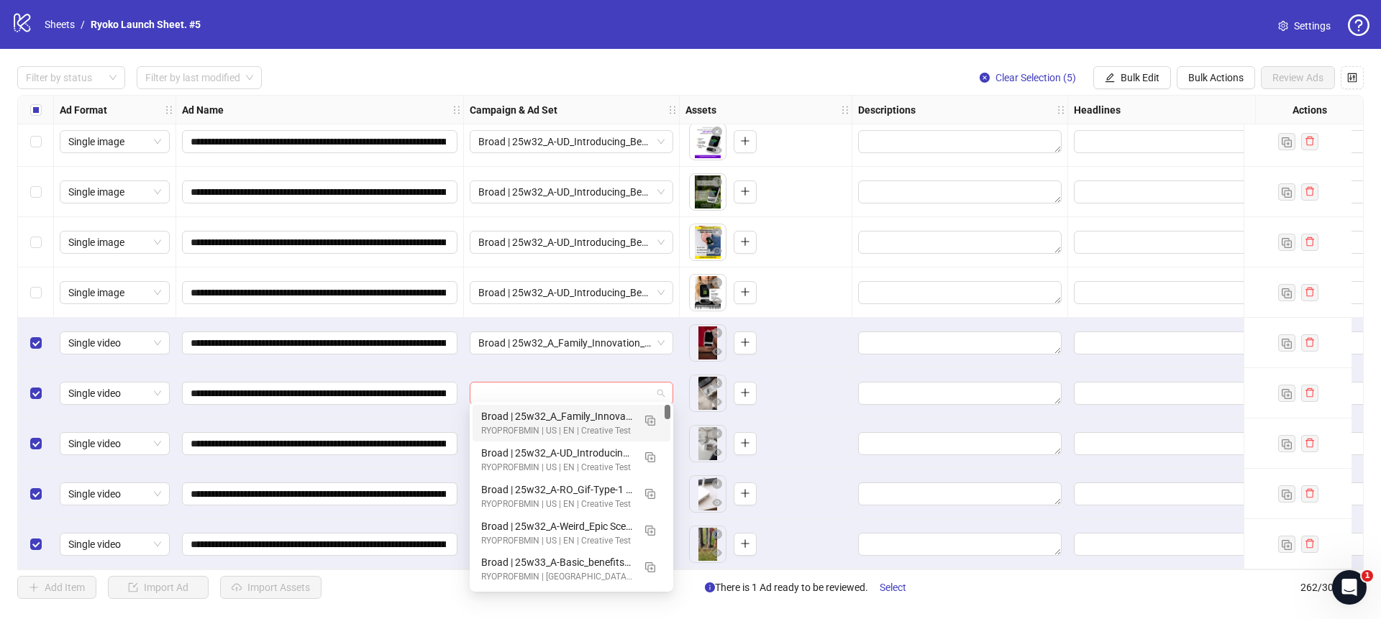
click at [659, 386] on span at bounding box center [571, 394] width 186 height 22
click at [570, 427] on div "RYOPROFBMIN | US | EN | Creative Test" at bounding box center [557, 432] width 152 height 14
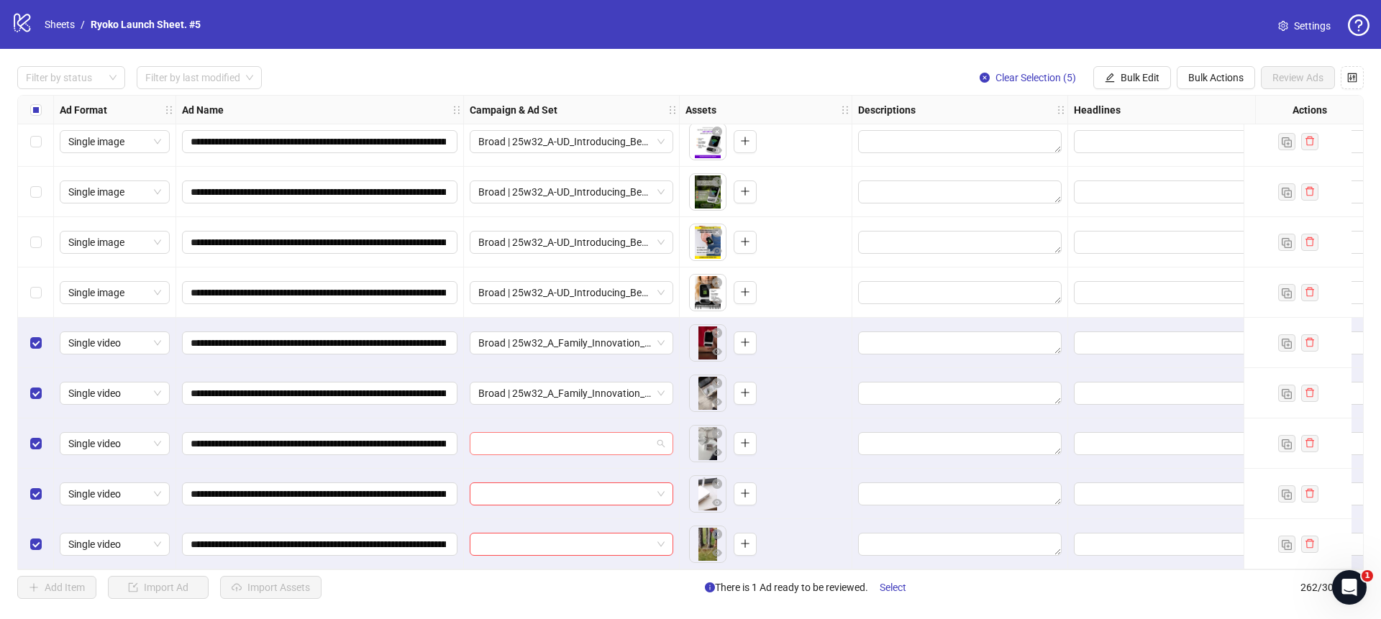
click at [658, 442] on span at bounding box center [571, 444] width 186 height 22
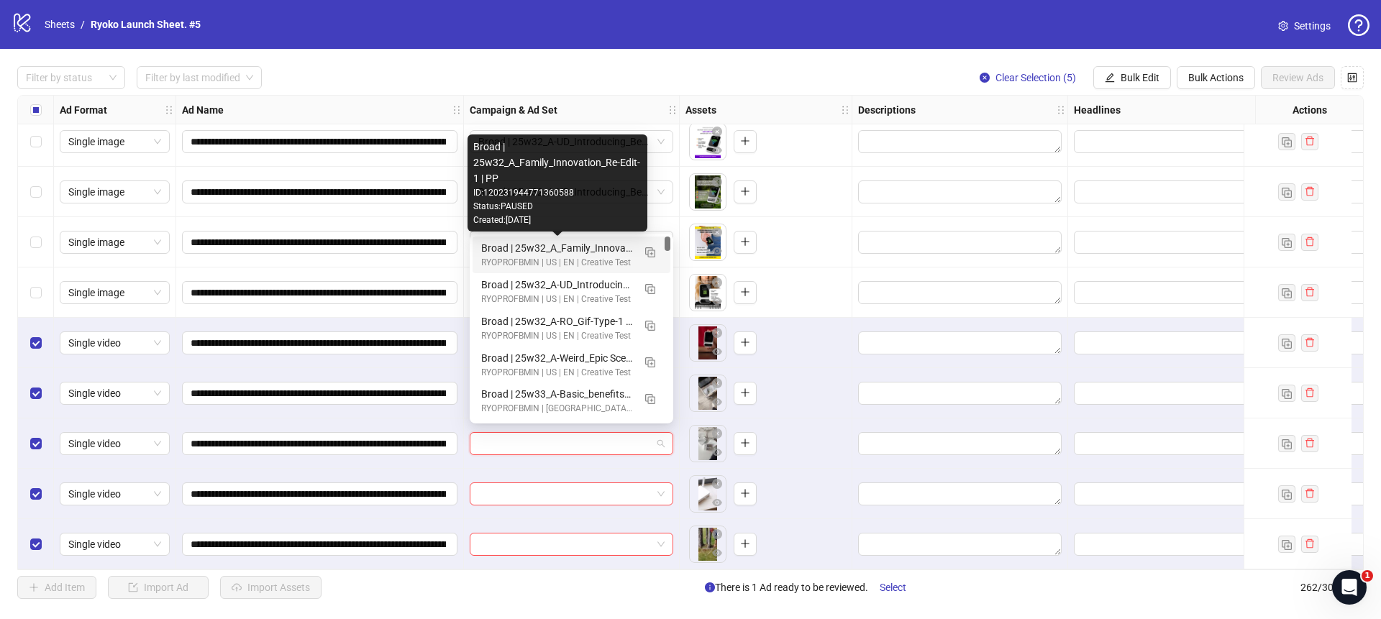
click at [580, 253] on div "Broad | 25w32_A_Family_Innovation_Re-Edit-1 | PP" at bounding box center [557, 248] width 152 height 16
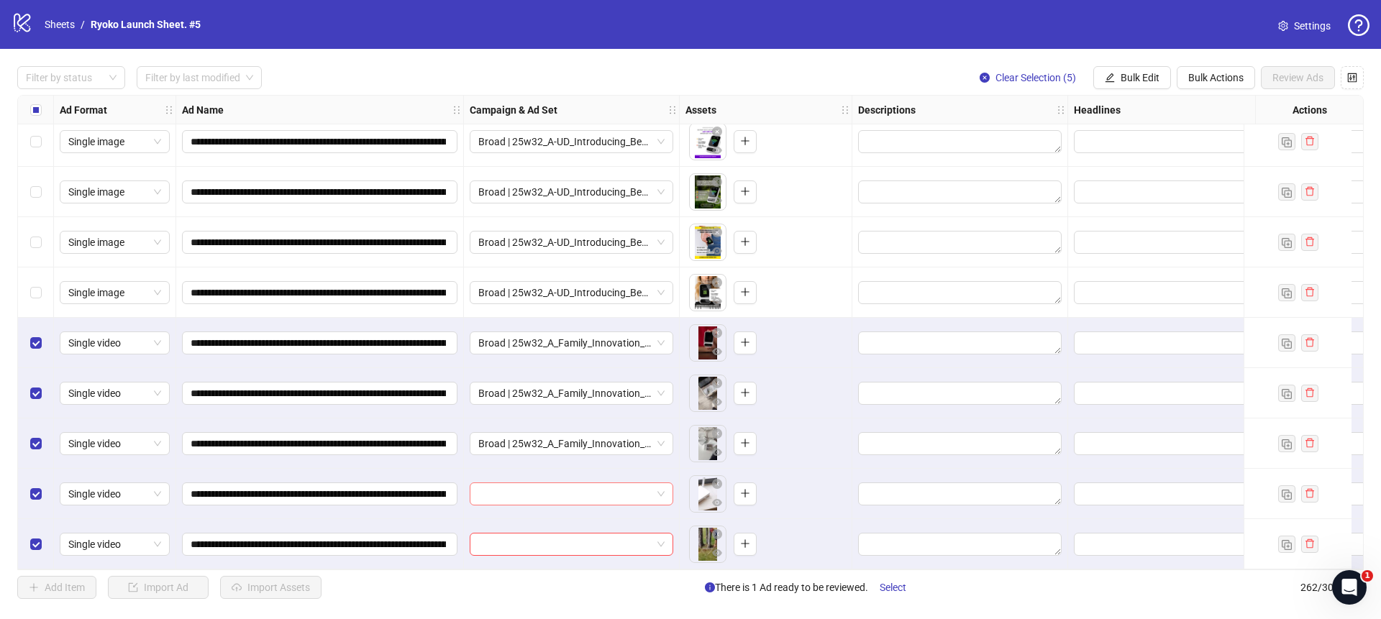
click at [662, 491] on span at bounding box center [571, 495] width 186 height 22
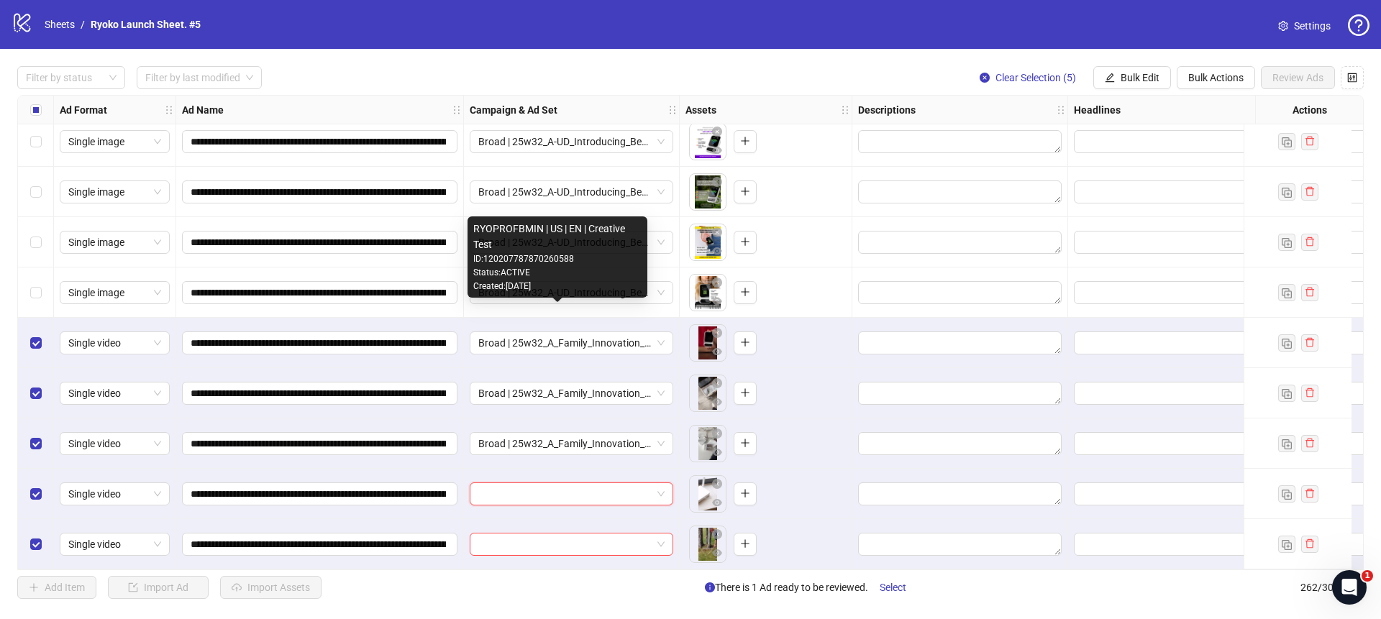
click at [576, 295] on div "RYOPROFBMIN | [GEOGRAPHIC_DATA] | EN | Creative Test ID: 120207787870260588 Sta…" at bounding box center [558, 257] width 180 height 81
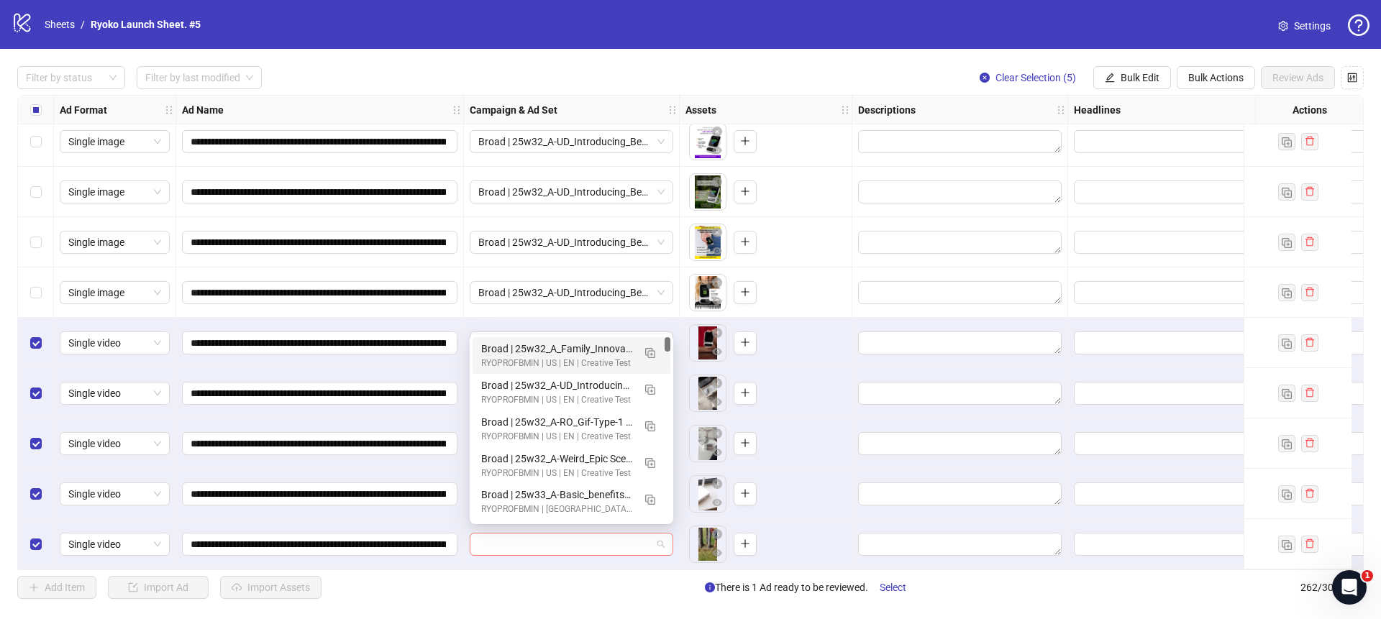
click at [656, 535] on span at bounding box center [571, 545] width 186 height 22
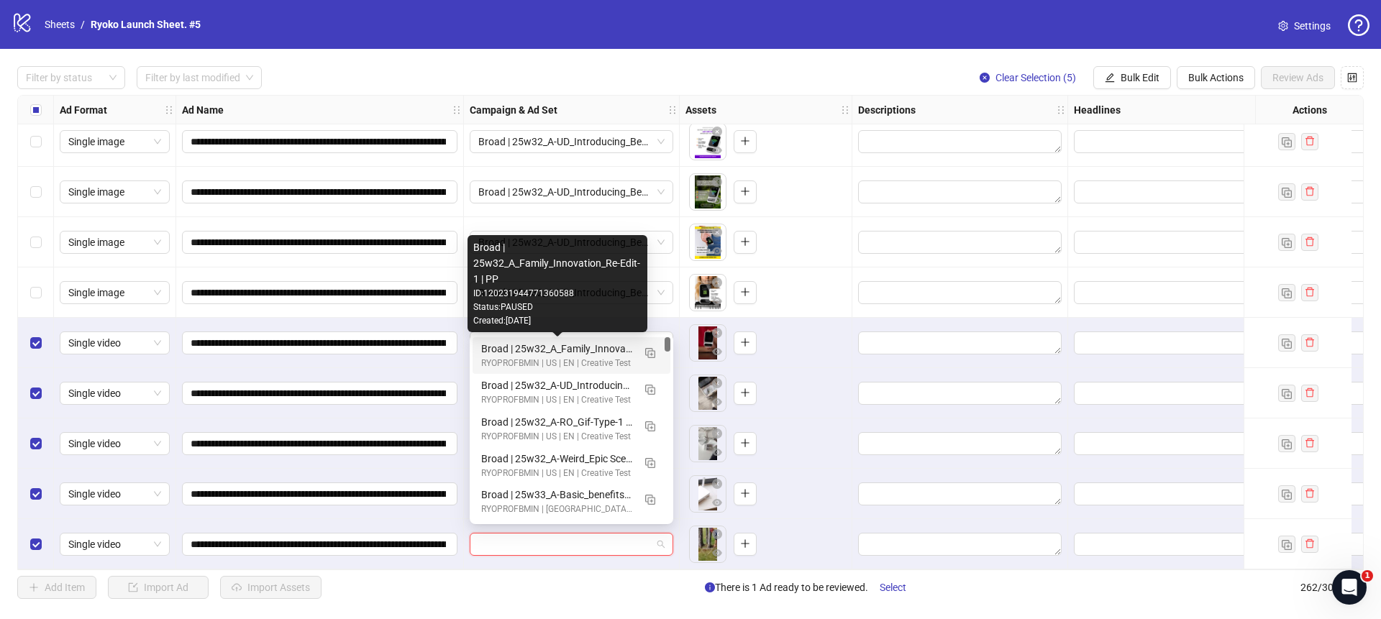
click at [586, 351] on div "Broad | 25w32_A_Family_Innovation_Re-Edit-1 | PP" at bounding box center [557, 349] width 152 height 16
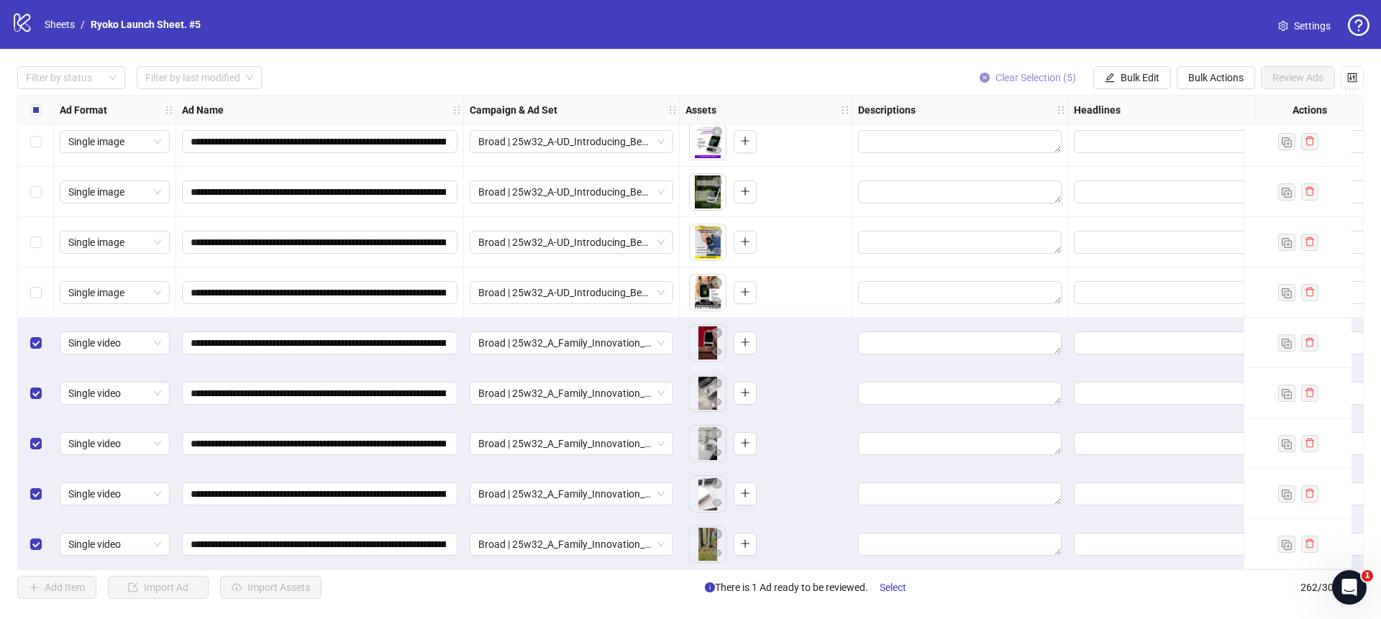
click at [980, 73] on icon "close-circle" at bounding box center [985, 78] width 10 height 10
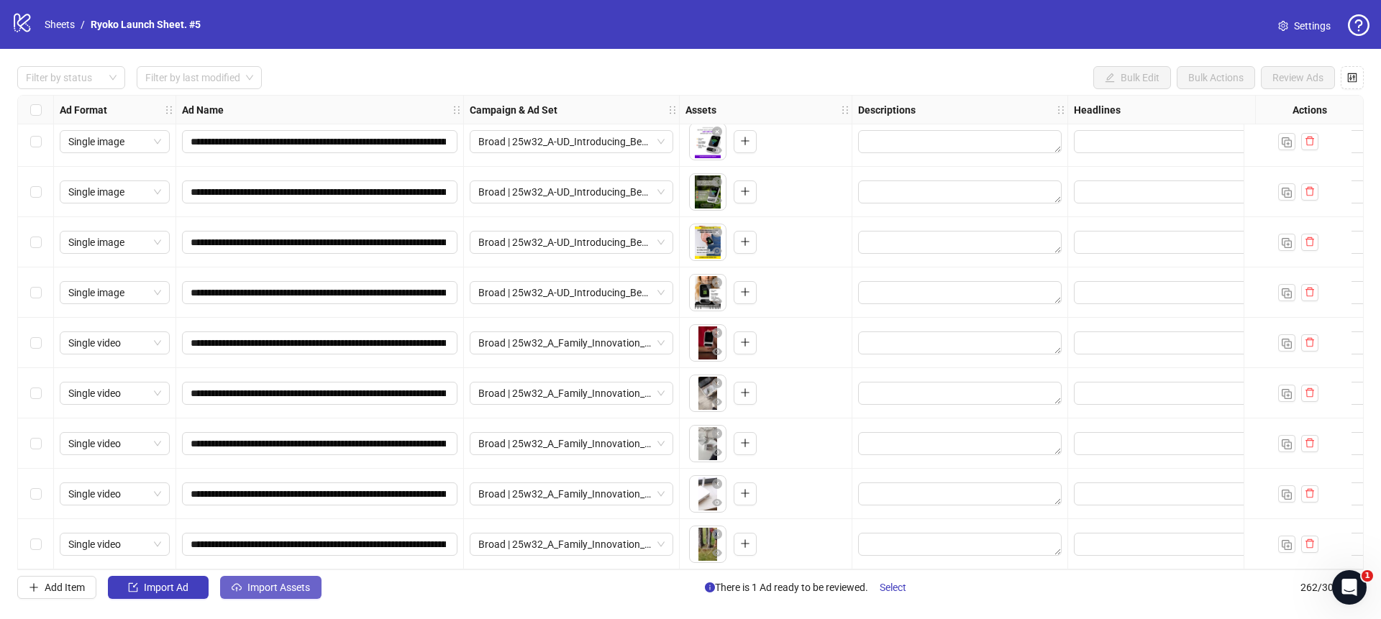
click at [273, 580] on button "Import Assets" at bounding box center [270, 587] width 101 height 23
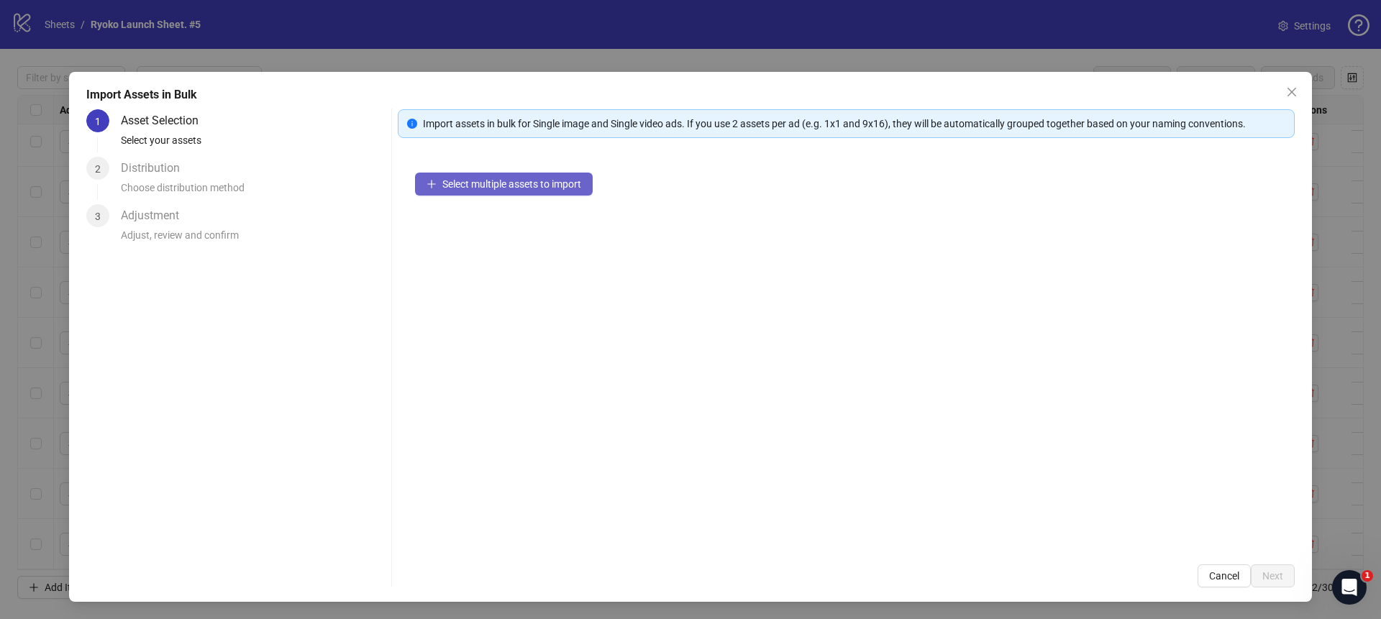
click at [514, 181] on span "Select multiple assets to import" at bounding box center [511, 184] width 139 height 12
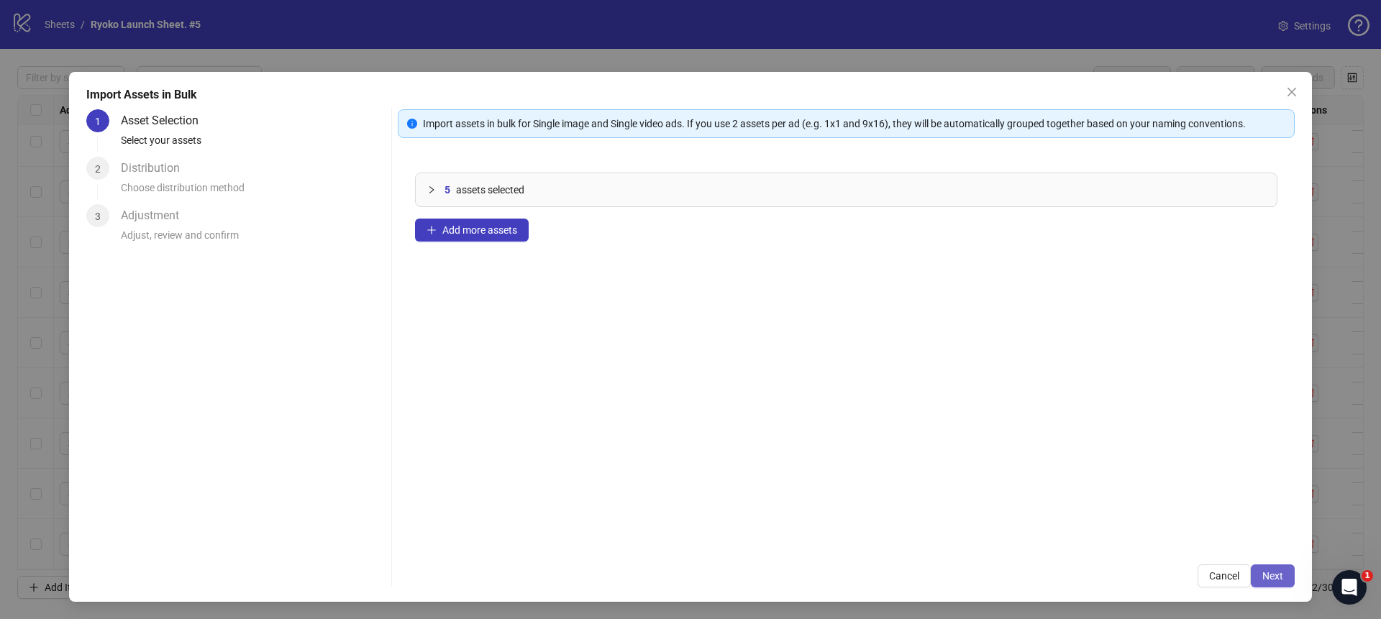
click at [1284, 577] on button "Next" at bounding box center [1273, 576] width 44 height 23
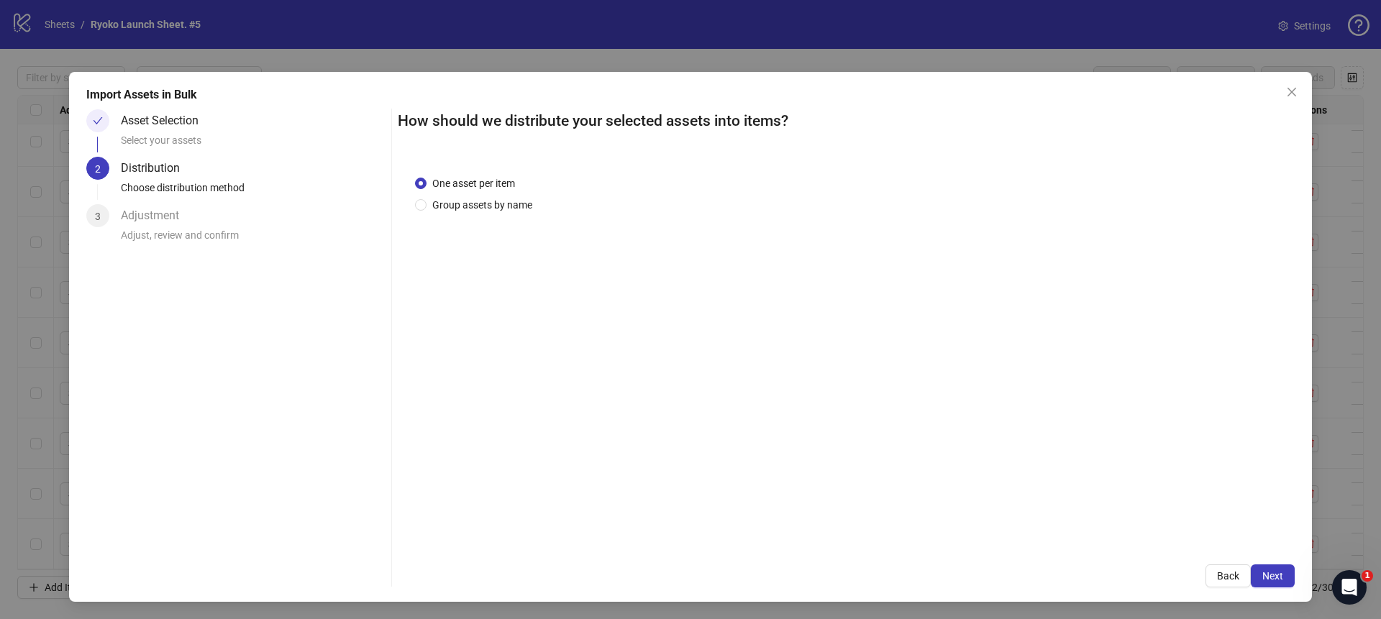
click at [1284, 577] on button "Next" at bounding box center [1273, 576] width 44 height 23
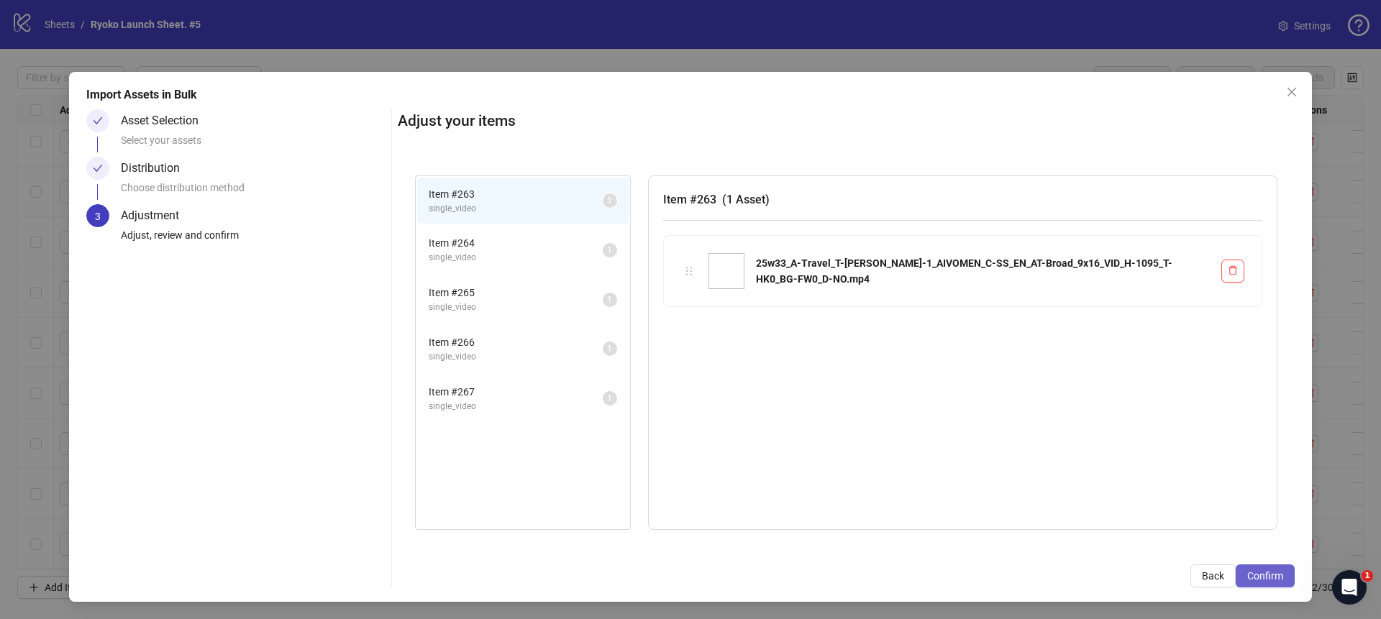
click at [1284, 577] on button "Confirm" at bounding box center [1265, 576] width 59 height 23
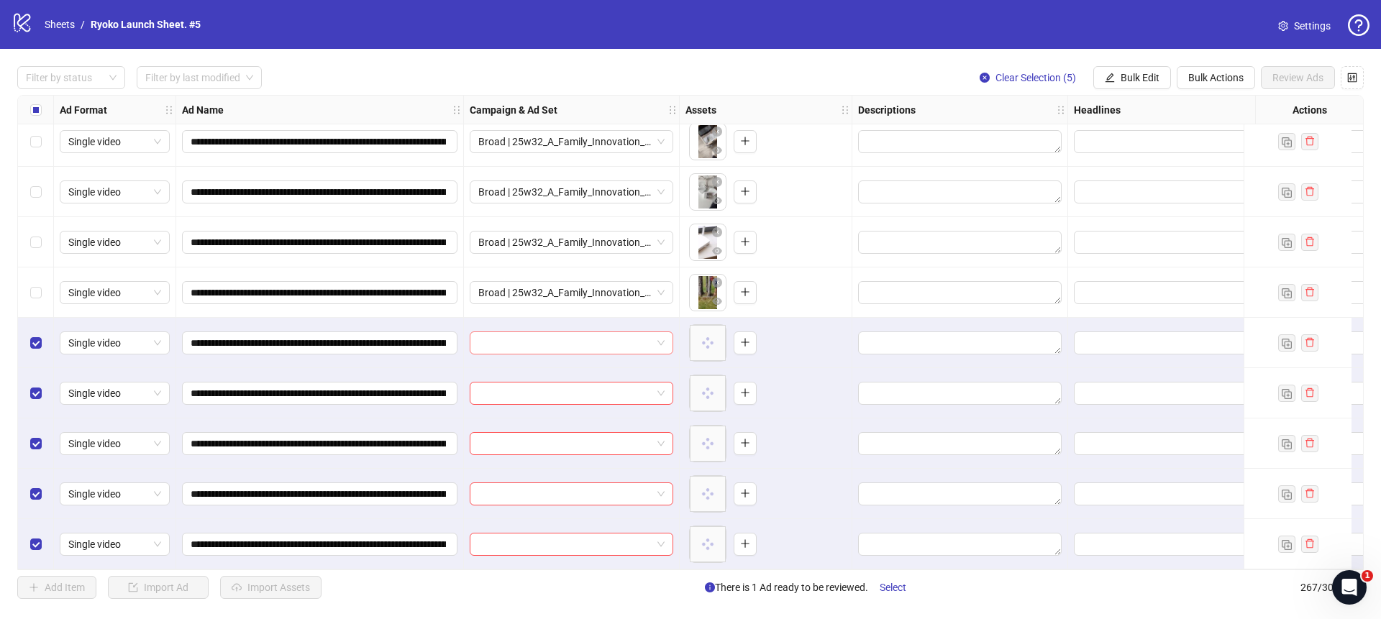
click at [663, 332] on span at bounding box center [571, 343] width 186 height 22
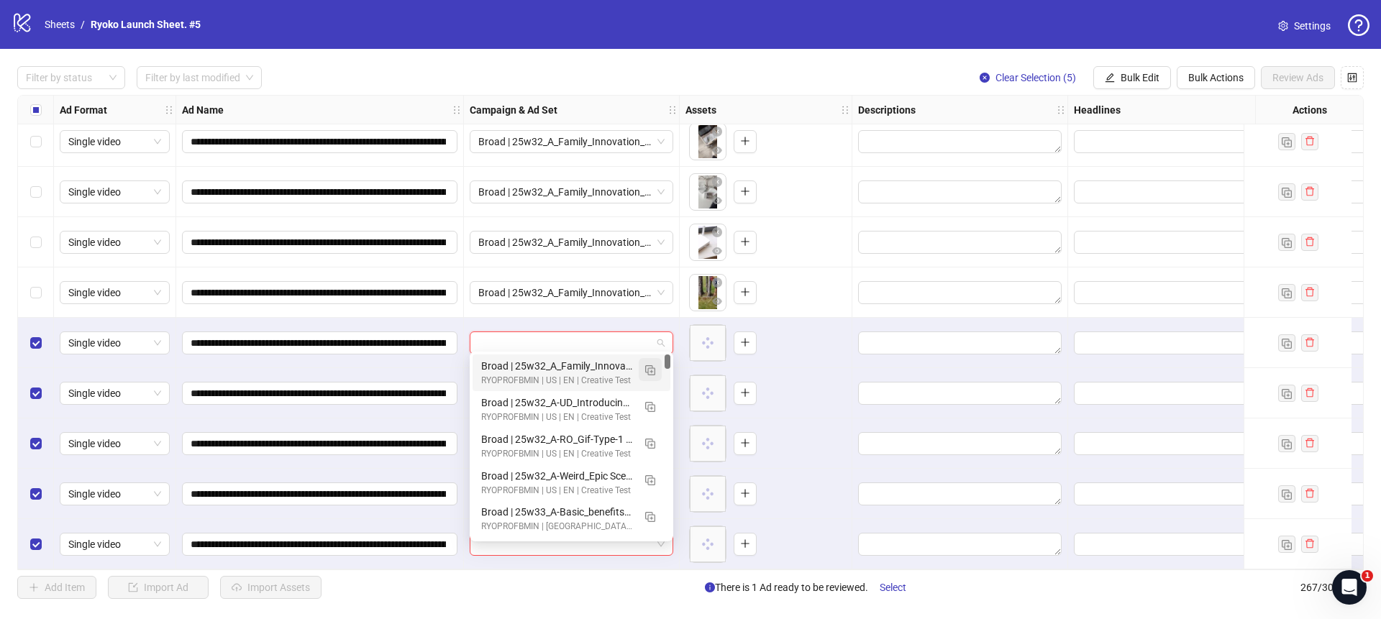
click at [651, 366] on img "button" at bounding box center [650, 371] width 10 height 10
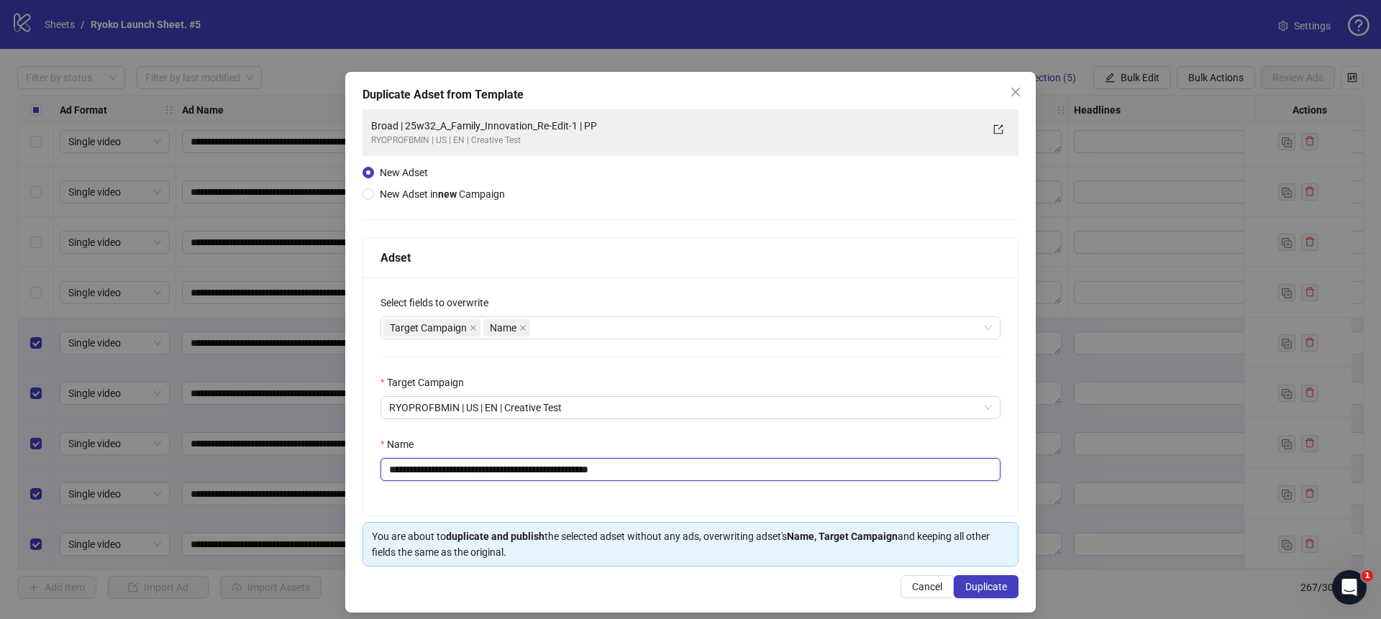
click at [666, 478] on input "**********" at bounding box center [691, 469] width 620 height 23
drag, startPoint x: 592, startPoint y: 468, endPoint x: 425, endPoint y: 468, distance: 167.6
click at [425, 468] on input "**********" at bounding box center [691, 469] width 620 height 23
paste input "text"
type input "**********"
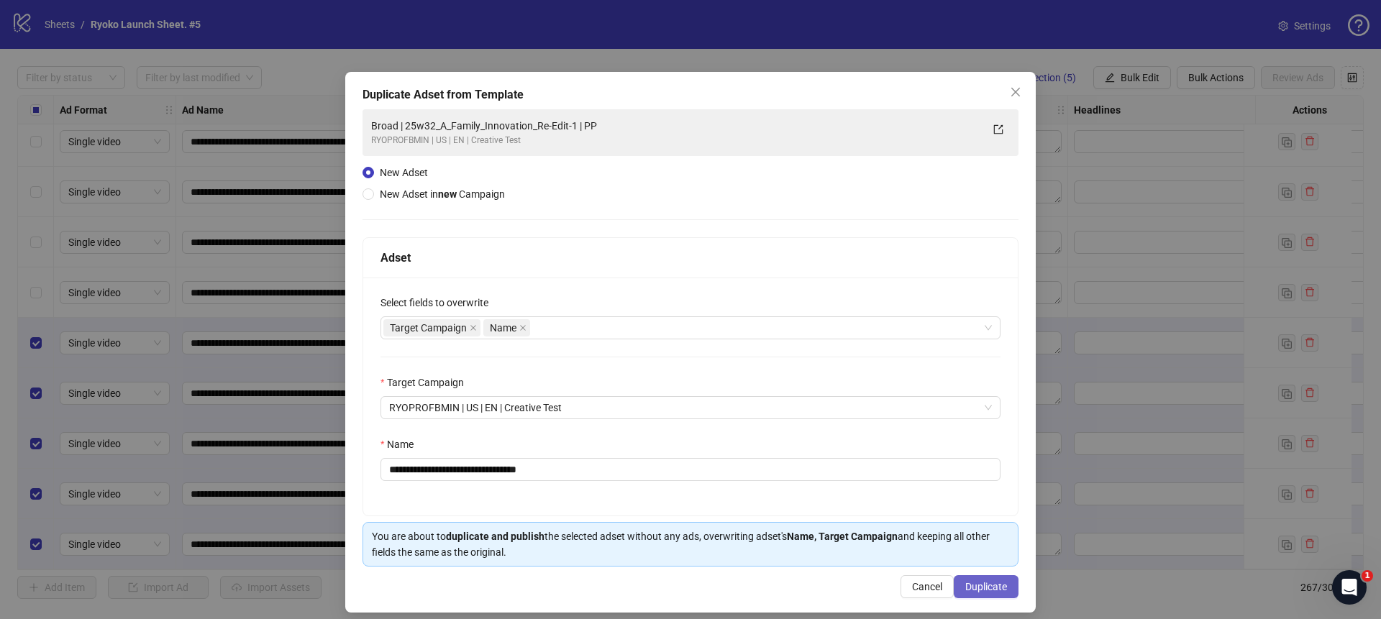
click at [978, 589] on span "Duplicate" at bounding box center [987, 587] width 42 height 12
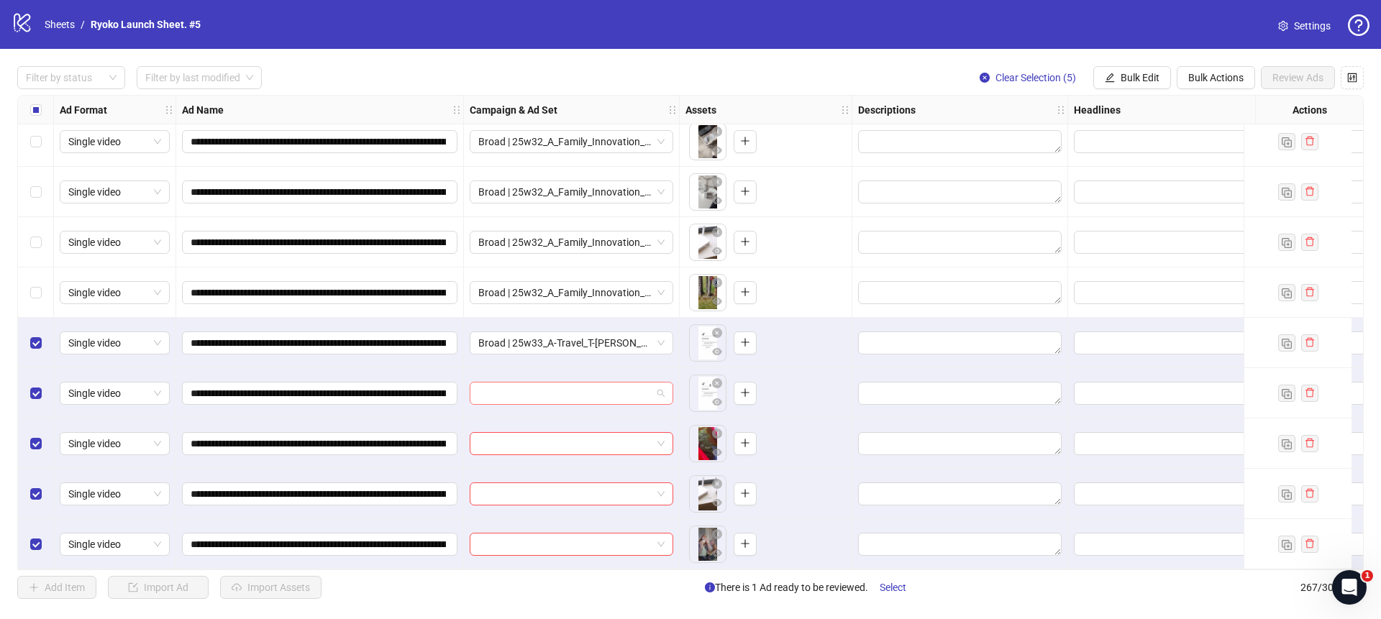
click at [655, 389] on span at bounding box center [571, 394] width 186 height 22
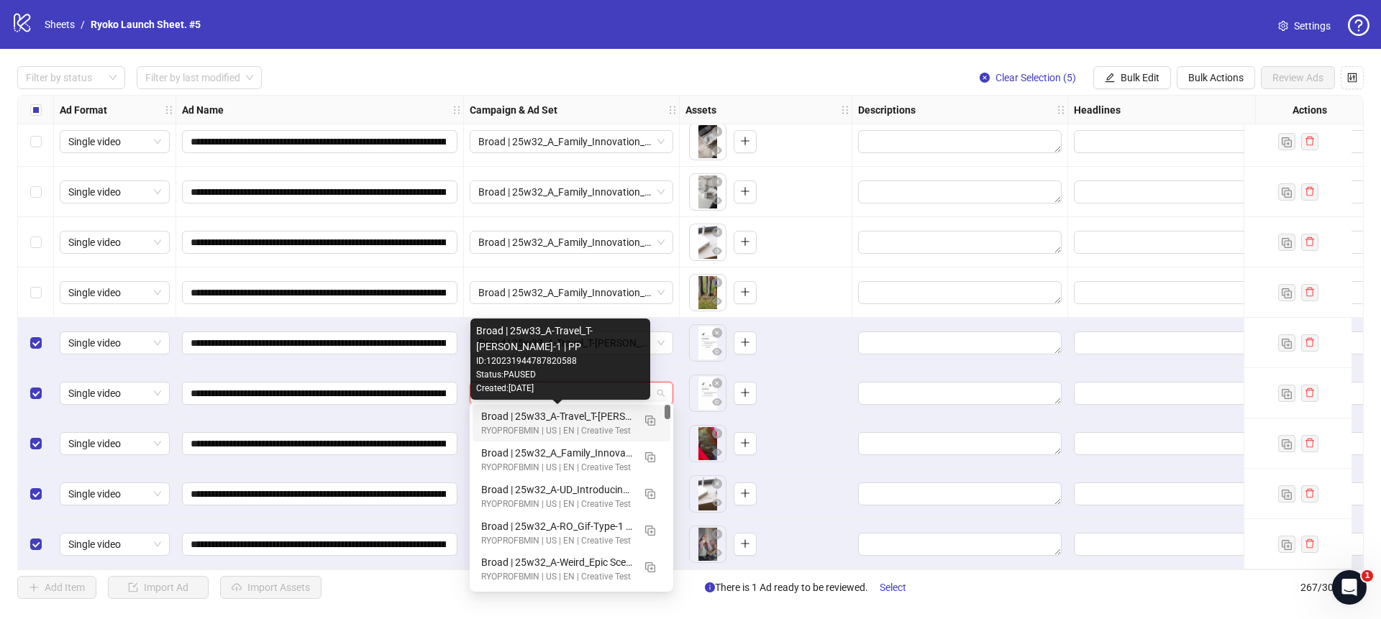
click at [563, 411] on div "Broad | 25w33_A-Travel_T-[PERSON_NAME]-1 | PP" at bounding box center [557, 417] width 152 height 16
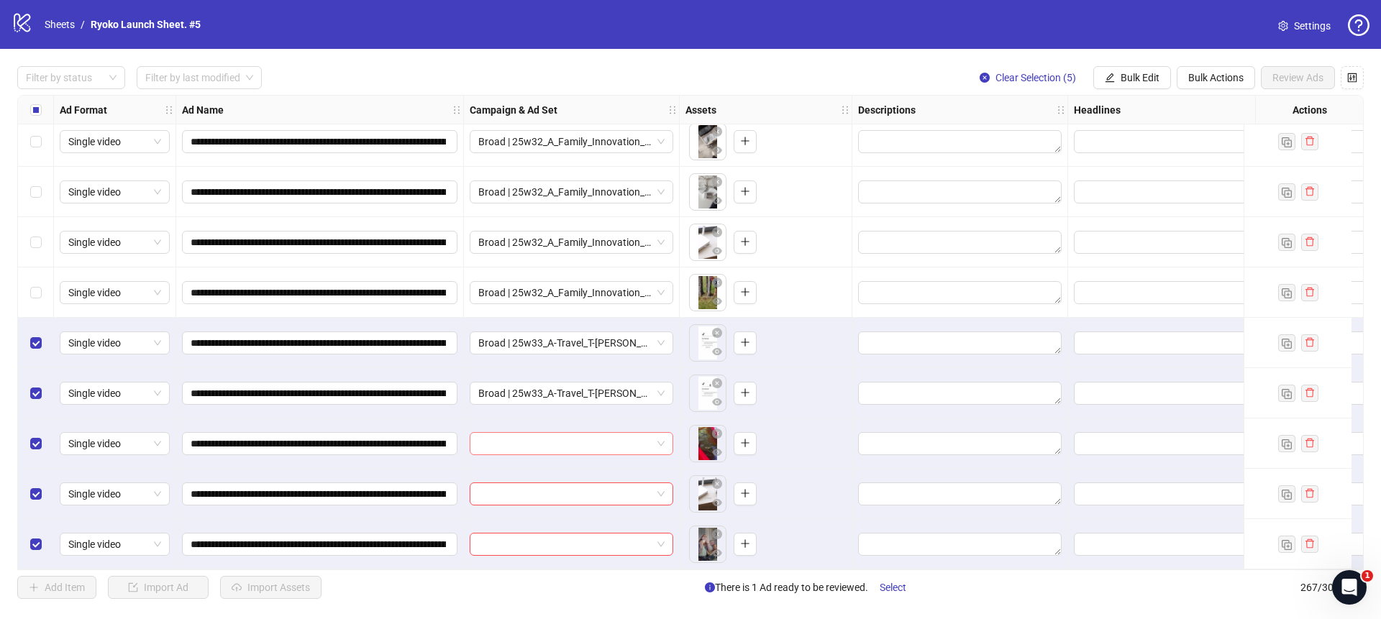
click at [664, 438] on span at bounding box center [571, 444] width 186 height 22
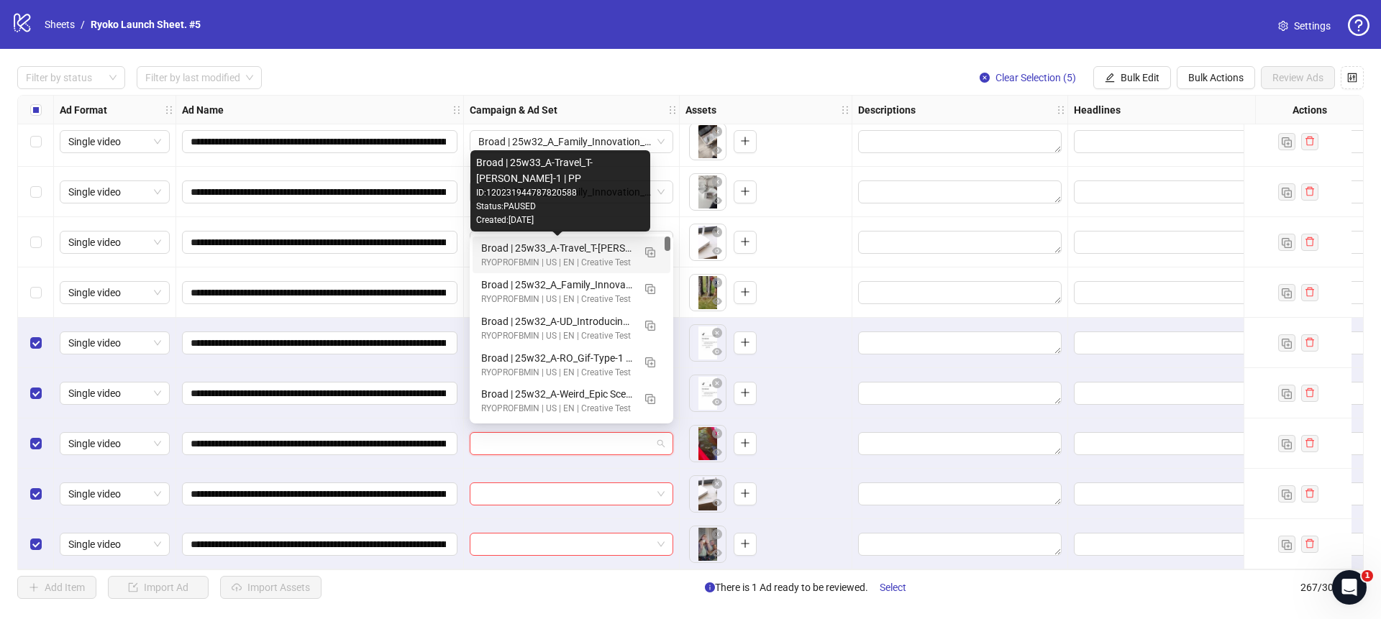
click at [595, 252] on div "Broad | 25w33_A-Travel_T-[PERSON_NAME]-1 | PP" at bounding box center [557, 248] width 152 height 16
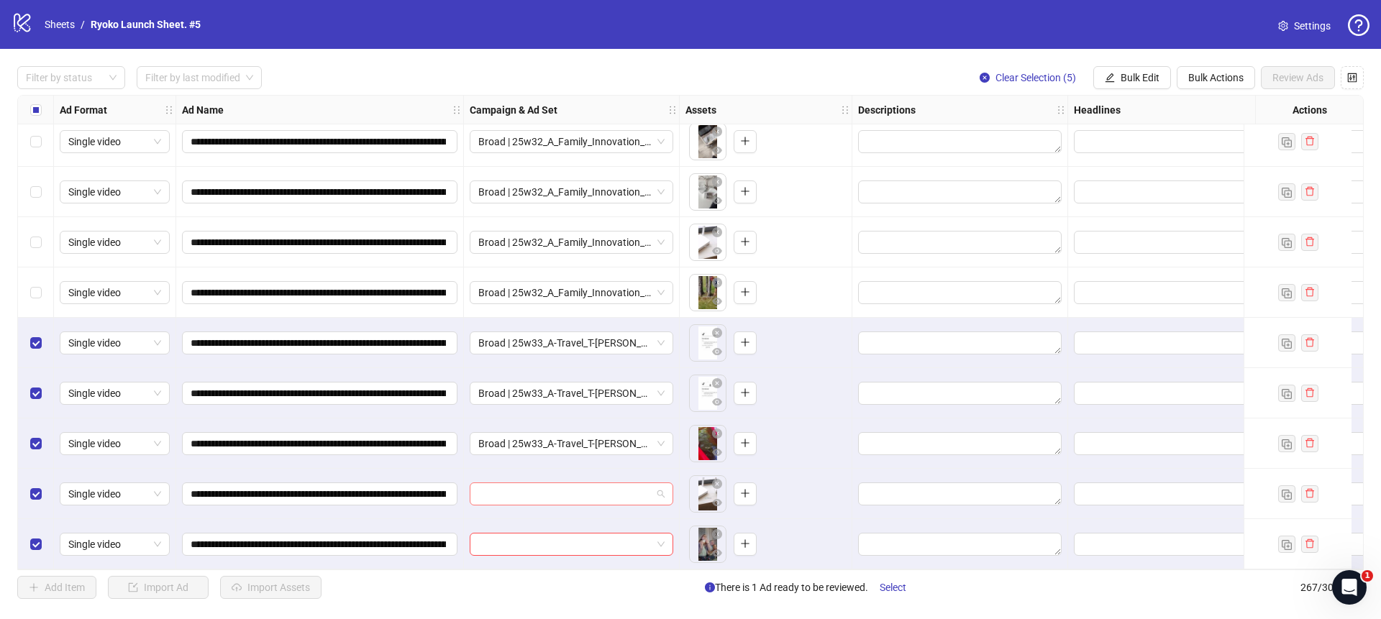
click at [662, 484] on span at bounding box center [571, 495] width 186 height 22
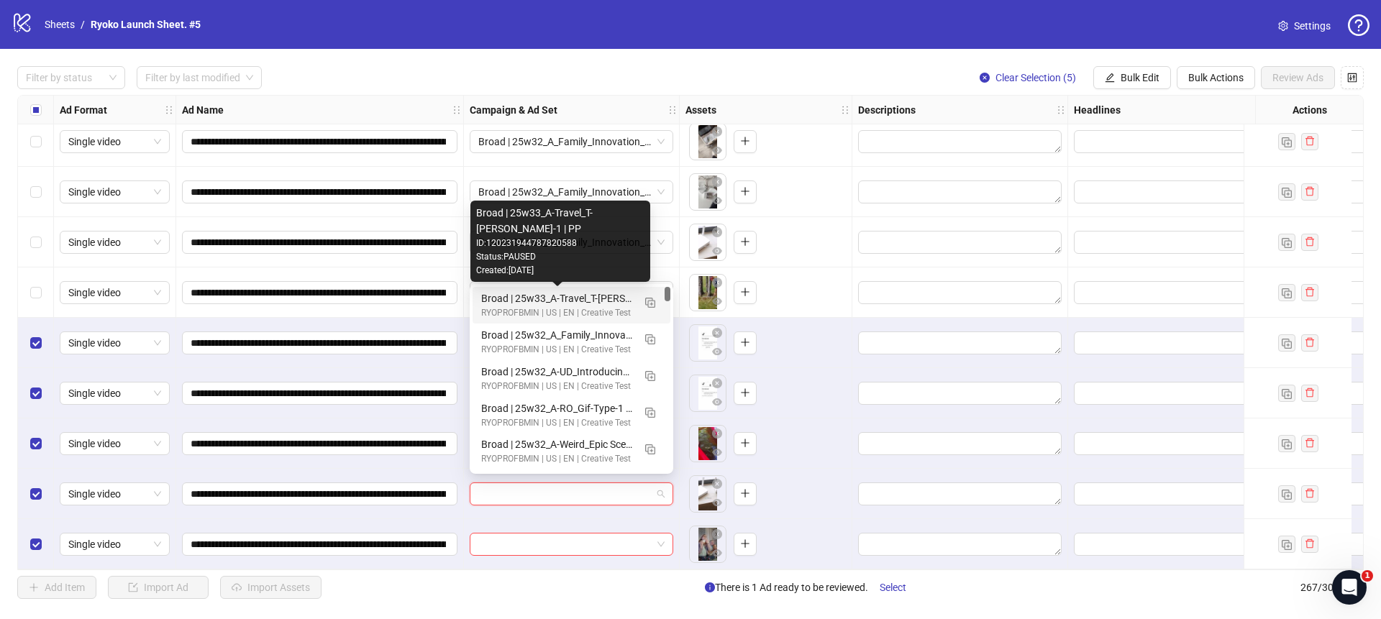
click at [599, 296] on div "Broad | 25w33_A-Travel_T-[PERSON_NAME]-1 | PP" at bounding box center [557, 299] width 152 height 16
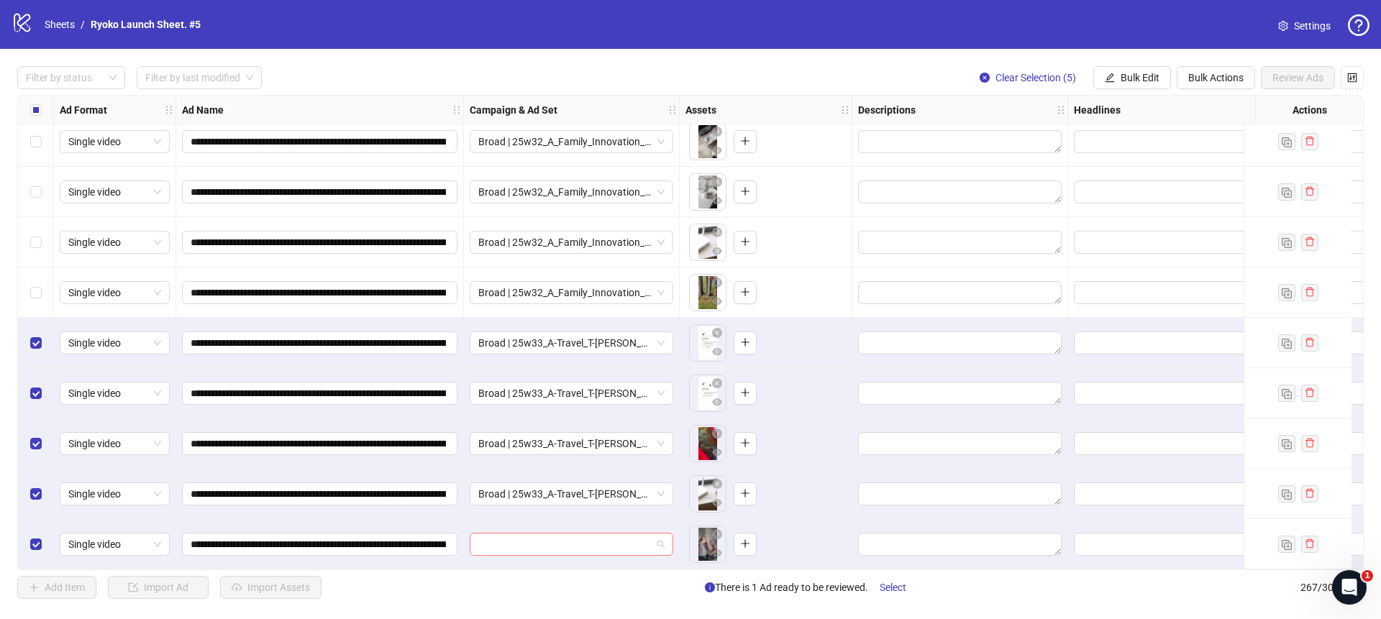
click at [663, 544] on span at bounding box center [571, 545] width 186 height 22
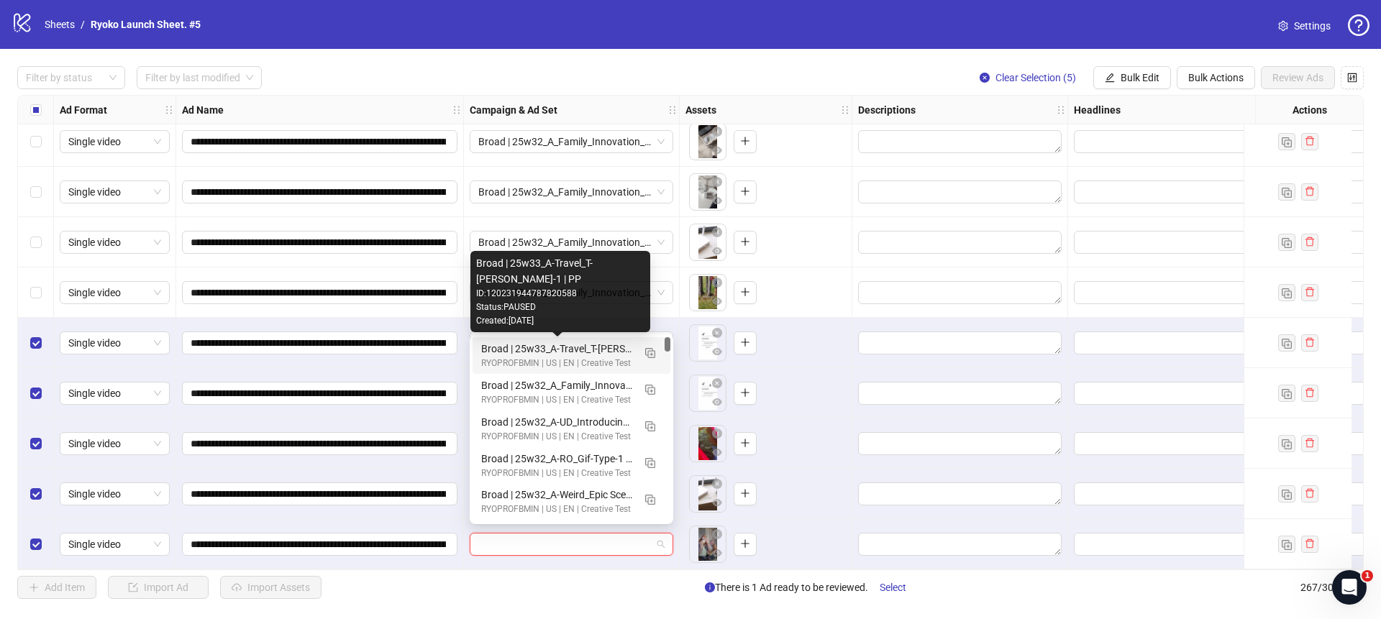
click at [602, 350] on div "Broad | 25w33_A-Travel_T-[PERSON_NAME]-1 | PP" at bounding box center [557, 349] width 152 height 16
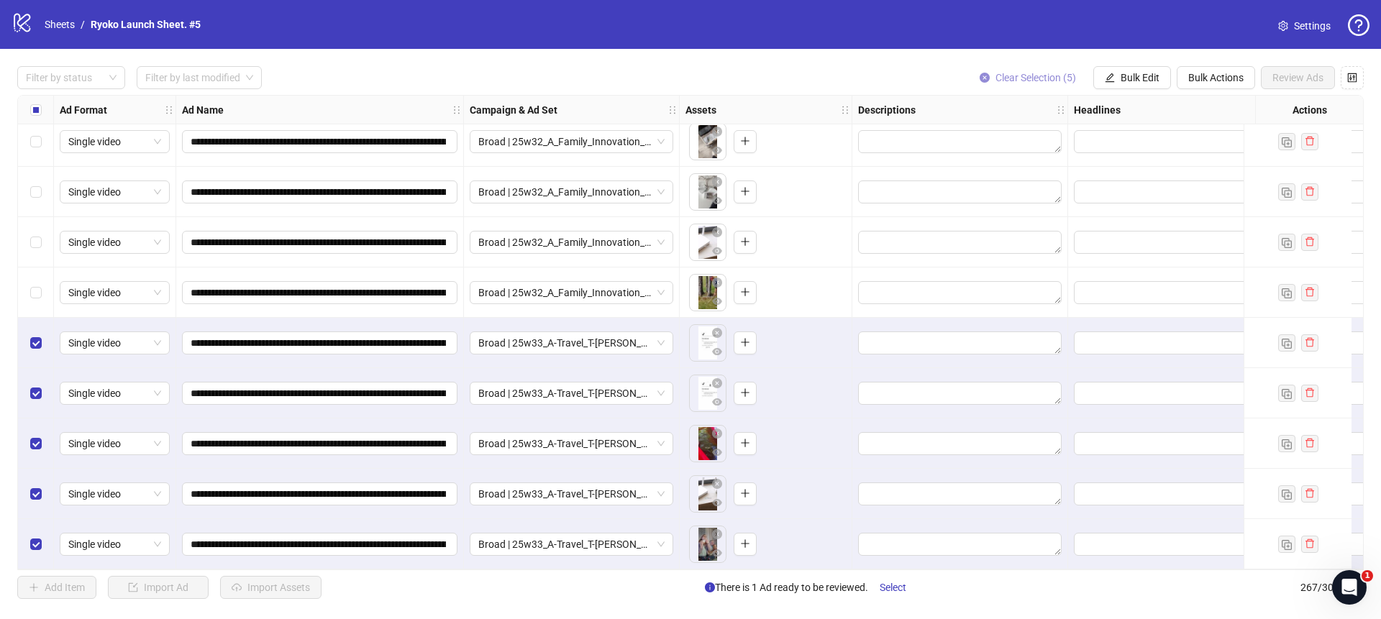
click at [980, 78] on icon "close-circle" at bounding box center [985, 78] width 10 height 10
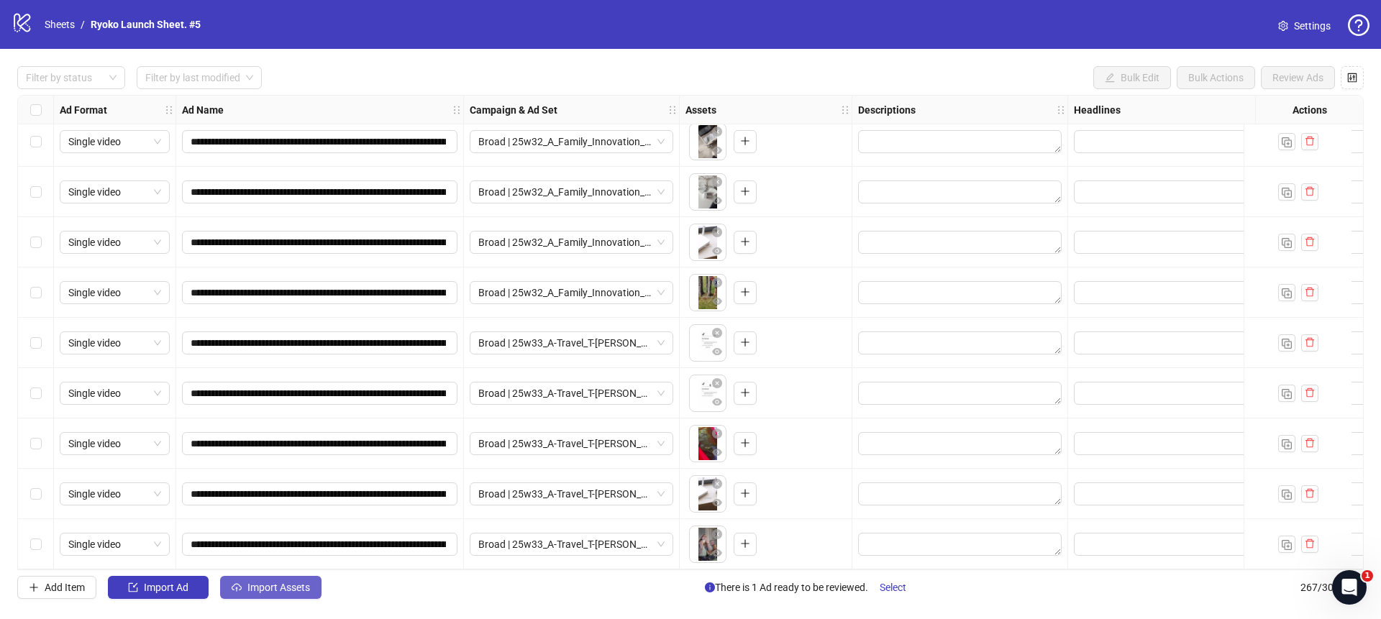
click at [294, 586] on span "Import Assets" at bounding box center [279, 588] width 63 height 12
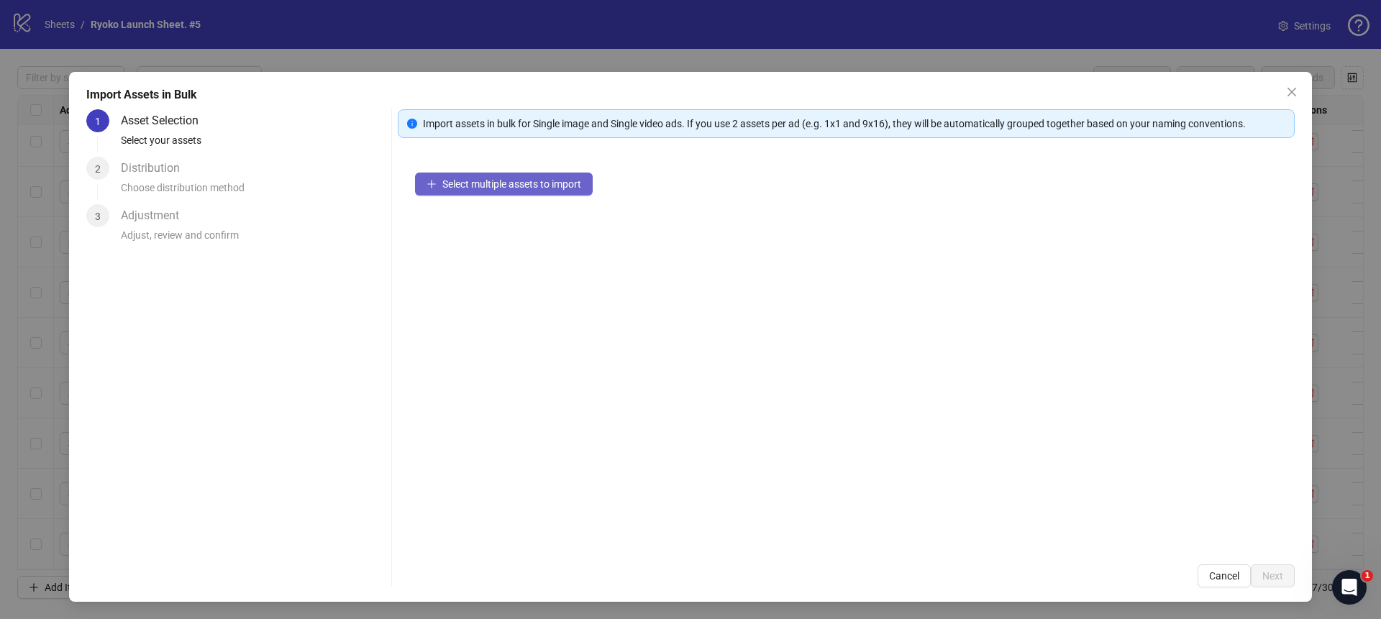
click at [455, 177] on button "Select multiple assets to import" at bounding box center [504, 184] width 178 height 23
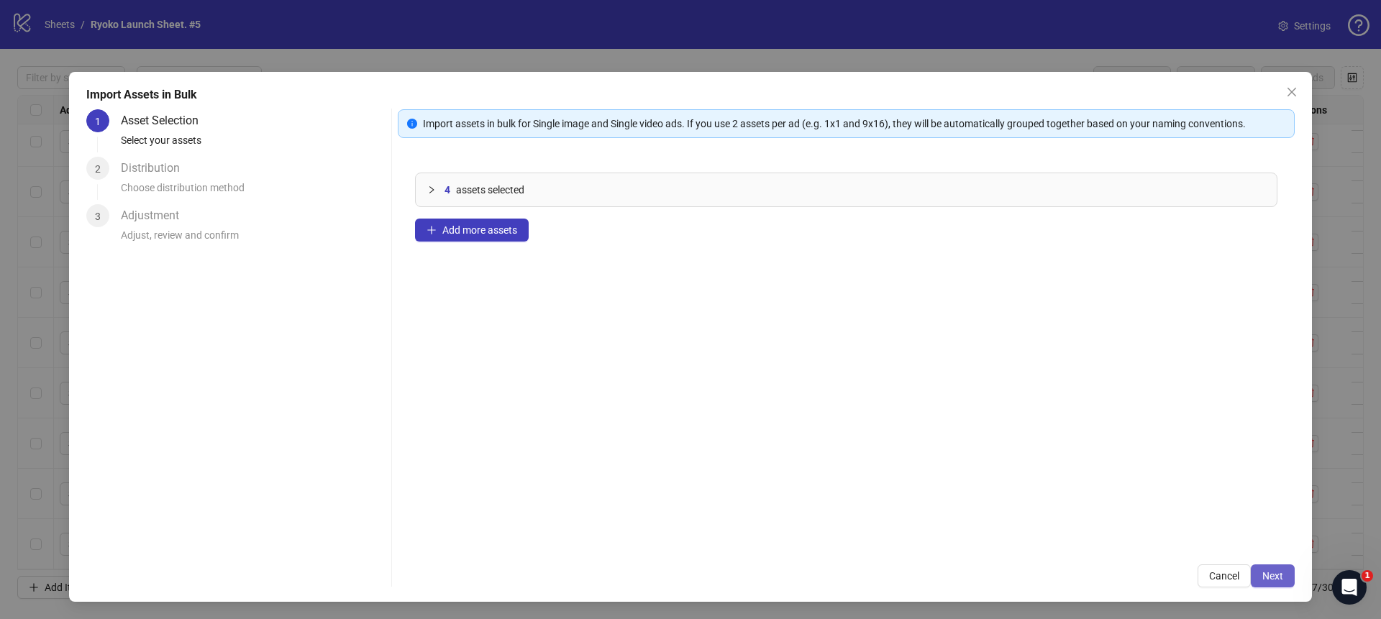
click at [1275, 574] on span "Next" at bounding box center [1273, 577] width 21 height 12
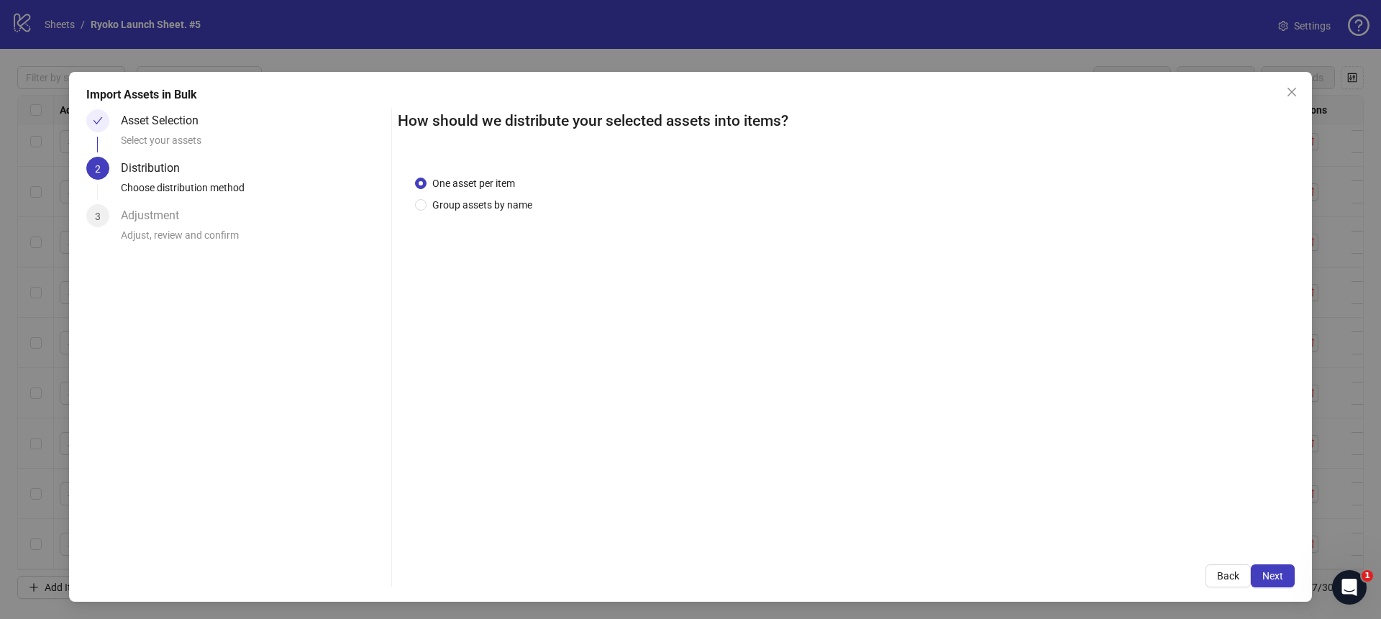
click at [1275, 574] on span "Next" at bounding box center [1273, 577] width 21 height 12
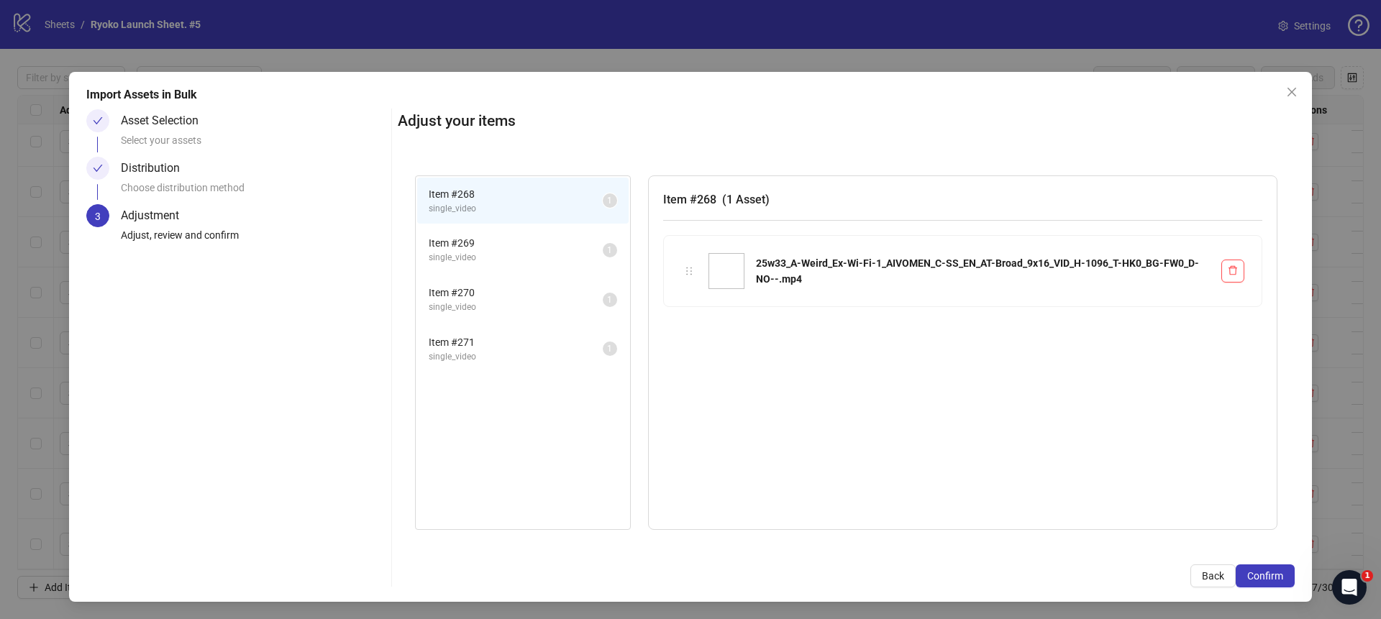
click at [1275, 574] on span "Confirm" at bounding box center [1266, 577] width 36 height 12
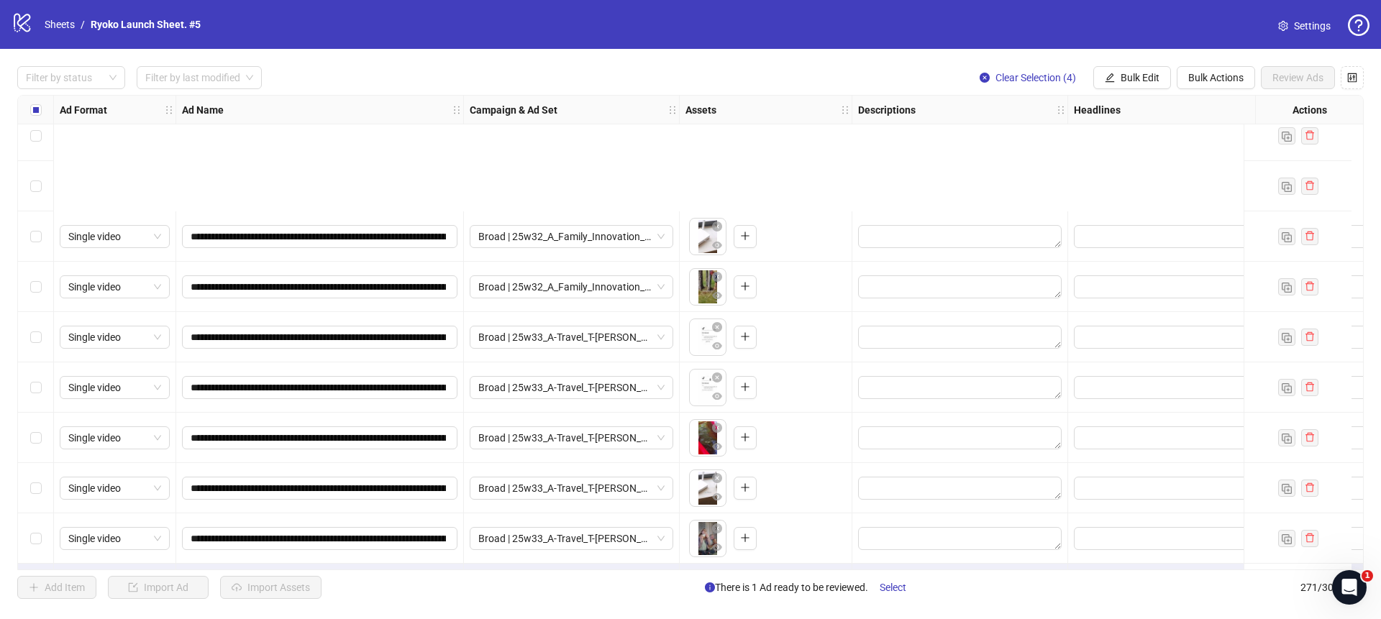
scroll to position [13209, 0]
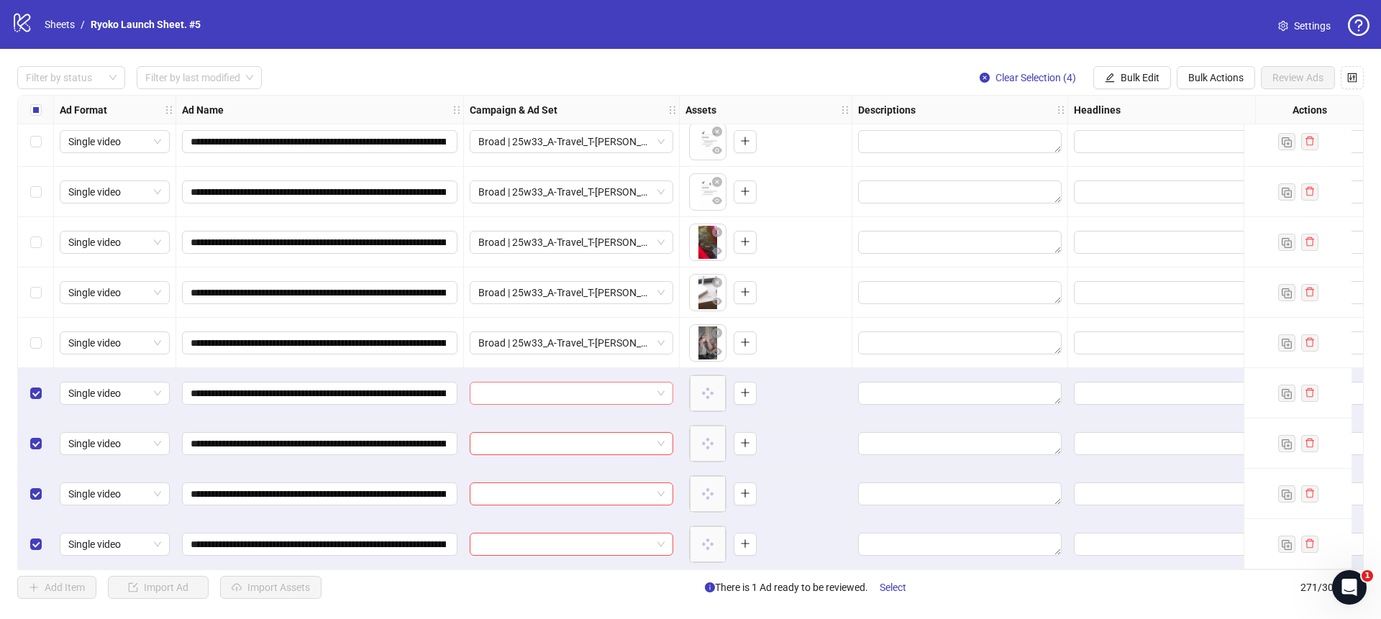
click at [656, 385] on span at bounding box center [571, 394] width 186 height 22
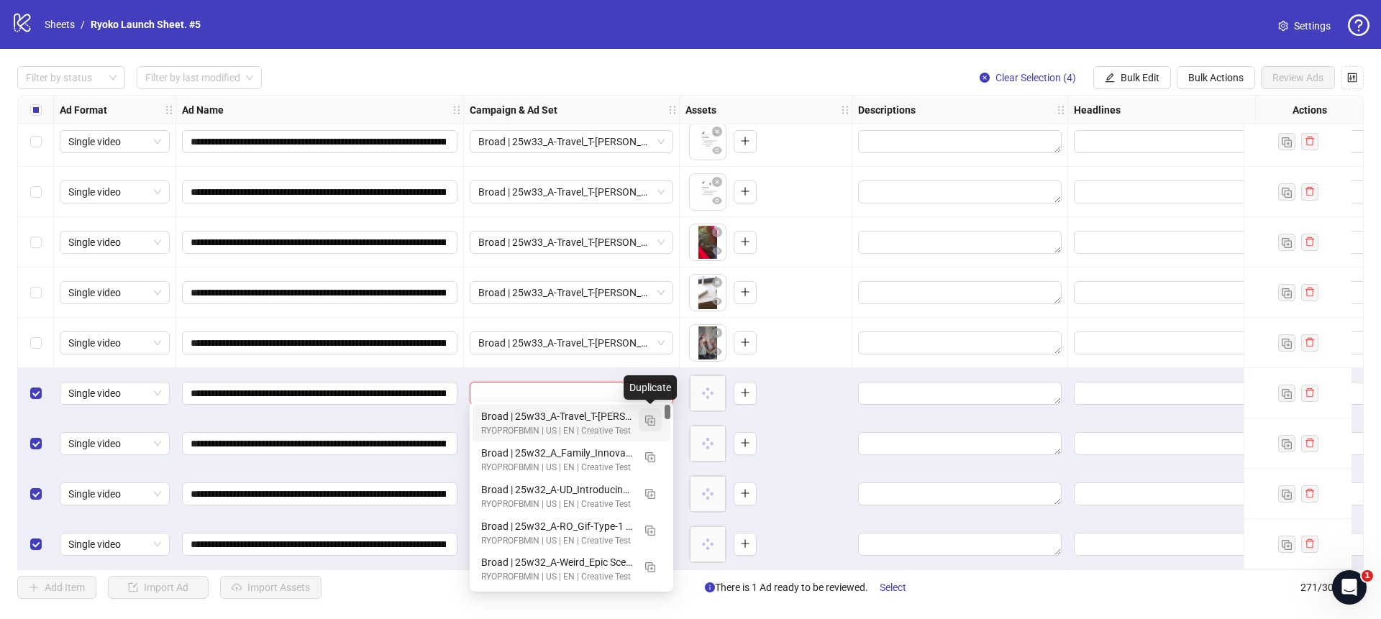
click at [653, 420] on img "button" at bounding box center [650, 421] width 10 height 10
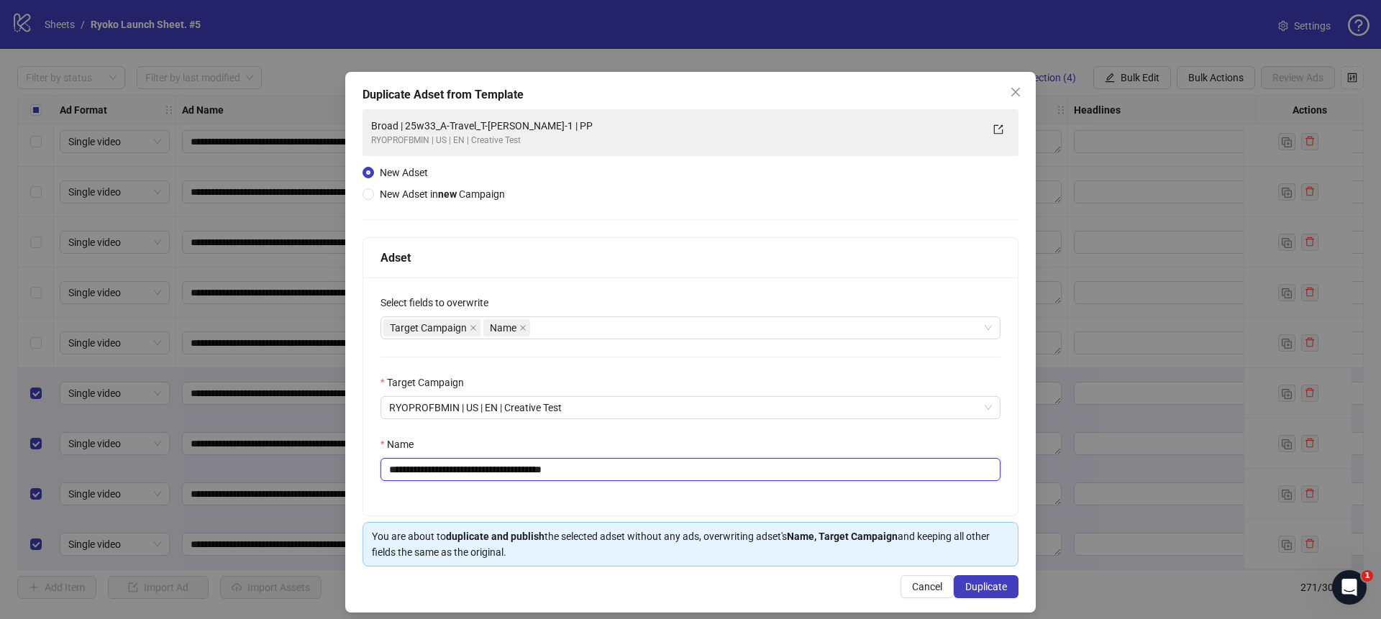
click at [596, 468] on input "**********" at bounding box center [691, 469] width 620 height 23
drag, startPoint x: 529, startPoint y: 469, endPoint x: 425, endPoint y: 470, distance: 104.3
click at [425, 470] on input "**********" at bounding box center [691, 469] width 620 height 23
paste input "**"
type input "**********"
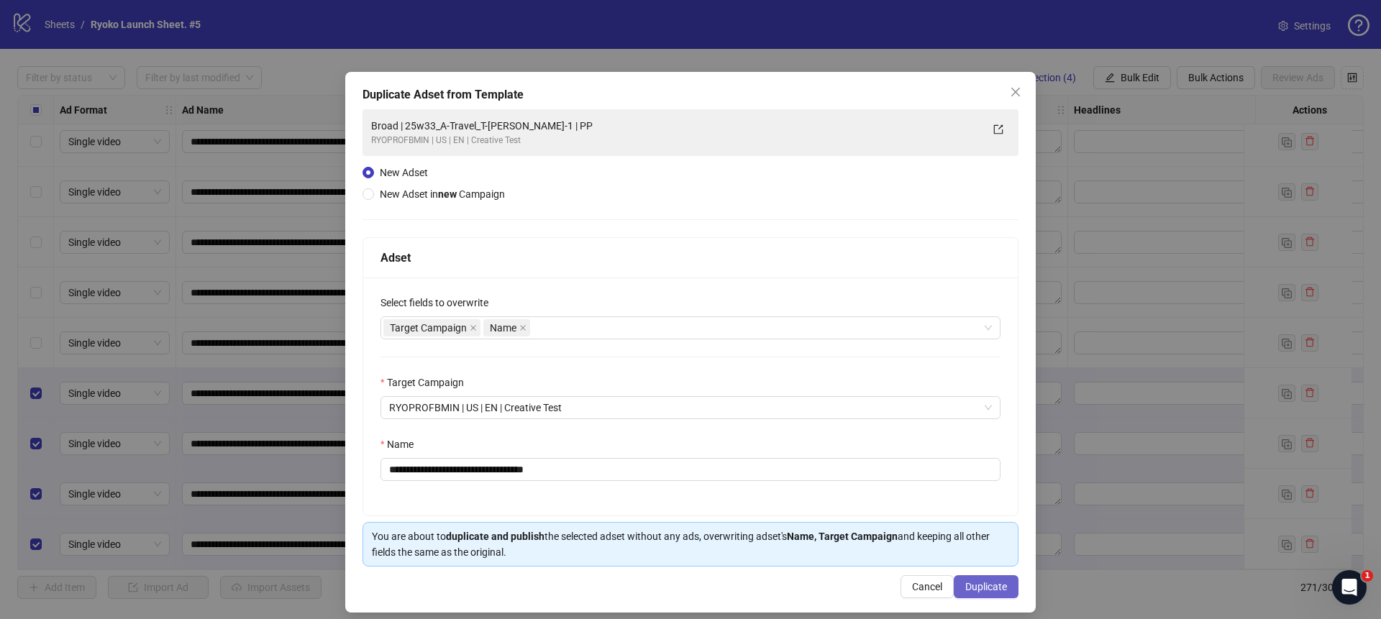
click at [977, 593] on span "Duplicate" at bounding box center [987, 587] width 42 height 12
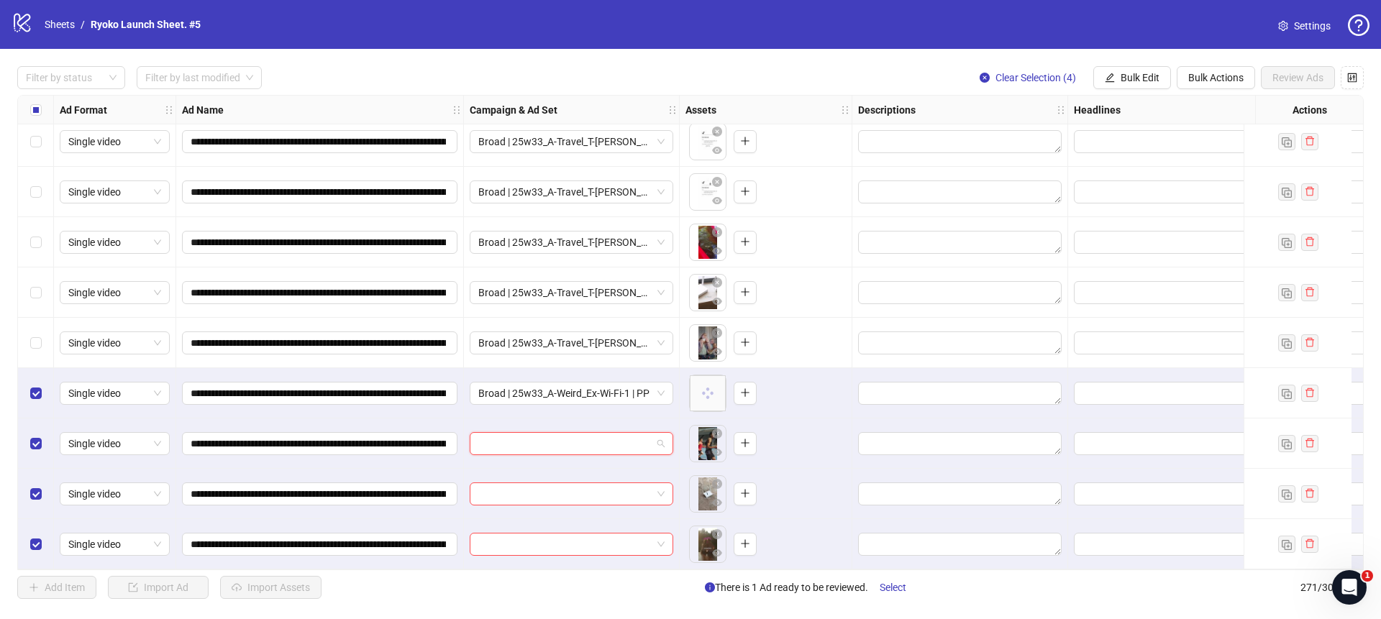
click at [650, 443] on input "search" at bounding box center [564, 444] width 173 height 22
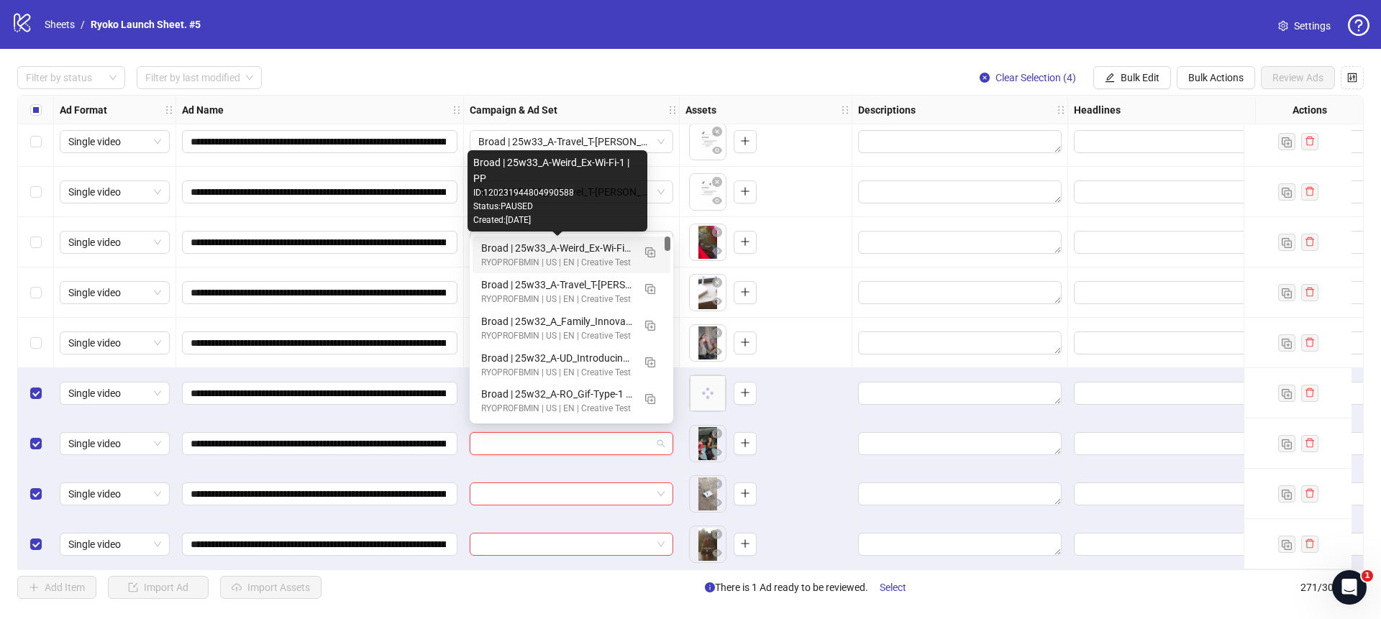
click at [586, 245] on div "Broad | 25w33_A-Weird_Ex-Wi-Fi-1 | PP" at bounding box center [557, 248] width 152 height 16
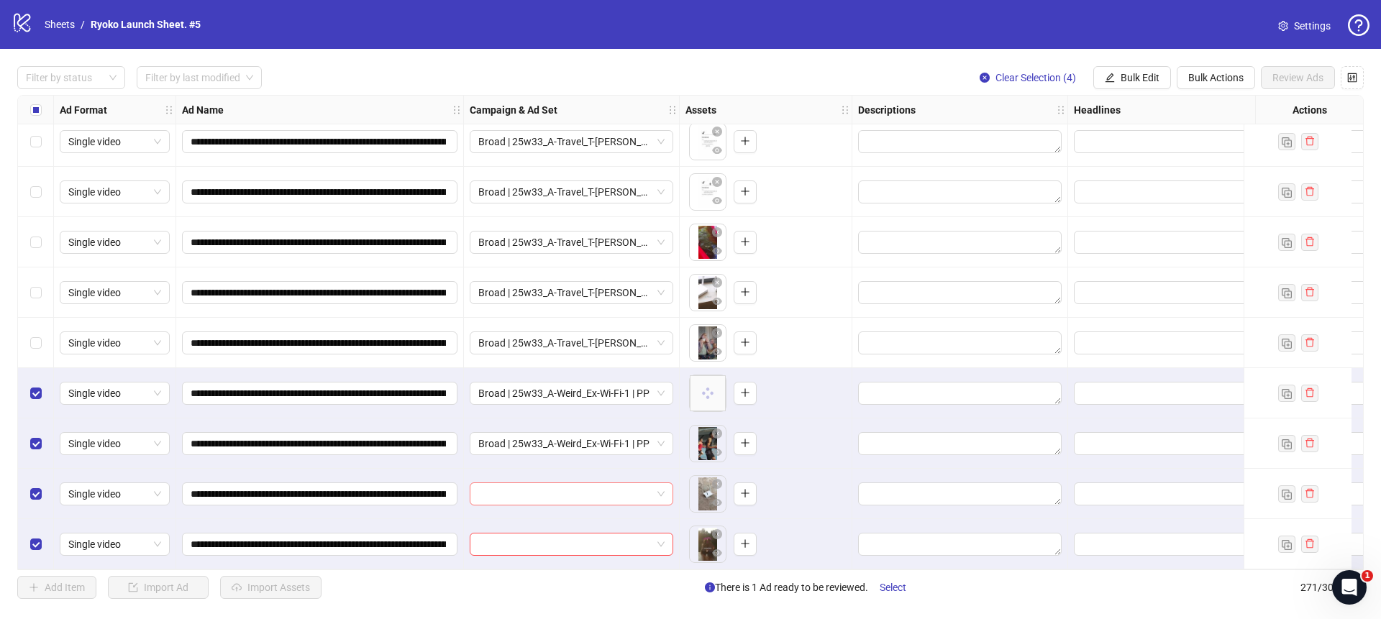
click at [662, 486] on span at bounding box center [571, 495] width 186 height 22
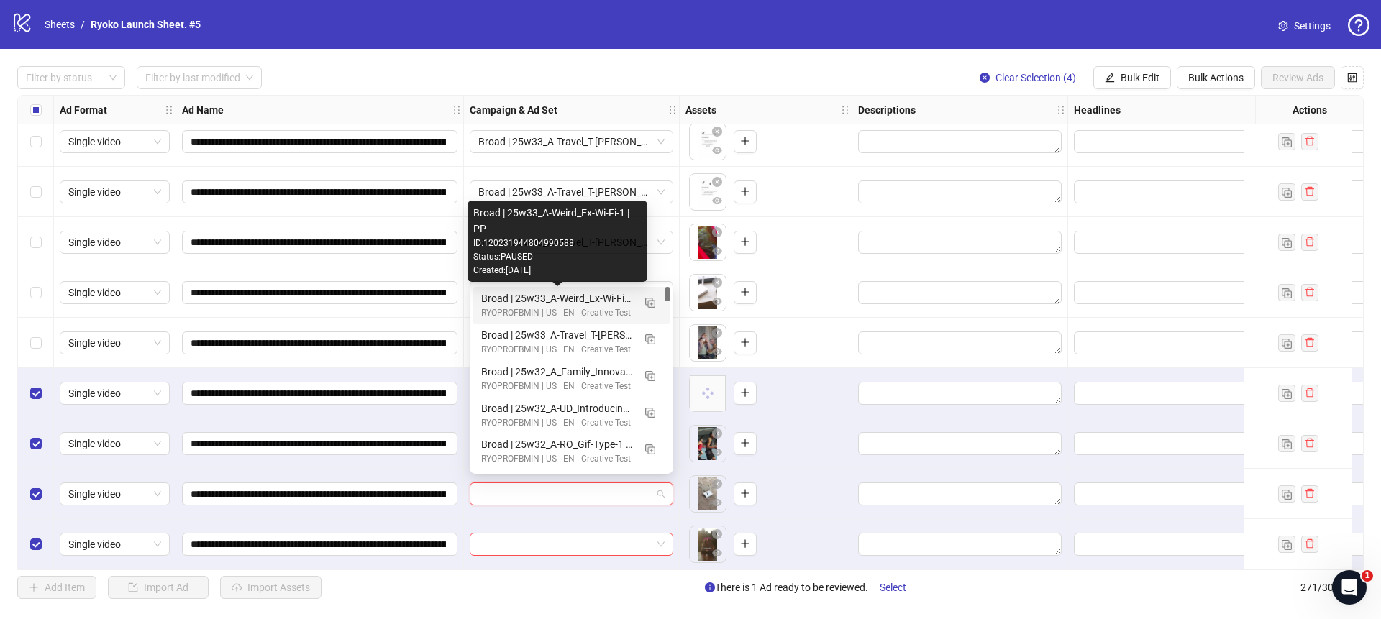
click at [589, 301] on div "Broad | 25w33_A-Weird_Ex-Wi-Fi-1 | PP" at bounding box center [557, 299] width 152 height 16
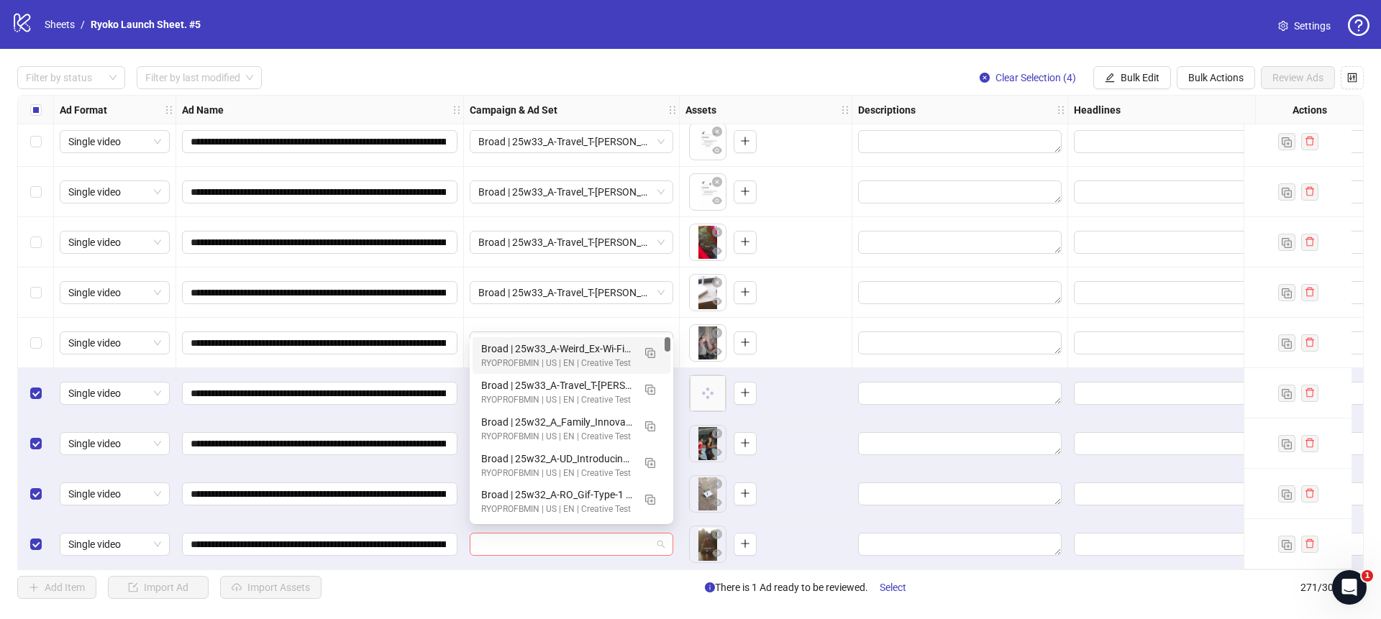
click at [661, 540] on span at bounding box center [571, 545] width 186 height 22
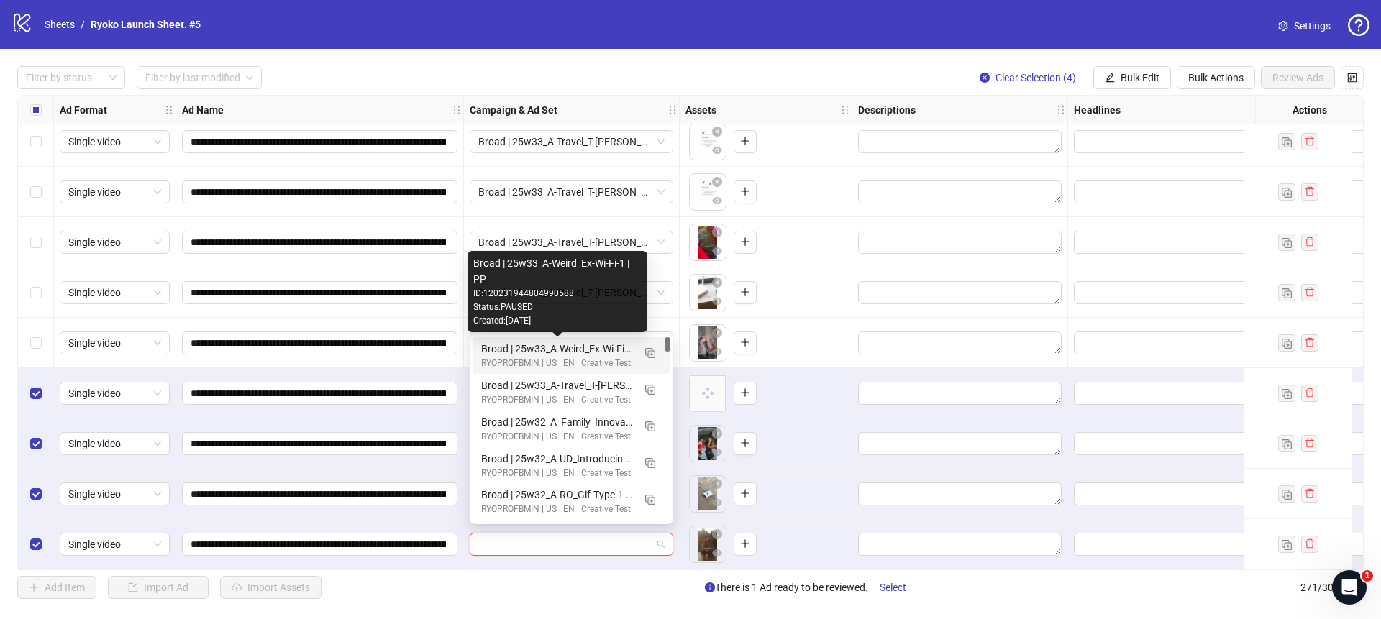
click at [582, 353] on div "Broad | 25w33_A-Weird_Ex-Wi-Fi-1 | PP" at bounding box center [557, 349] width 152 height 16
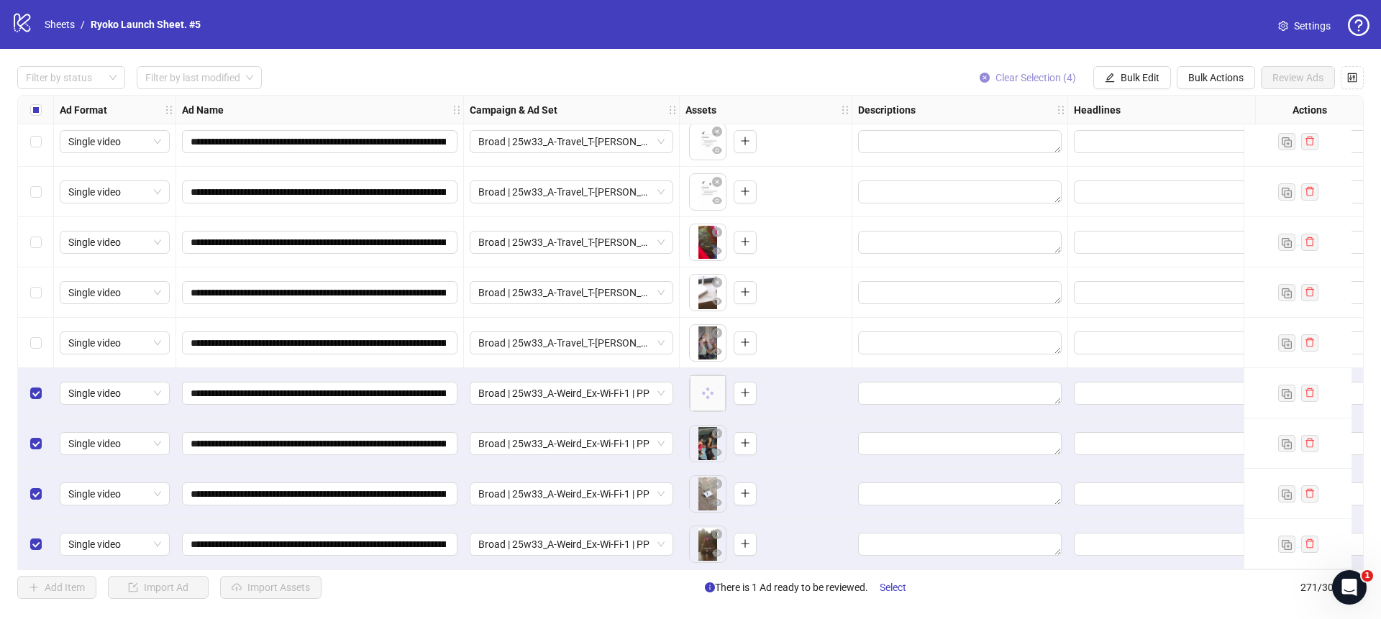
click at [981, 79] on icon "close-circle" at bounding box center [985, 78] width 10 height 10
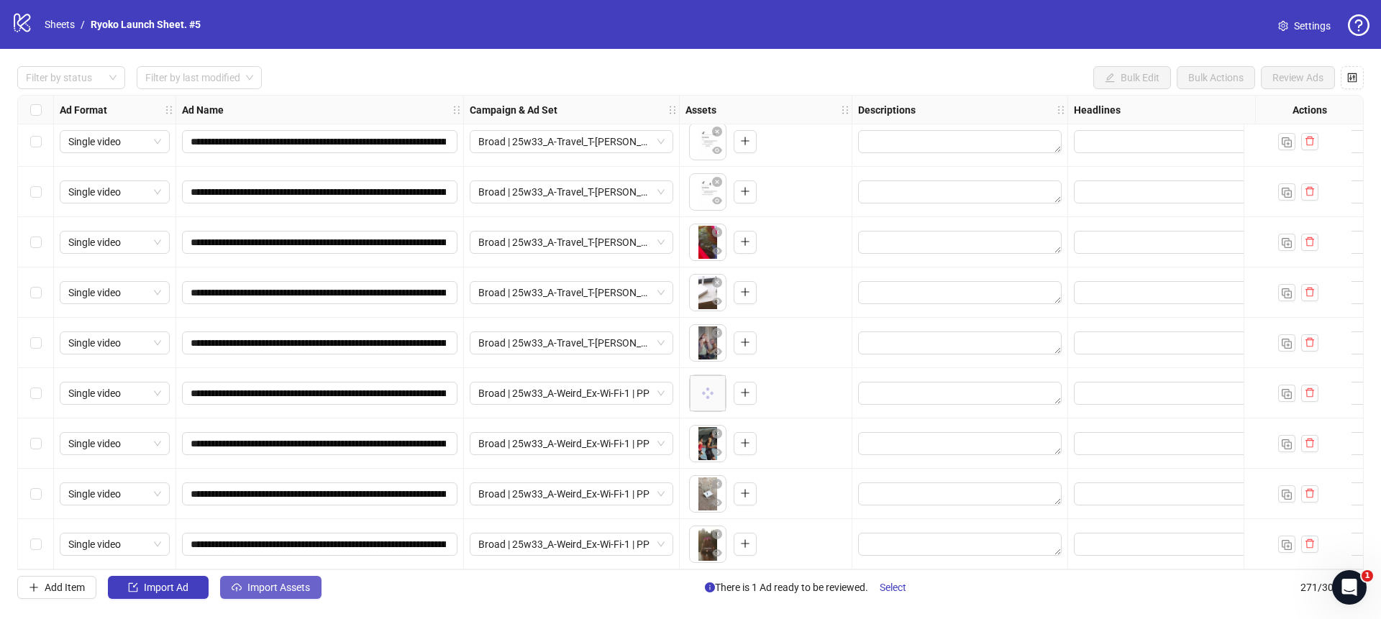
click at [281, 577] on button "Import Assets" at bounding box center [270, 587] width 101 height 23
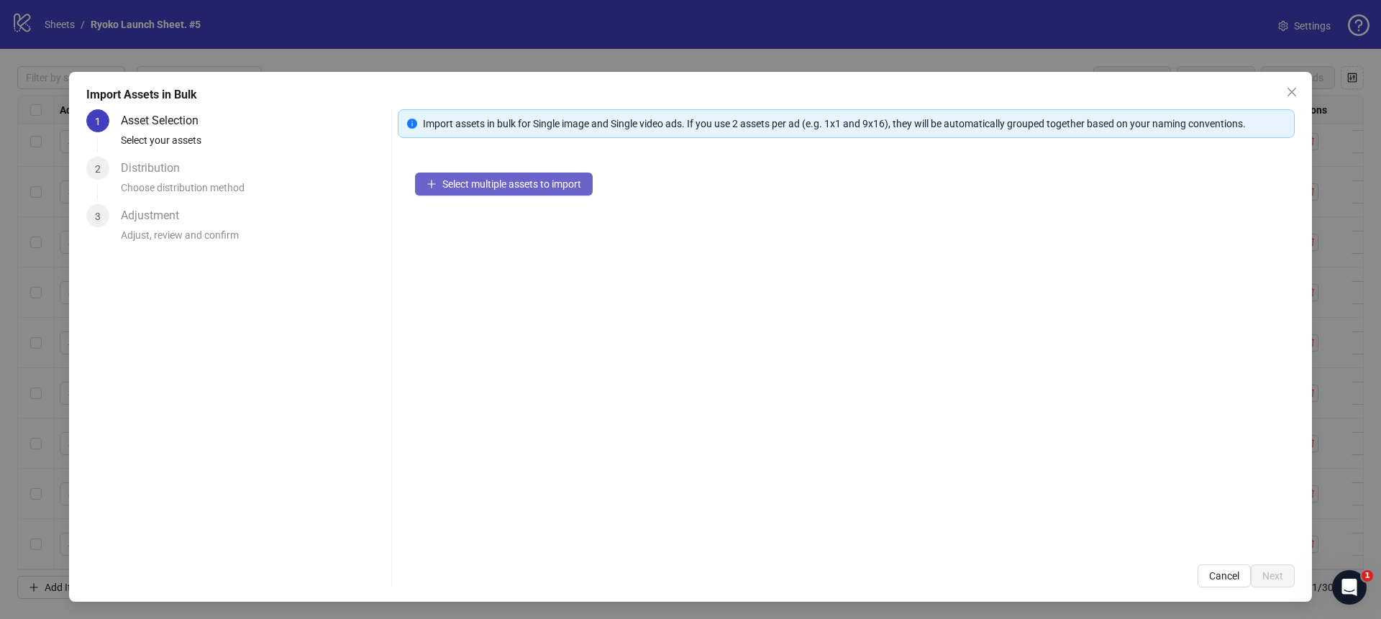
click at [537, 183] on span "Select multiple assets to import" at bounding box center [511, 184] width 139 height 12
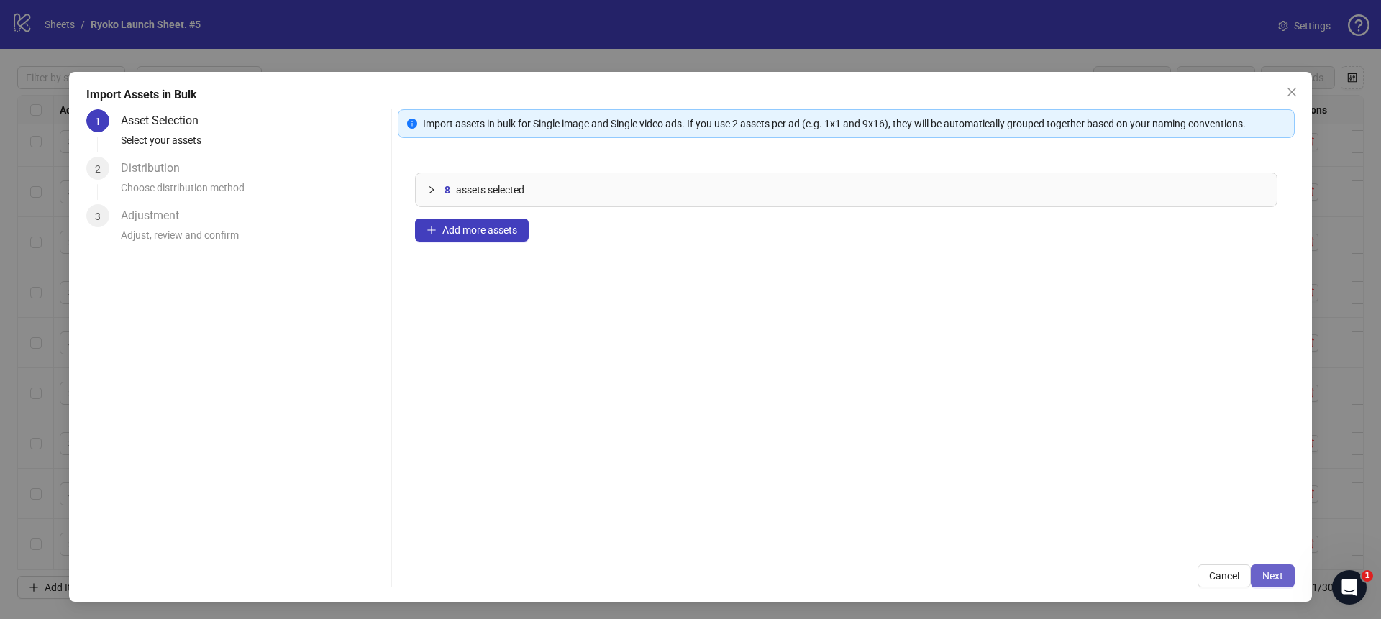
click at [1276, 573] on span "Next" at bounding box center [1273, 577] width 21 height 12
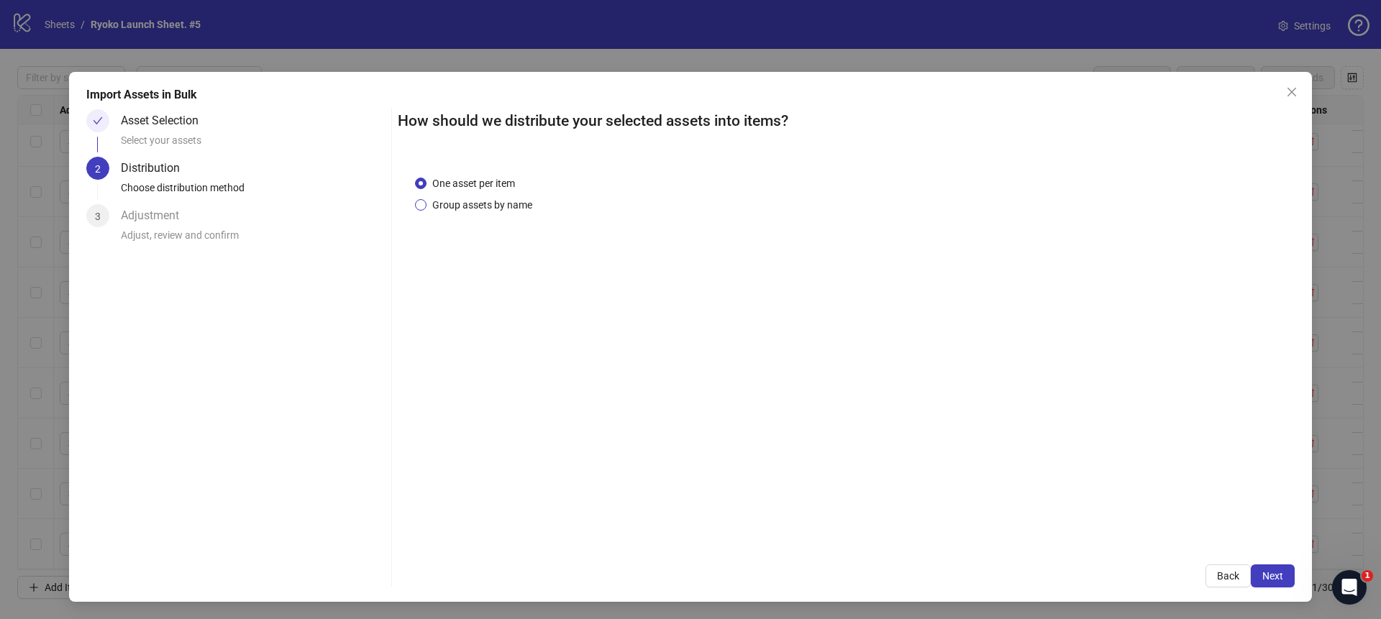
click at [465, 208] on span "Group assets by name" at bounding box center [483, 205] width 112 height 16
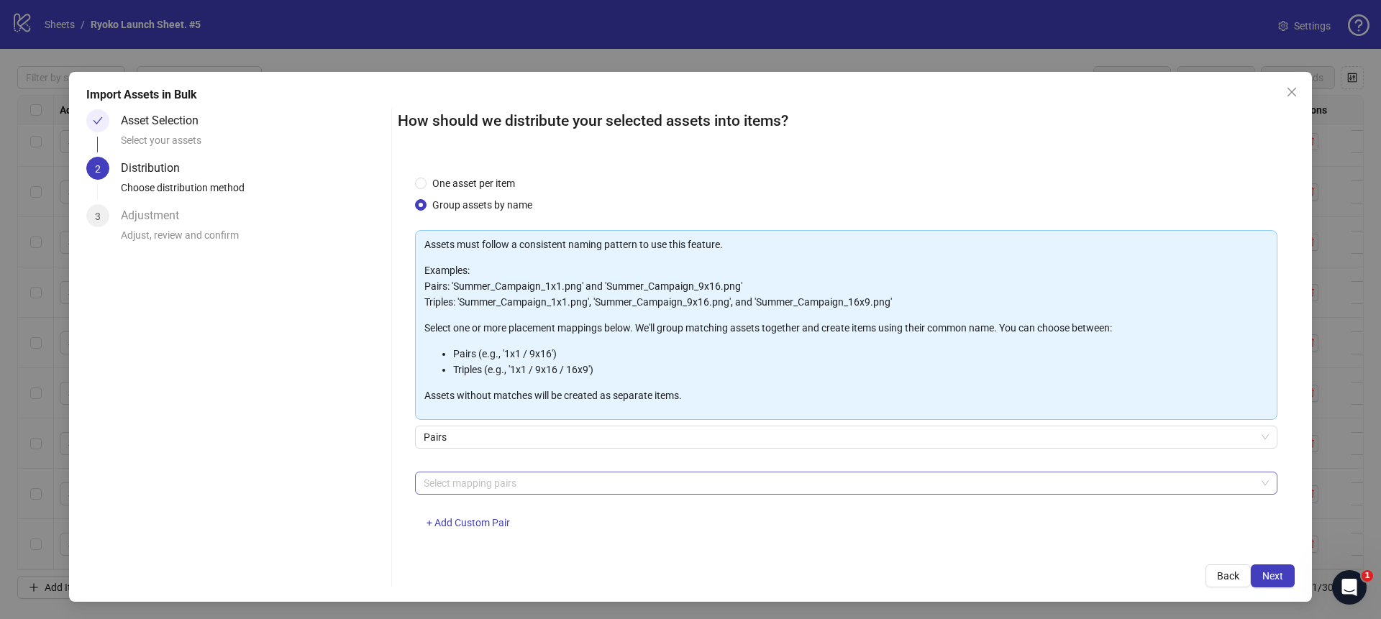
click at [504, 476] on div at bounding box center [839, 483] width 842 height 20
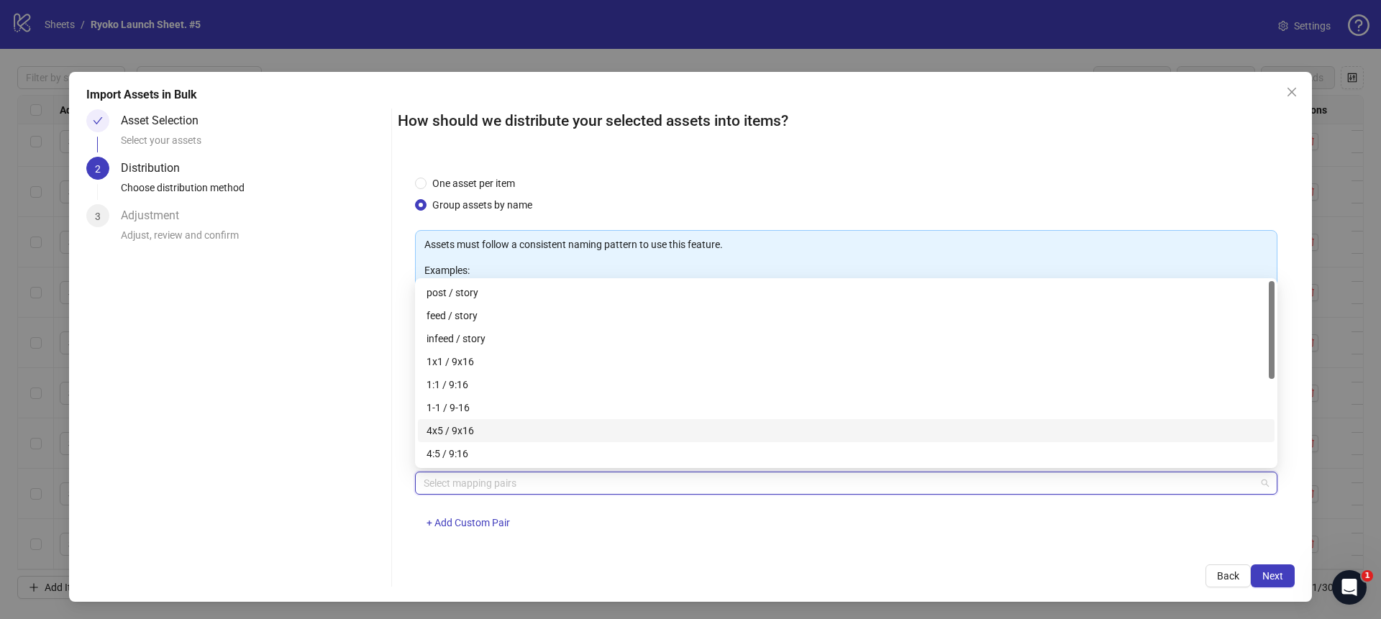
click at [465, 427] on div "4x5 / 9x16" at bounding box center [847, 431] width 840 height 16
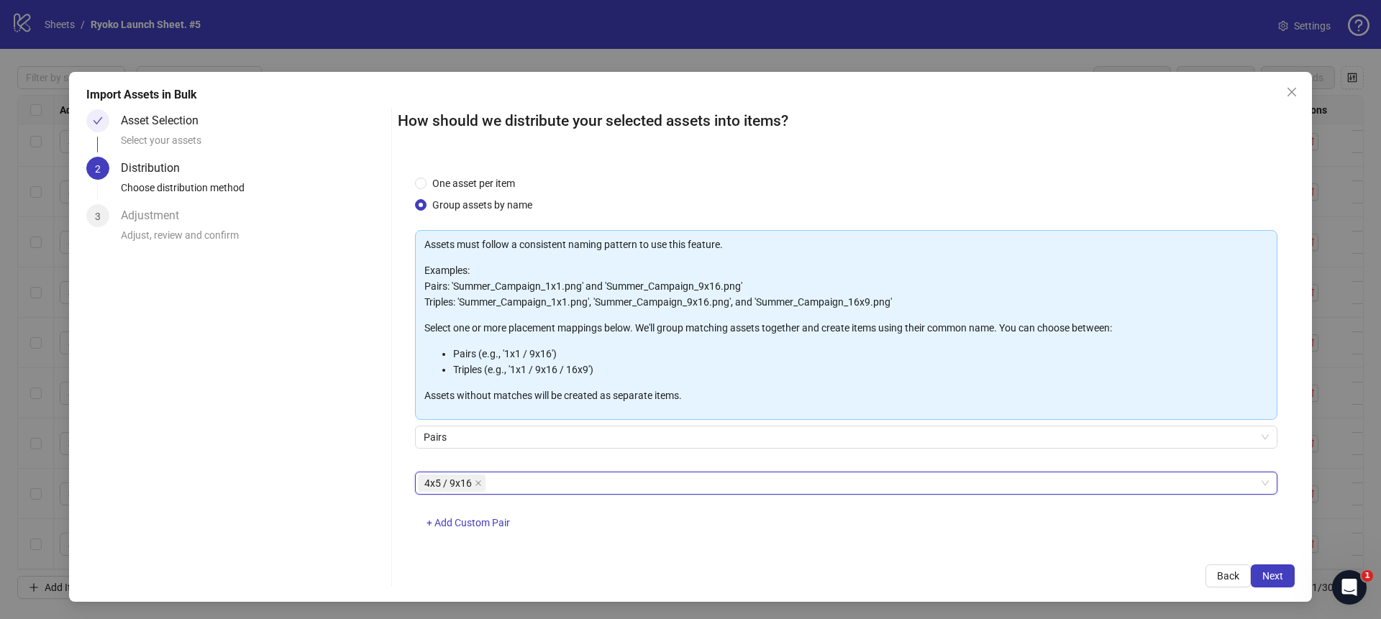
click at [779, 546] on div "One asset per item Group assets by name Assets must follow a consistent naming …" at bounding box center [846, 352] width 897 height 389
click at [1274, 574] on span "Next" at bounding box center [1273, 577] width 21 height 12
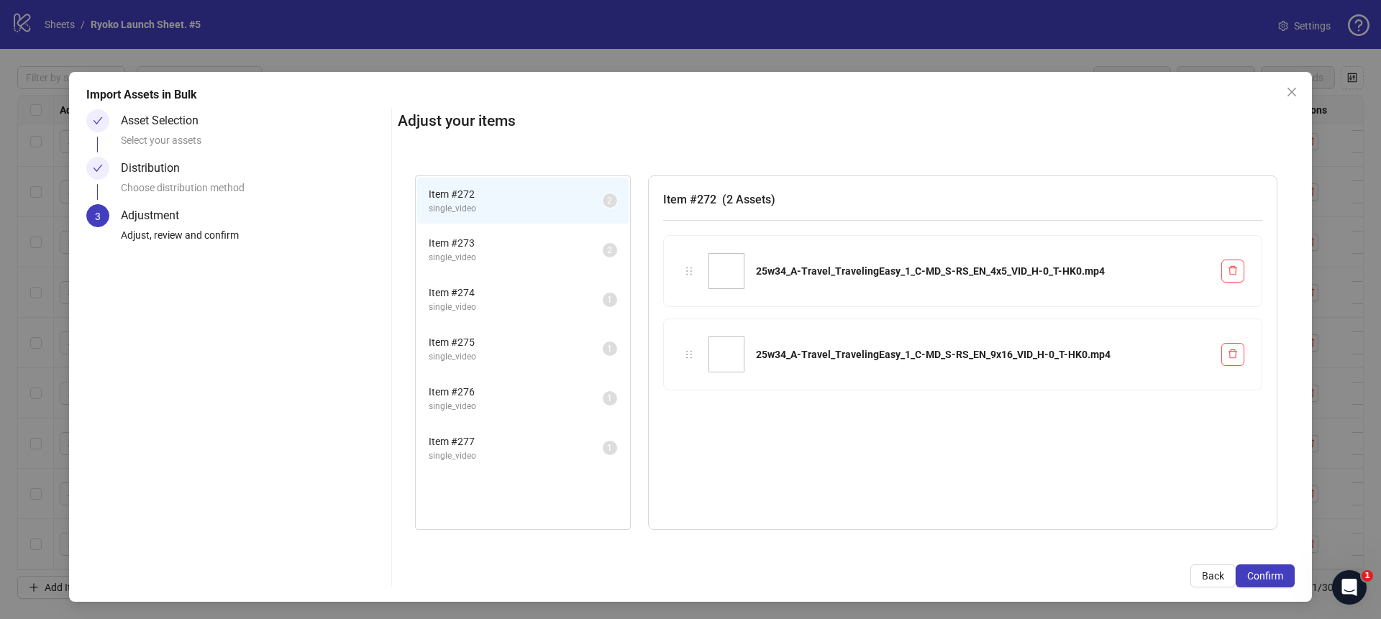
click at [1274, 574] on span "Confirm" at bounding box center [1266, 577] width 36 height 12
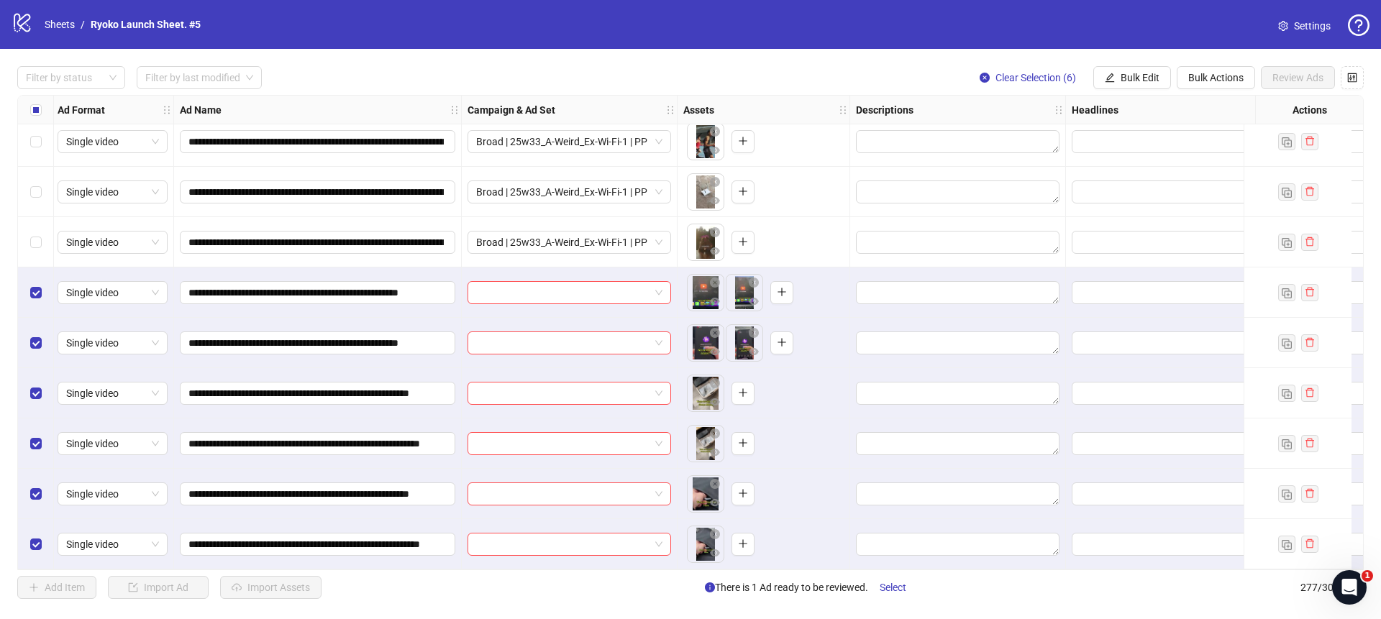
scroll to position [13509, 2]
click at [39, 285] on label "Select row 272" at bounding box center [36, 293] width 12 height 16
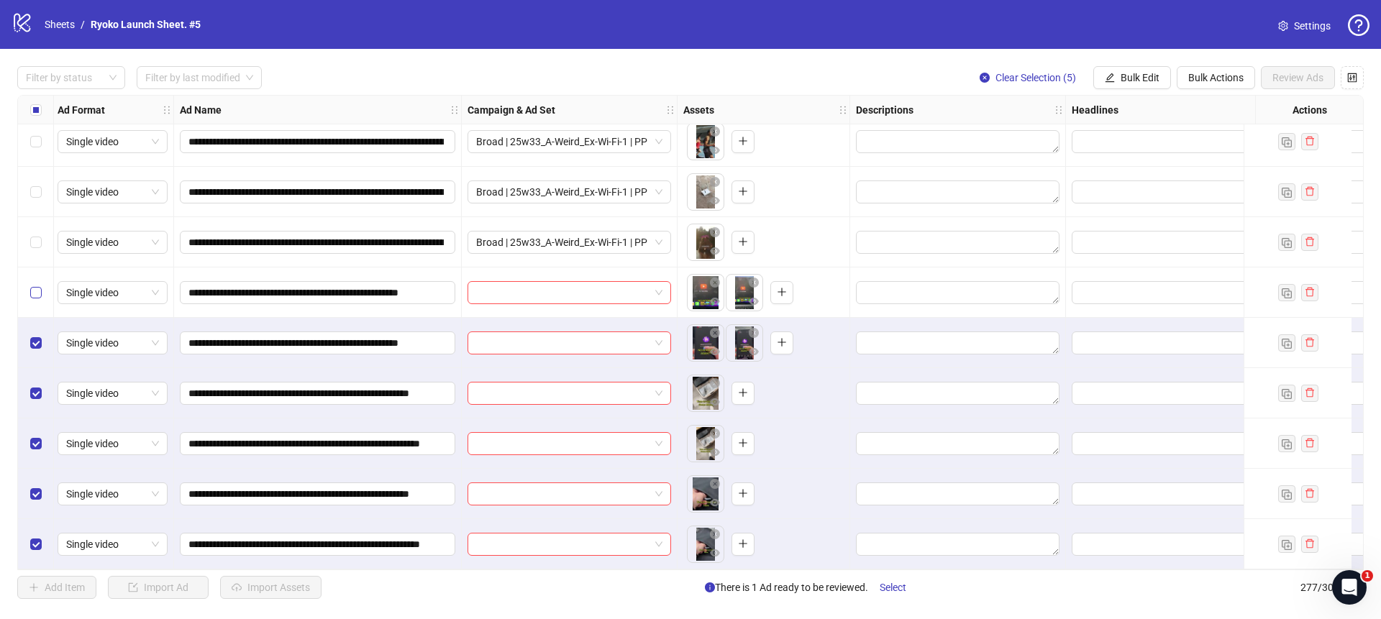
click at [32, 338] on label "Select row 273" at bounding box center [36, 343] width 12 height 16
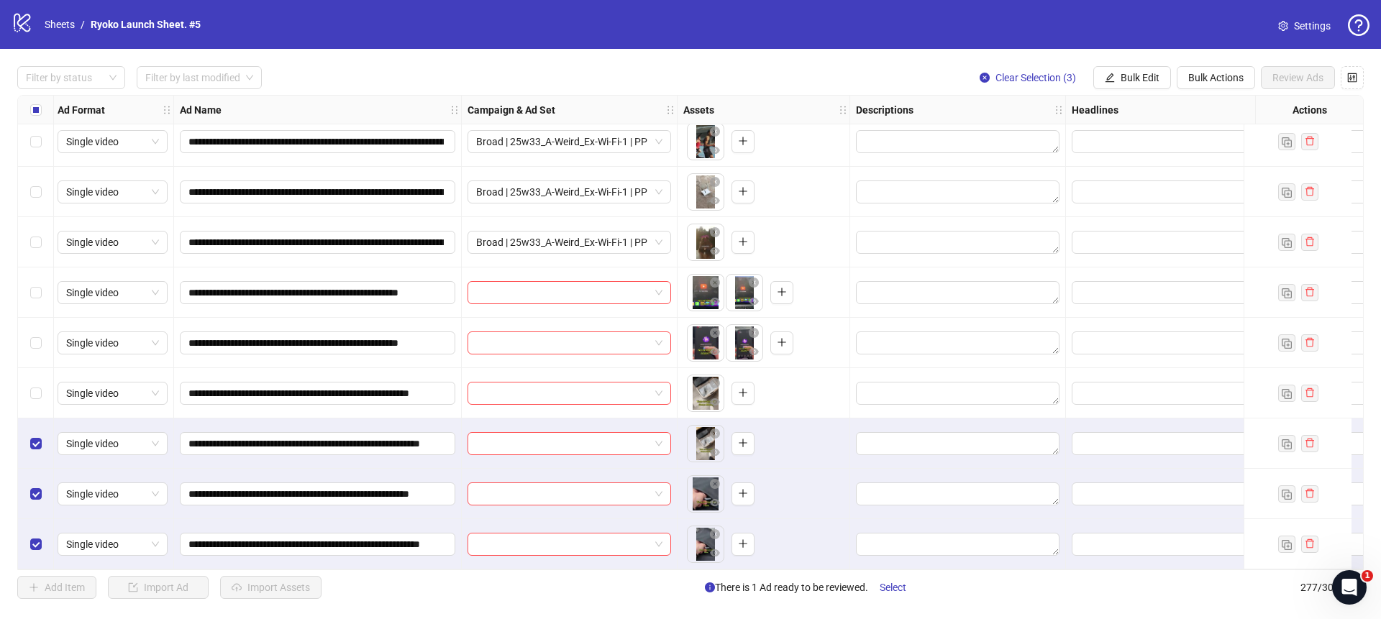
scroll to position [13499, 2]
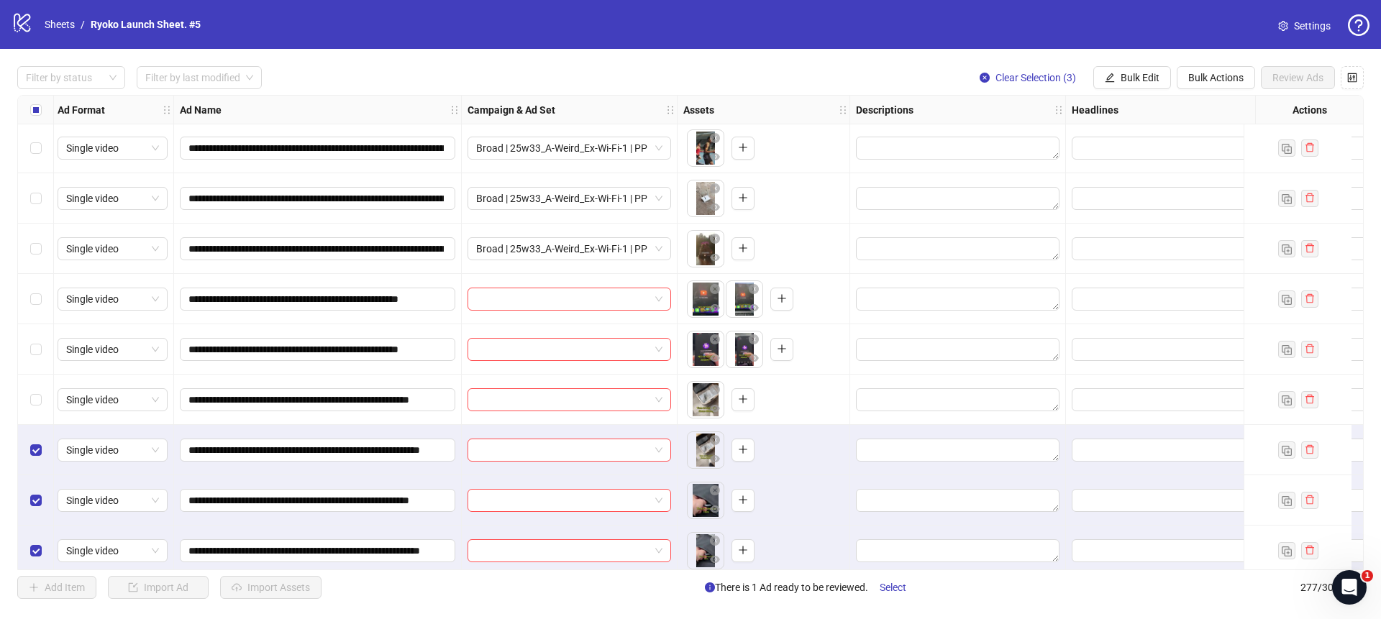
click at [42, 452] on div "Select row 275" at bounding box center [36, 450] width 36 height 50
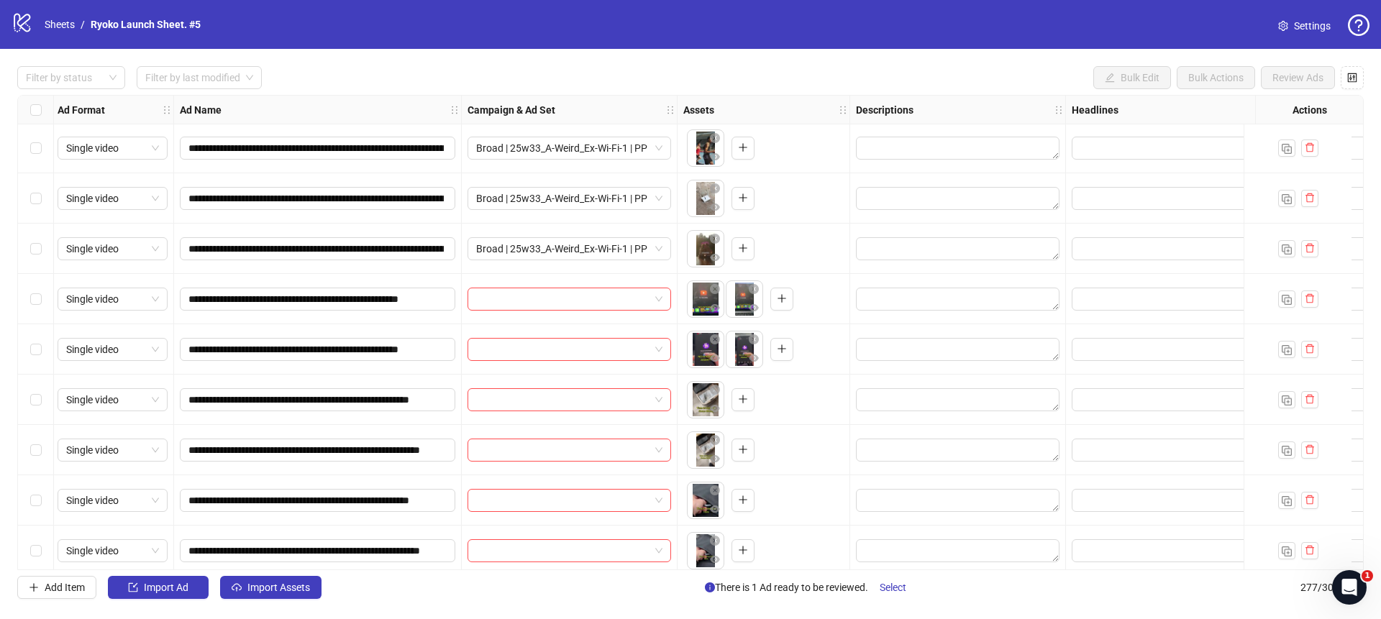
scroll to position [13512, 2]
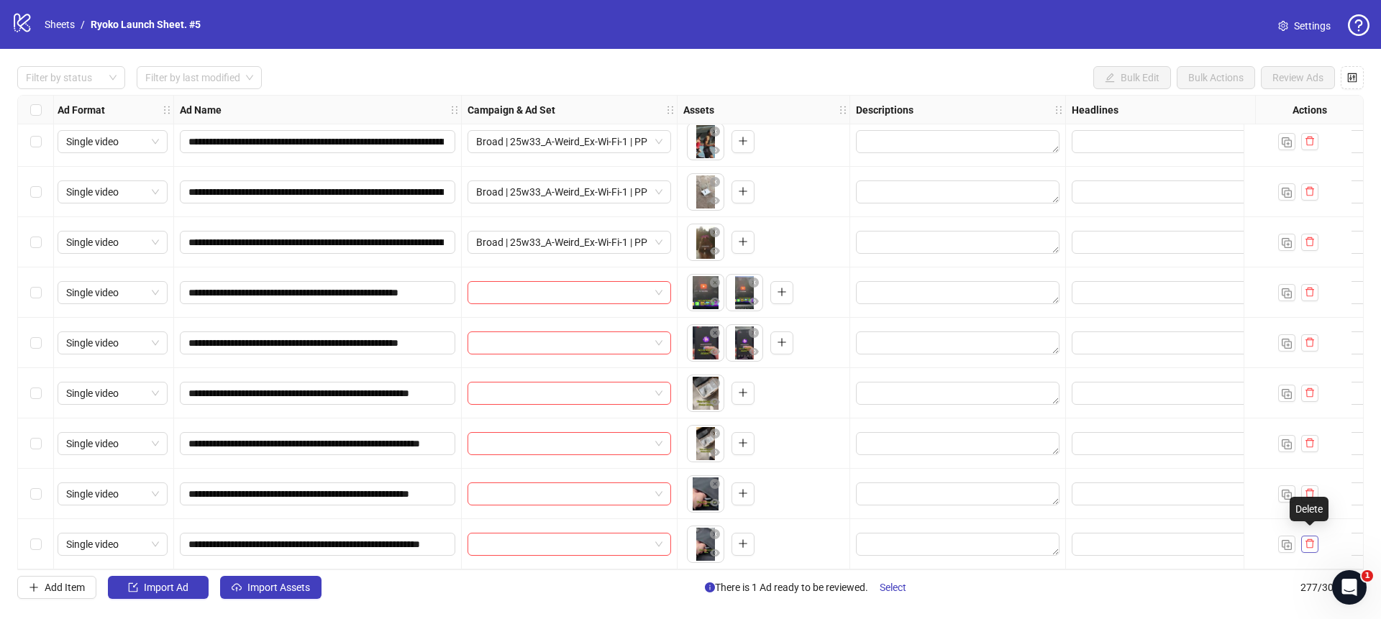
click at [1309, 539] on icon "delete" at bounding box center [1310, 544] width 10 height 10
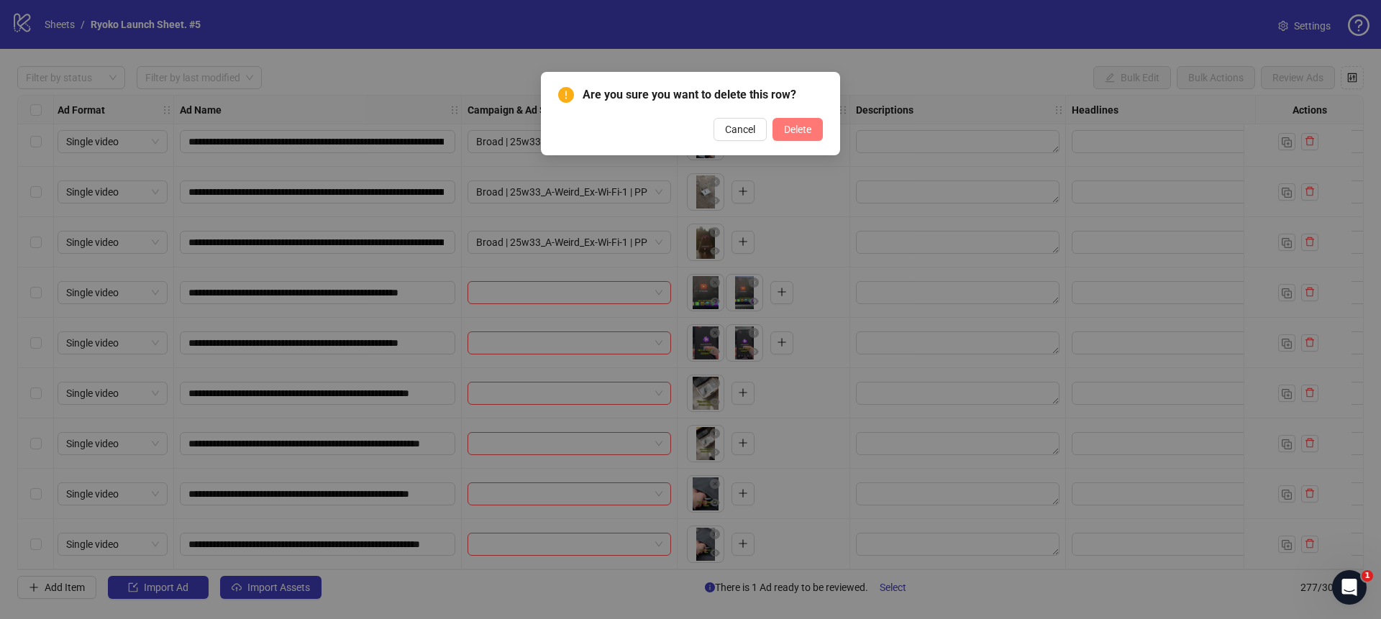
click at [786, 124] on span "Delete" at bounding box center [797, 130] width 27 height 12
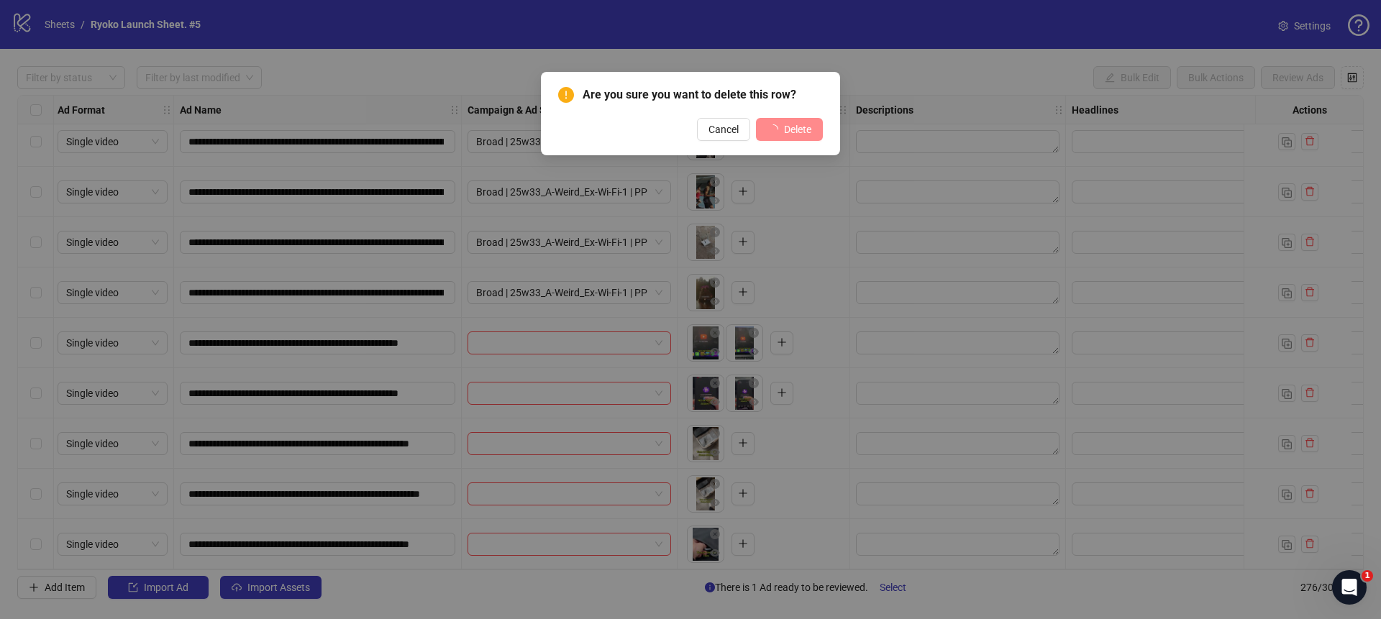
scroll to position [13461, 2]
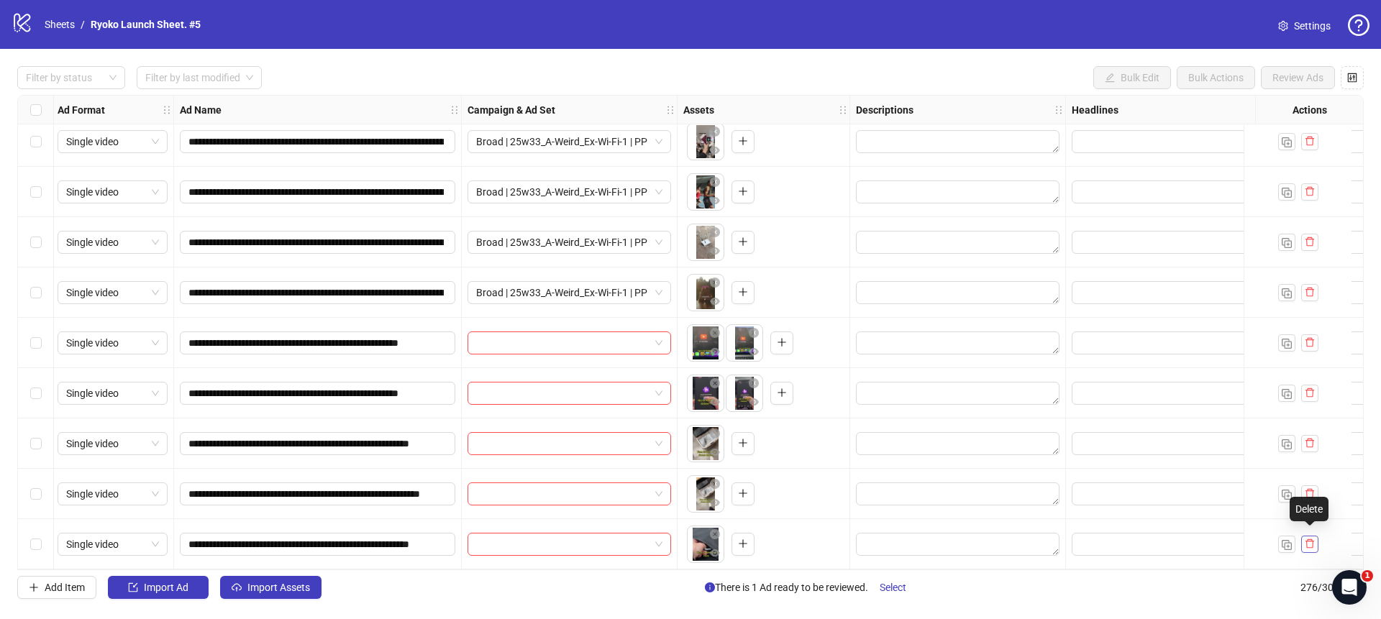
click at [1308, 539] on icon "delete" at bounding box center [1310, 544] width 10 height 10
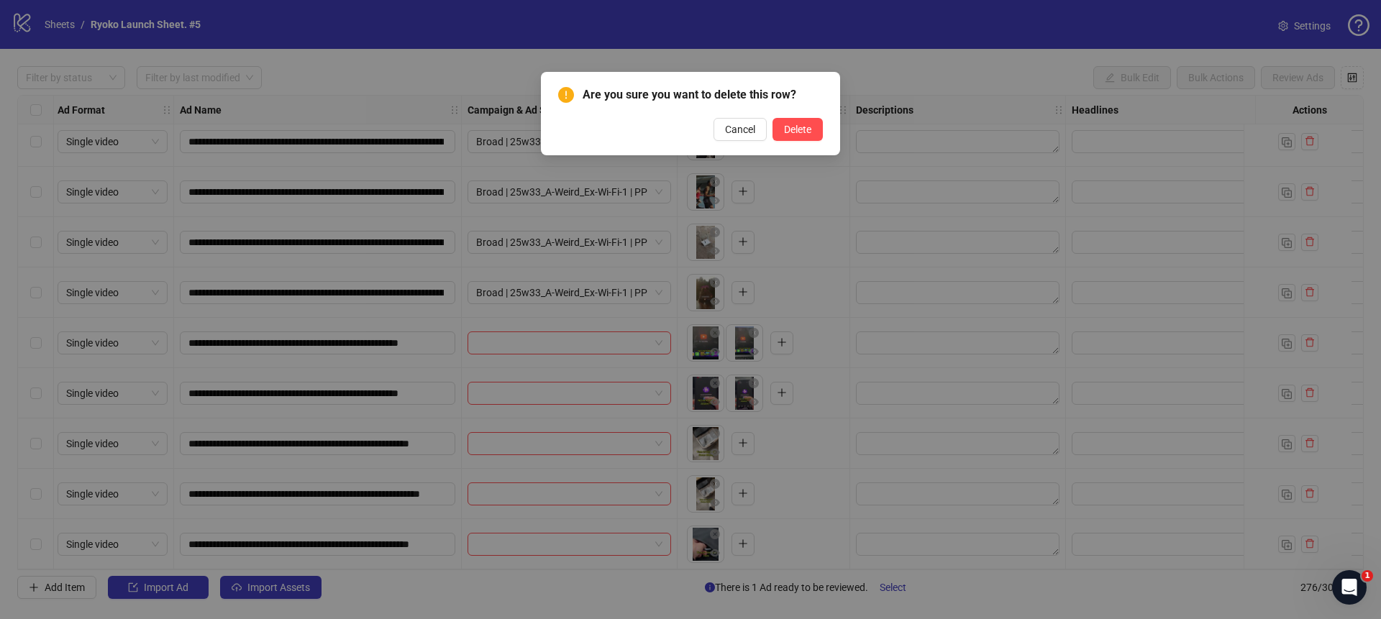
click at [804, 117] on div "Are you sure you want to delete this row? Cancel Delete" at bounding box center [690, 113] width 265 height 55
click at [801, 122] on button "Delete" at bounding box center [798, 129] width 50 height 23
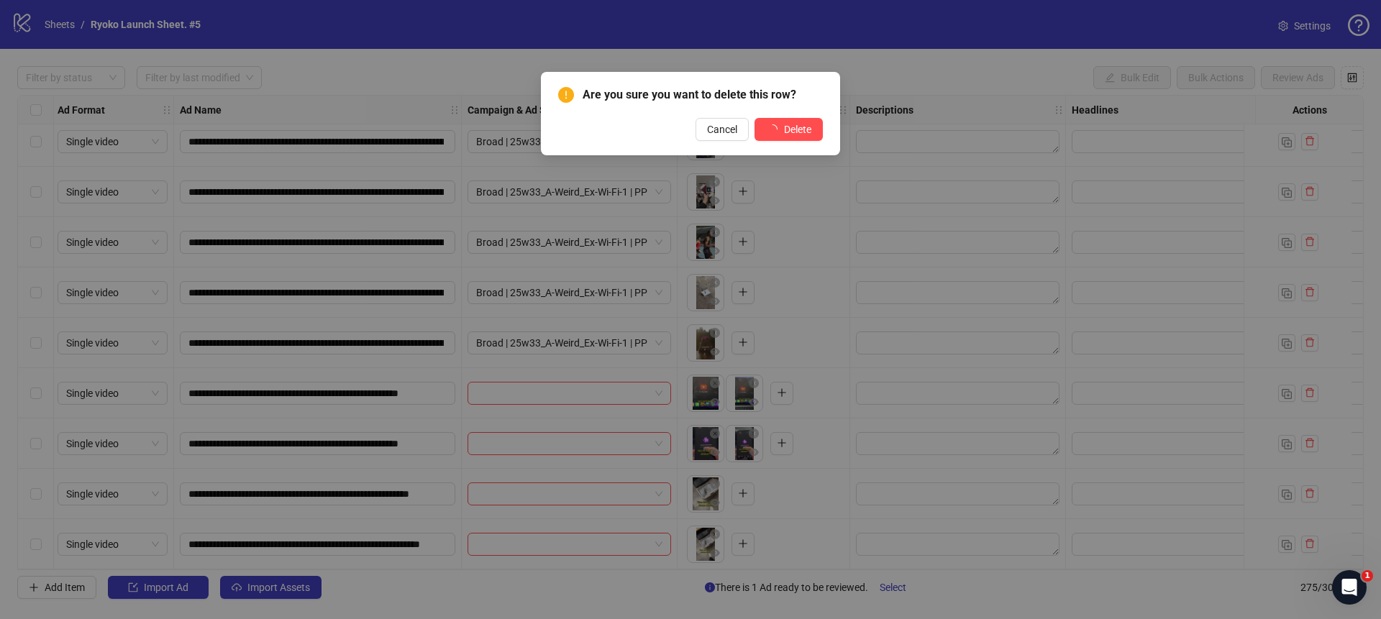
scroll to position [13411, 2]
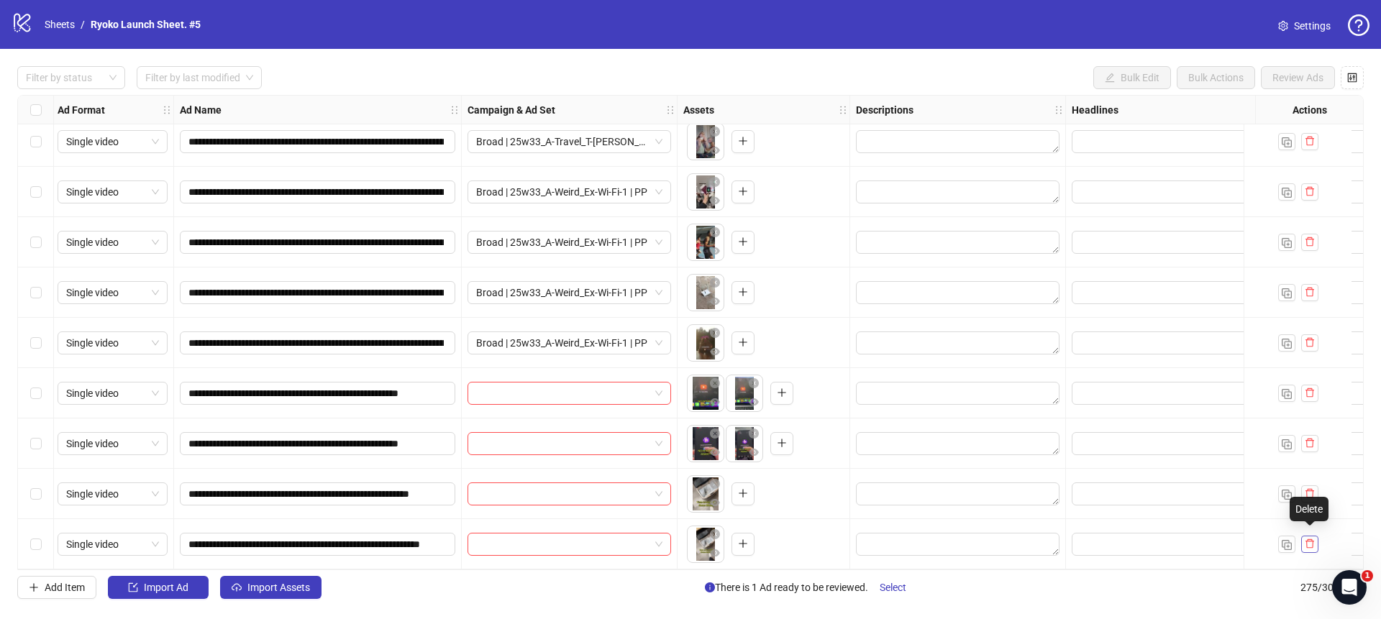
click at [1309, 540] on icon "delete" at bounding box center [1310, 544] width 10 height 10
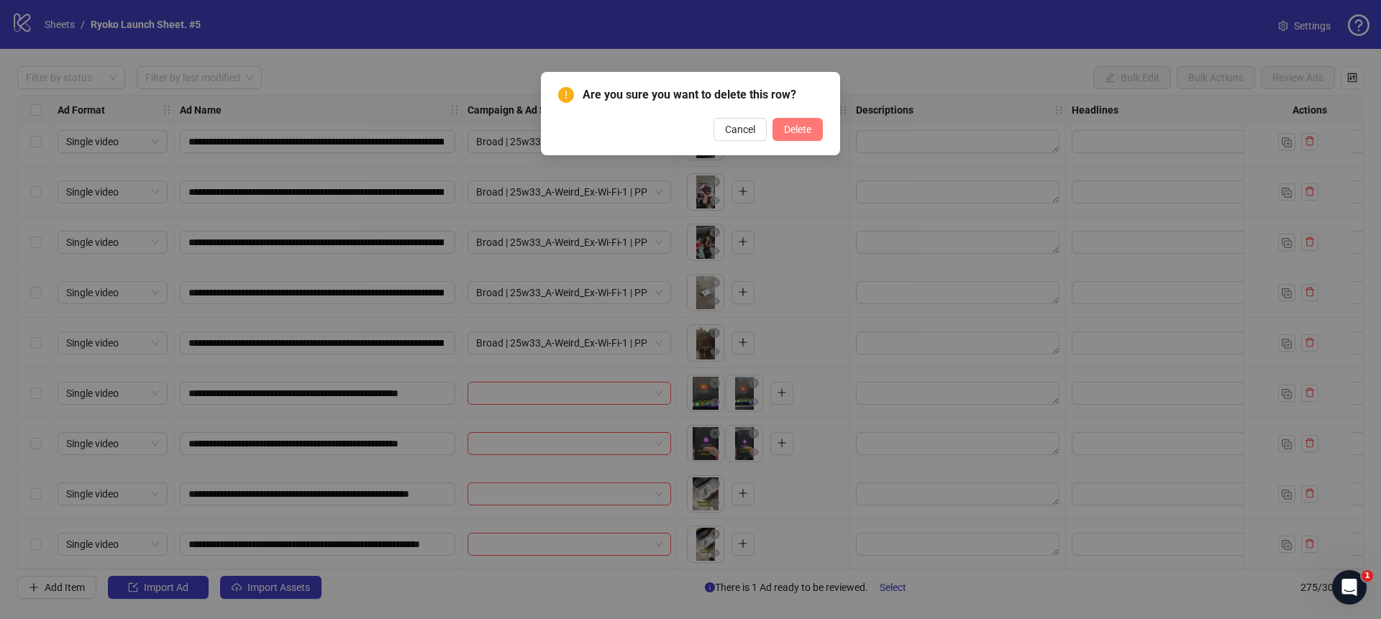
click at [796, 137] on button "Delete" at bounding box center [798, 129] width 50 height 23
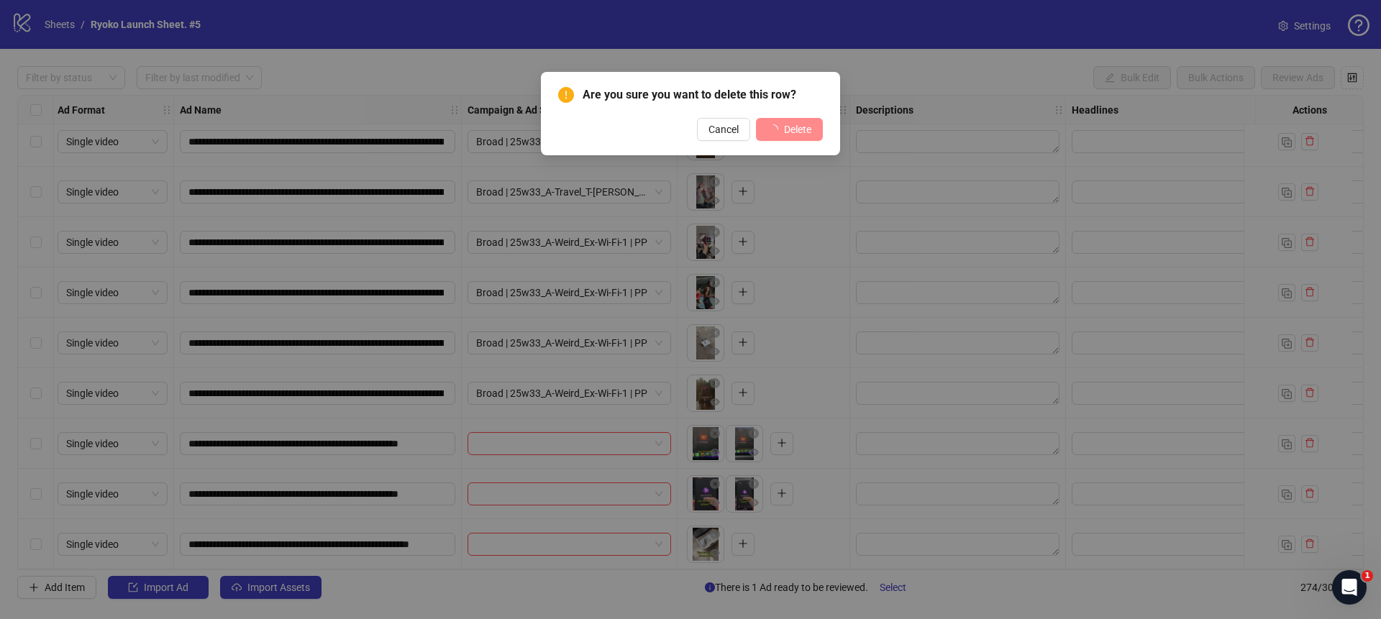
scroll to position [13360, 2]
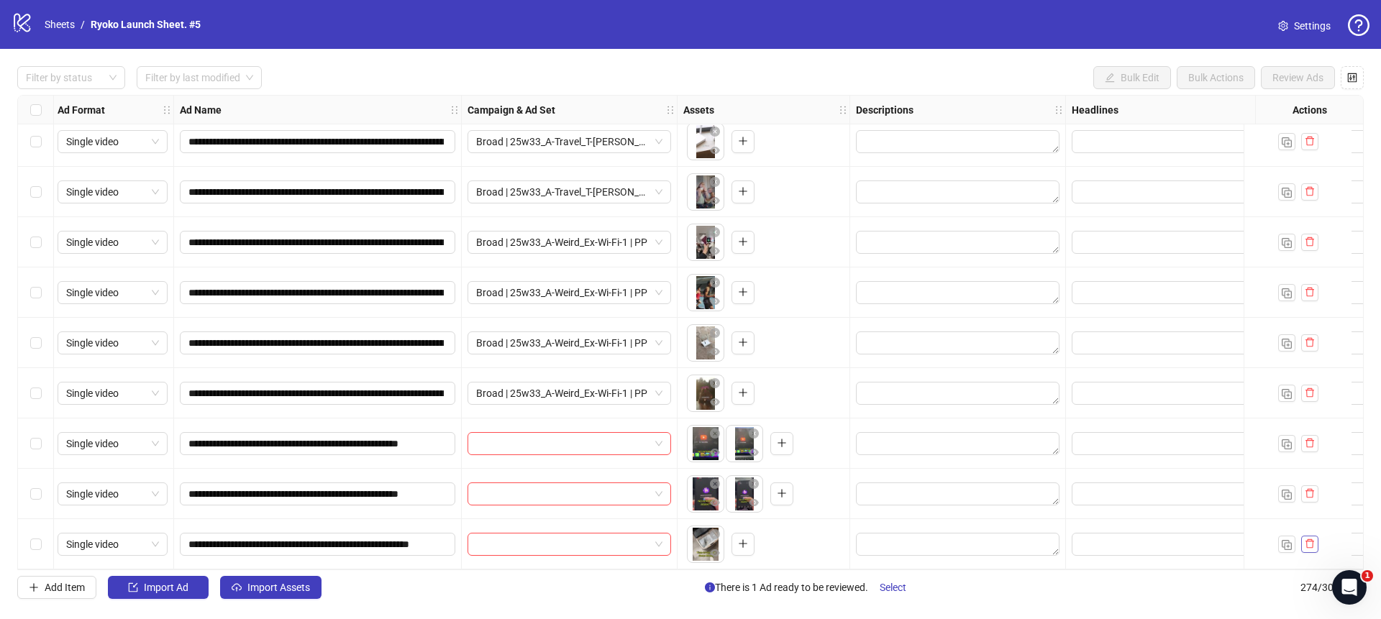
click at [1312, 543] on icon "delete" at bounding box center [1310, 544] width 9 height 9
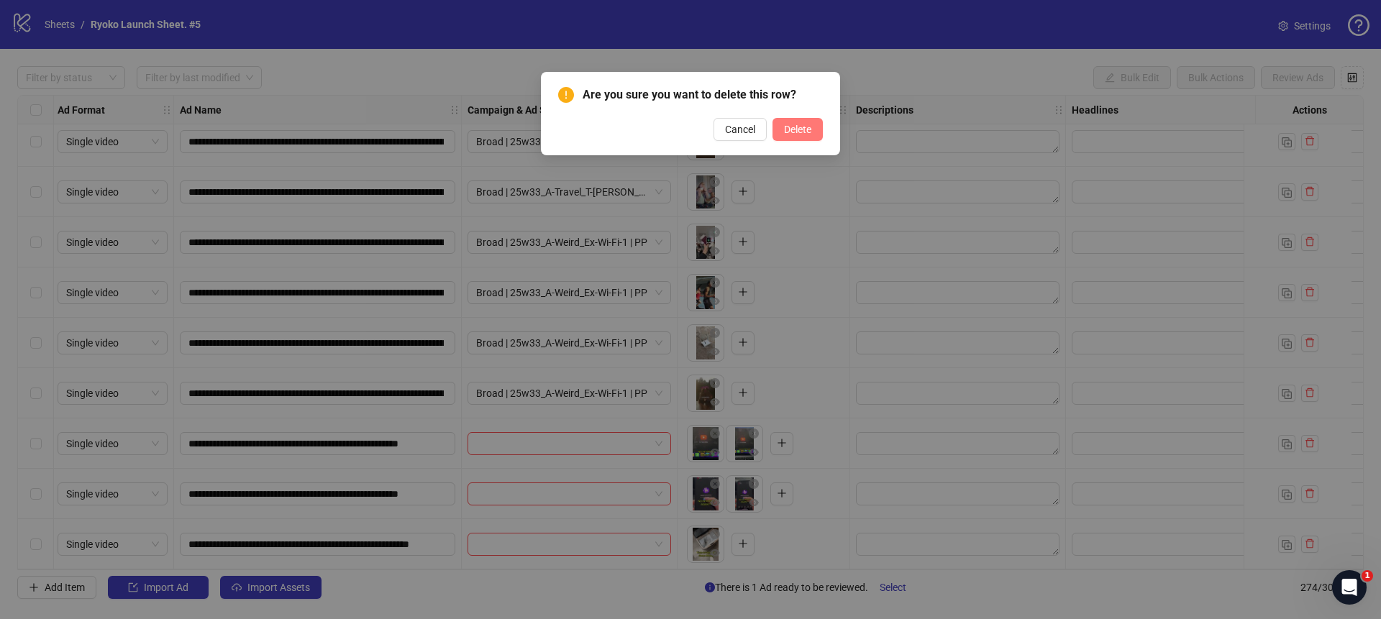
click at [784, 129] on span "Delete" at bounding box center [797, 130] width 27 height 12
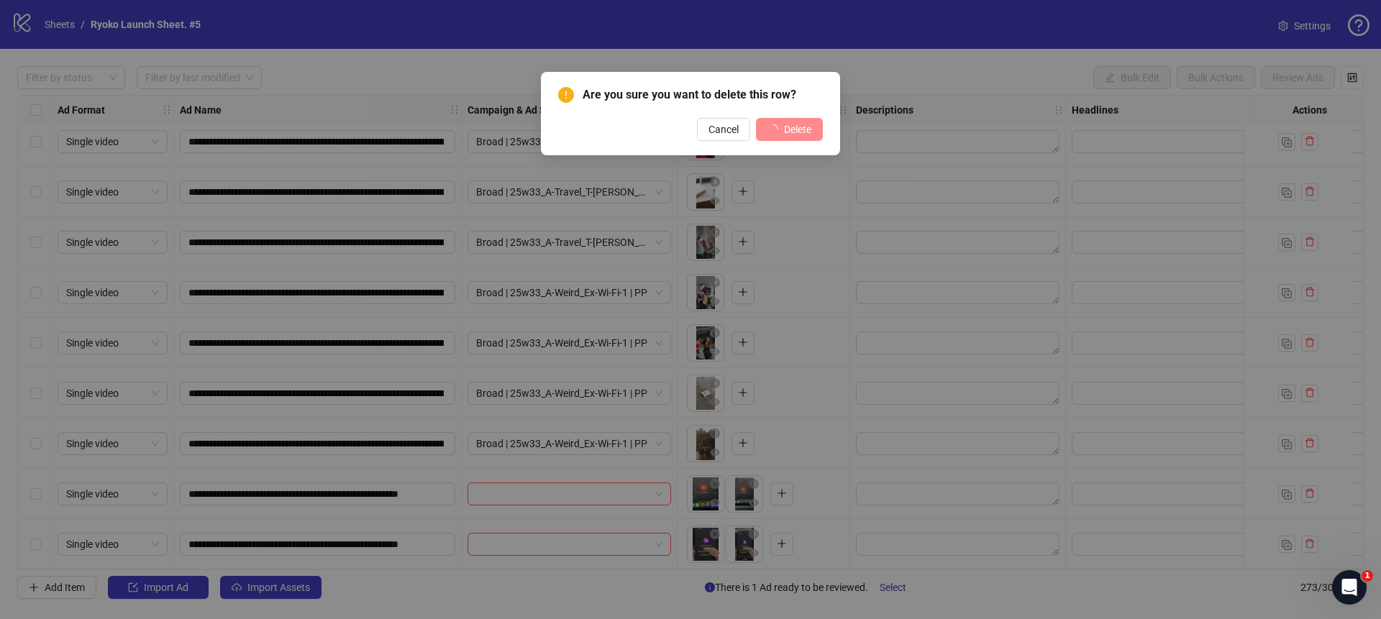
scroll to position [13310, 2]
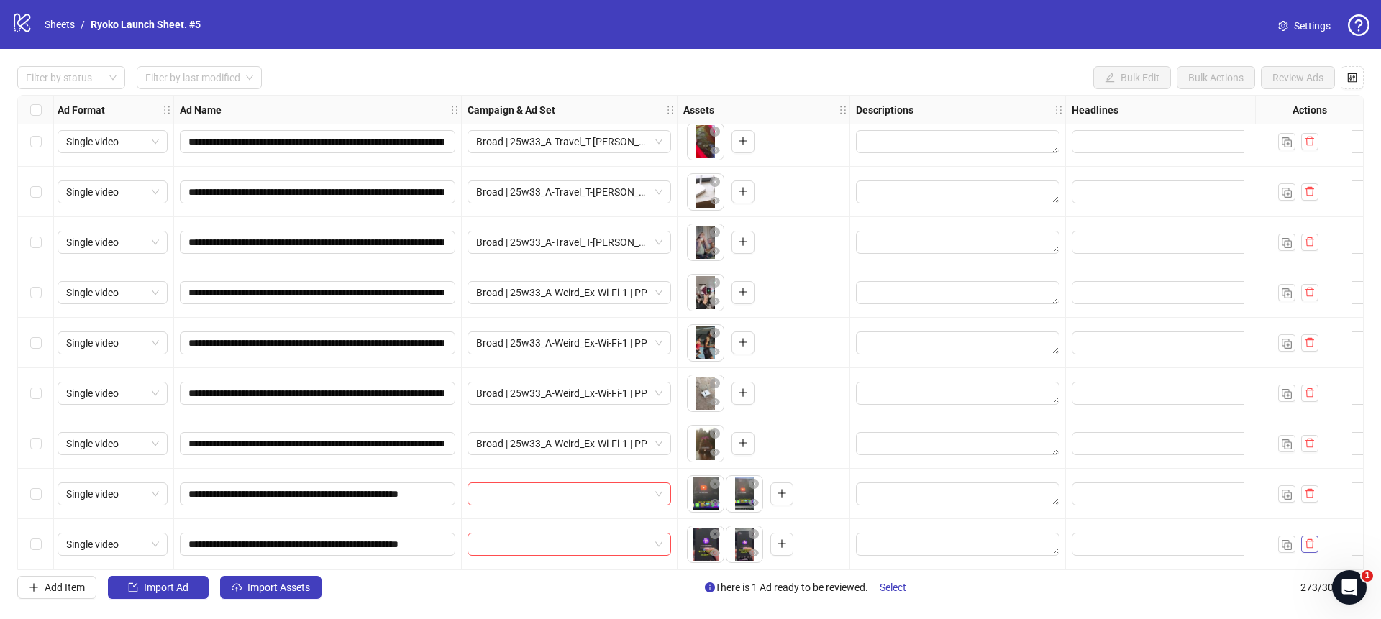
click at [1311, 540] on icon "delete" at bounding box center [1310, 544] width 9 height 9
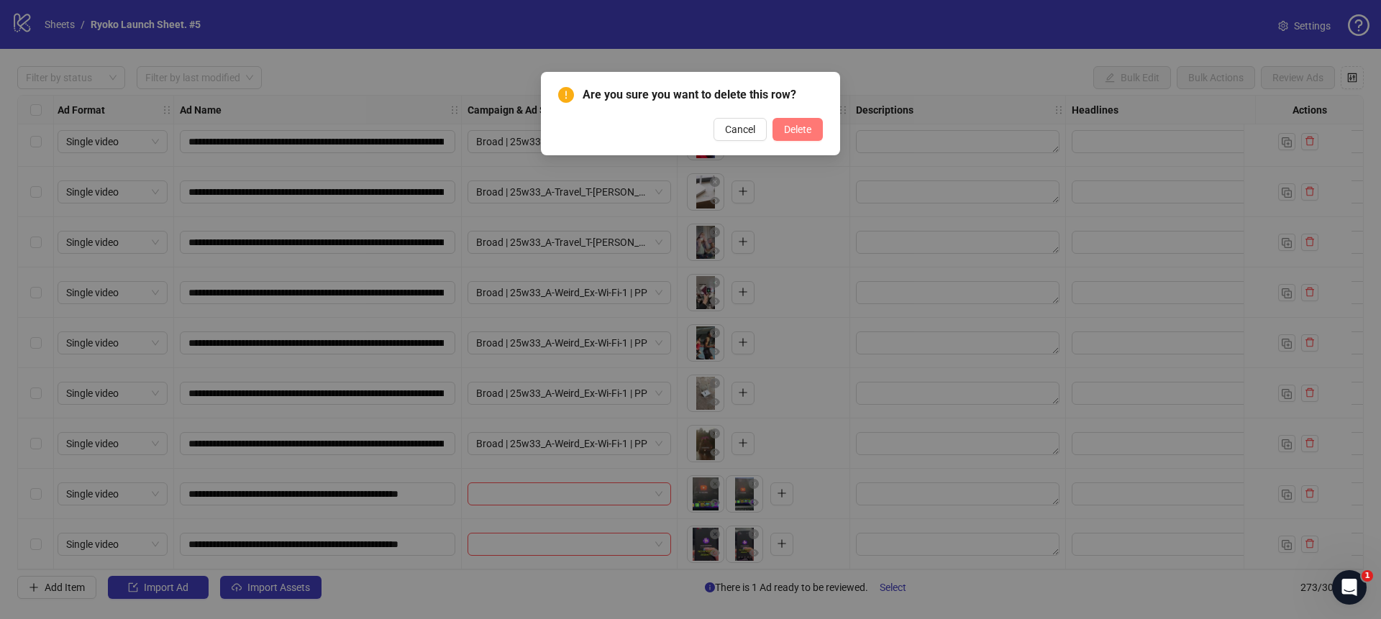
click at [801, 127] on span "Delete" at bounding box center [797, 130] width 27 height 12
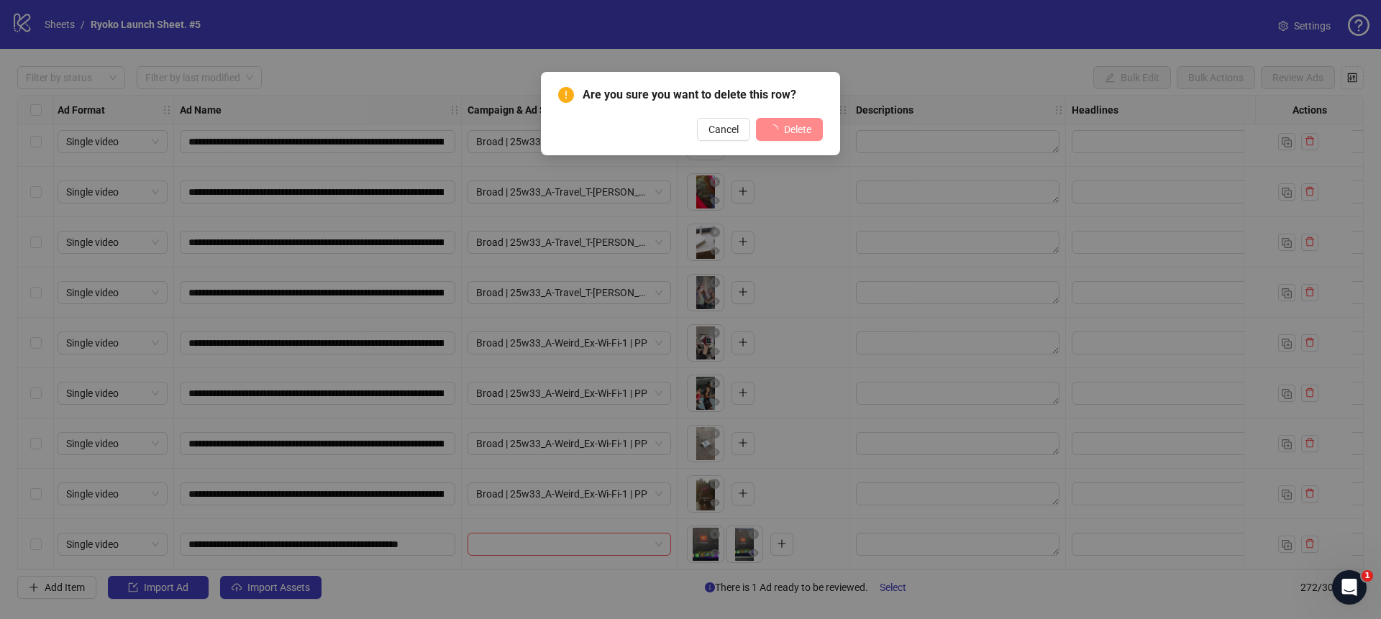
scroll to position [13260, 2]
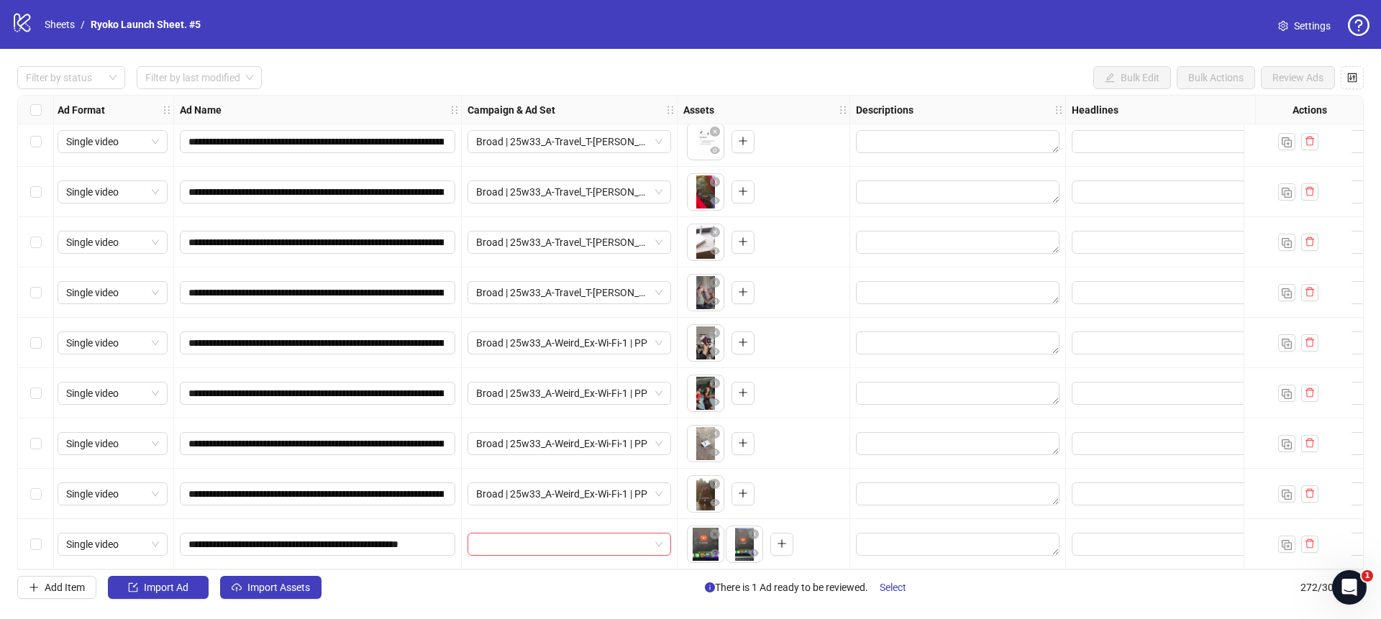
click at [1325, 549] on div at bounding box center [1298, 544] width 108 height 50
click at [1311, 543] on span "button" at bounding box center [1310, 544] width 10 height 12
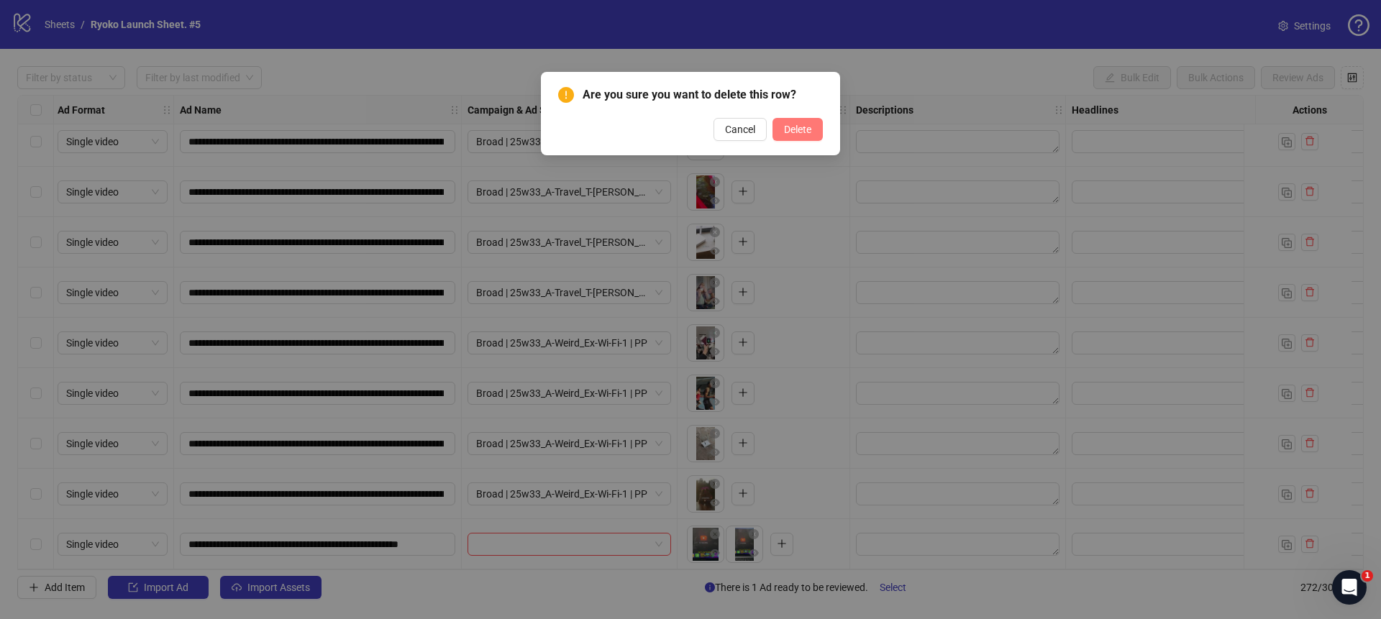
click at [789, 135] on button "Delete" at bounding box center [798, 129] width 50 height 23
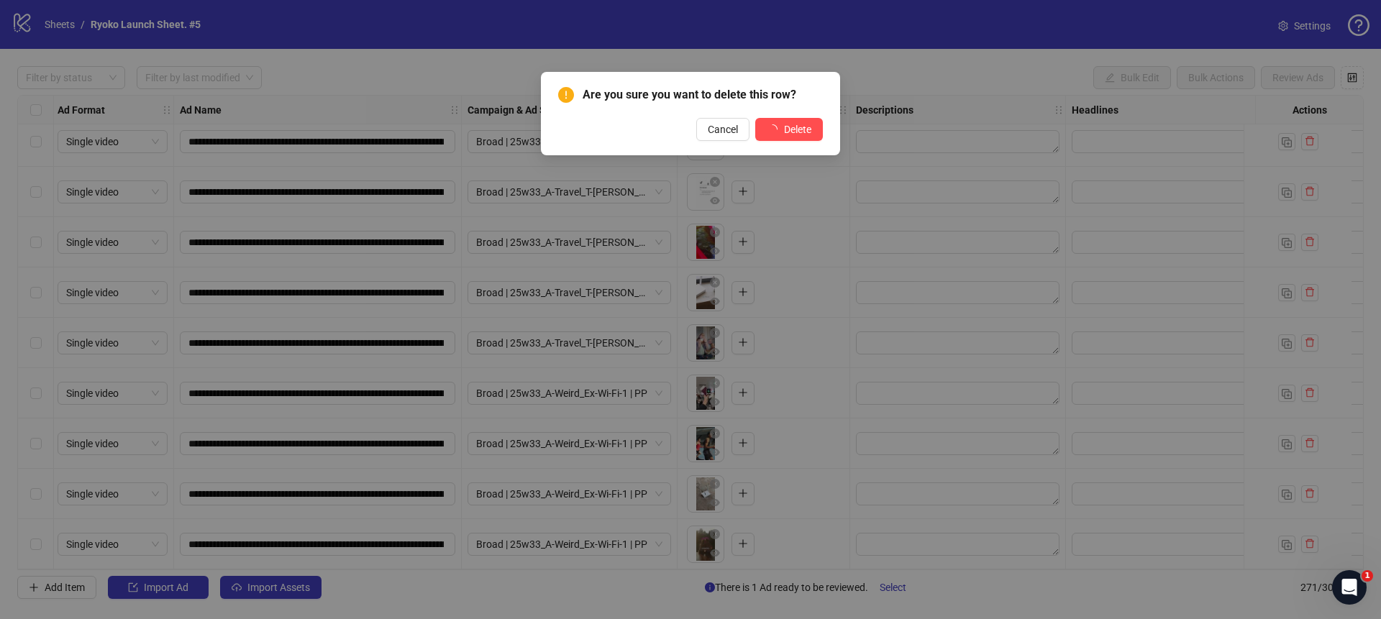
scroll to position [13209, 2]
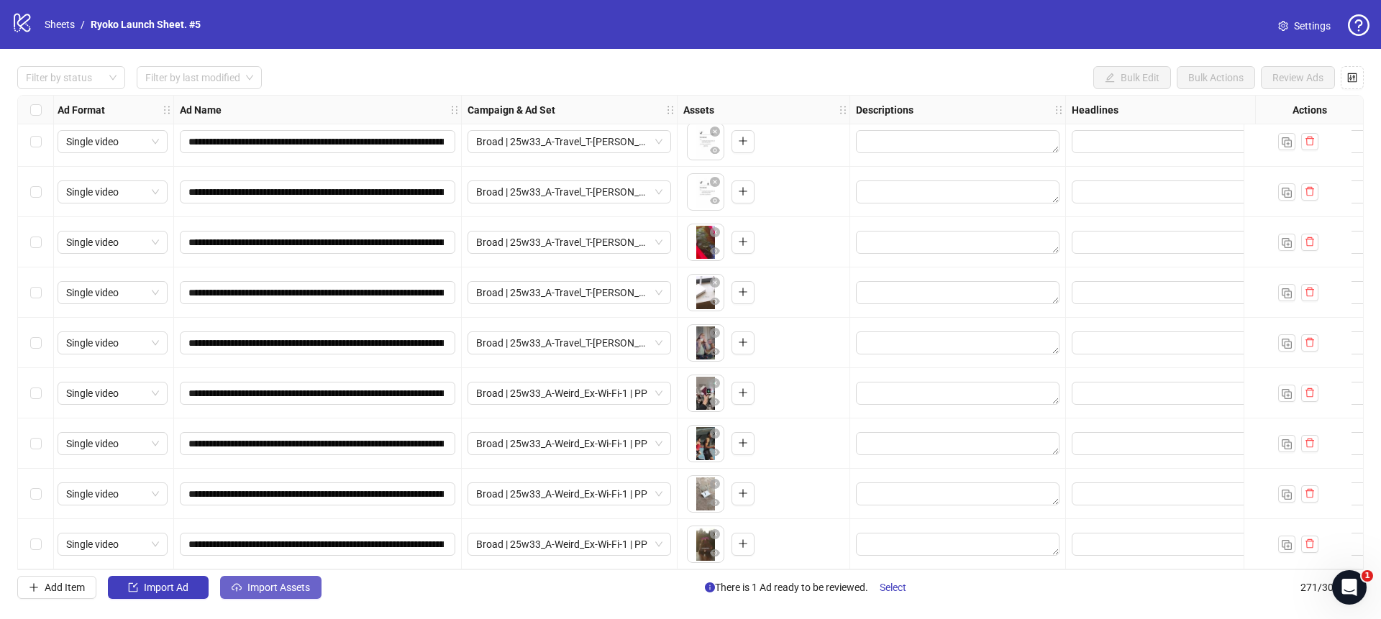
click at [288, 586] on span "Import Assets" at bounding box center [279, 588] width 63 height 12
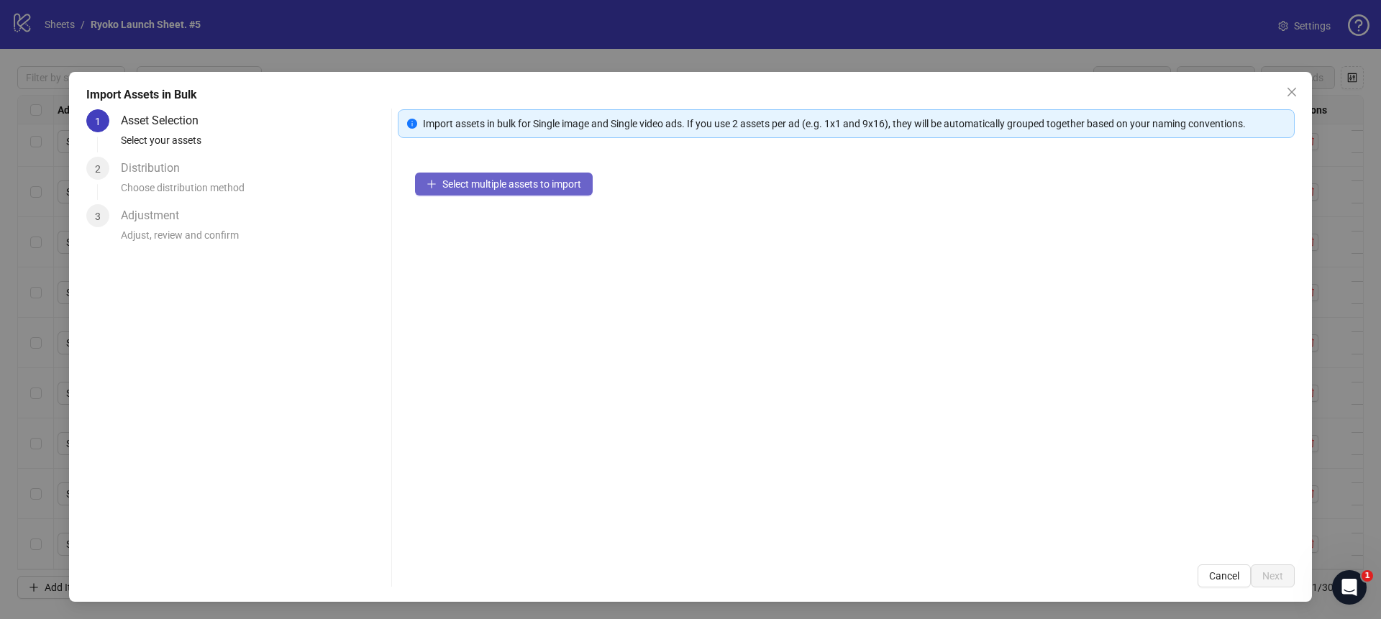
click at [489, 192] on button "Select multiple assets to import" at bounding box center [504, 184] width 178 height 23
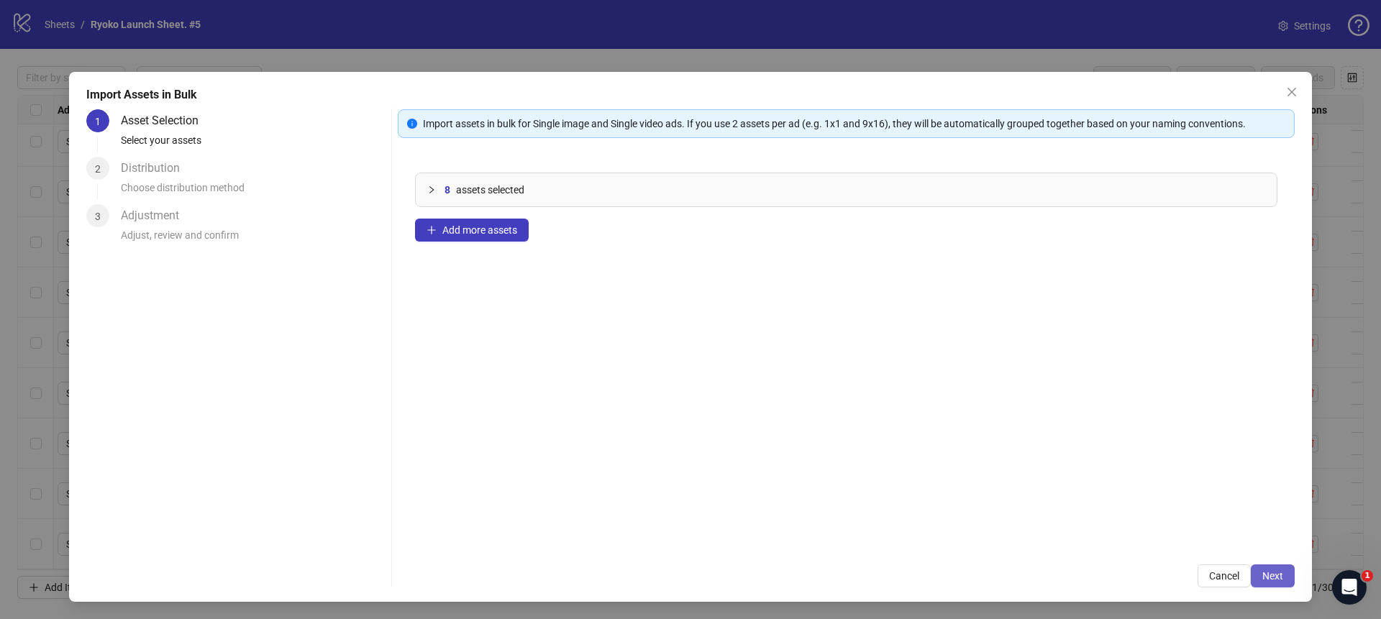
click at [1268, 566] on button "Next" at bounding box center [1273, 576] width 44 height 23
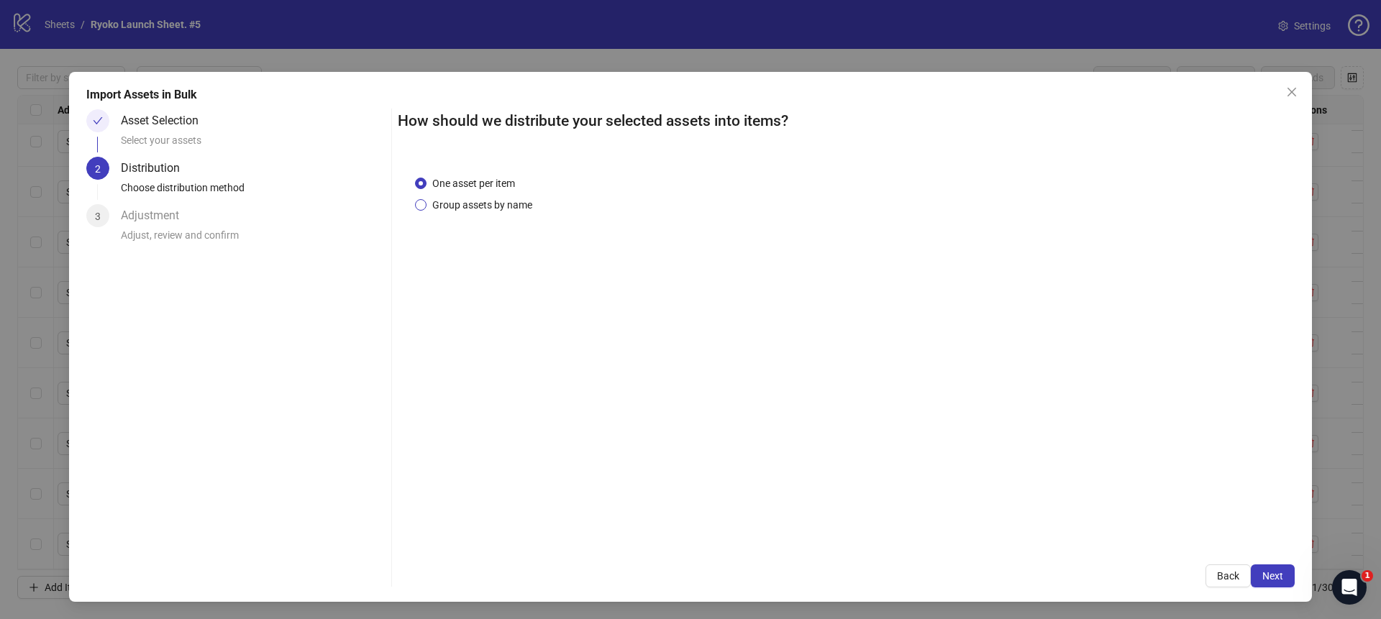
click at [493, 209] on span "Group assets by name" at bounding box center [483, 205] width 112 height 16
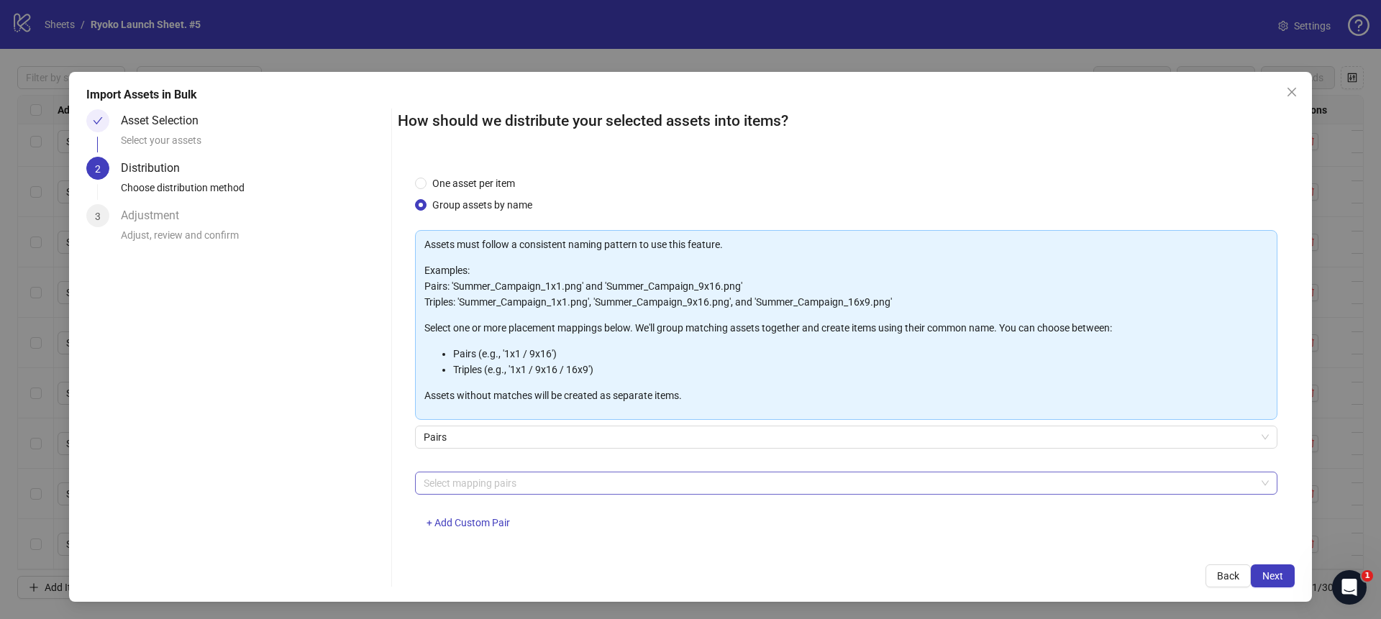
click at [455, 484] on div at bounding box center [839, 483] width 842 height 20
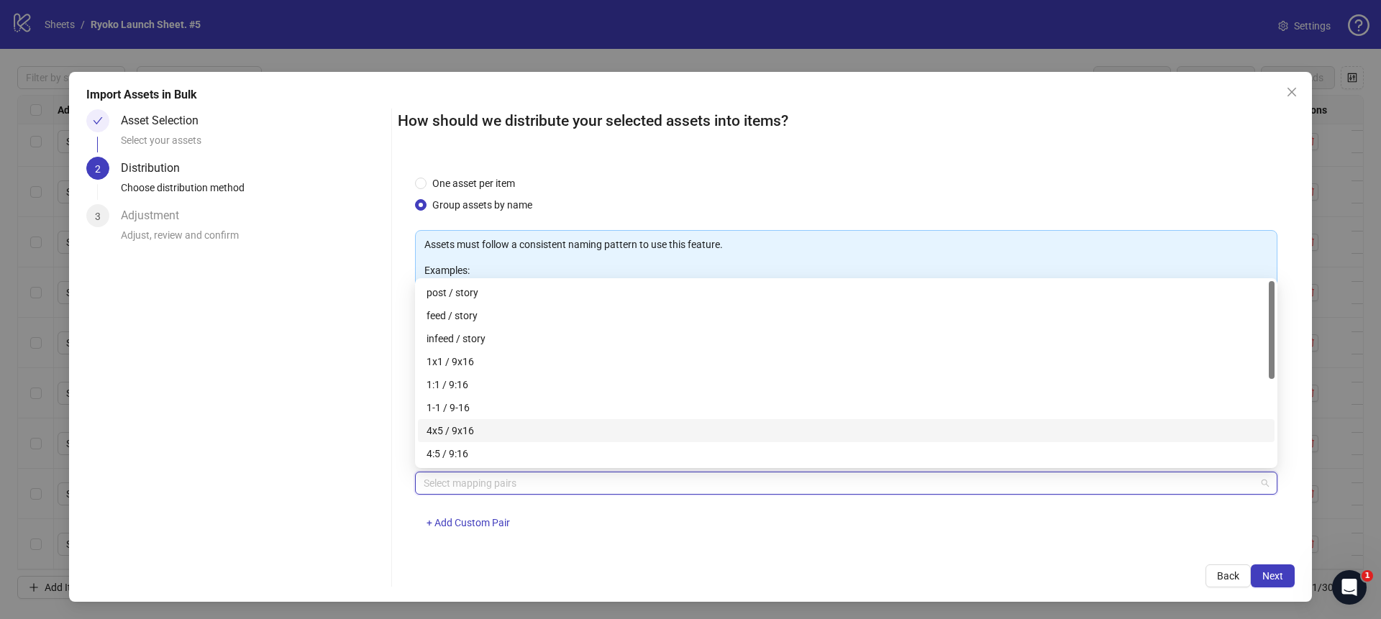
click at [458, 427] on div "4x5 / 9x16" at bounding box center [847, 431] width 840 height 16
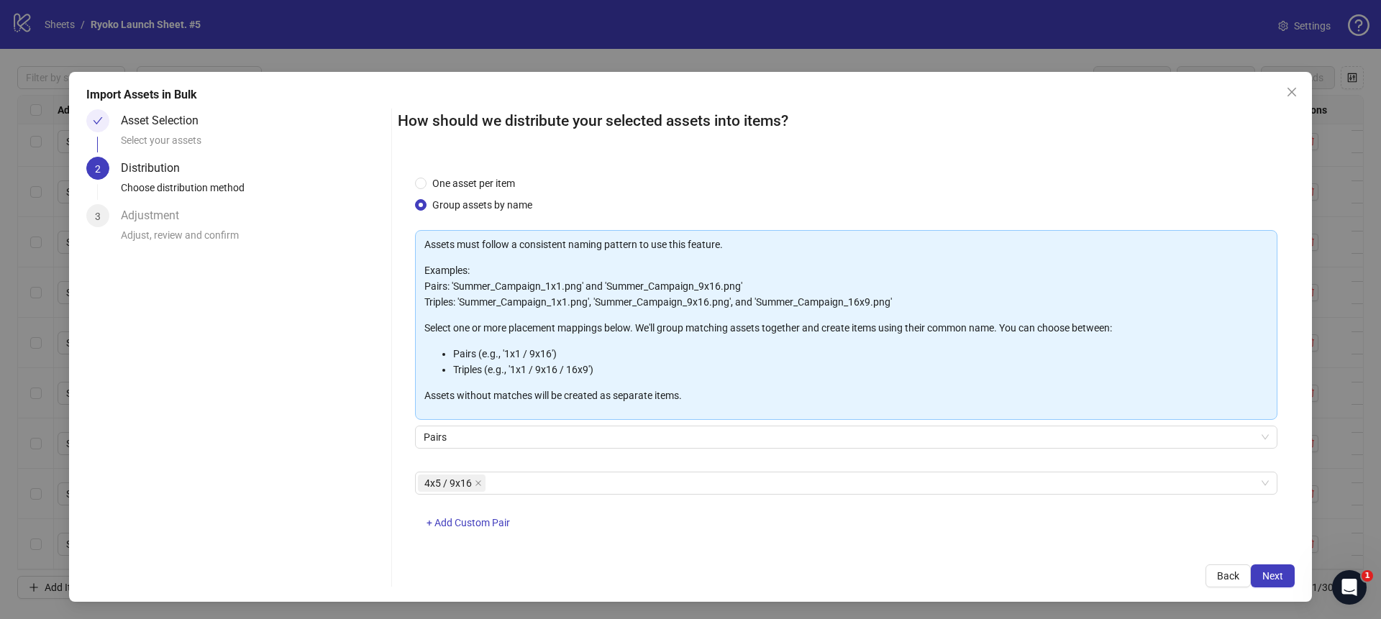
click at [749, 545] on div "4x5 / 9x16 + Add Custom Pair" at bounding box center [846, 509] width 863 height 75
click at [1280, 568] on button "Next" at bounding box center [1273, 576] width 44 height 23
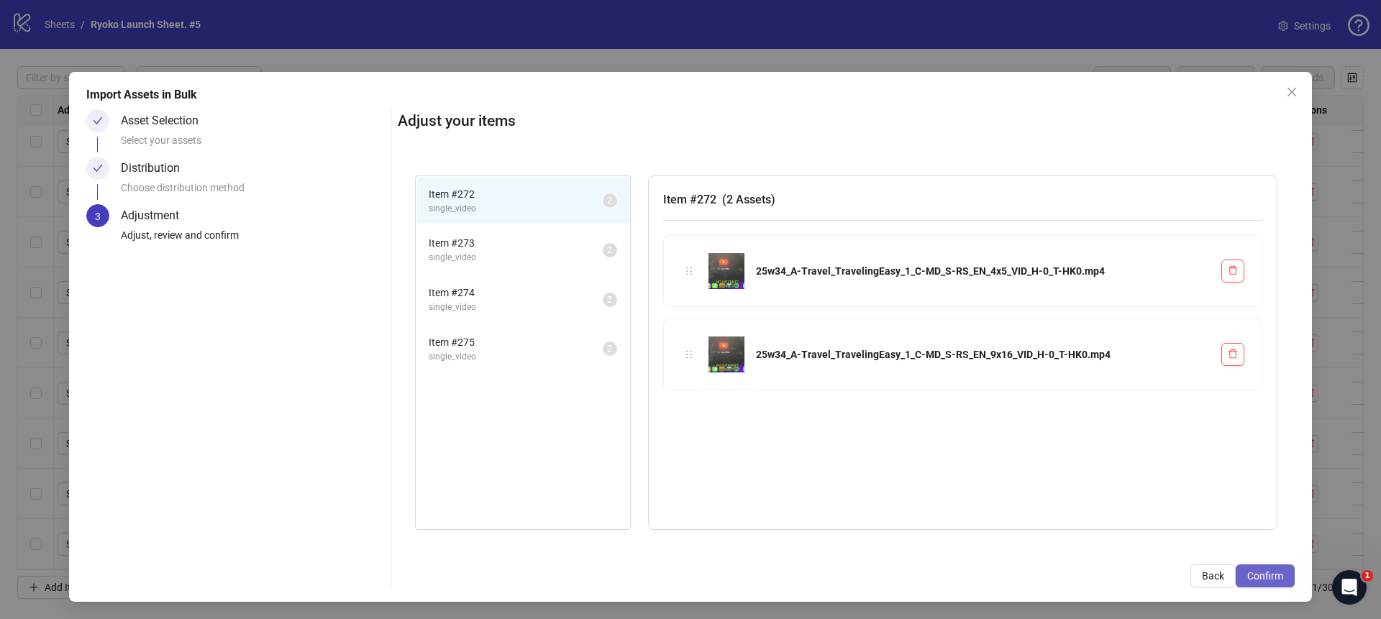
click at [1276, 573] on span "Confirm" at bounding box center [1266, 577] width 36 height 12
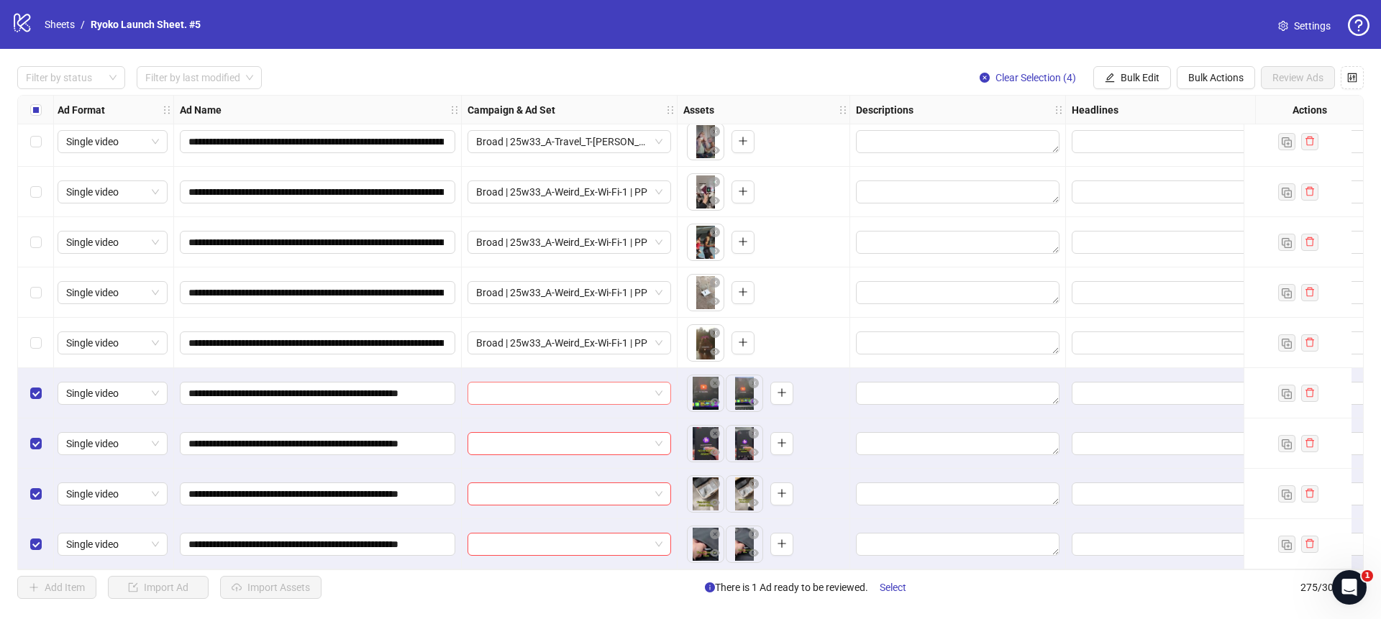
click at [661, 389] on span at bounding box center [569, 394] width 186 height 22
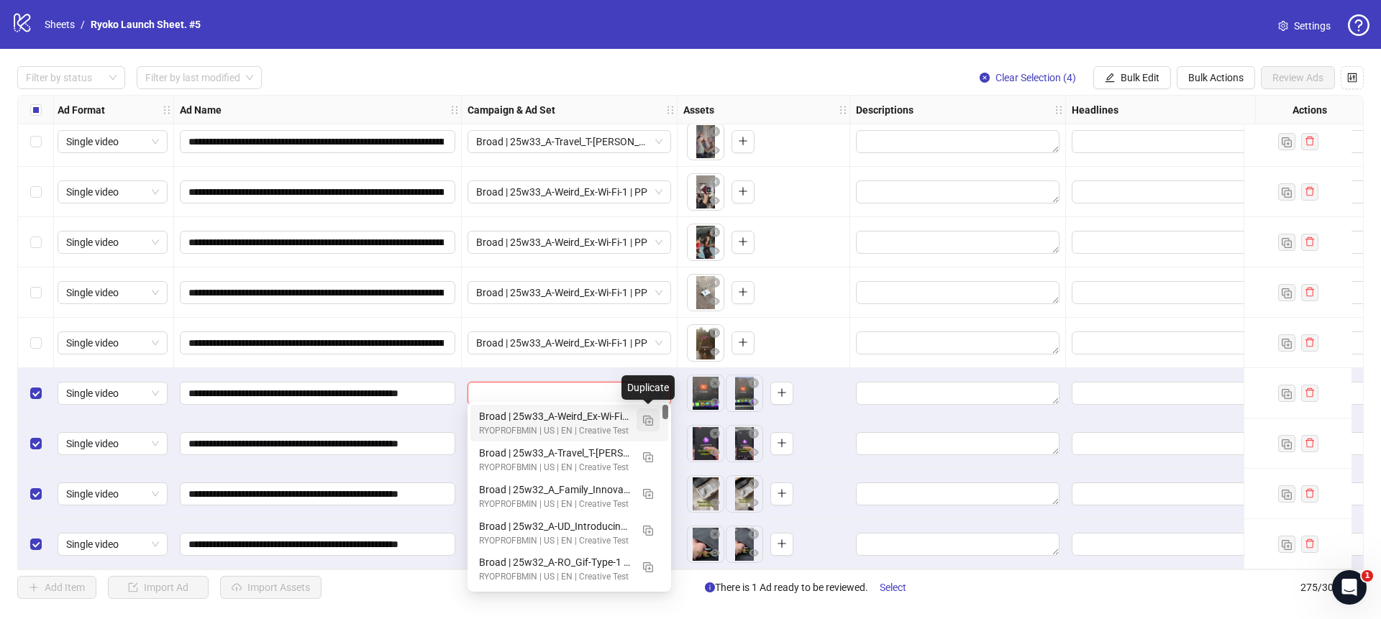
click at [645, 419] on img "button" at bounding box center [648, 421] width 10 height 10
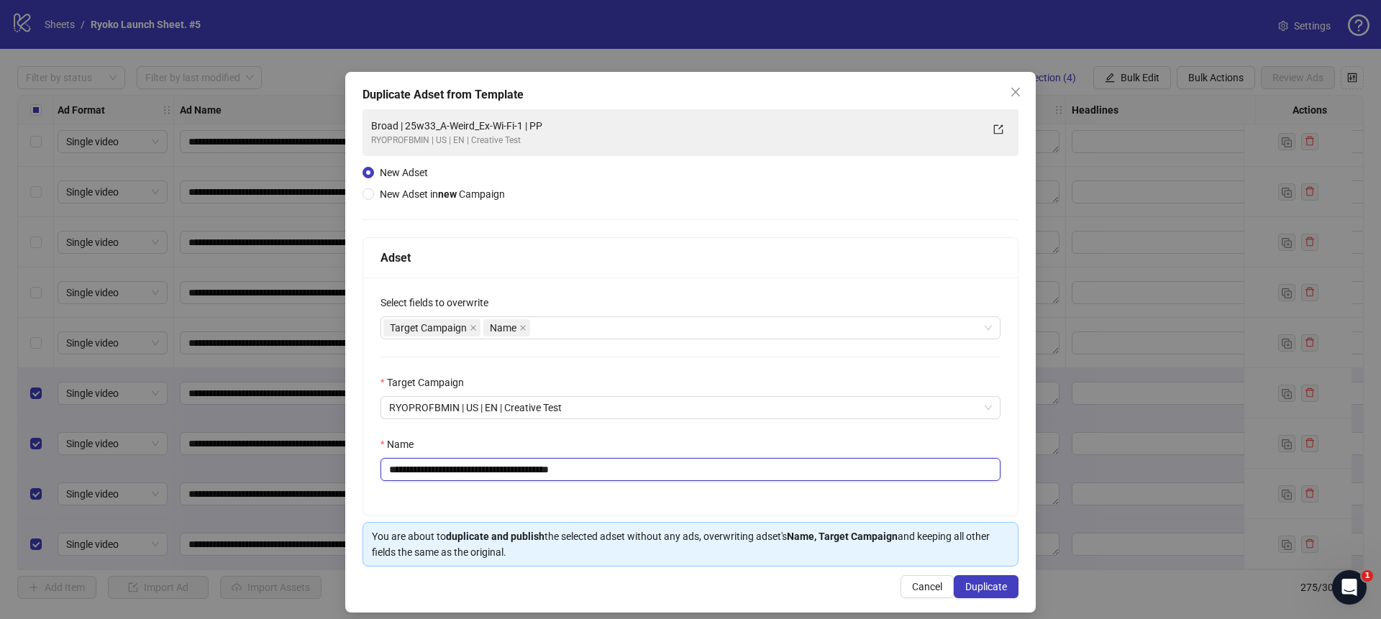
click at [604, 466] on input "**********" at bounding box center [691, 469] width 620 height 23
drag, startPoint x: 540, startPoint y: 466, endPoint x: 425, endPoint y: 473, distance: 115.3
click at [425, 473] on input "**********" at bounding box center [691, 469] width 620 height 23
paste input "****"
type input "**********"
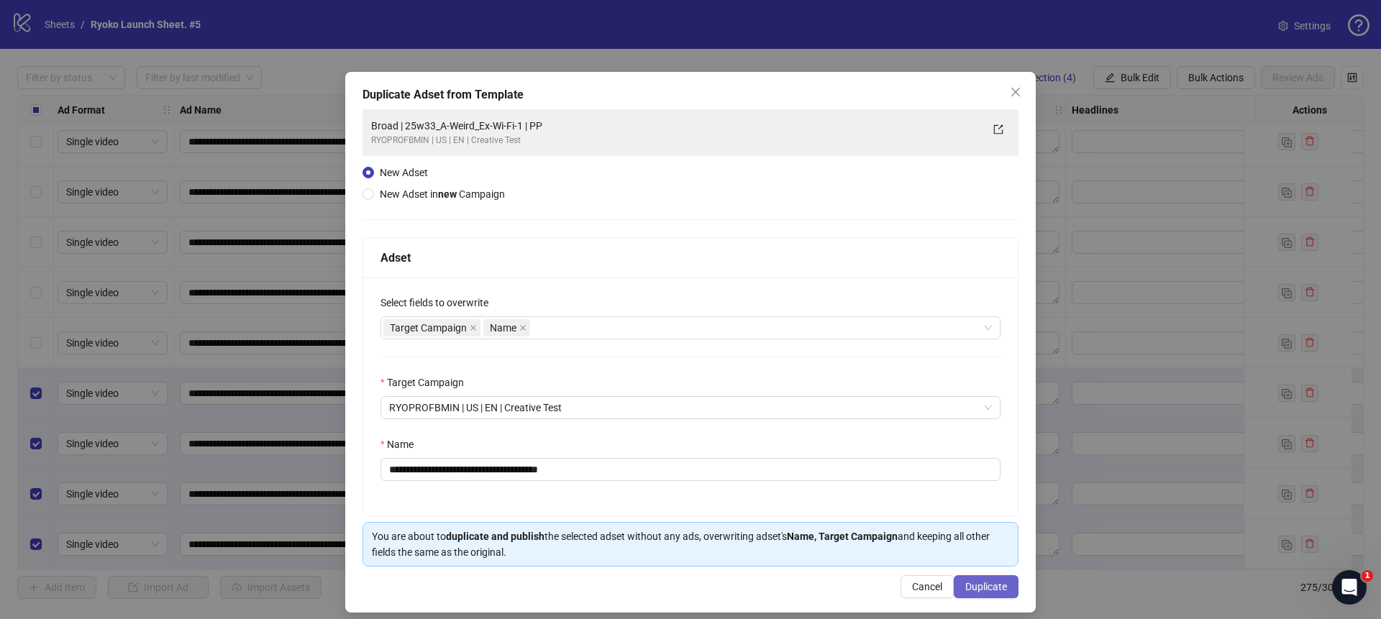
click at [981, 582] on span "Duplicate" at bounding box center [987, 587] width 42 height 12
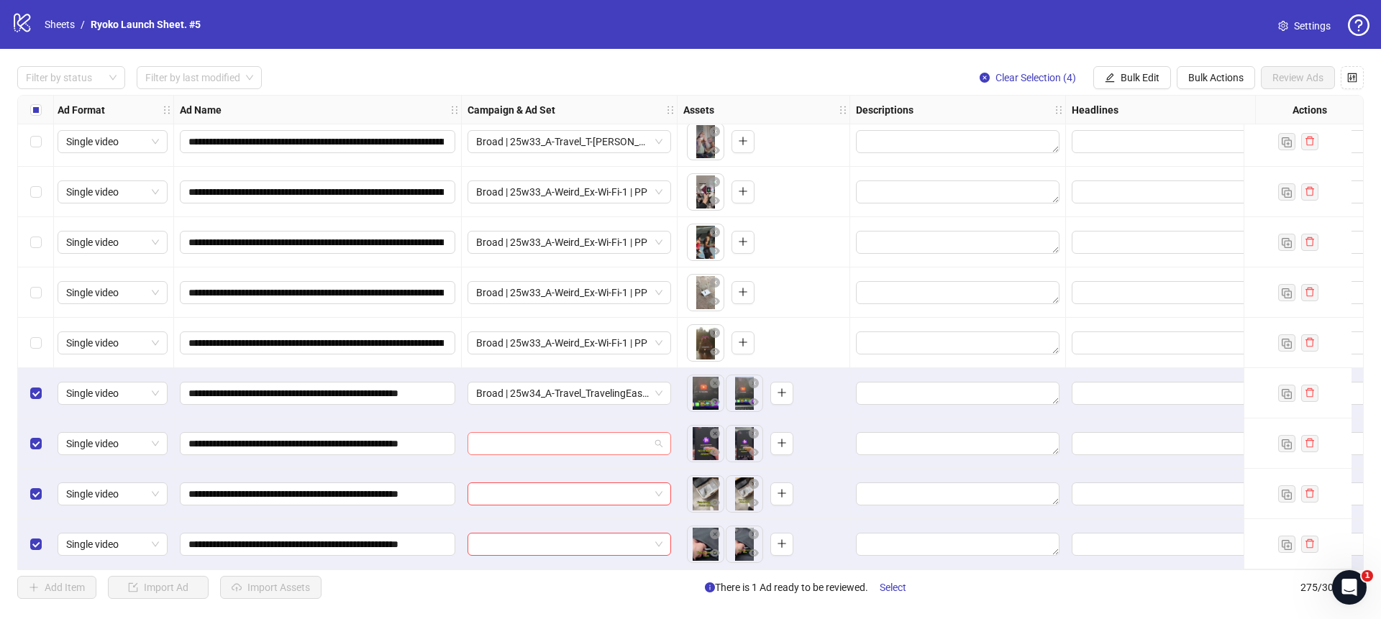
click at [657, 435] on span at bounding box center [569, 444] width 186 height 22
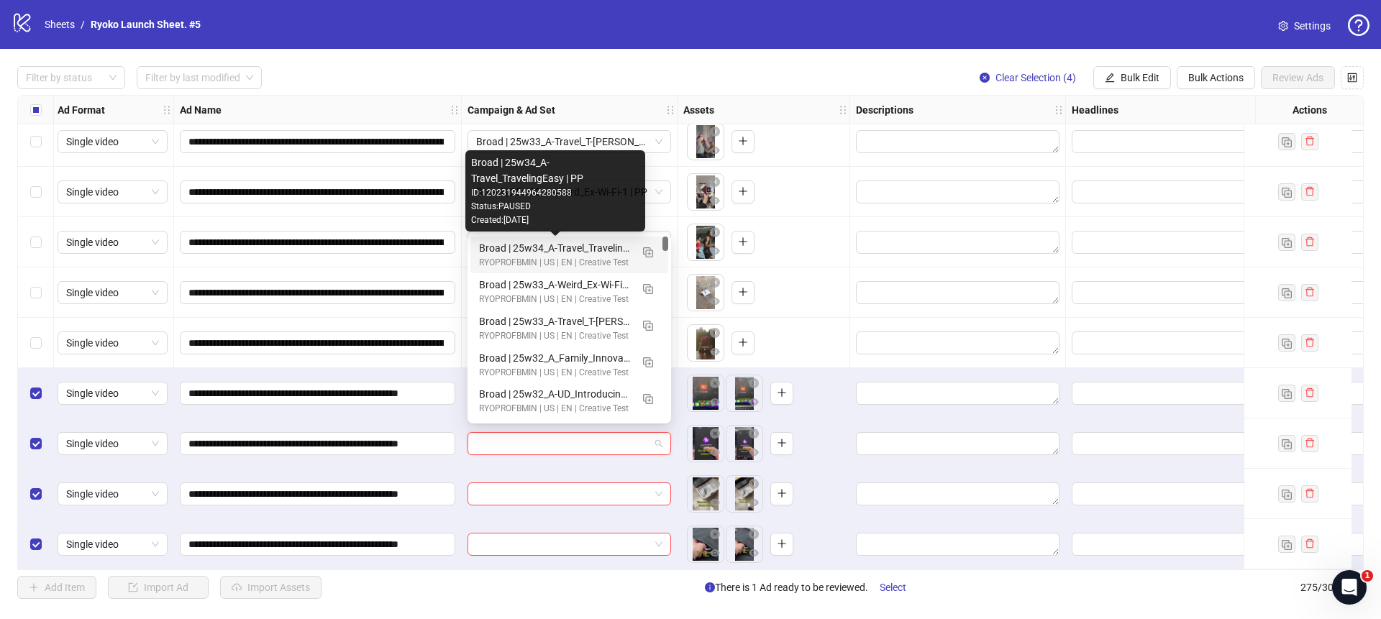
click at [602, 248] on div "Broad | 25w34_A-Travel_TravelingEasy | PP" at bounding box center [555, 248] width 152 height 16
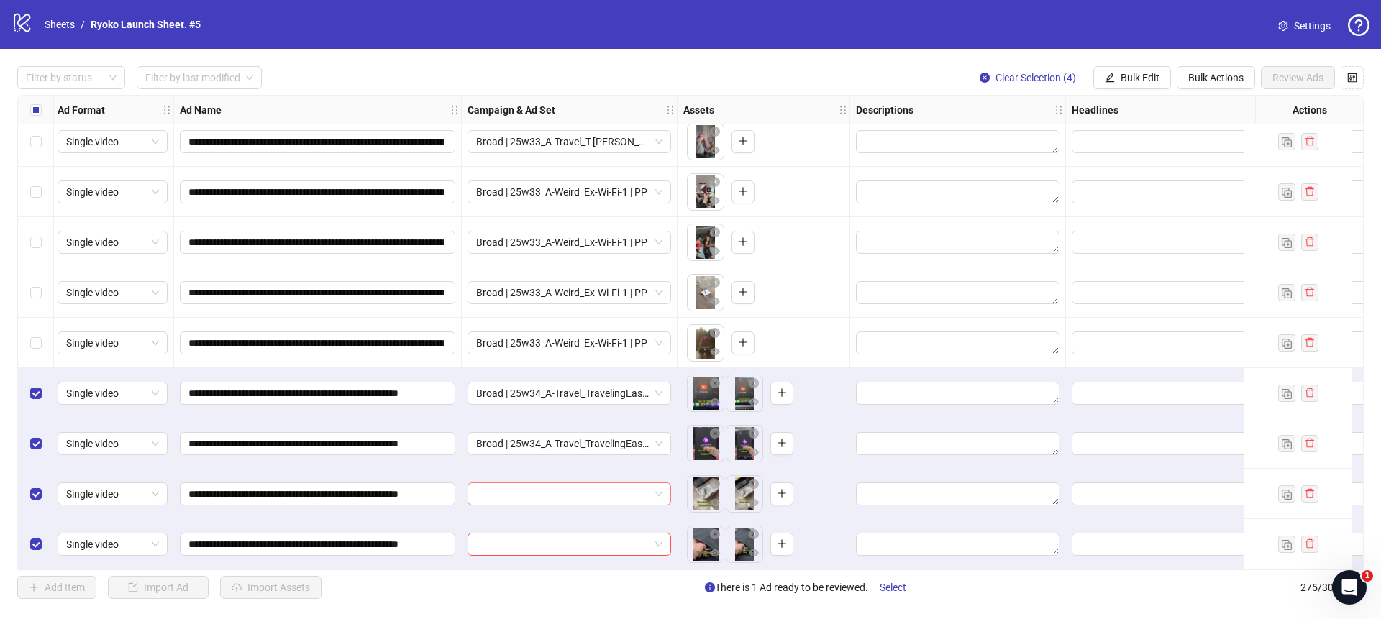
click at [663, 487] on div at bounding box center [570, 494] width 204 height 23
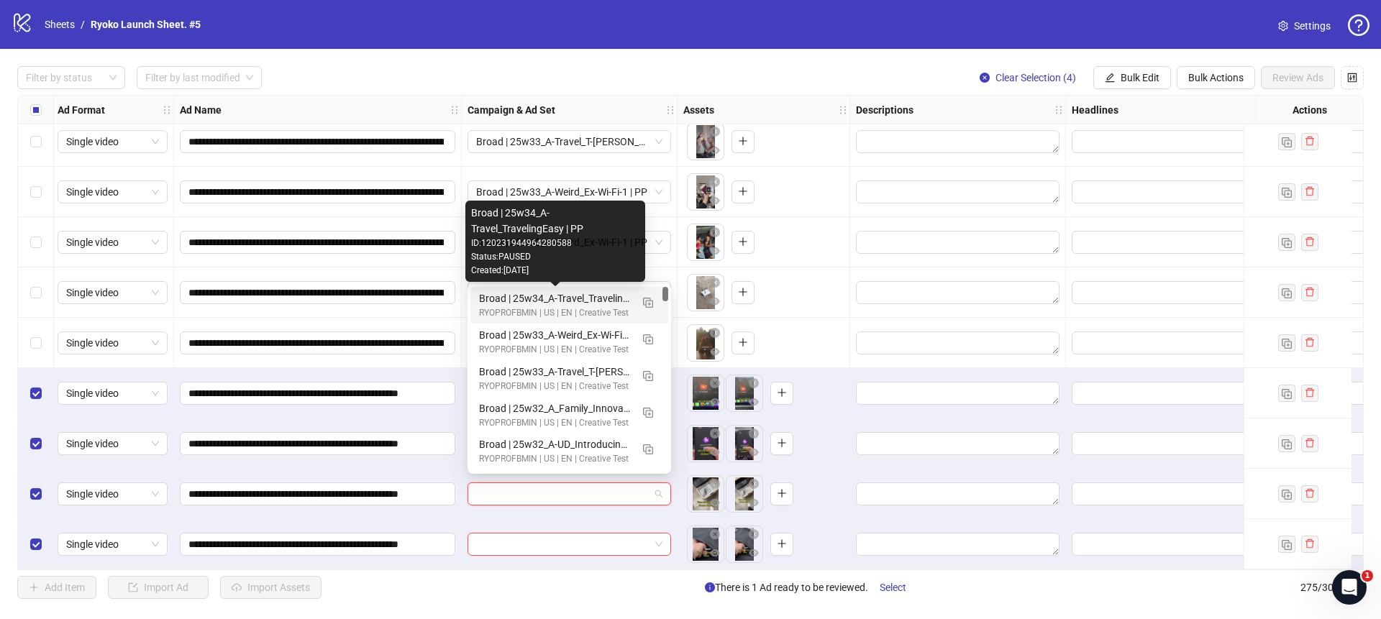
click at [561, 301] on div "Broad | 25w34_A-Travel_TravelingEasy | PP" at bounding box center [555, 299] width 152 height 16
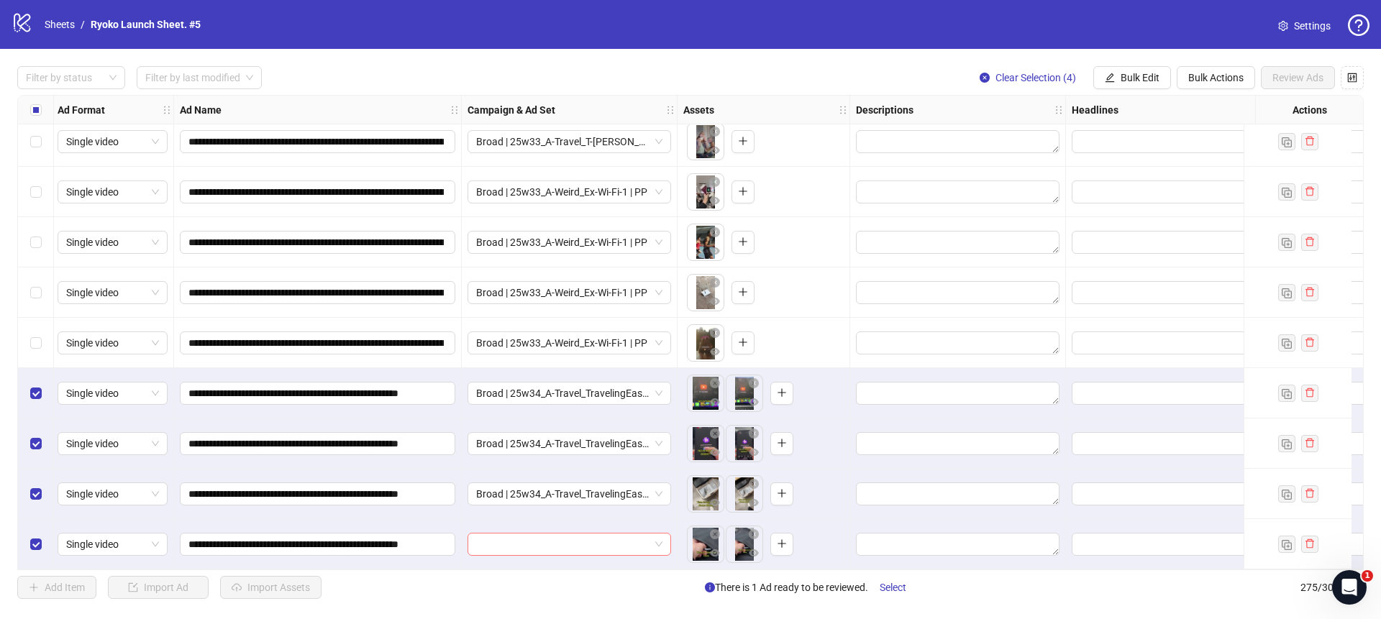
click at [656, 539] on span at bounding box center [569, 545] width 186 height 22
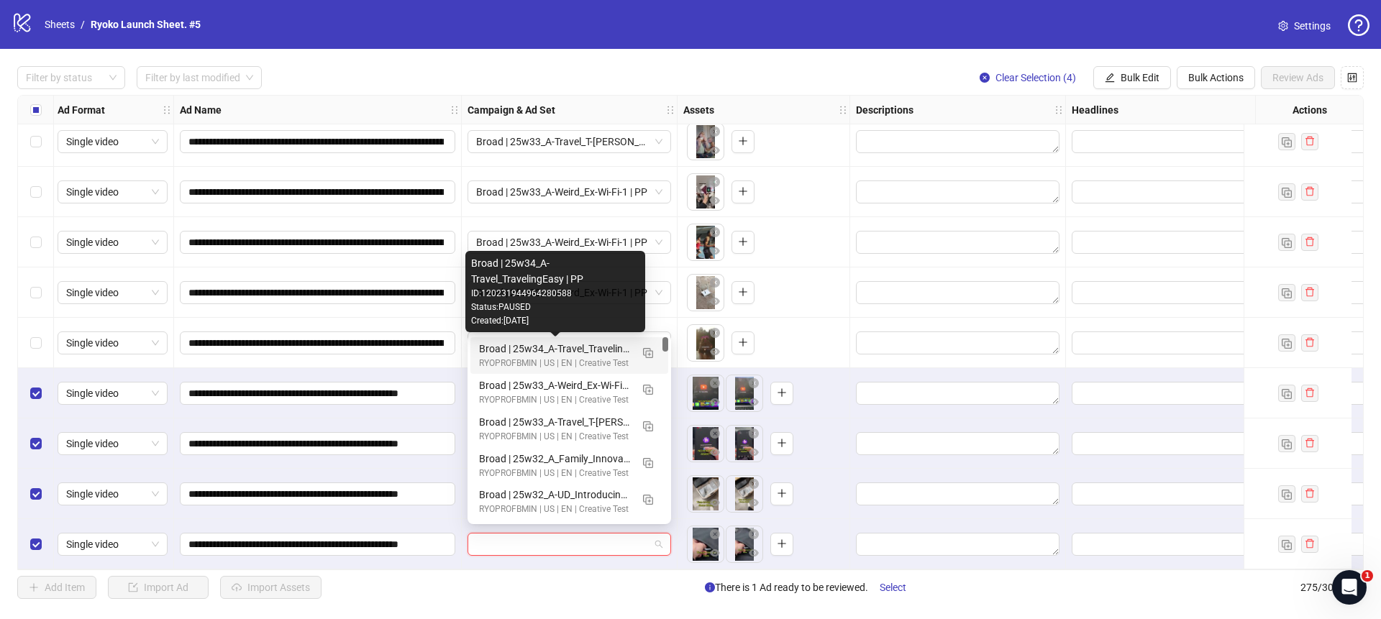
click at [589, 352] on div "Broad | 25w34_A-Travel_TravelingEasy | PP" at bounding box center [555, 349] width 152 height 16
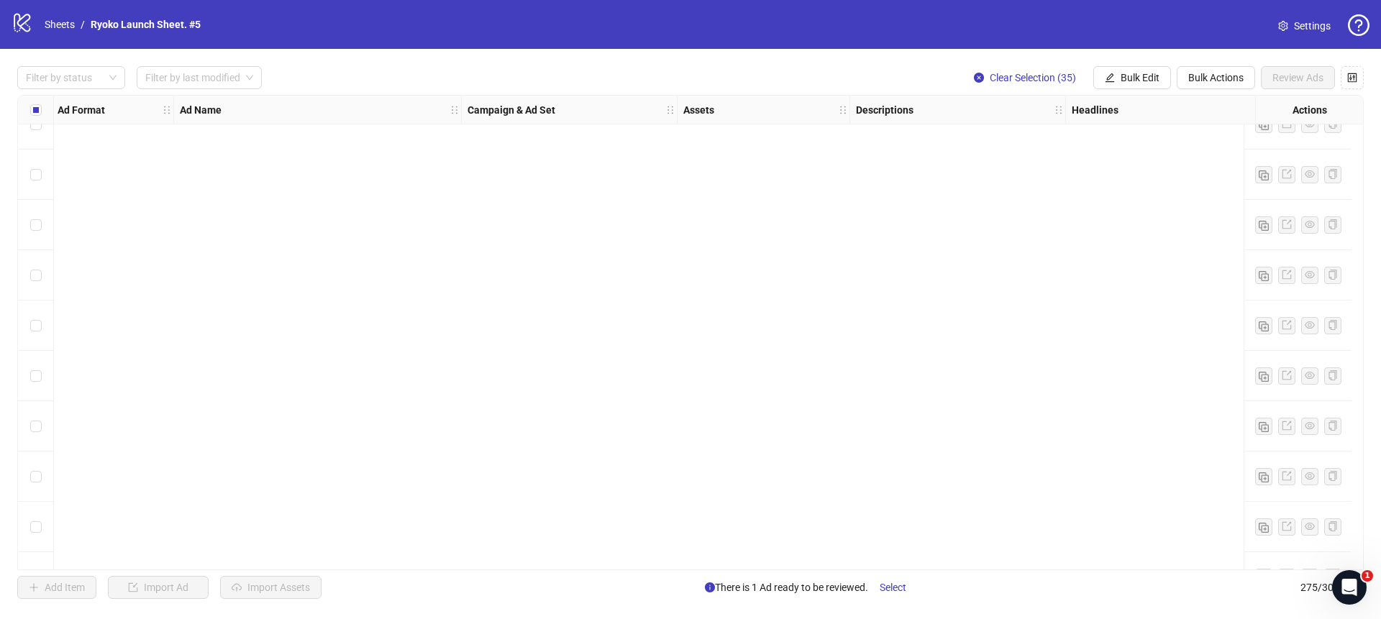
scroll to position [0, 2]
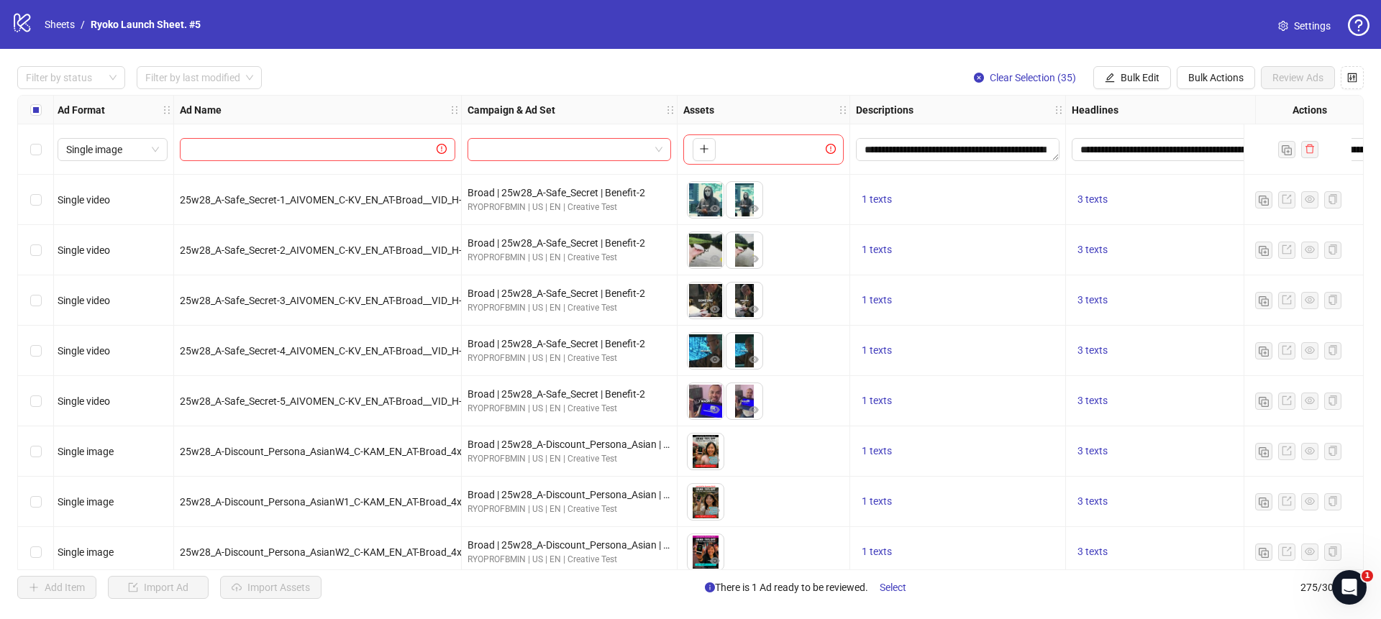
click at [29, 150] on div "Select row 1" at bounding box center [36, 149] width 36 height 50
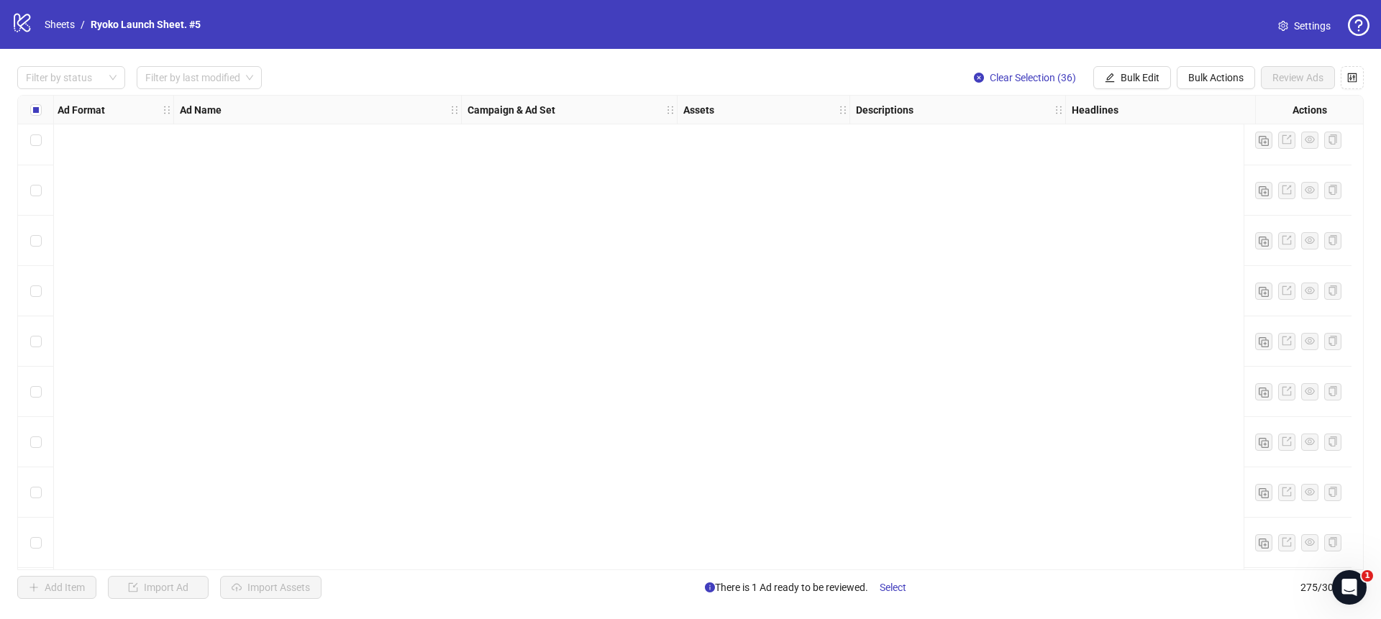
scroll to position [13411, 2]
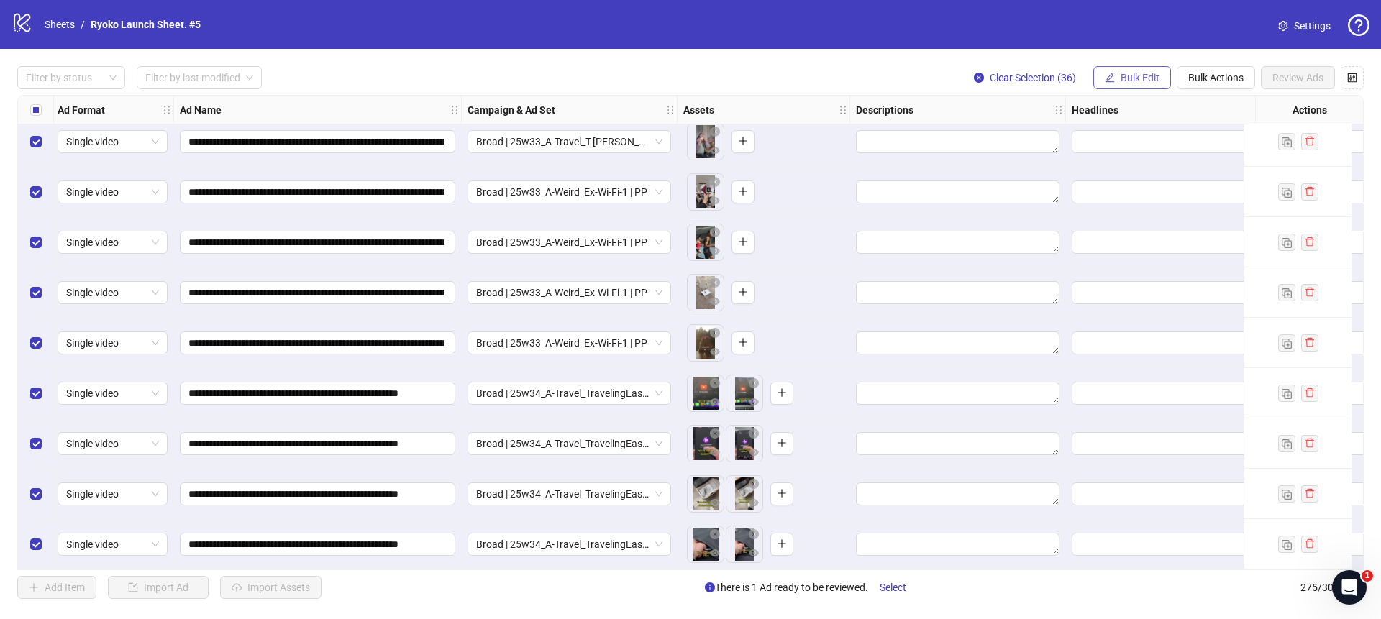
click at [1120, 86] on button "Bulk Edit" at bounding box center [1133, 77] width 78 height 23
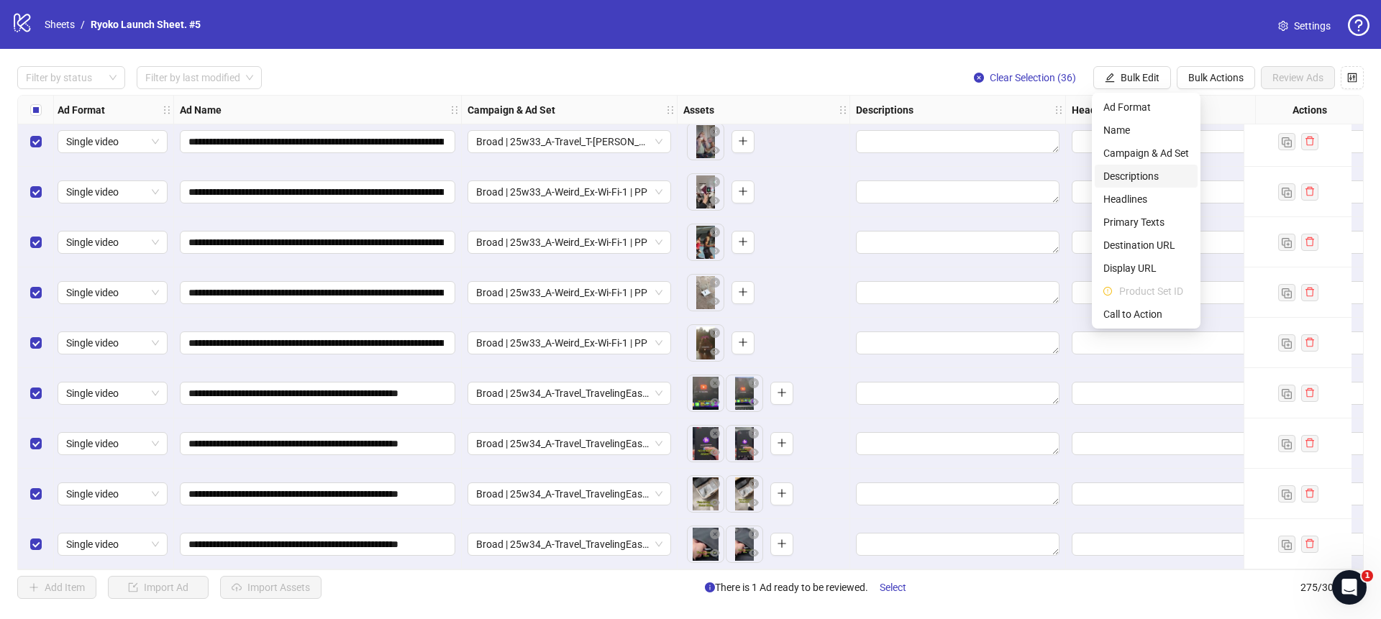
click at [1127, 177] on span "Descriptions" at bounding box center [1147, 176] width 86 height 16
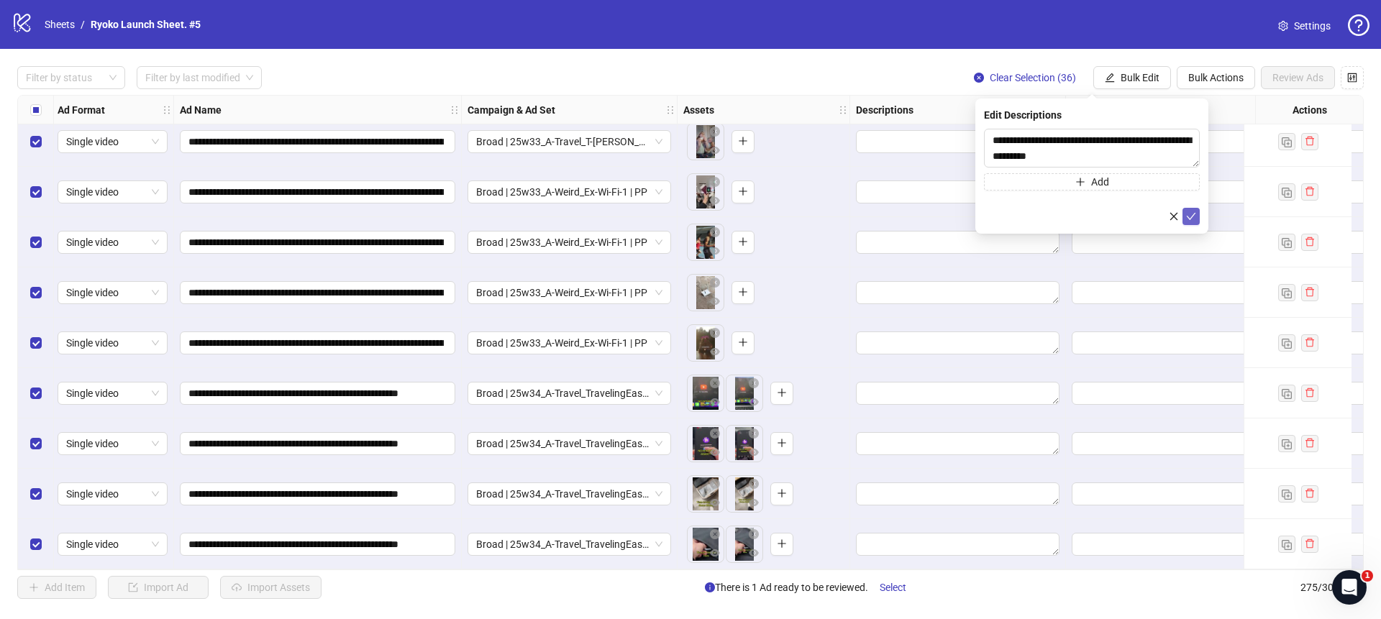
click at [1190, 218] on icon "check" at bounding box center [1191, 216] width 9 height 7
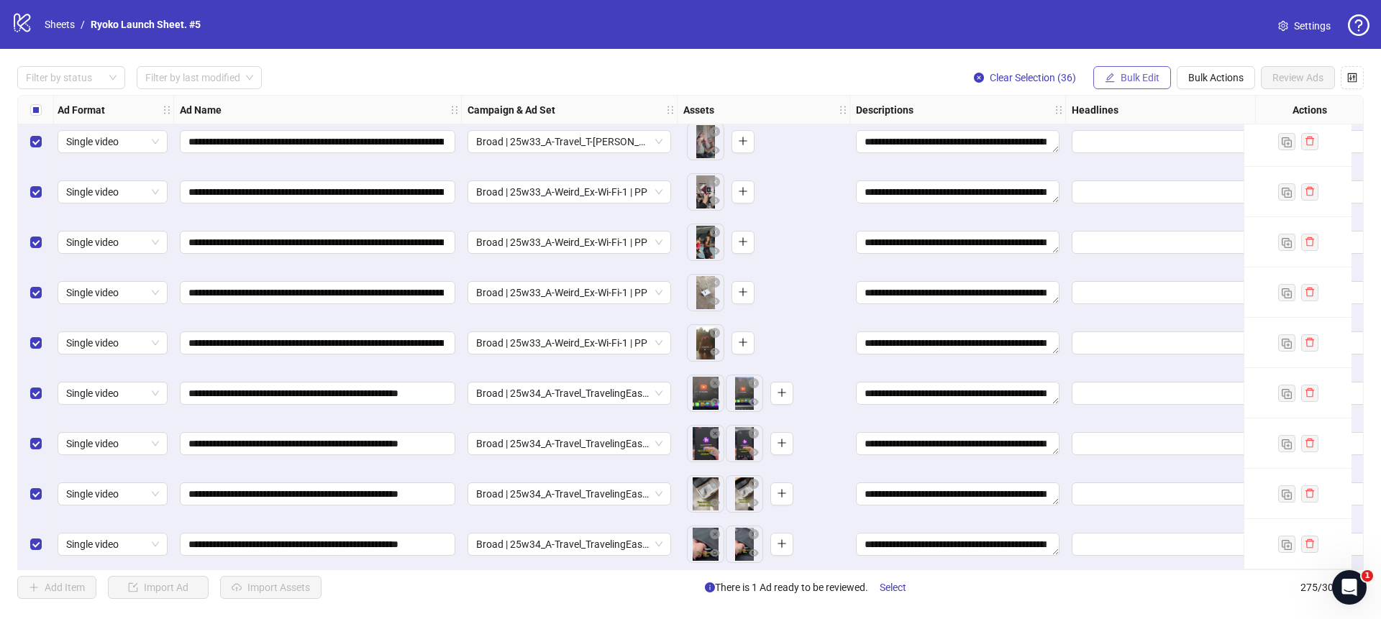
click at [1144, 78] on span "Bulk Edit" at bounding box center [1140, 78] width 39 height 12
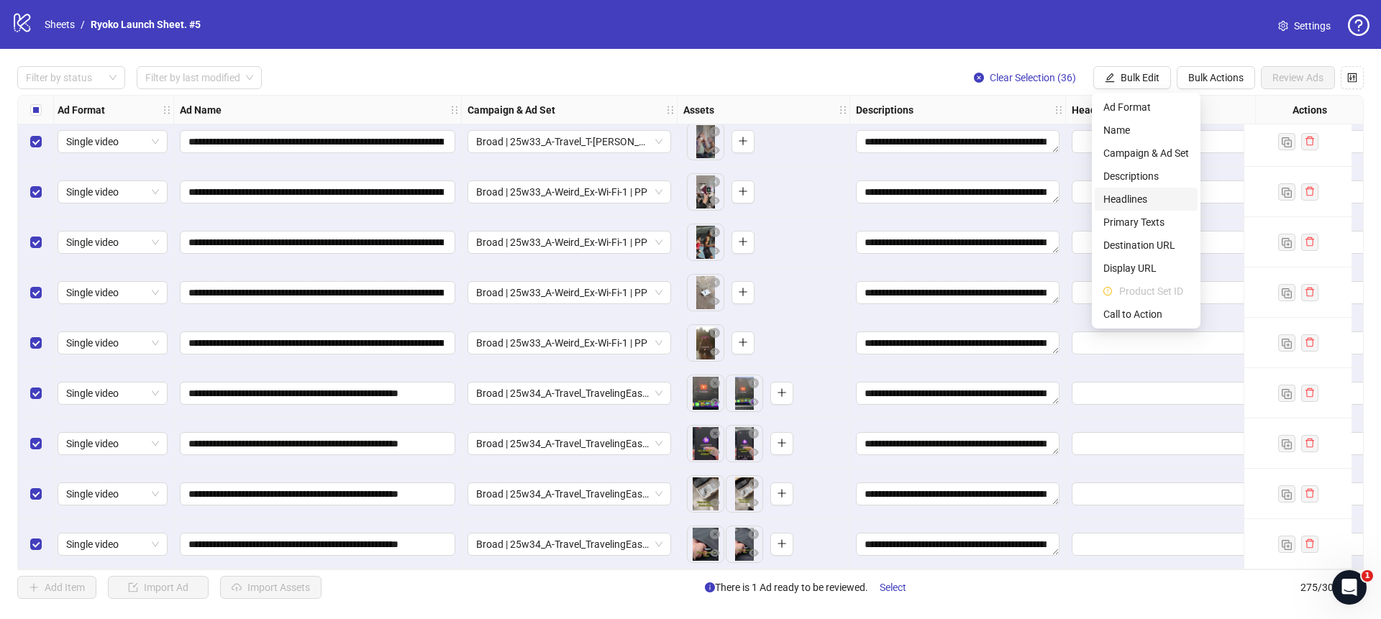
click at [1132, 196] on span "Headlines" at bounding box center [1147, 199] width 86 height 16
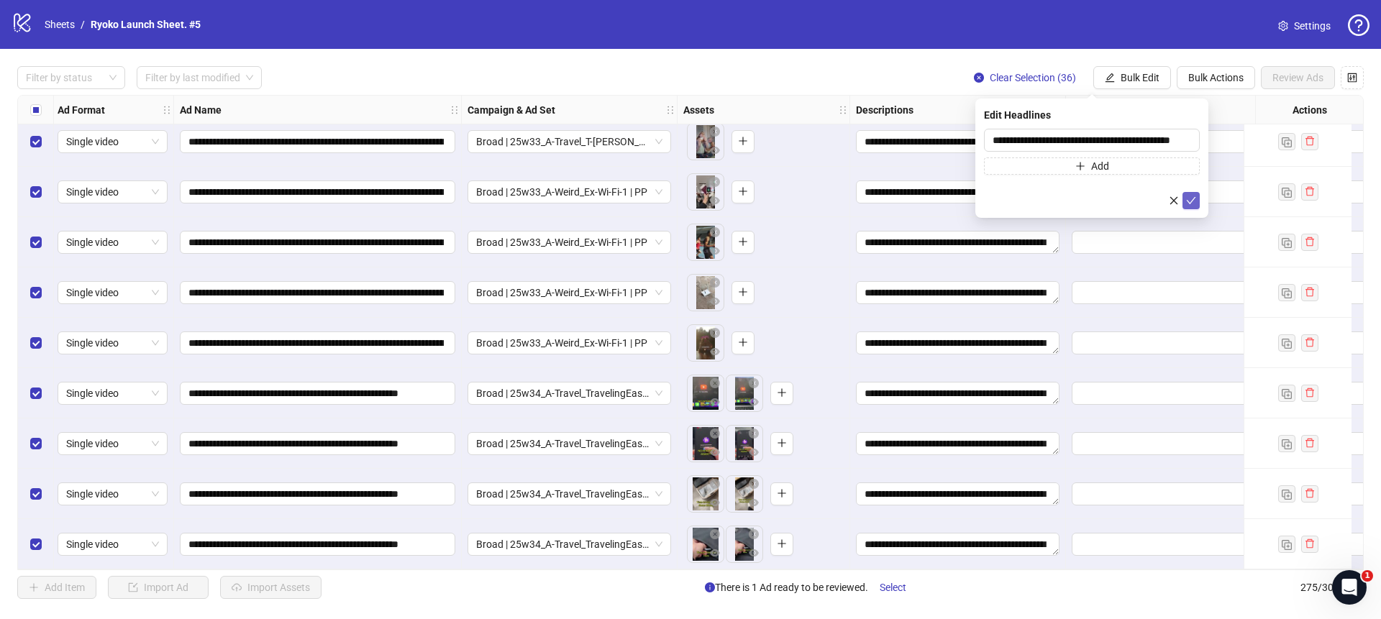
click at [1193, 199] on icon "check" at bounding box center [1191, 201] width 10 height 10
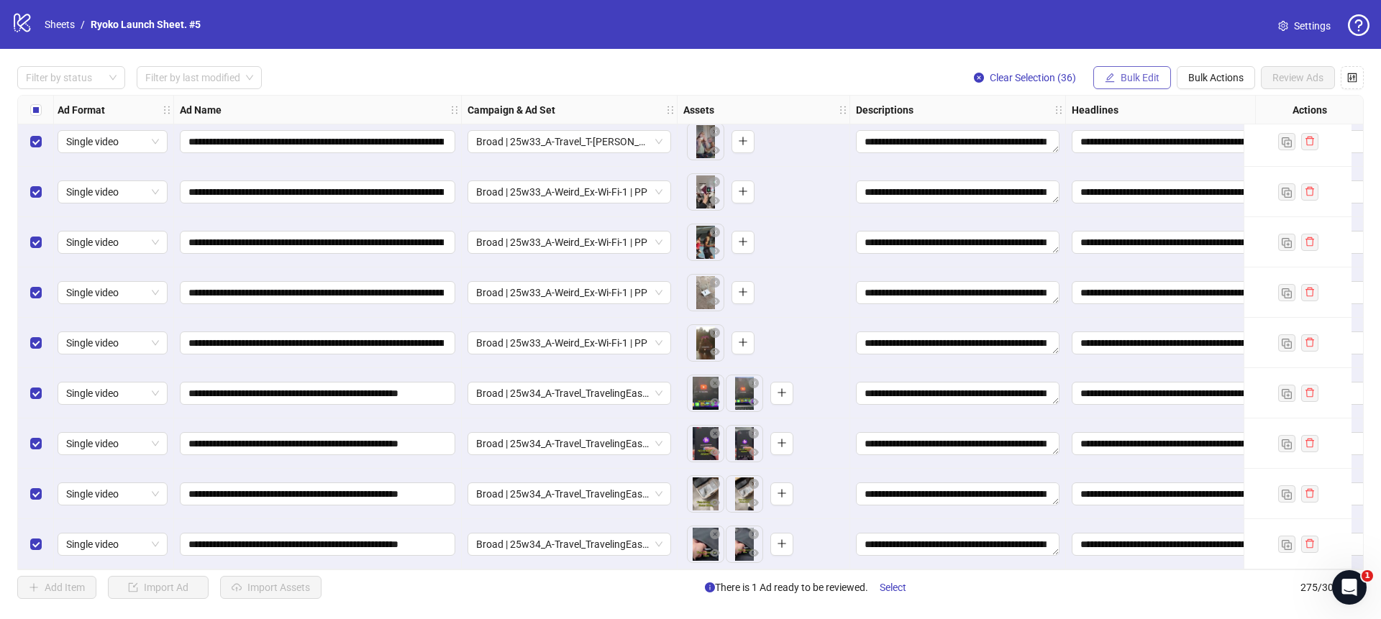
click at [1145, 78] on span "Bulk Edit" at bounding box center [1140, 78] width 39 height 12
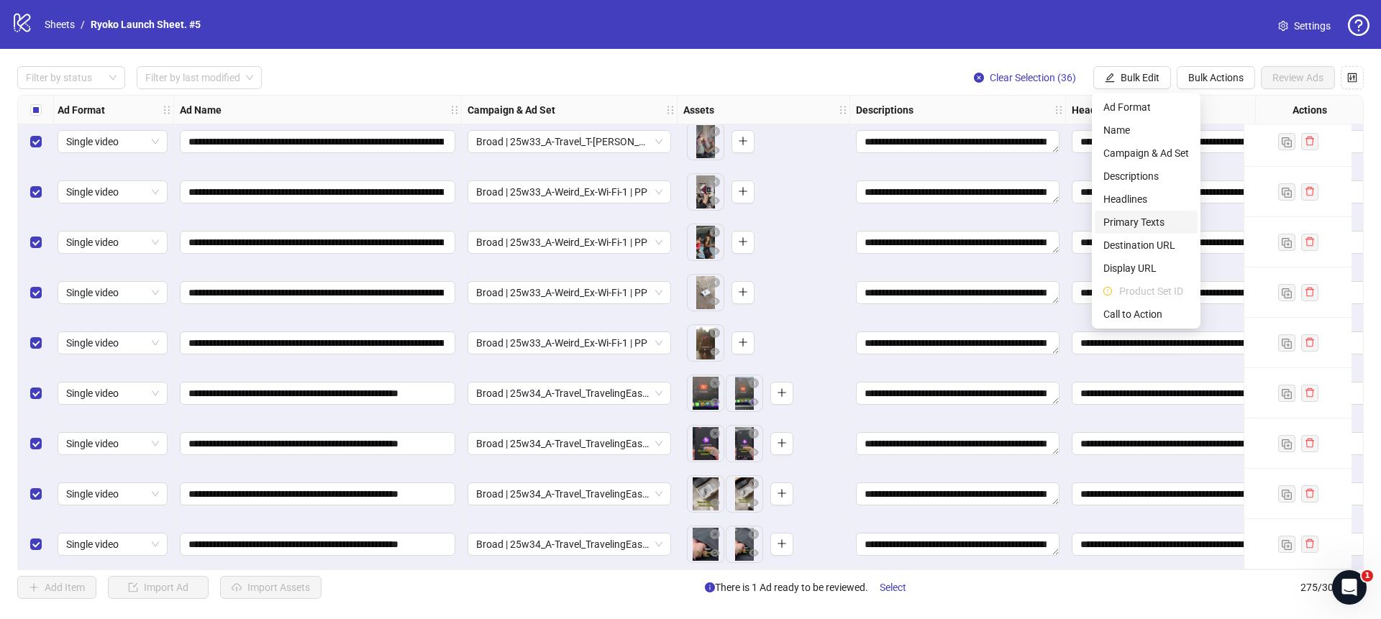
click at [1132, 224] on span "Primary Texts" at bounding box center [1147, 222] width 86 height 16
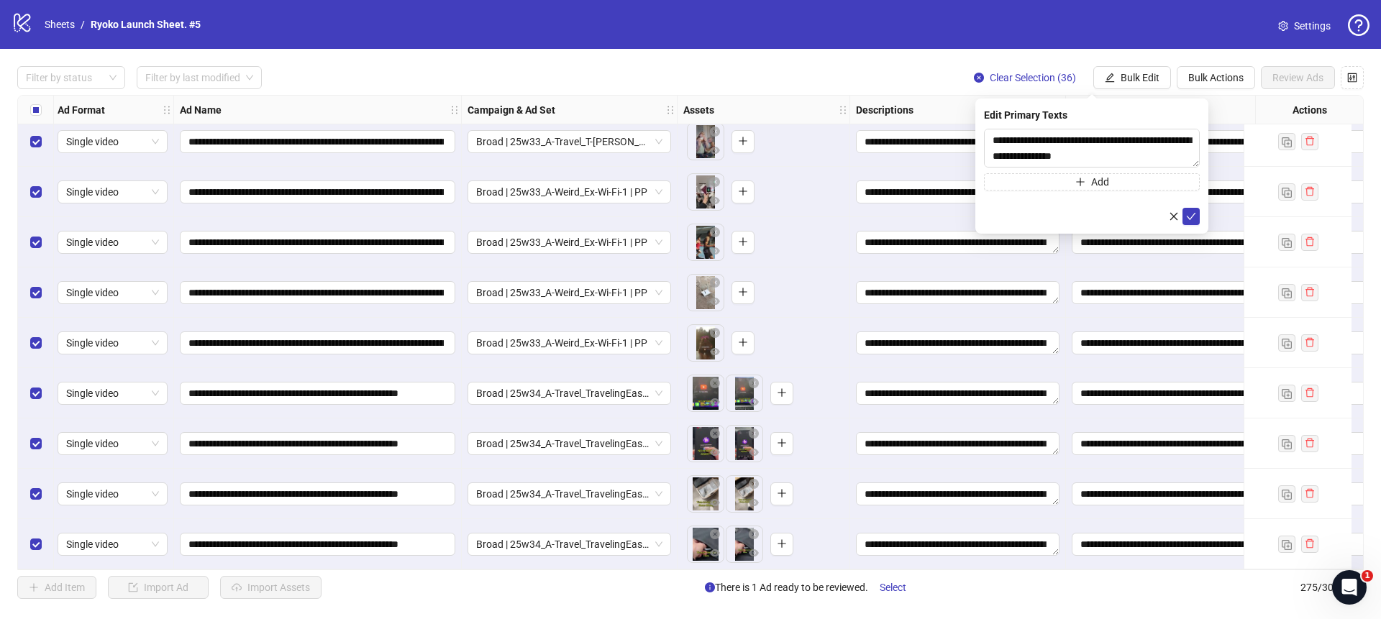
scroll to position [41, 0]
click at [1197, 218] on button "submit" at bounding box center [1191, 216] width 17 height 17
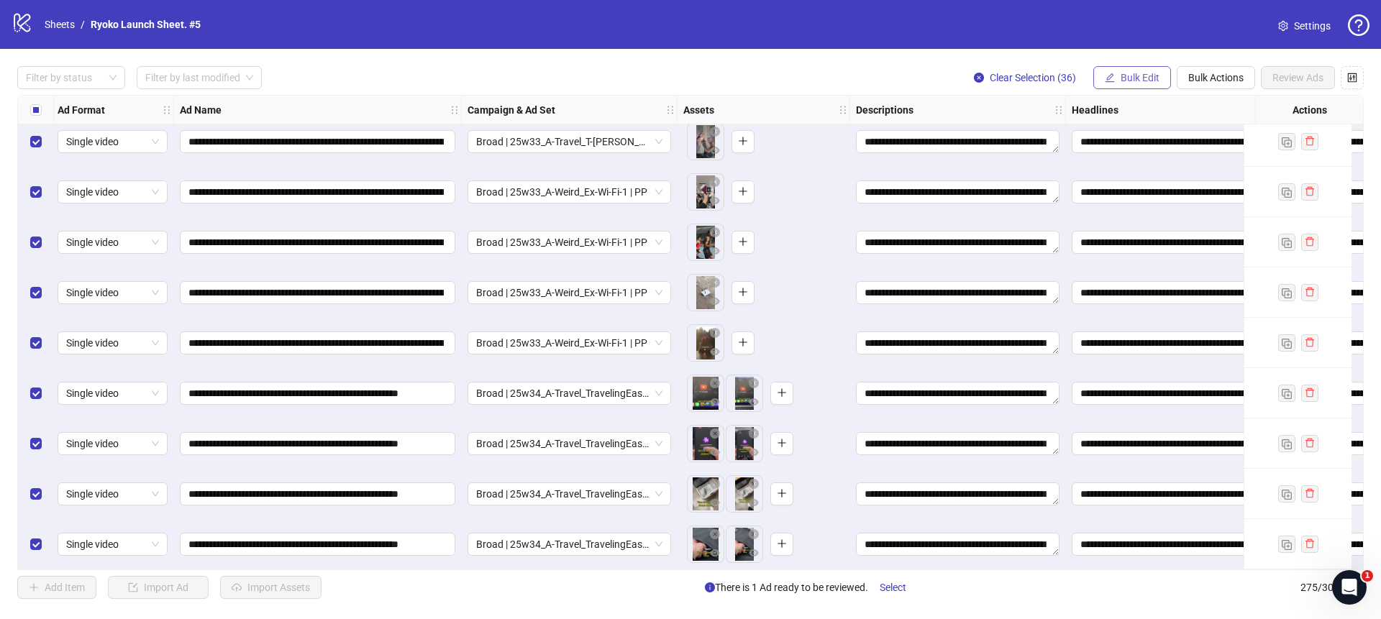
click at [1145, 82] on span "Bulk Edit" at bounding box center [1140, 78] width 39 height 12
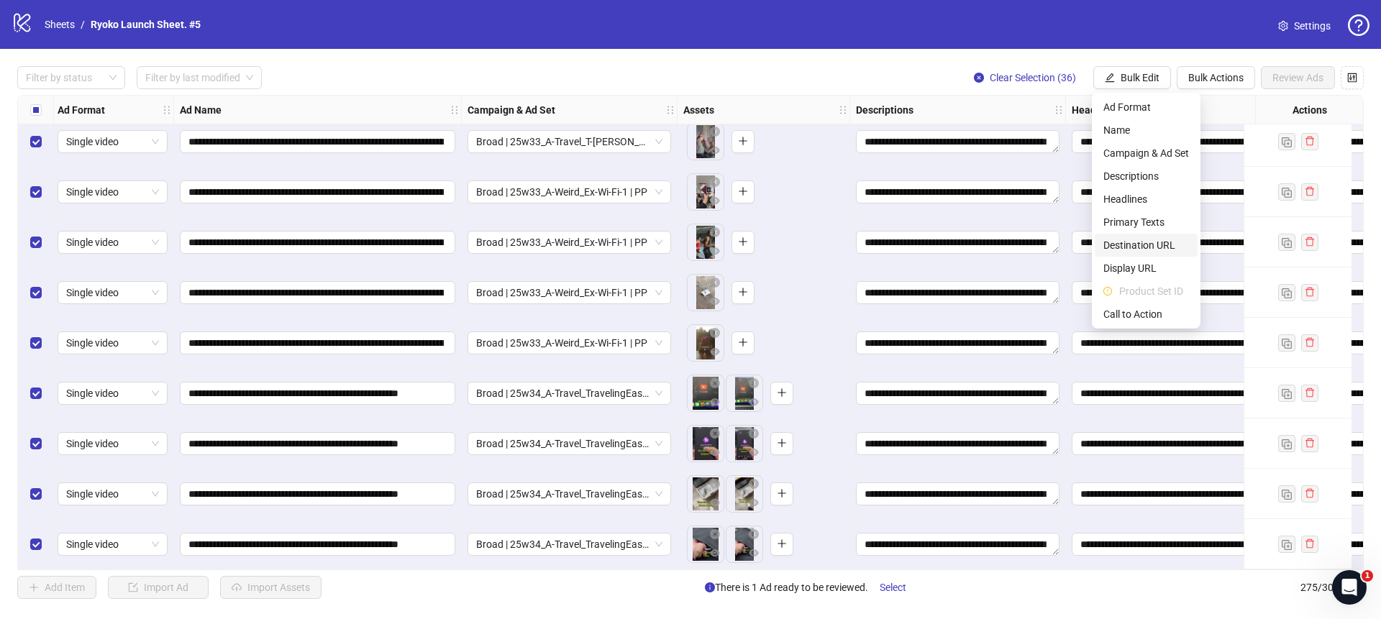
click at [1138, 249] on span "Destination URL" at bounding box center [1147, 245] width 86 height 16
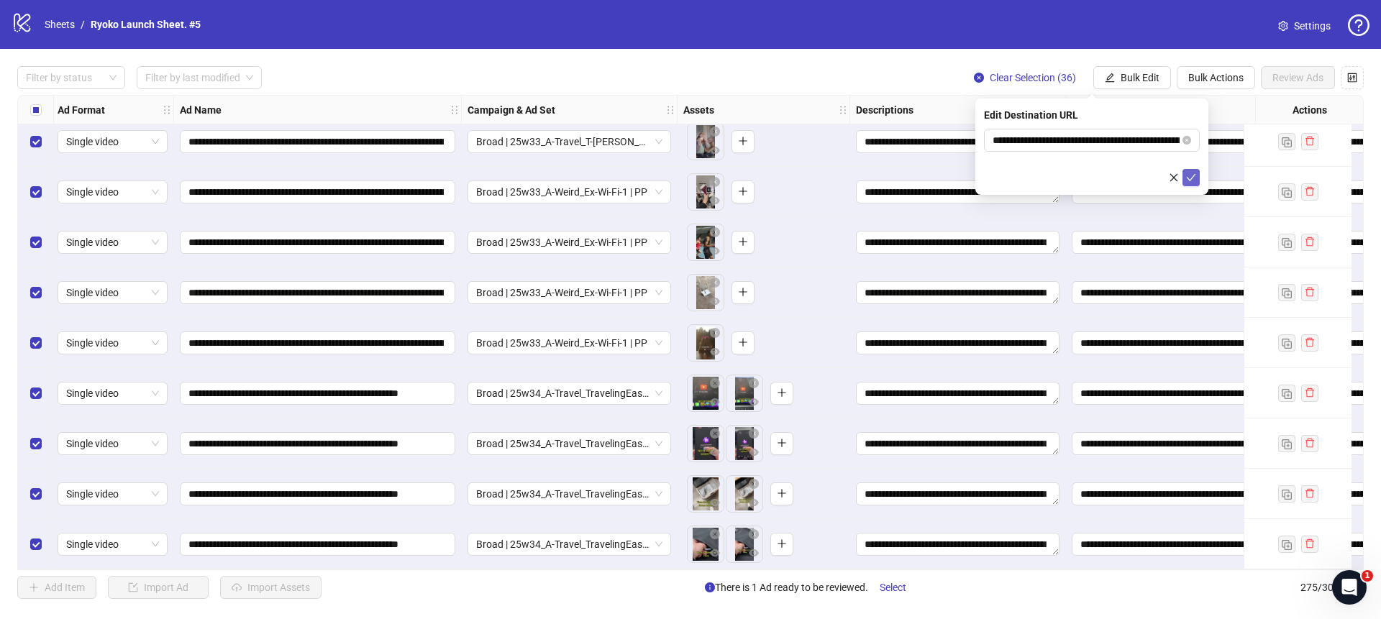
click at [1189, 173] on icon "check" at bounding box center [1191, 178] width 10 height 10
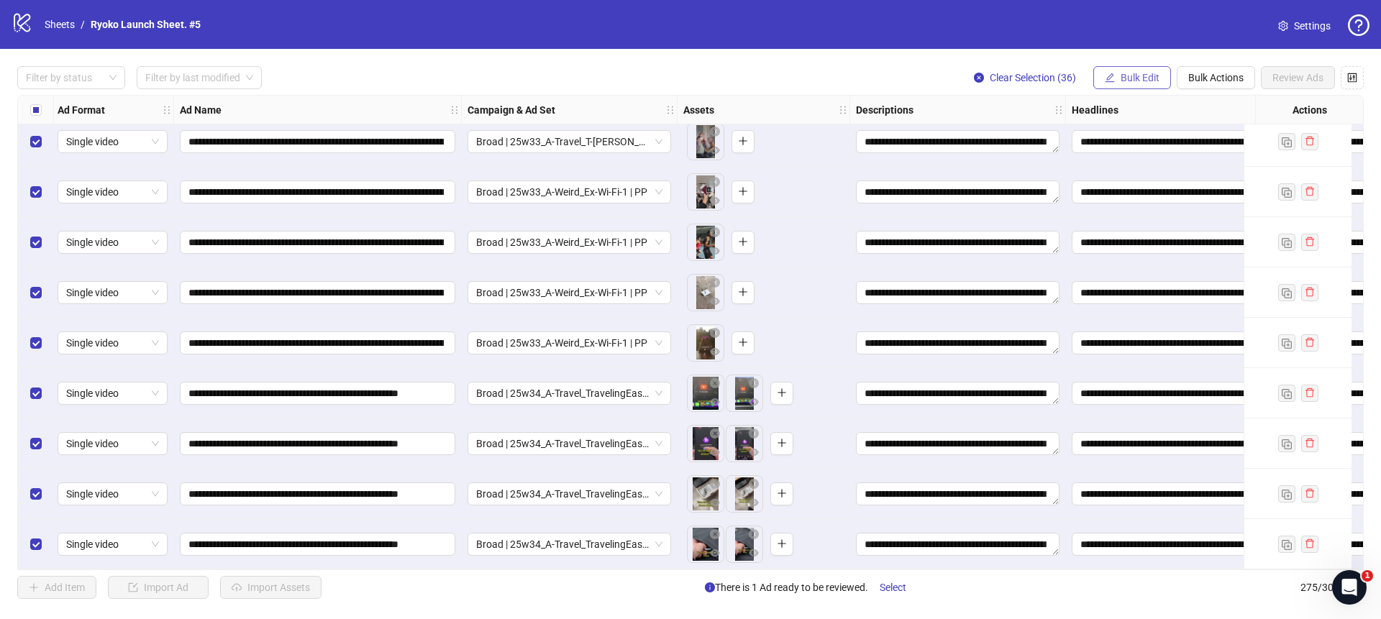
click at [1135, 74] on span "Bulk Edit" at bounding box center [1140, 78] width 39 height 12
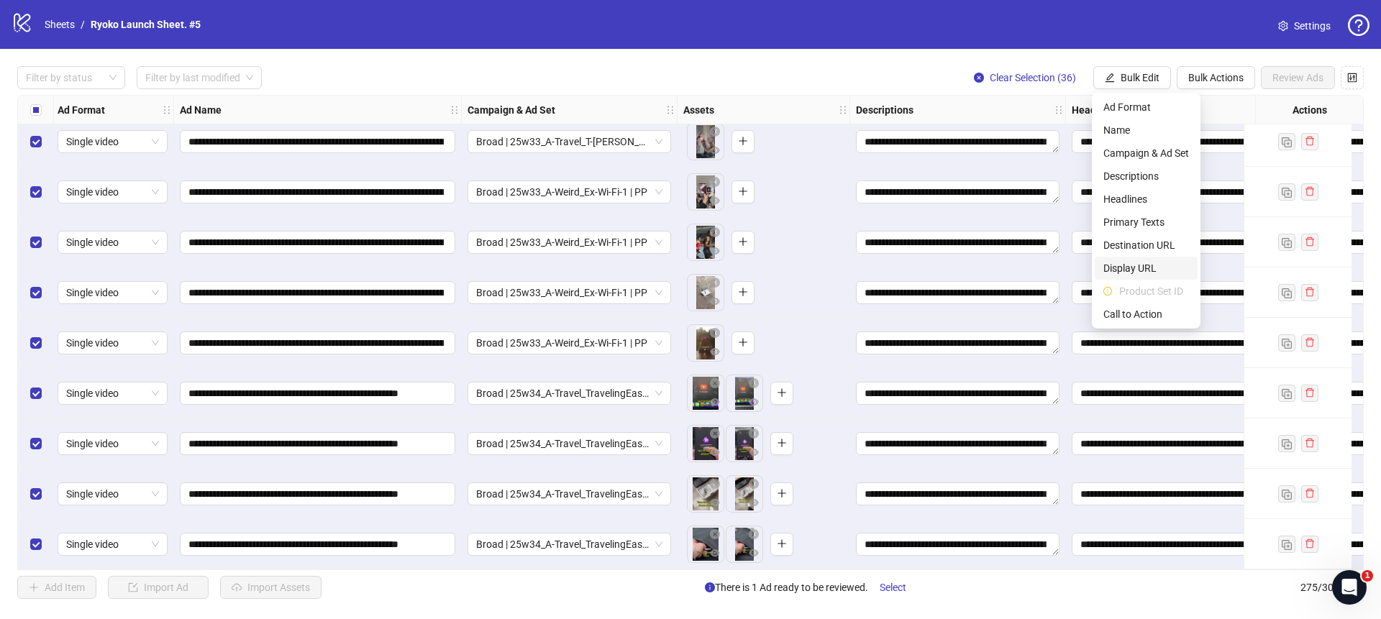
click at [1136, 263] on span "Display URL" at bounding box center [1147, 268] width 86 height 16
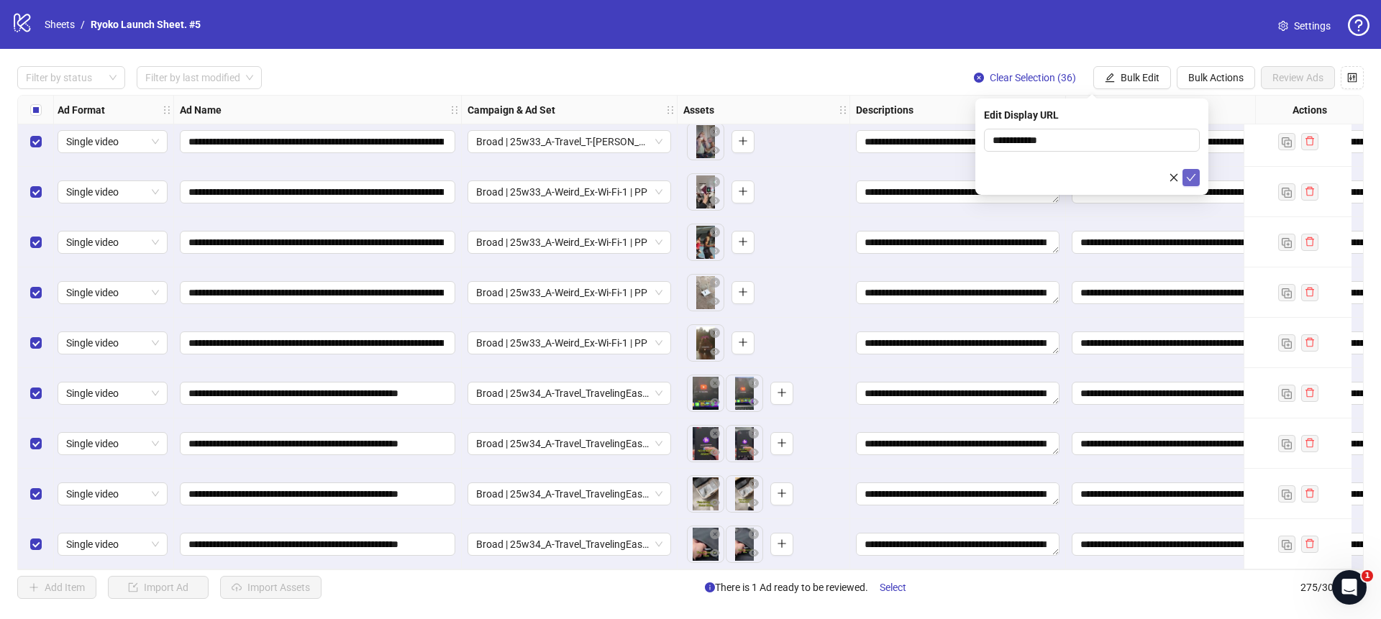
click at [1191, 176] on icon "check" at bounding box center [1191, 178] width 10 height 10
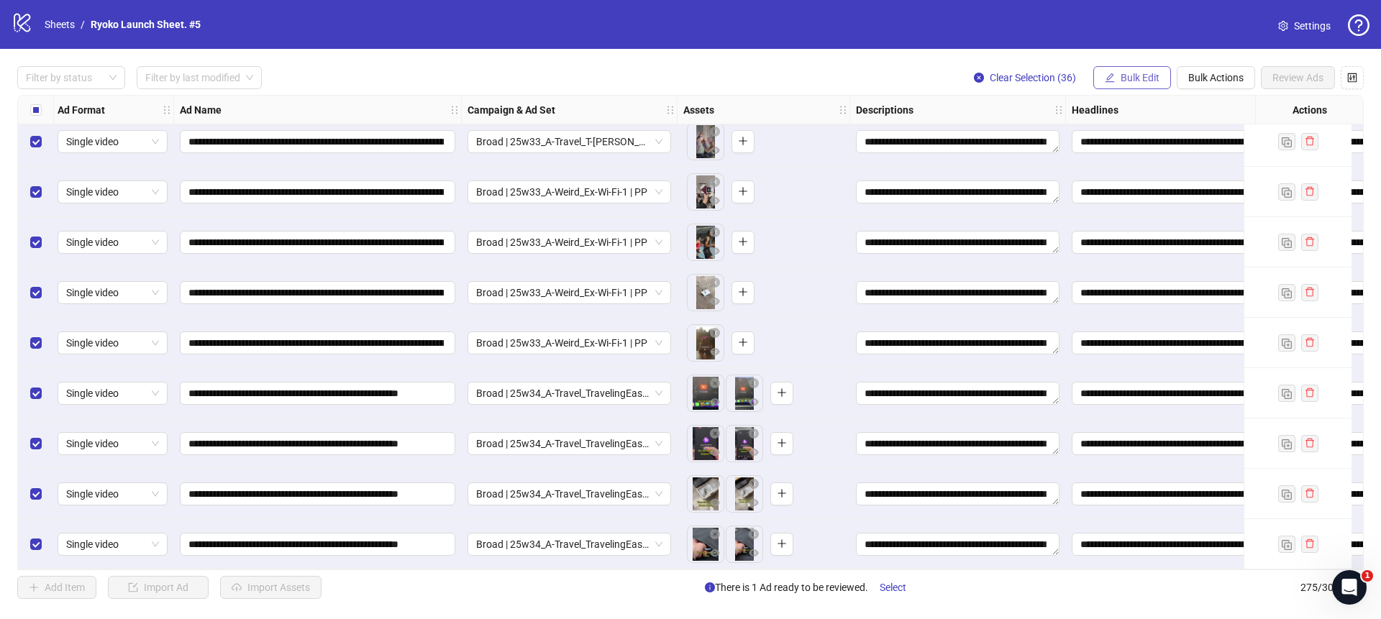
click at [1140, 80] on span "Bulk Edit" at bounding box center [1140, 78] width 39 height 12
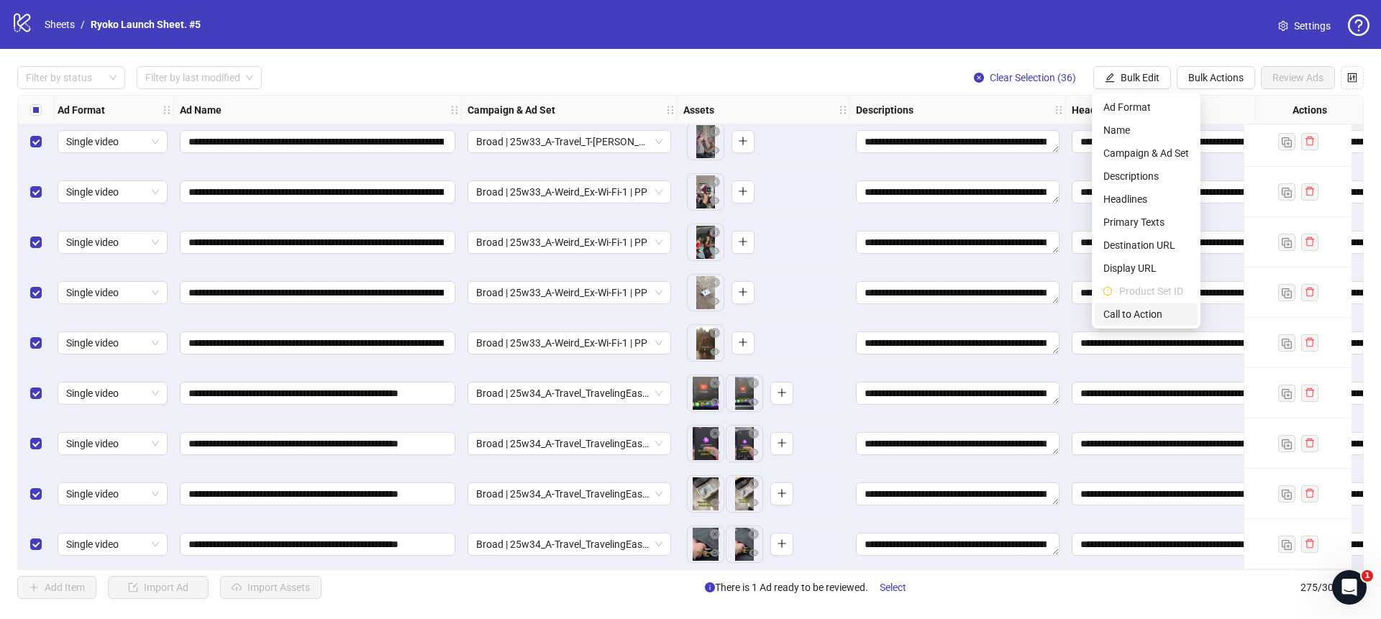
click at [1121, 313] on span "Call to Action" at bounding box center [1147, 315] width 86 height 16
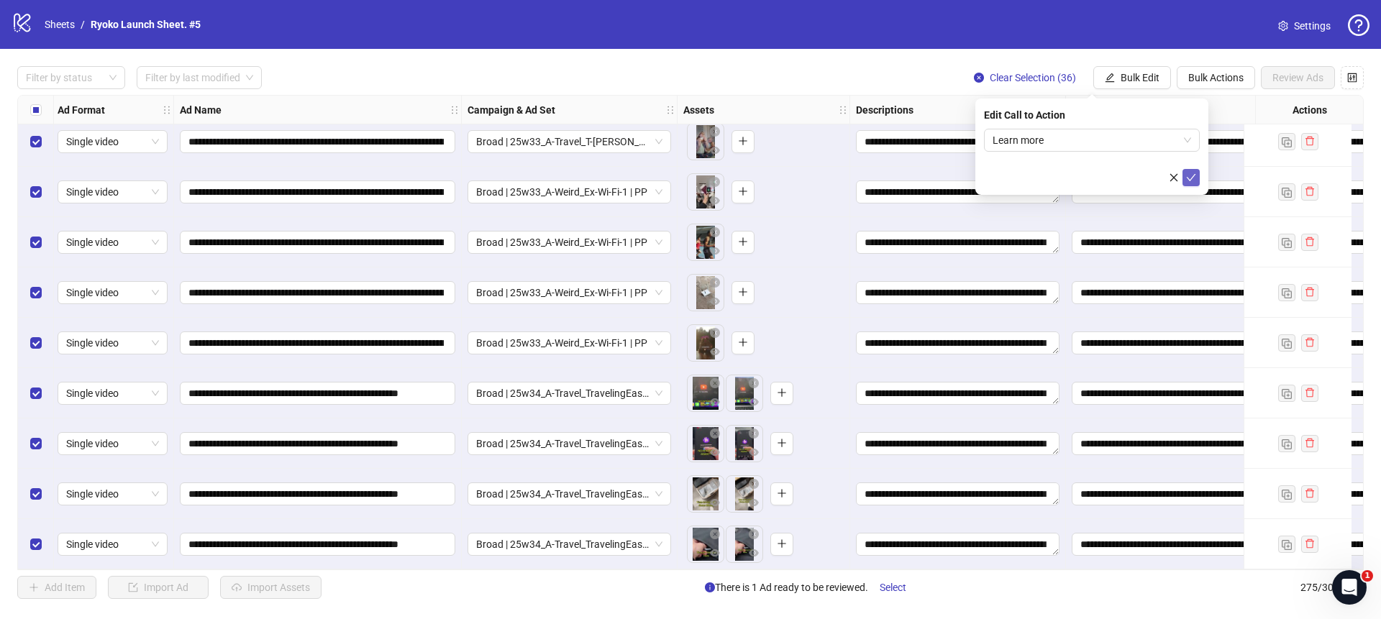
click at [1191, 170] on button "submit" at bounding box center [1191, 177] width 17 height 17
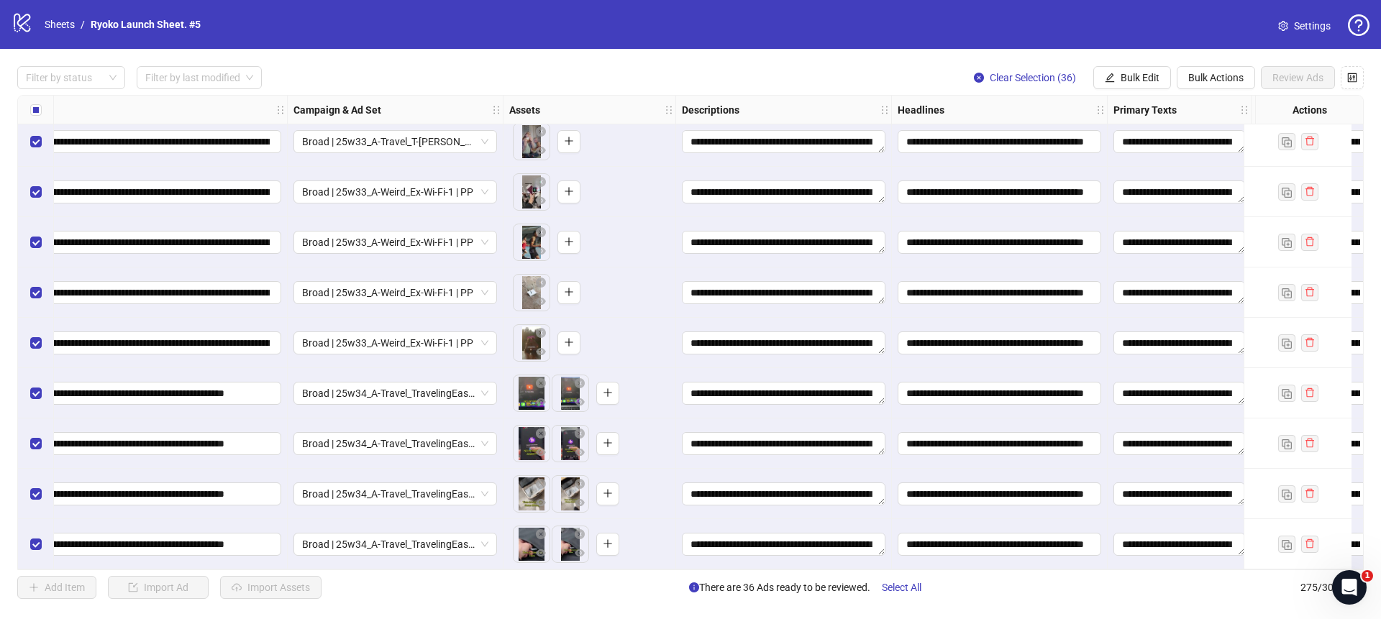
scroll to position [13411, 0]
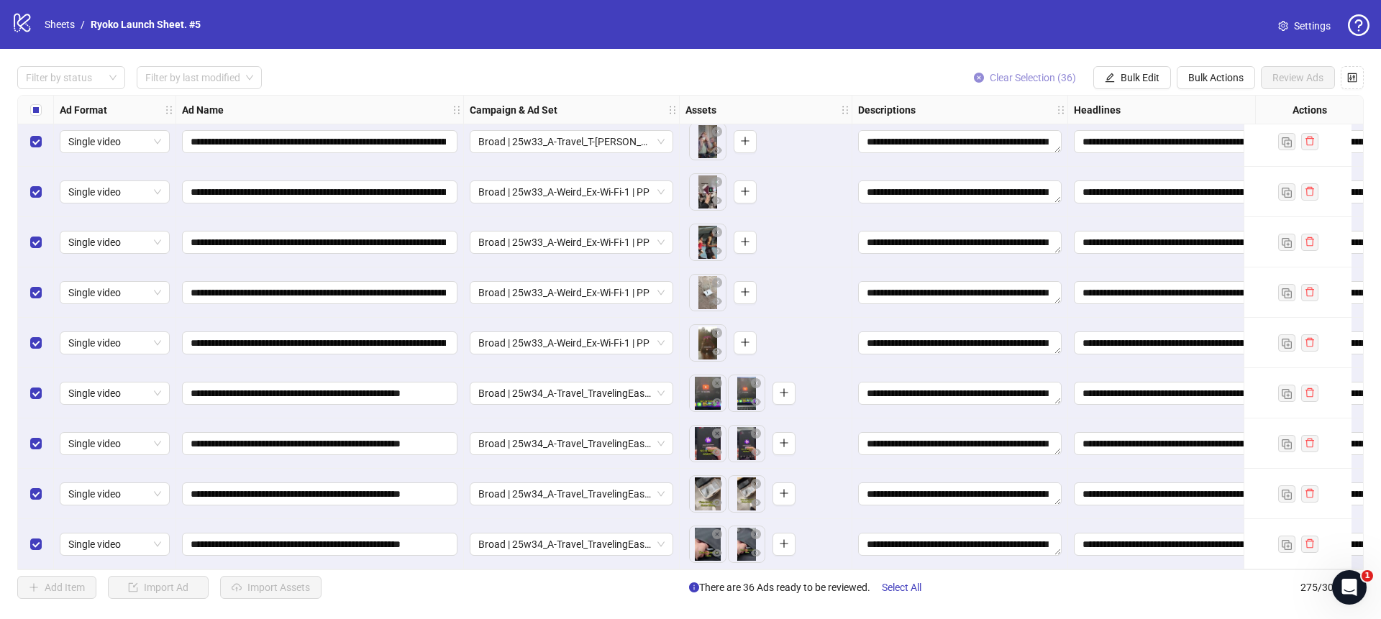
click at [978, 73] on icon "close-circle" at bounding box center [979, 78] width 10 height 10
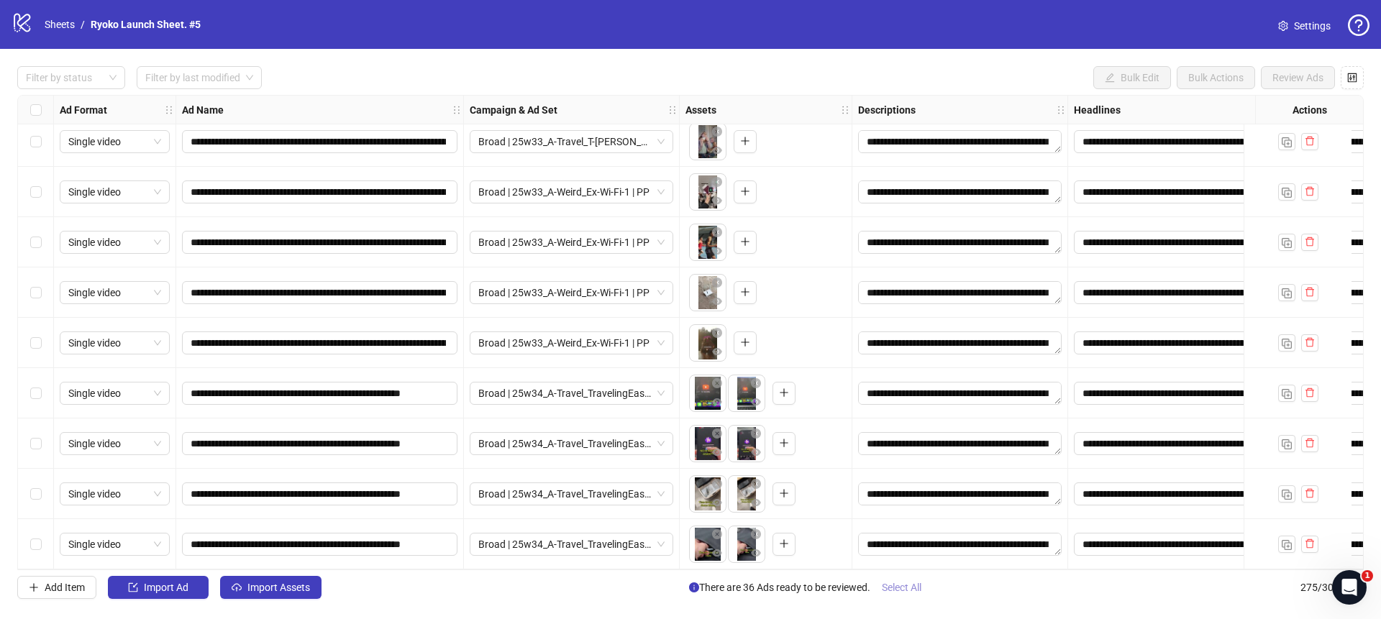
click at [888, 584] on span "Select All" at bounding box center [902, 588] width 40 height 12
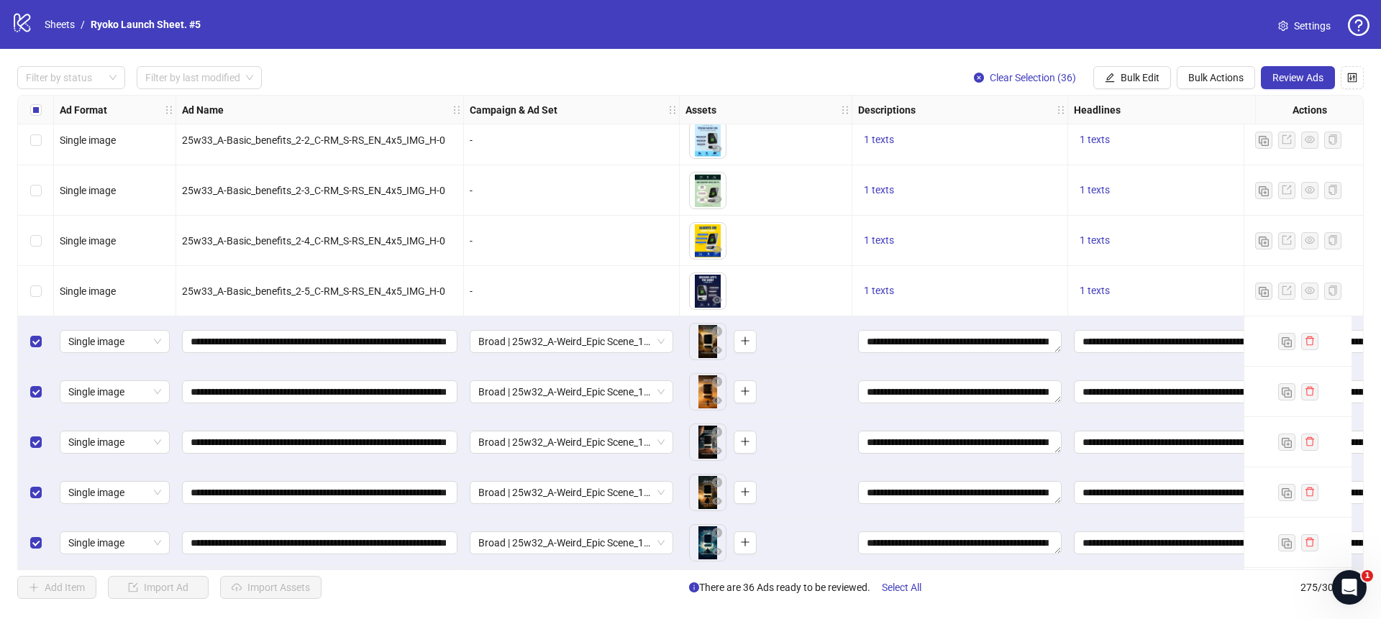
scroll to position [11864, 0]
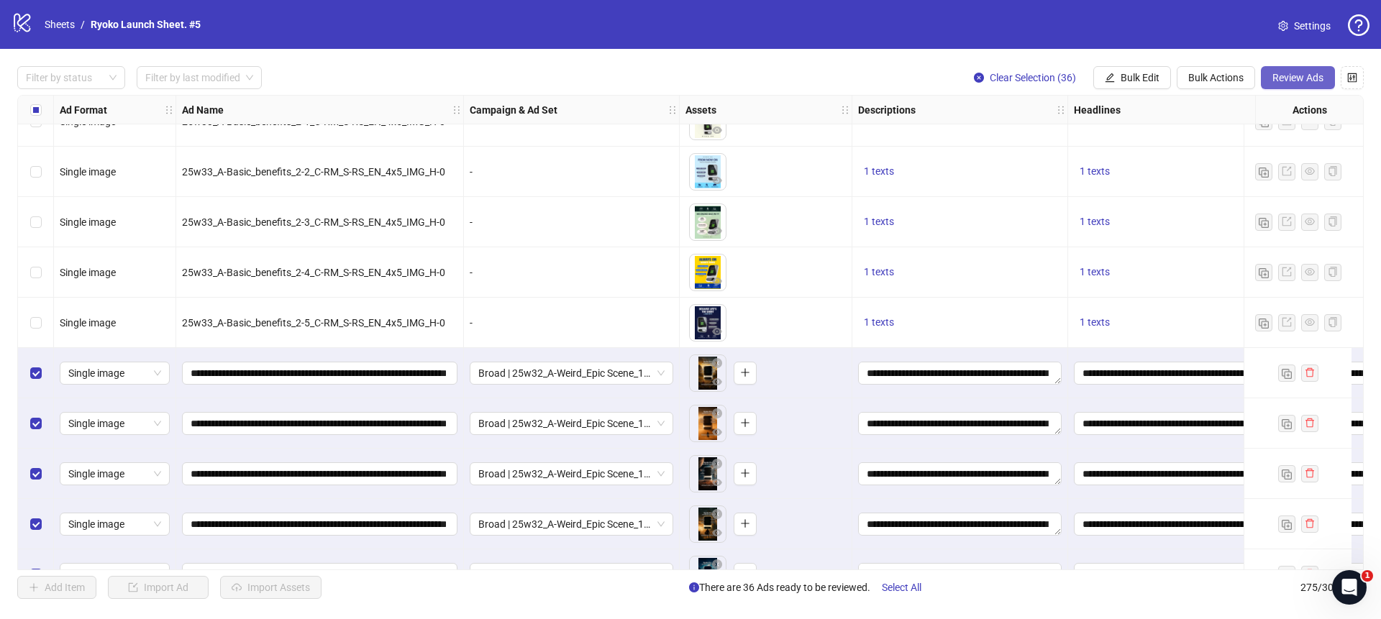
click at [1281, 78] on span "Review Ads" at bounding box center [1298, 78] width 51 height 12
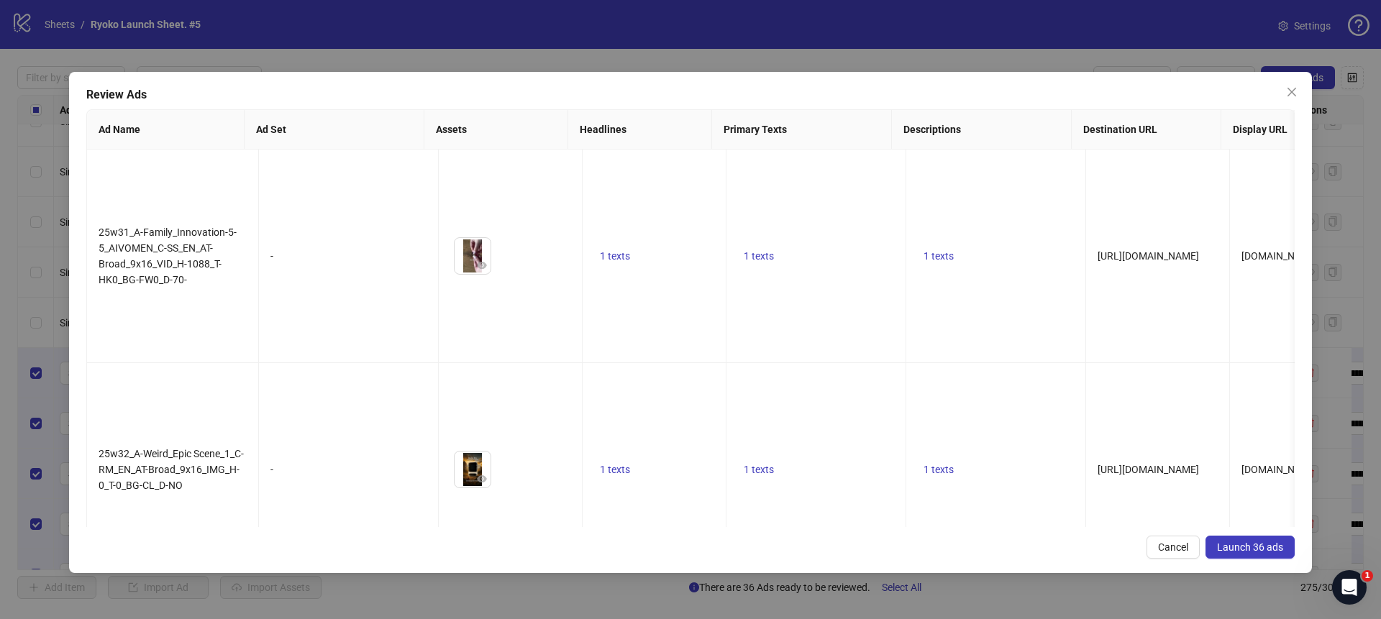
click at [1264, 547] on span "Launch 36 ads" at bounding box center [1250, 548] width 66 height 12
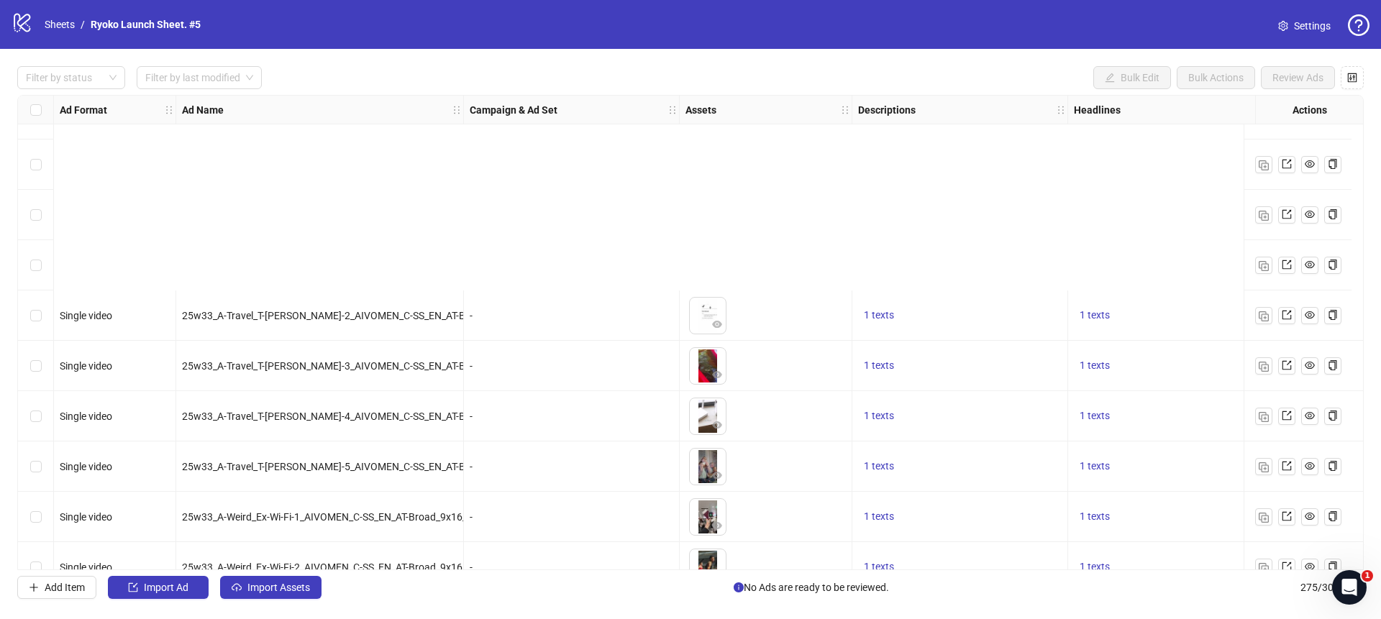
scroll to position [13411, 0]
